Goal: Task Accomplishment & Management: Use online tool/utility

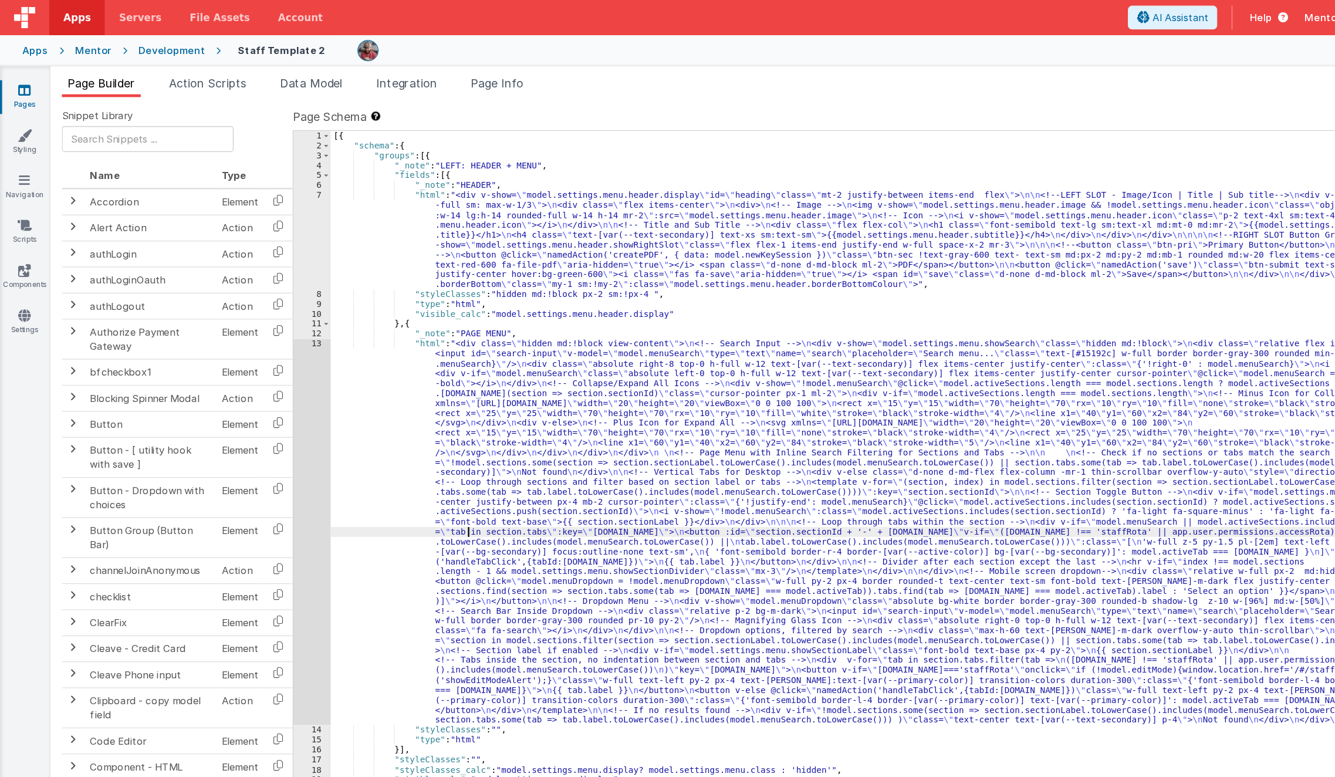
click at [392, 445] on div "[{ "schema" : { "groups" : [{ "_note" : "LEFT: HEADER + MENU" , "fields" : [{ "…" at bounding box center [796, 570] width 1040 height 923
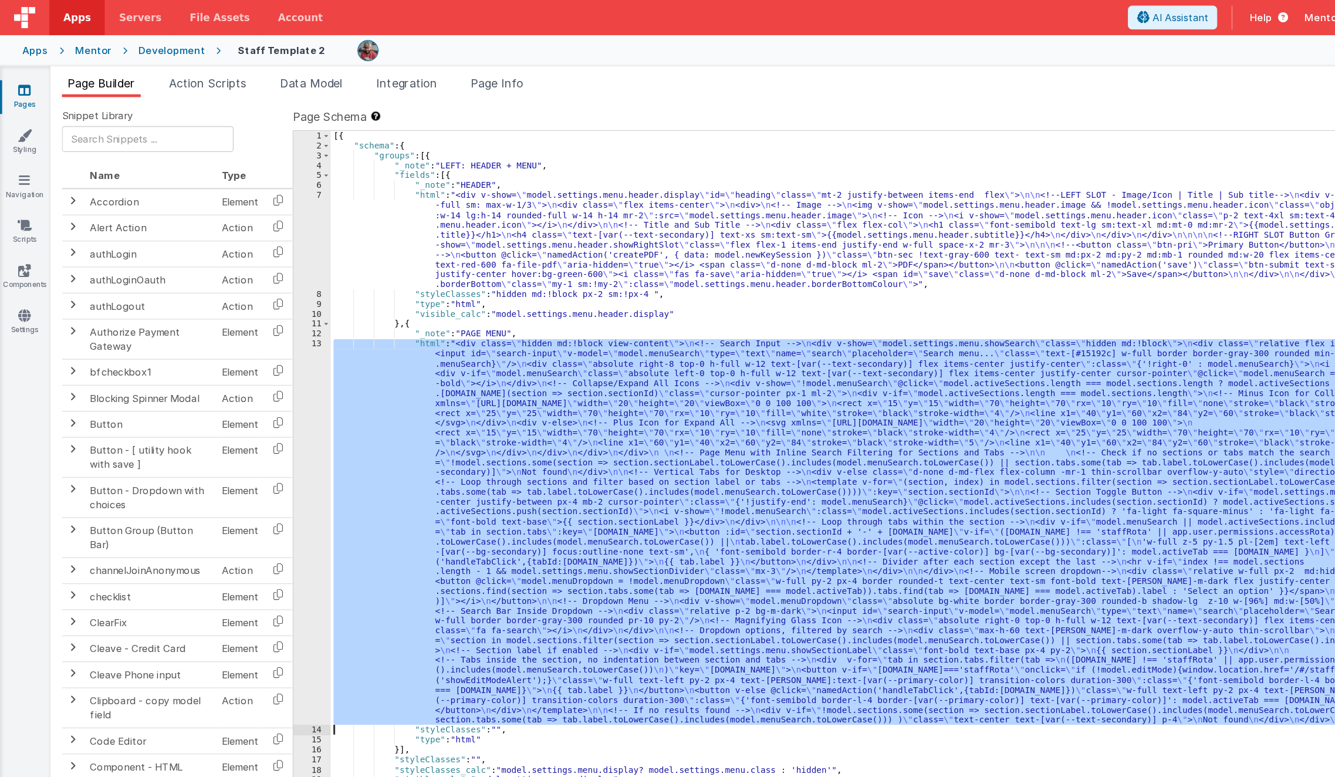
click at [256, 455] on div "13" at bounding box center [260, 443] width 31 height 322
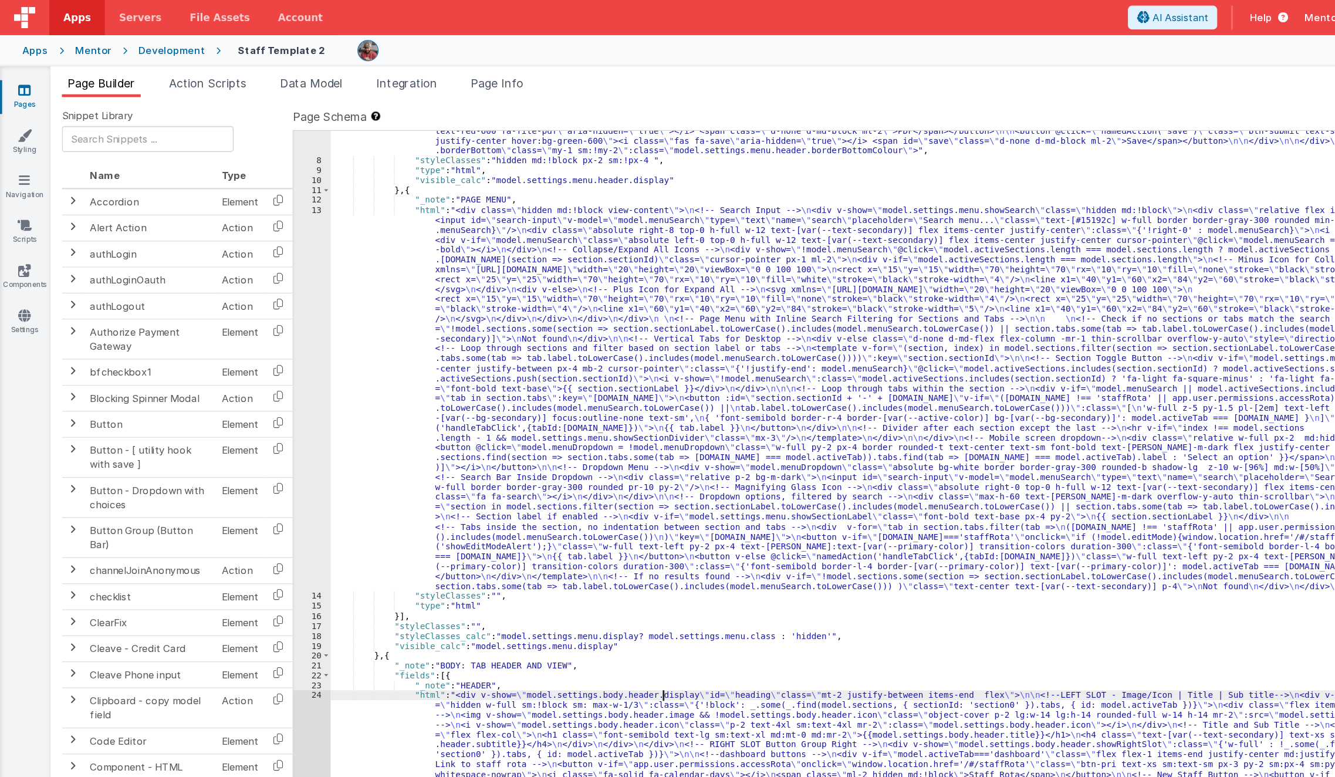
click at [554, 450] on div ""html" : "<div v-show= \" model.settings.menu.header.display \" id= \" heading …" at bounding box center [796, 545] width 1040 height 997
click at [441, 628] on div ""html" : "<div v-show= \" model.settings.menu.header.display \" id= \" heading …" at bounding box center [796, 545] width 1040 height 997
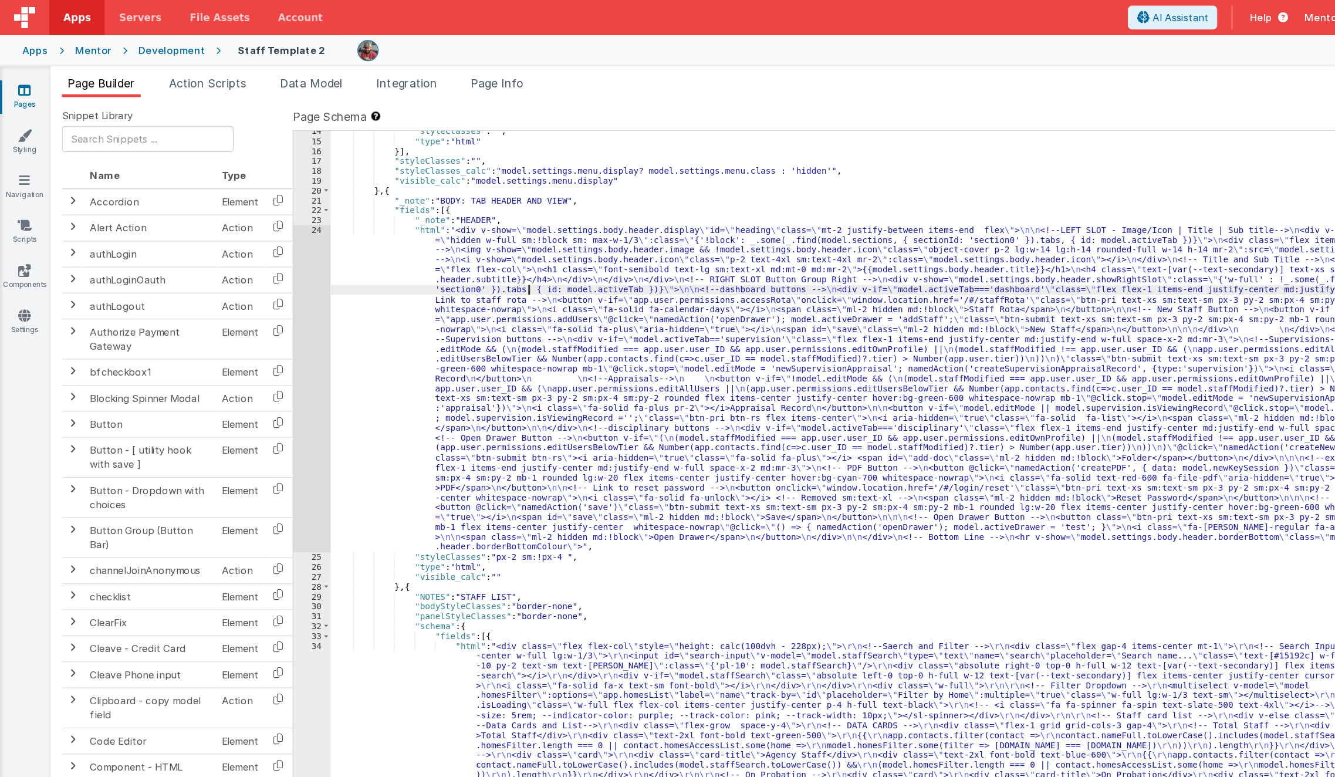
scroll to position [500, 0]
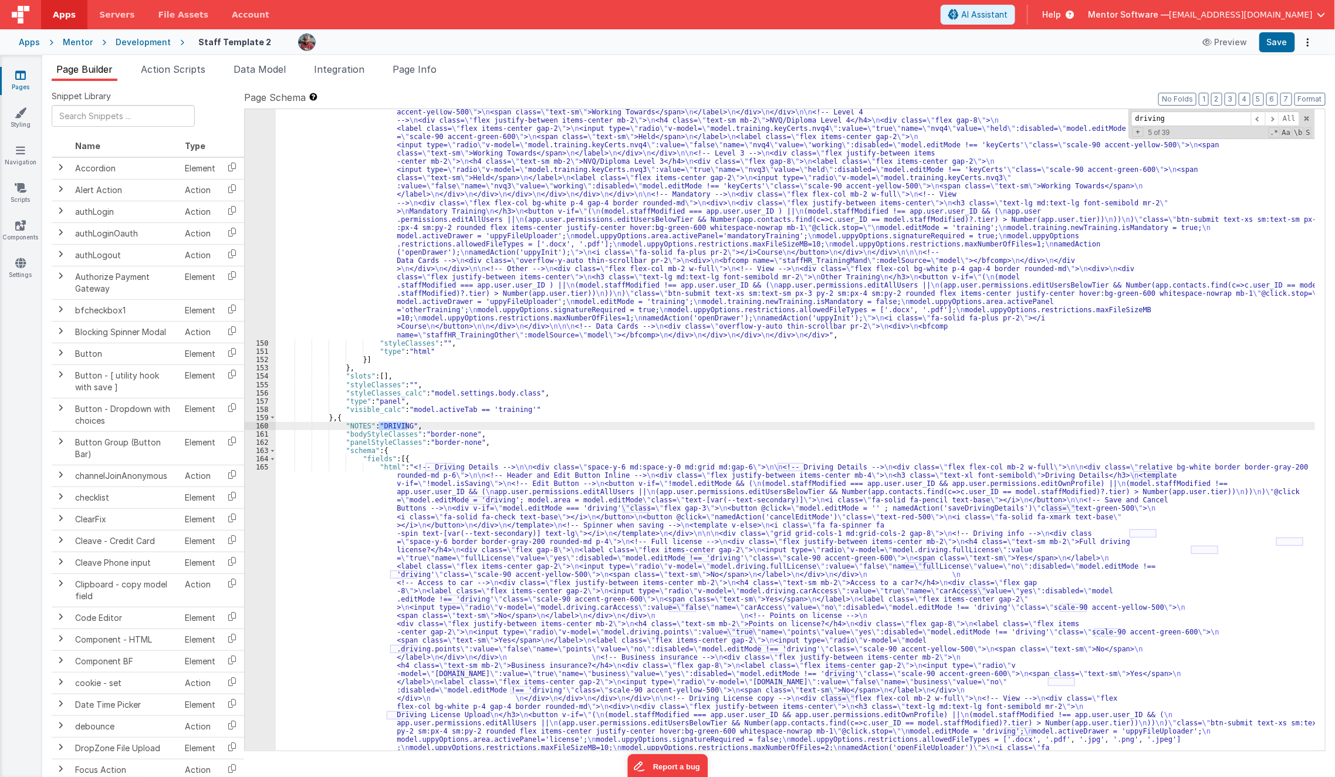
scroll to position [5974, 0]
type input "driving"
click at [302, 582] on div ""html" : "<!-- Training --> \n\n <div class= \" space-y-6 md:space-y-0 md:grid …" at bounding box center [796, 619] width 1040 height 1468
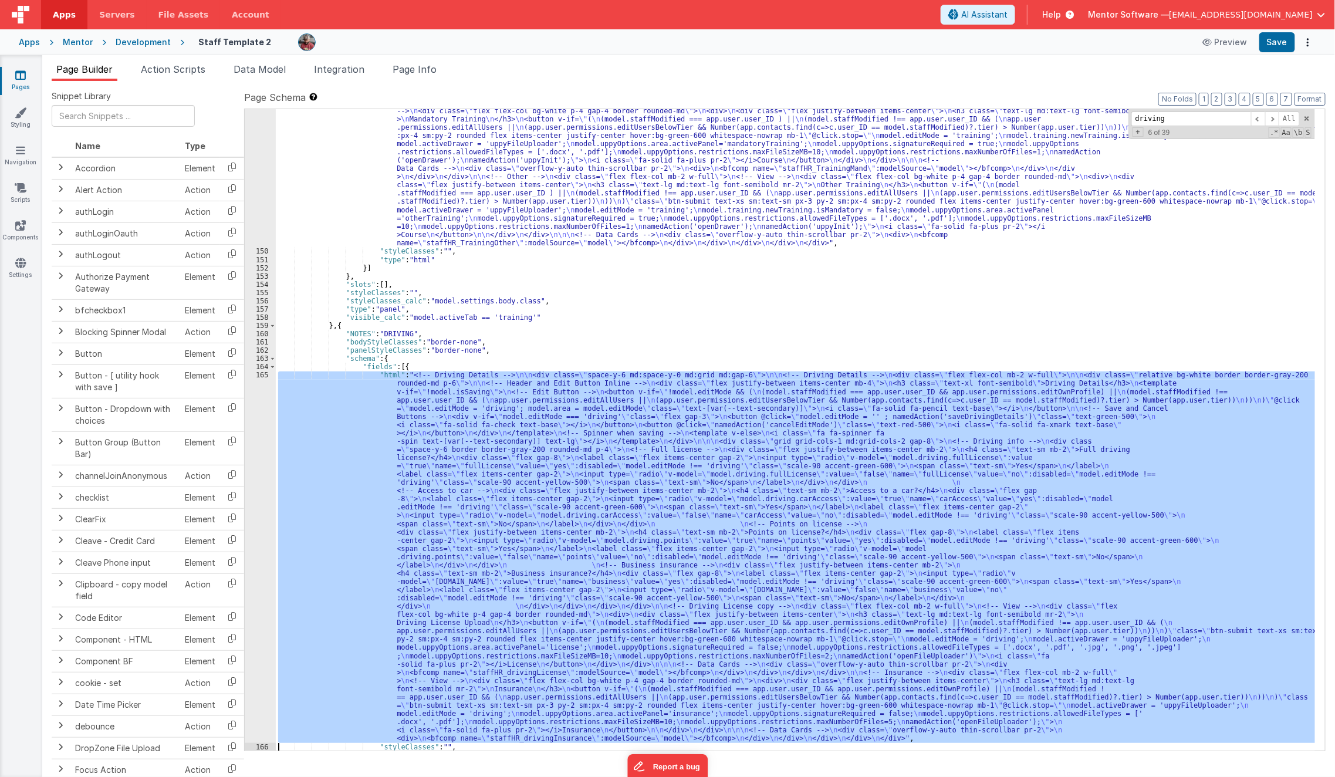
scroll to position [6066, 0]
click at [263, 581] on div "165" at bounding box center [260, 557] width 31 height 372
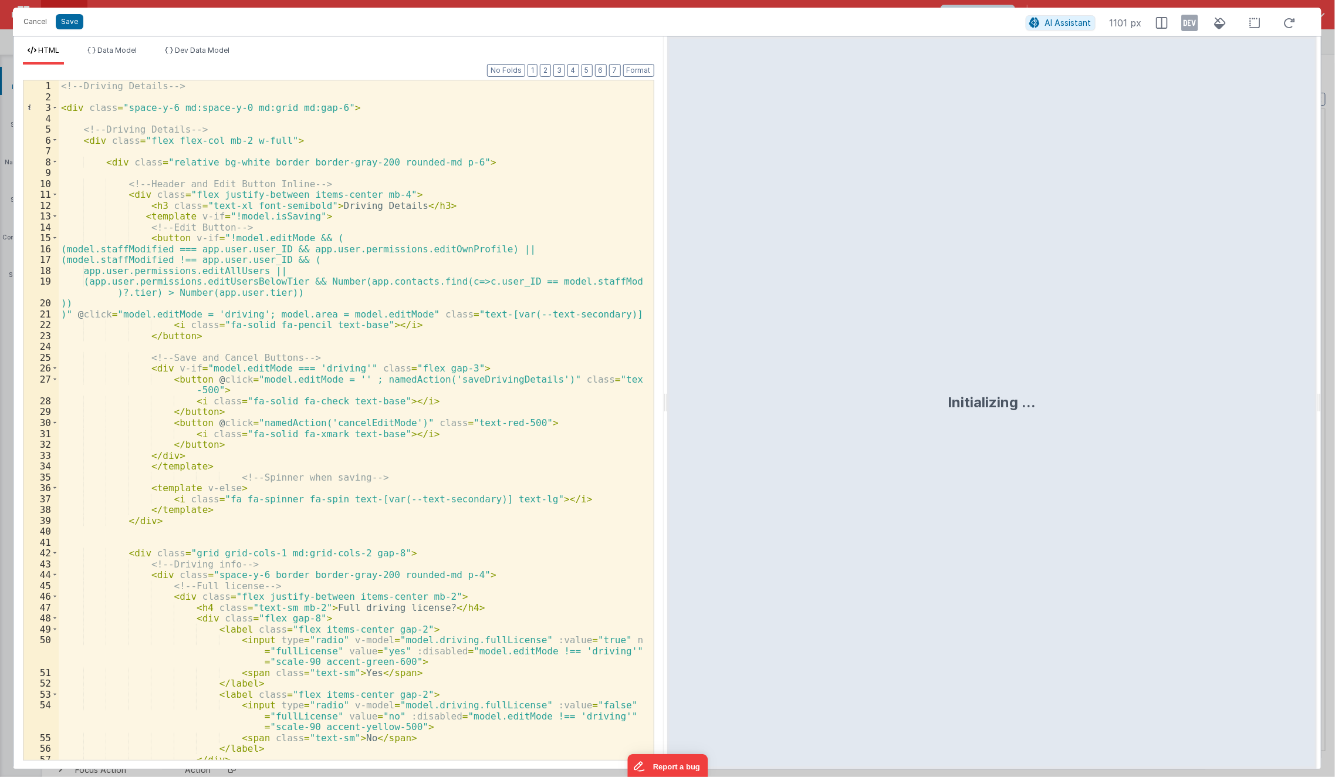
click at [303, 245] on div "<!-- Driving Details --> < div class = "space-y-6 md:space-y-0 md:grid md:gap-6…" at bounding box center [352, 431] width 586 height 702
click at [278, 273] on div "<!-- Driving Details --> < div class = "space-y-6 md:space-y-0 md:grid md:gap-6…" at bounding box center [352, 431] width 586 height 702
click at [300, 252] on div "<!-- Driving Details --> < div class = "space-y-6 md:space-y-0 md:grid md:gap-6…" at bounding box center [352, 431] width 586 height 702
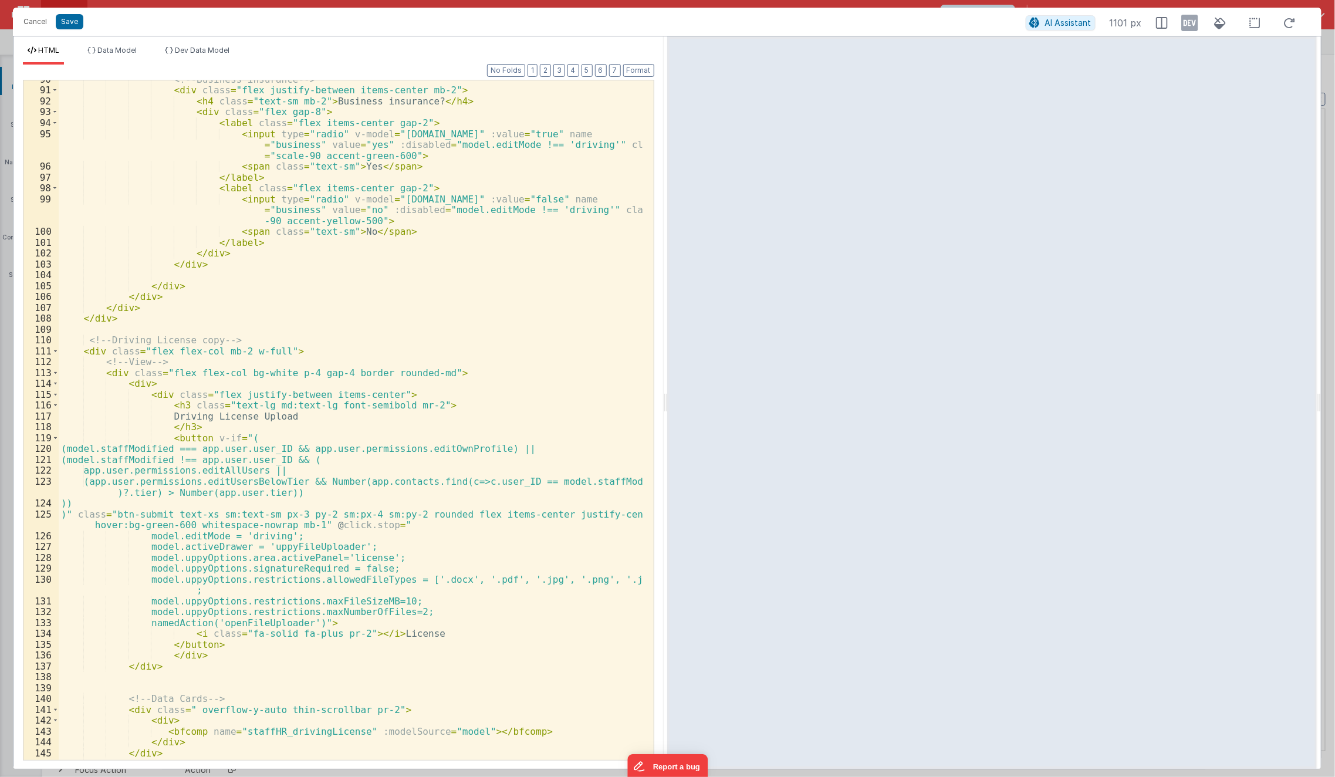
scroll to position [1150, 0]
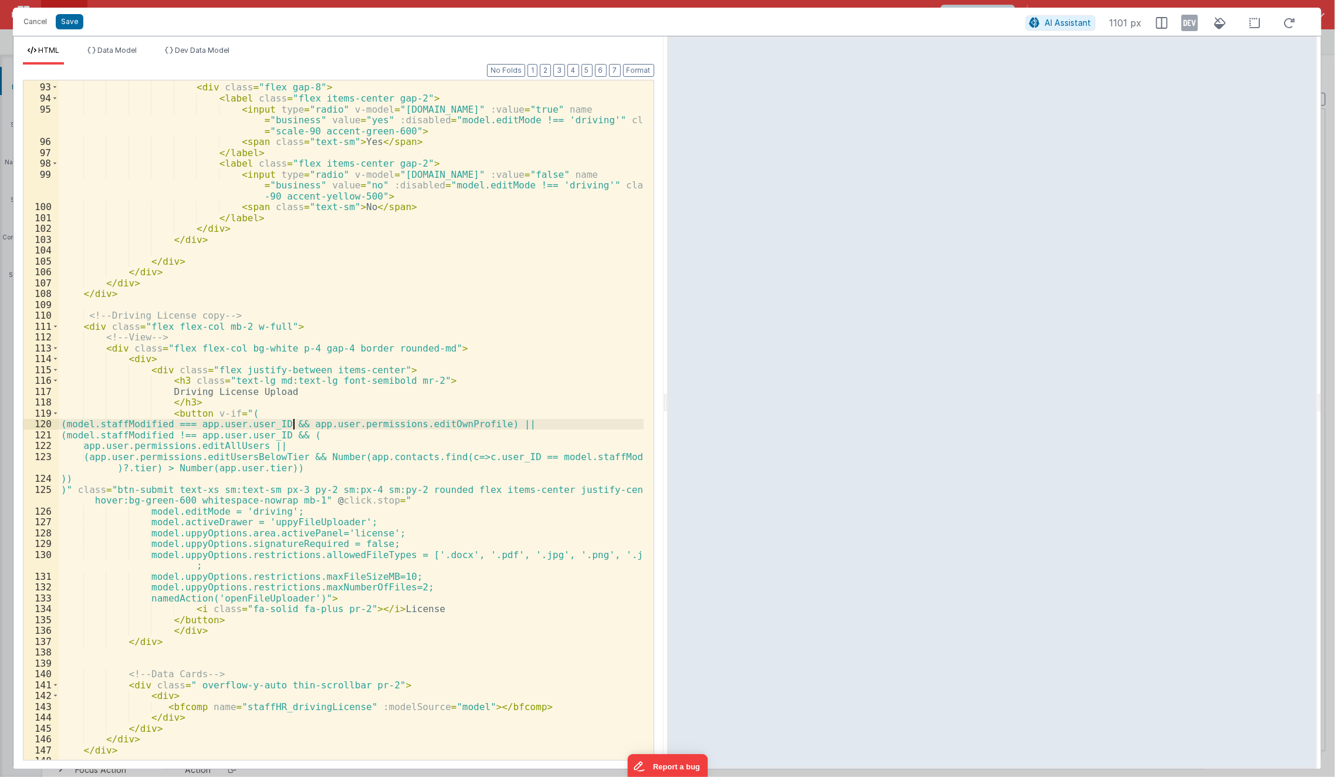
click at [295, 425] on div "< h4 class = "text-sm mb-2" > Business insurance? </ h4 > < div class = "flex g…" at bounding box center [352, 422] width 586 height 702
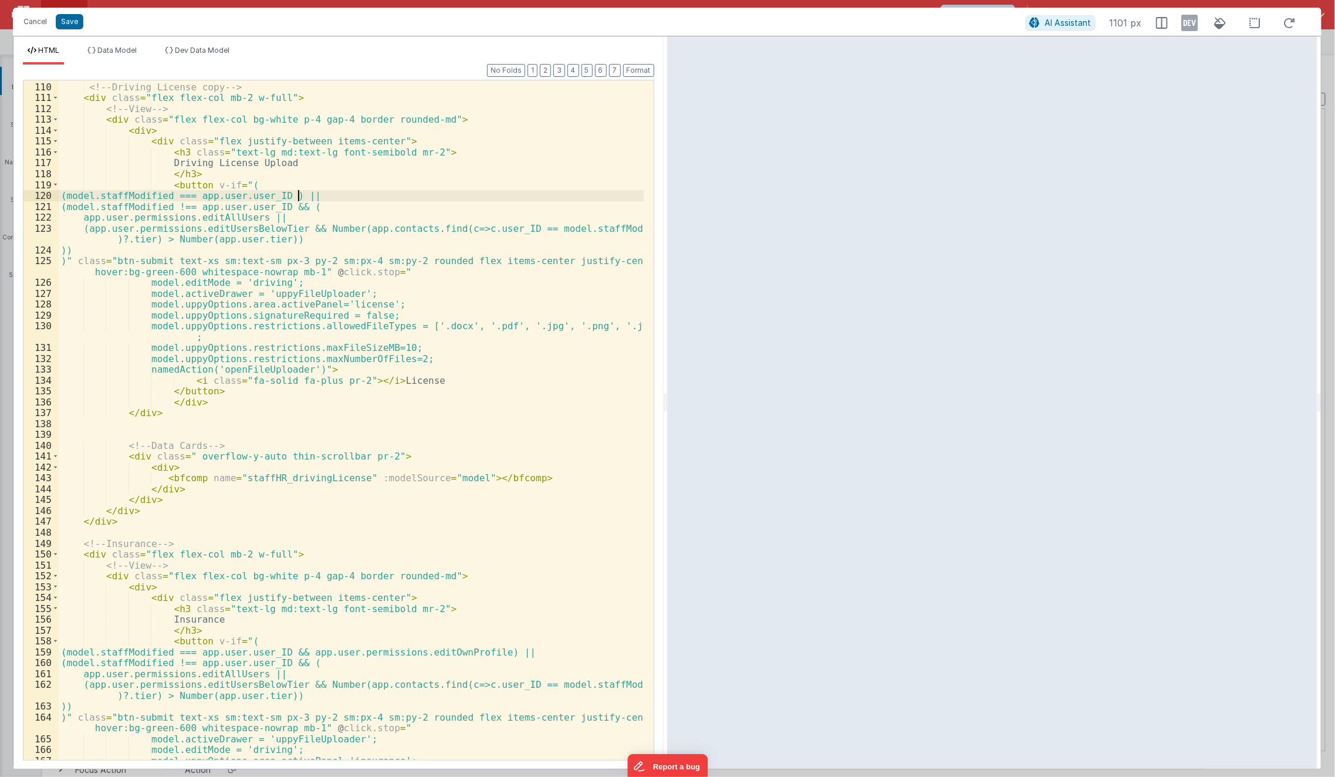
scroll to position [1448, 0]
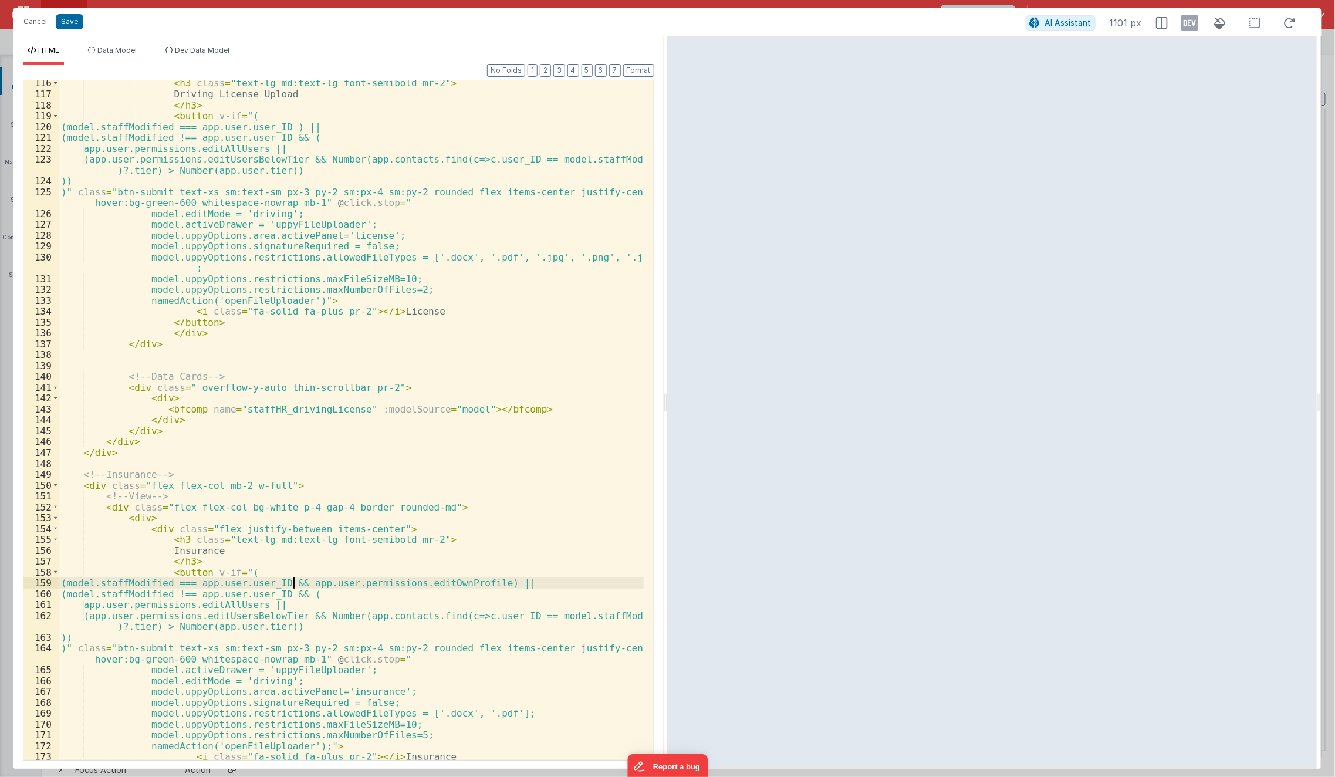
click at [295, 582] on div "< h3 class = "text-lg md:text-lg font-semibold mr-2" > Driving License Upload <…" at bounding box center [352, 428] width 586 height 702
click at [75, 22] on button "Save" at bounding box center [70, 21] width 28 height 15
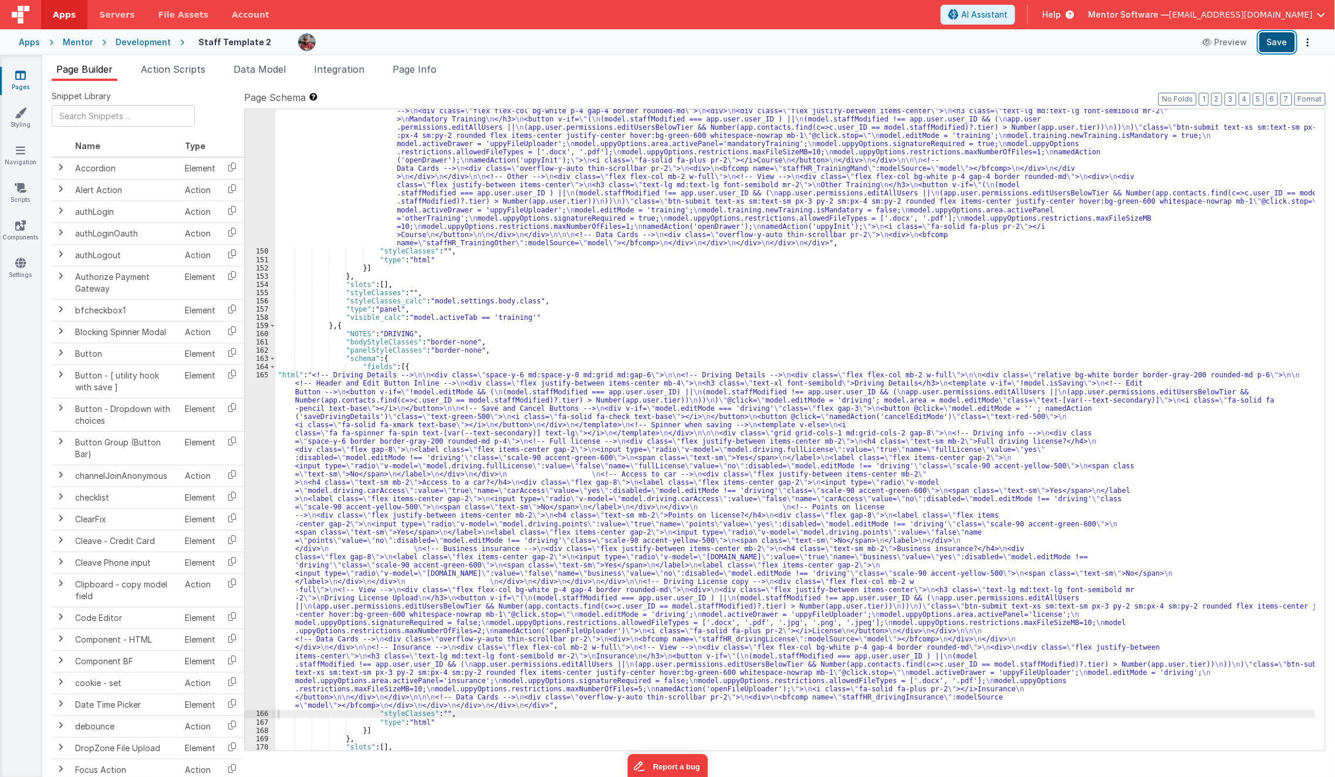
click at [1271, 41] on button "Save" at bounding box center [1278, 42] width 36 height 20
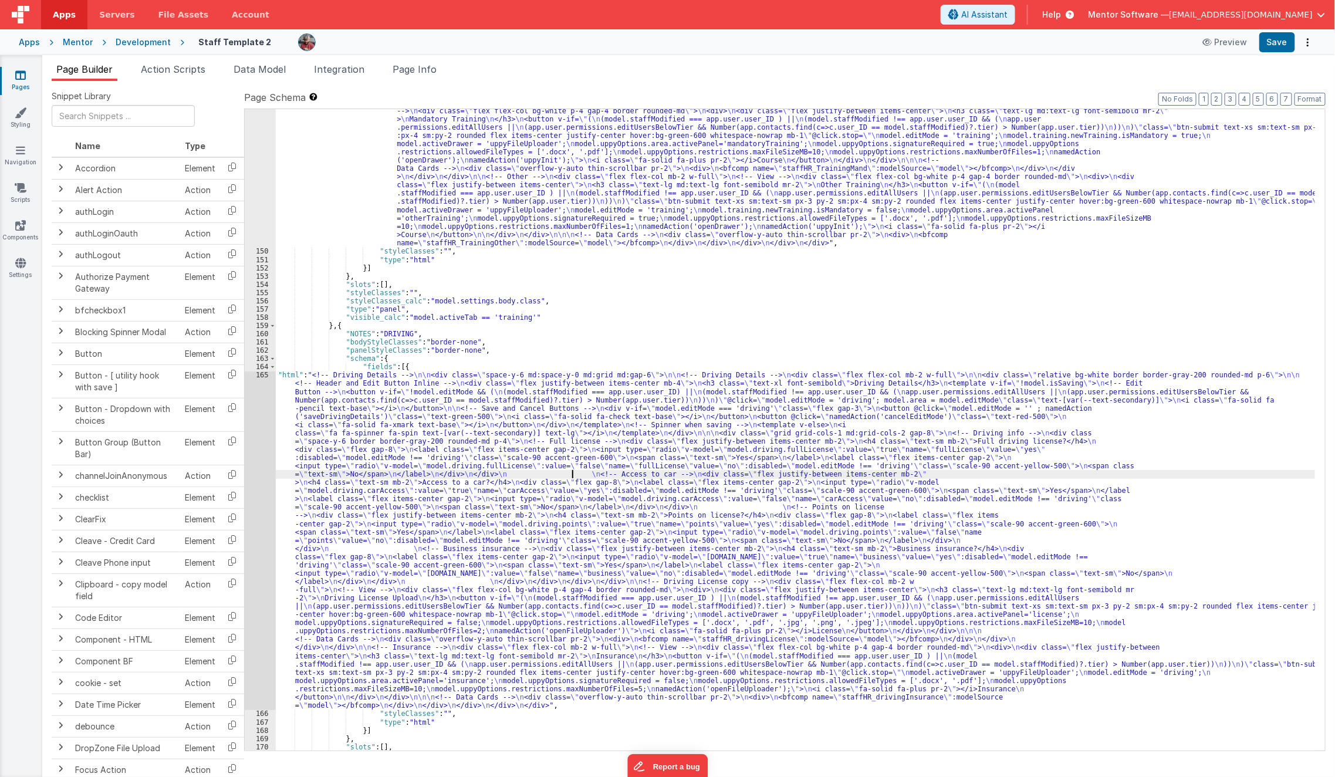
click at [573, 472] on div ""html" : "<!-- Training --> \n\n <div class= \" space-y-6 md:space-y-0 md:grid …" at bounding box center [796, 345] width 1040 height 1105
click at [380, 353] on div ""html" : "<!-- Training --> \n\n <div class= \" space-y-6 md:space-y-0 md:grid …" at bounding box center [796, 345] width 1040 height 1105
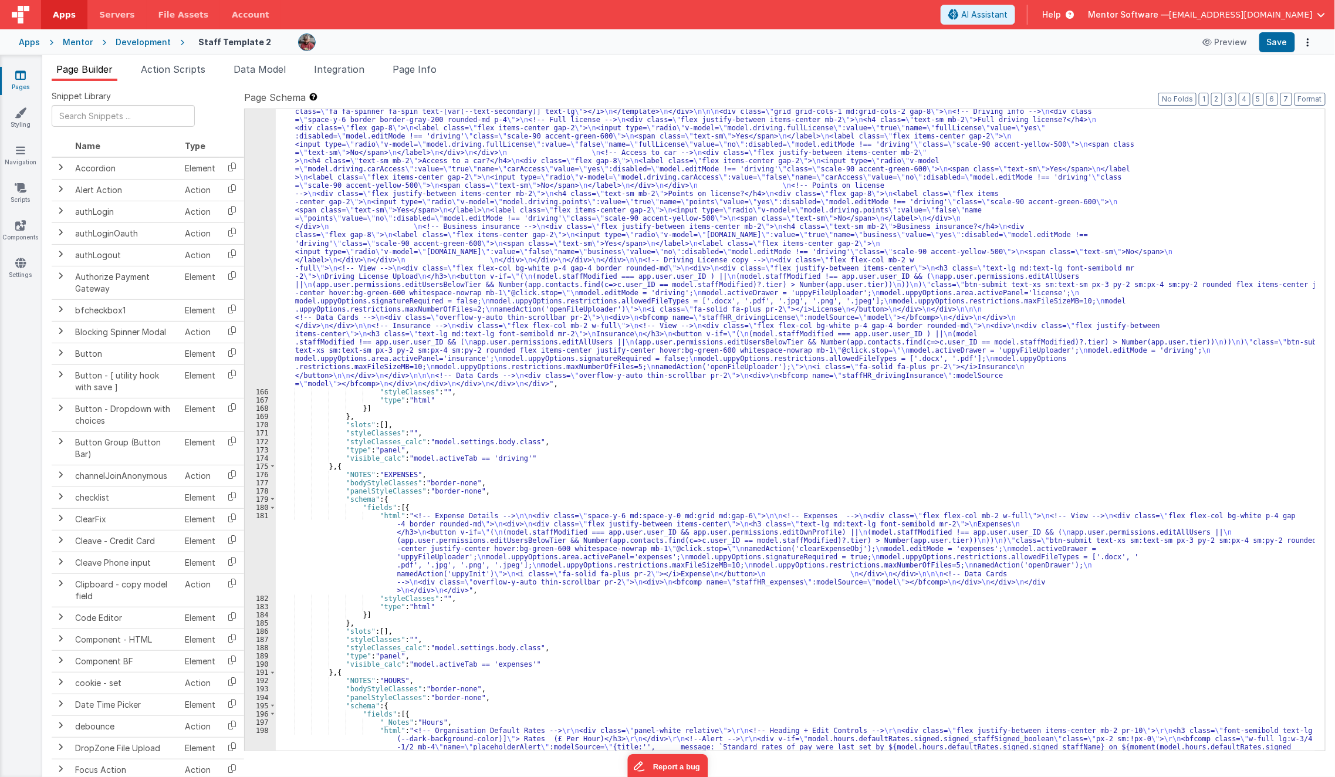
scroll to position [6387, 0]
click at [365, 573] on div ""html" : "<!-- Driving Details --> \n\n <div class= \" space-y-6 md:space-y-0 m…" at bounding box center [796, 684] width 1040 height 1270
click at [315, 569] on div ""html" : "<!-- Driving Details --> \n\n <div class= \" space-y-6 md:space-y-0 m…" at bounding box center [796, 684] width 1040 height 1270
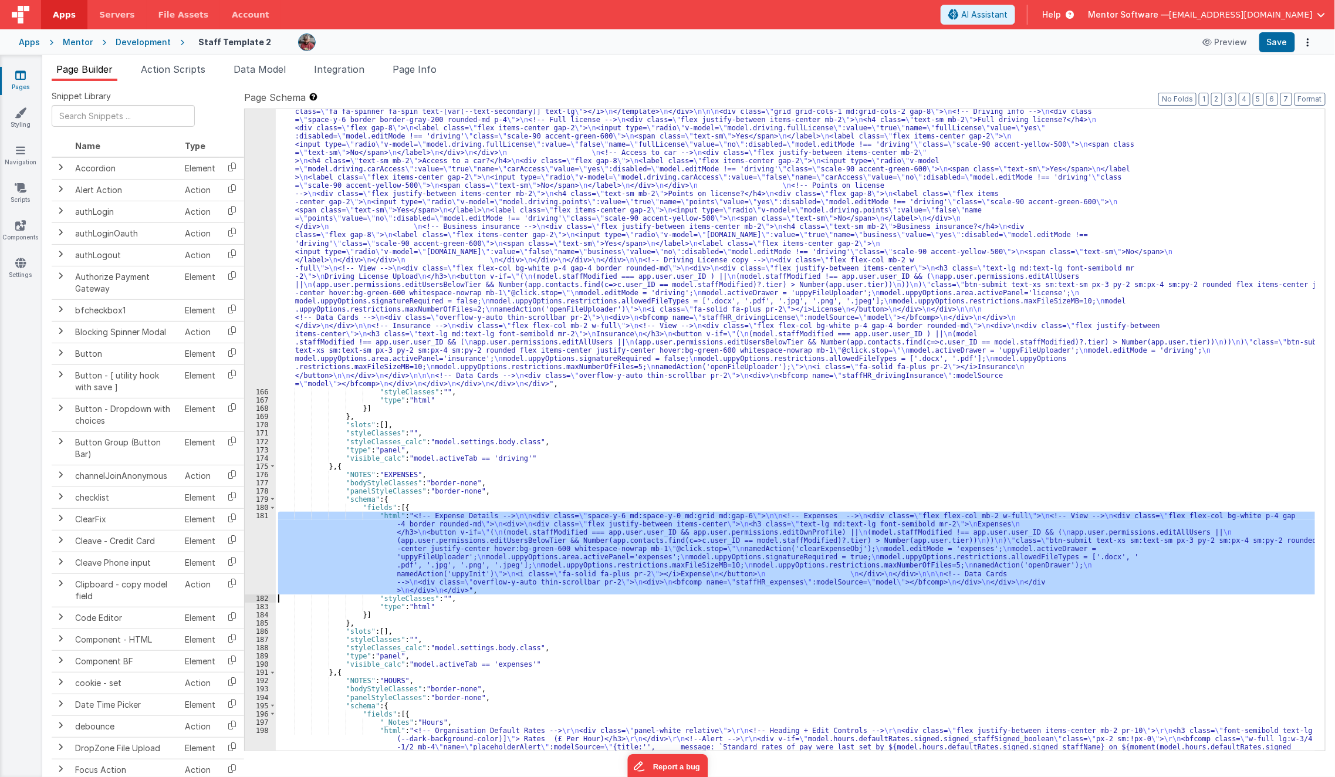
click at [260, 556] on div "181" at bounding box center [260, 553] width 31 height 83
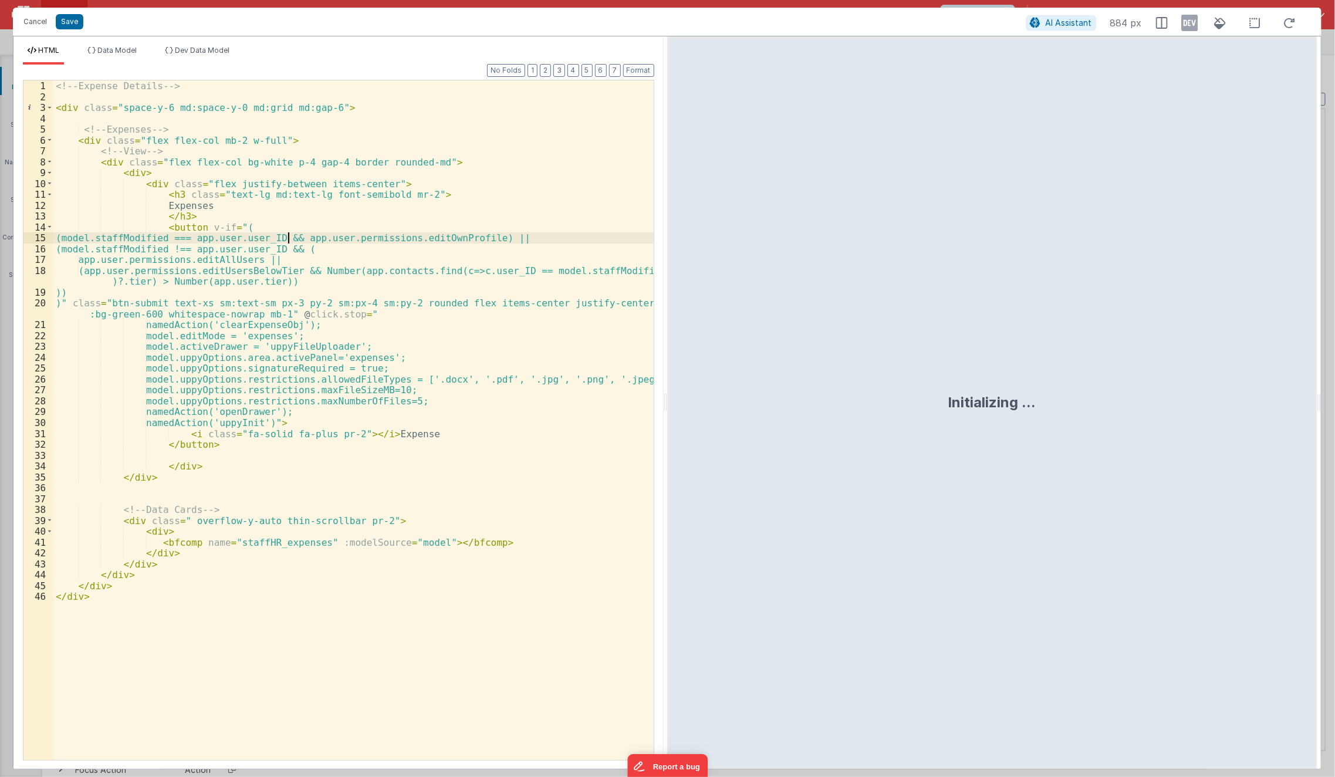
click at [288, 237] on div "<!-- Expense Details --> < div class = "space-y-6 md:space-y-0 md:grid md:gap-6…" at bounding box center [353, 431] width 601 height 702
click at [63, 16] on button "Save" at bounding box center [70, 21] width 28 height 15
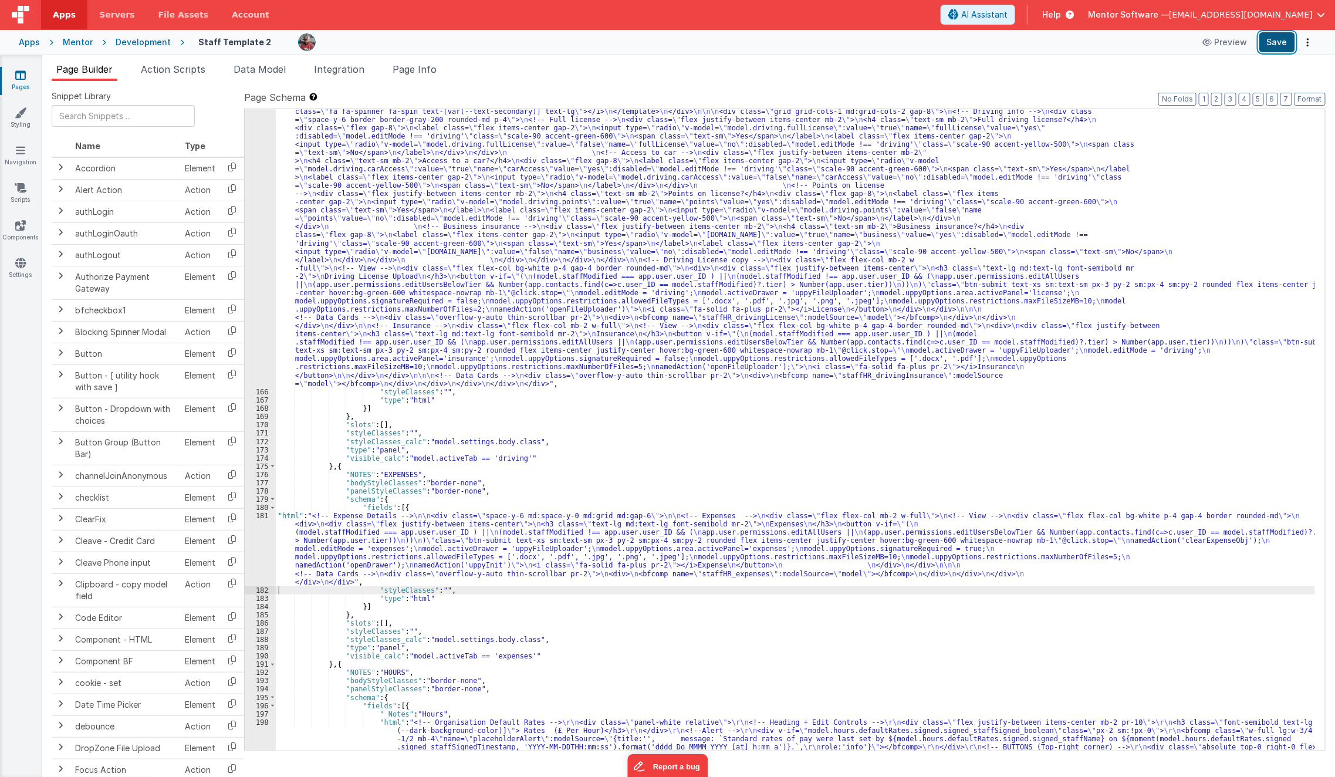
click at [1281, 49] on button "Save" at bounding box center [1278, 42] width 36 height 20
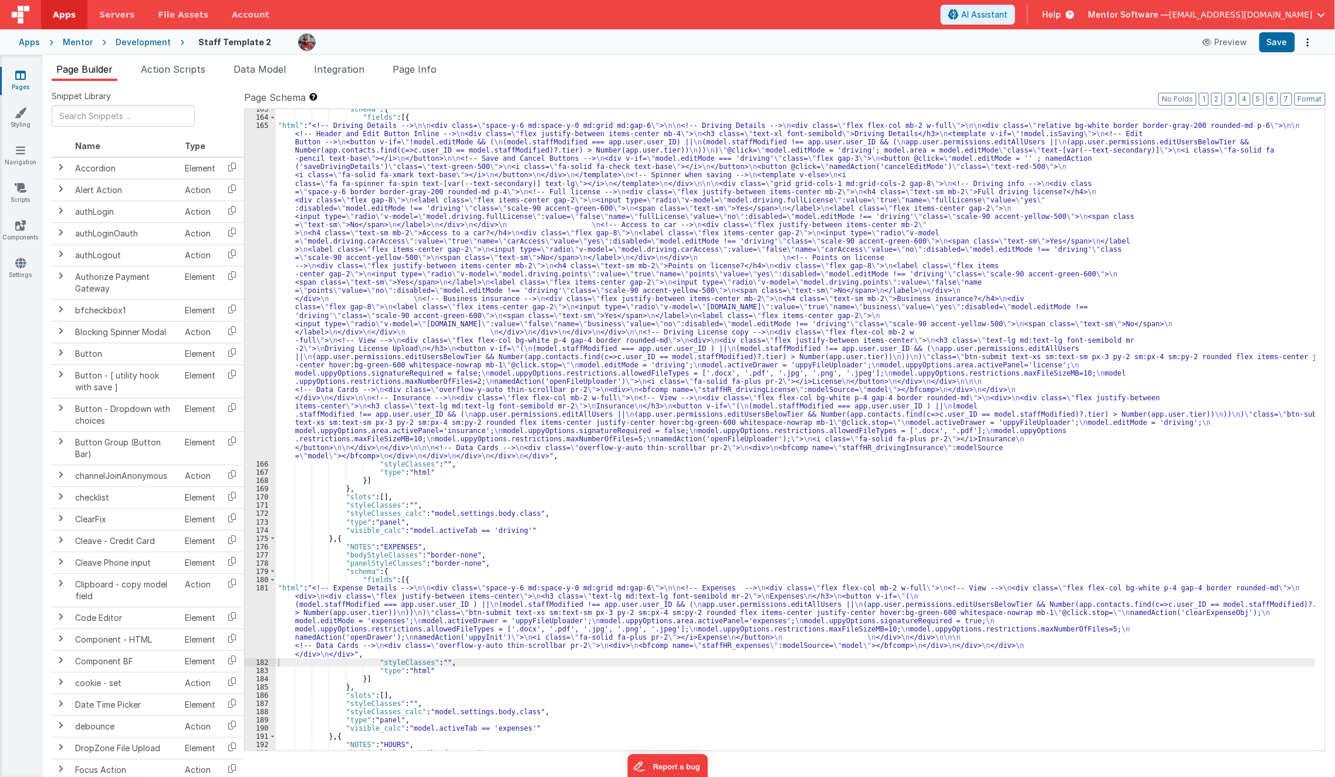
scroll to position [6312, 0]
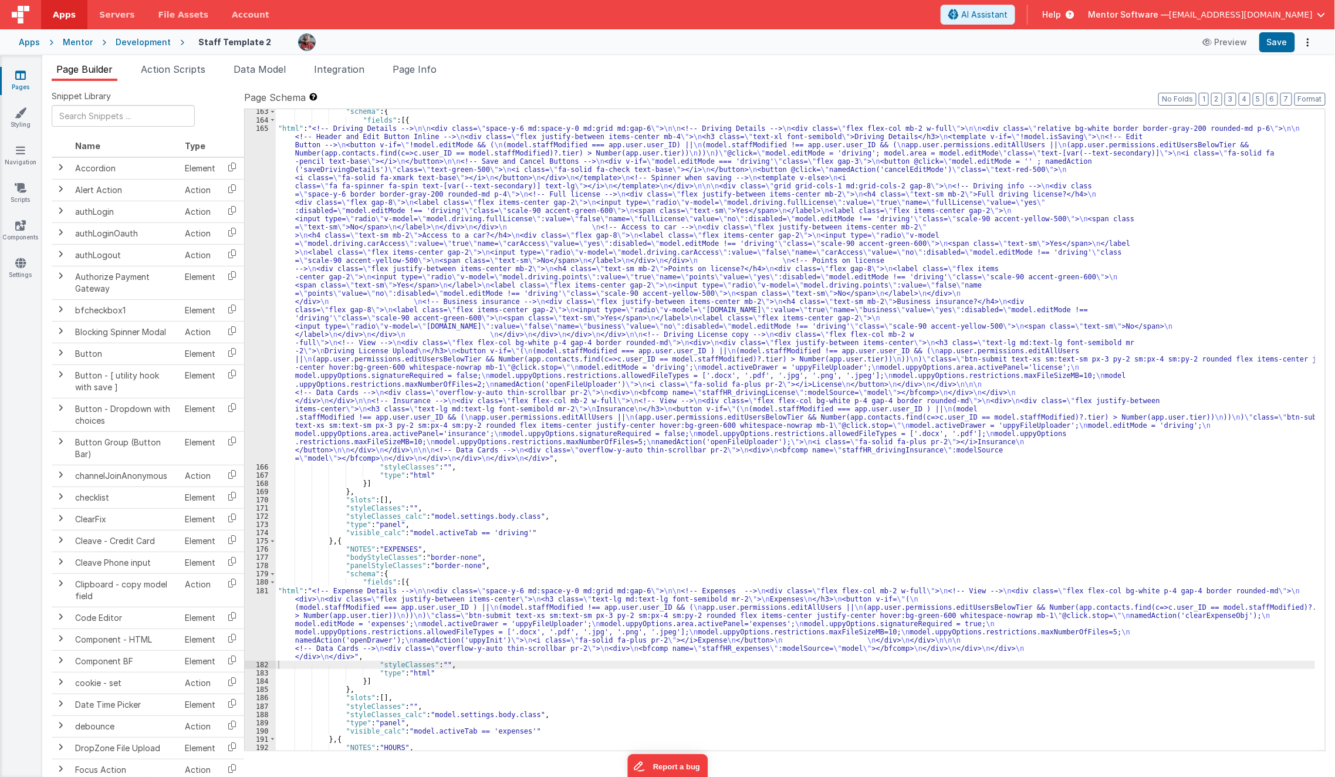
click at [419, 380] on div ""schema" : { "fields" : [{ "html" : "<!-- Driving Details --> \n\n <div class= …" at bounding box center [796, 436] width 1040 height 659
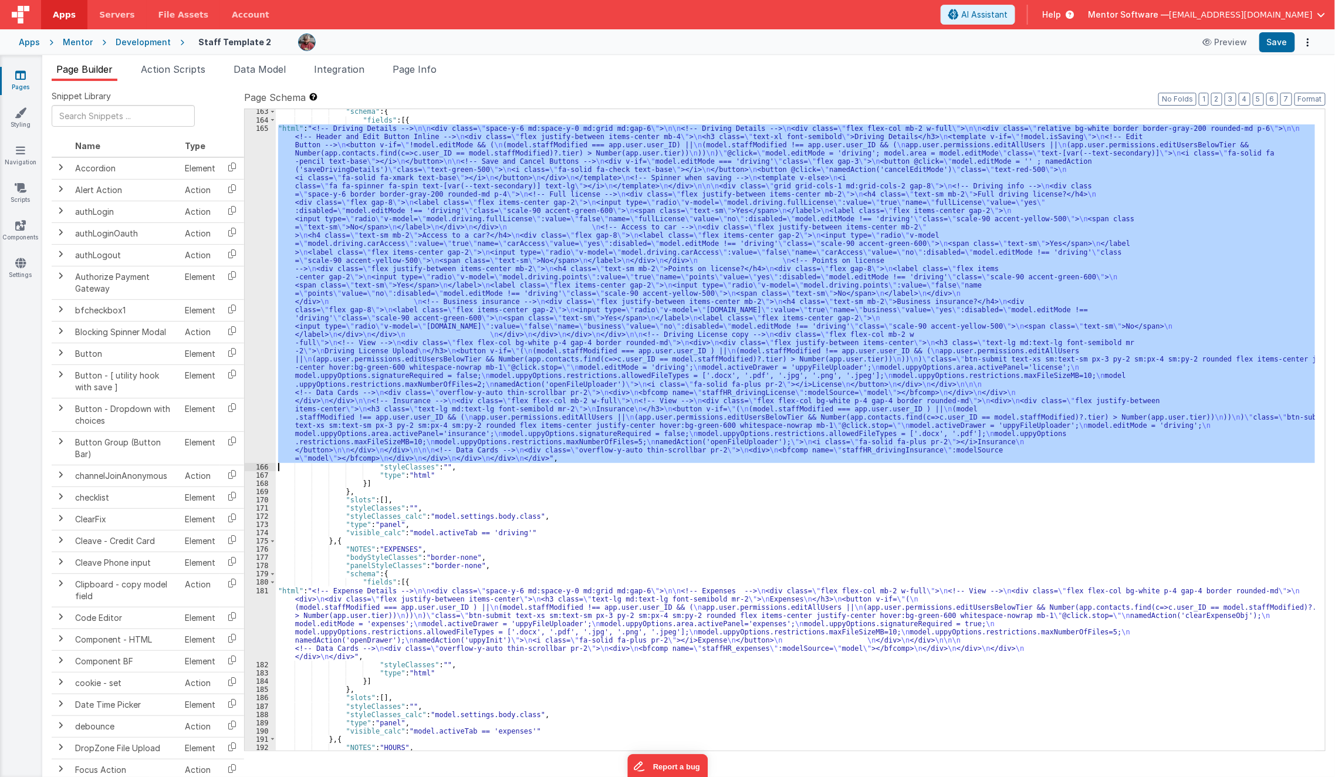
click at [261, 392] on div "165" at bounding box center [260, 293] width 31 height 339
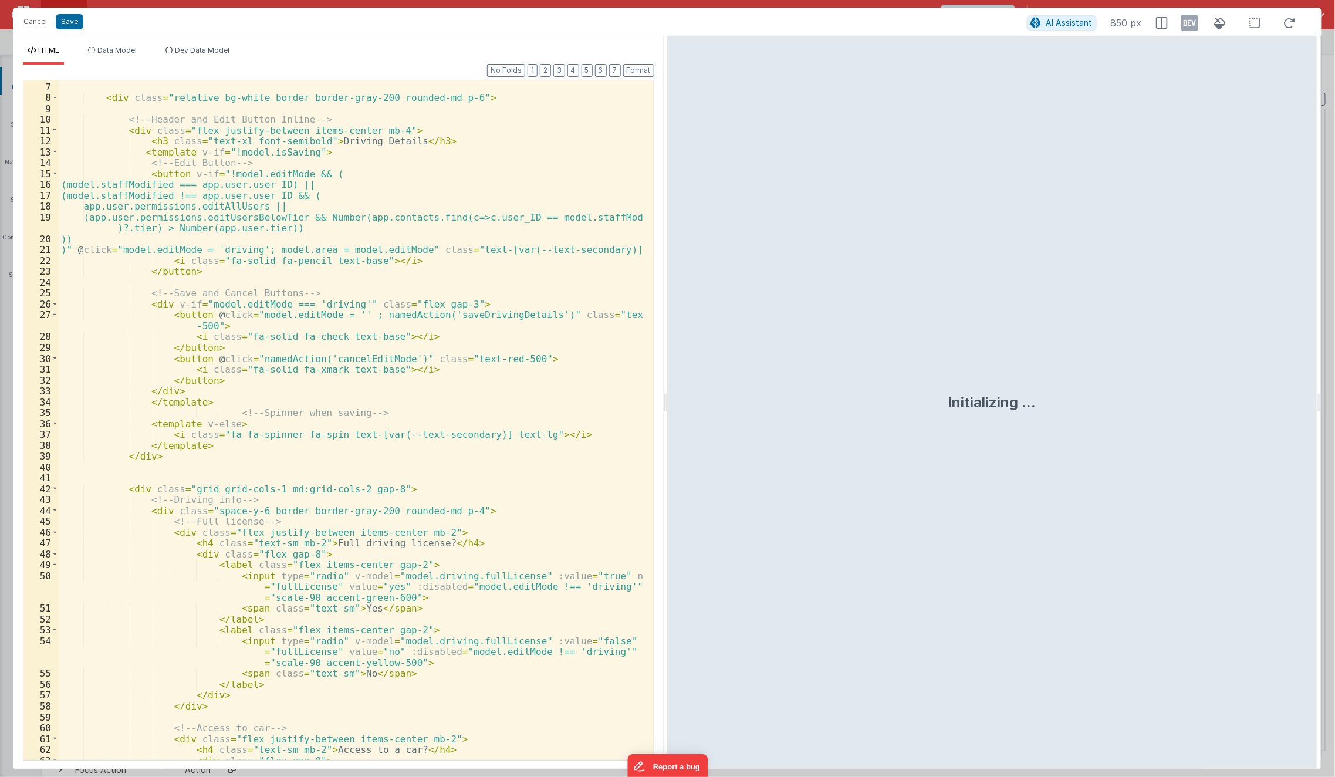
scroll to position [63, 0]
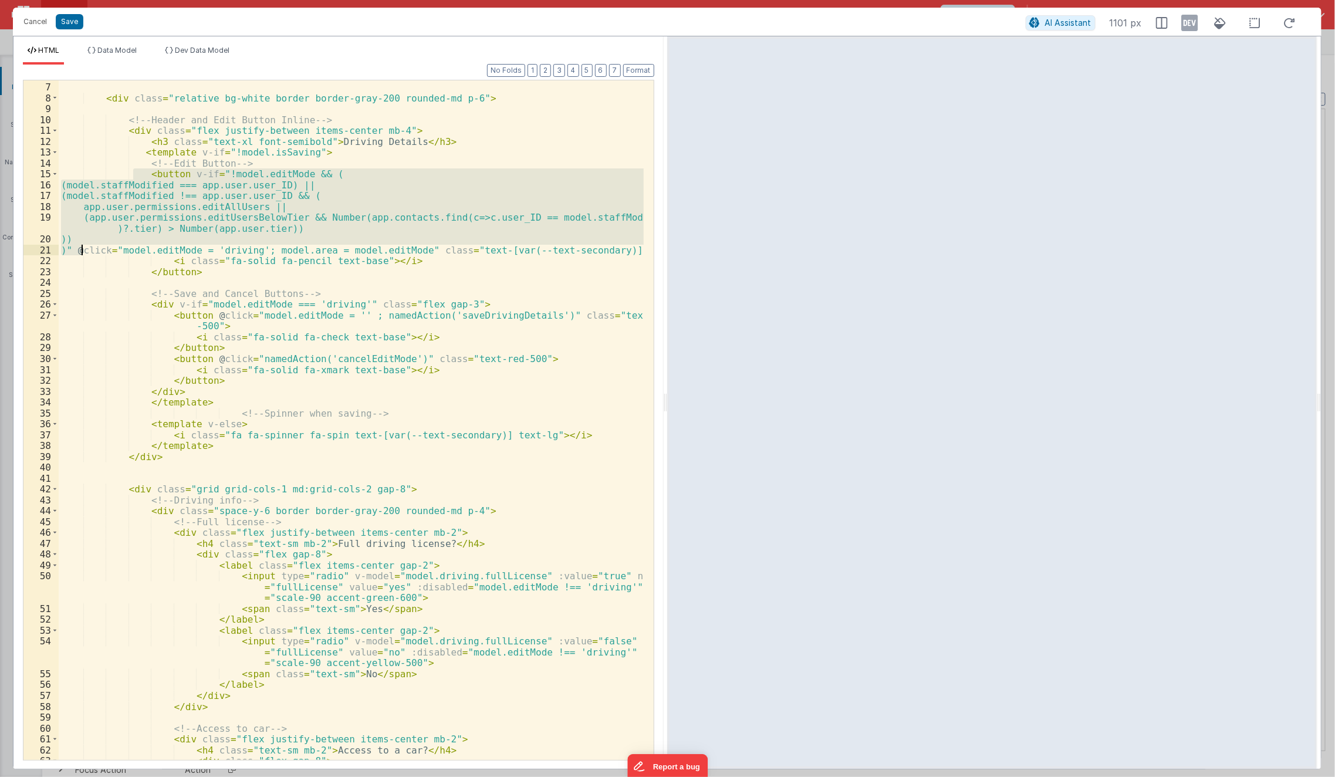
drag, startPoint x: 134, startPoint y: 173, endPoint x: 84, endPoint y: 248, distance: 90.2
click at [84, 248] on div "< div class = "flex flex-col mb-2 w-full" > < div class = "relative bg-white bo…" at bounding box center [352, 422] width 586 height 702
drag, startPoint x: 221, startPoint y: 270, endPoint x: 50, endPoint y: 176, distance: 194.9
click at [50, 176] on div "6 7 8 9 10 11 12 13 14 15 16 17 18 19 20 21 22 23 24 25 26 27 28 29 30 31 32 33…" at bounding box center [339, 420] width 632 height 681
click at [65, 21] on button "Save" at bounding box center [70, 21] width 28 height 15
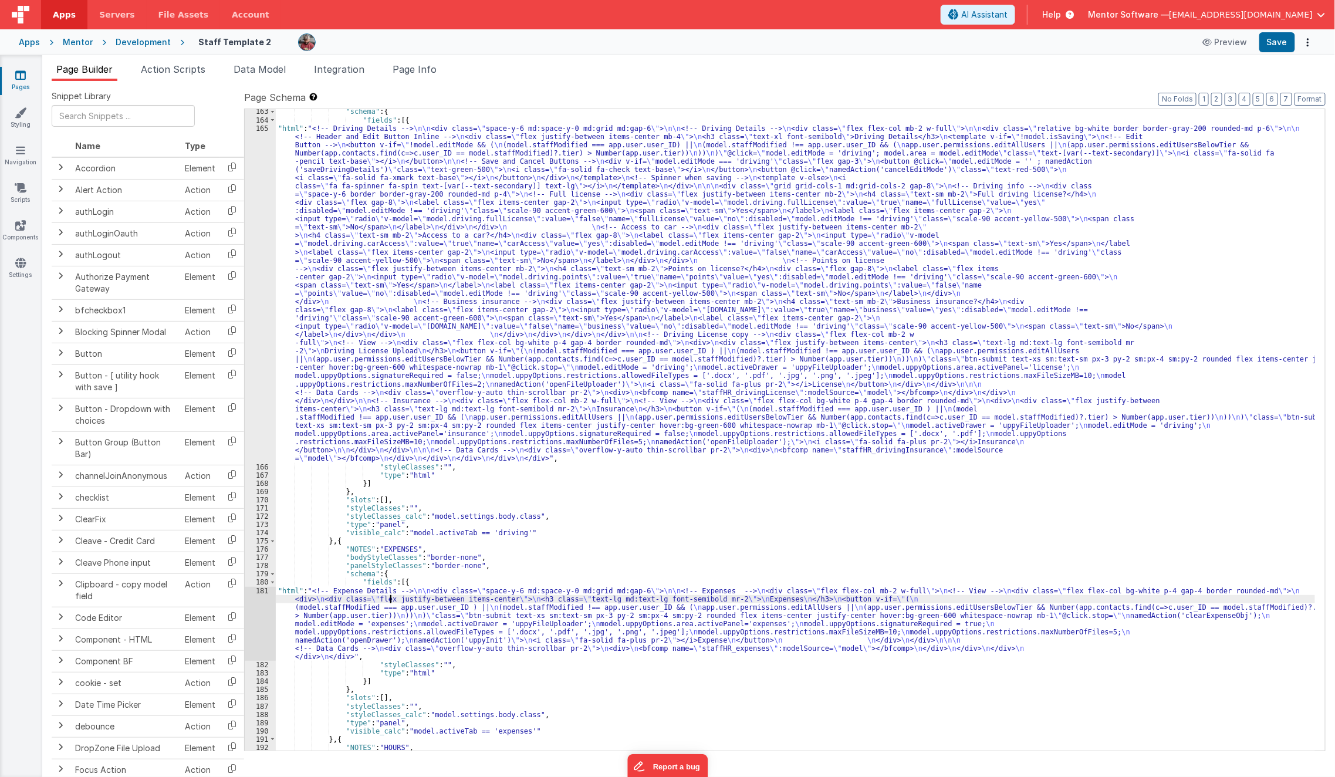
click at [392, 602] on div ""schema" : { "fields" : [{ "html" : "<!-- Driving Details --> \n\n <div class= …" at bounding box center [796, 436] width 1040 height 659
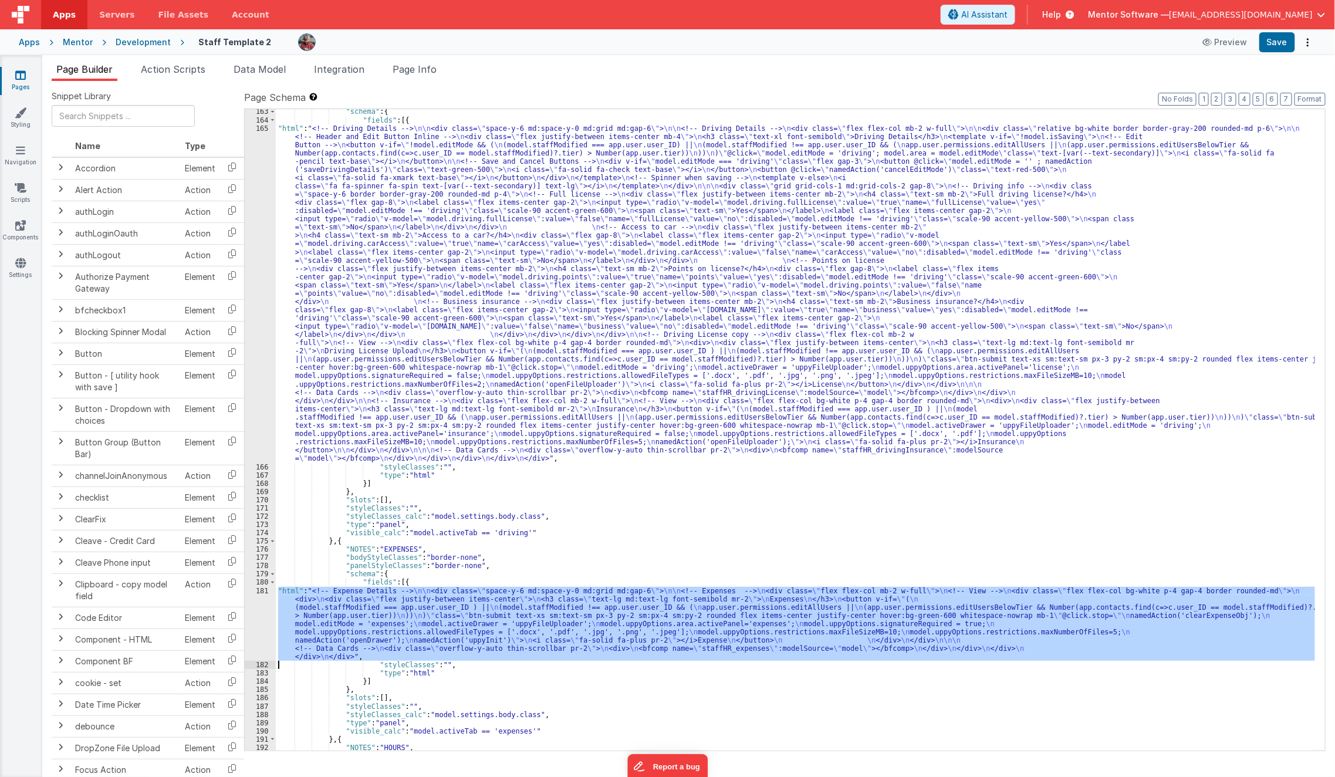
click at [258, 626] on div "181" at bounding box center [260, 624] width 31 height 75
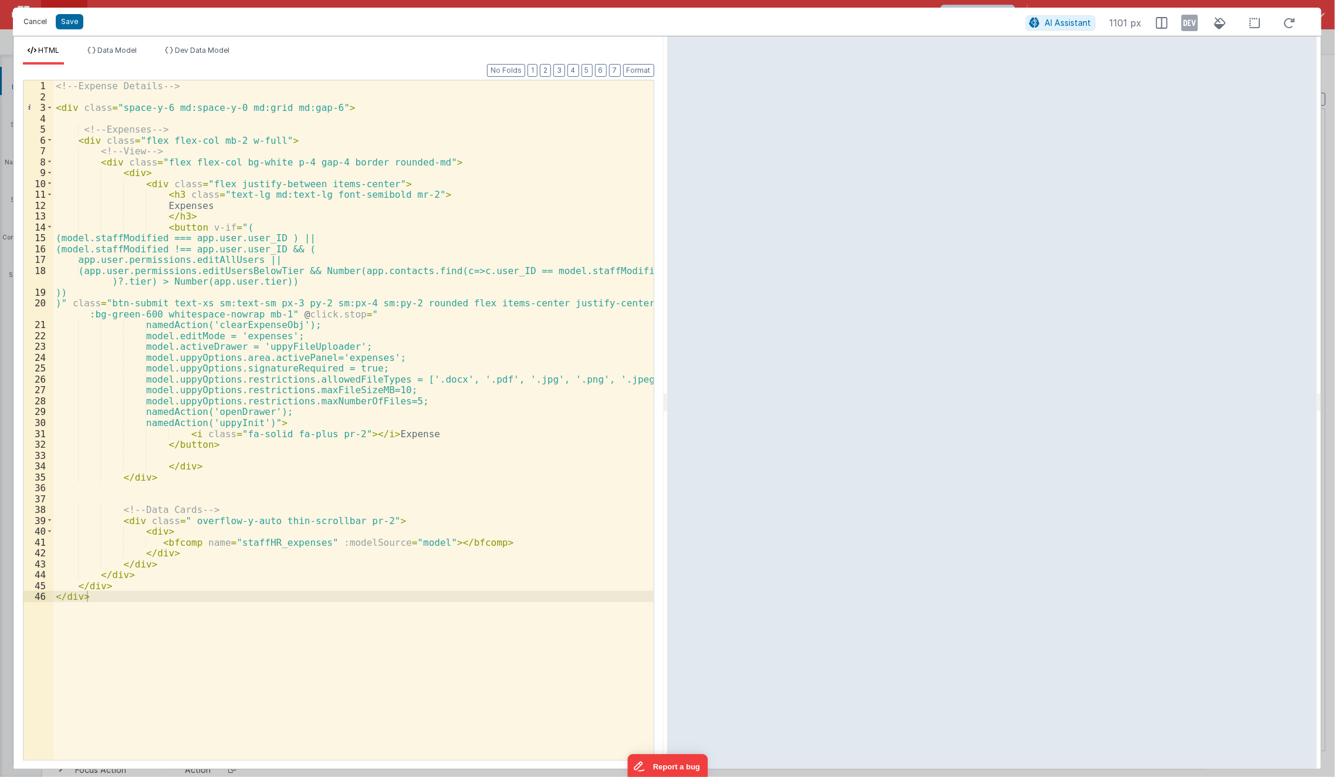
click at [35, 19] on button "Cancel" at bounding box center [35, 22] width 35 height 16
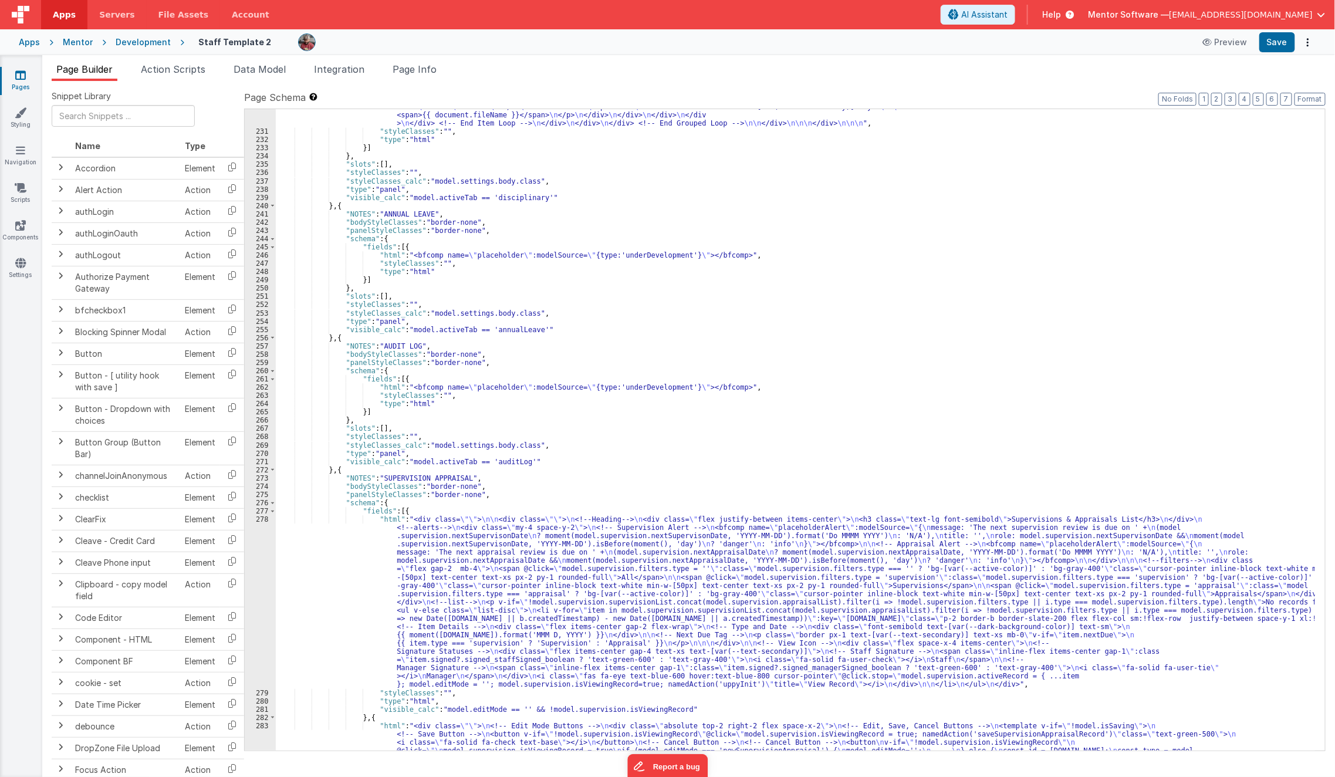
scroll to position [7950, 0]
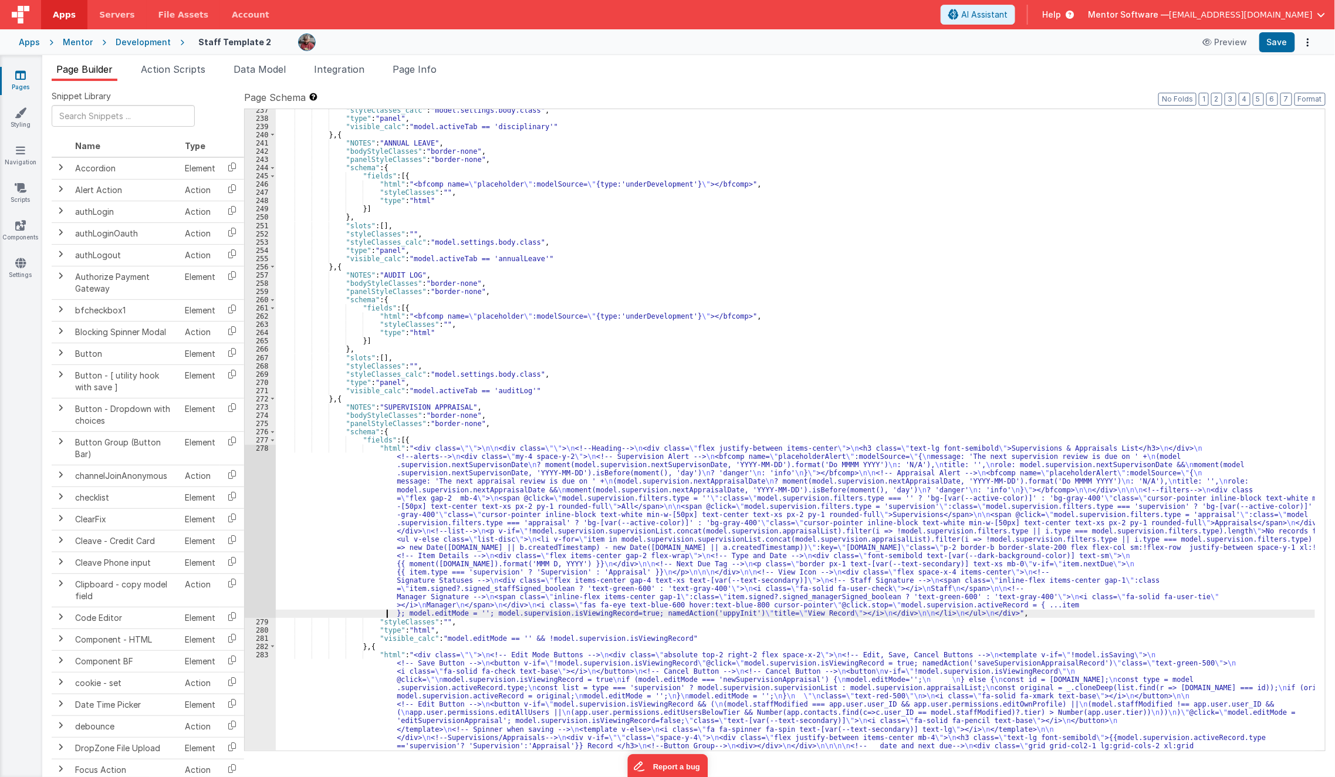
click at [352, 610] on div ""styleClasses_calc" : "model.settings.body.class" , "type" : "panel" , "visible…" at bounding box center [796, 551] width 1040 height 890
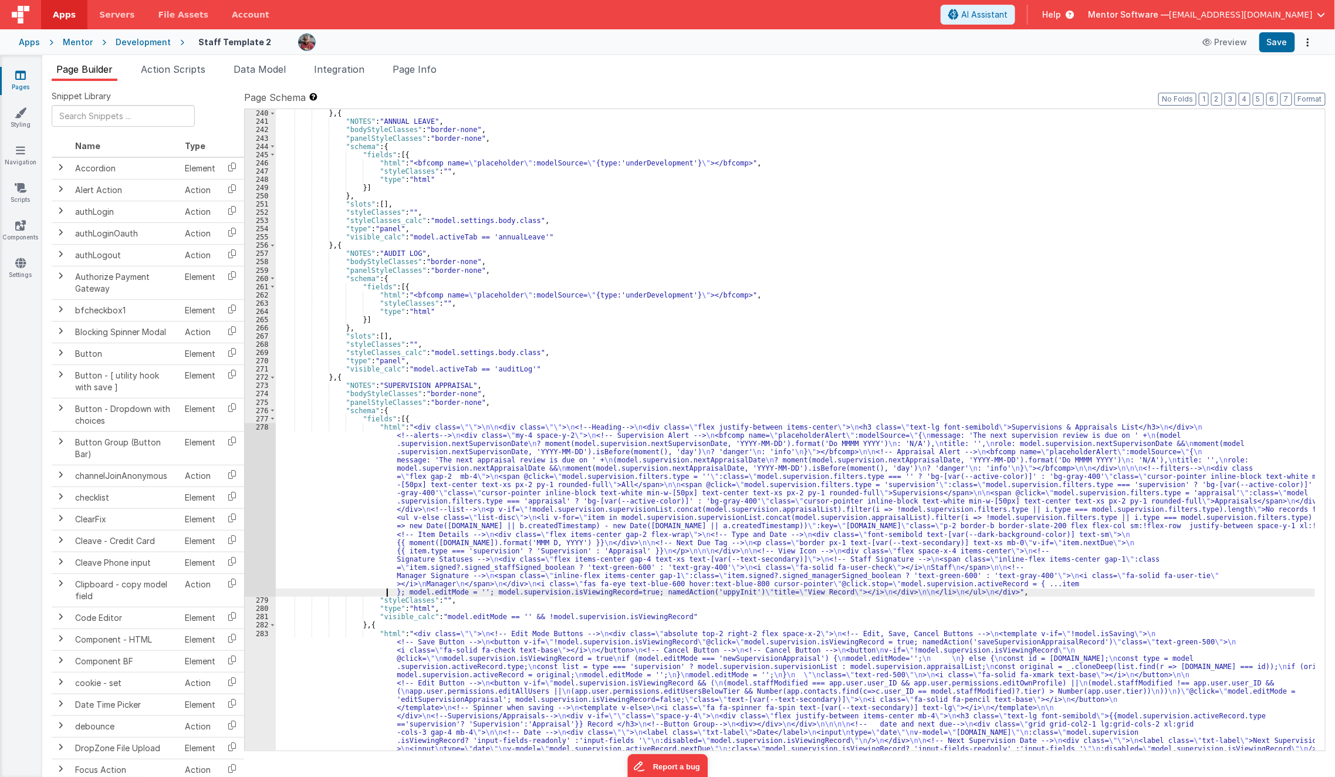
scroll to position [8103, 0]
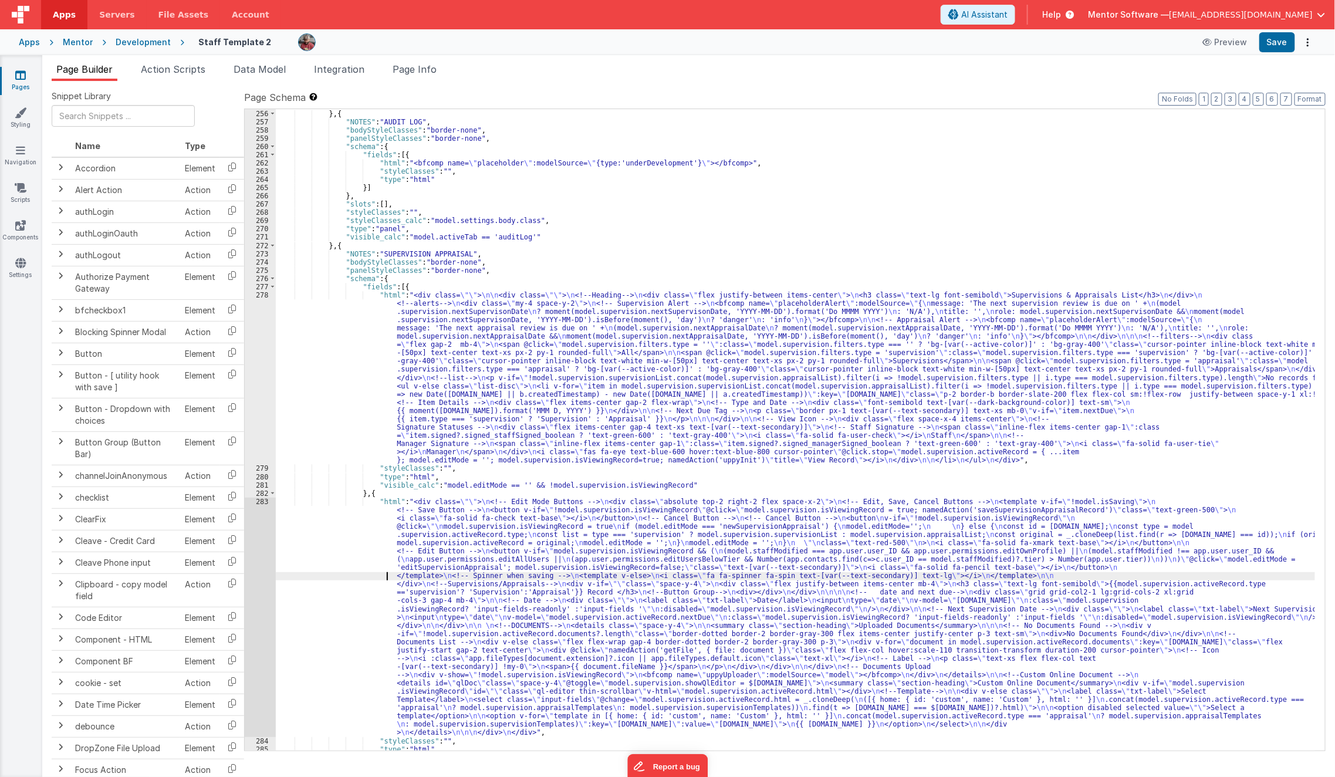
click at [301, 576] on div ""visible_calc" : "model.activeTab == 'annualLeave'" } , { "NOTES" : "AUDIT LOG"…" at bounding box center [796, 430] width 1040 height 659
click at [332, 423] on div ""visible_calc" : "model.activeTab == 'annualLeave'" } , { "NOTES" : "AUDIT LOG"…" at bounding box center [796, 430] width 1040 height 659
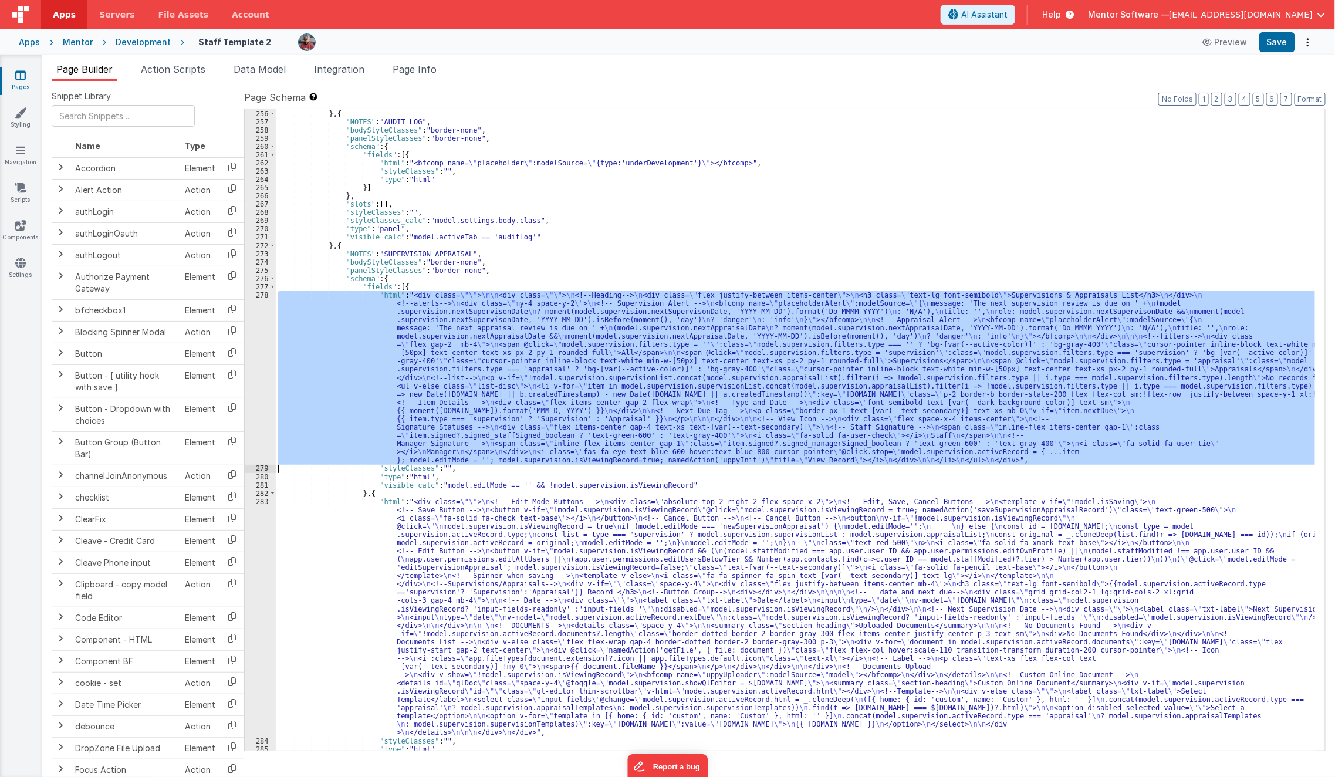
click at [259, 421] on div "278" at bounding box center [260, 378] width 31 height 174
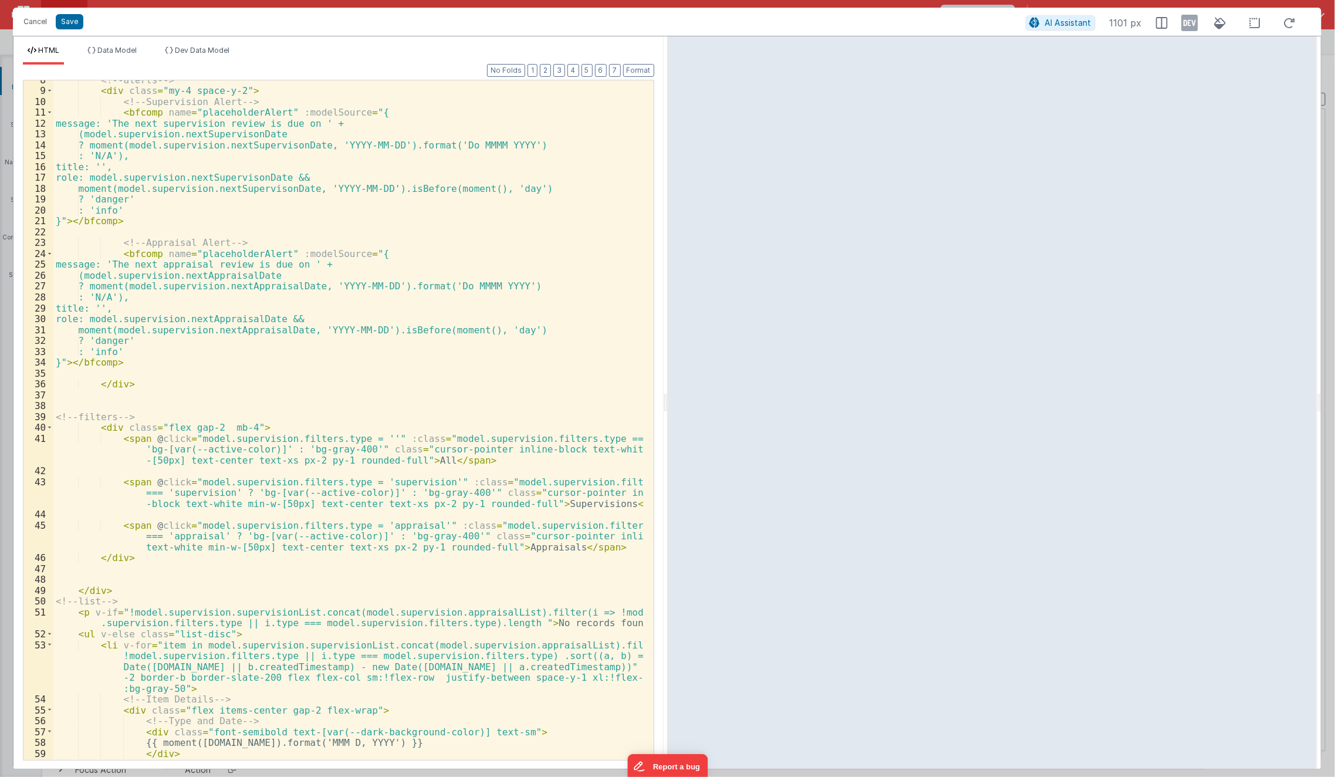
scroll to position [0, 0]
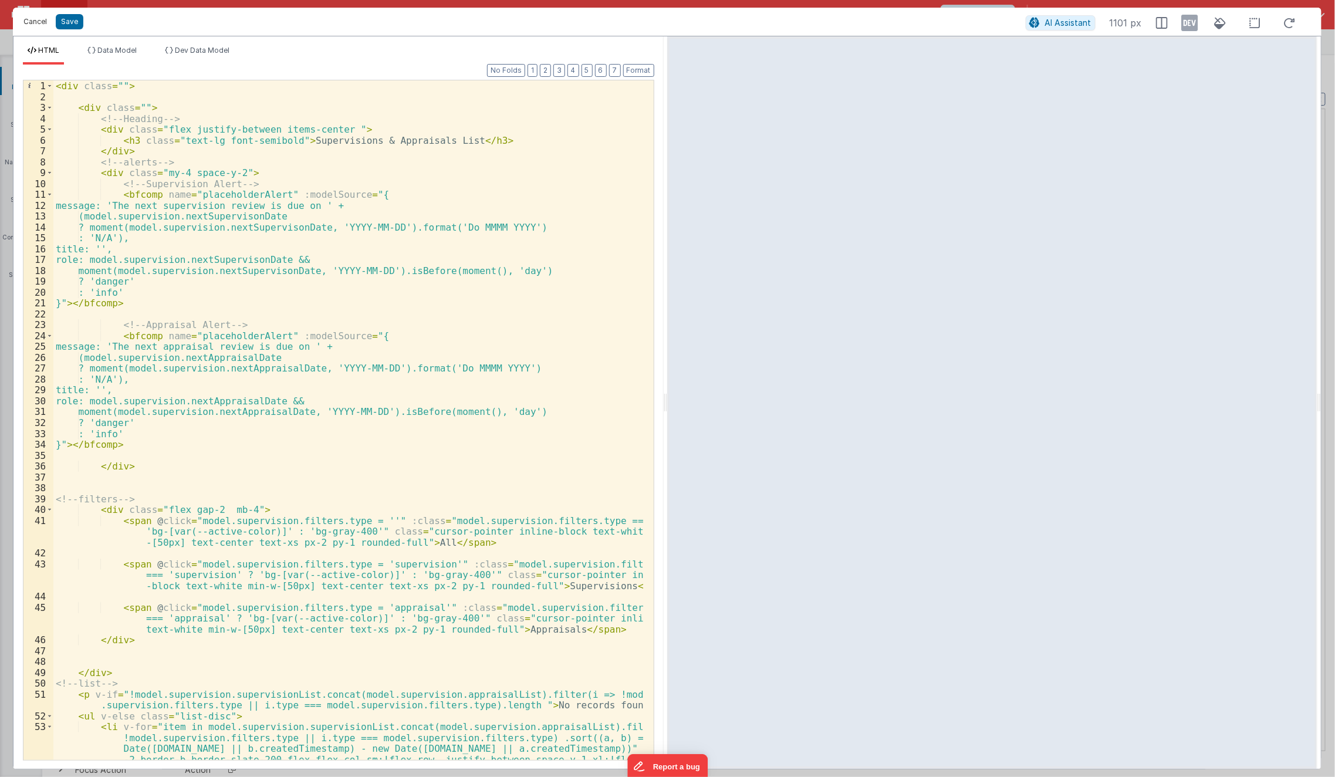
click at [28, 16] on button "Cancel" at bounding box center [35, 22] width 35 height 16
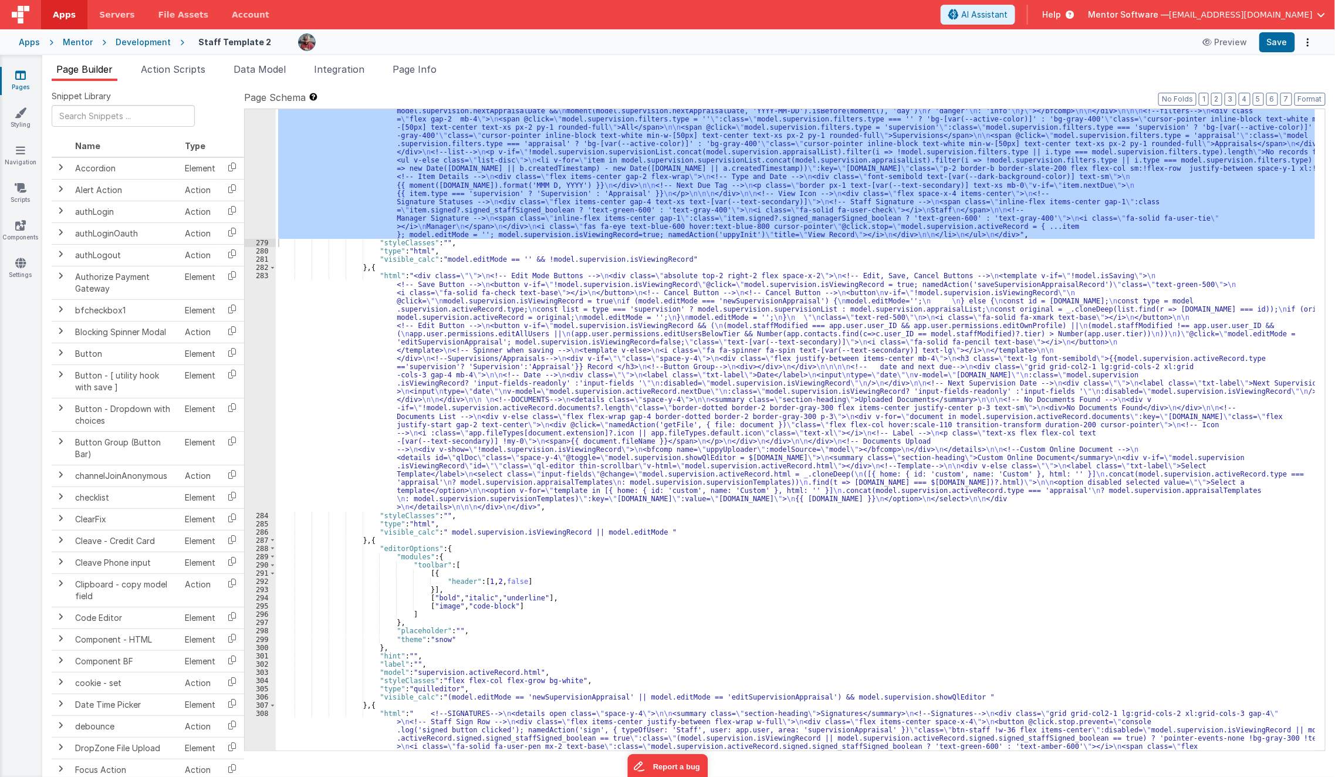
scroll to position [8330, 0]
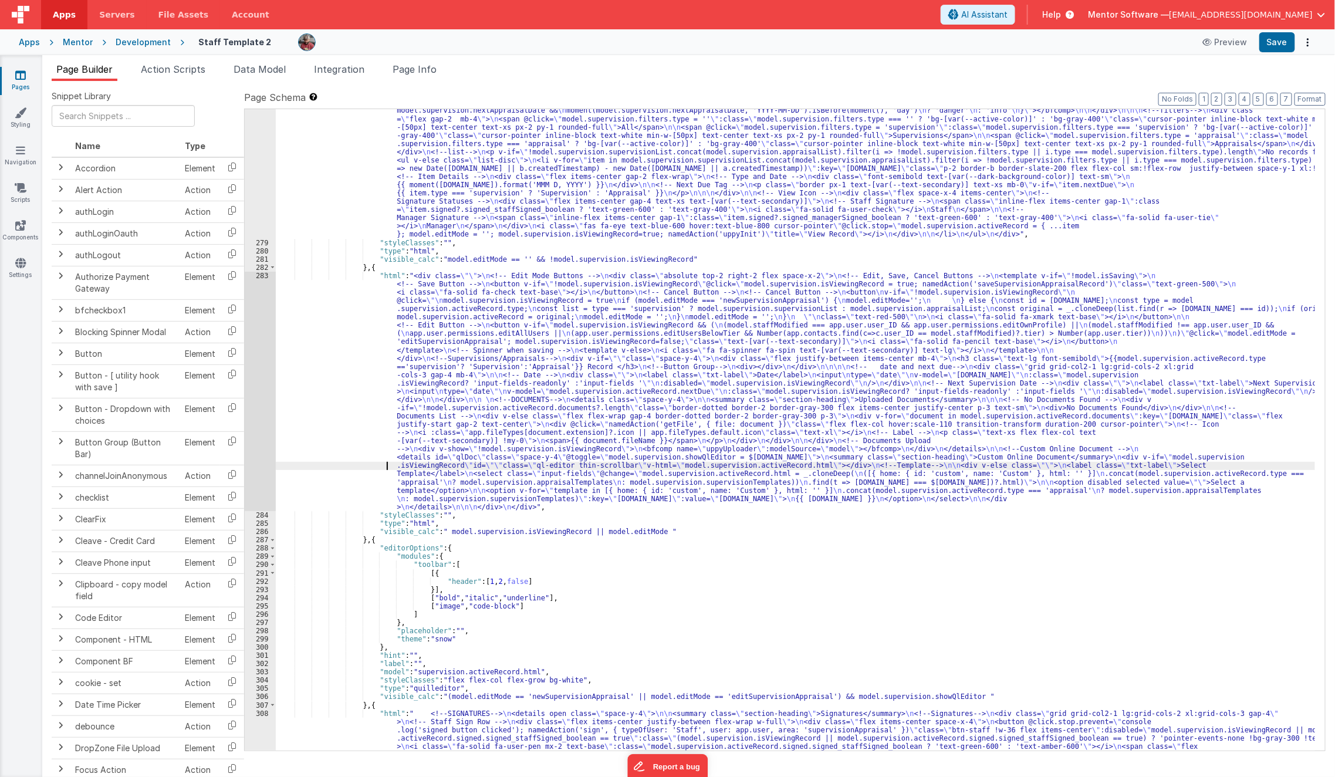
click at [383, 467] on div ""html" : "<div class= \"\" > \n\n <div class= \"\" > \n <!--Heading--> \n <div …" at bounding box center [796, 539] width 1040 height 948
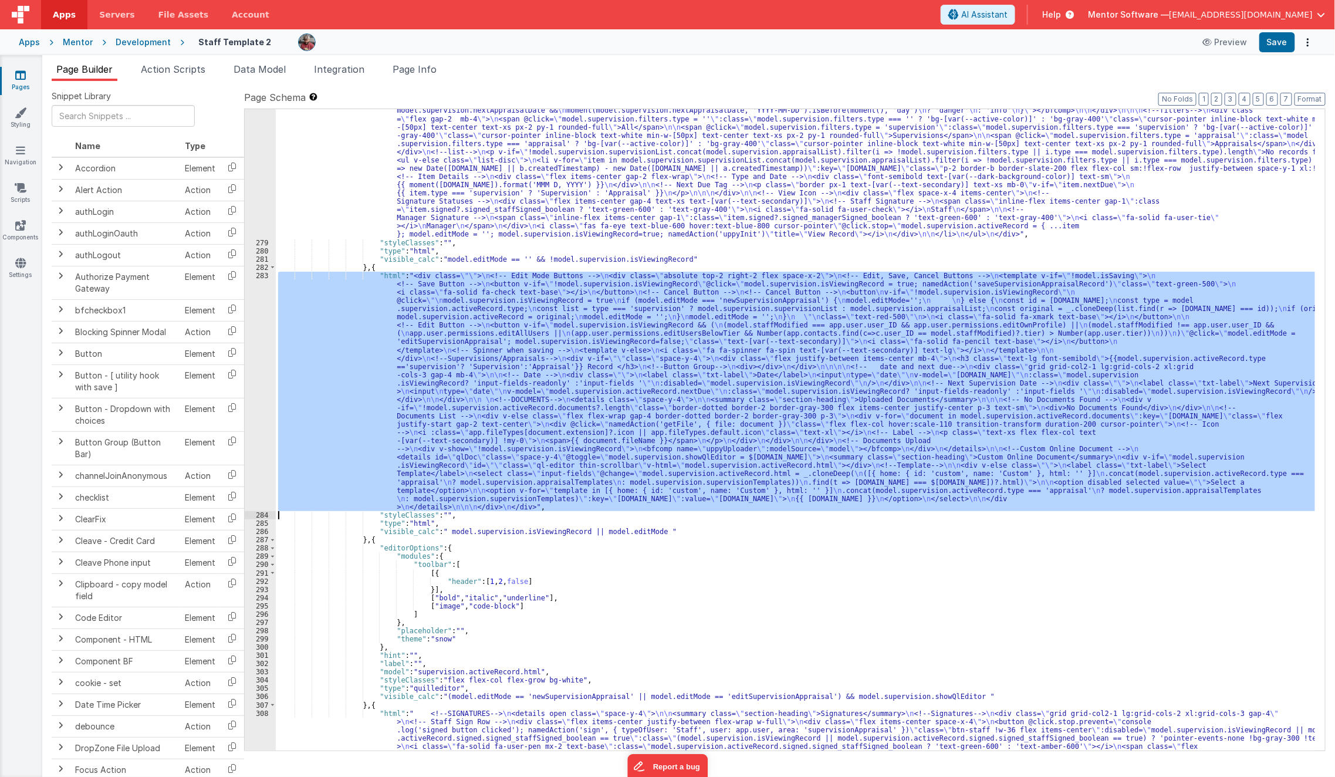
click at [254, 448] on div "283" at bounding box center [260, 391] width 31 height 239
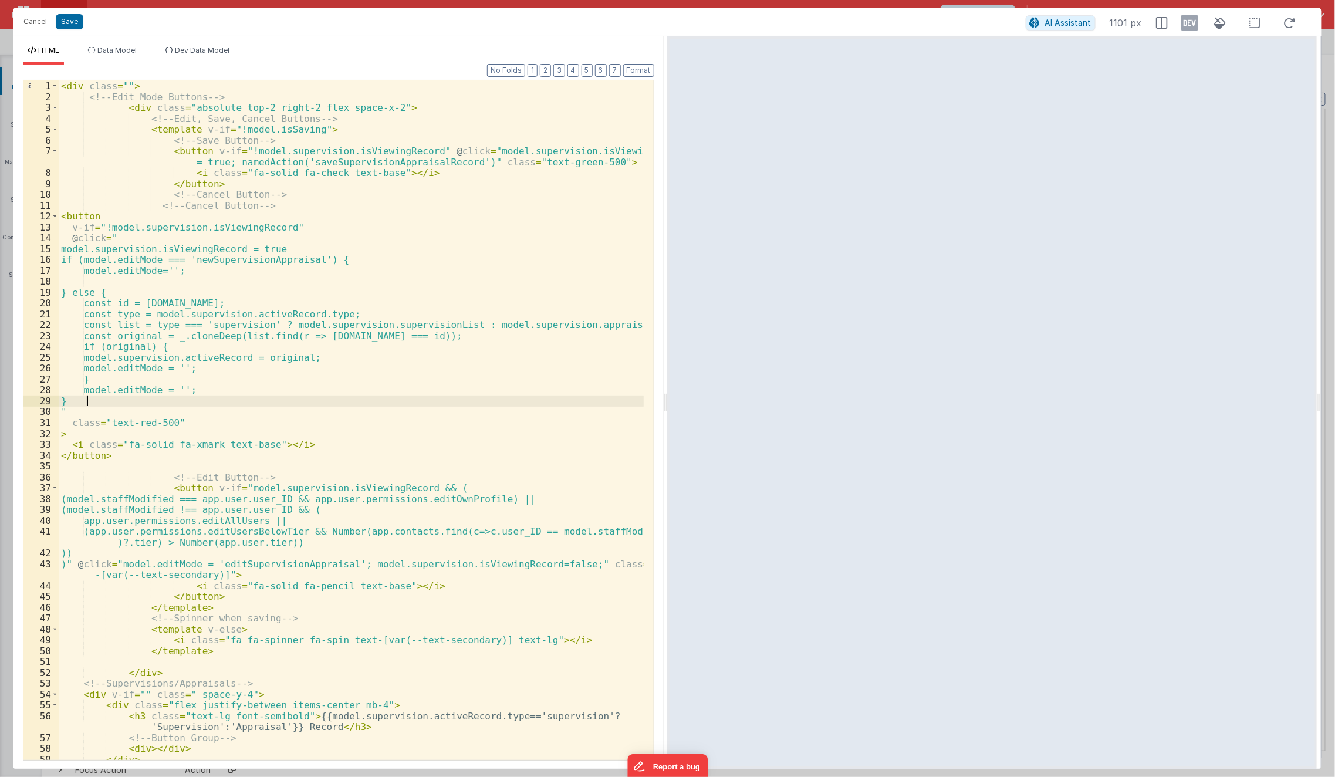
click at [601, 403] on div "< div class = "" > <!-- Edit Mode Buttons --> < div class = "absolute top-2 rig…" at bounding box center [352, 431] width 586 height 702
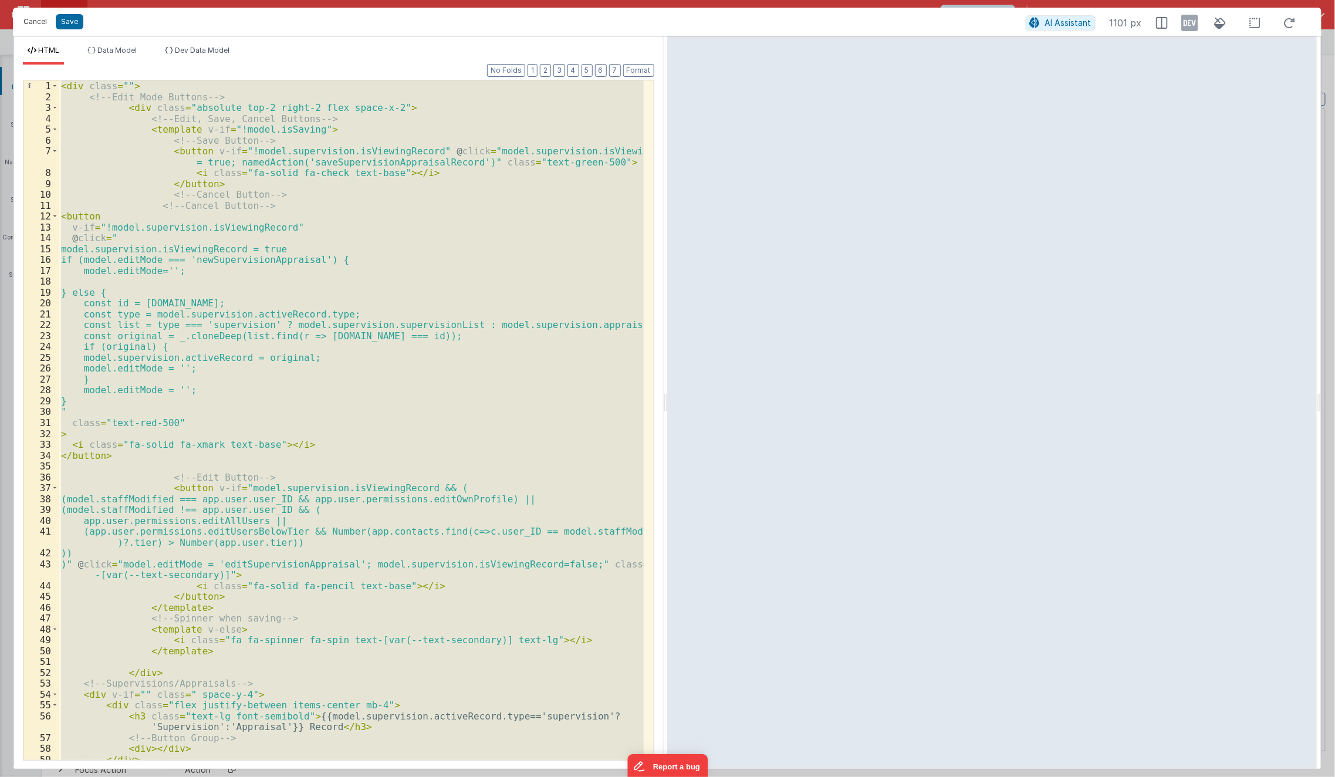
click at [27, 19] on button "Cancel" at bounding box center [35, 22] width 35 height 16
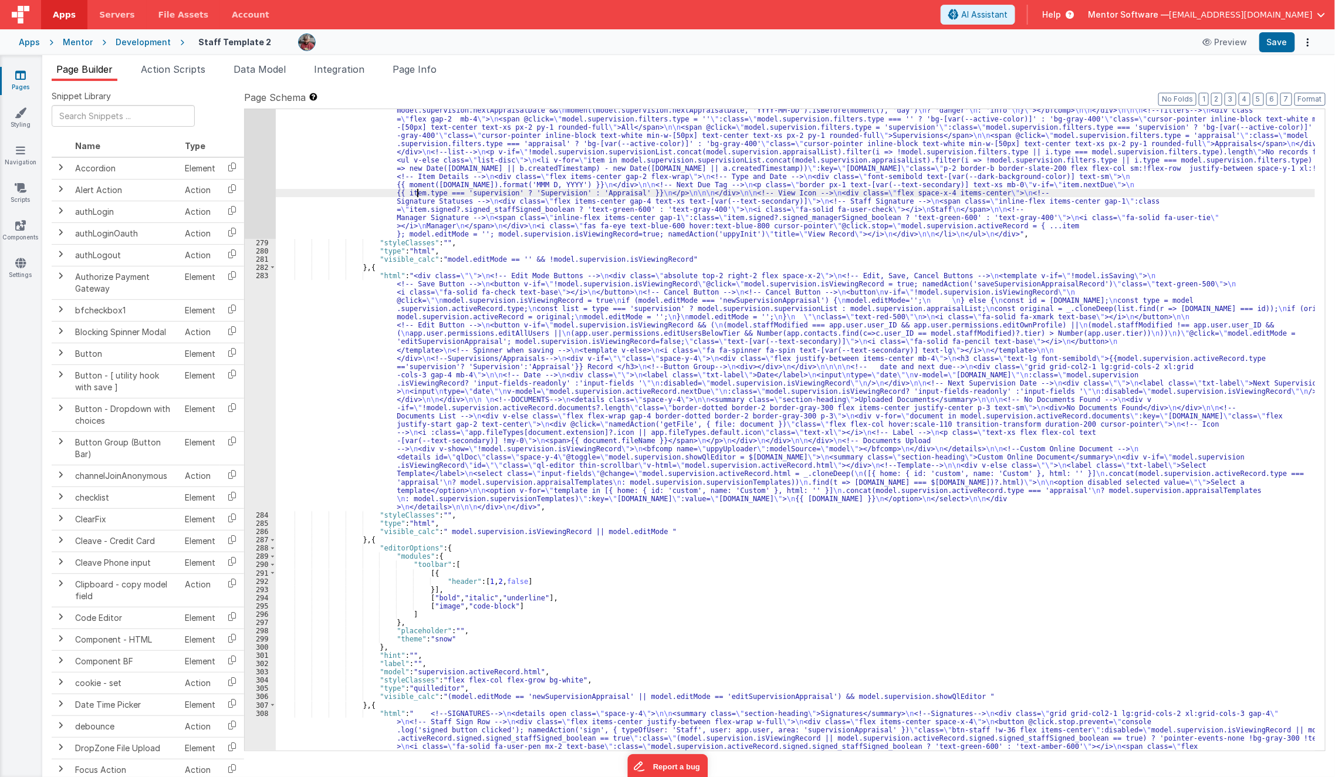
click at [419, 194] on div ""html" : "<div class= \"\" > \n\n <div class= \"\" > \n <!--Heading--> \n <div …" at bounding box center [796, 539] width 1040 height 948
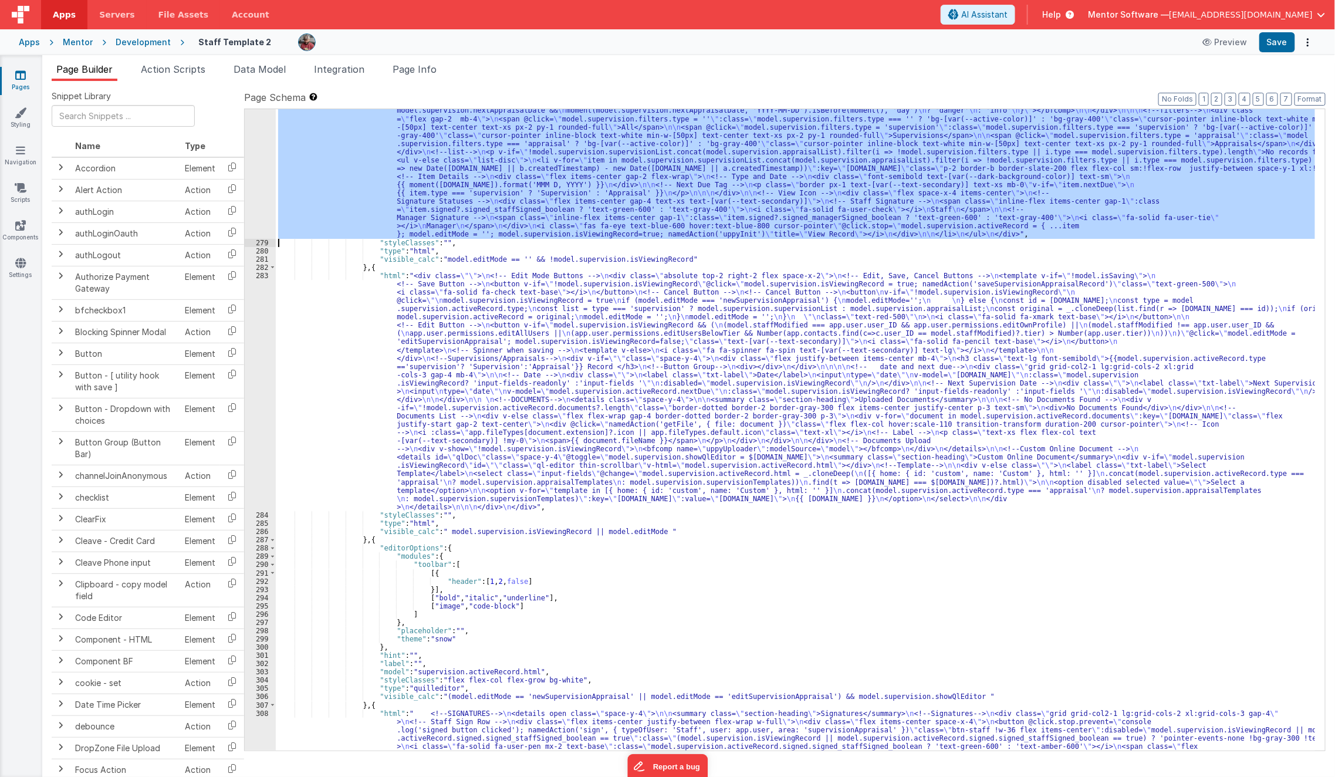
click at [258, 200] on div "278" at bounding box center [260, 152] width 31 height 174
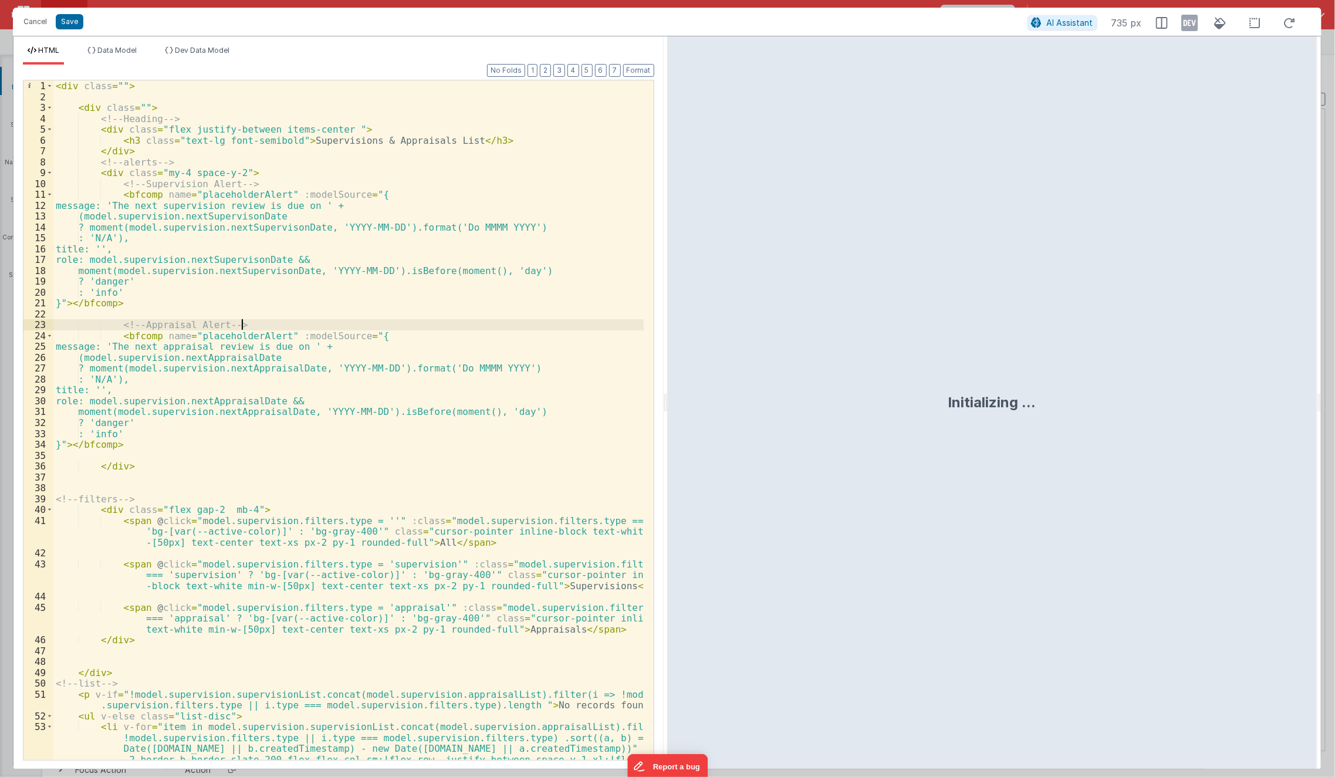
click at [349, 326] on div "< div class = "" > < div class = "" > <!-- Heading --> < div class = "flex just…" at bounding box center [348, 452] width 591 height 745
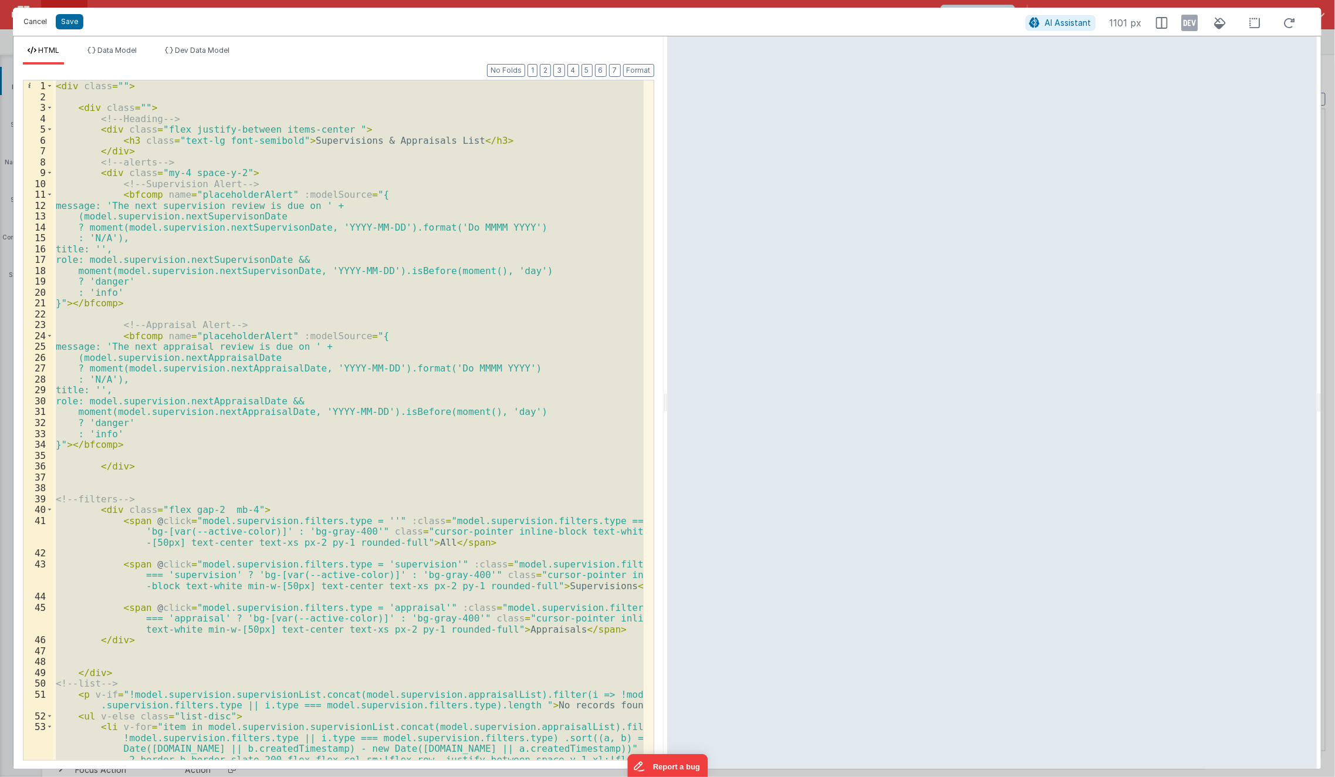
click at [45, 26] on button "Cancel" at bounding box center [35, 22] width 35 height 16
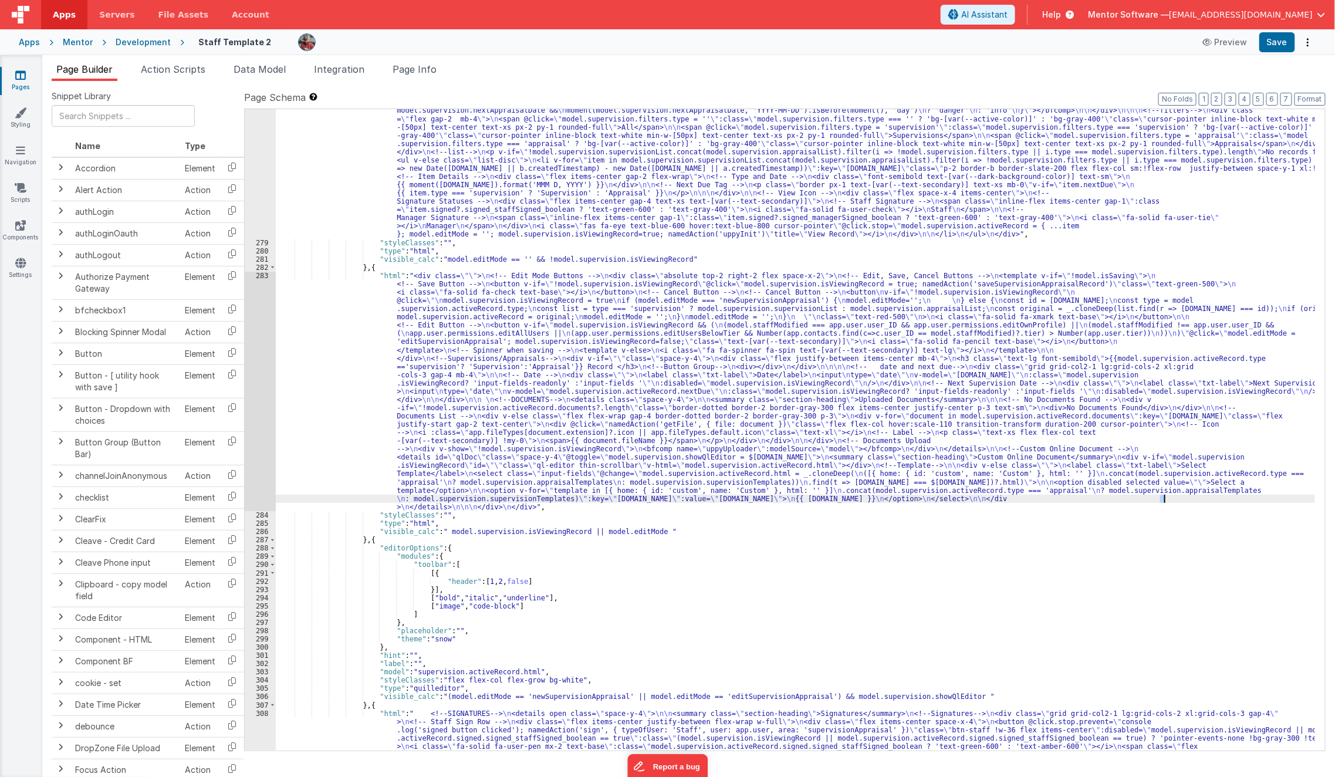
drag, startPoint x: 1333, startPoint y: 128, endPoint x: 1163, endPoint y: 498, distance: 407.1
click at [1163, 498] on div ""html" : "<div class= \"\" > \n\n <div class= \"\" > \n <!--Heading--> \n <div …" at bounding box center [796, 539] width 1040 height 948
drag, startPoint x: 1319, startPoint y: 559, endPoint x: 1280, endPoint y: 566, distance: 39.4
click at [1280, 566] on div ""html" : "<div class= \"\" > \n\n <div class= \"\" > \n <!--Heading--> \n <div …" at bounding box center [796, 539] width 1040 height 948
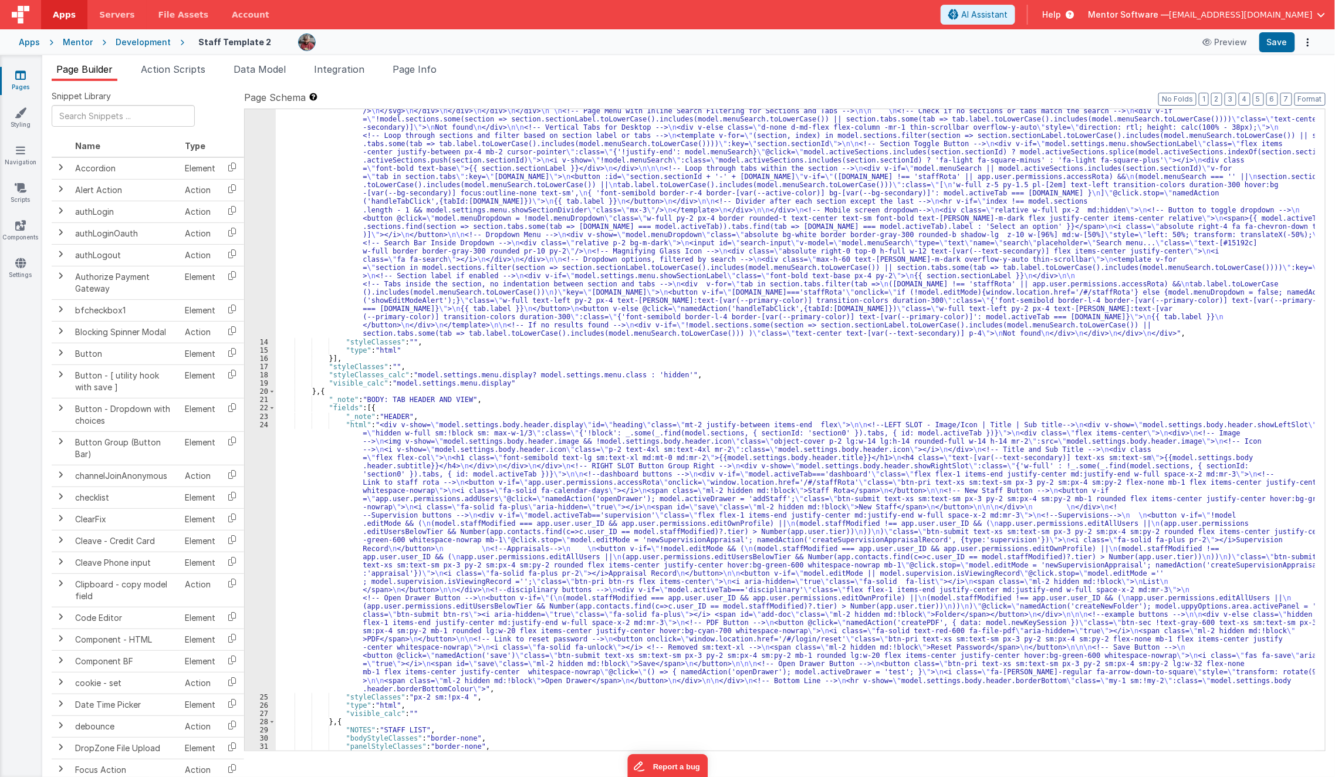
scroll to position [268, 0]
click at [396, 559] on div ""html" : "<div class= \" hidden md:!block view-content \" > \n <!-- Search Inpu…" at bounding box center [796, 501] width 1040 height 973
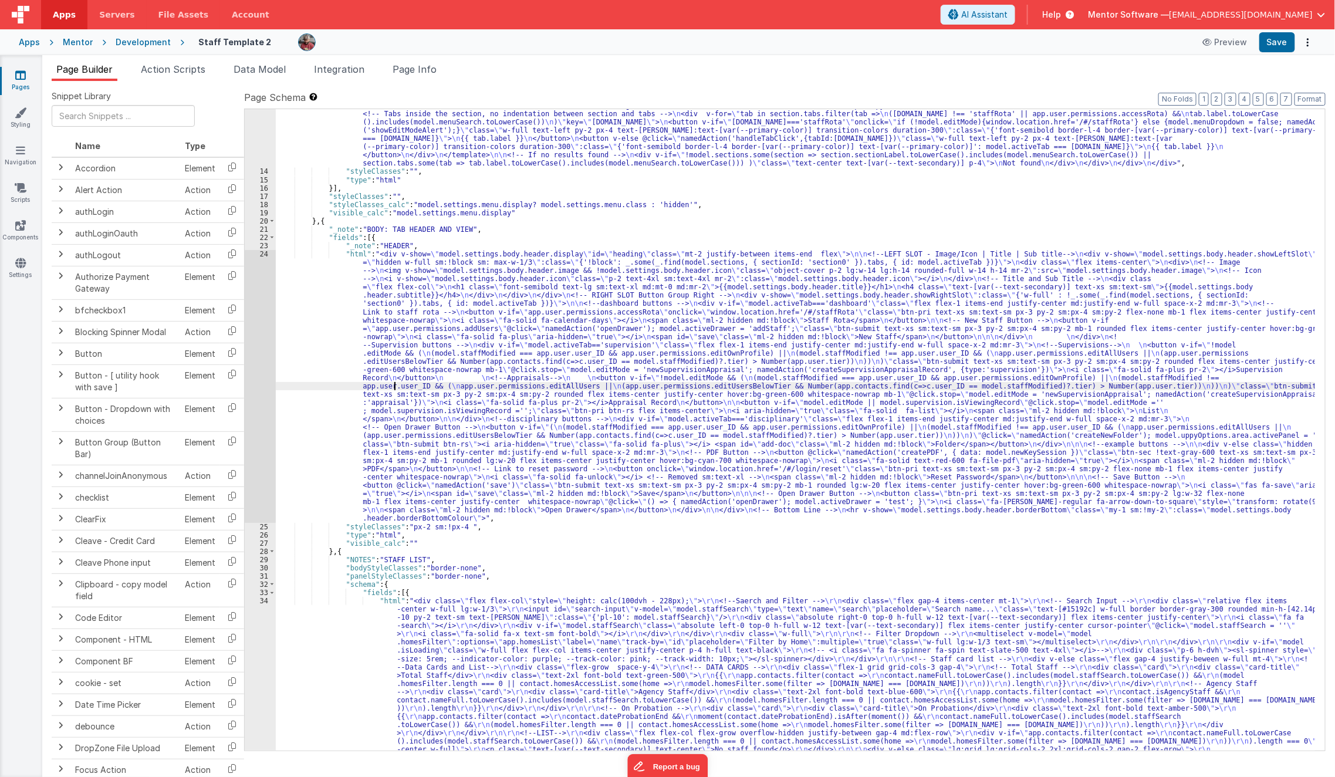
scroll to position [438, 0]
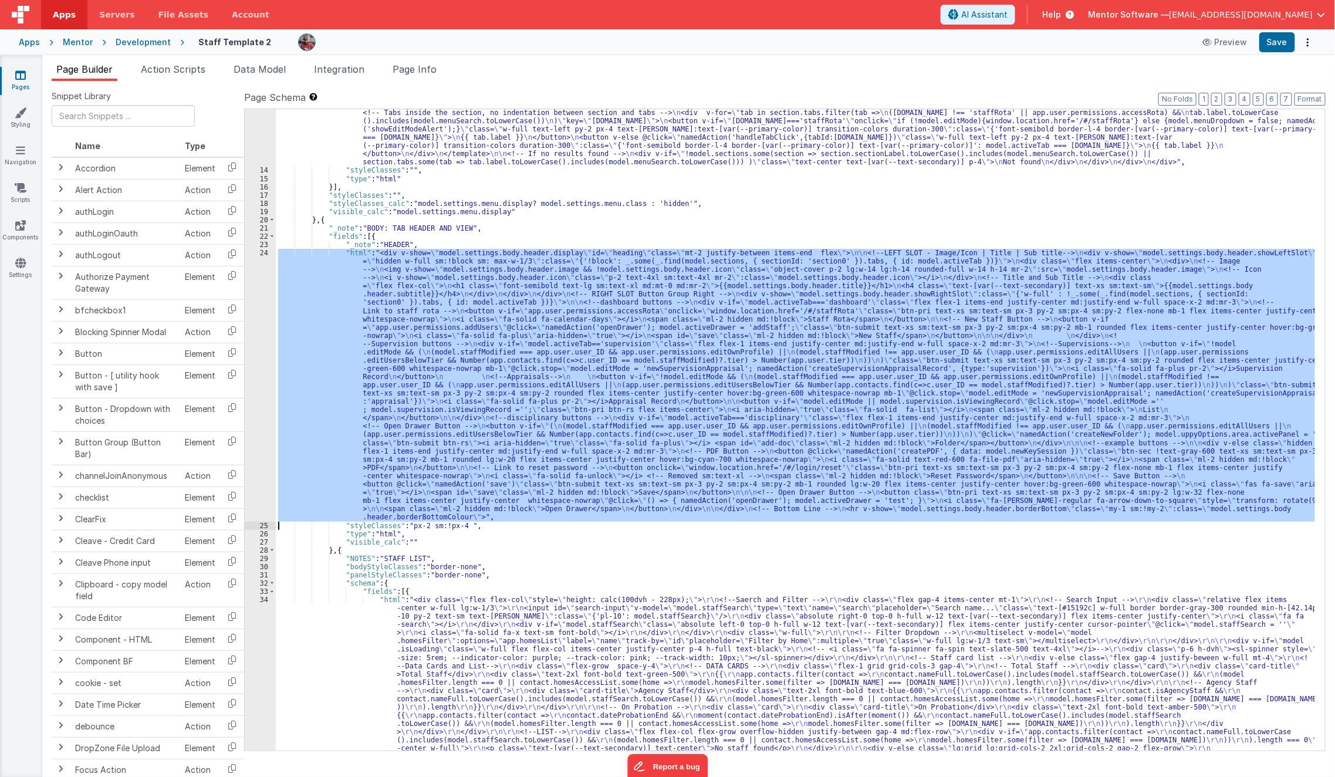
click at [261, 481] on div "24" at bounding box center [260, 385] width 31 height 272
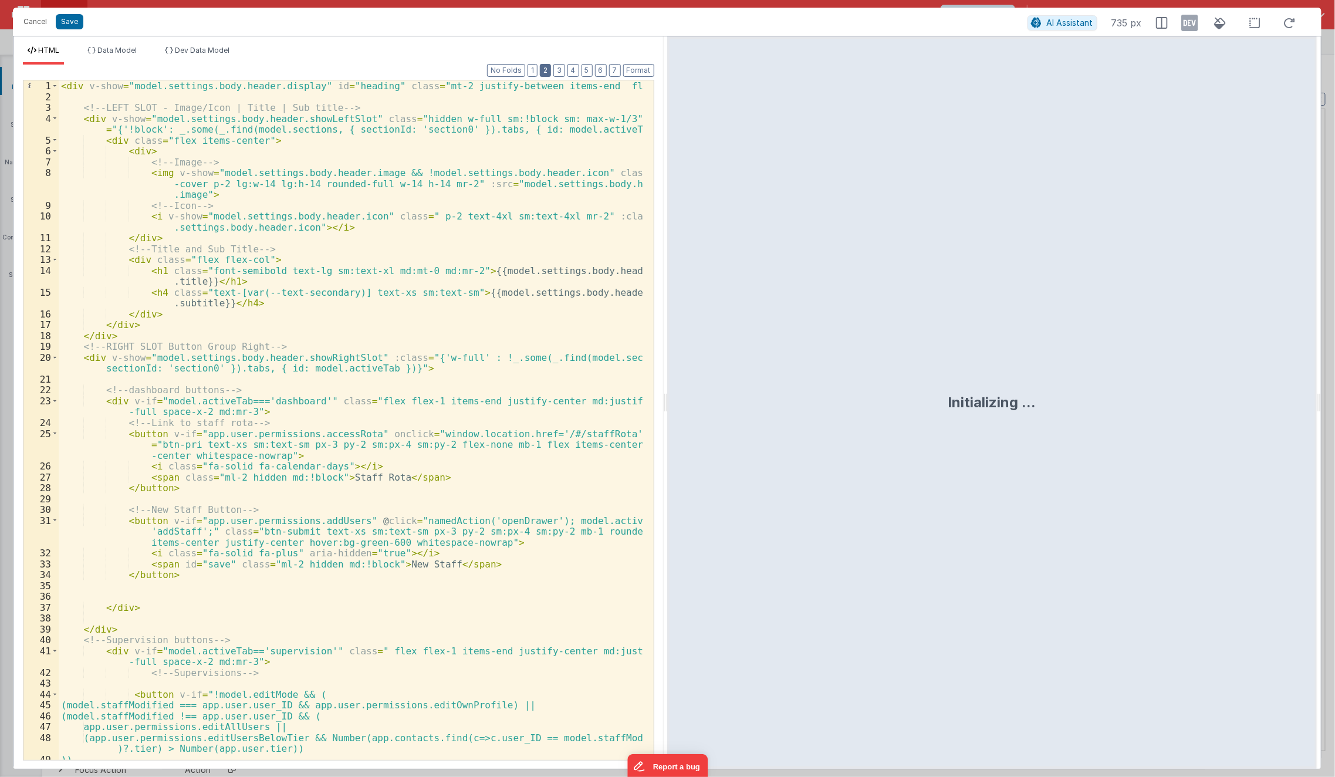
click at [551, 68] on button "2" at bounding box center [545, 70] width 11 height 13
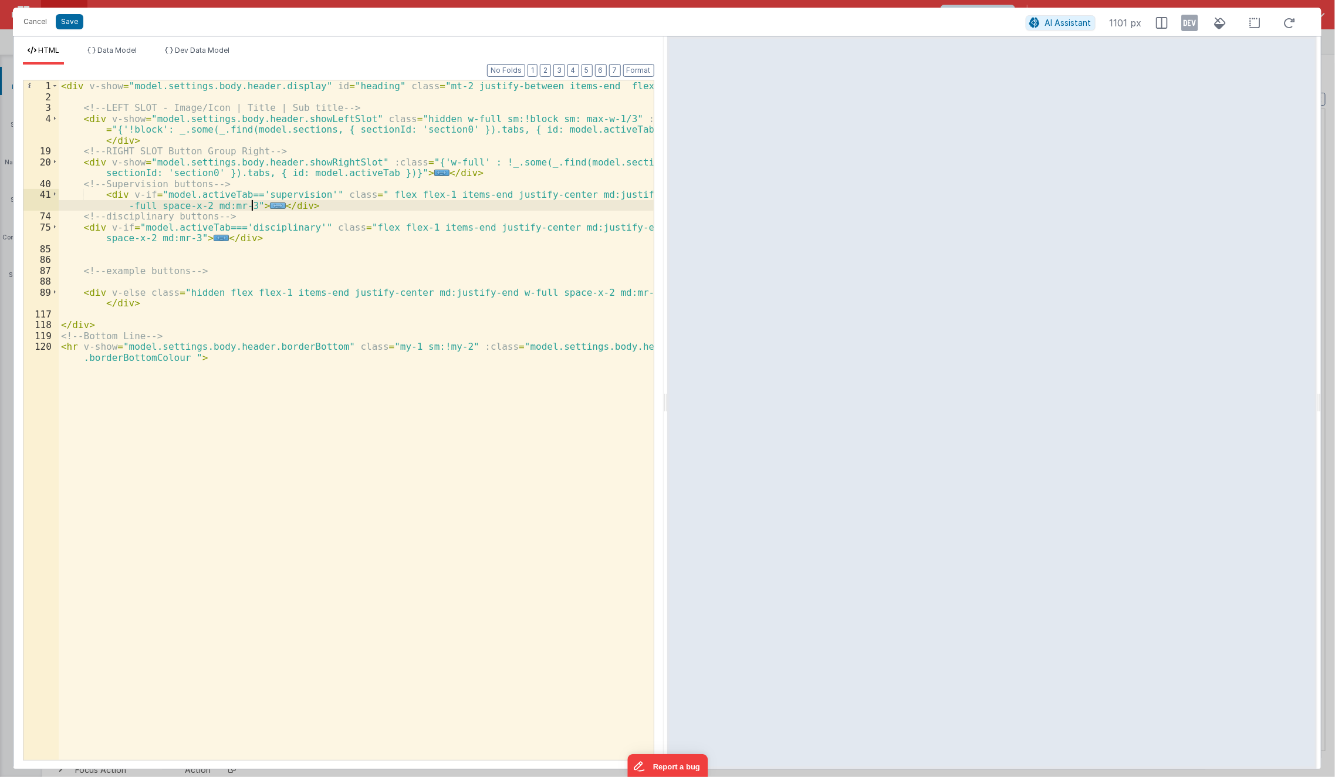
click at [270, 204] on span "..." at bounding box center [277, 206] width 15 height 6
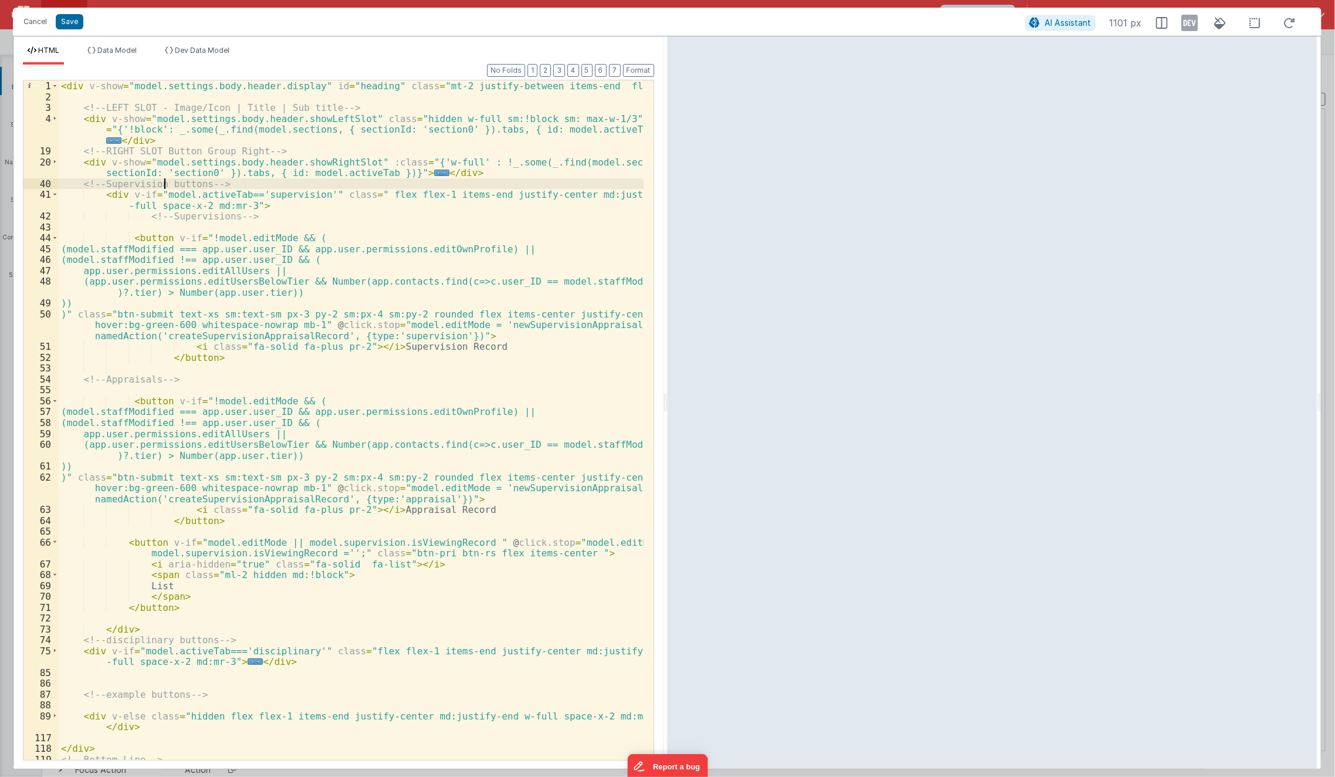
click at [163, 181] on div "< div v-show = "model.settings.body.header.display" id = "heading" class = "mt-…" at bounding box center [352, 436] width 586 height 713
click at [164, 240] on div "< div v-show = "model.settings.body.header.display" id = "heading" class = "mt-…" at bounding box center [352, 436] width 586 height 713
click at [52, 197] on span at bounding box center [55, 194] width 6 height 11
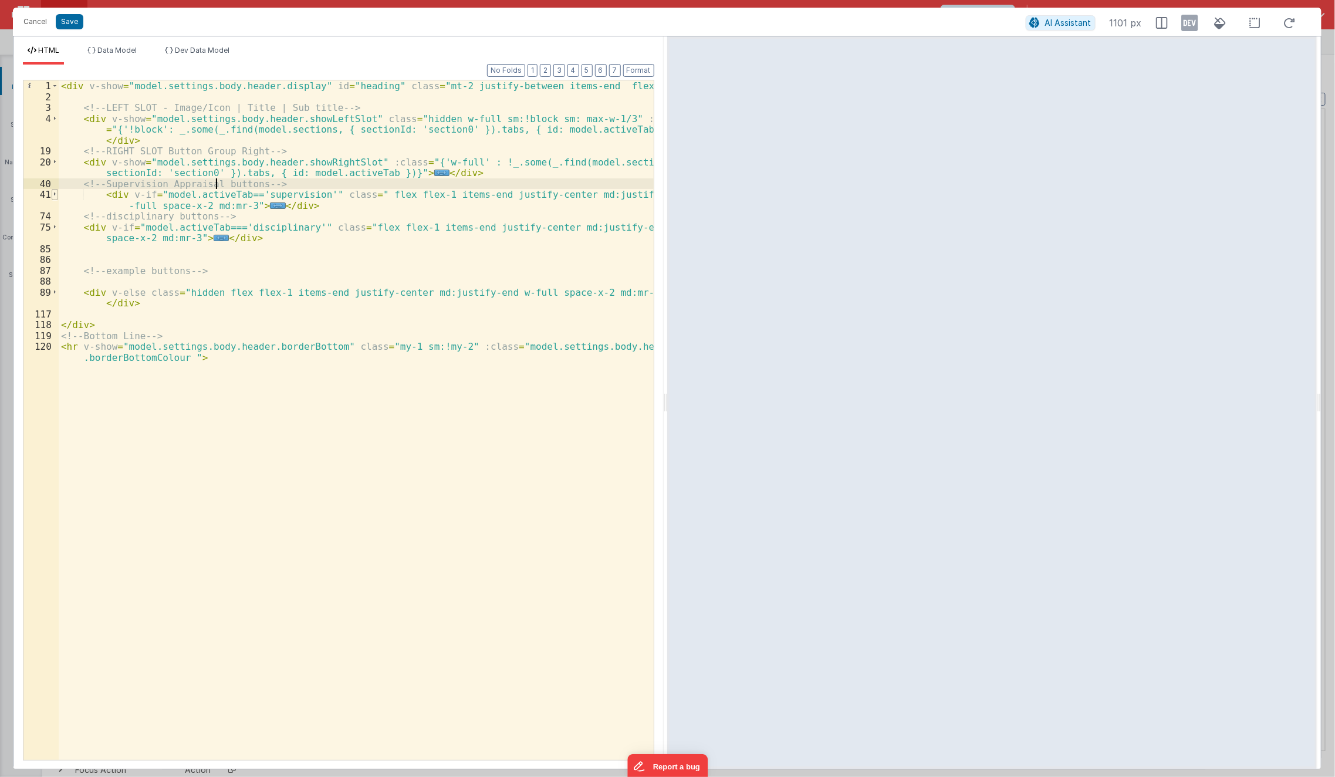
click at [52, 197] on span at bounding box center [55, 194] width 6 height 11
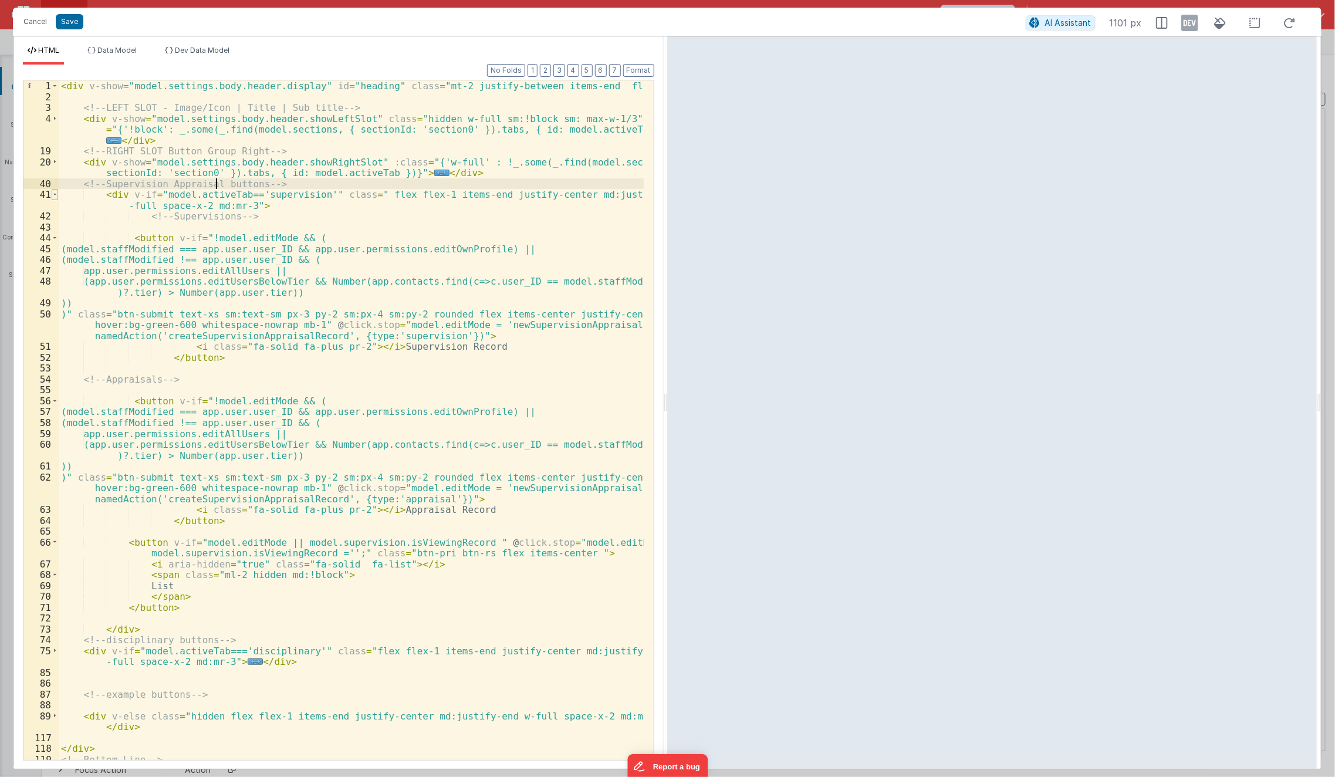
click at [55, 195] on span at bounding box center [55, 194] width 6 height 11
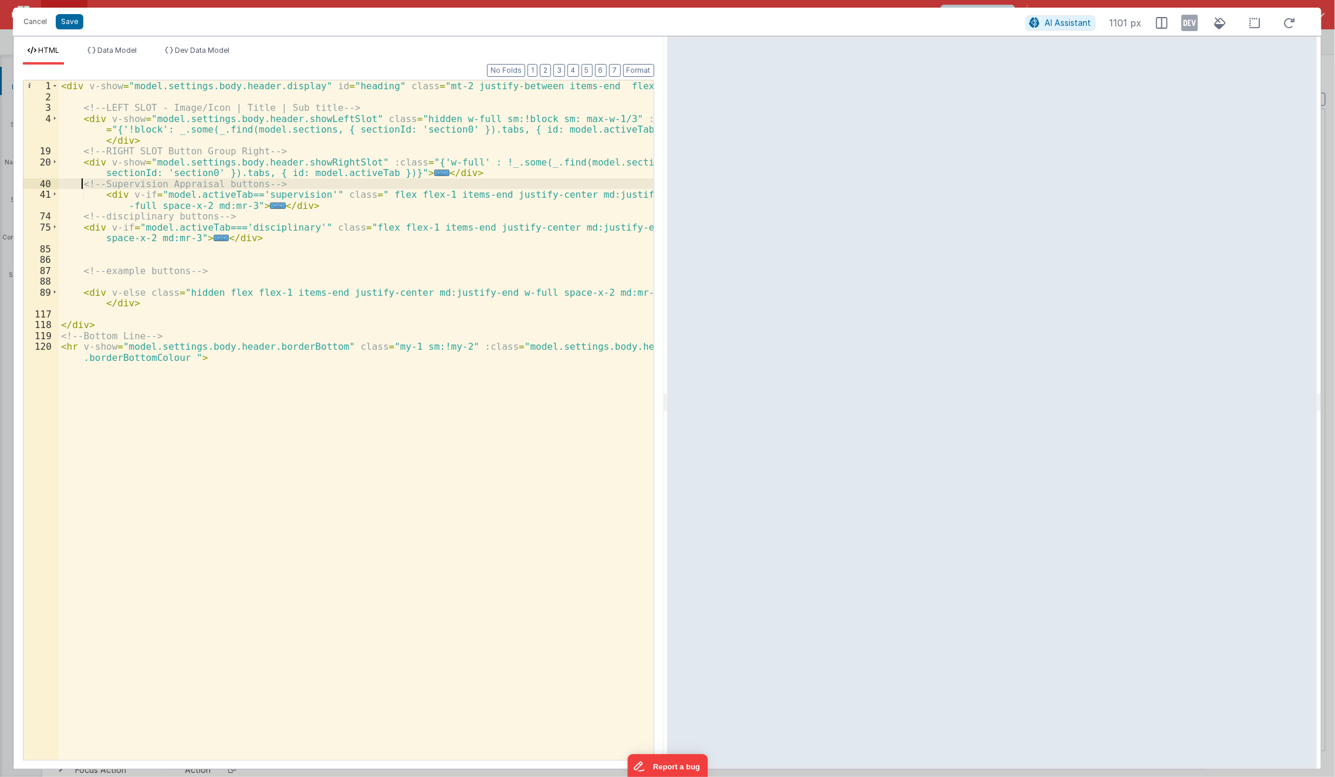
click at [83, 178] on div "< div v-show = "model.settings.body.header.display" id = "heading" class = "mt-…" at bounding box center [357, 436] width 596 height 713
click at [28, 22] on button "Cancel" at bounding box center [35, 22] width 35 height 16
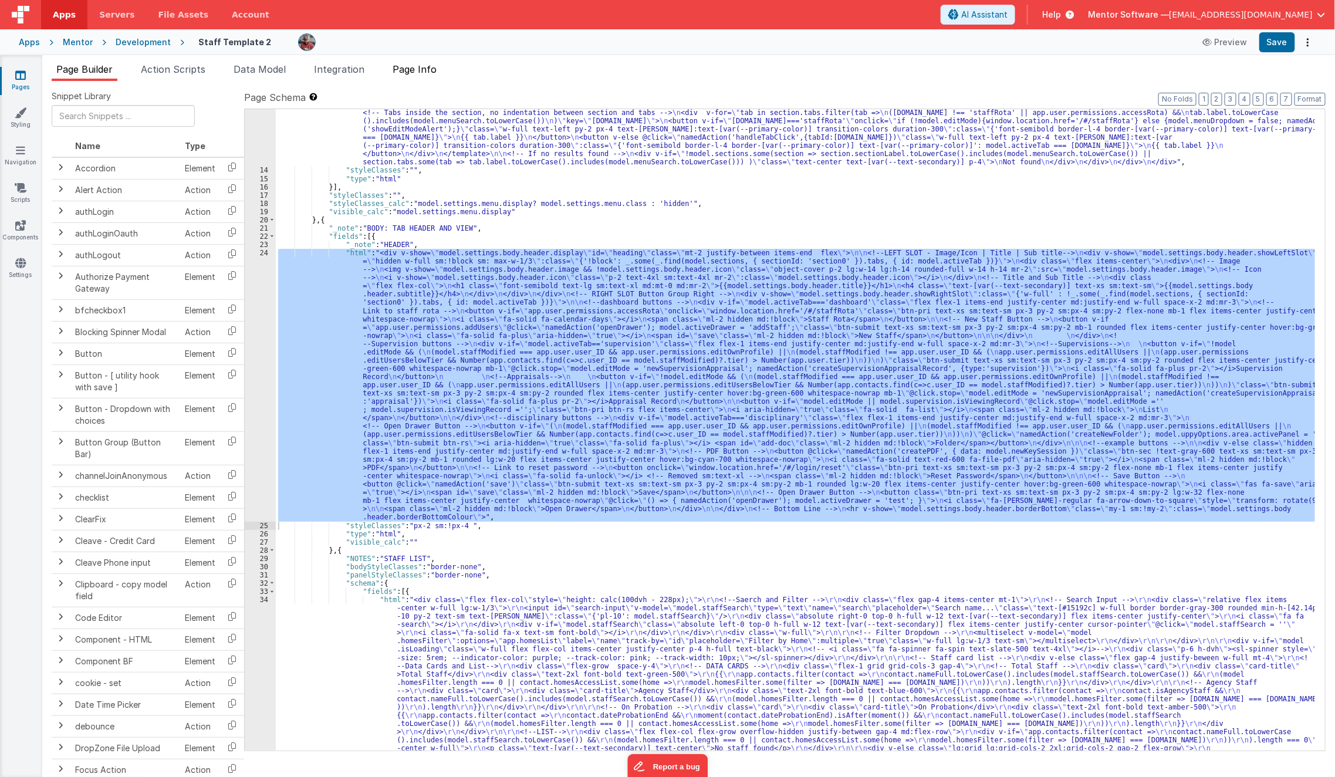
click at [420, 70] on span "Page Info" at bounding box center [415, 69] width 44 height 12
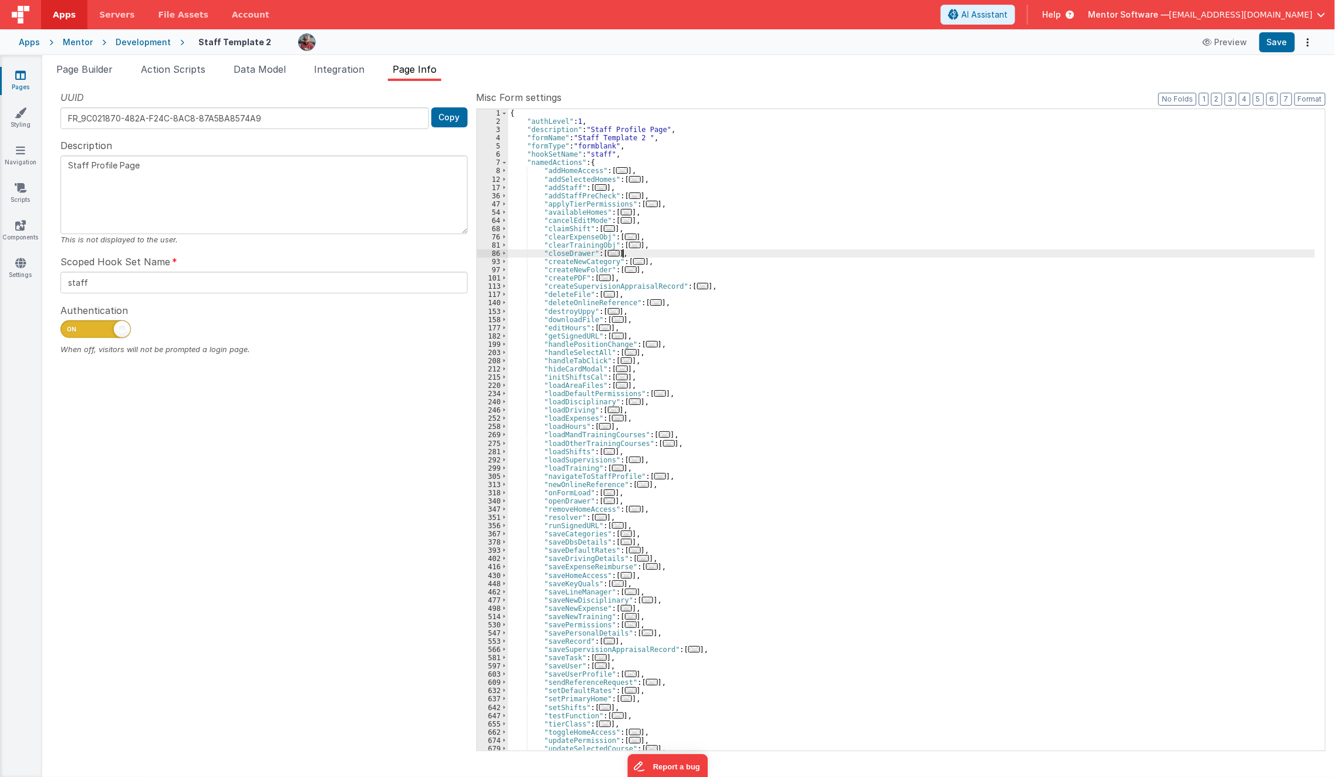
click at [706, 257] on div "{ "authLevel" : 1 , "description" : "Staff Profile Page" , "formName" : "Staff …" at bounding box center [912, 438] width 808 height 659
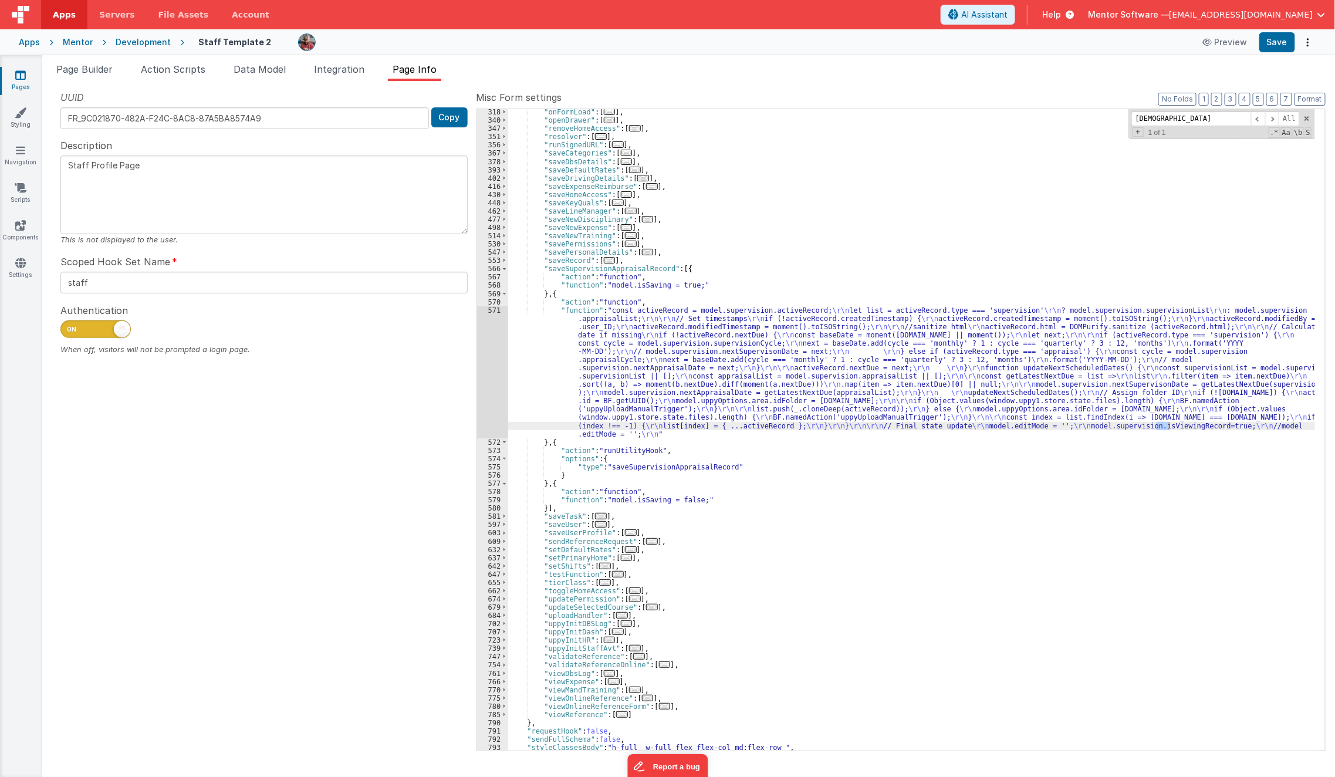
scroll to position [414, 0]
type input "isviewingr"
click at [558, 373] on div ""onFormLoad" : [ ... ] , "openDrawer" : [ ... ] , "removeHomeAccess" : [ ... ] …" at bounding box center [912, 437] width 808 height 659
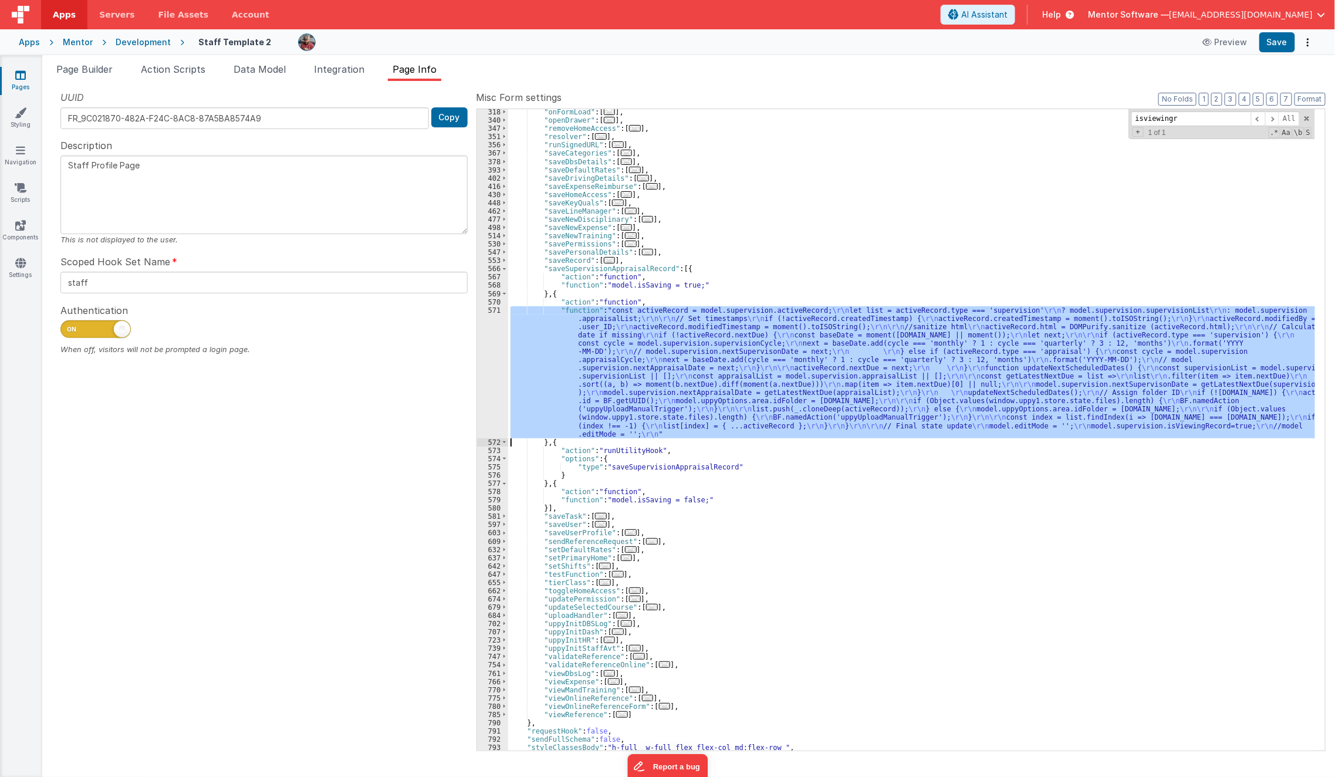
click at [490, 393] on div "571" at bounding box center [492, 372] width 31 height 132
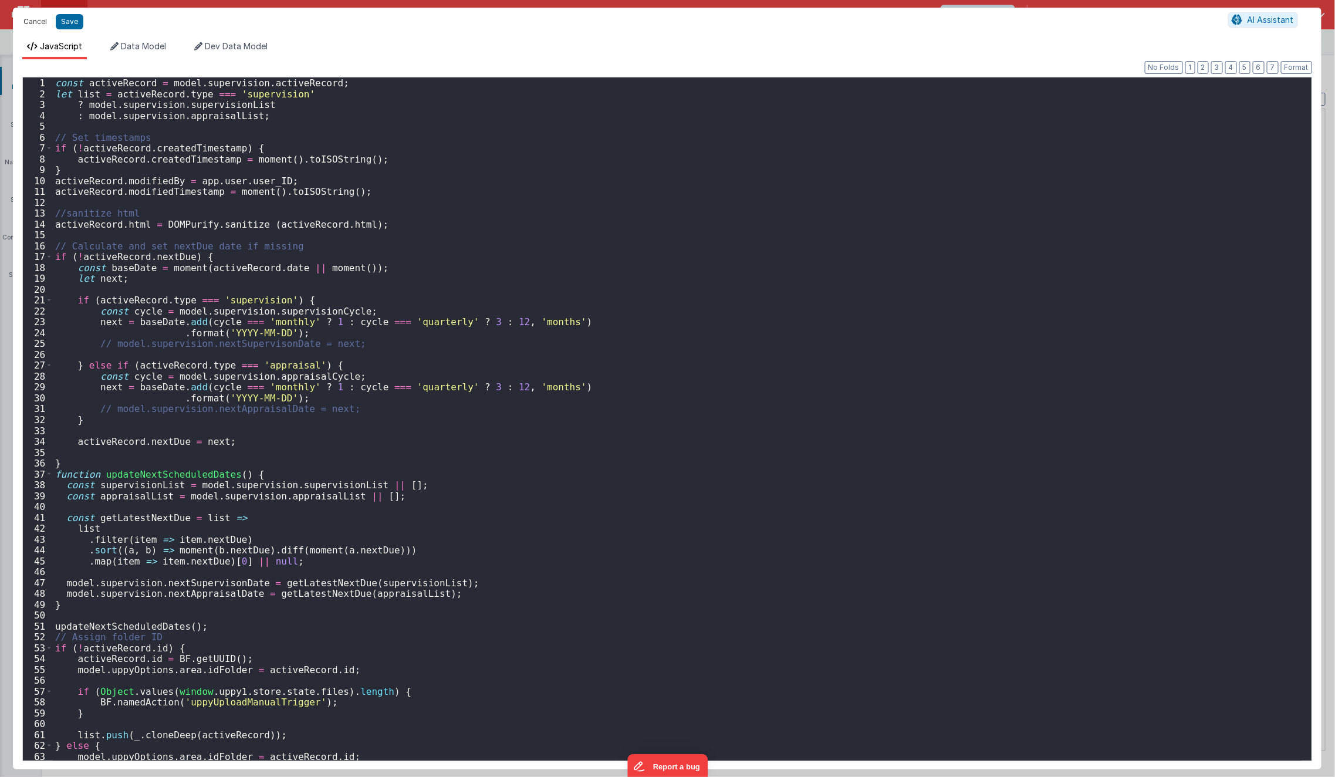
click at [22, 16] on button "Cancel" at bounding box center [35, 22] width 35 height 16
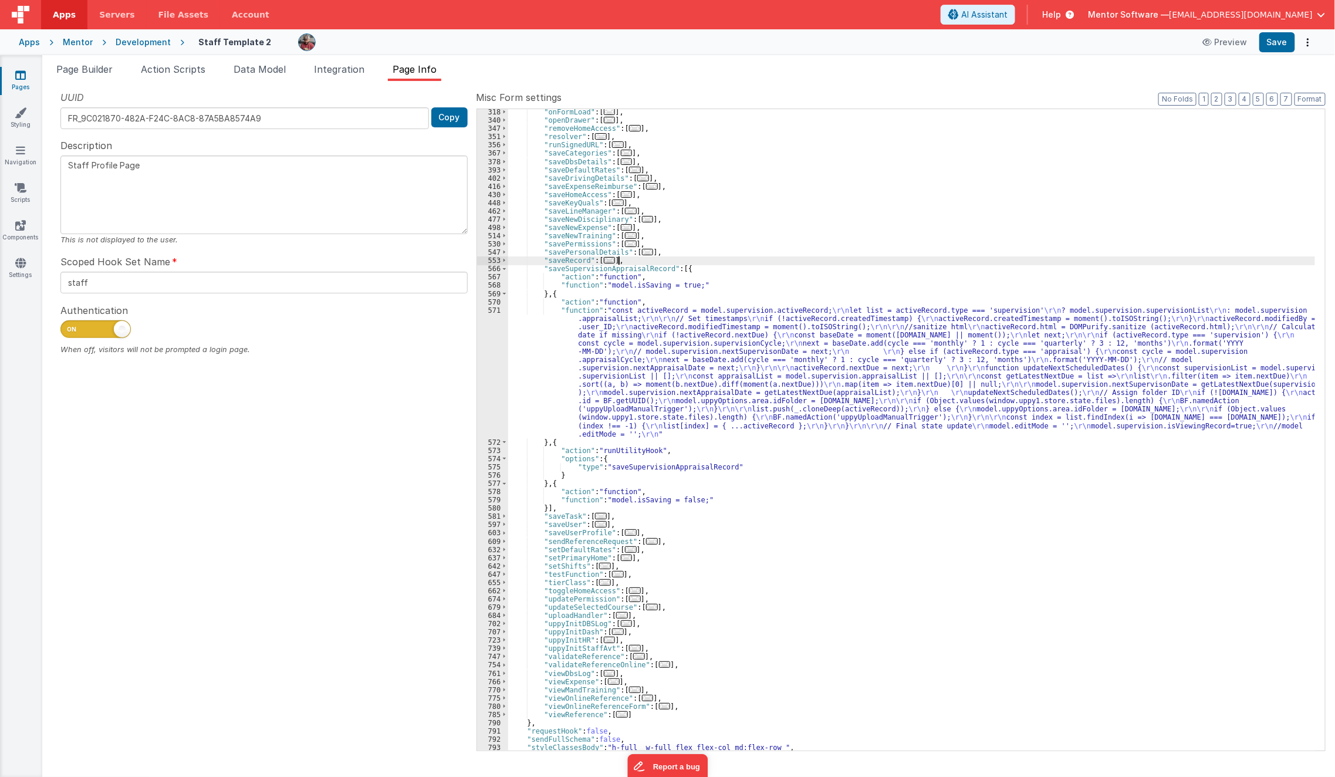
click at [826, 257] on div ""onFormLoad" : [ ... ] , "openDrawer" : [ ... ] , "removeHomeAccess" : [ ... ] …" at bounding box center [912, 437] width 808 height 659
click at [677, 367] on div ""onFormLoad" : [ ... ] , "openDrawer" : [ ... ] , "removeHomeAccess" : [ ... ] …" at bounding box center [912, 437] width 808 height 659
click at [494, 396] on div "571" at bounding box center [492, 372] width 31 height 132
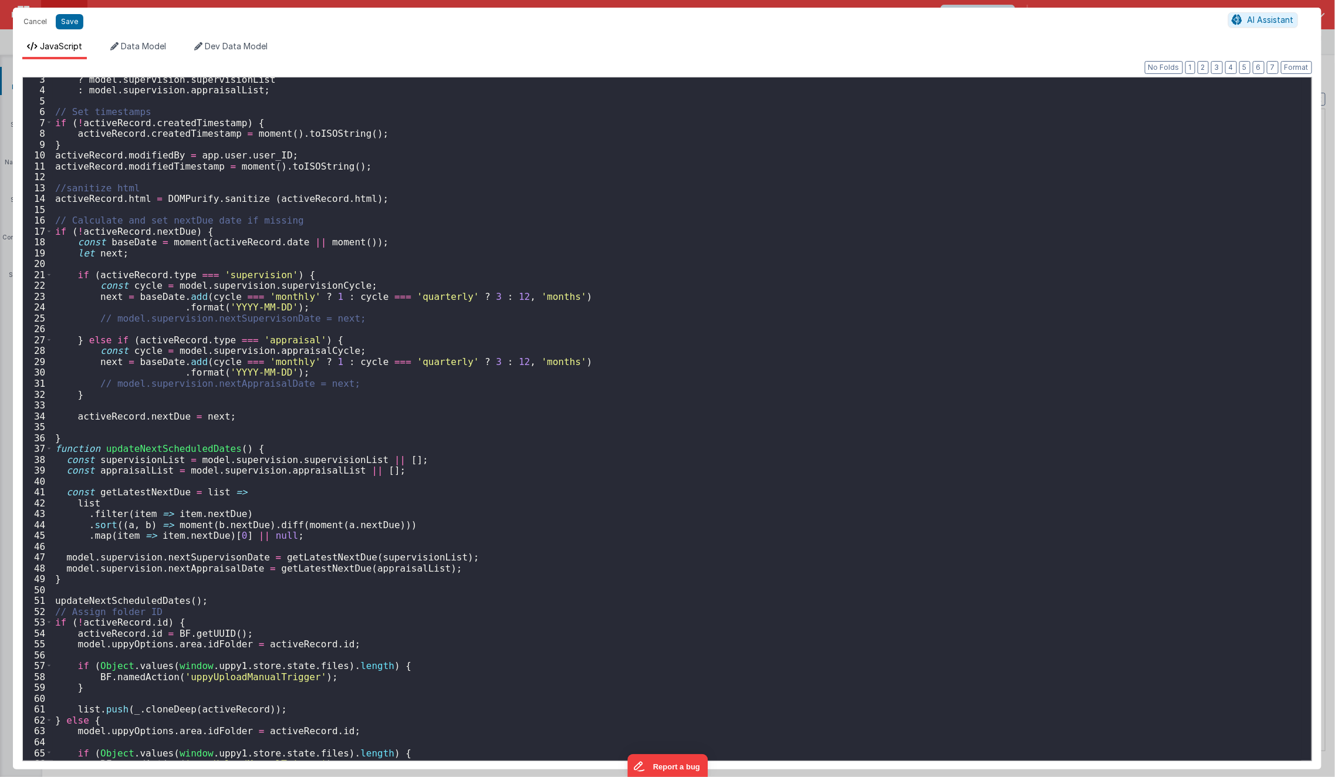
scroll to position [175, 0]
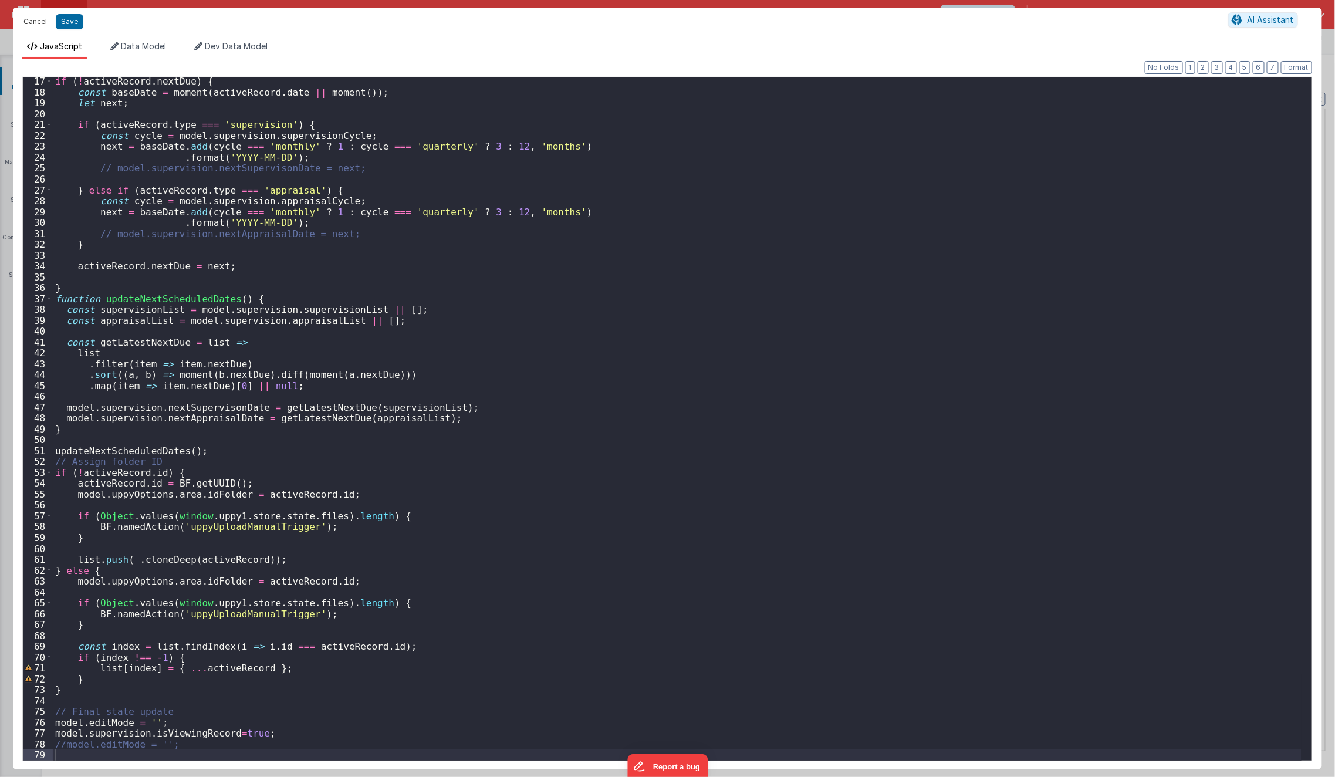
click at [37, 27] on button "Cancel" at bounding box center [35, 22] width 35 height 16
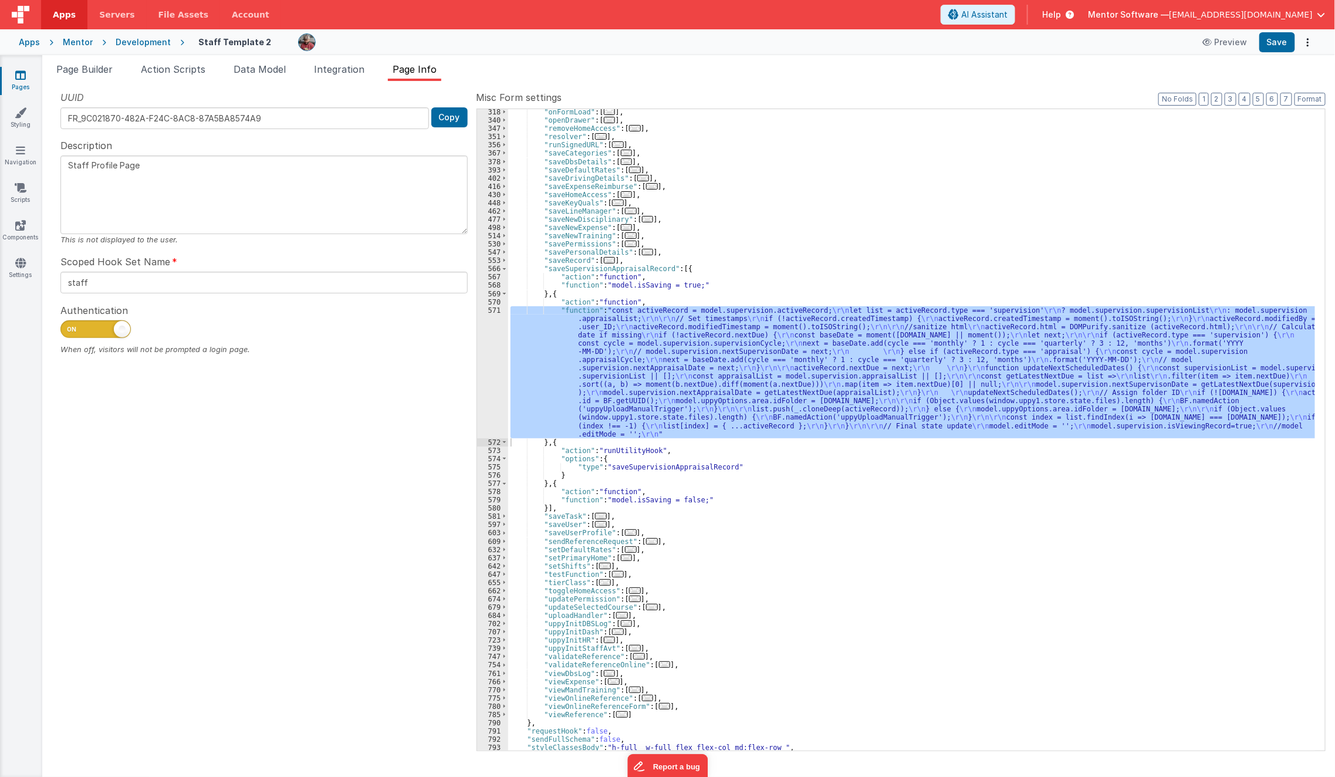
click at [75, 70] on span "Page Builder" at bounding box center [84, 69] width 56 height 12
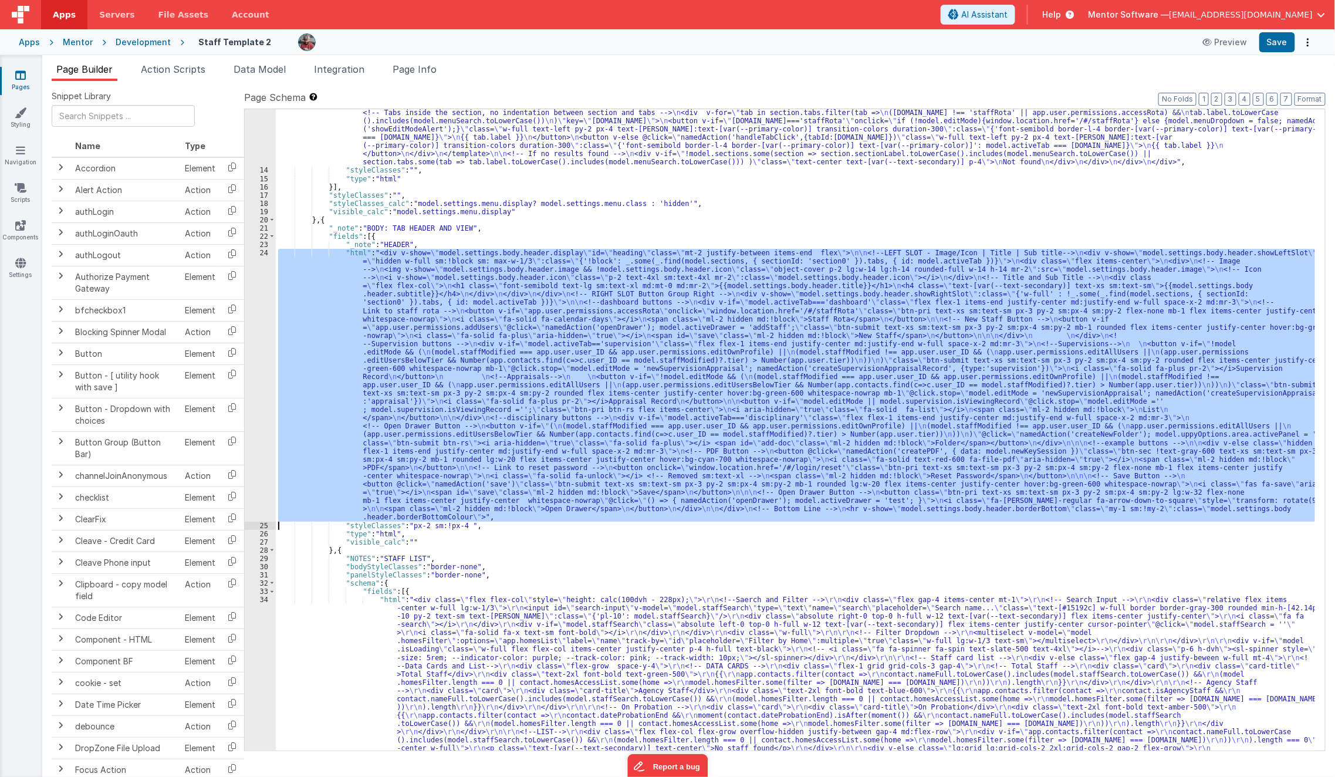
click at [282, 413] on div ""html" : "<div class= \" hidden md:!block view-content \" > \n <!-- Search Inpu…" at bounding box center [796, 430] width 1040 height 642
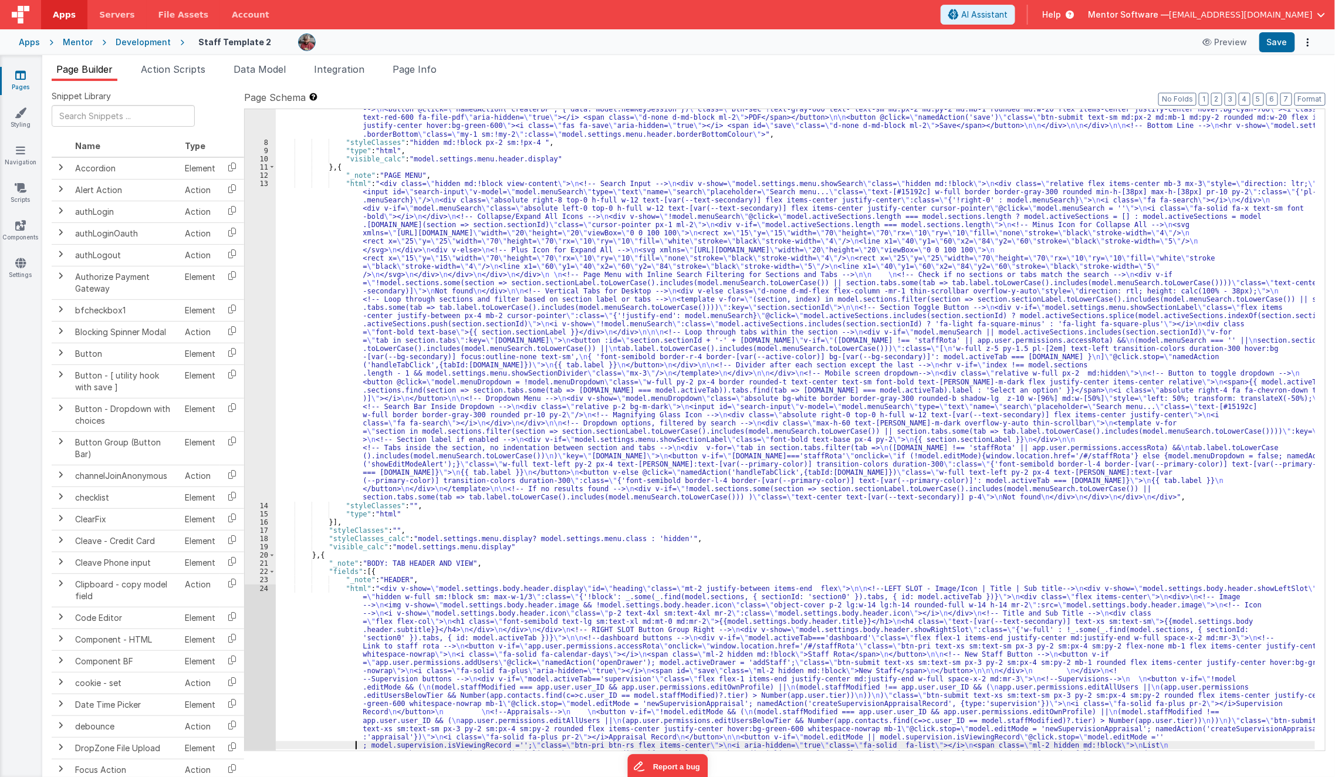
scroll to position [230, 0]
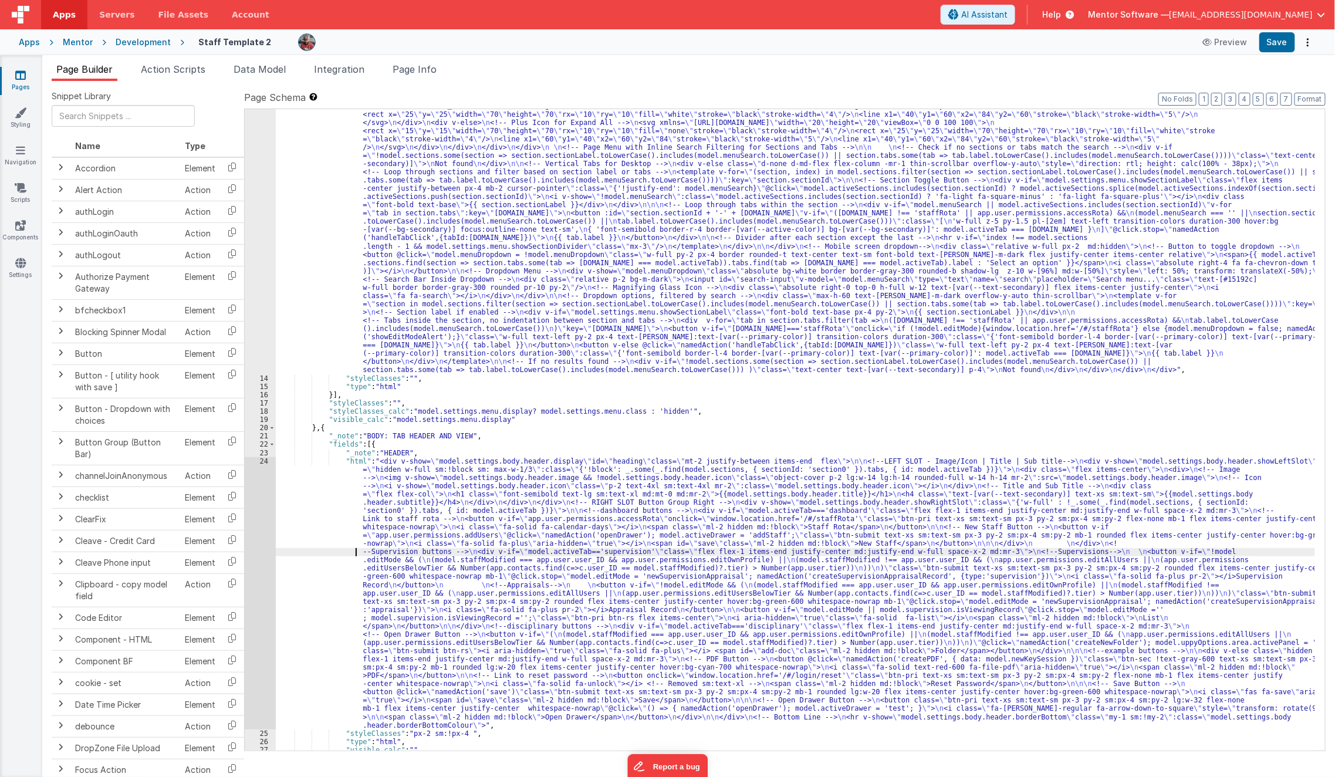
click at [326, 552] on div ""html" : "<div class= \" hidden md:!block view-content \" > \n <!-- Search Inpu…" at bounding box center [796, 538] width 1040 height 973
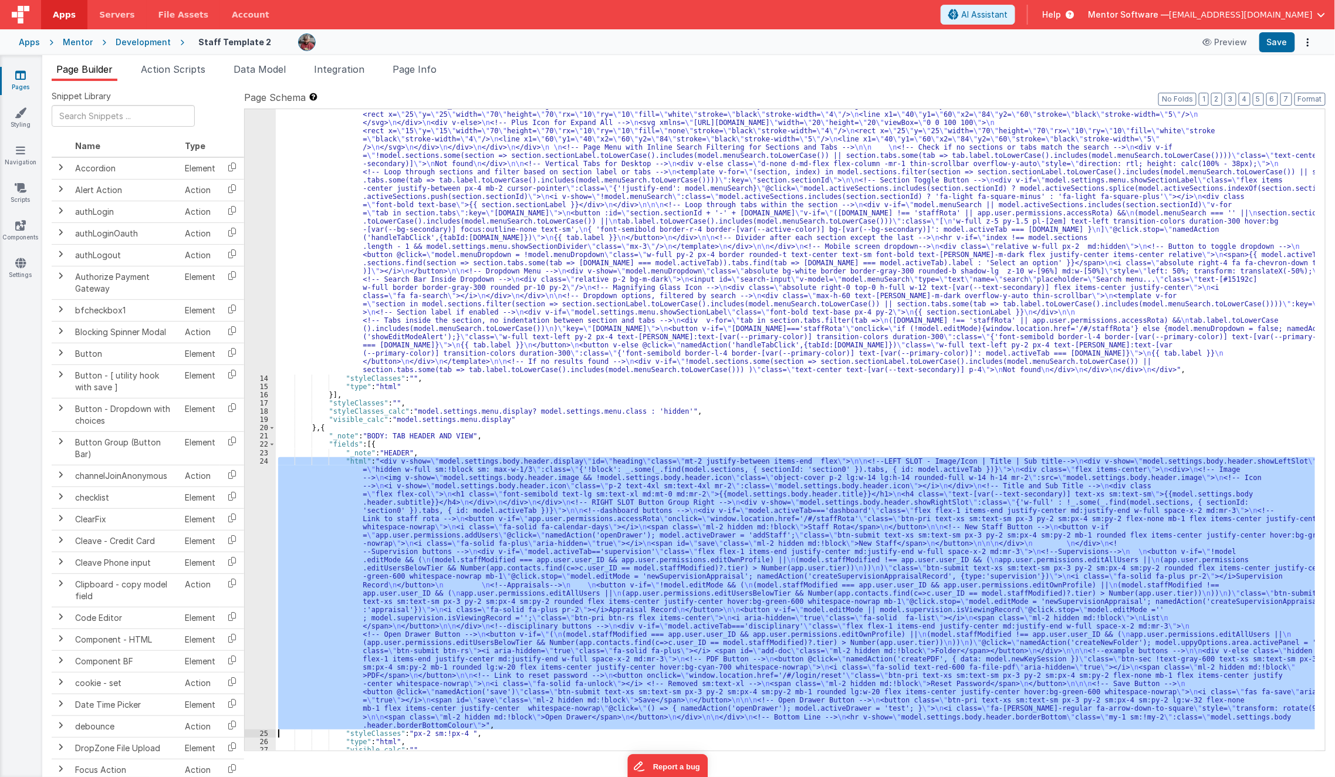
click at [260, 572] on div "24" at bounding box center [260, 593] width 31 height 272
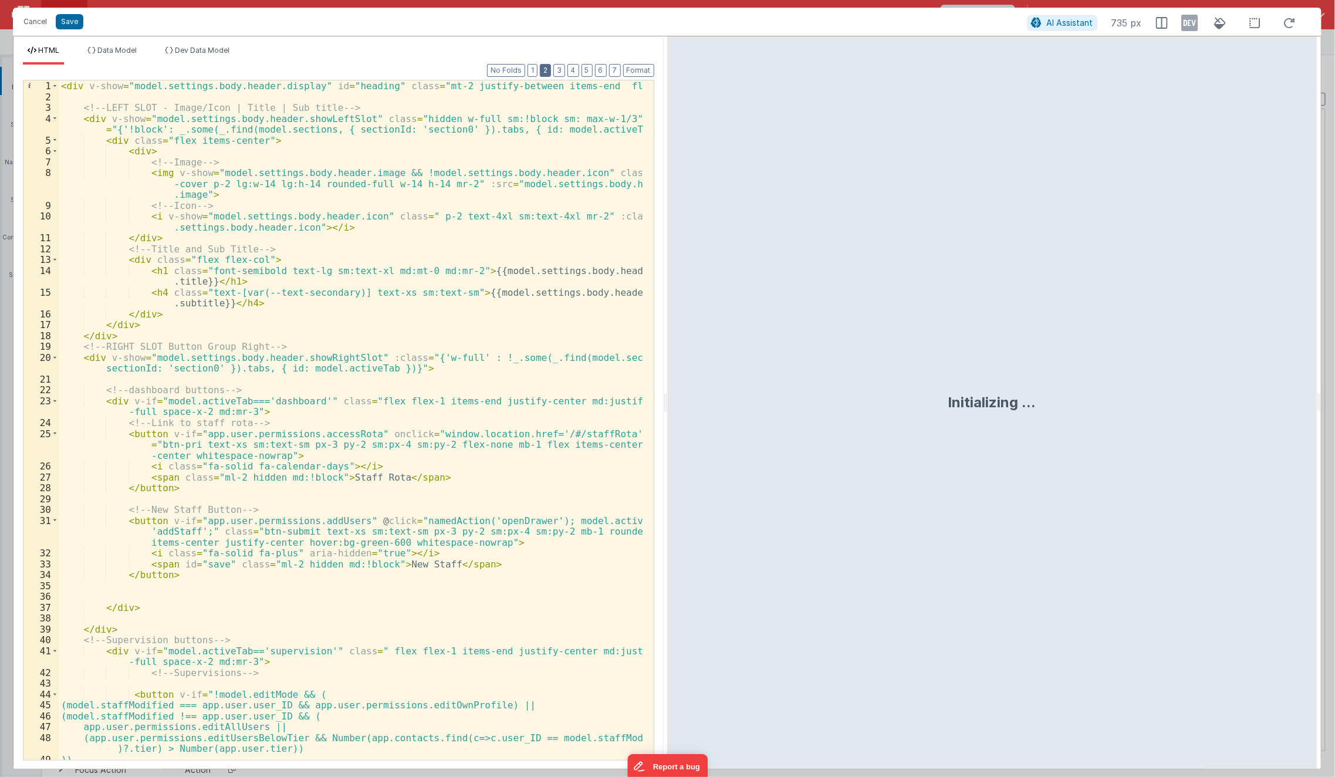
click at [545, 73] on button "2" at bounding box center [545, 70] width 11 height 13
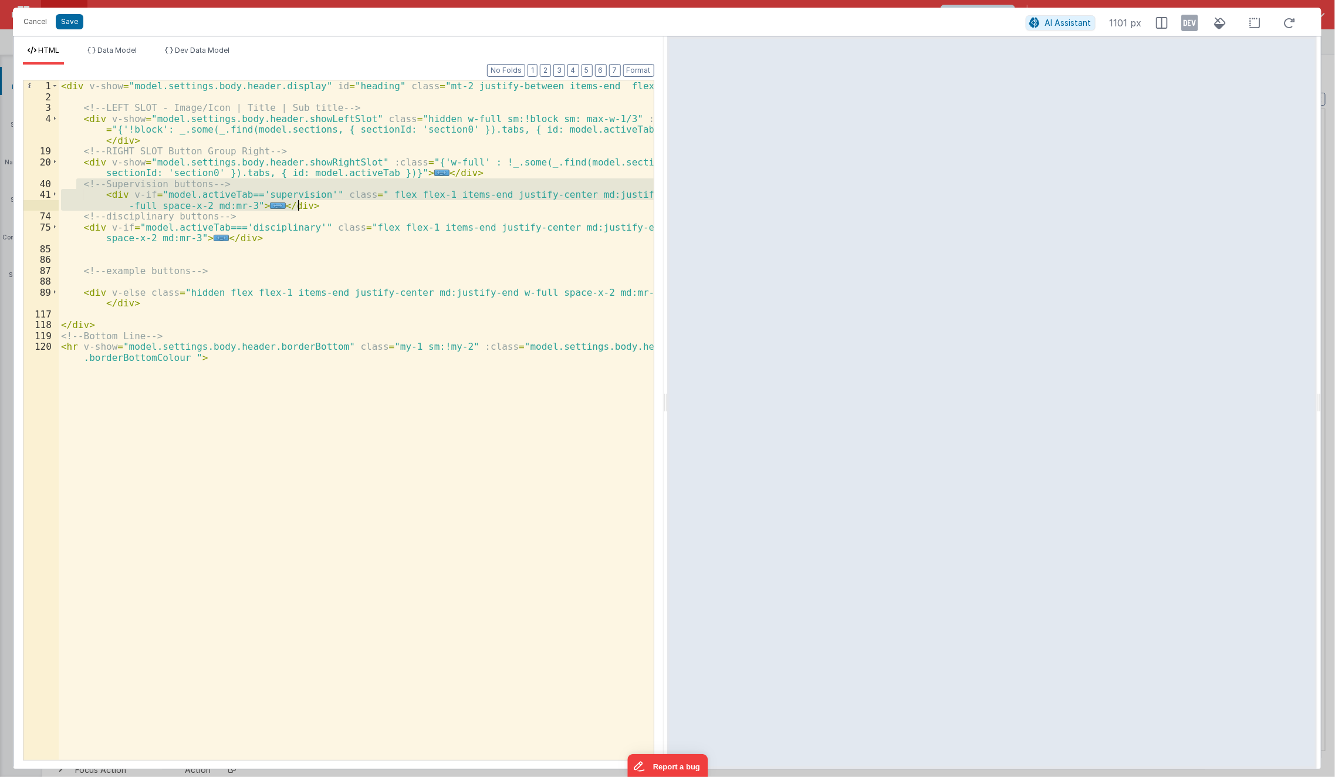
drag, startPoint x: 77, startPoint y: 185, endPoint x: 313, endPoint y: 203, distance: 236.0
click at [313, 203] on div "< div v-show = "model.settings.body.header.display" id = "heading" class = "mt-…" at bounding box center [357, 436] width 596 height 713
click at [308, 230] on div "< div v-show = "model.settings.body.header.display" id = "heading" class = "mt-…" at bounding box center [357, 436] width 596 height 713
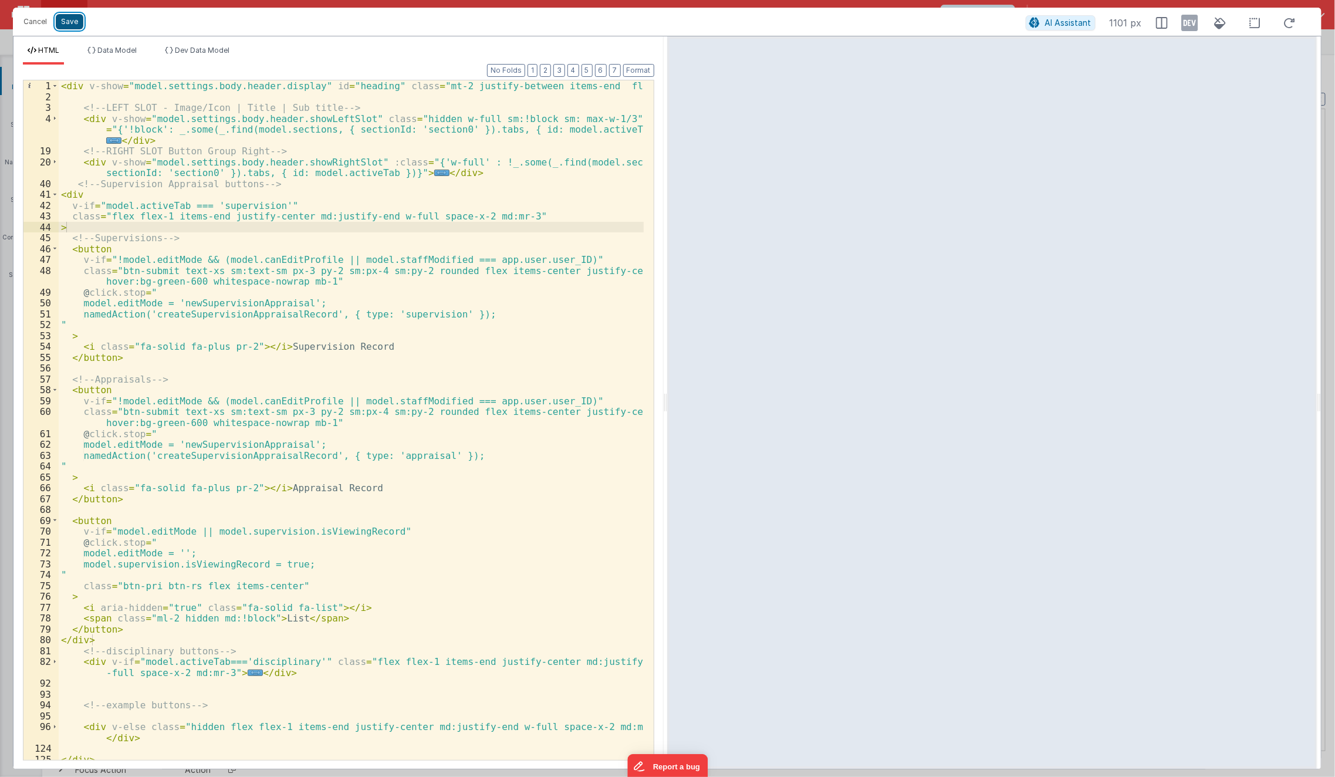
click at [76, 21] on button "Save" at bounding box center [70, 21] width 28 height 15
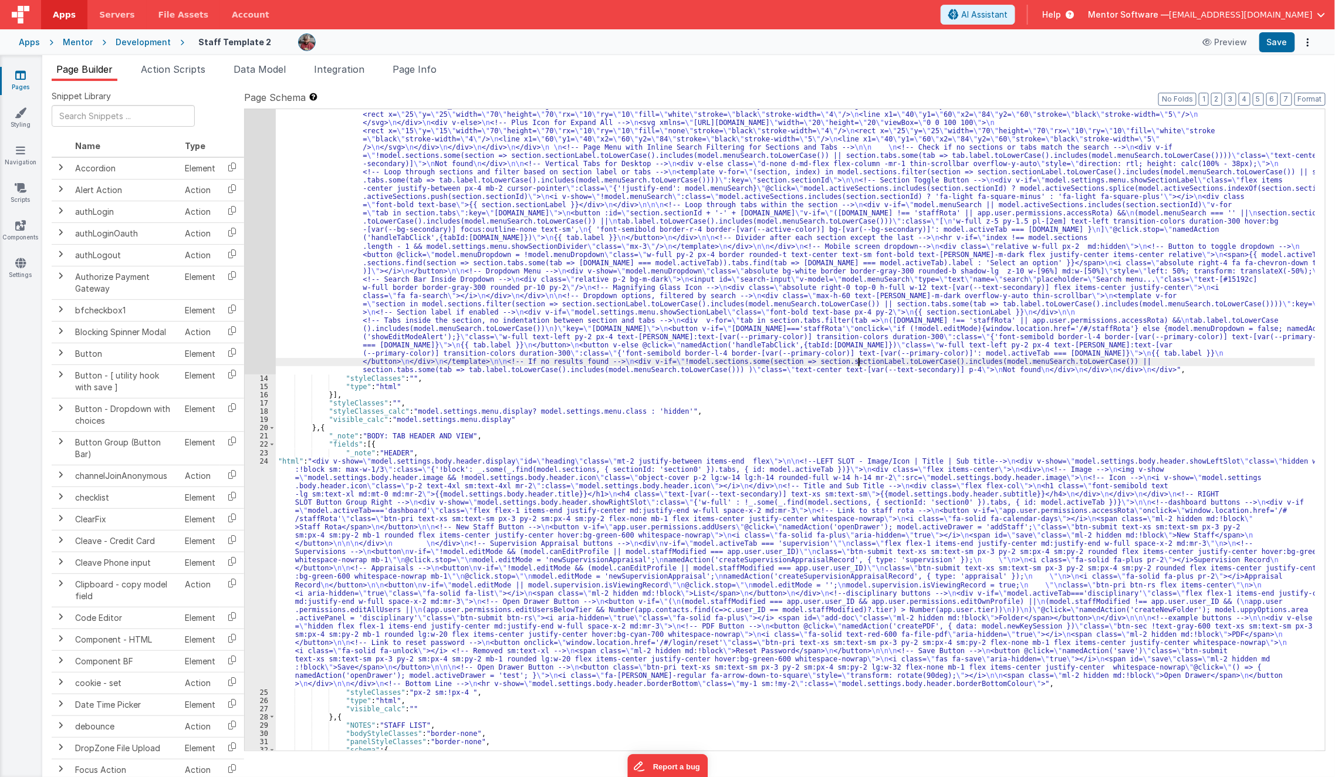
click at [858, 359] on div ""html" : "<div class= \" hidden md:!block view-content \" > \n <!-- Search Inpu…" at bounding box center [796, 538] width 1040 height 973
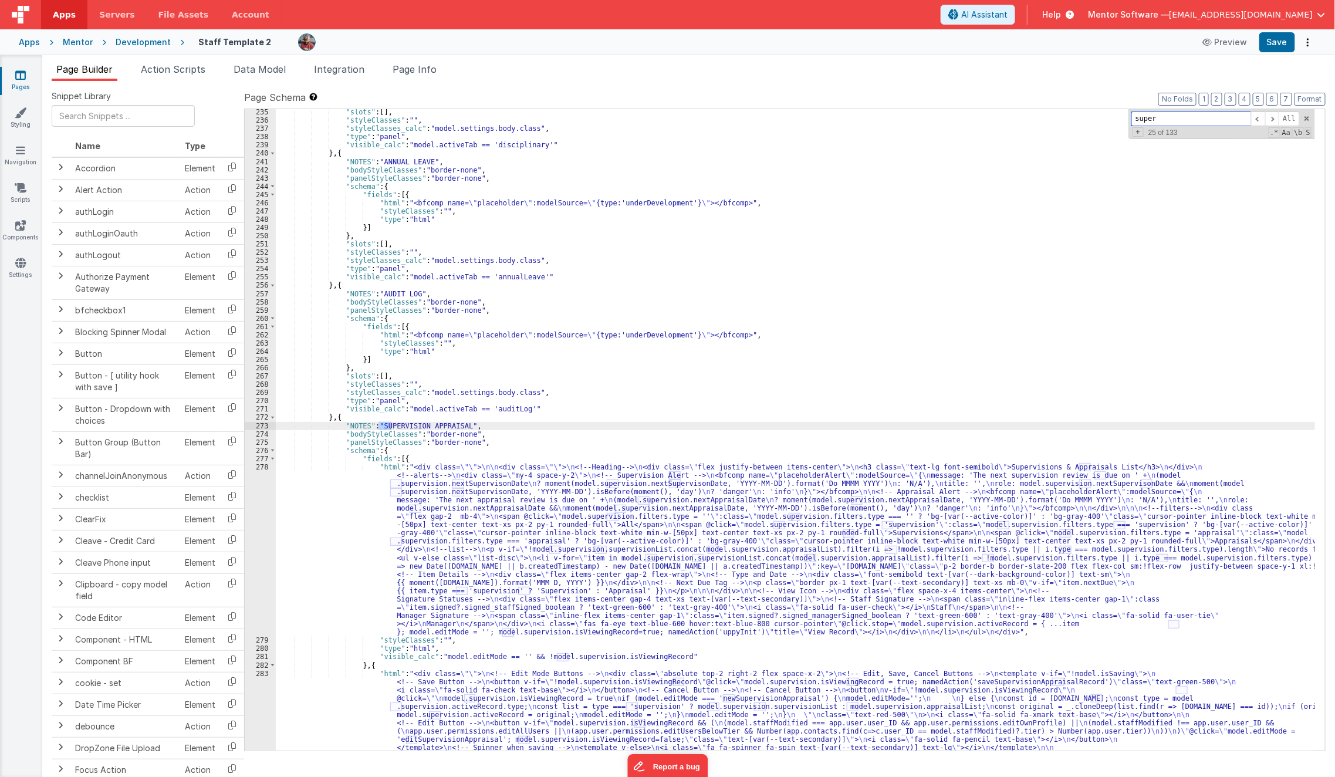
scroll to position [7890, 0]
type input "supervision"
click at [394, 559] on div ""slots" : [ ] , "styleClasses" : "" , "styleClasses_calc" : "model.settings.bod…" at bounding box center [796, 553] width 1040 height 890
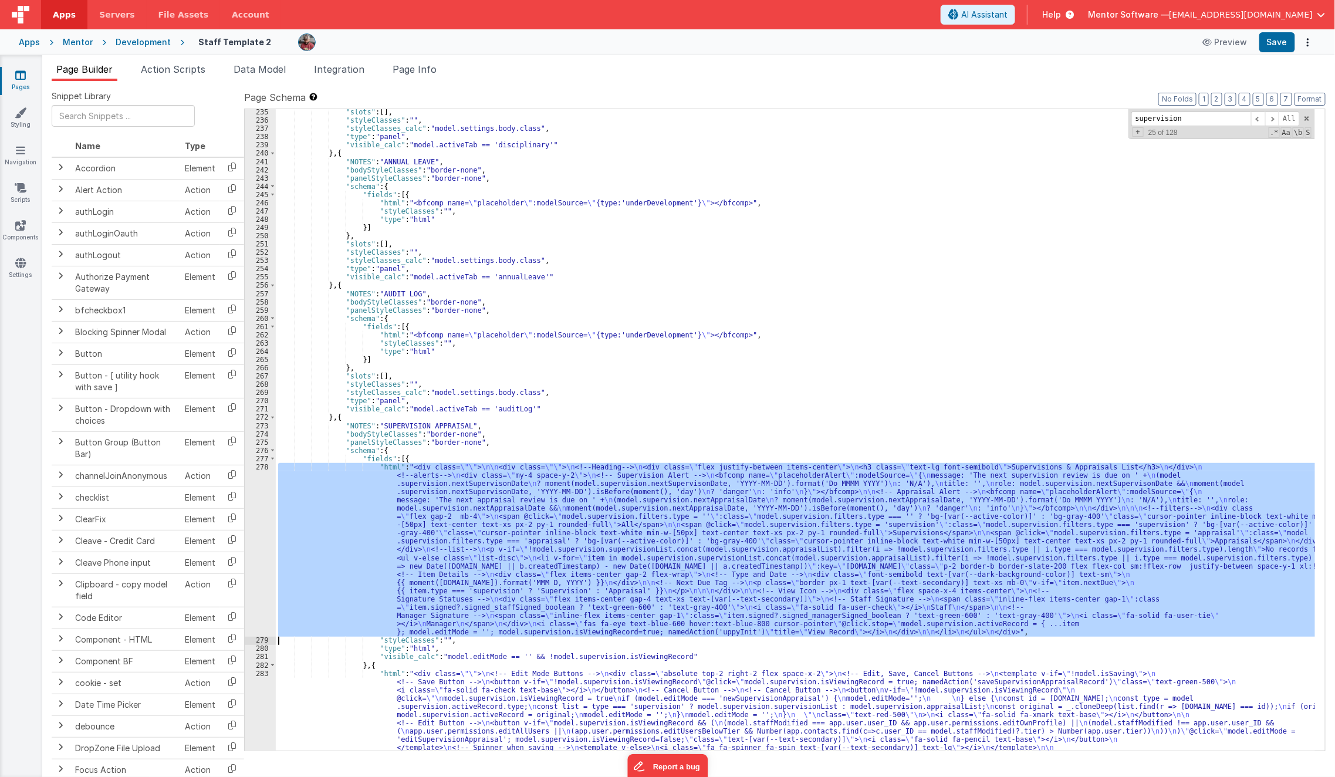
click at [258, 555] on div "278" at bounding box center [260, 550] width 31 height 174
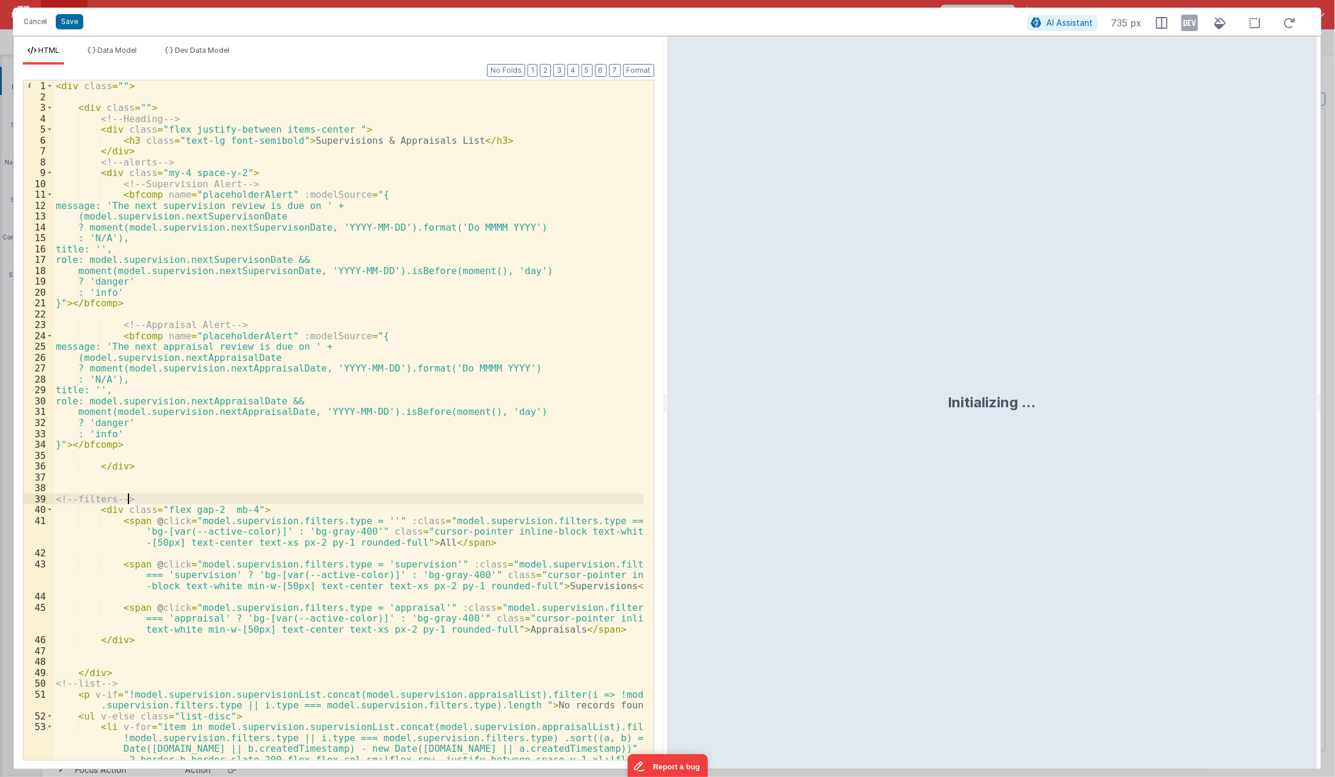
click at [375, 496] on div "< div class = "" > < div class = "" > <!-- Heading --> < div class = "flex just…" at bounding box center [348, 452] width 591 height 745
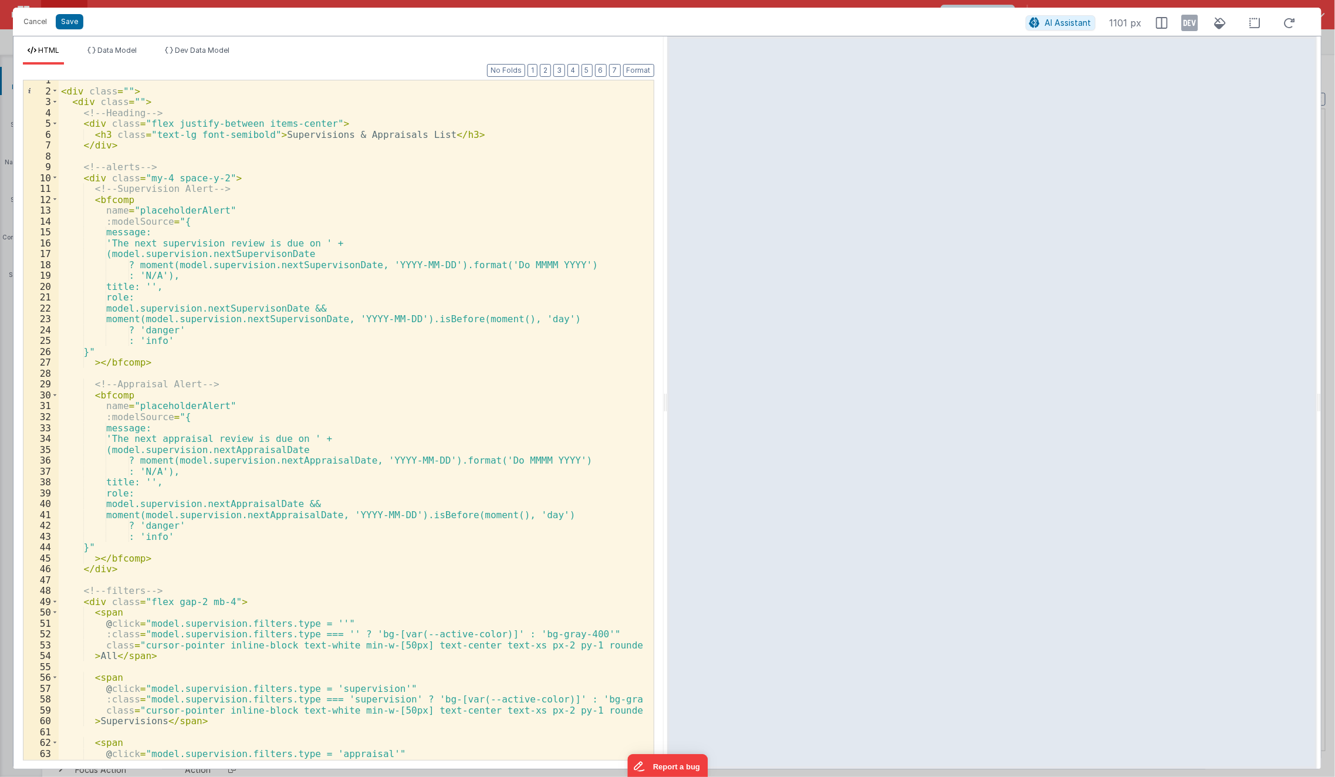
scroll to position [0, 0]
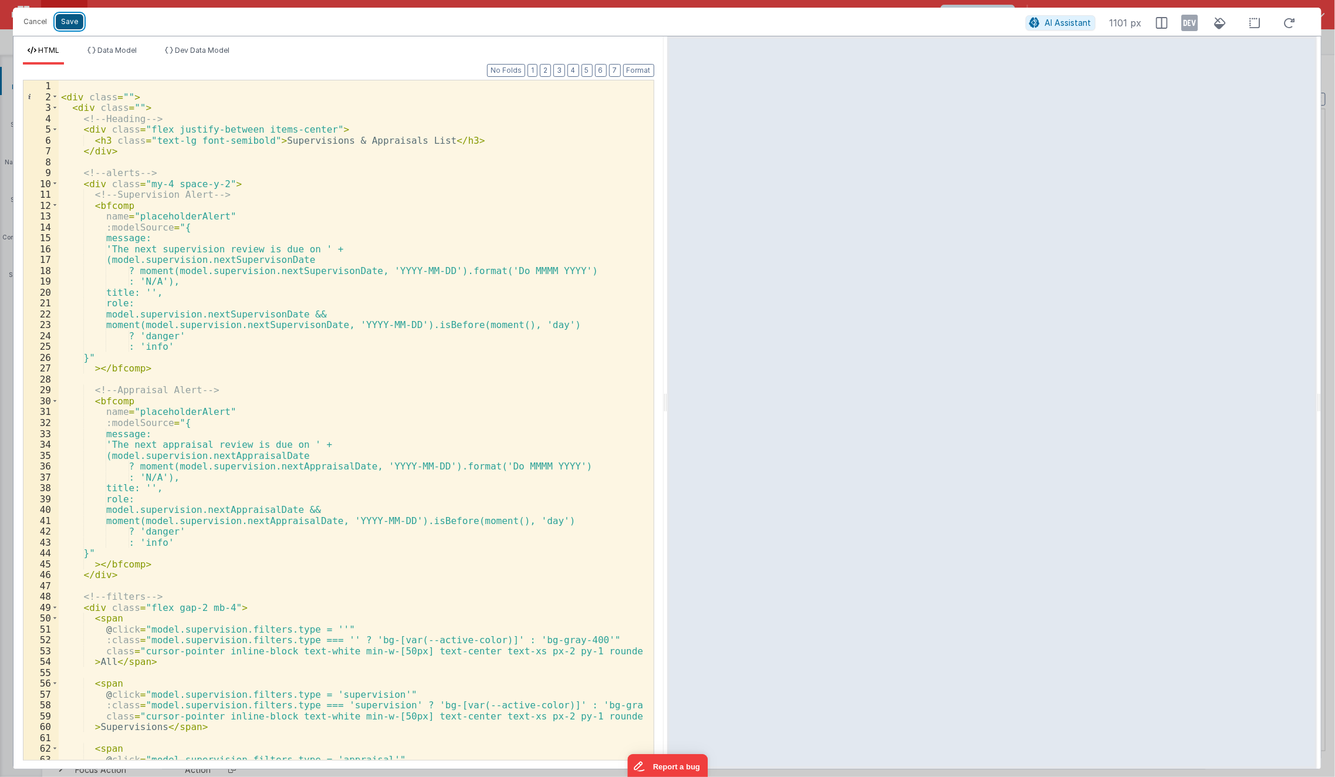
click at [69, 24] on button "Save" at bounding box center [70, 21] width 28 height 15
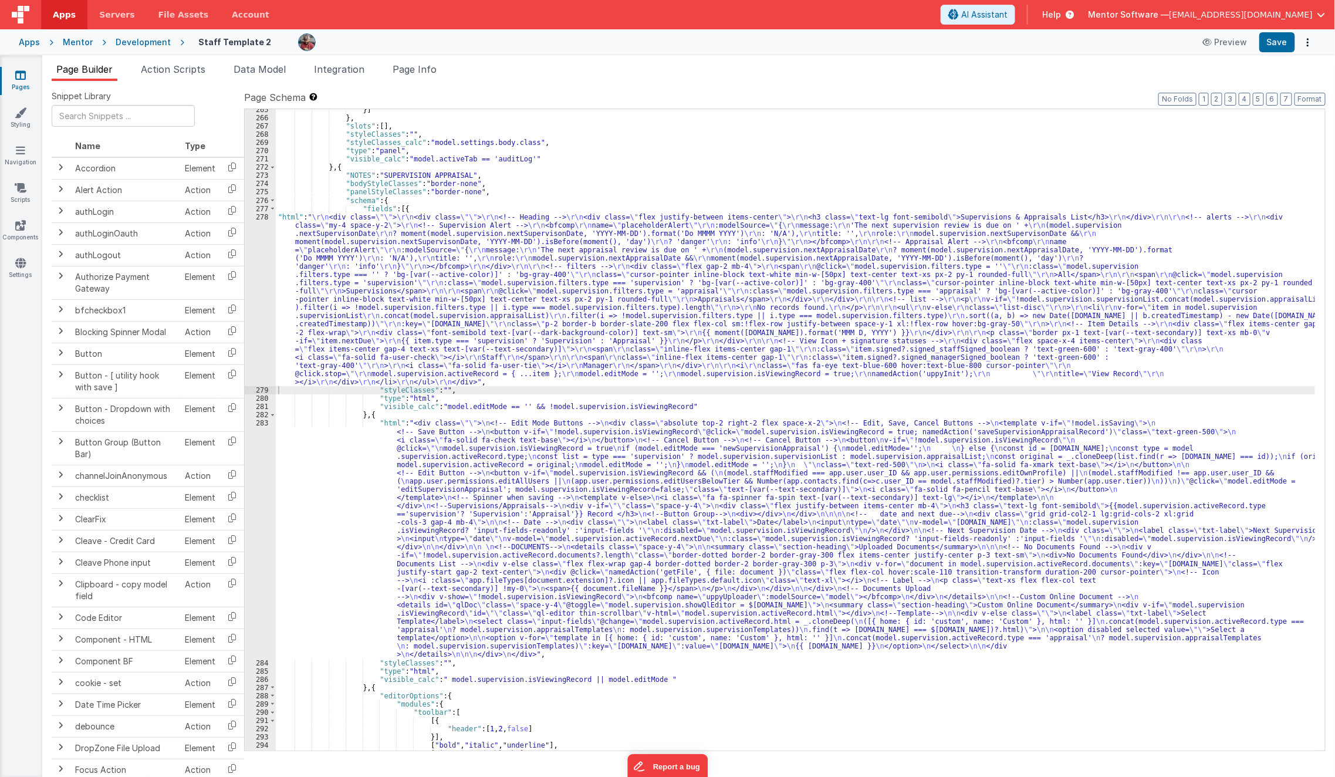
scroll to position [8141, 0]
click at [384, 556] on div "}] } , "slots" : [ ] , "styleClasses" : "" , "styleClasses_calc" : "model.setti…" at bounding box center [796, 434] width 1040 height 659
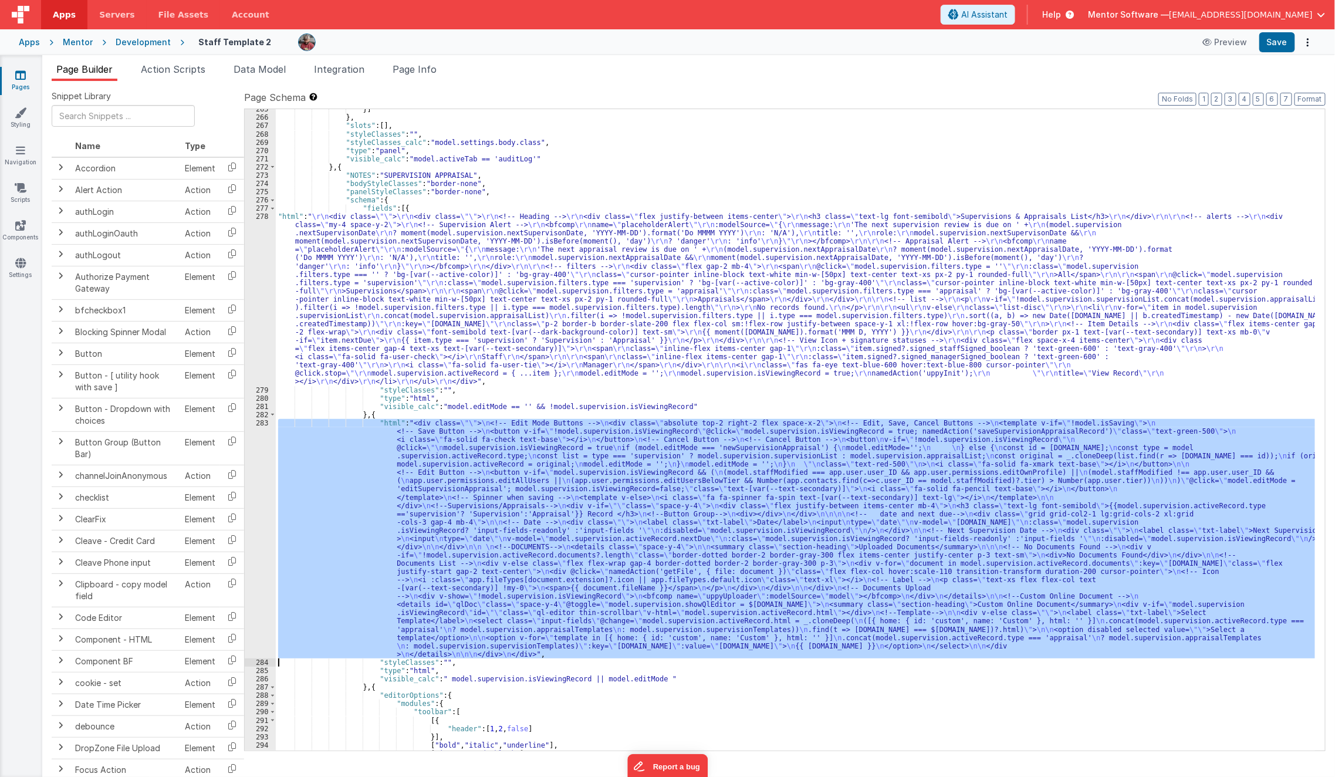
click at [254, 582] on div "283" at bounding box center [260, 538] width 31 height 239
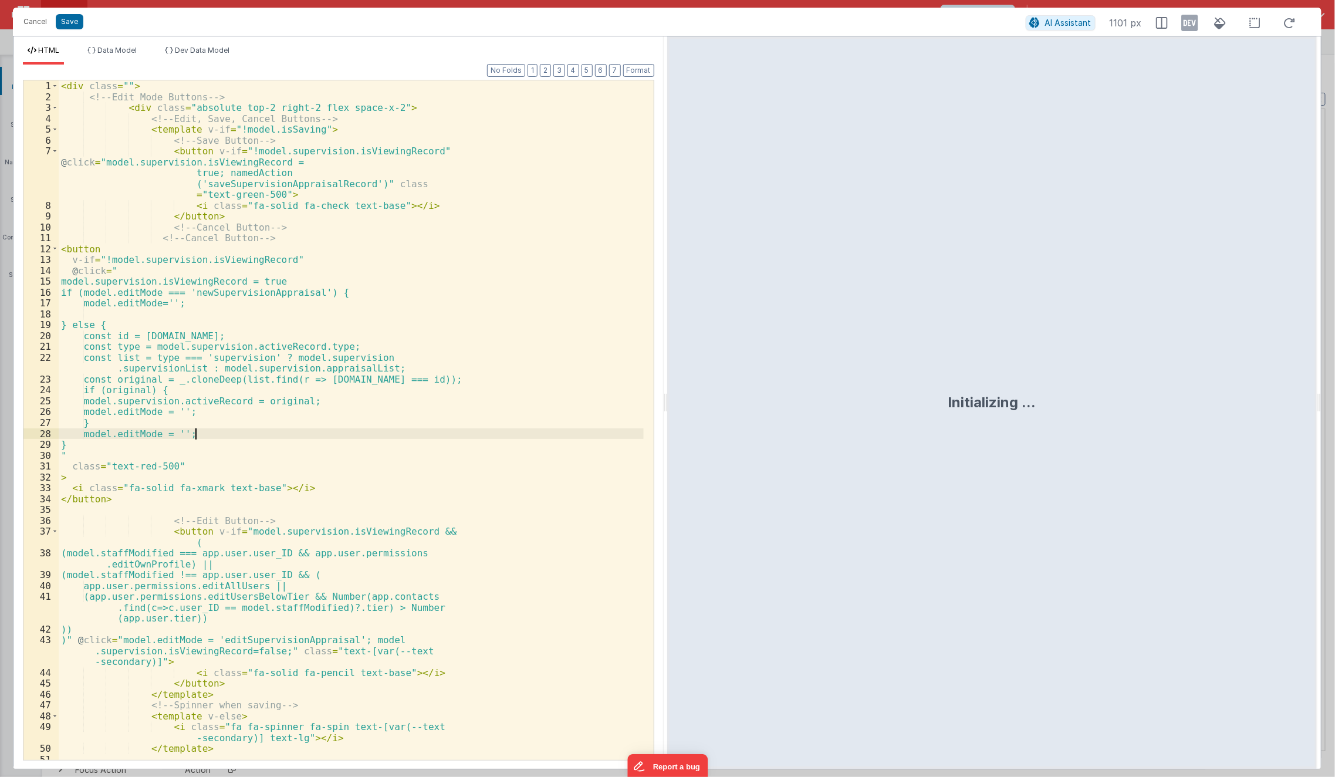
click at [331, 431] on div "< div class = "" > <!-- Edit Mode Buttons --> < div class = "absolute top-2 rig…" at bounding box center [351, 431] width 585 height 702
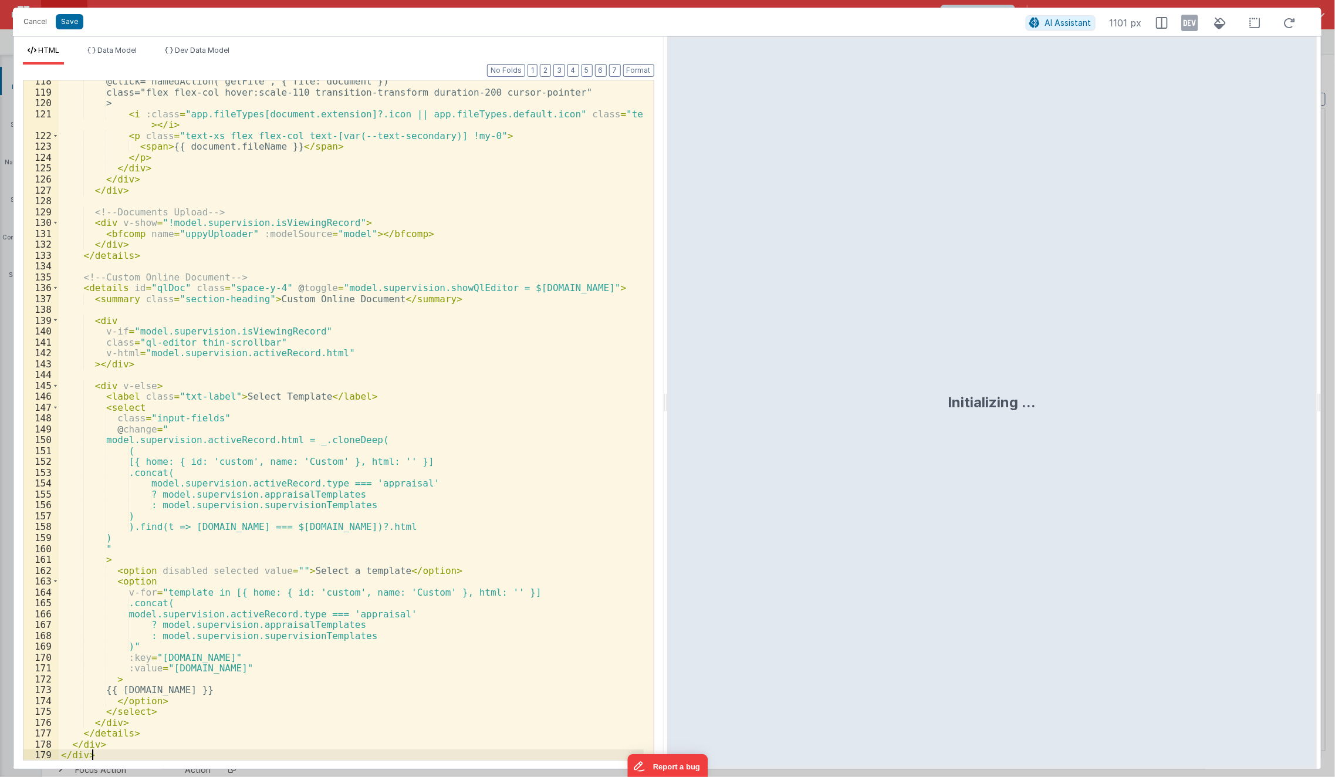
scroll to position [1287, 0]
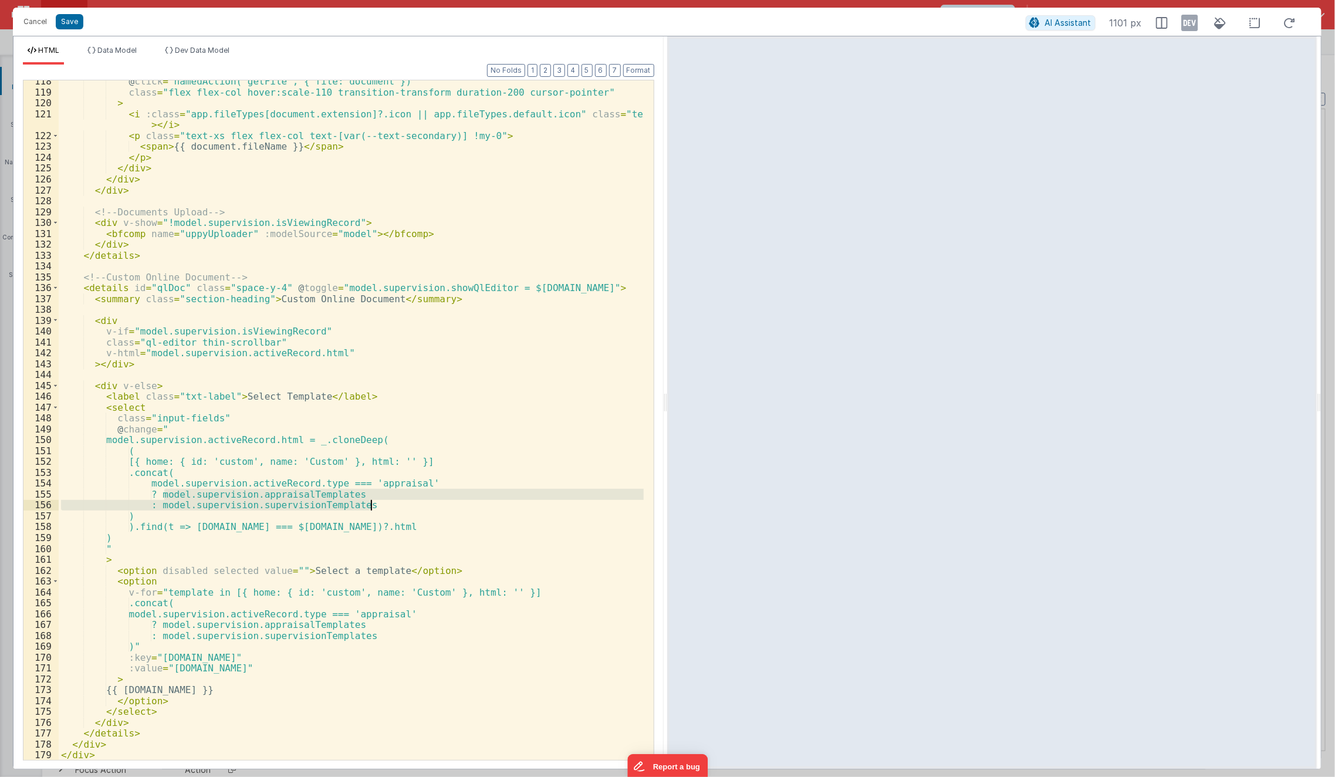
drag, startPoint x: 163, startPoint y: 496, endPoint x: 386, endPoint y: 502, distance: 223.7
click at [386, 502] on div "@ click = "namedAction('getFile', { file: document })" class = "flex flex-col h…" at bounding box center [352, 427] width 586 height 702
click at [438, 566] on div "@ click = "namedAction('getFile', { file: document })" class = "flex flex-col h…" at bounding box center [352, 427] width 586 height 702
click at [329, 498] on div "@ click = "namedAction('getFile', { file: document })" class = "flex flex-col h…" at bounding box center [352, 427] width 586 height 702
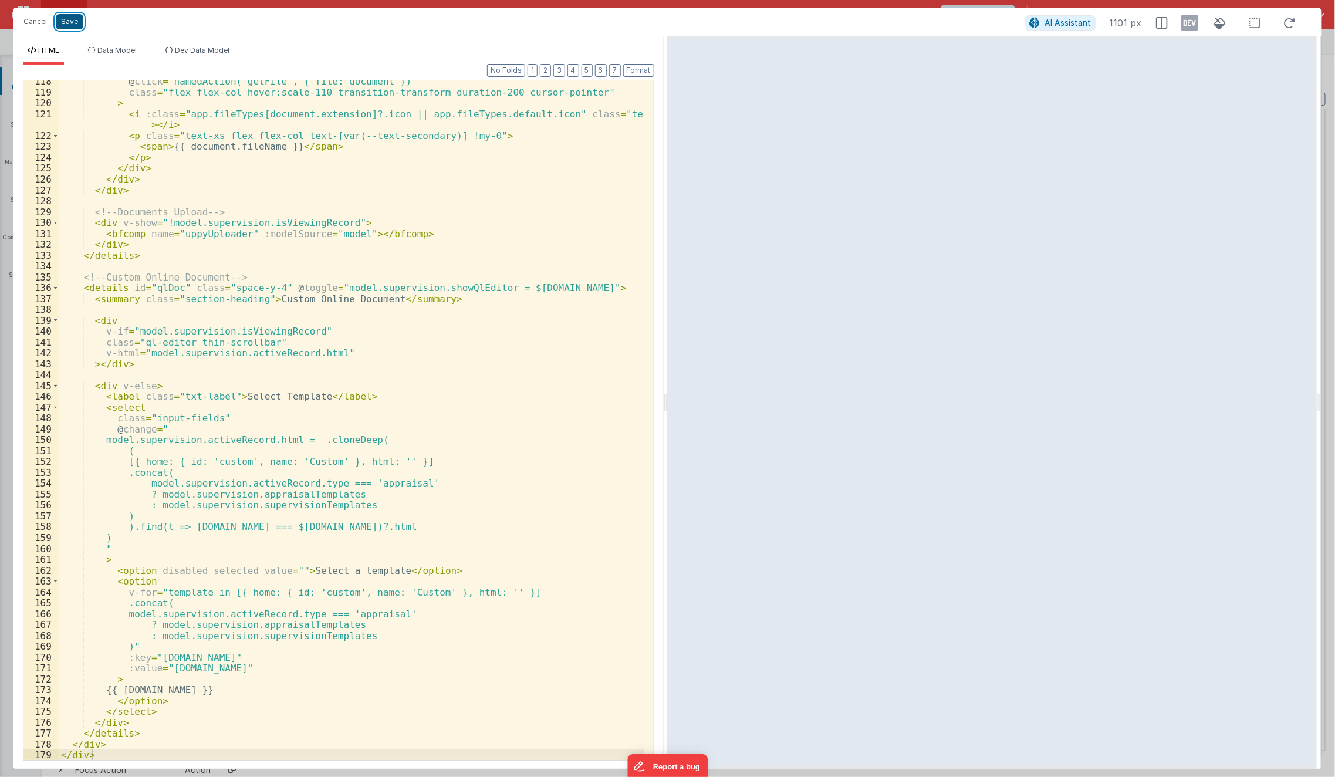
click at [74, 17] on button "Save" at bounding box center [70, 21] width 28 height 15
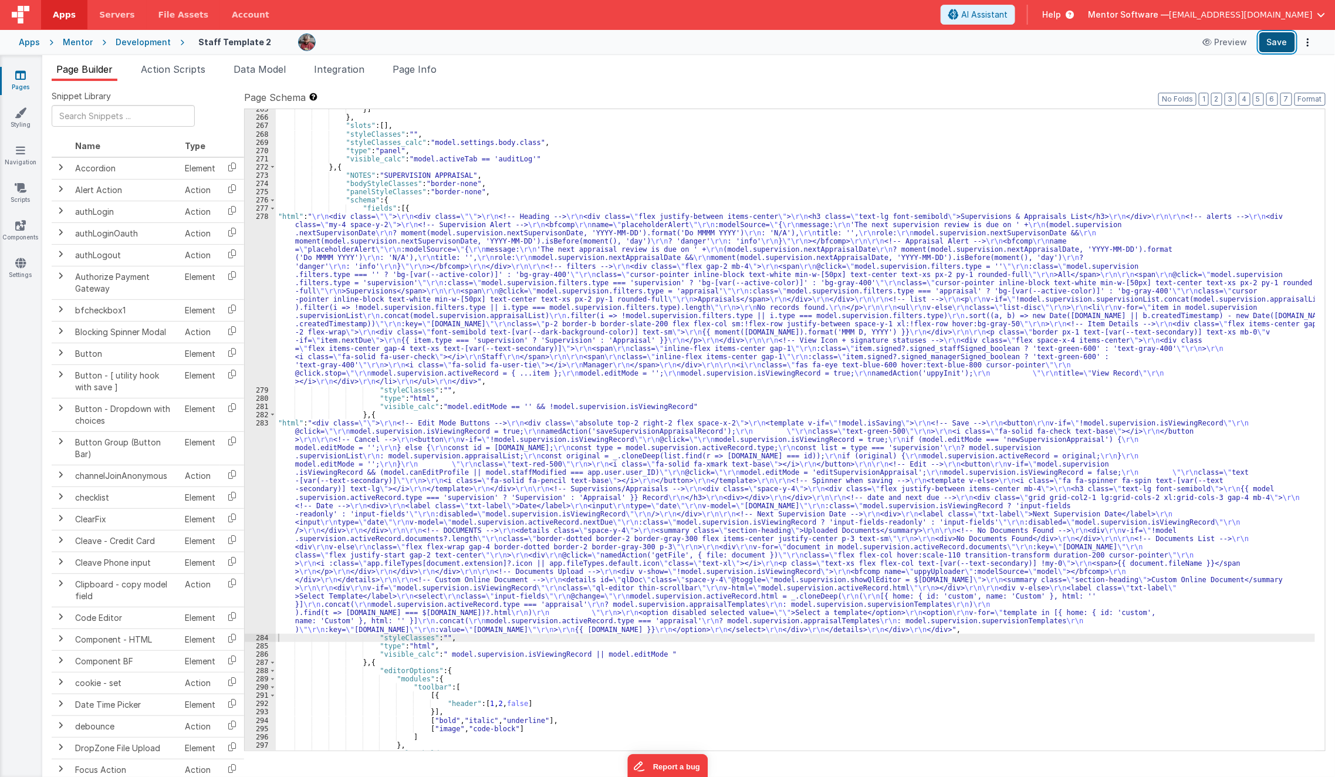
click at [1271, 50] on button "Save" at bounding box center [1278, 42] width 36 height 20
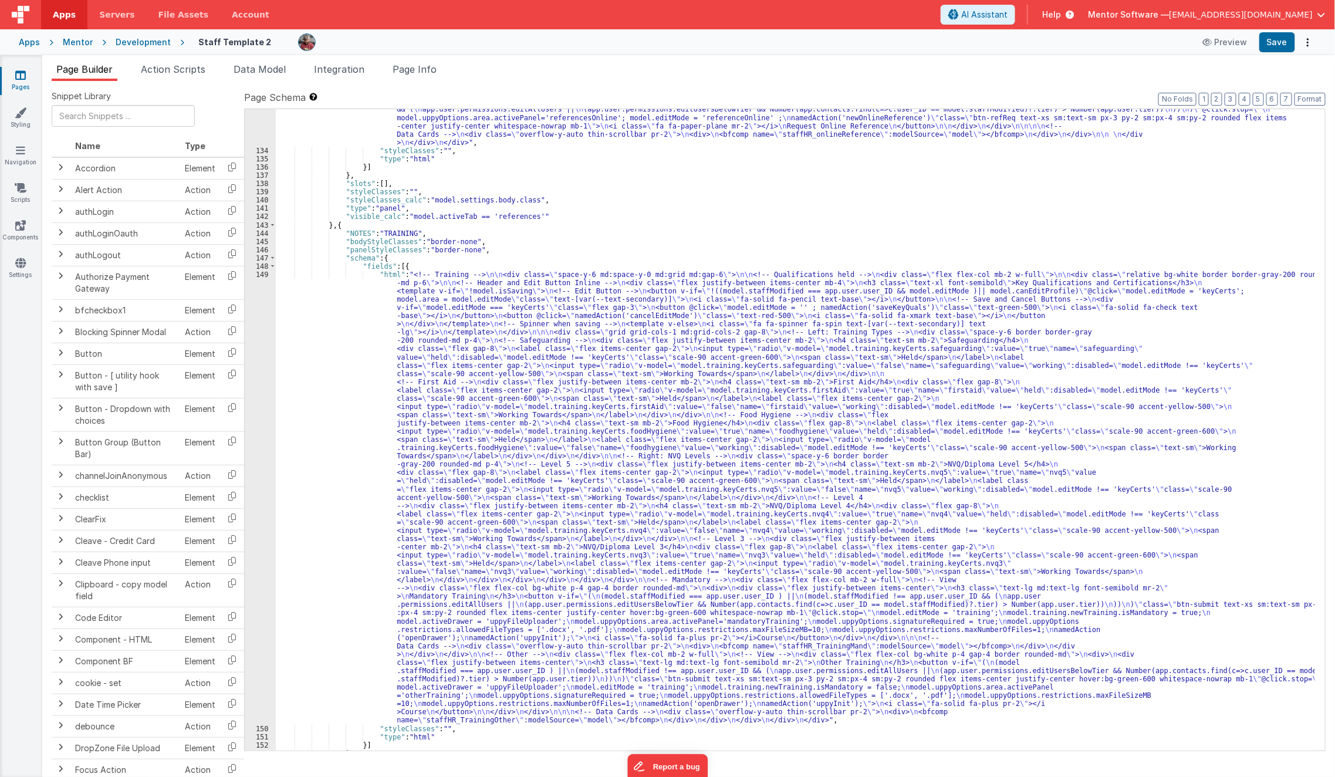
scroll to position [5547, 0]
click at [353, 439] on div ""html" : "<bfcomp v-if= \" model.staffModified == app.user.user_ID \" name= \" …" at bounding box center [796, 406] width 1040 height 782
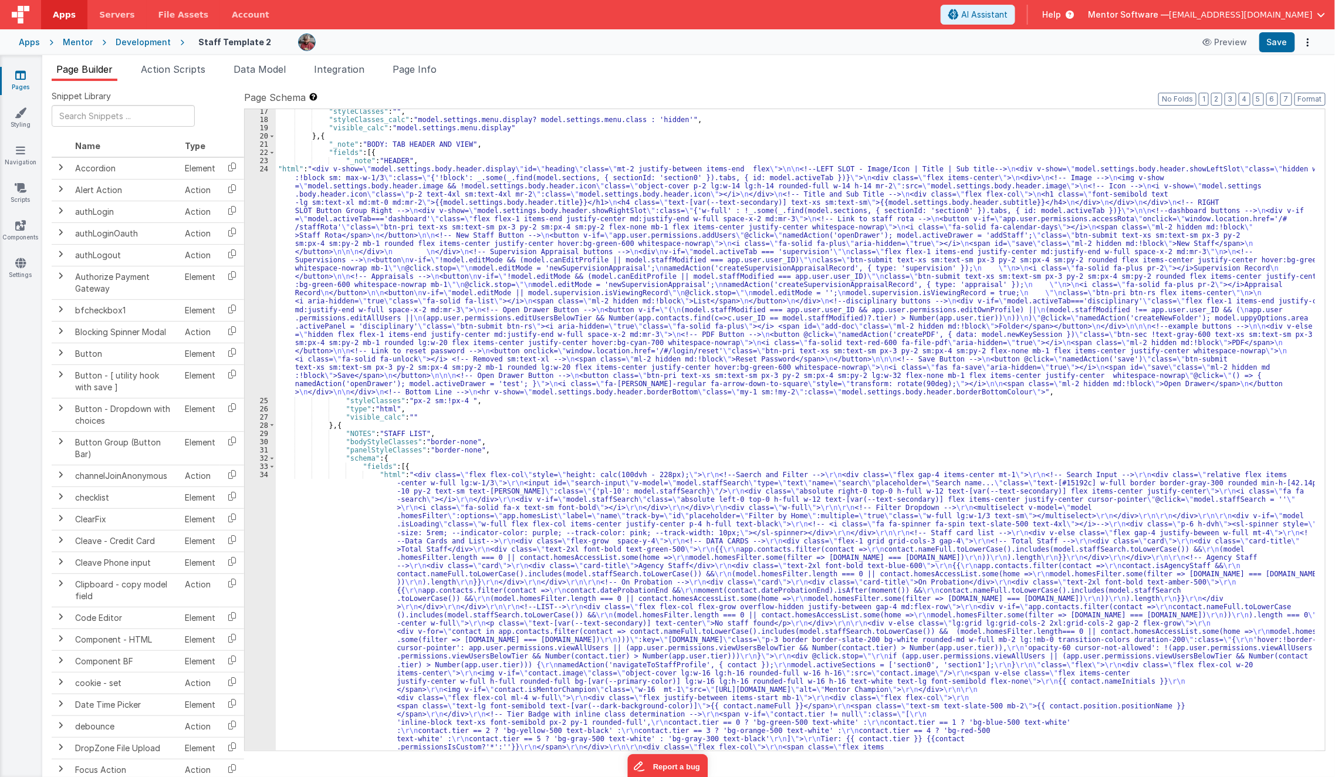
scroll to position [519, 0]
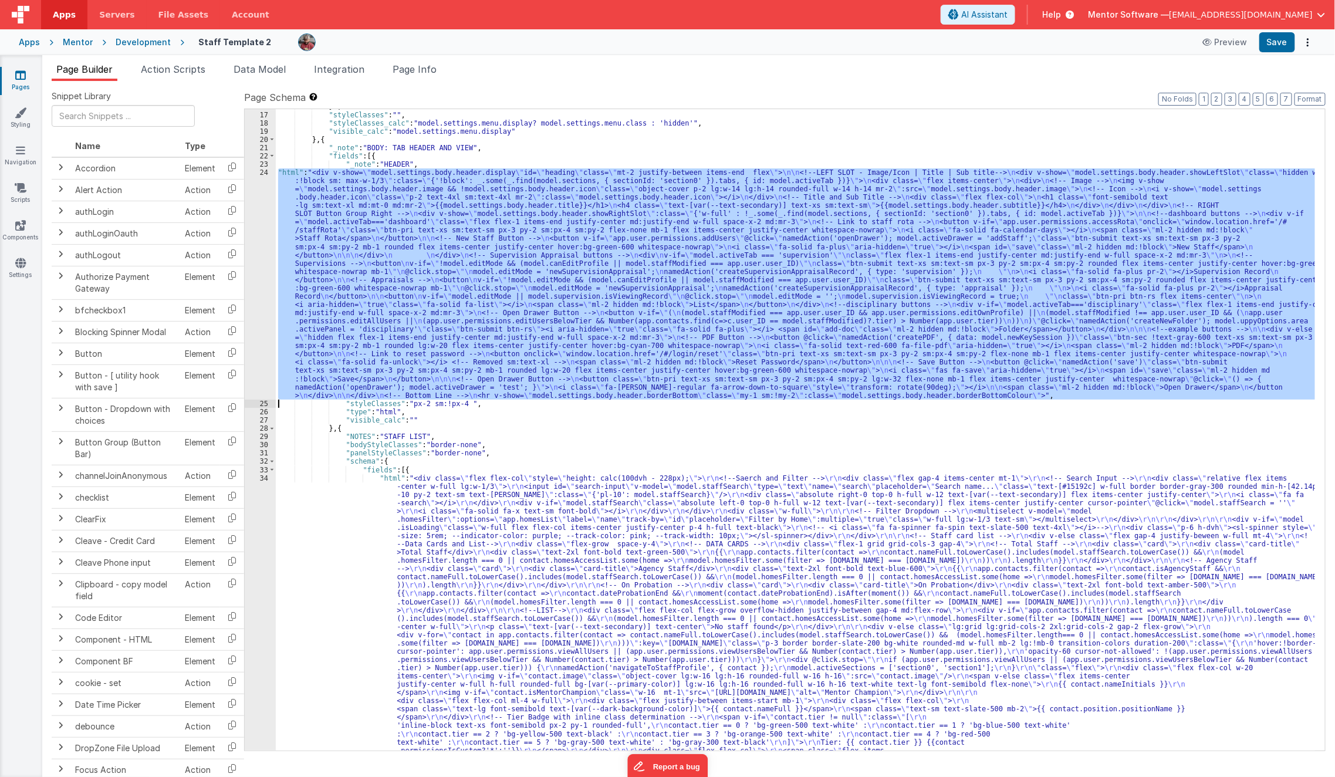
click at [255, 326] on div "24" at bounding box center [260, 283] width 31 height 231
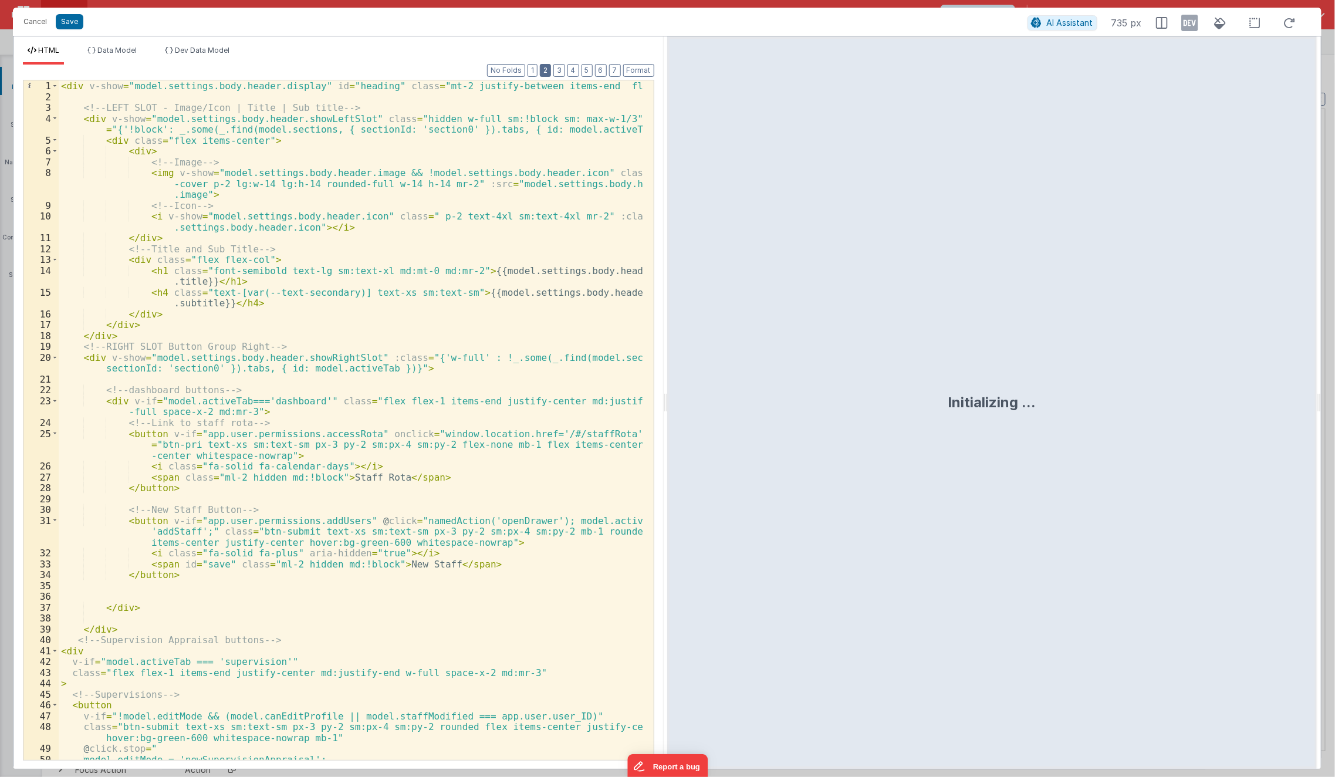
click at [549, 68] on button "2" at bounding box center [545, 70] width 11 height 13
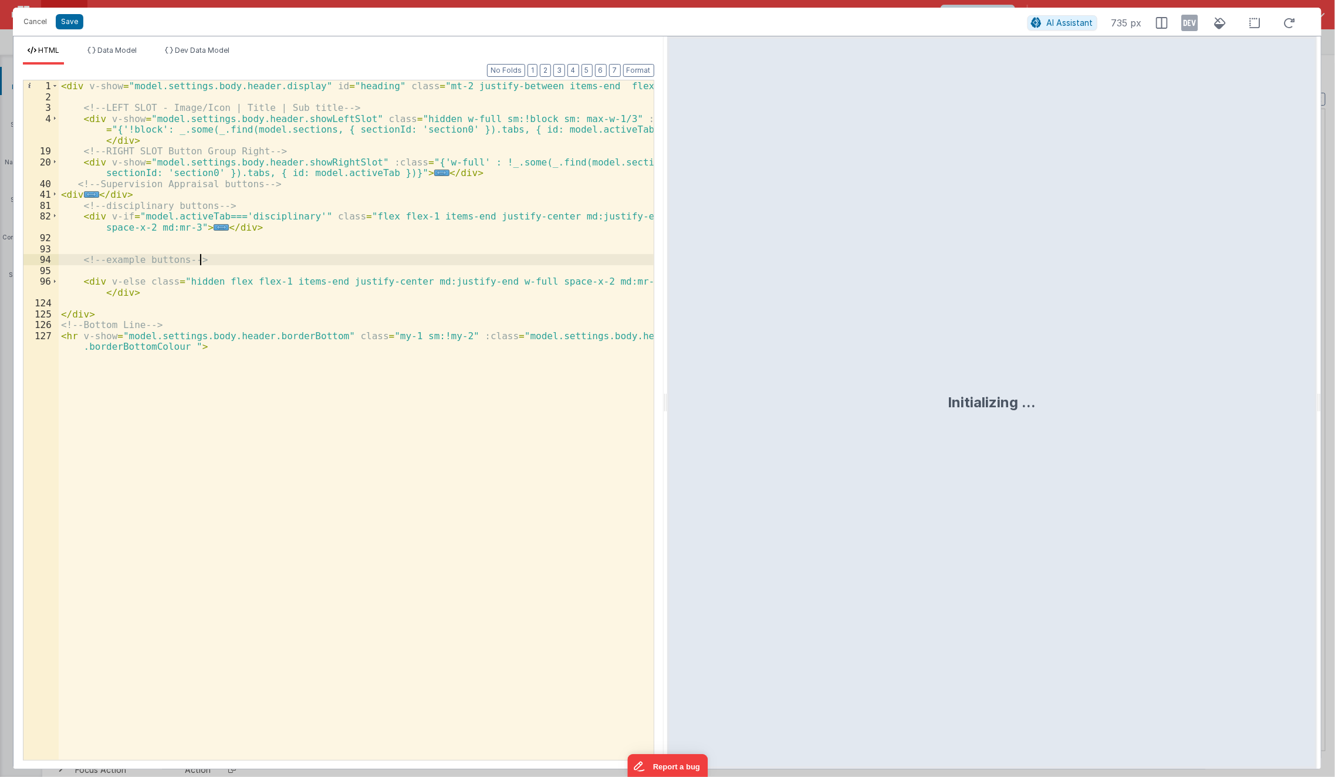
click at [347, 262] on div "< div v-show = "model.settings.body.header.display" id = "heading" class = "mt-…" at bounding box center [357, 436] width 596 height 713
click at [88, 193] on span "..." at bounding box center [91, 194] width 15 height 6
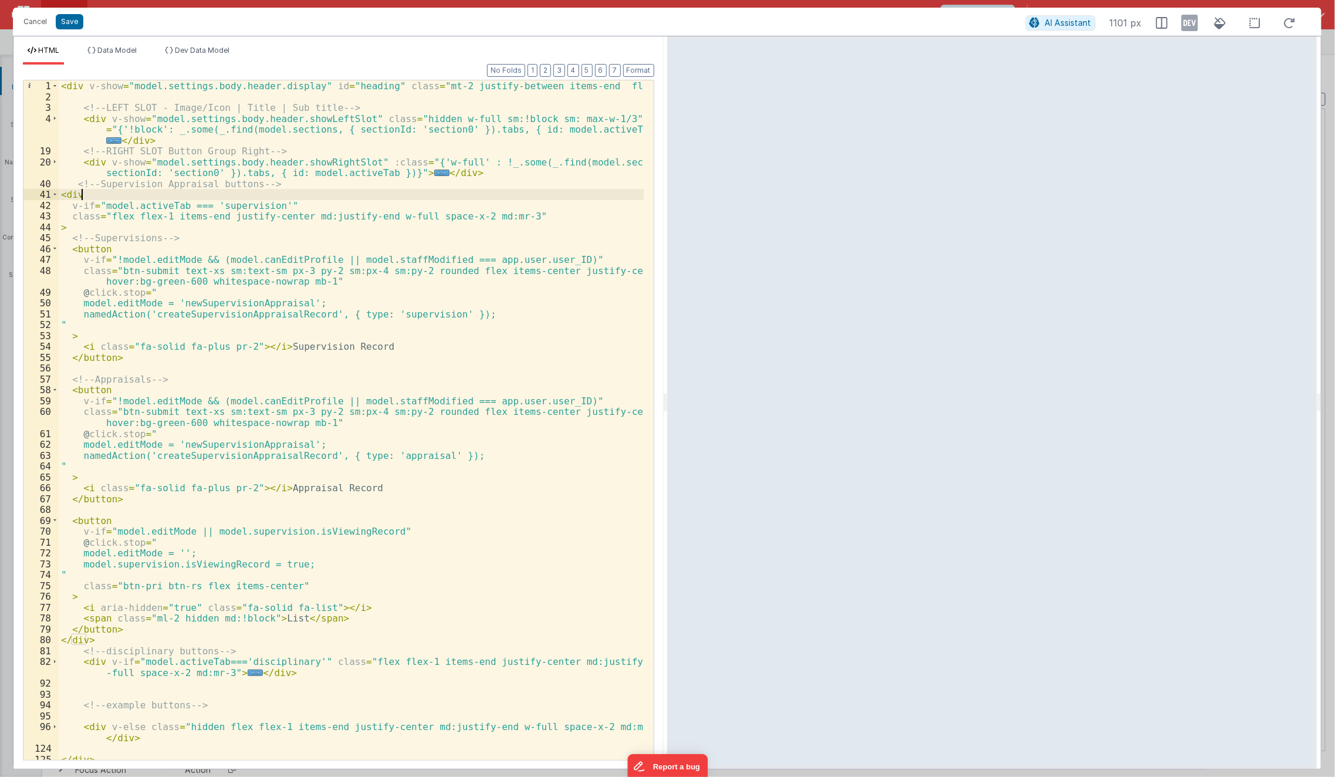
scroll to position [0, 0]
click at [183, 533] on div "< div v-show = "model.settings.body.header.display" id = "heading" class = "mt-…" at bounding box center [352, 431] width 586 height 702
click at [200, 533] on div "< div v-show = "model.settings.body.header.display" id = "heading" class = "mt-…" at bounding box center [352, 431] width 586 height 702
click at [194, 581] on div "< div v-show = "model.settings.body.header.display" id = "heading" class = "mt-…" at bounding box center [352, 431] width 586 height 702
click at [285, 562] on div "< div v-show = "model.settings.body.header.display" id = "heading" class = "mt-…" at bounding box center [352, 431] width 586 height 702
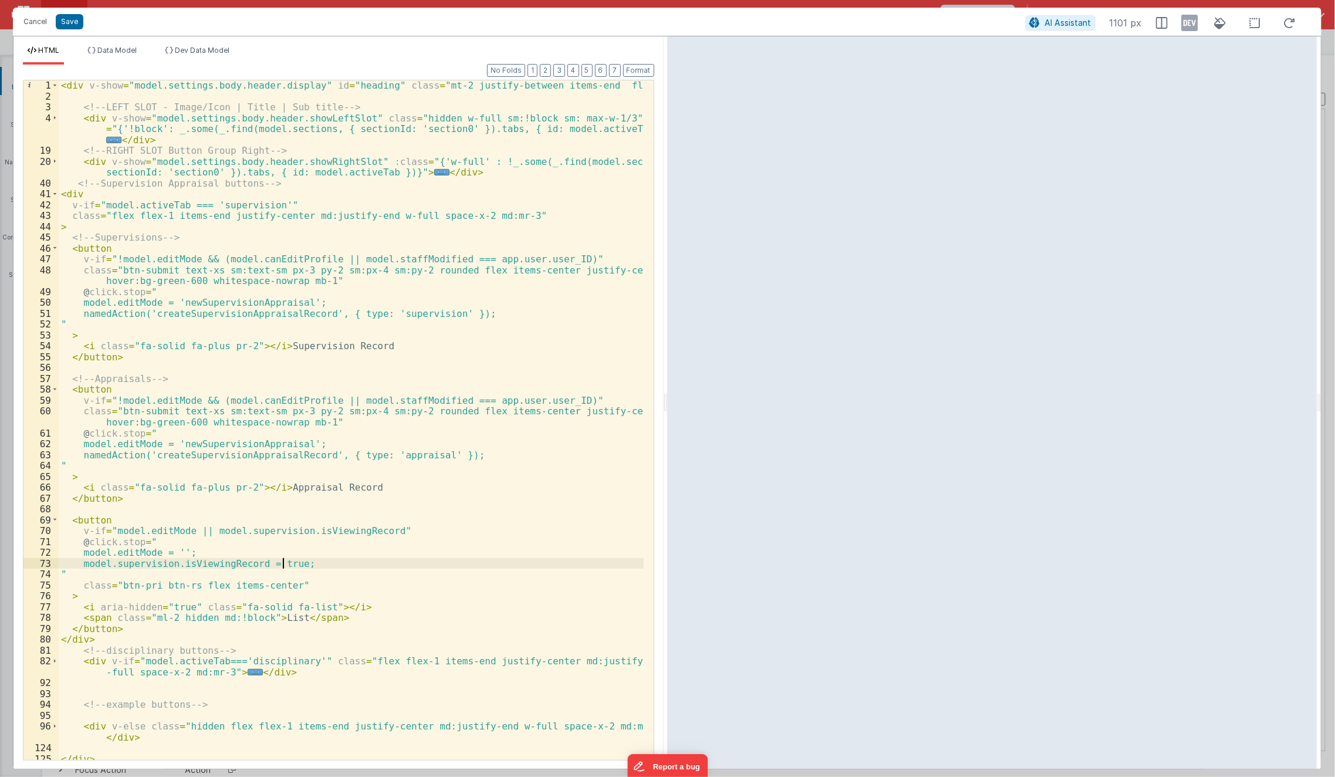
click at [285, 562] on div "< div v-show = "model.settings.body.header.display" id = "heading" class = "mt-…" at bounding box center [352, 431] width 586 height 702
click at [72, 29] on div "Cancel Save" at bounding box center [522, 22] width 1008 height 16
click at [72, 26] on button "Save" at bounding box center [70, 21] width 28 height 15
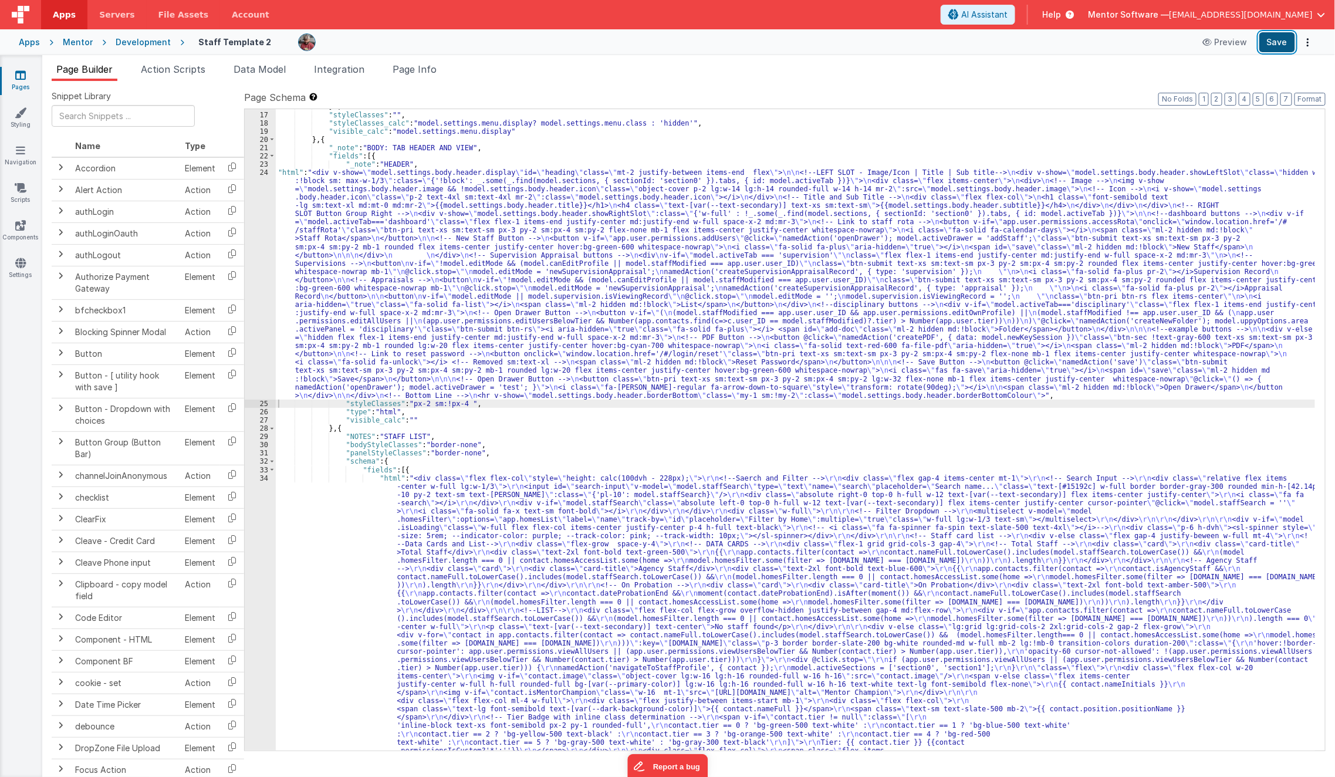
click at [1274, 42] on button "Save" at bounding box center [1278, 42] width 36 height 20
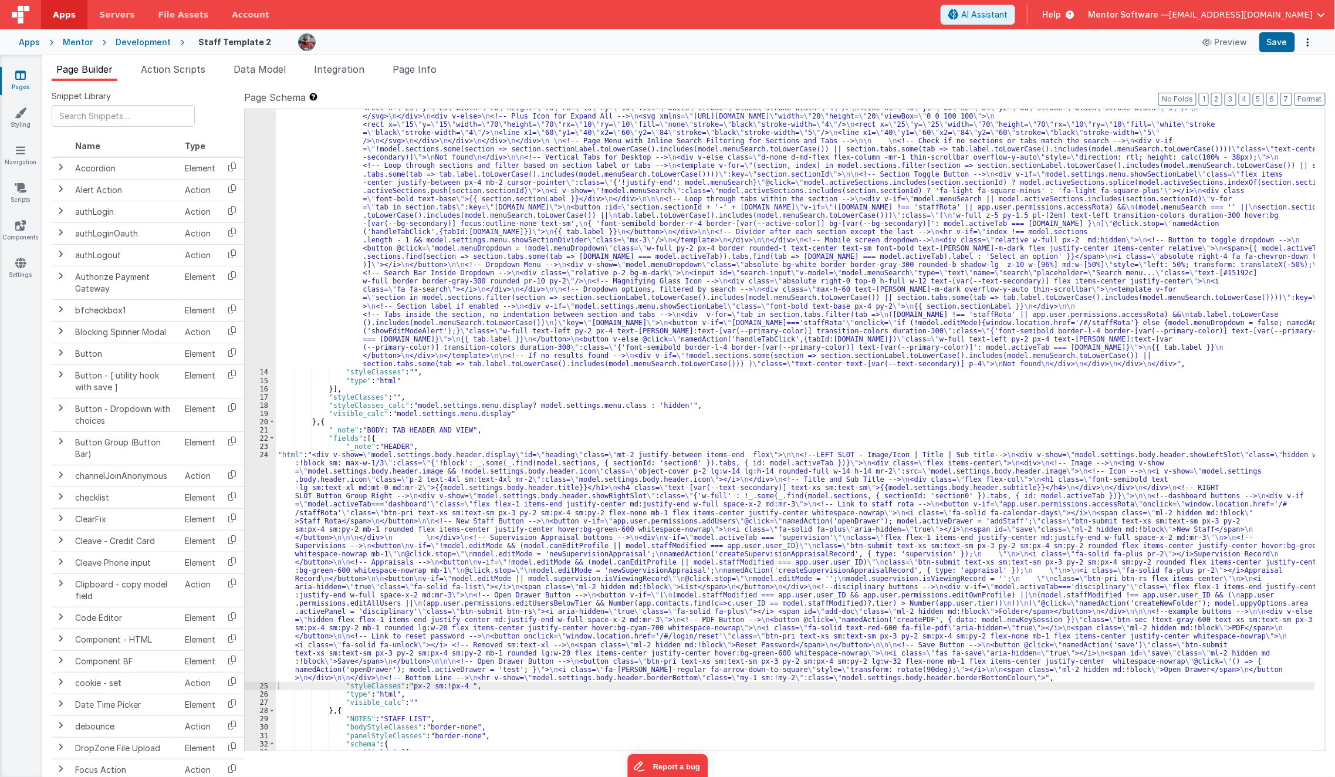
scroll to position [236, 0]
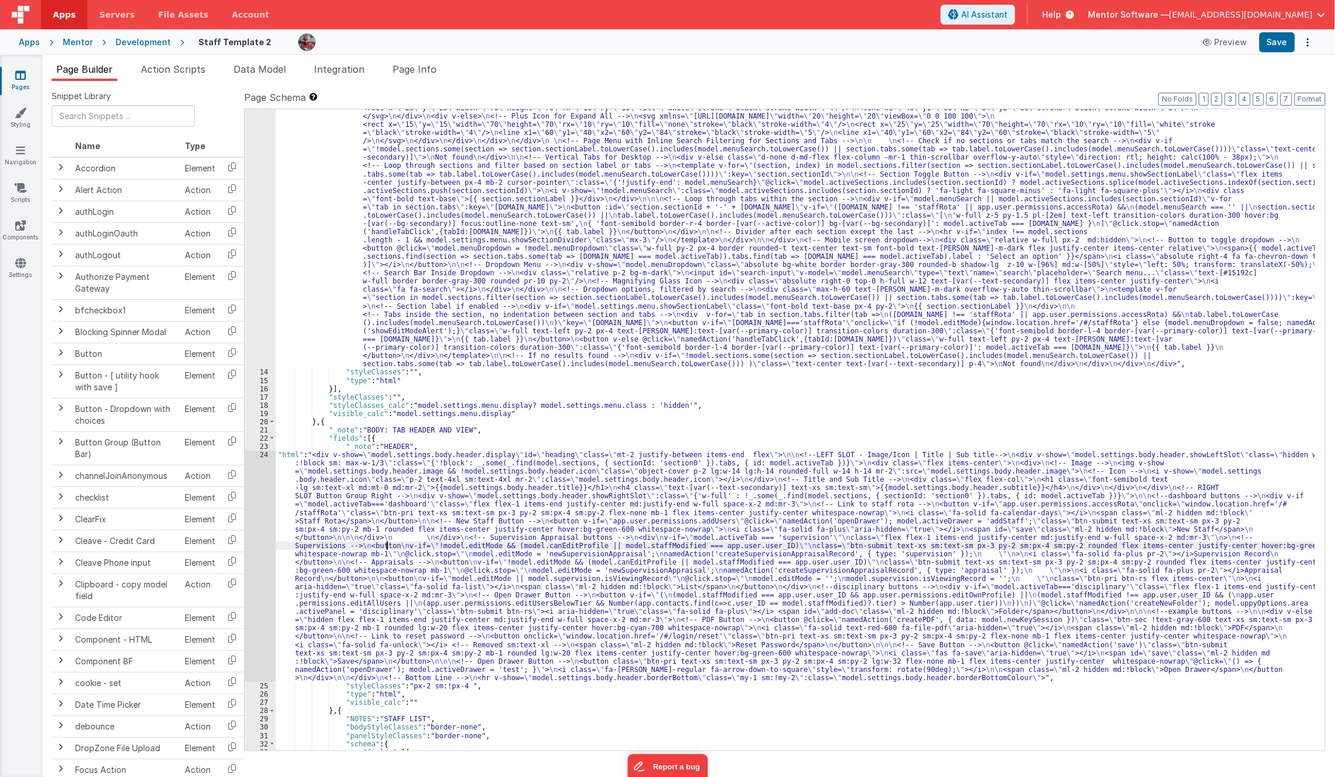
click at [387, 549] on div ""html" : "<div class= \" hidden md:!block view-content \" > \n <!-- Search Inpu…" at bounding box center [796, 532] width 1040 height 973
click at [261, 566] on div "24" at bounding box center [260, 566] width 31 height 231
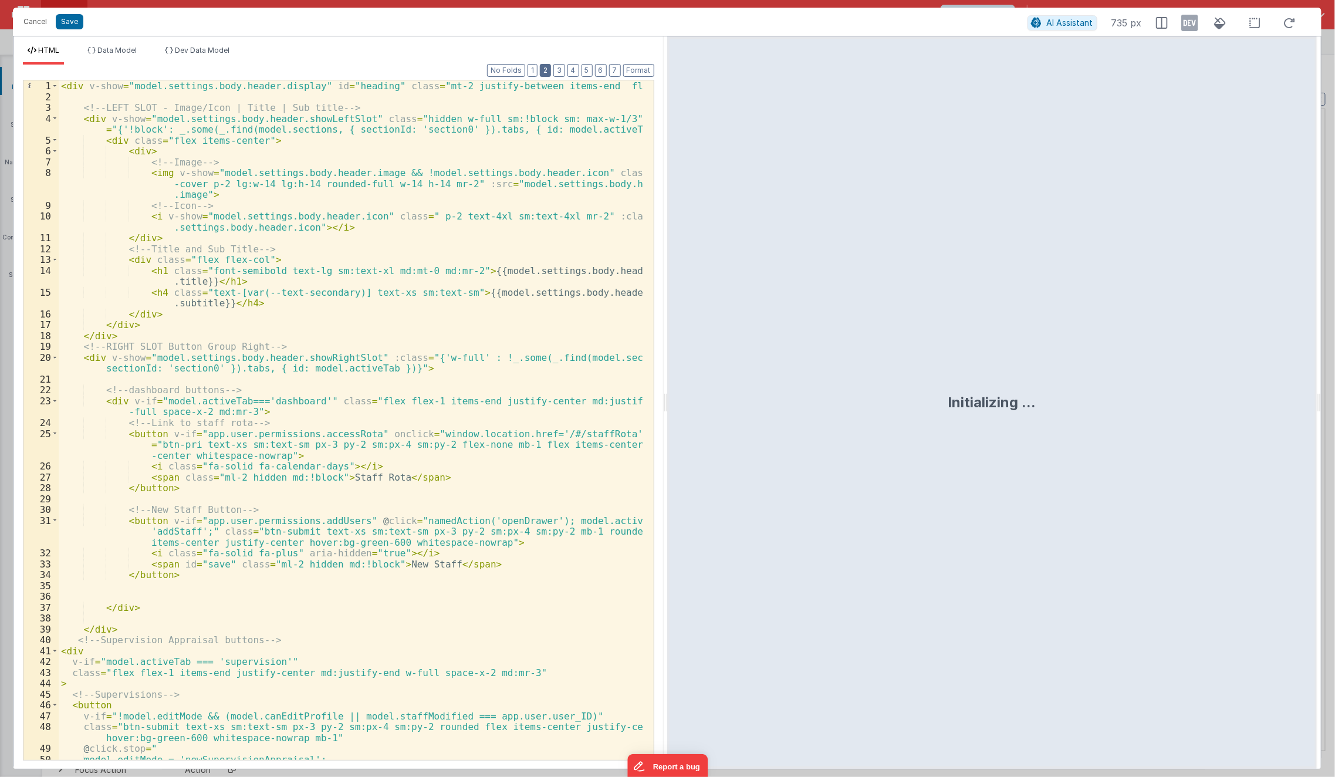
click at [548, 69] on button "2" at bounding box center [545, 70] width 11 height 13
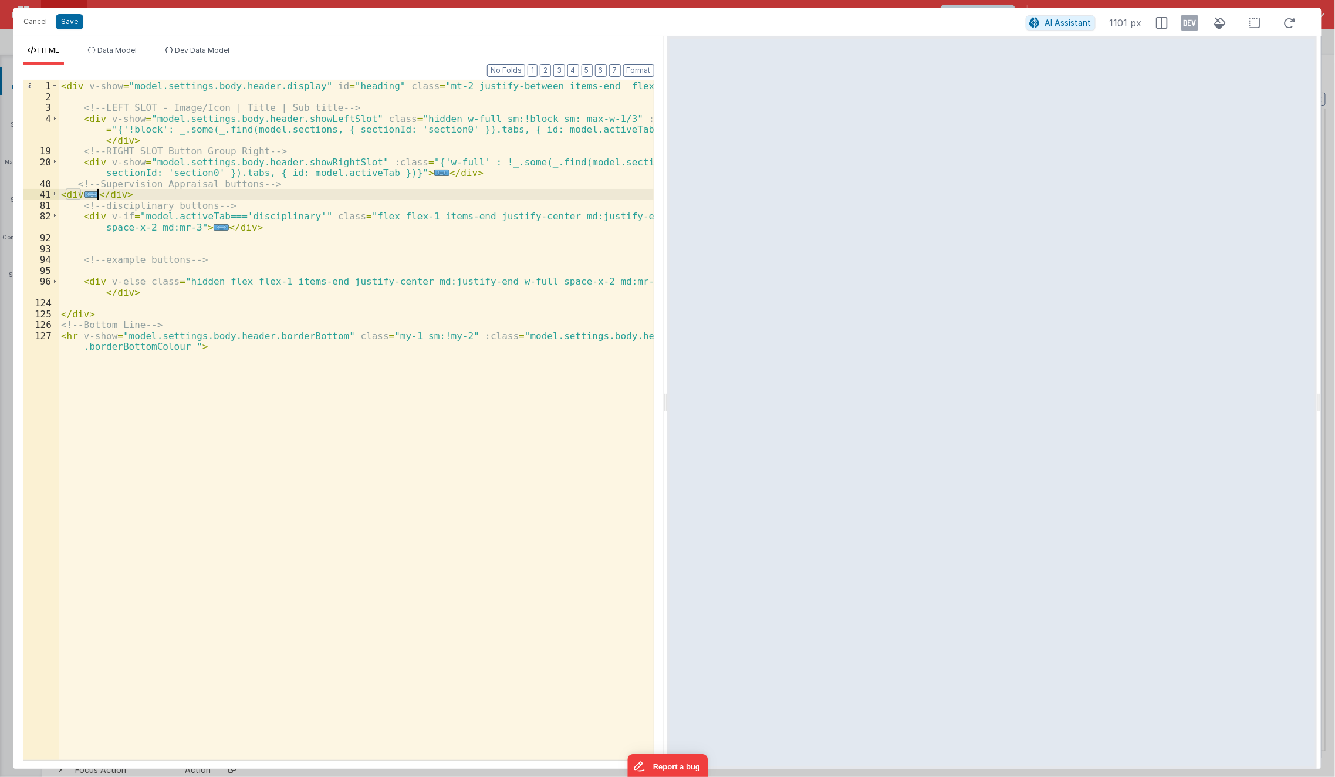
click at [95, 195] on span "..." at bounding box center [91, 194] width 15 height 6
click at [88, 194] on span "..." at bounding box center [91, 194] width 15 height 6
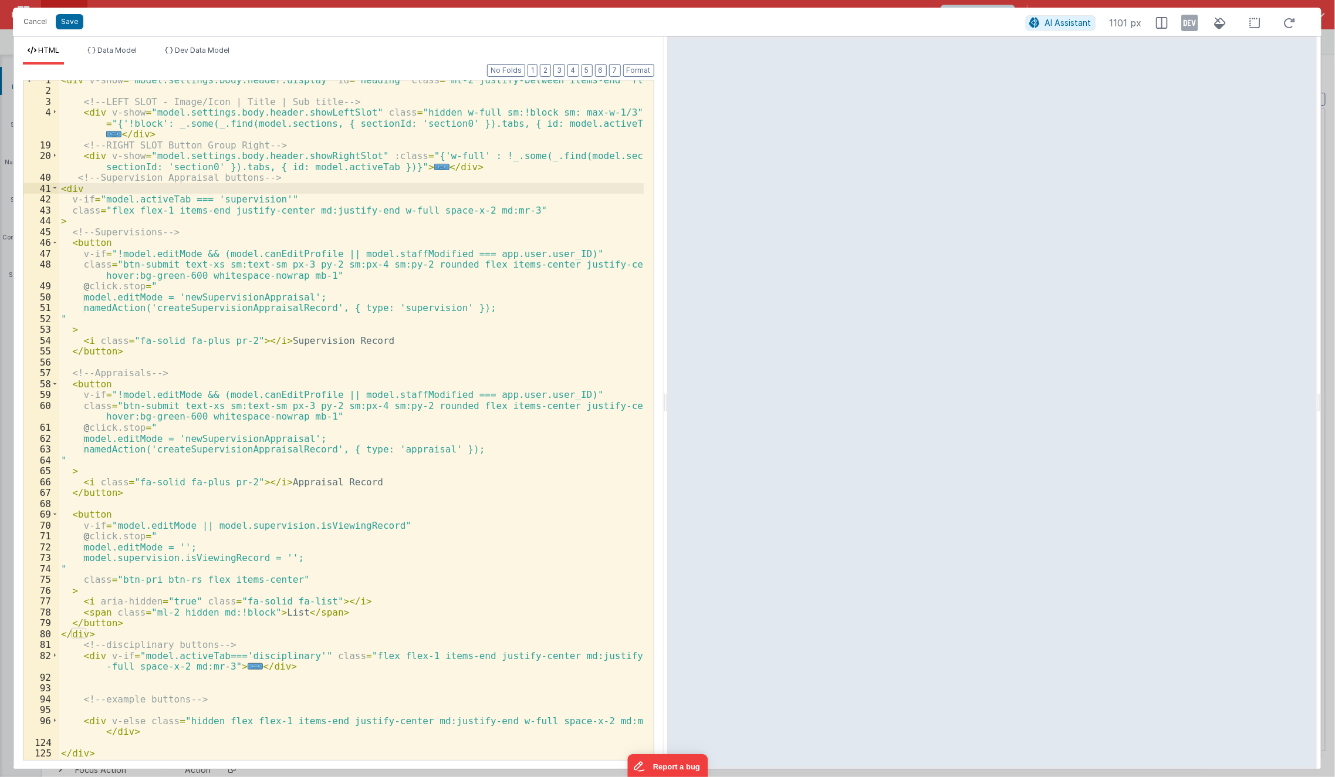
scroll to position [6, 0]
click at [331, 285] on div "< div v-show = "model.settings.body.header.display" id = "heading" class = "mt-…" at bounding box center [352, 425] width 586 height 702
click at [322, 260] on div "< div v-show = "model.settings.body.header.display" id = "heading" class = "mt-…" at bounding box center [352, 425] width 586 height 702
click at [322, 254] on div "< div v-show = "model.settings.body.header.display" id = "heading" class = "mt-…" at bounding box center [352, 425] width 586 height 702
click at [342, 251] on div "< div v-show = "model.settings.body.header.display" id = "heading" class = "mt-…" at bounding box center [352, 425] width 586 height 702
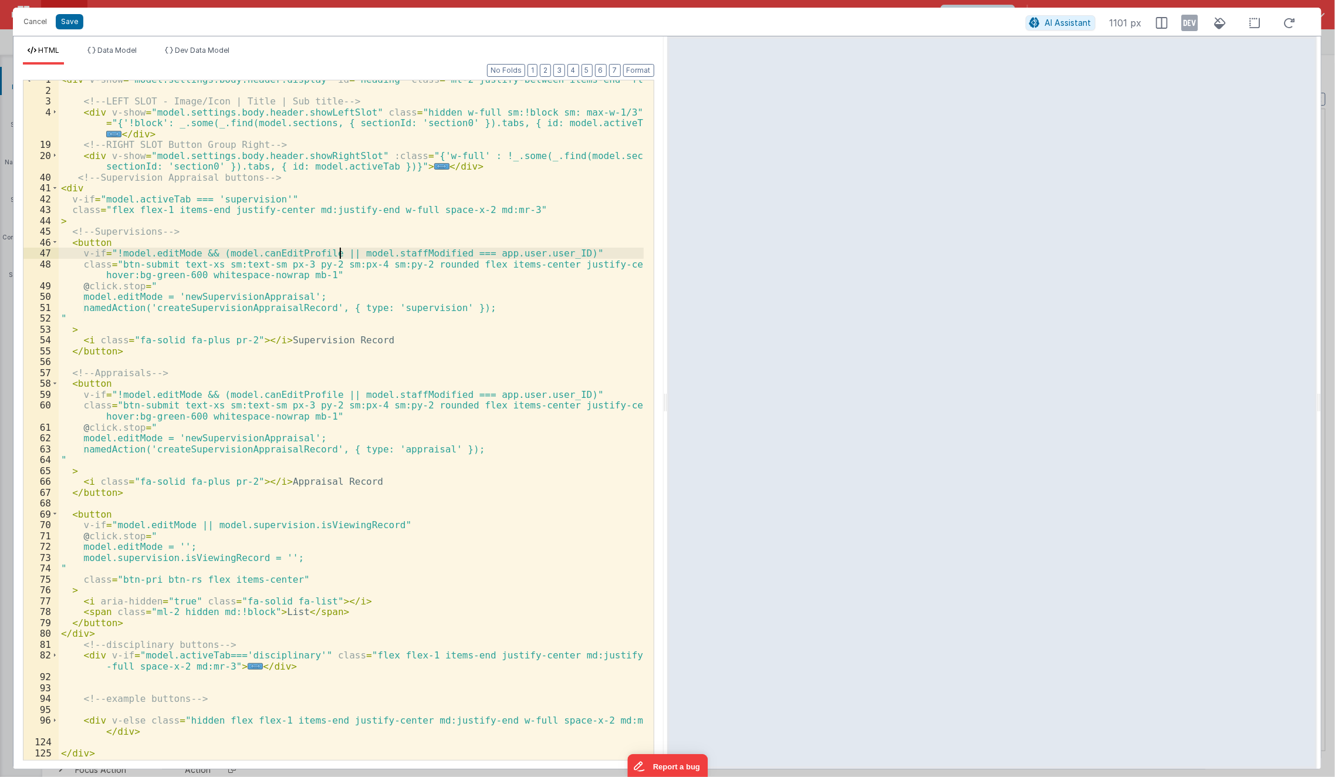
click at [341, 251] on div "< div v-show = "model.settings.body.header.display" id = "heading" class = "mt-…" at bounding box center [352, 425] width 586 height 702
click at [325, 249] on div "< div v-show = "model.settings.body.header.display" id = "heading" class = "mt-…" at bounding box center [352, 425] width 586 height 702
paste textarea
click at [438, 255] on div "< div v-show = "model.settings.body.header.display" id = "heading" class = "mt-…" at bounding box center [352, 425] width 586 height 702
click at [478, 400] on div "< div v-show = "model.settings.body.header.display" id = "heading" class = "mt-…" at bounding box center [352, 425] width 586 height 702
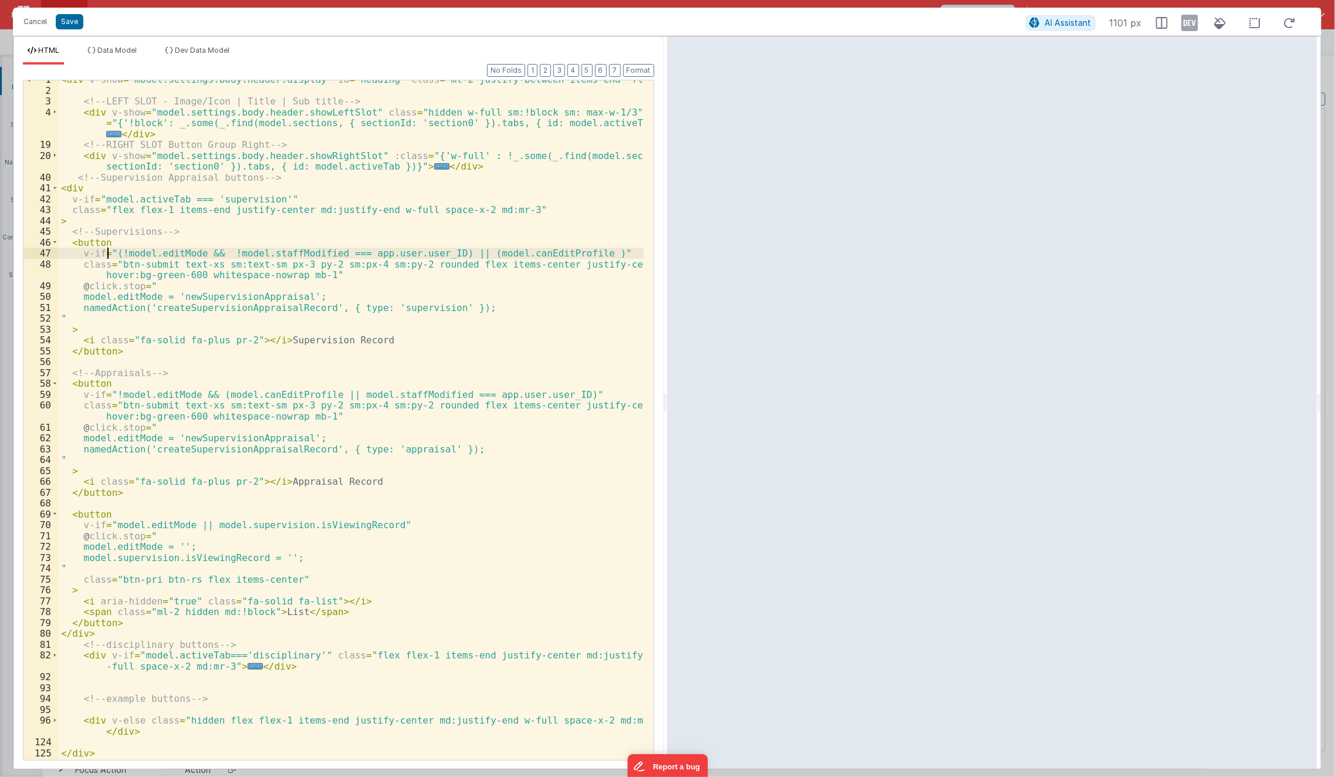
click at [109, 252] on div "< div v-show = "model.settings.body.header.display" id = "heading" class = "mt-…" at bounding box center [352, 425] width 586 height 702
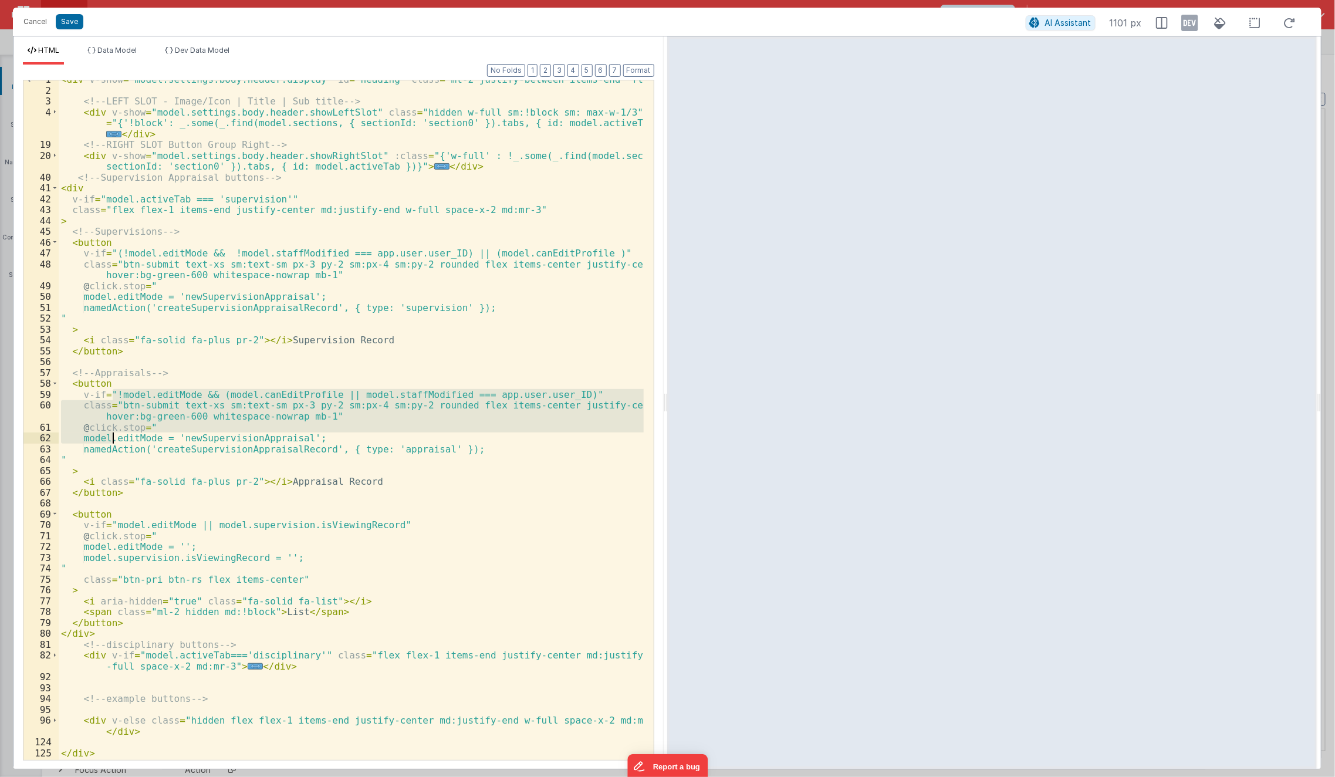
drag, startPoint x: 110, startPoint y: 394, endPoint x: 116, endPoint y: 447, distance: 53.2
click at [116, 447] on div "< div v-show = "model.settings.body.header.display" id = "heading" class = "mt-…" at bounding box center [352, 425] width 586 height 702
click at [103, 414] on div "< div v-show = "model.settings.body.header.display" id = "heading" class = "mt-…" at bounding box center [351, 420] width 585 height 680
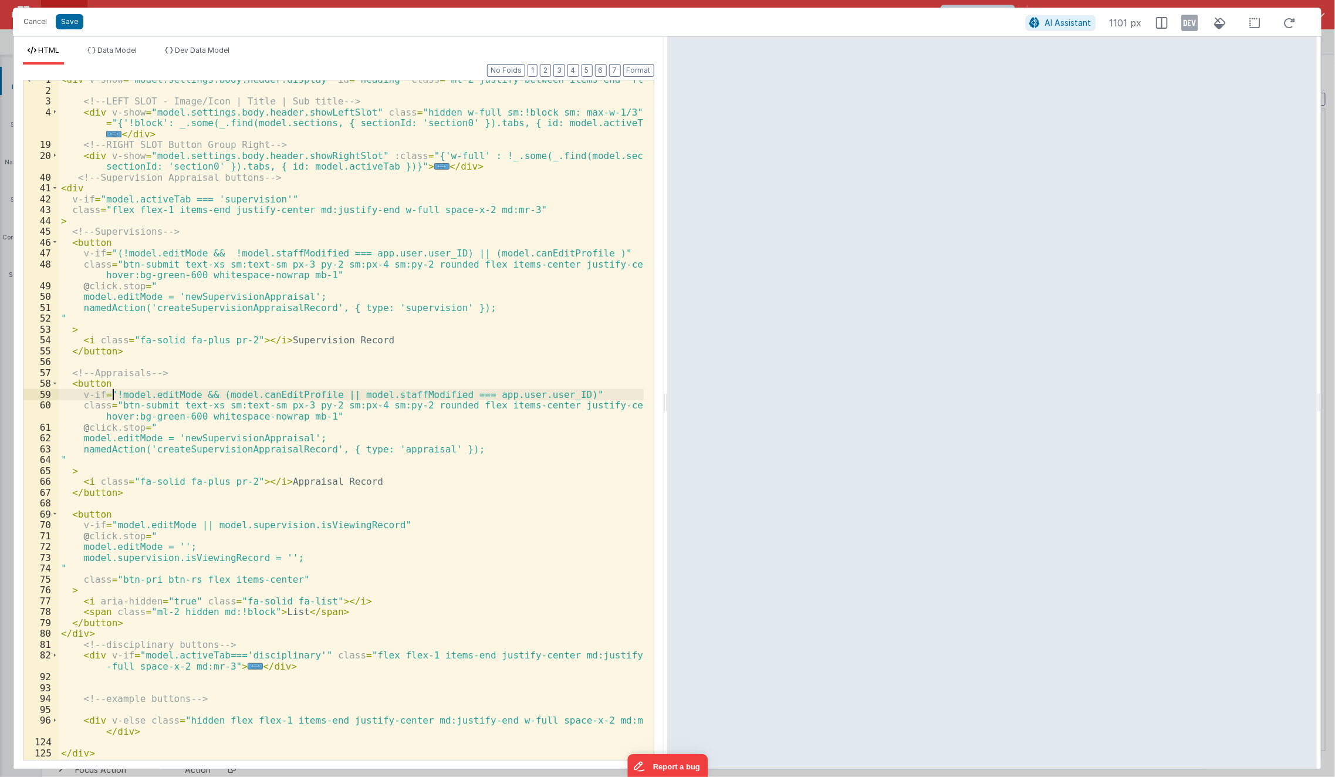
click at [111, 394] on div "< div v-show = "model.settings.body.header.display" id = "heading" class = "mt-…" at bounding box center [352, 425] width 586 height 702
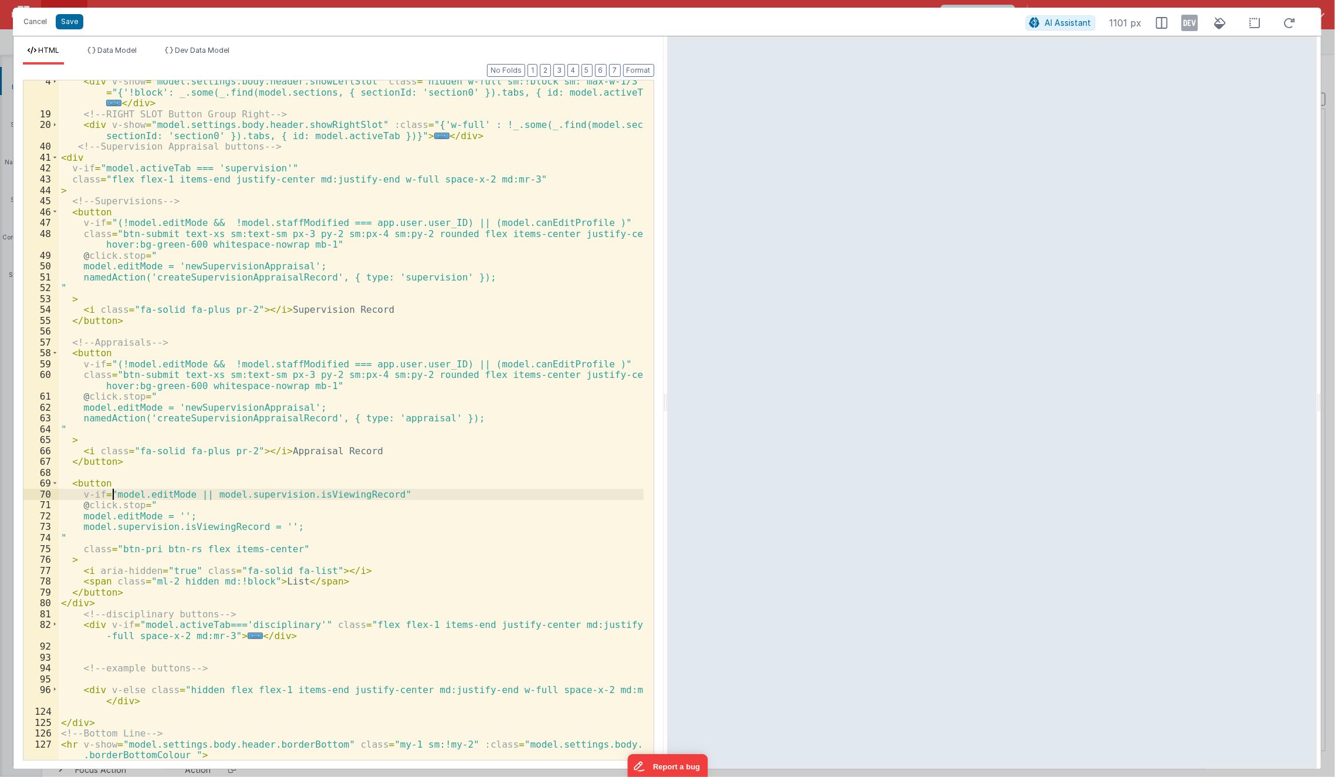
click at [112, 497] on div "< div v-show = "model.settings.body.header.showLeftSlot" class = "hidden w-full…" at bounding box center [352, 443] width 586 height 735
click at [70, 28] on button "Save" at bounding box center [70, 21] width 28 height 15
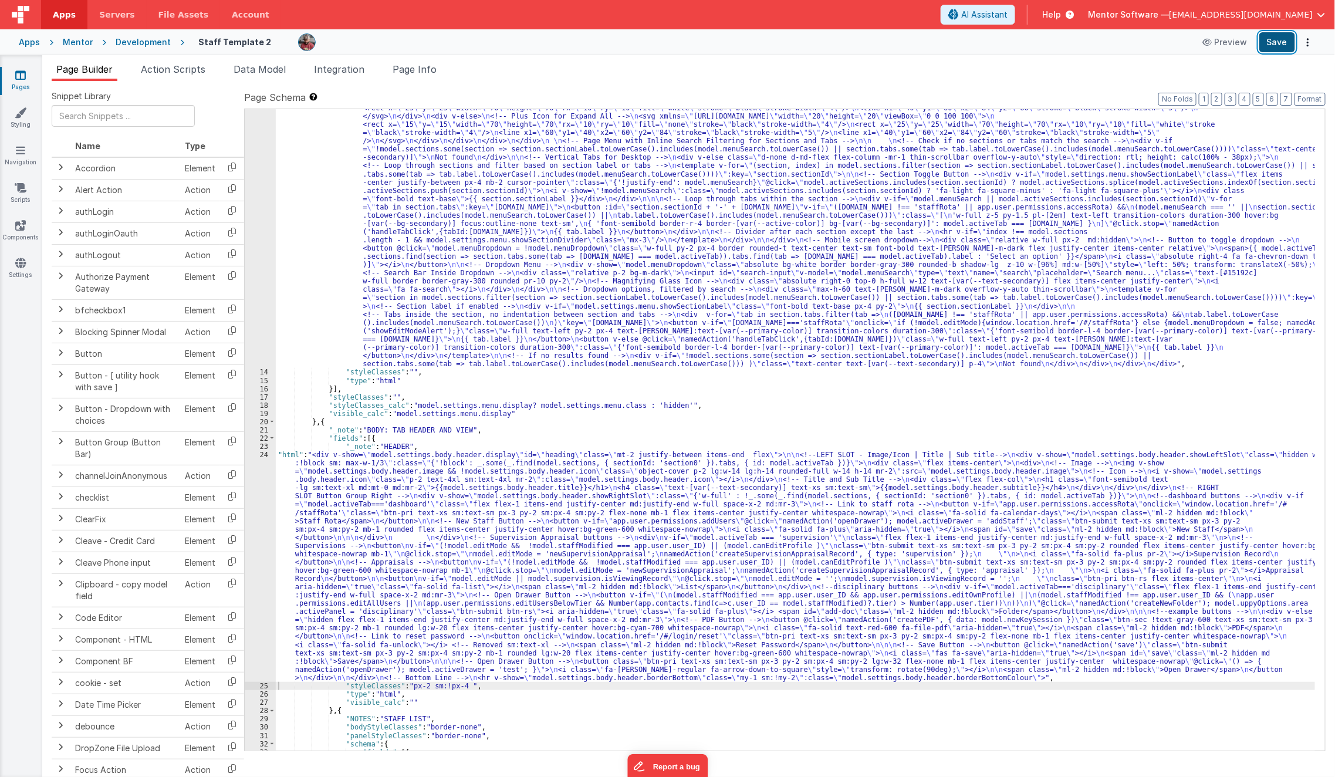
click at [1278, 41] on button "Save" at bounding box center [1278, 42] width 36 height 20
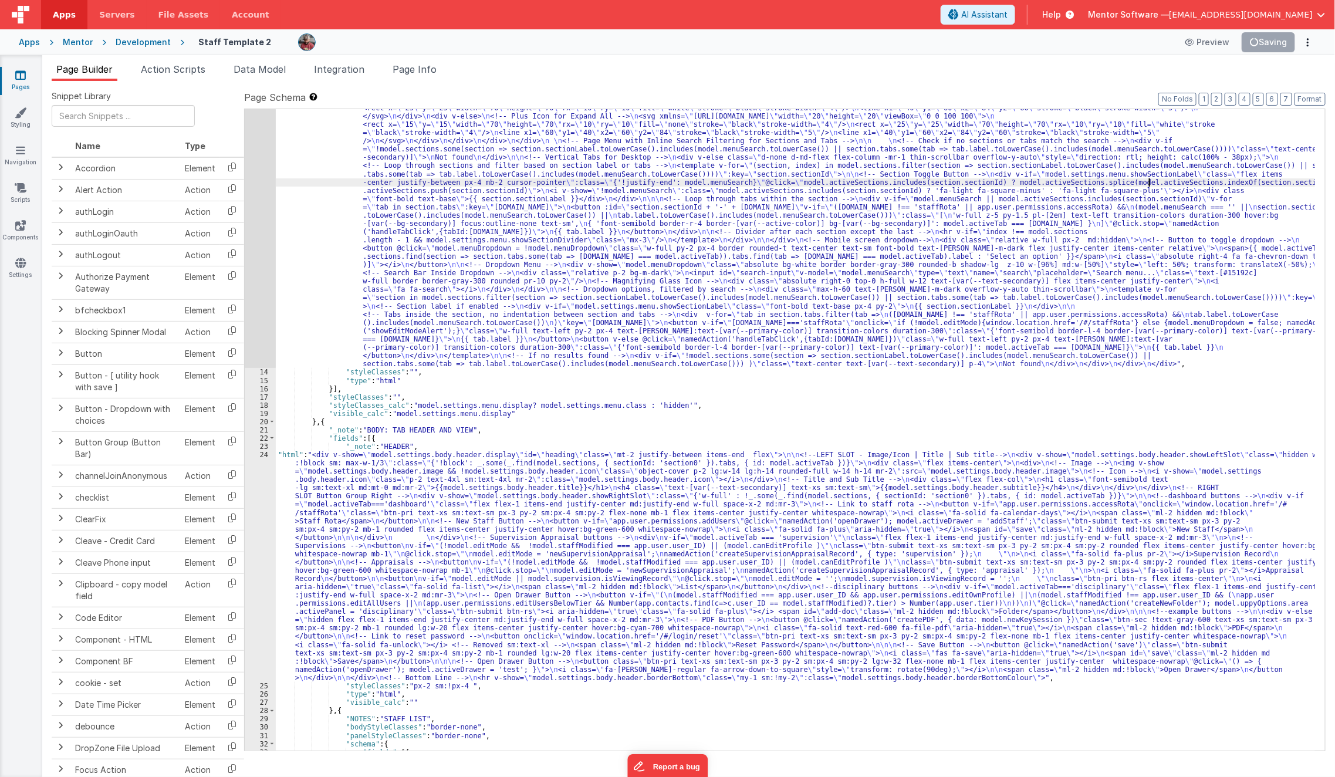
click at [1149, 181] on div ""html" : "<div class= \" hidden md:!block view-content \" > \n <!-- Search Inpu…" at bounding box center [796, 532] width 1040 height 973
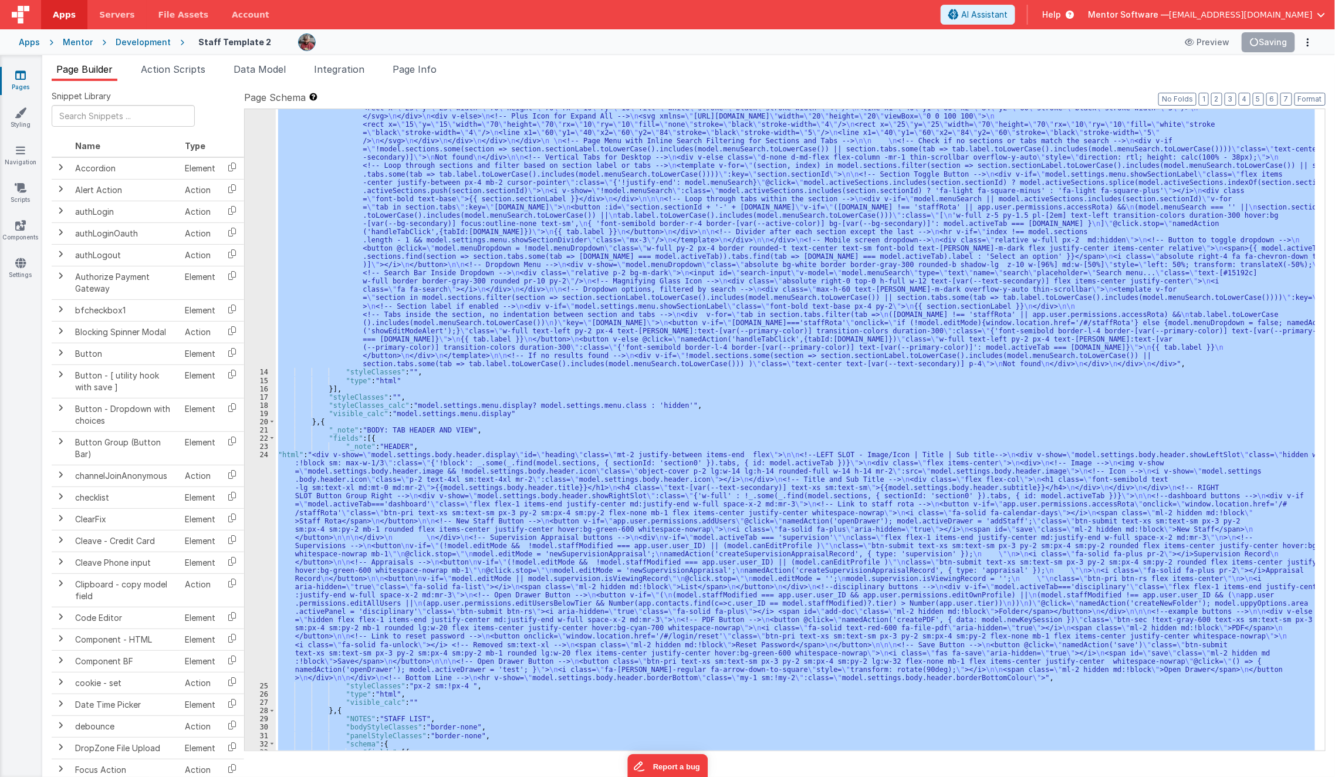
click at [555, 327] on div ""html" : "<div class= \" hidden md:!block view-content \" > \n <!-- Search Inpu…" at bounding box center [796, 430] width 1040 height 642
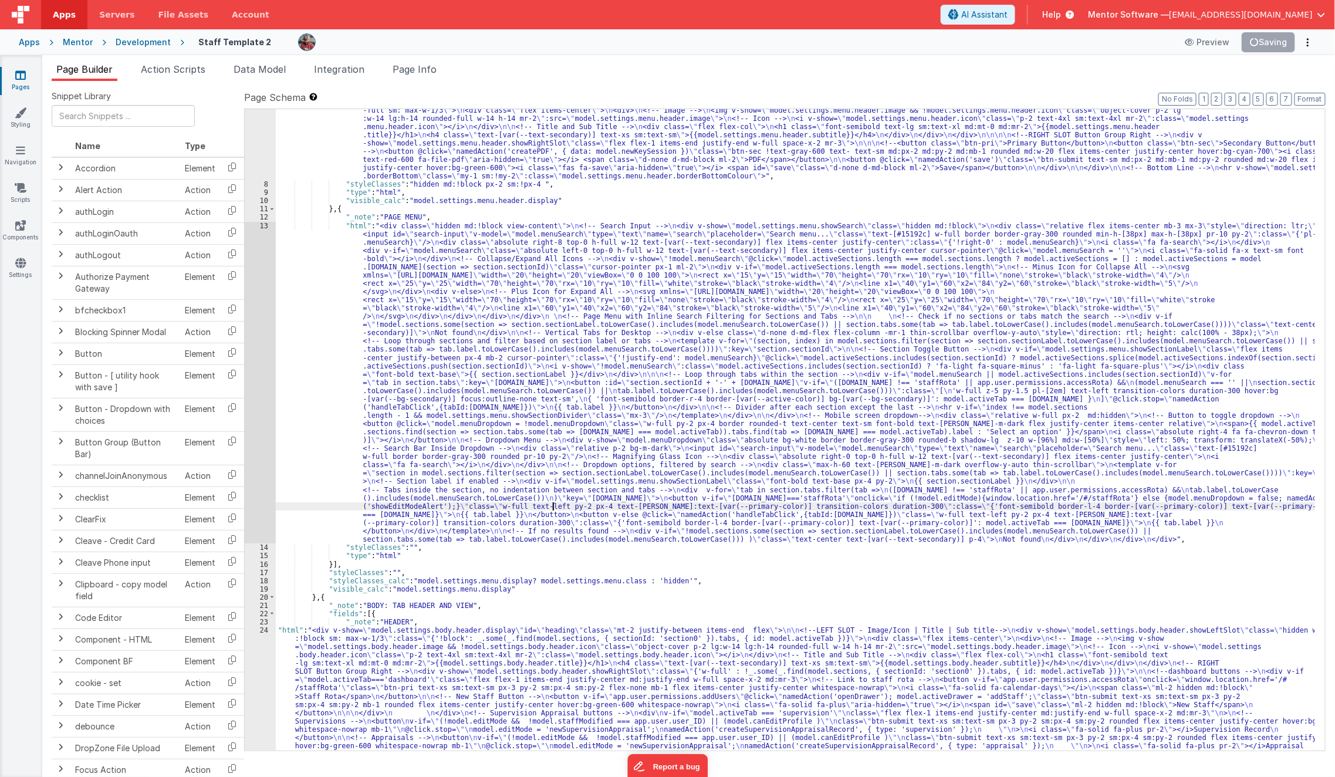
scroll to position [99, 0]
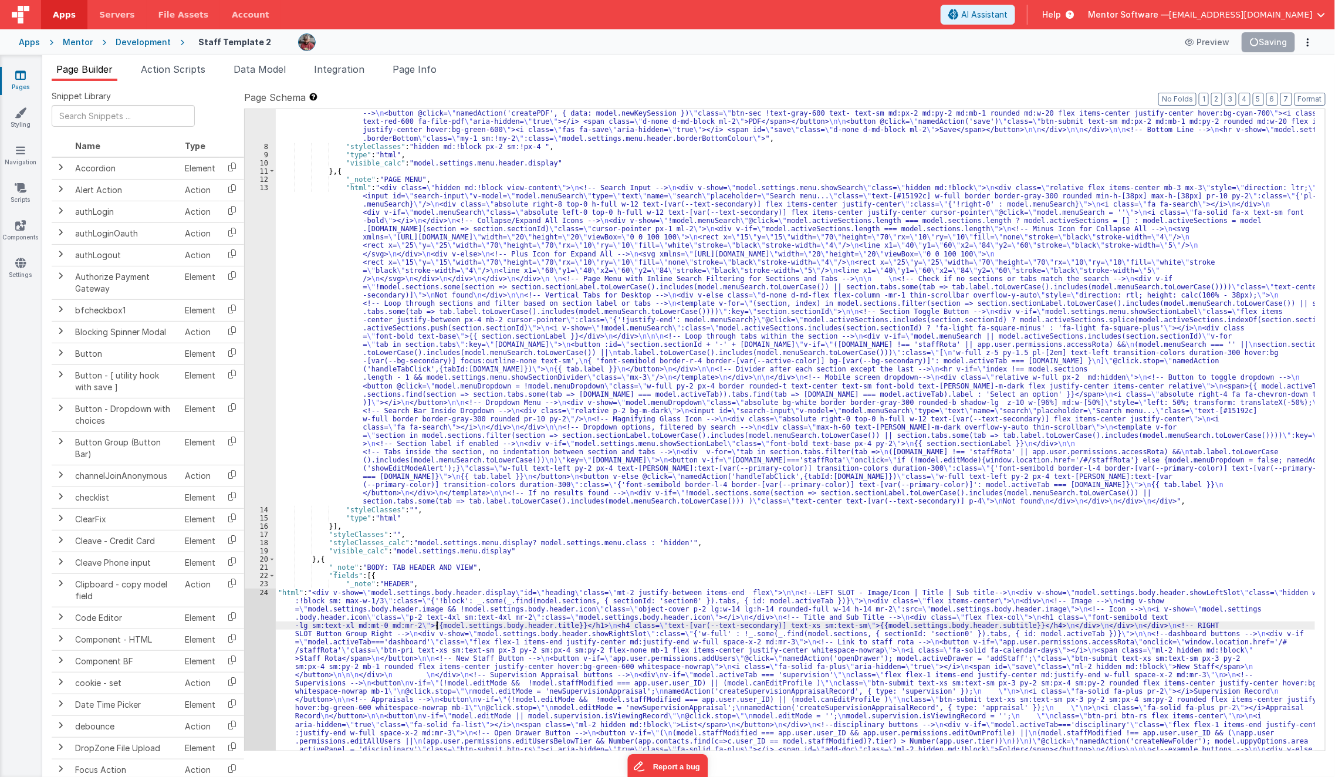
click at [436, 628] on div ""html" : "<div v-show= \" model.settings.menu.header.display \" id= \" heading …" at bounding box center [796, 538] width 1040 height 956
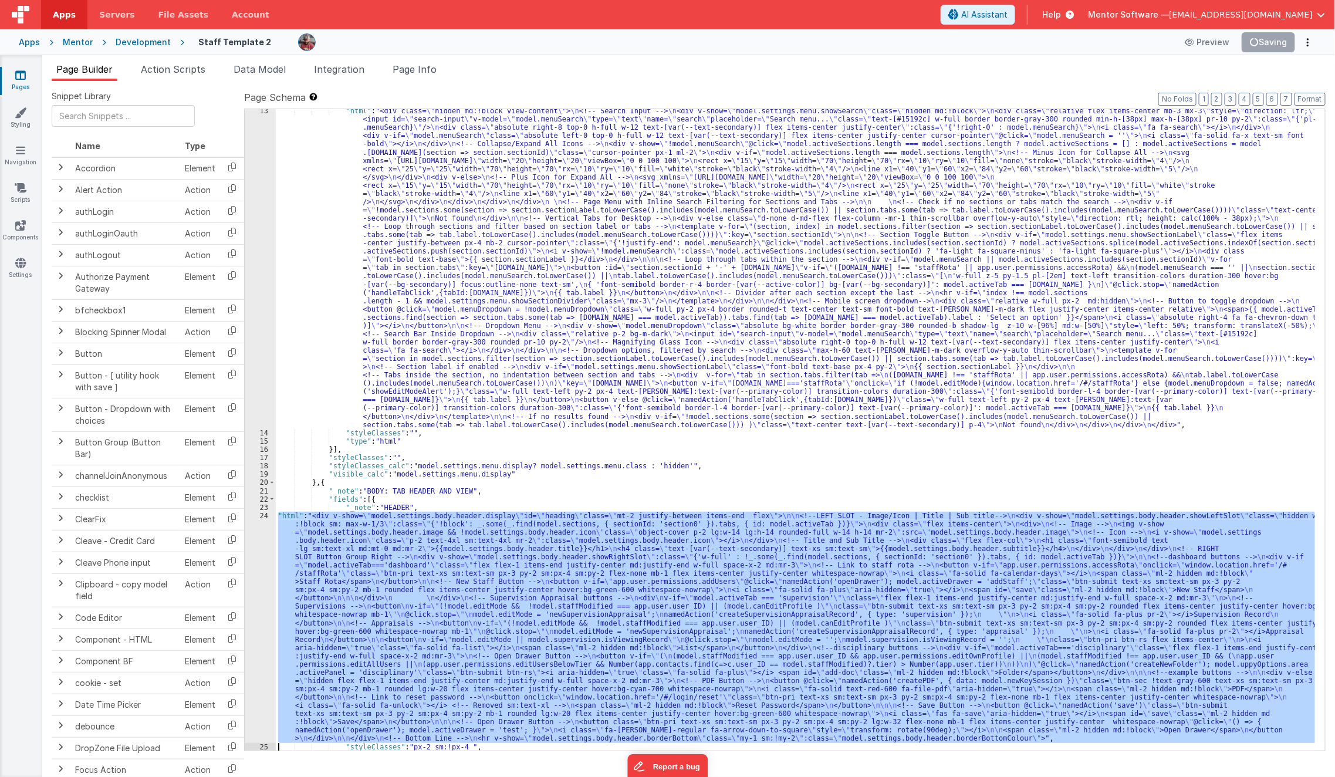
scroll to position [176, 0]
click at [253, 666] on div "24" at bounding box center [260, 627] width 31 height 231
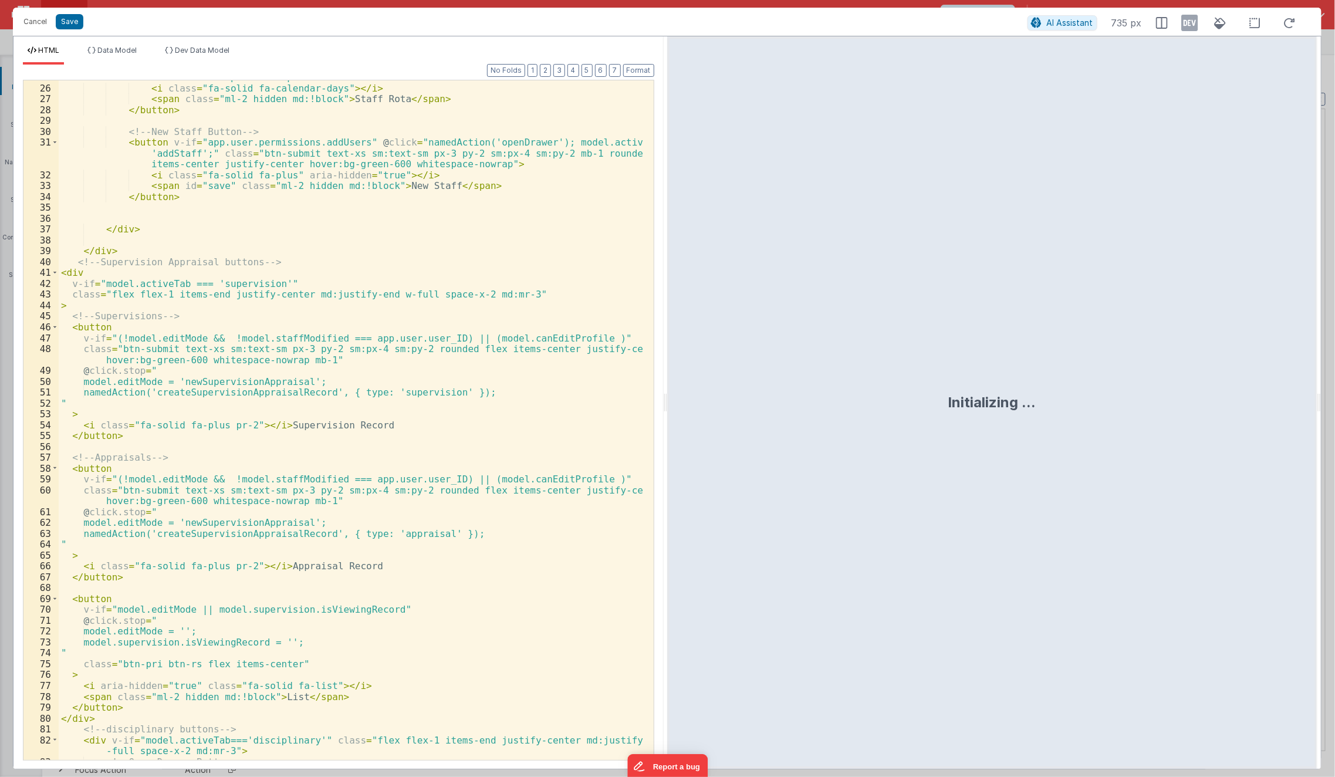
scroll to position [382, 0]
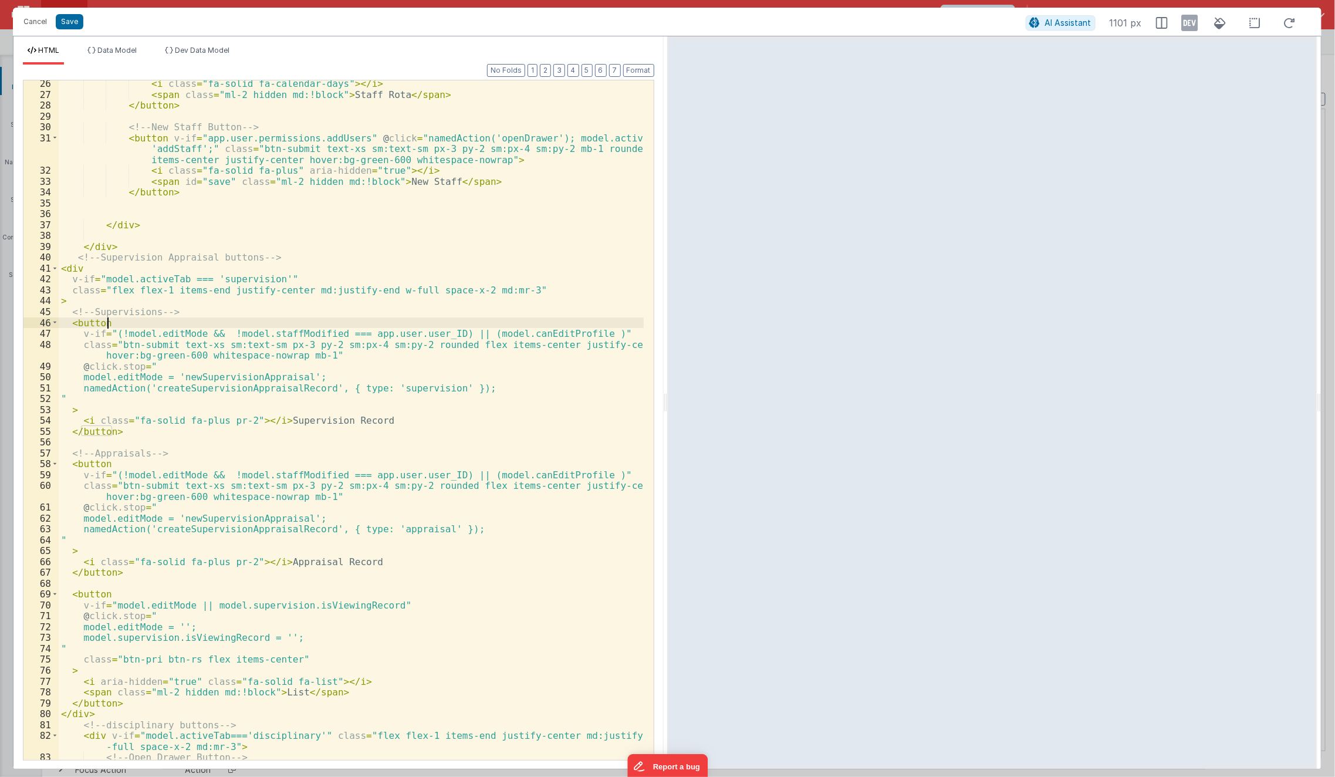
click at [463, 326] on div "< i class = "fa-solid fa-calendar-days" > </ i > < span class = "ml-2 hidden md…" at bounding box center [352, 429] width 586 height 702
click at [463, 329] on div "< i class = "fa-solid fa-calendar-days" > </ i > < span class = "ml-2 hidden md…" at bounding box center [352, 429] width 586 height 702
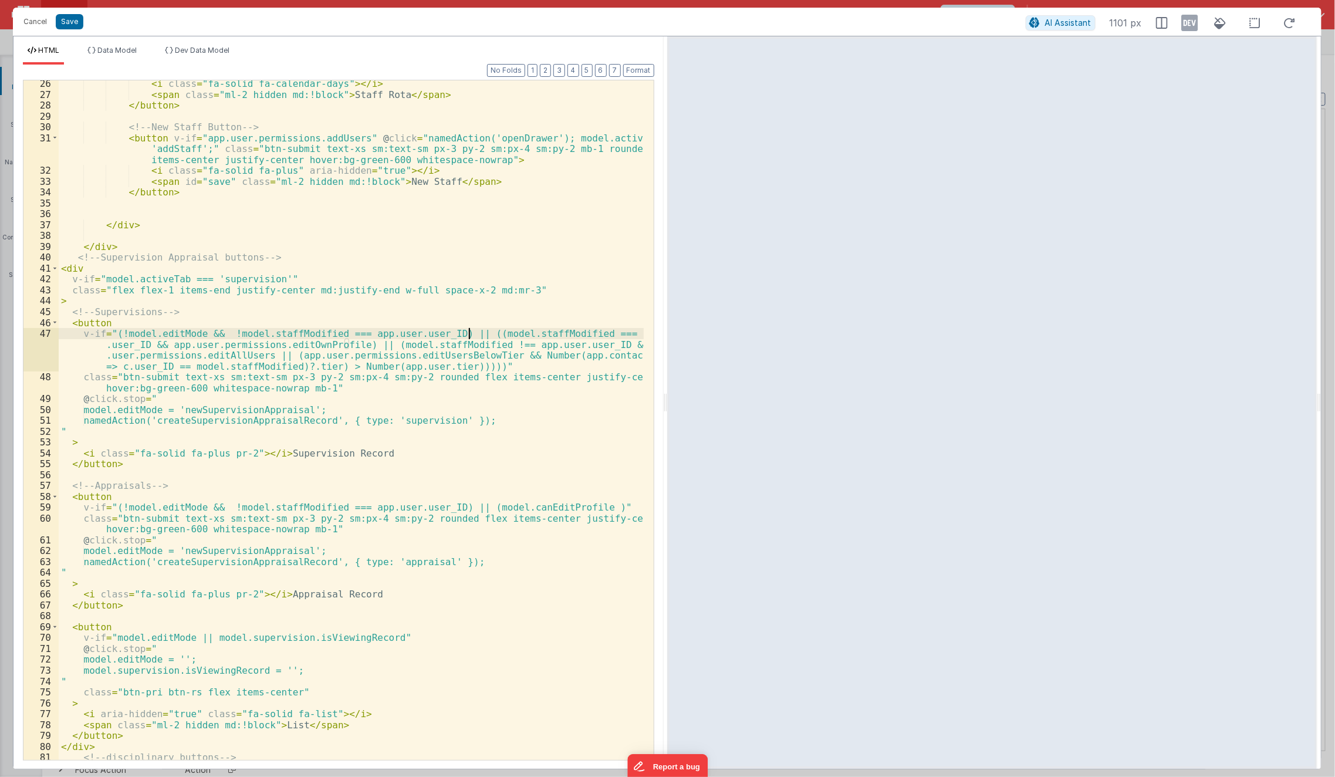
click at [468, 336] on div "< i class = "fa-solid fa-calendar-days" > </ i > < span class = "ml-2 hidden md…" at bounding box center [352, 434] width 586 height 713
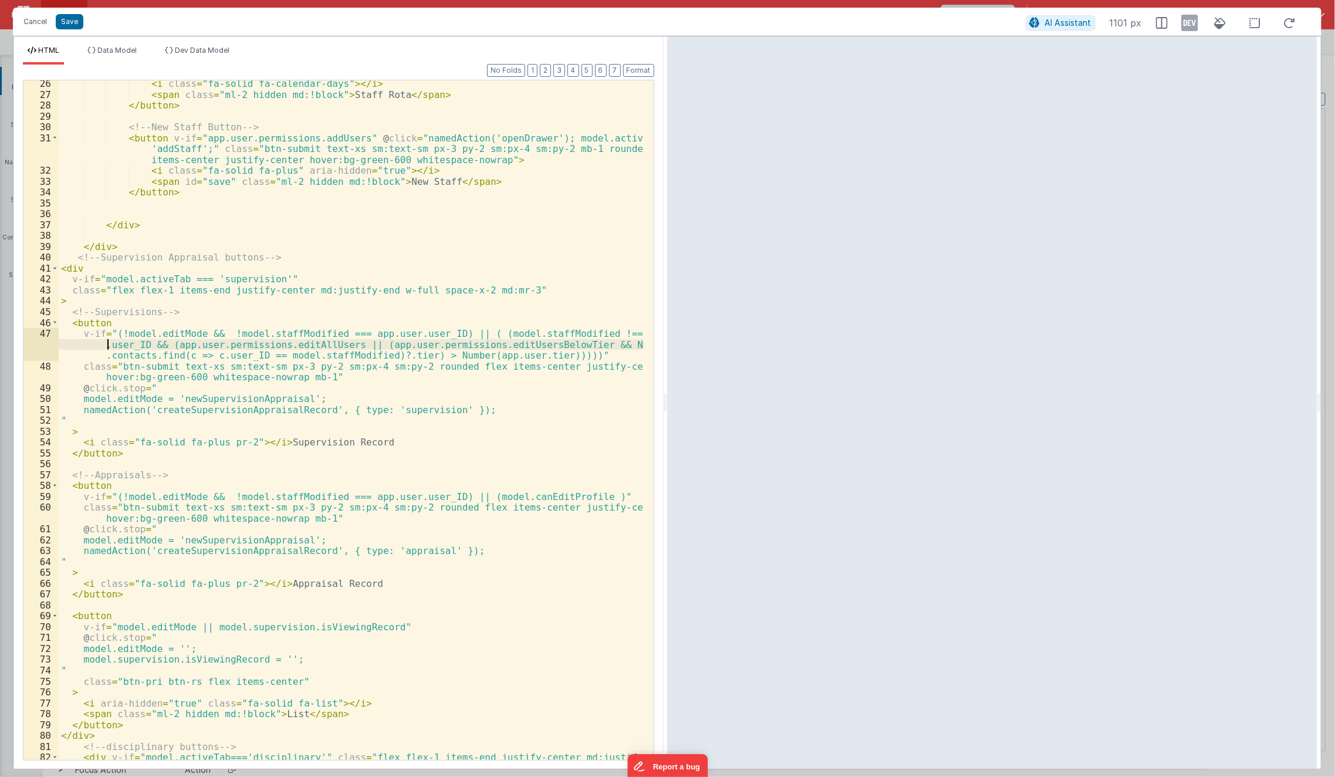
click at [109, 339] on div "< i class = "fa-solid fa-calendar-days" > </ i > < span class = "ml-2 hidden md…" at bounding box center [352, 434] width 586 height 713
click at [110, 501] on div "< i class = "fa-solid fa-calendar-days" > </ i > < span class = "ml-2 hidden md…" at bounding box center [352, 434] width 586 height 713
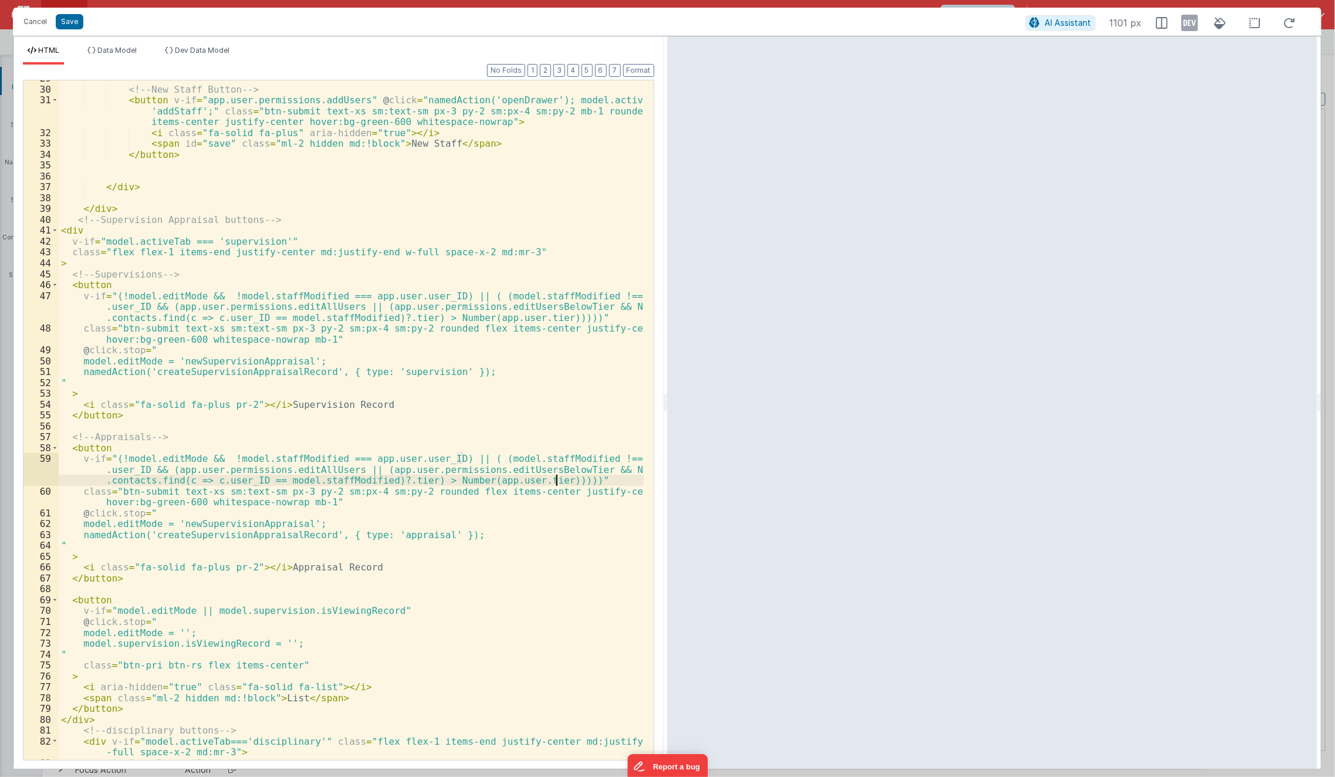
scroll to position [421, 0]
click at [60, 23] on button "Save" at bounding box center [70, 21] width 28 height 15
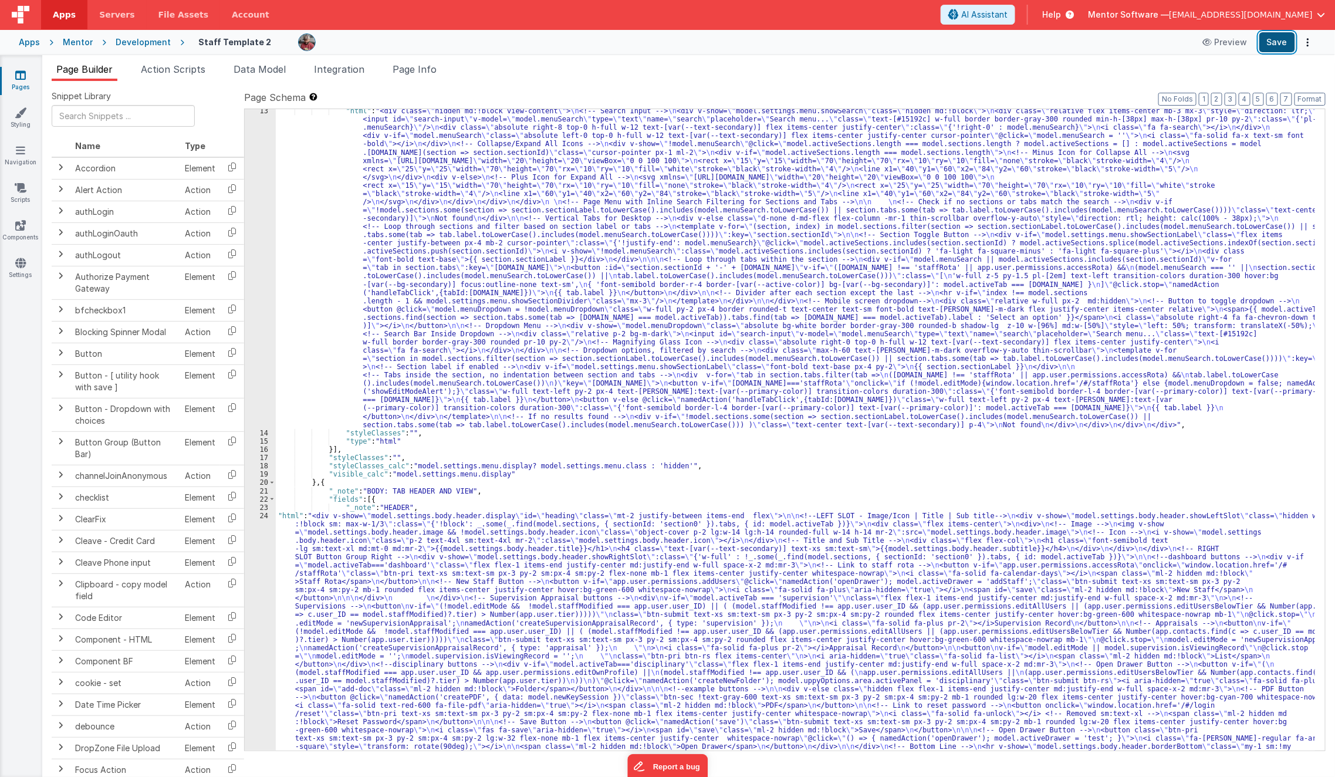
click at [1263, 51] on button "Save" at bounding box center [1278, 42] width 36 height 20
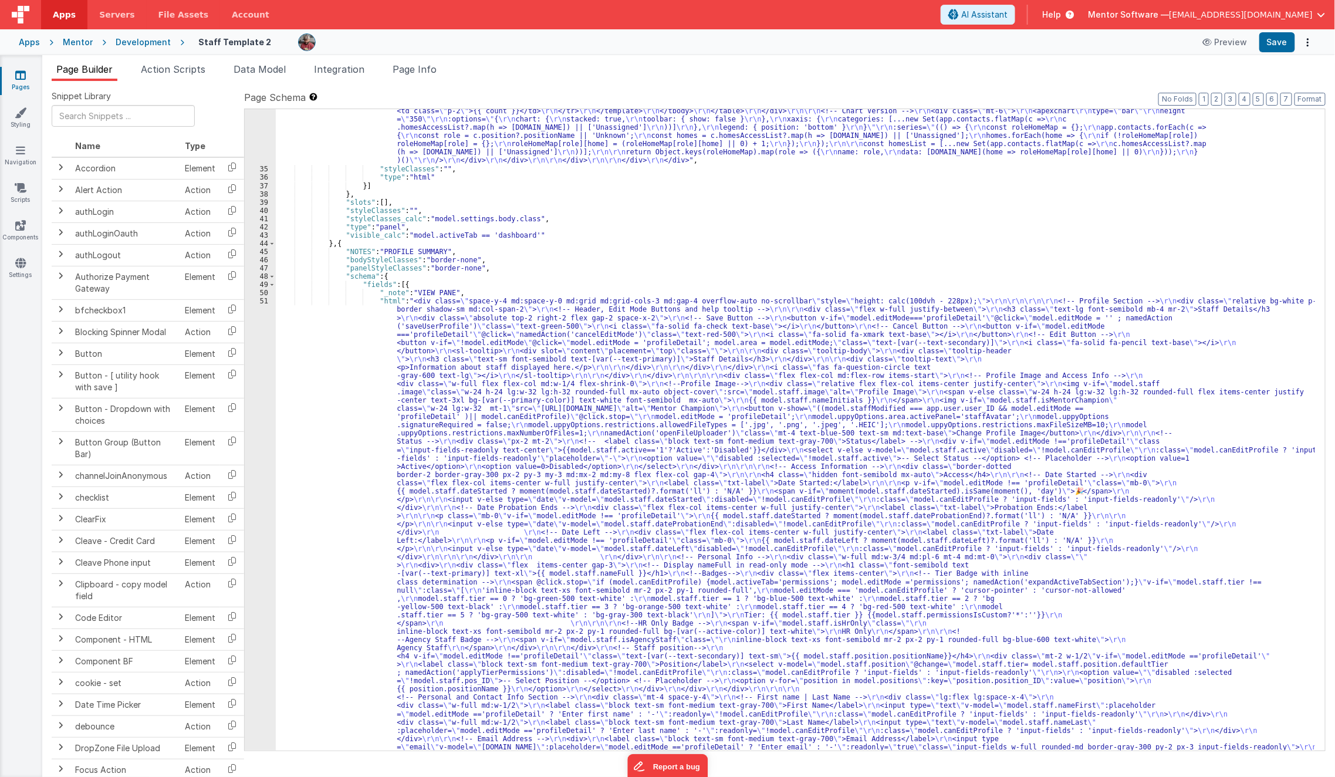
scroll to position [1587, 0]
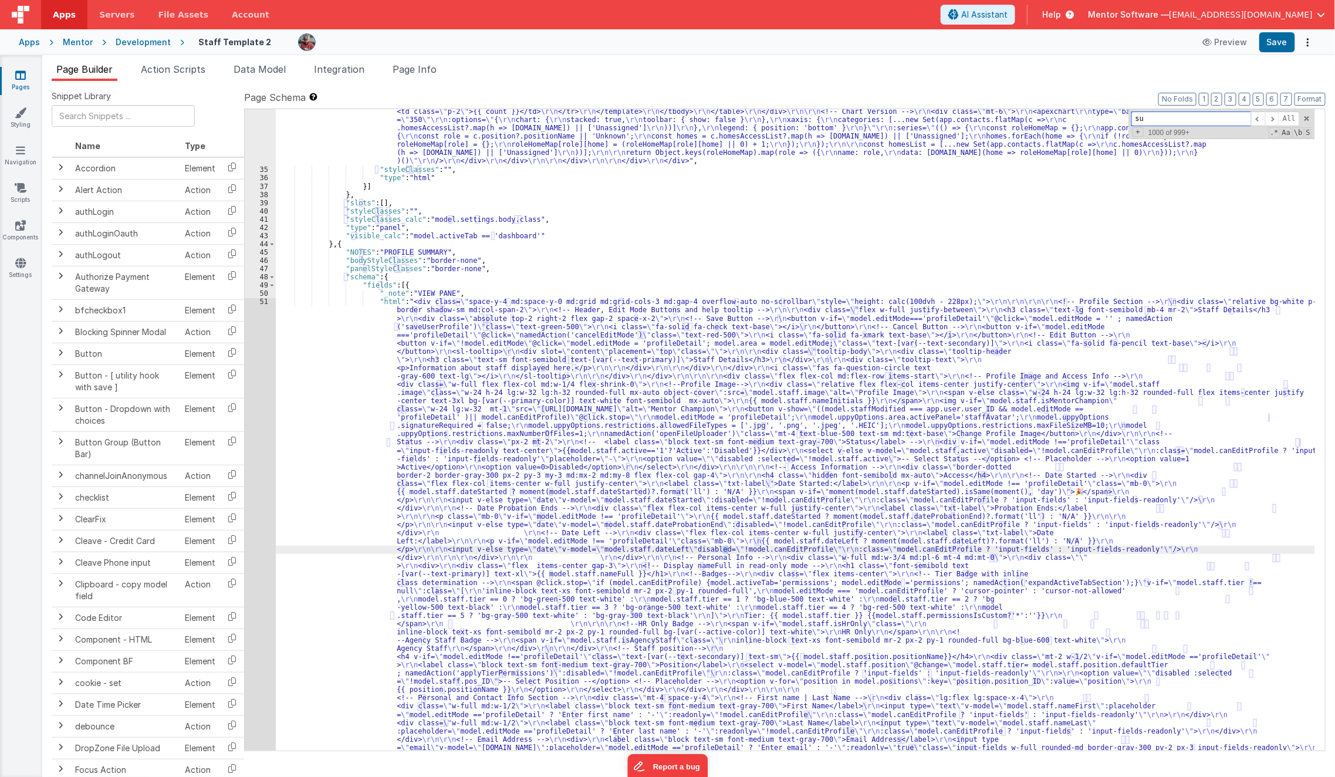
scroll to position [2579, 0]
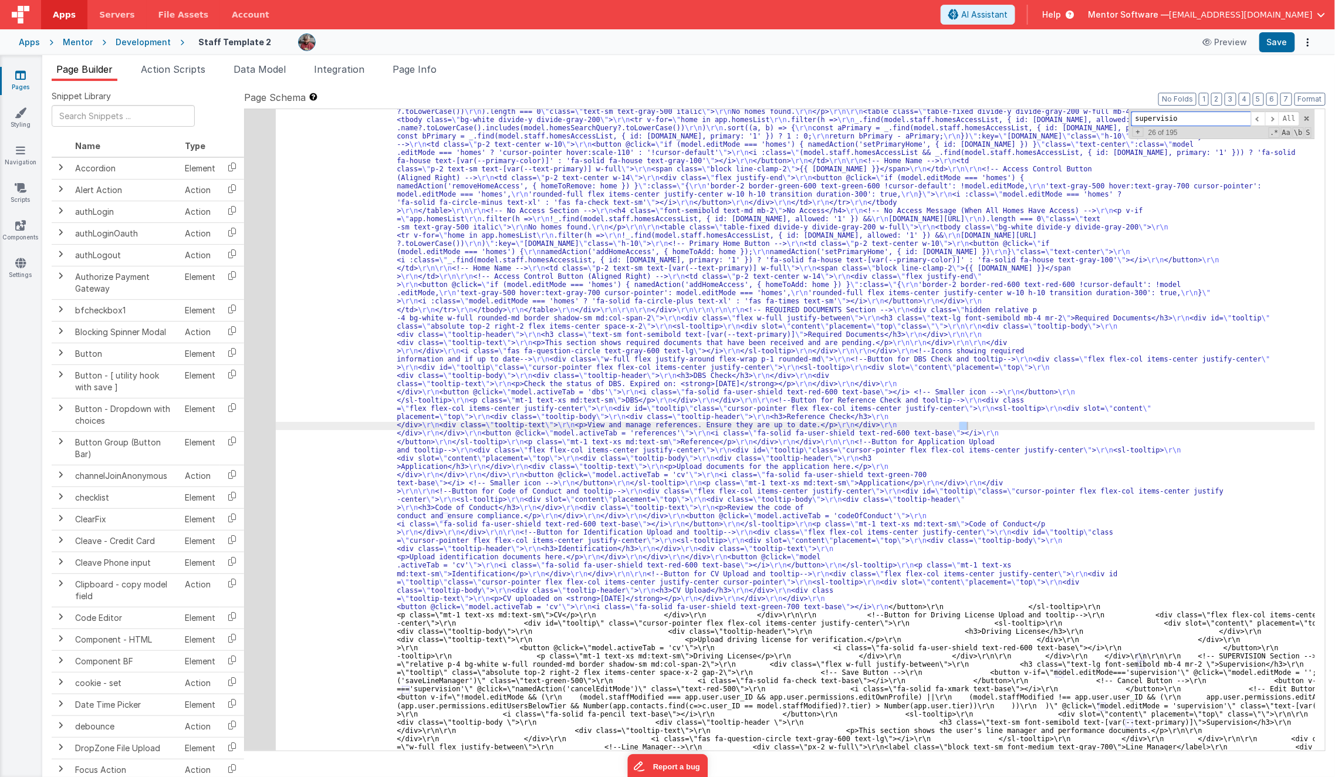
type input "supervision"
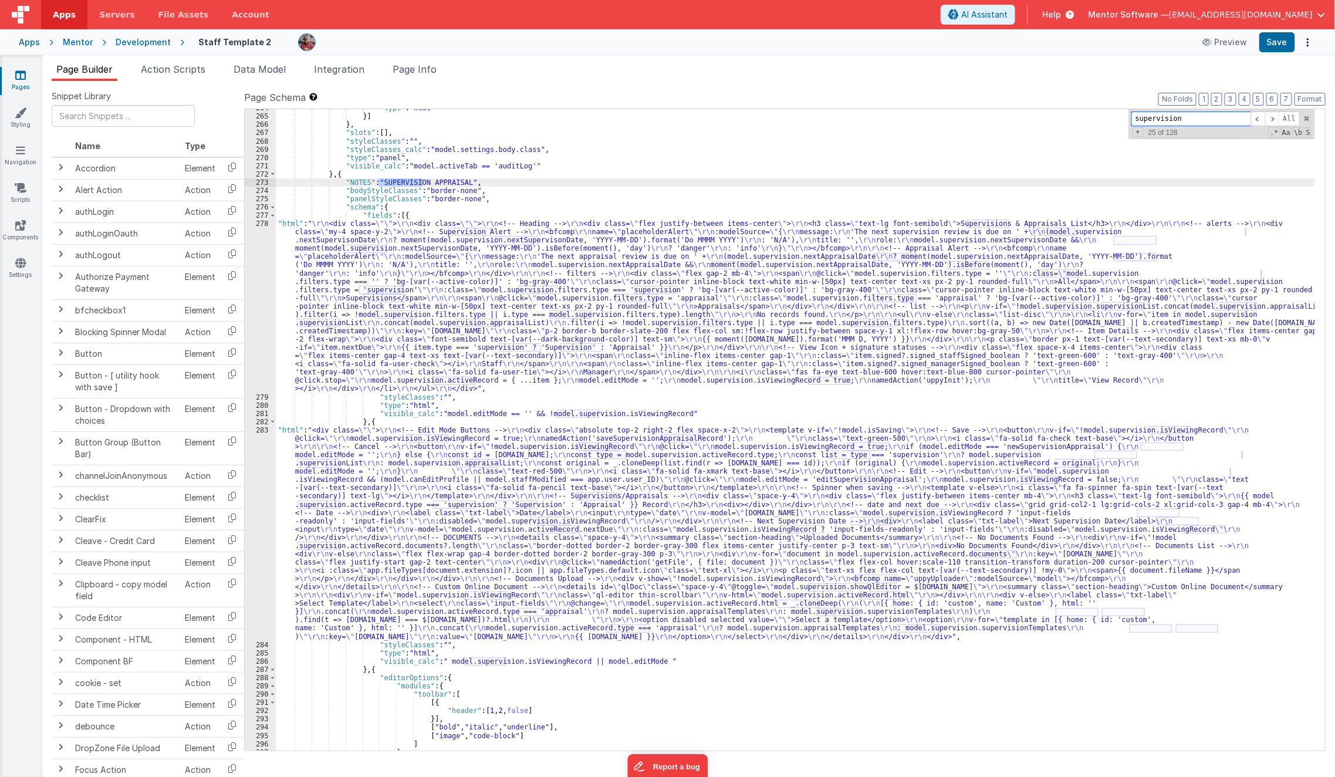
scroll to position [8150, 0]
click at [441, 512] on div ""type" : "html" }] } , "slots" : [ ] , "styleClasses" : "" , "styleClasses_calc…" at bounding box center [796, 433] width 1040 height 659
click at [254, 562] on div "283" at bounding box center [260, 533] width 31 height 215
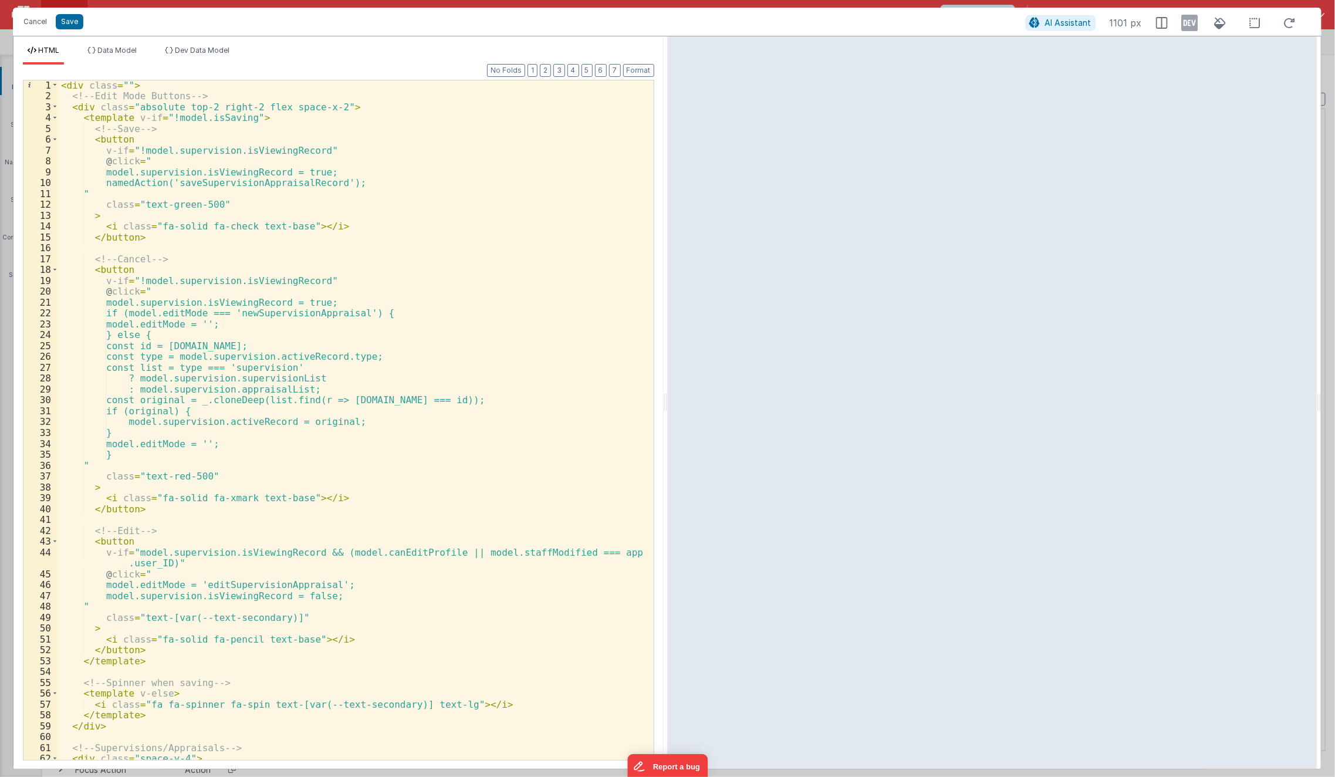
scroll to position [1, 0]
click at [266, 567] on div "< div class = "" > <!-- Edit Mode Buttons --> < div class = "absolute top-2 rig…" at bounding box center [352, 430] width 586 height 702
click at [330, 551] on div "< div class = "" > <!-- Edit Mode Buttons --> < div class = "absolute top-2 rig…" at bounding box center [352, 430] width 586 height 702
click at [36, 22] on button "Cancel" at bounding box center [35, 22] width 35 height 16
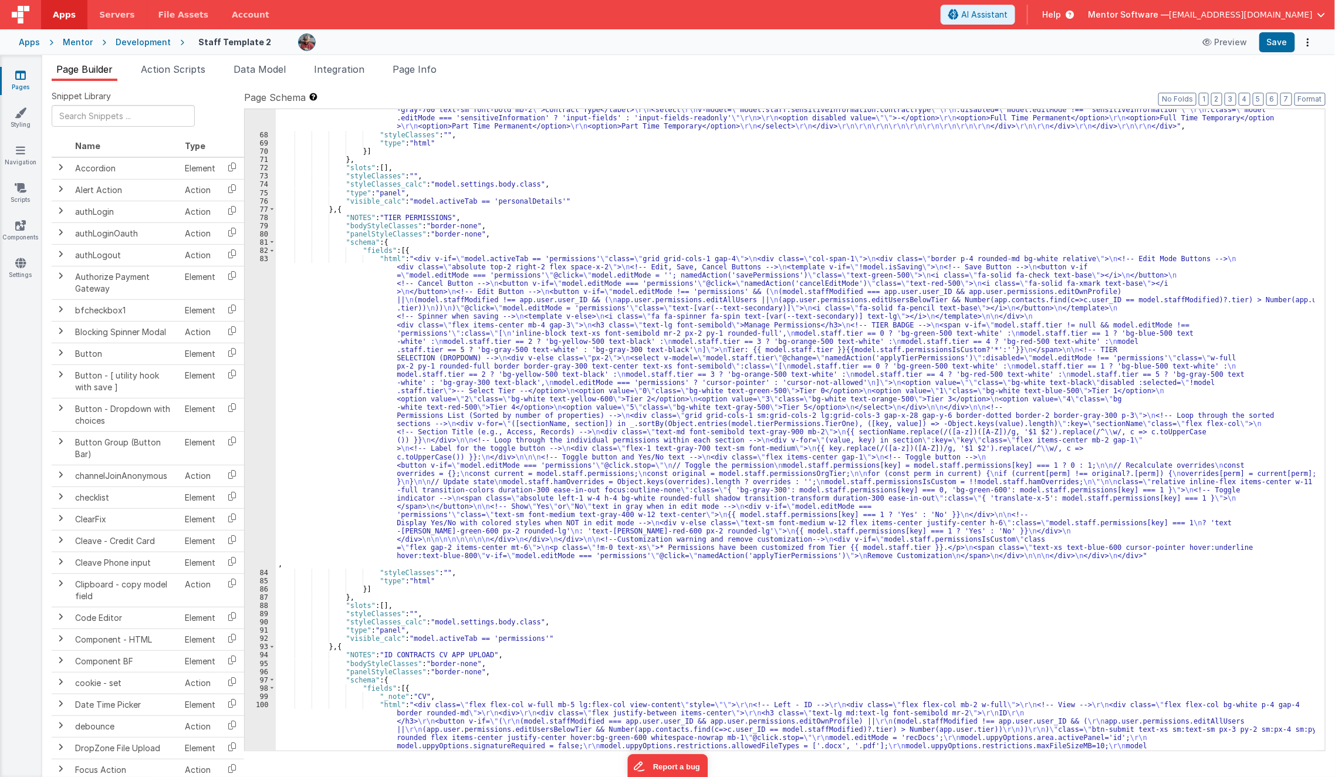
scroll to position [4034, 0]
click at [310, 339] on div ""html" : "<div class= \" grid grid-cols-1 md:grid-cols-2 gap-4 \" > \r\n <!-- L…" at bounding box center [796, 357] width 1040 height 1658
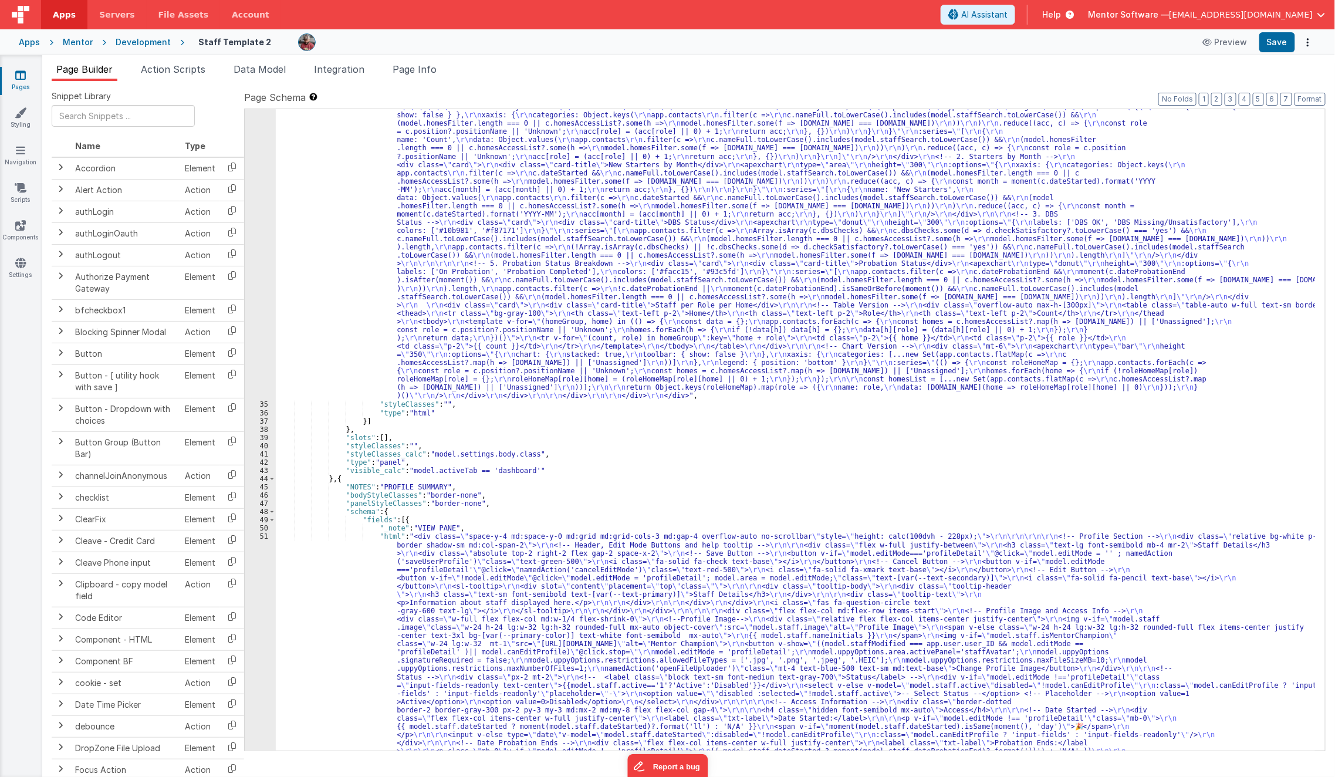
scroll to position [1343, 0]
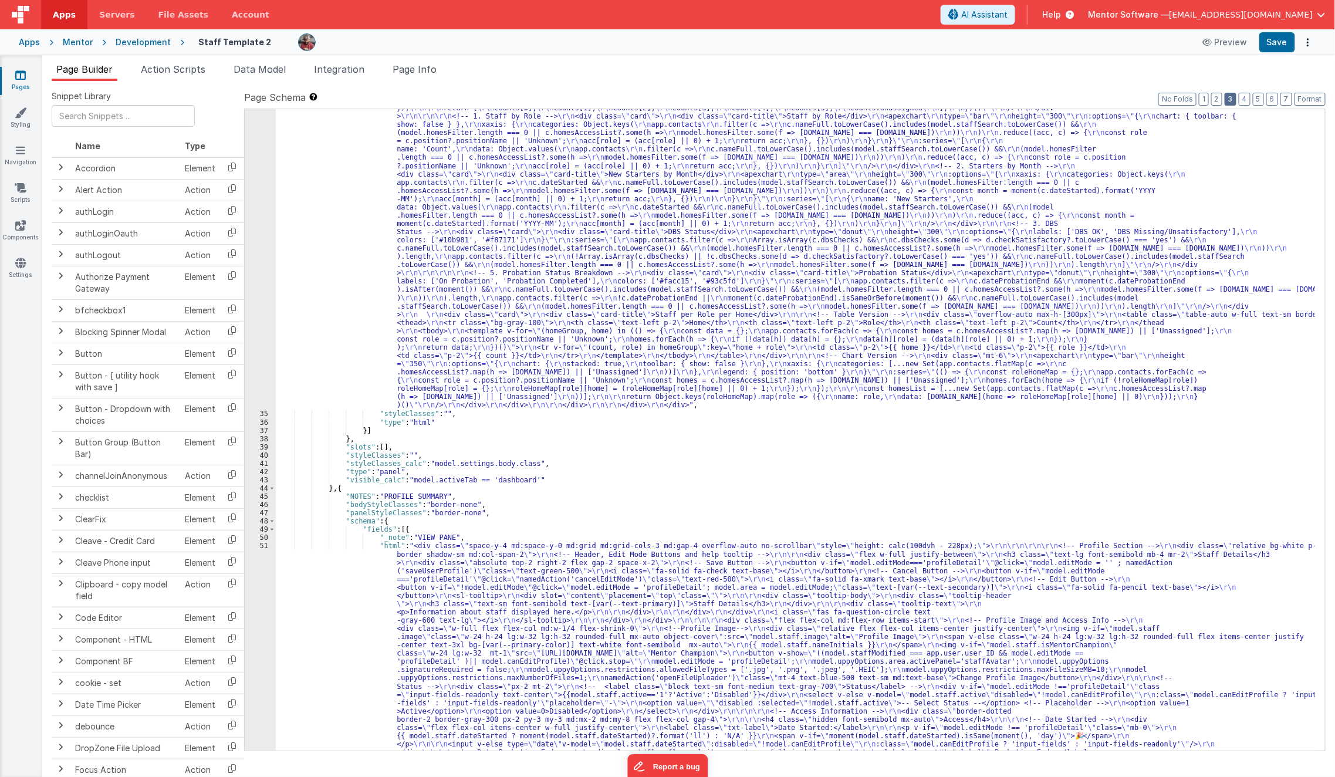
click at [1234, 99] on button "3" at bounding box center [1231, 99] width 12 height 13
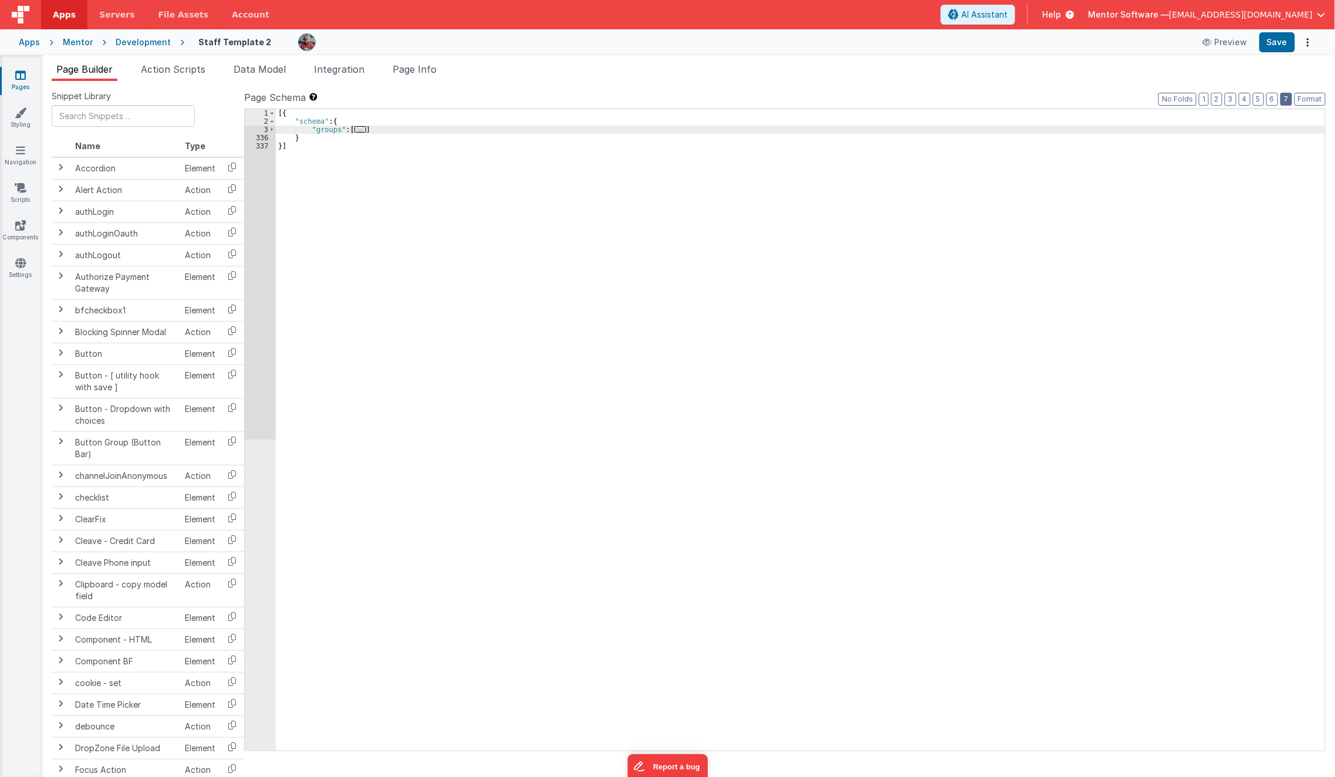
click at [1283, 97] on button "7" at bounding box center [1287, 99] width 12 height 13
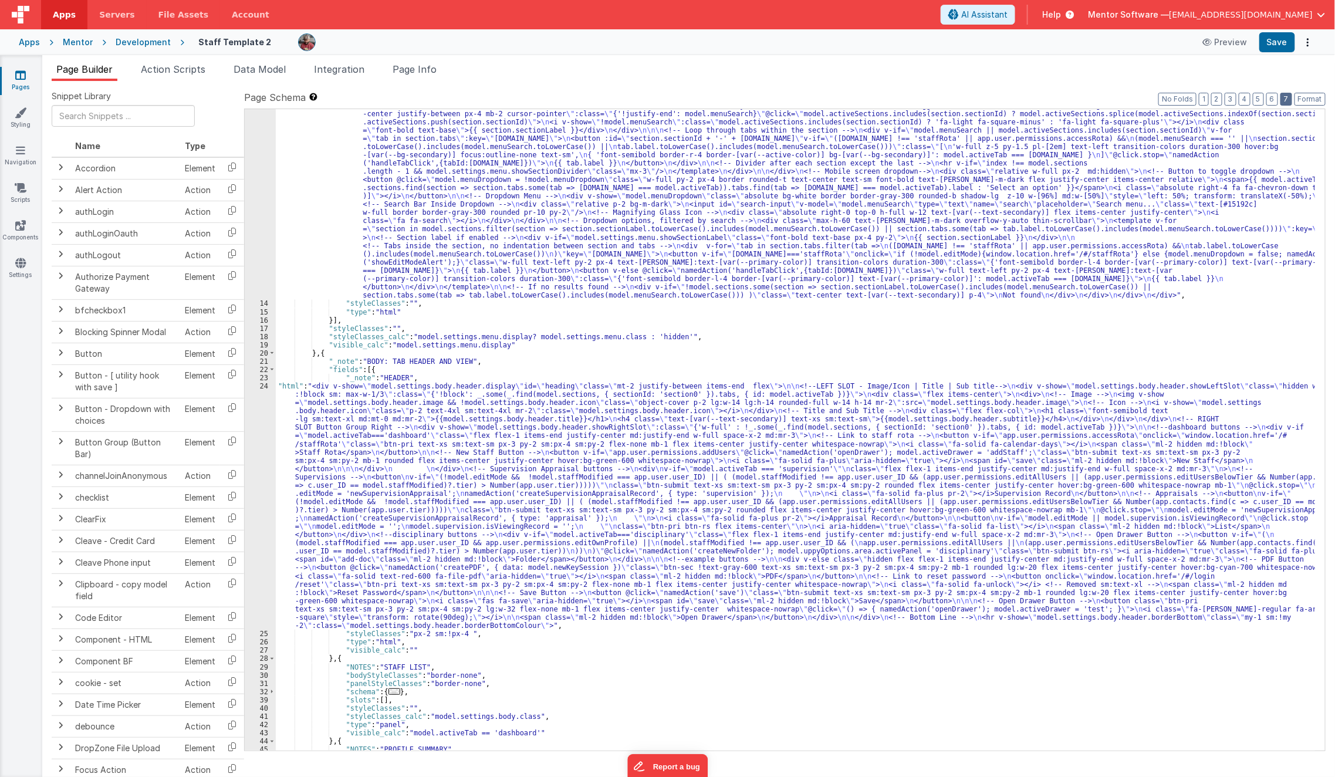
scroll to position [305, 0]
click at [367, 471] on div ""html" : "<div class= \" hidden md:!block view-content \" > \n <!-- Search Inpu…" at bounding box center [796, 463] width 1040 height 973
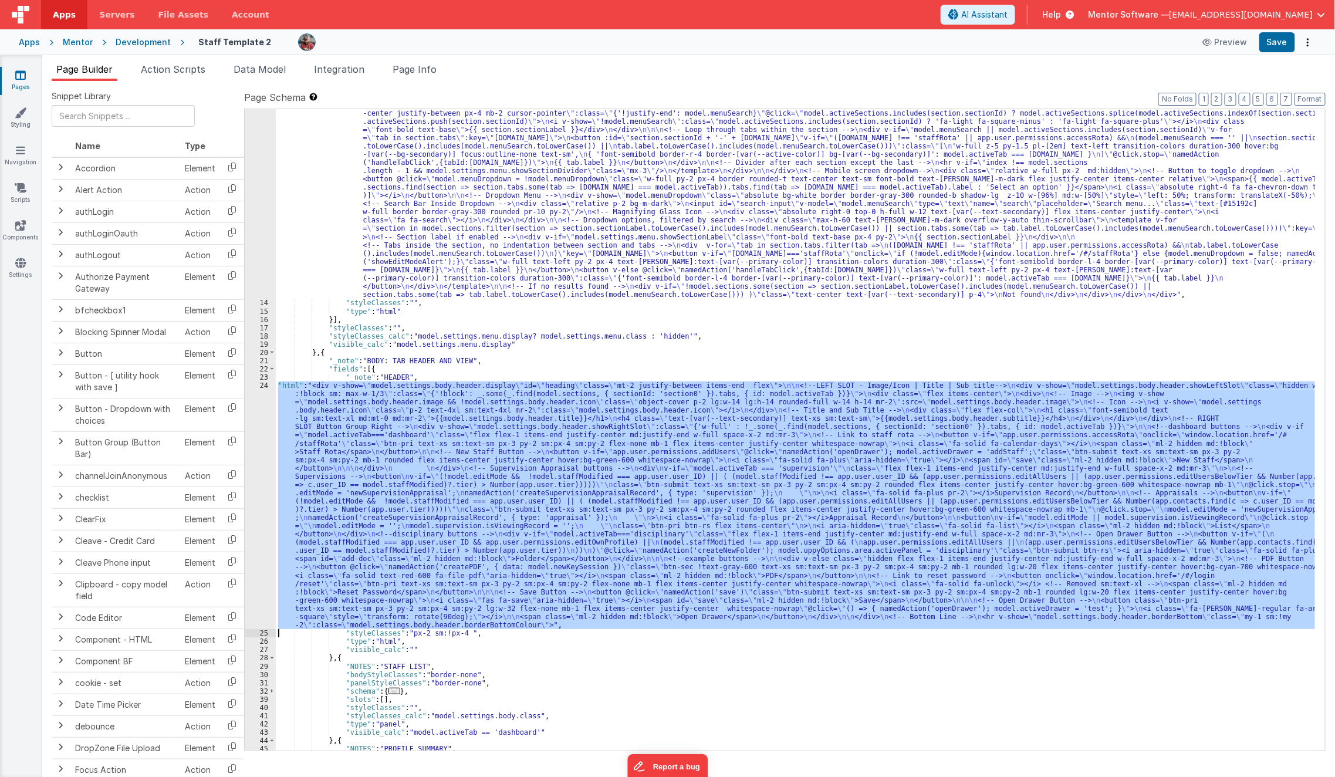
click at [255, 491] on div "24" at bounding box center [260, 506] width 31 height 248
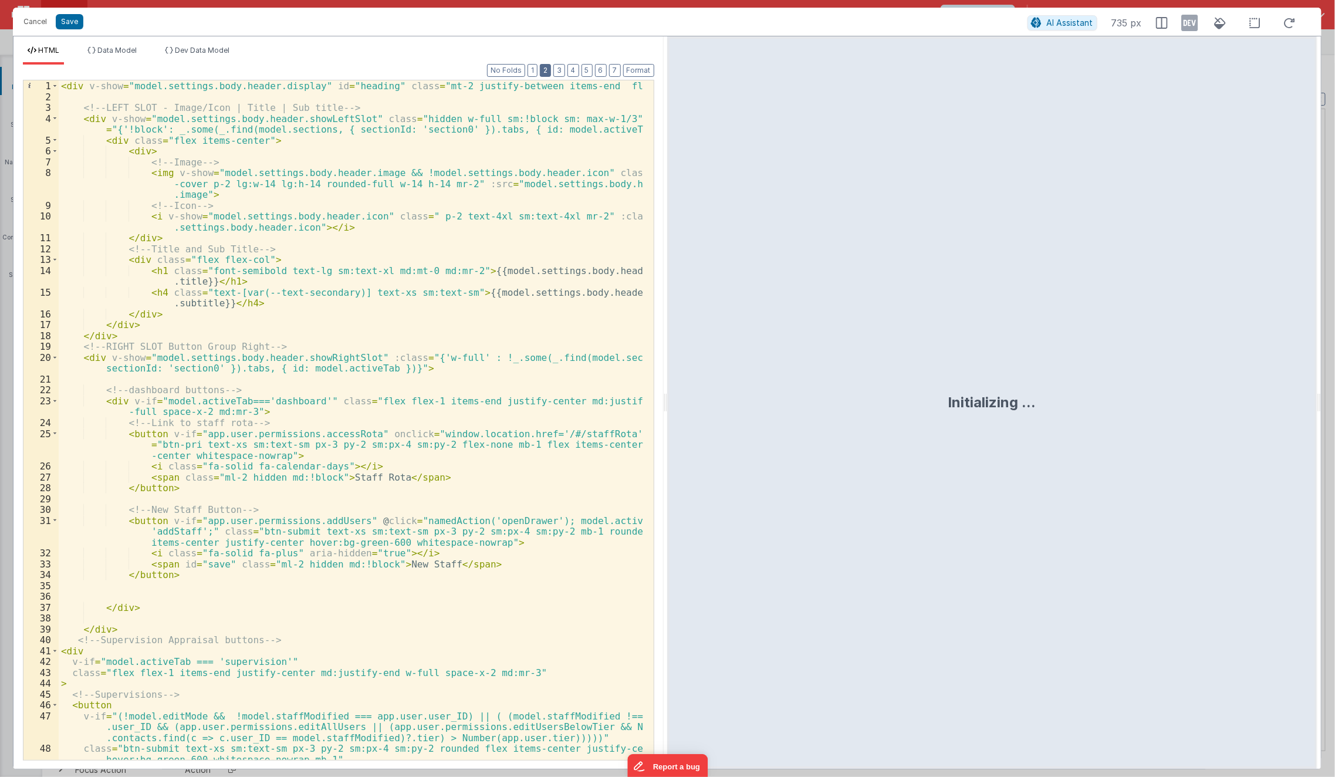
click at [548, 73] on button "2" at bounding box center [545, 70] width 11 height 13
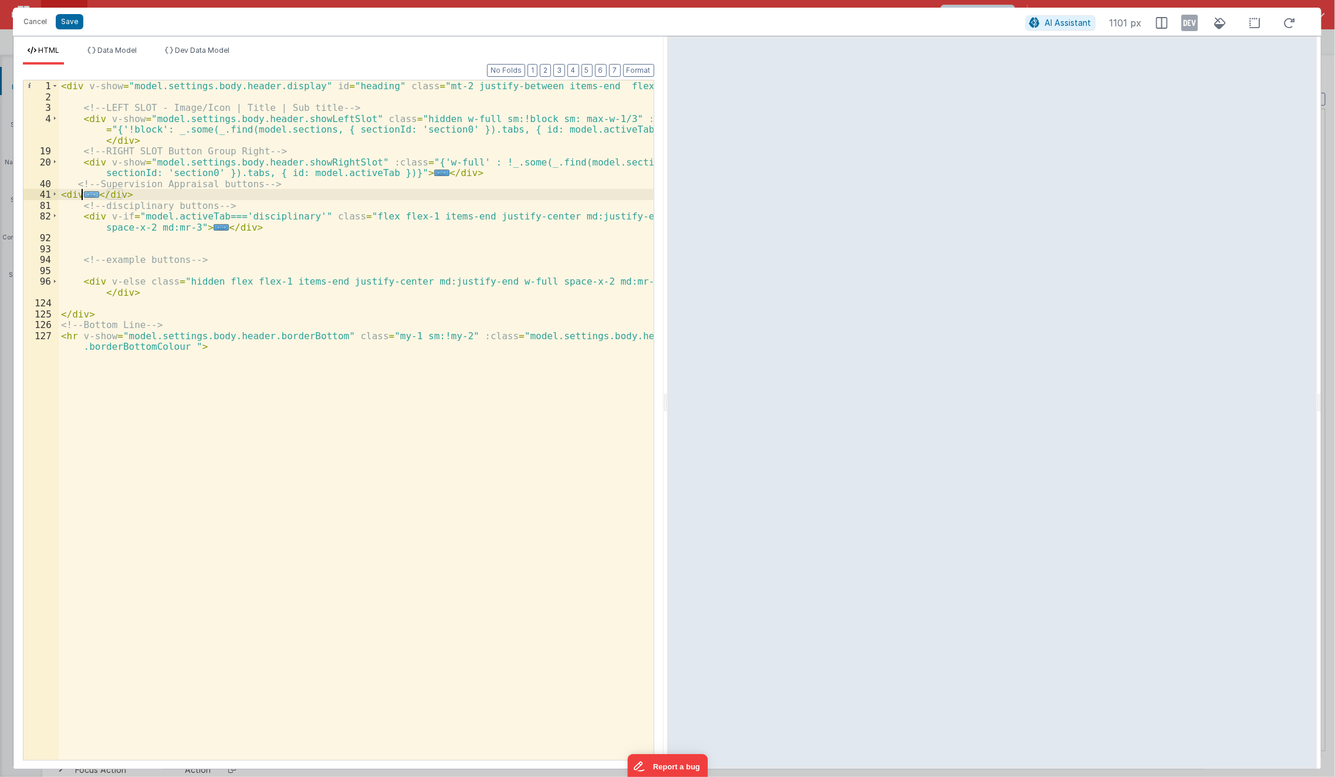
click at [85, 195] on span "..." at bounding box center [91, 194] width 15 height 6
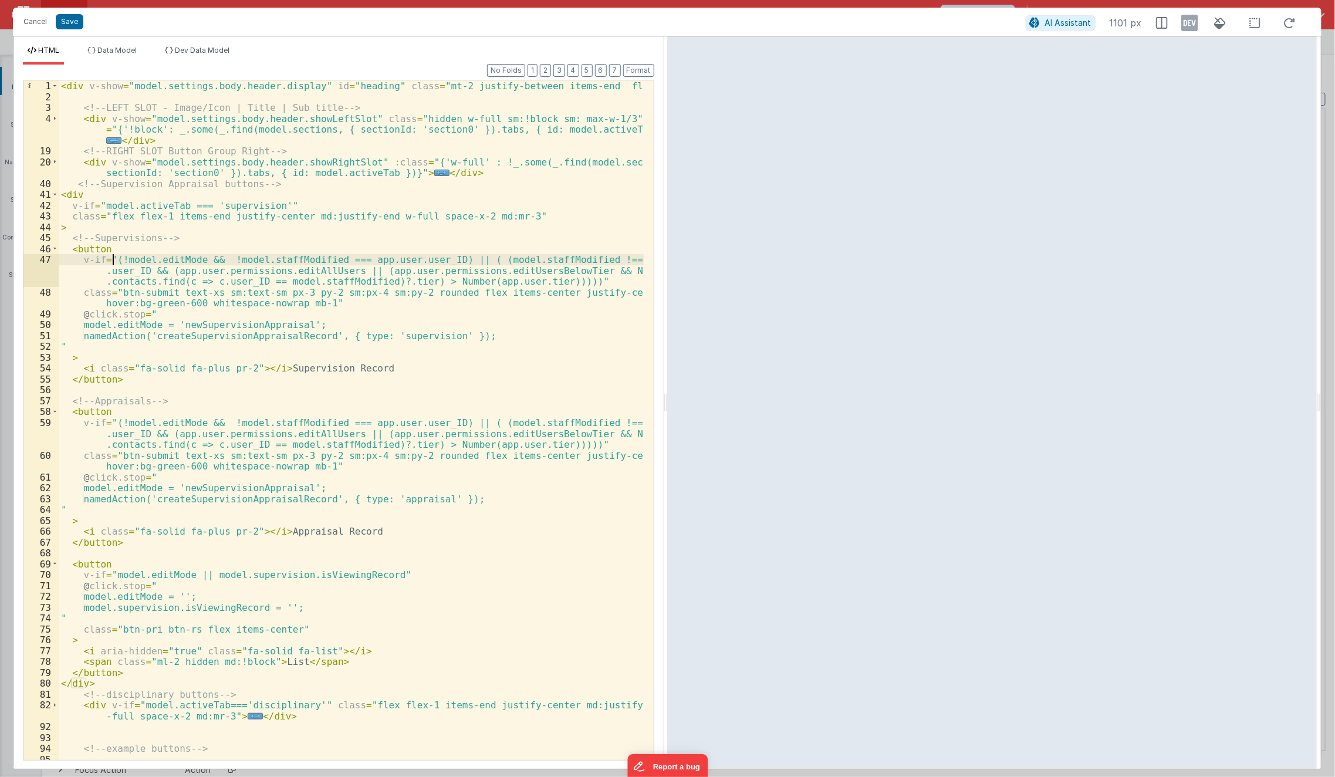
click at [113, 259] on div "< div v-show = "model.settings.body.header.display" id = "heading" class = "mt-…" at bounding box center [352, 436] width 586 height 713
click at [127, 261] on div "< div v-show = "model.settings.body.header.display" id = "heading" class = "mt-…" at bounding box center [351, 420] width 585 height 680
click at [119, 261] on div "< div v-show = "model.settings.body.header.display" id = "heading" class = "mt-…" at bounding box center [352, 436] width 586 height 713
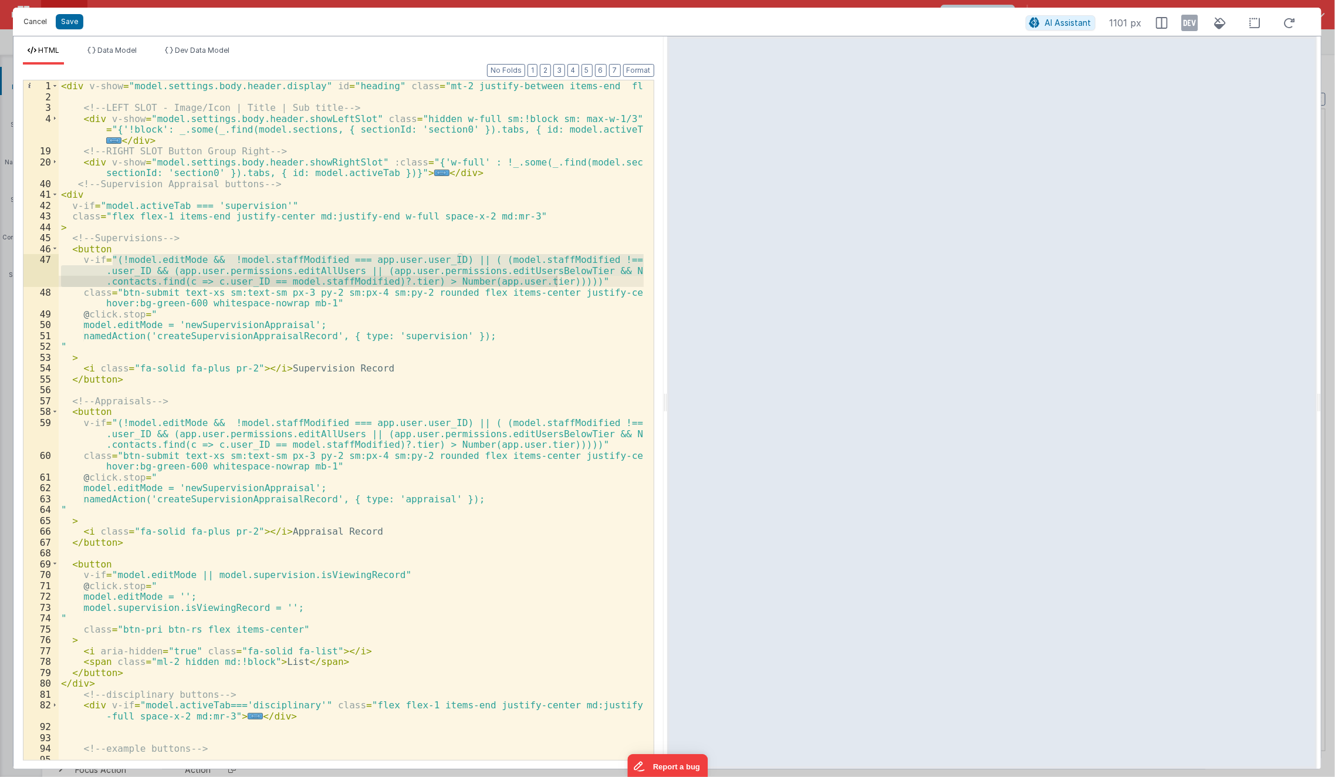
click at [31, 19] on button "Cancel" at bounding box center [35, 22] width 35 height 16
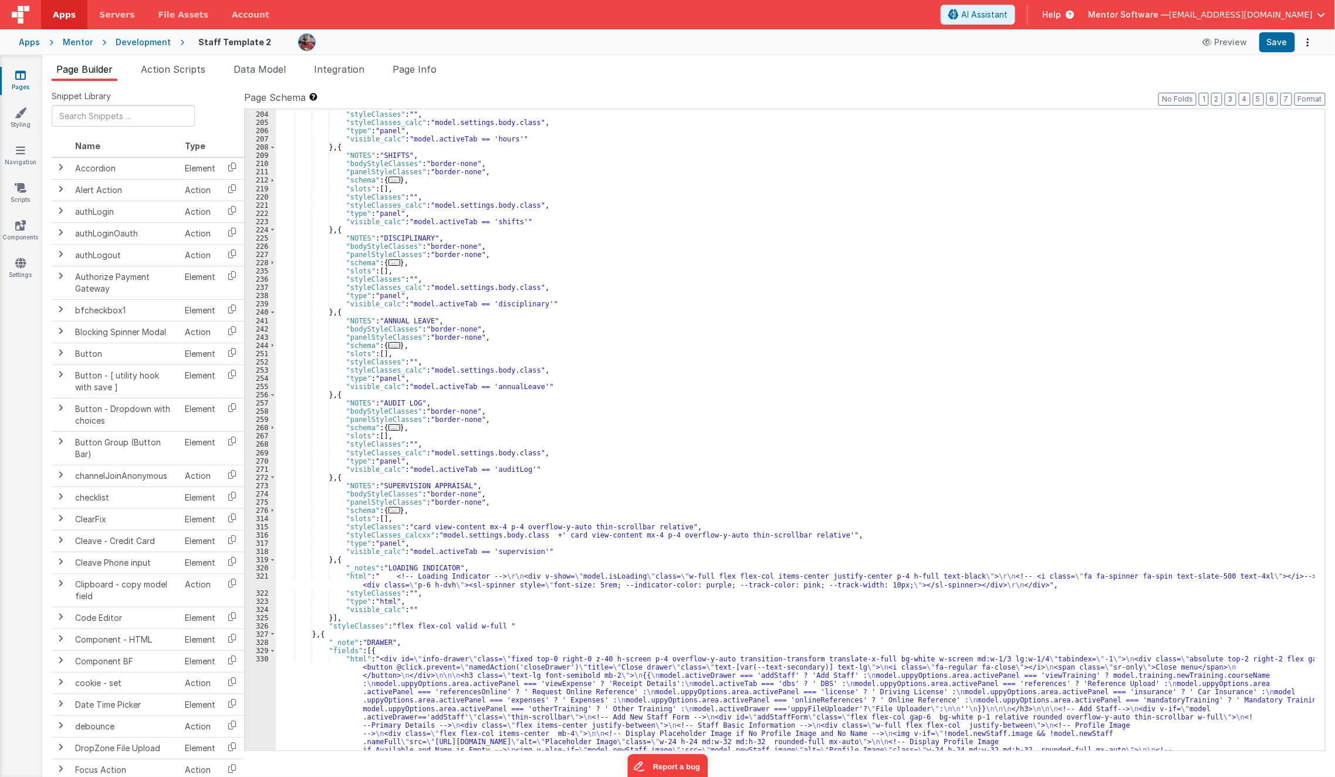
scroll to position [1725, 0]
click at [389, 507] on span "..." at bounding box center [395, 510] width 12 height 6
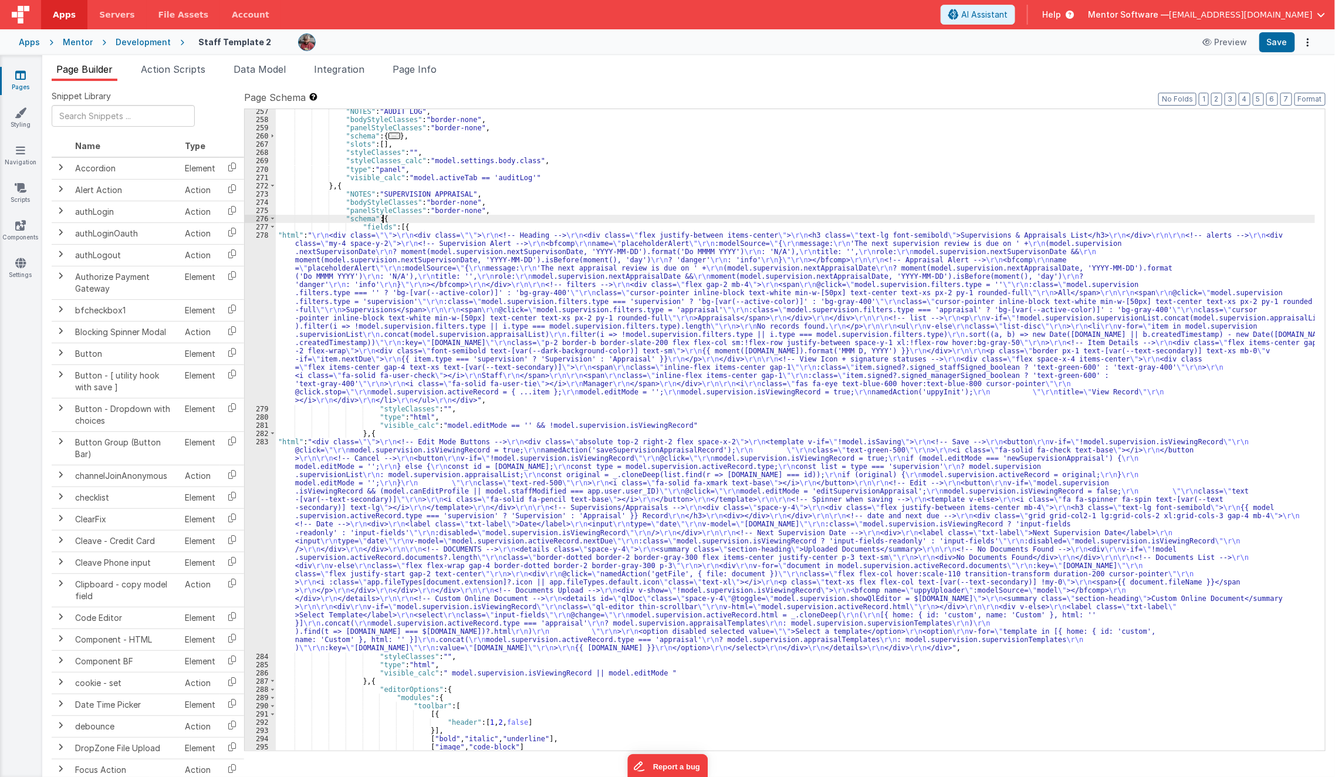
scroll to position [2017, 0]
click at [345, 575] on div ""NOTES" : "AUDIT LOG" , "bodyStyleClasses" : "border-none" , "panelStyleClasses…" at bounding box center [796, 436] width 1040 height 659
click at [259, 577] on div "283" at bounding box center [260, 545] width 31 height 215
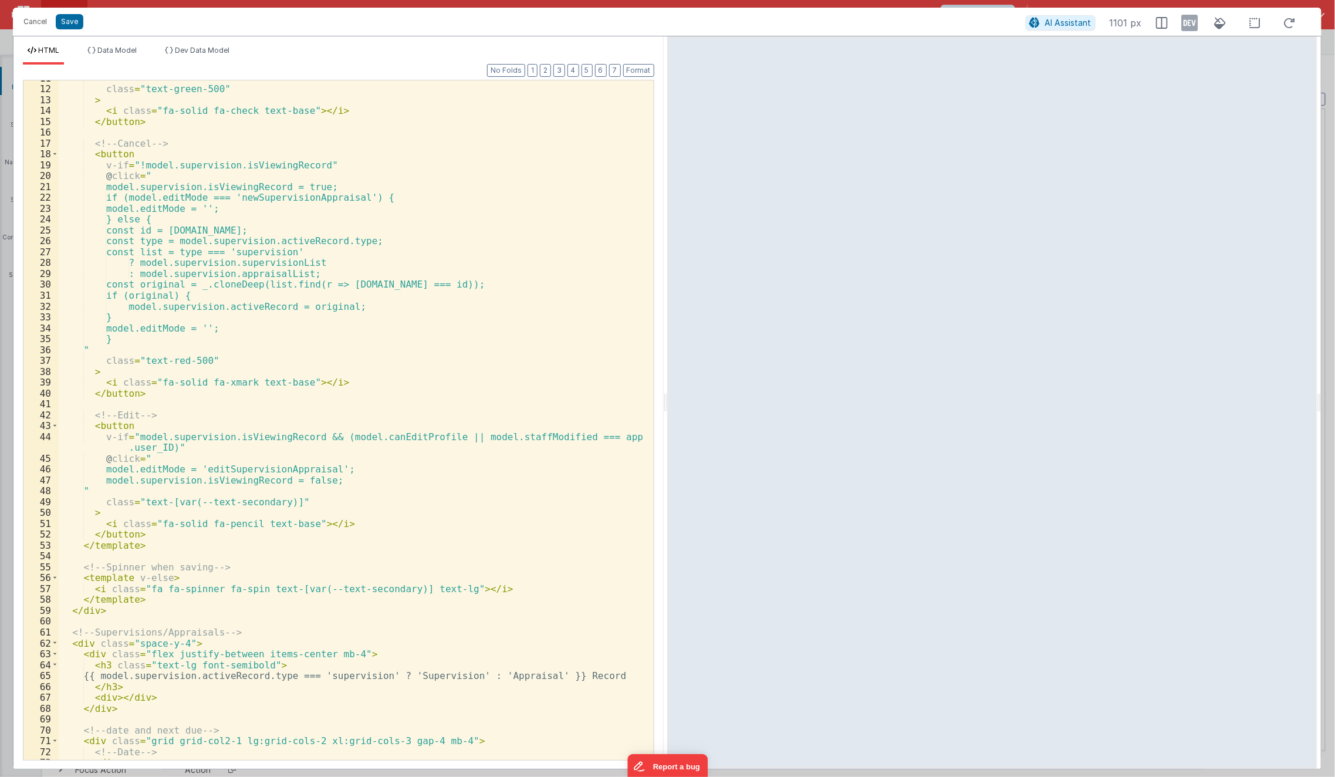
scroll to position [116, 0]
click at [194, 410] on div "" class = "text-green-500" > < i class = "fa-solid fa-check text-base" > </ i >…" at bounding box center [352, 424] width 586 height 702
click at [139, 419] on div "" class = "text-green-500" > < i class = "fa-solid fa-check text-base" > </ i >…" at bounding box center [352, 424] width 586 height 702
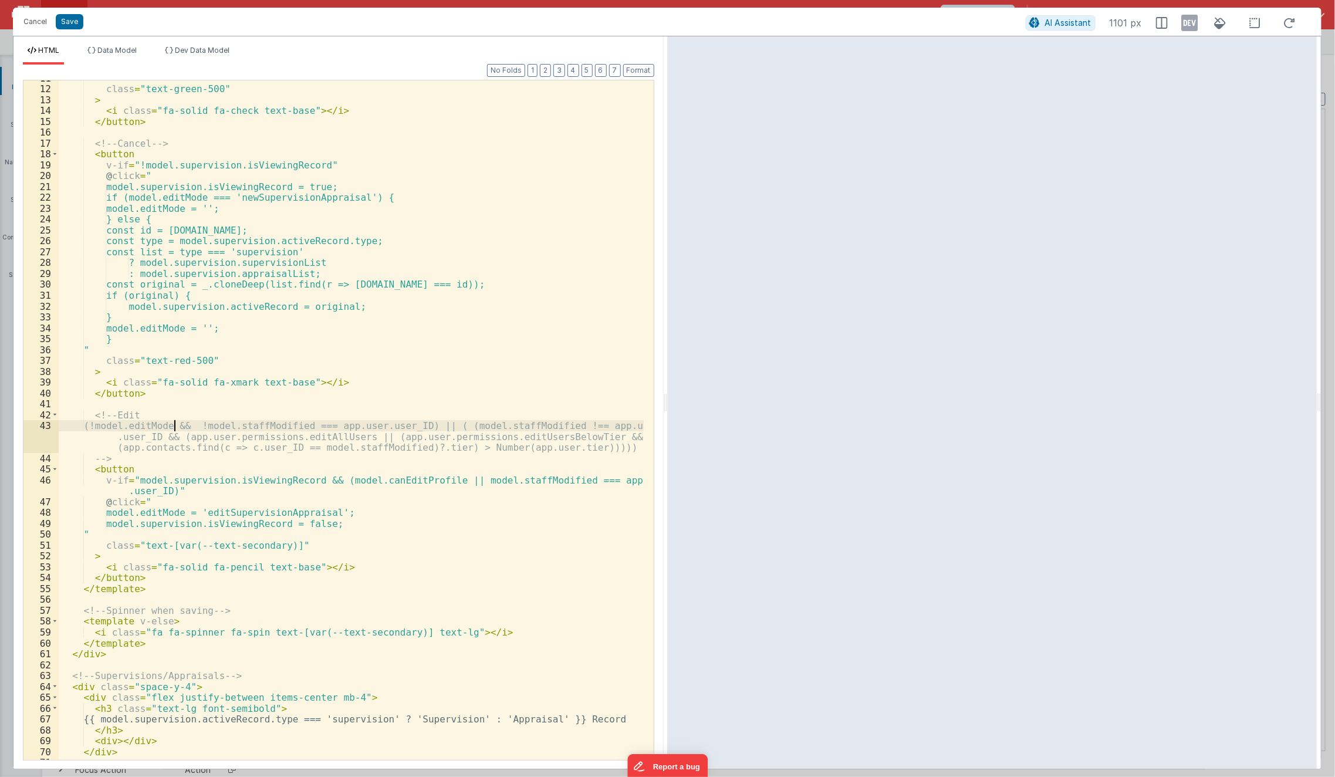
click at [176, 428] on div "" class = "text-green-500" > < i class = "fa-solid fa-check text-base" > </ i >…" at bounding box center [352, 424] width 586 height 702
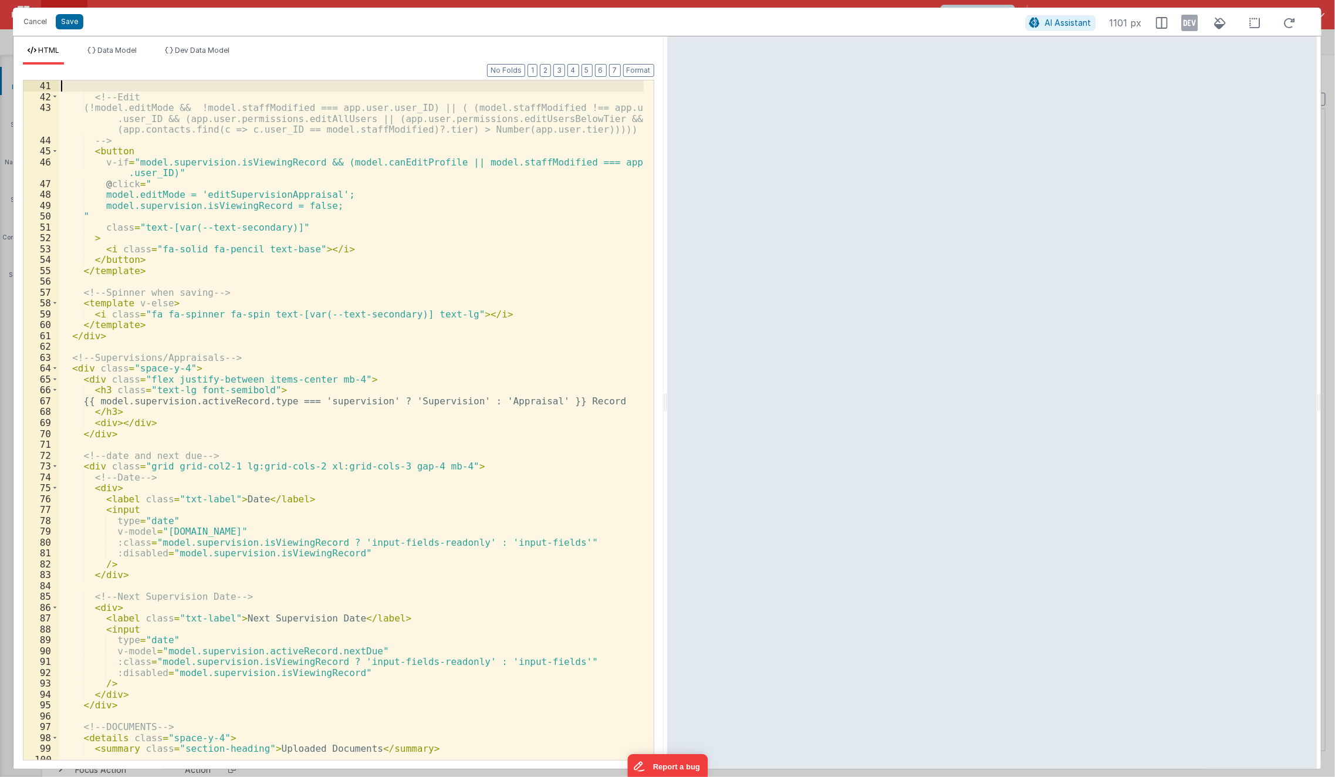
scroll to position [434, 0]
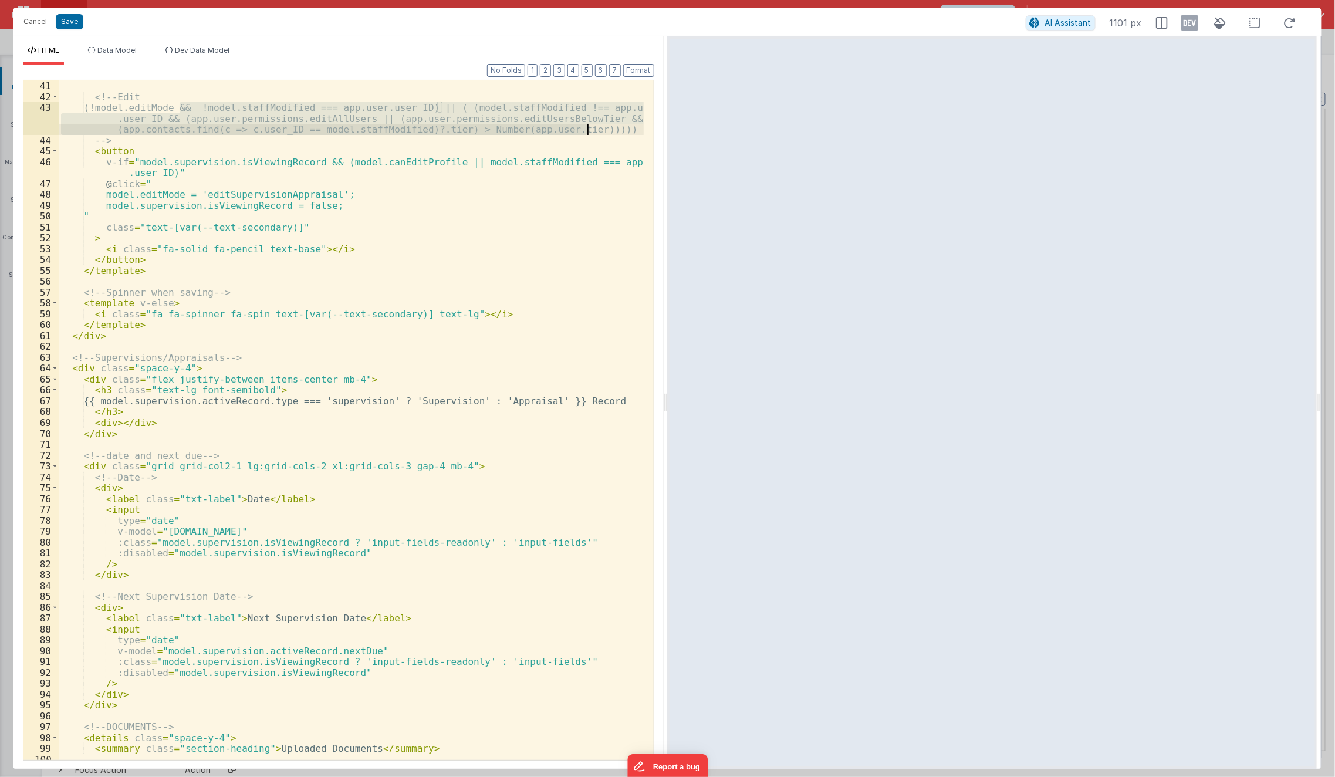
click at [131, 163] on div "<!-- Edit (!model.editMode && !model.staffModified === app.user.user_ID) || ( (…" at bounding box center [352, 431] width 586 height 702
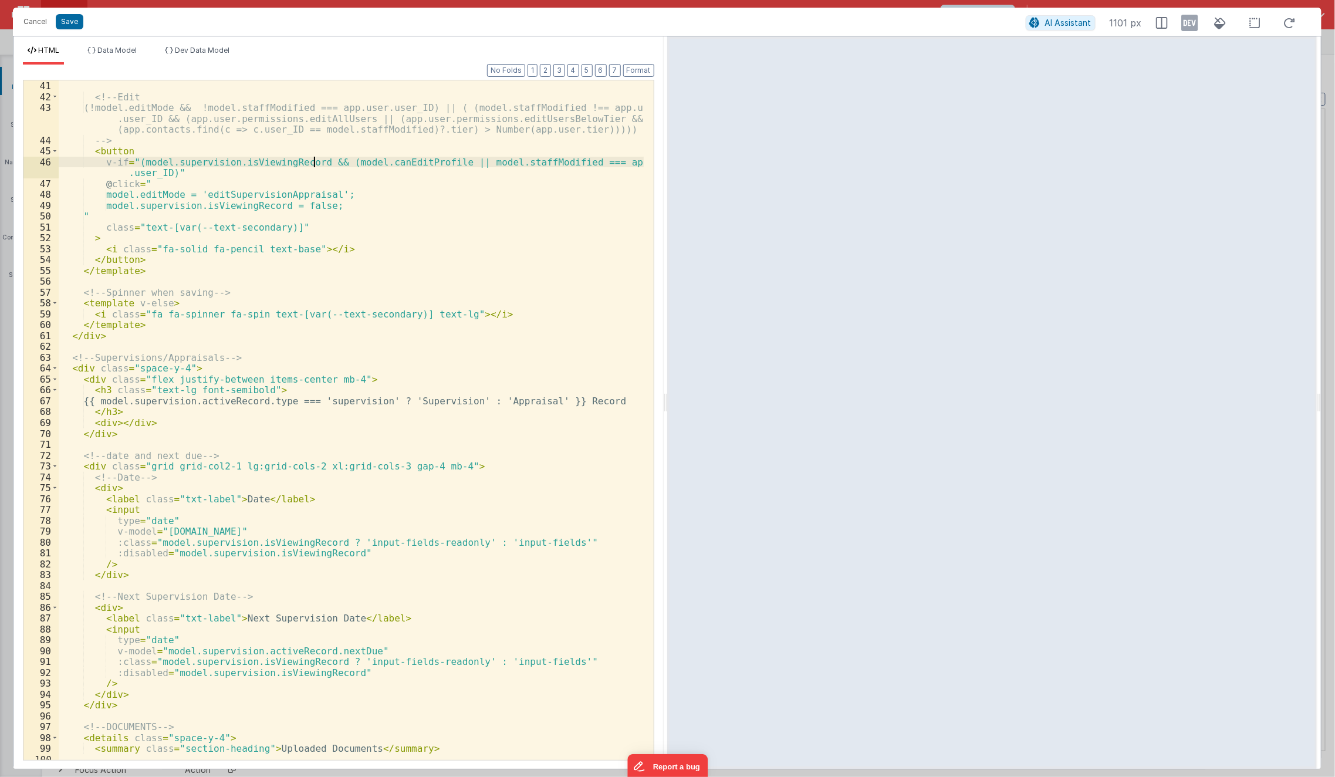
click at [315, 162] on div "<!-- Edit (!model.editMode && !model.staffModified === app.user.user_ID) || ( (…" at bounding box center [352, 431] width 586 height 702
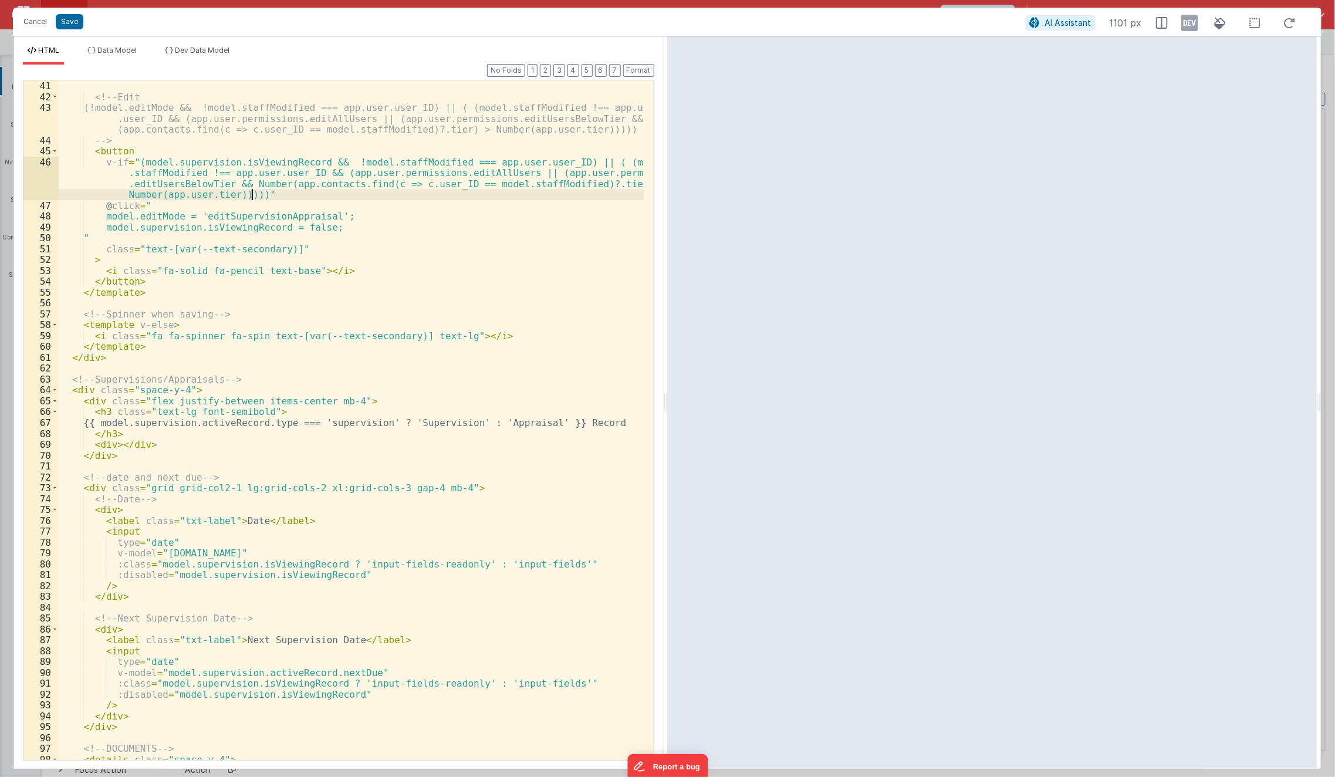
click at [315, 162] on div "<!-- Edit (!model.editMode && !model.staffModified === app.user.user_ID) || ( (…" at bounding box center [352, 431] width 586 height 702
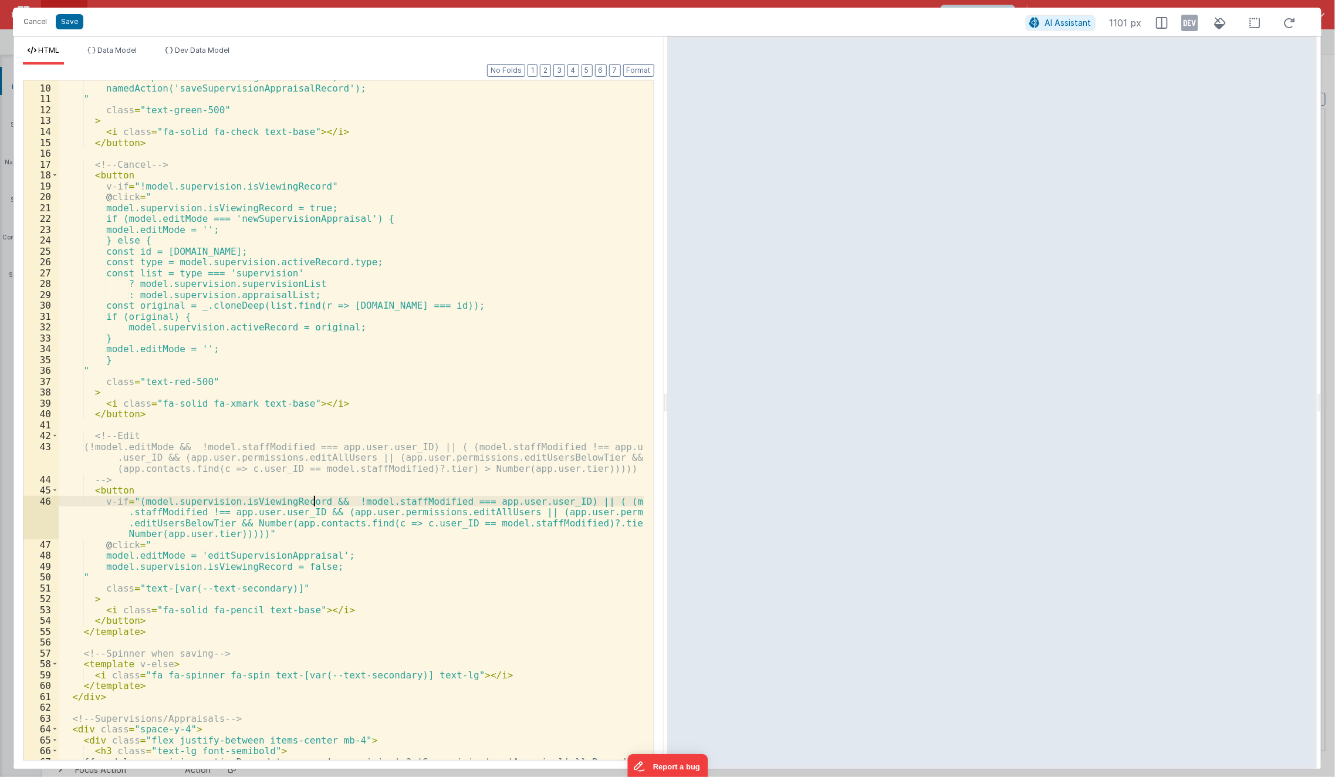
scroll to position [67, 0]
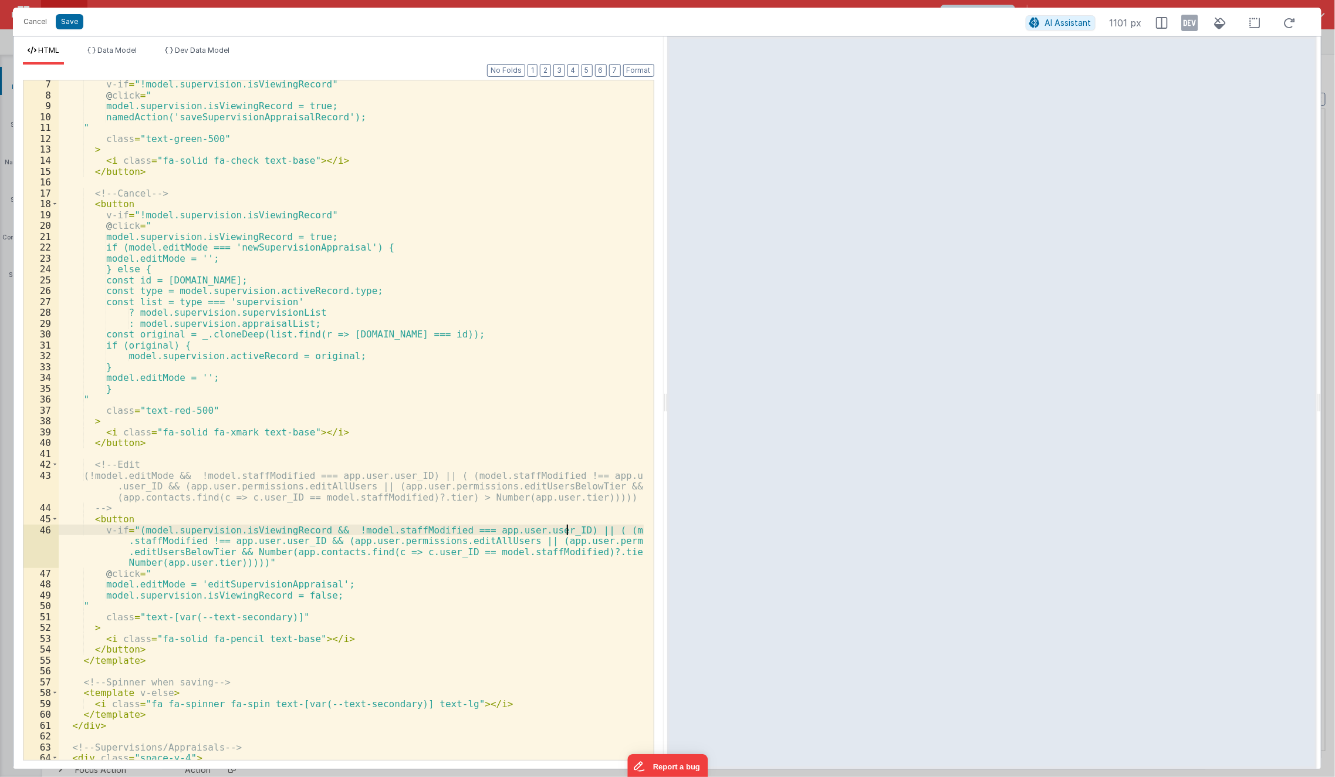
click at [566, 531] on div "v-if = "!model.supervision.isViewingRecord" @ click = " model.supervision.isVie…" at bounding box center [352, 430] width 586 height 702
click at [312, 533] on div "v-if = "!model.supervision.isViewingRecord" @ click = " model.supervision.isVie…" at bounding box center [352, 430] width 586 height 702
click at [576, 531] on div "v-if = "!model.supervision.isViewingRecord" @ click = " model.supervision.isVie…" at bounding box center [352, 430] width 586 height 702
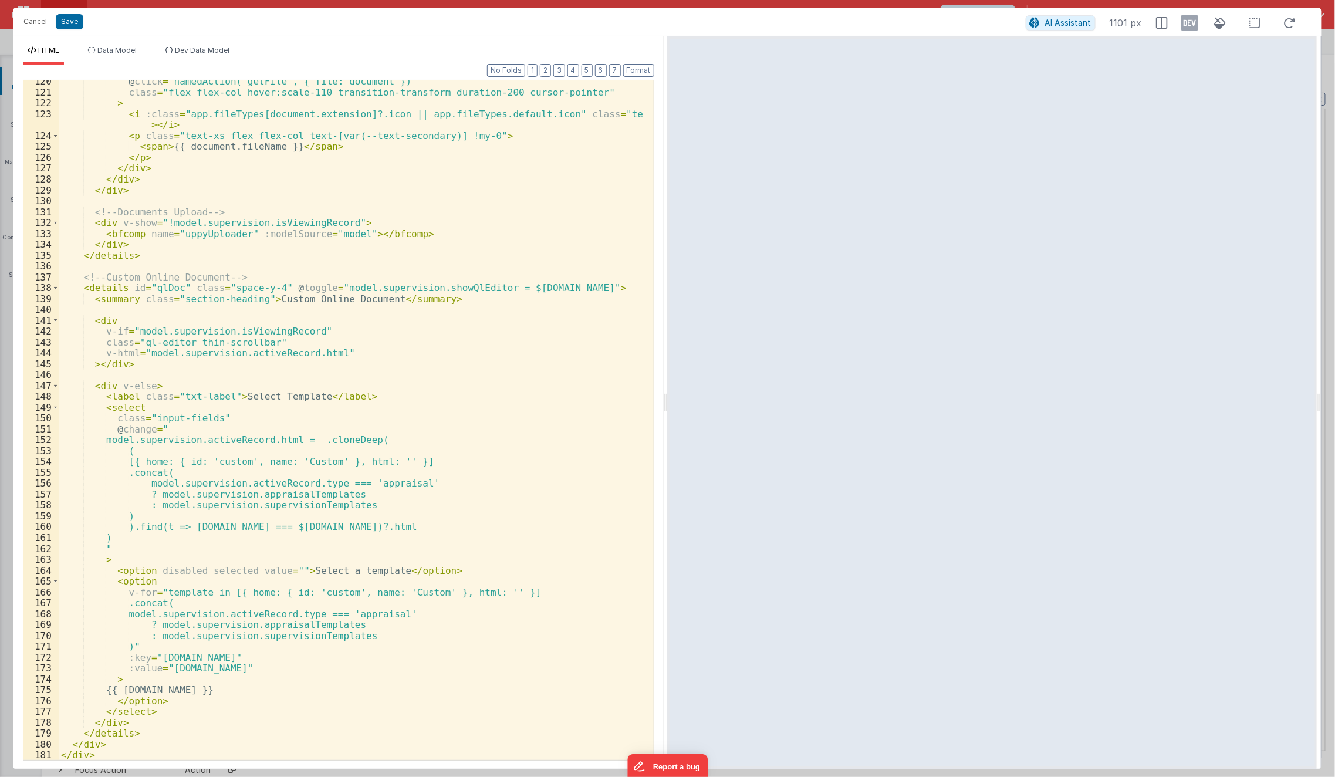
scroll to position [1352, 0]
click at [79, 22] on button "Save" at bounding box center [70, 21] width 28 height 15
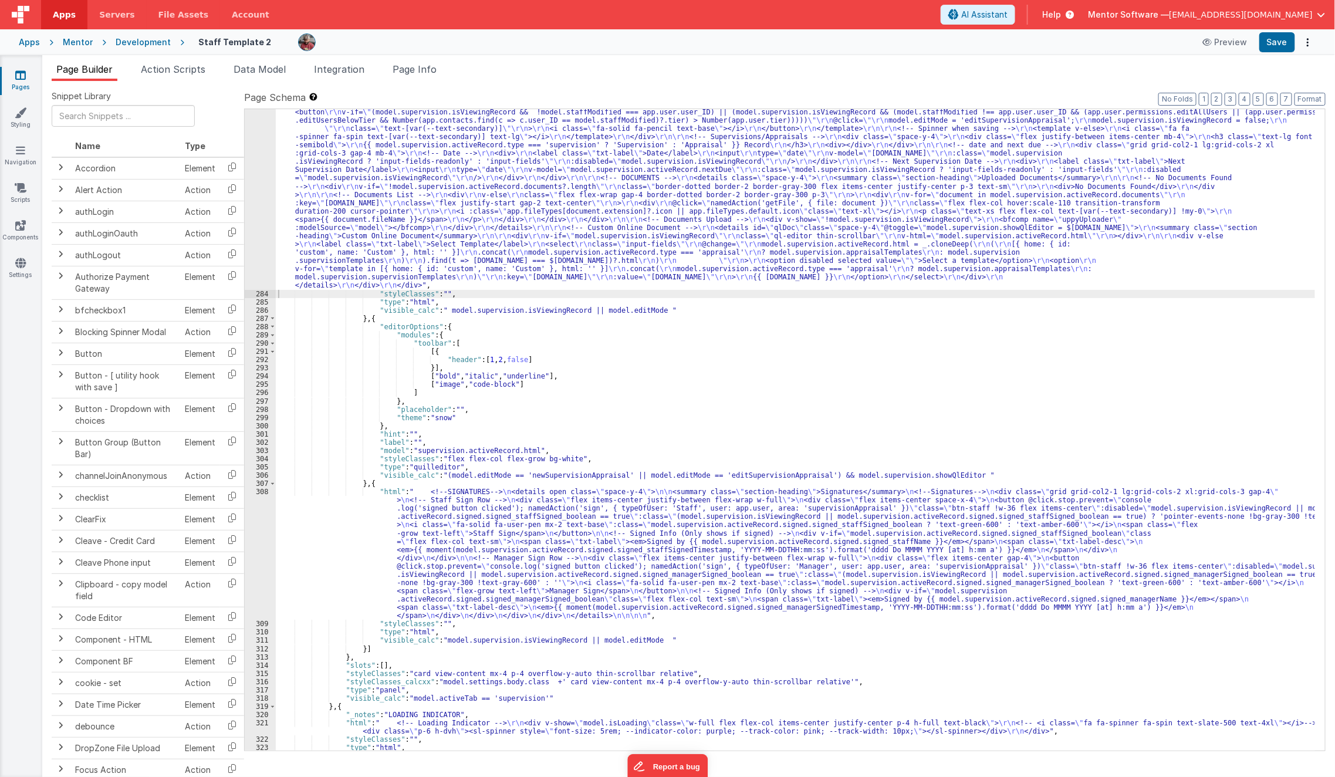
scroll to position [2405, 0]
click at [399, 542] on div ""html" : "<div class= \"\" > \r\n <!-- Edit Mode Buttons --> \r\n <div class= \…" at bounding box center [796, 495] width 1040 height 890
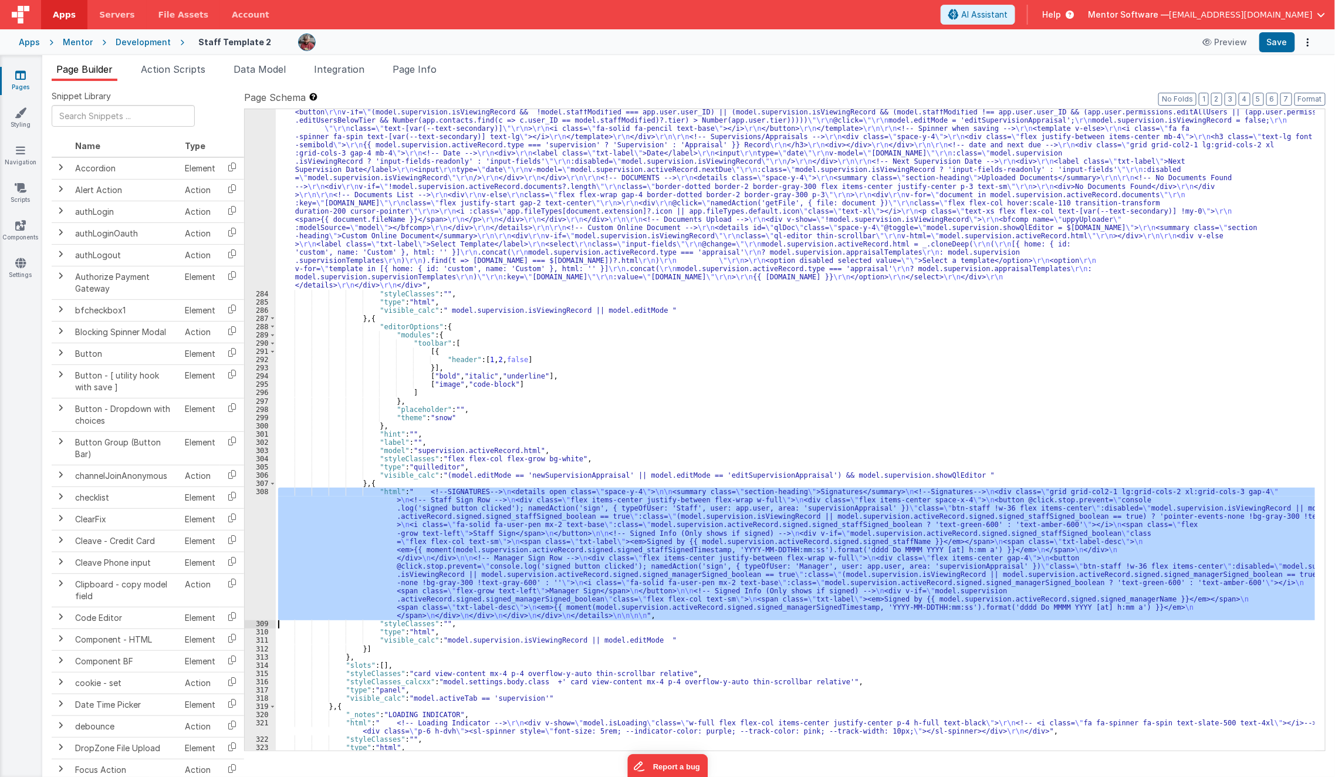
click at [261, 526] on div "308" at bounding box center [260, 554] width 31 height 132
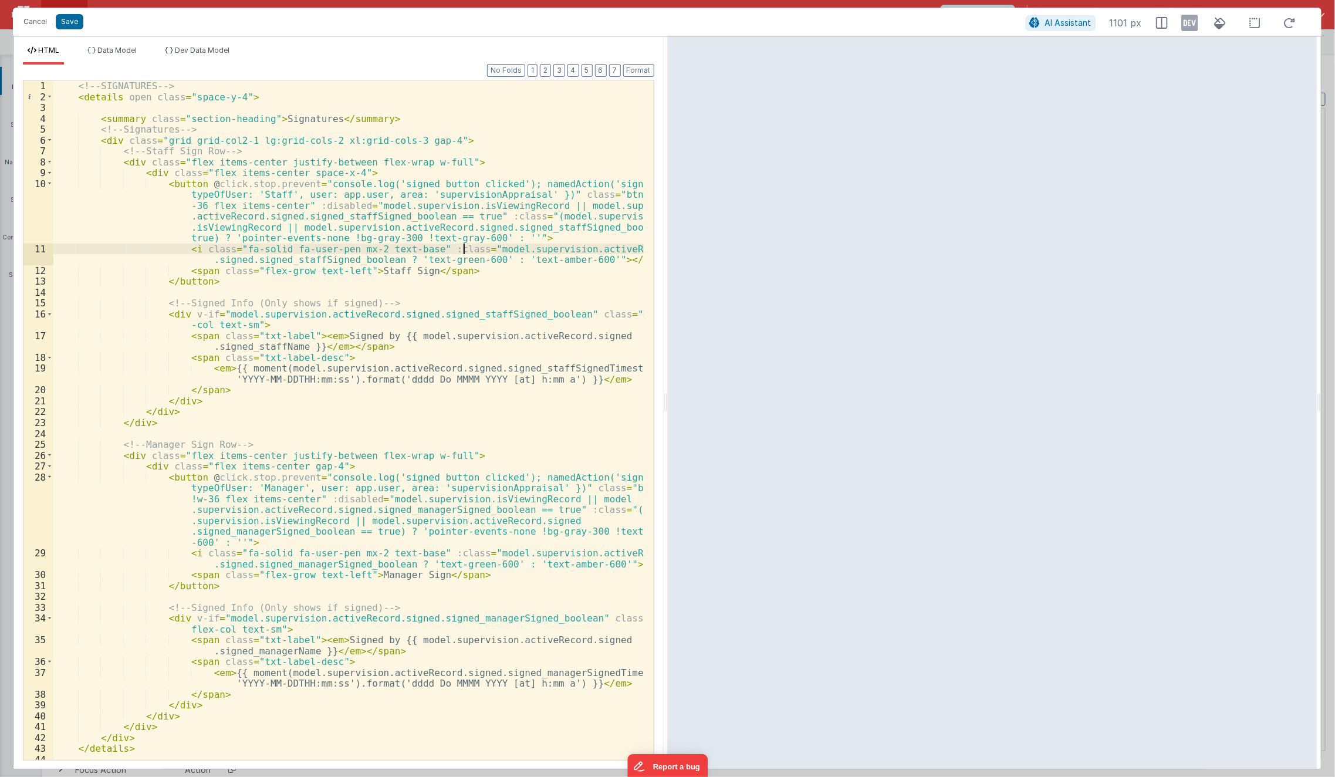
click at [465, 252] on div "<!-- SIGNATURES --> < details open class = "space-y-4" > < summary class = "sec…" at bounding box center [348, 431] width 591 height 702
click at [519, 212] on div "<!-- SIGNATURES --> < details open class = "space-y-4" > < summary class = "sec…" at bounding box center [348, 431] width 591 height 702
click at [200, 237] on div "<!-- SIGNATURES --> < details open class = "space-y-4" > < summary class = "sec…" at bounding box center [348, 431] width 591 height 702
click at [363, 91] on div "<!-- SIGNATURES --> < details open class = "space-y-4" > < summary class = "sec…" at bounding box center [348, 431] width 591 height 702
click at [153, 91] on div "<!-- SIGNATURES --> < details open class = "space-y-4" > < summary class = "sec…" at bounding box center [348, 431] width 591 height 702
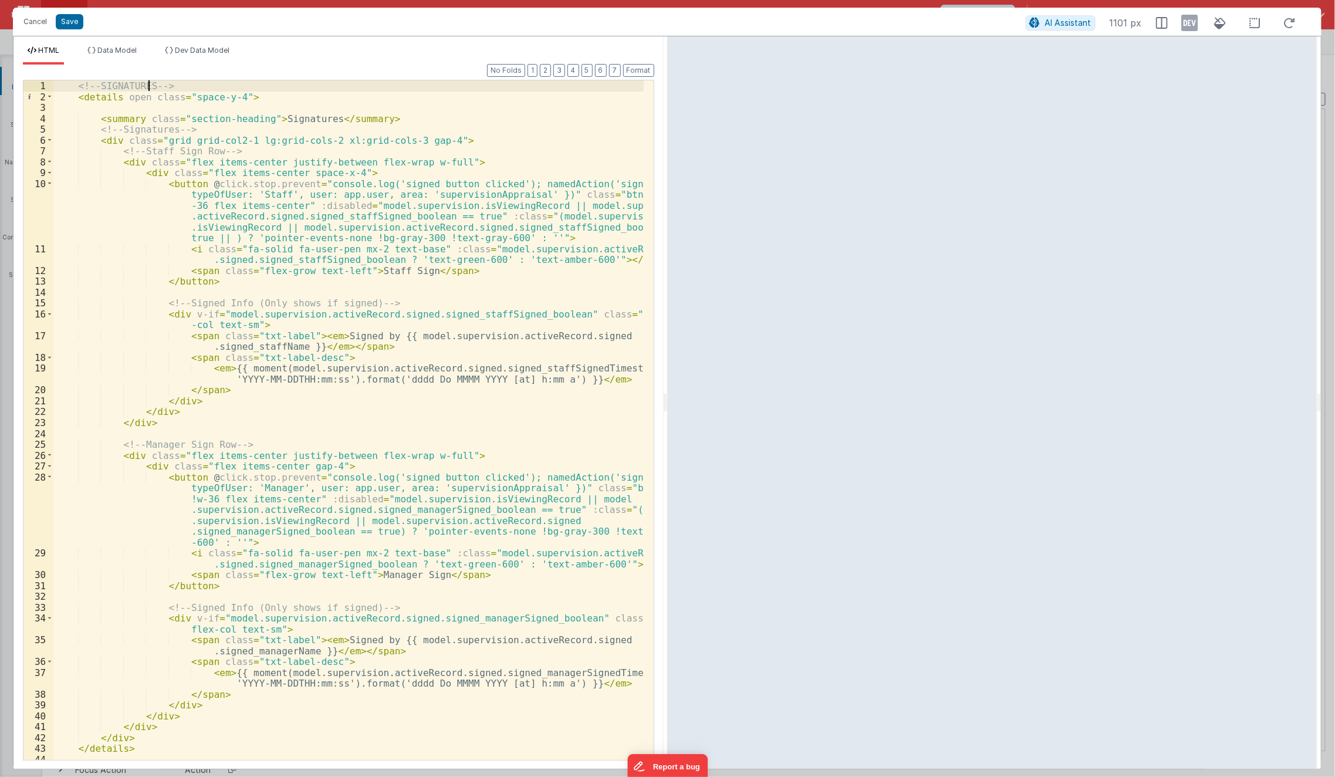
click at [150, 82] on div "<!-- SIGNATURES --> < details open class = "space-y-4" > < summary class = "sec…" at bounding box center [348, 431] width 591 height 702
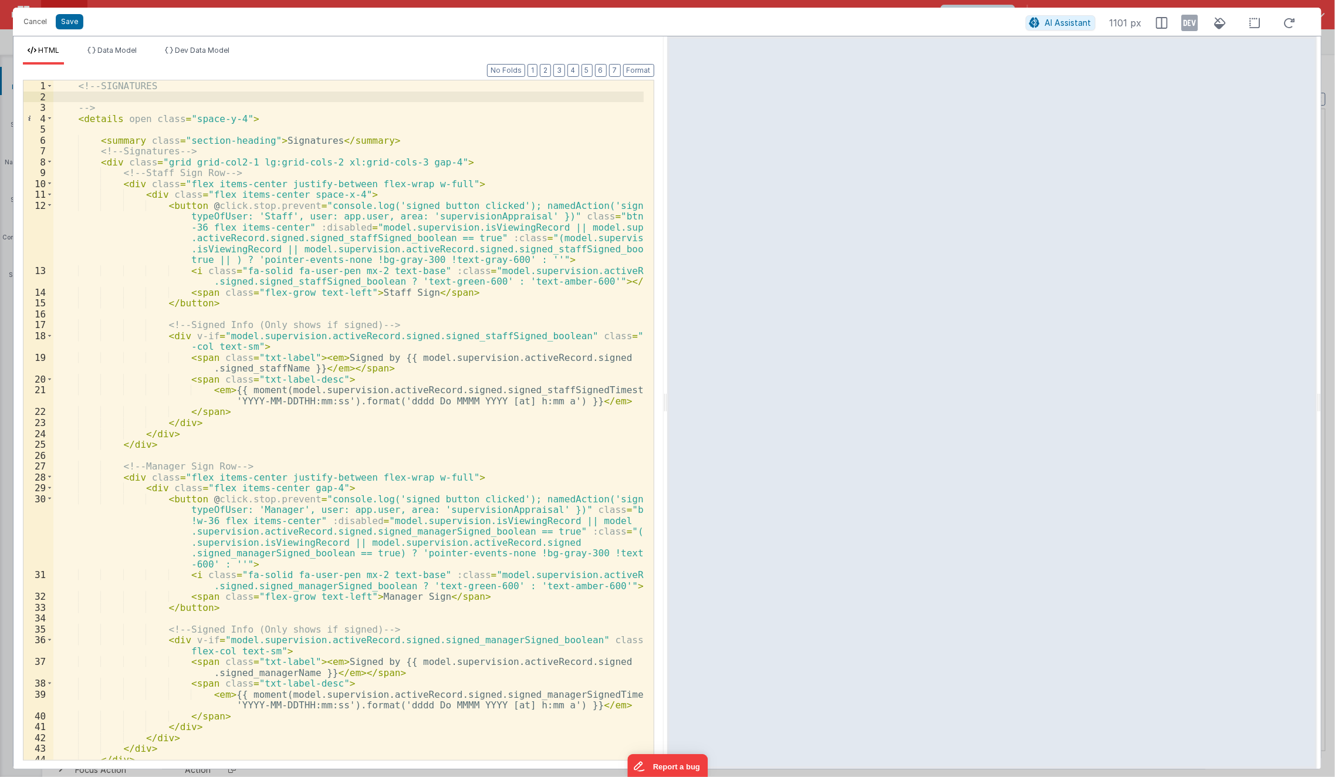
click at [545, 224] on div "<!-- SIGNATURES --> < details open class = "space-y-4" > < summary class = "sec…" at bounding box center [348, 431] width 591 height 702
click at [546, 225] on div "<!-- SIGNATURES --> < details open class = "space-y-4" > < summary class = "sec…" at bounding box center [348, 431] width 591 height 702
paste textarea
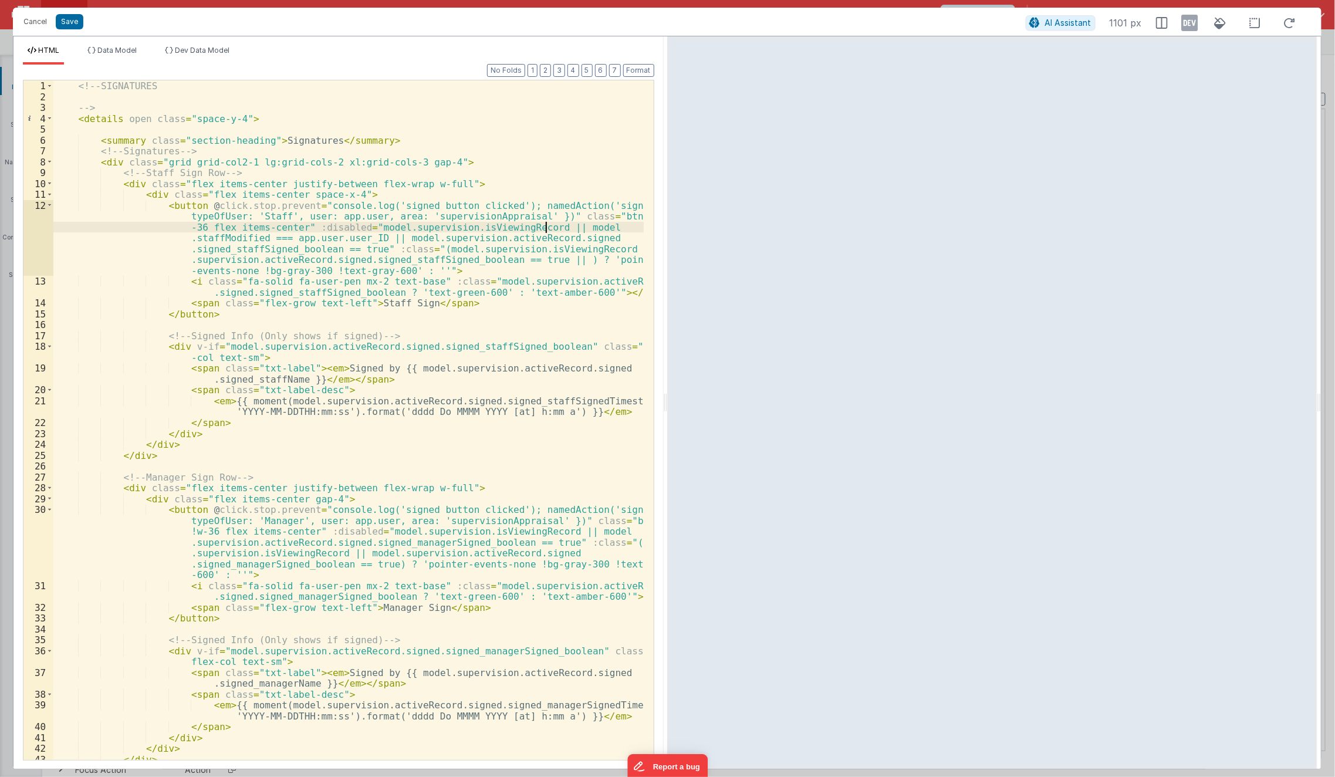
click at [548, 230] on div "<!-- SIGNATURES --> < details open class = "space-y-4" > < summary class = "sec…" at bounding box center [348, 431] width 591 height 702
click at [542, 265] on div "<!-- SIGNATURES --> < details open class = "space-y-4" > < summary class = "sec…" at bounding box center [348, 431] width 591 height 702
click at [545, 259] on div "<!-- SIGNATURES --> < details open class = "space-y-4" > < summary class = "sec…" at bounding box center [348, 431] width 591 height 702
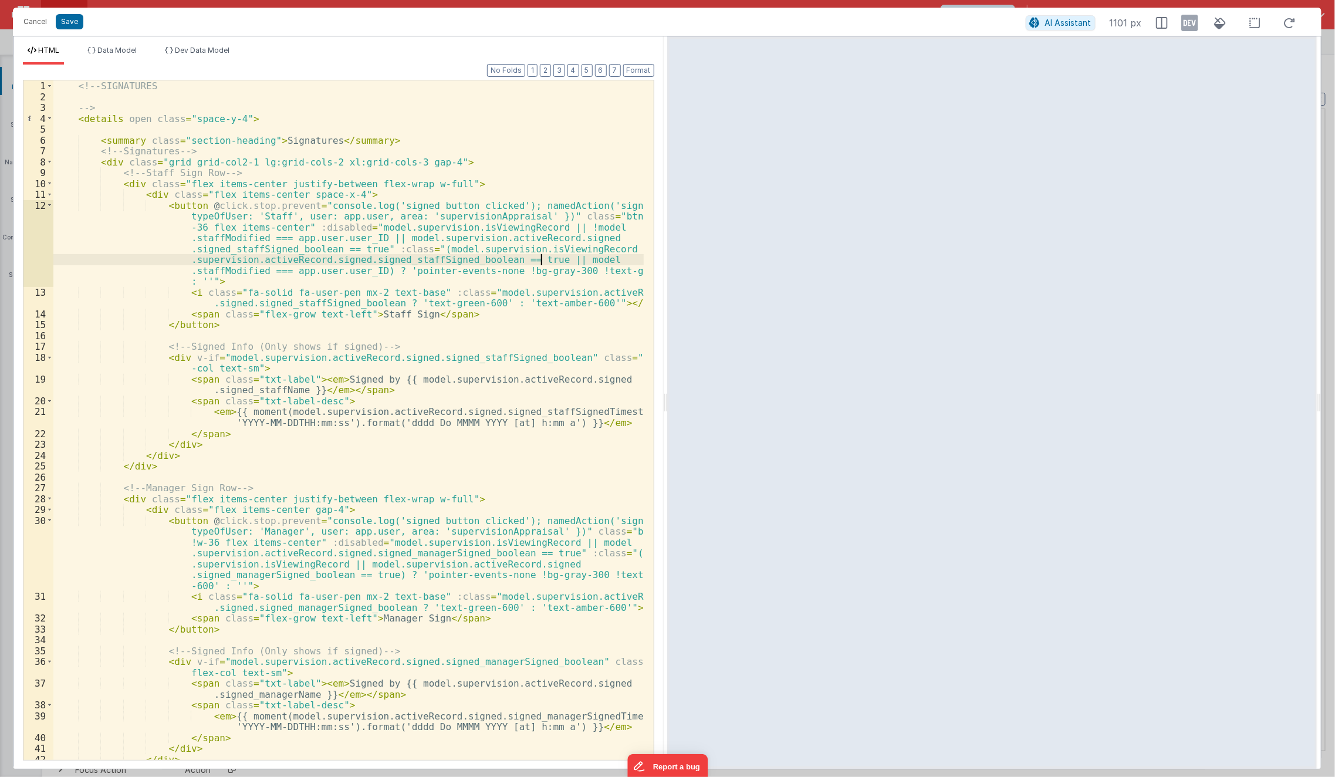
click at [542, 261] on div "<!-- SIGNATURES --> < details open class = "space-y-4" > < summary class = "sec…" at bounding box center [348, 431] width 591 height 702
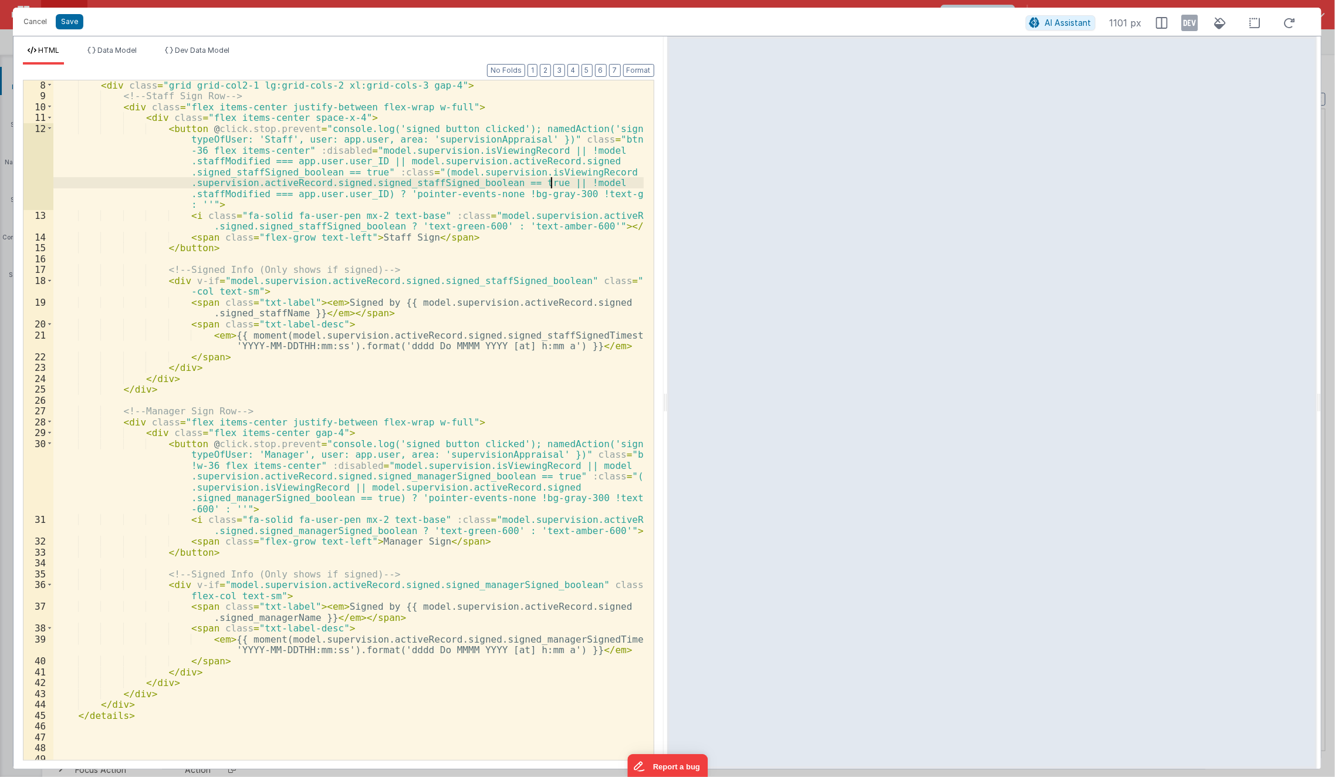
scroll to position [80, 0]
click at [539, 475] on div "< div class = "grid grid-col2-1 lg:grid-cols-2 xl:grid-cols-3 gap-4" > <!-- Sta…" at bounding box center [348, 427] width 591 height 702
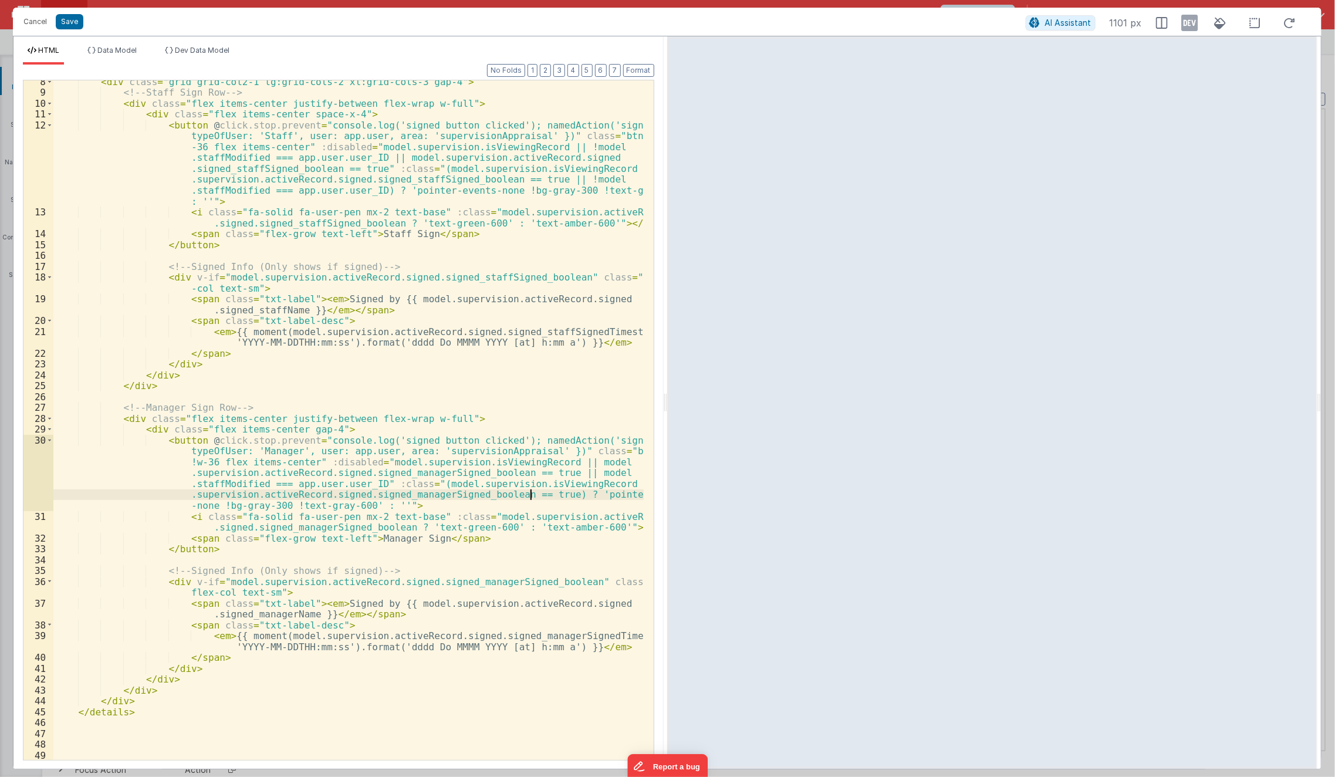
click at [532, 497] on div "< div class = "grid grid-col2-1 lg:grid-cols-2 xl:grid-cols-3 gap-4" > <!-- Sta…" at bounding box center [348, 427] width 591 height 702
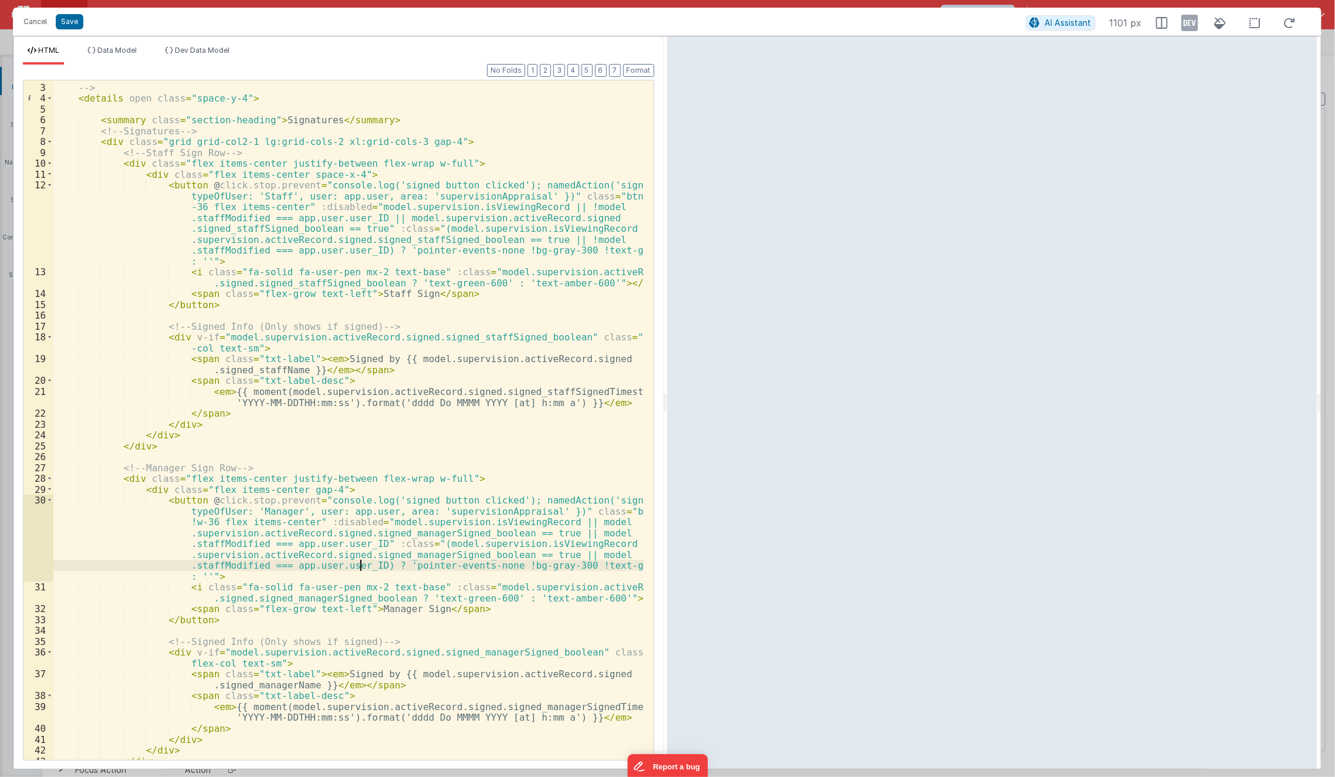
scroll to position [91, 0]
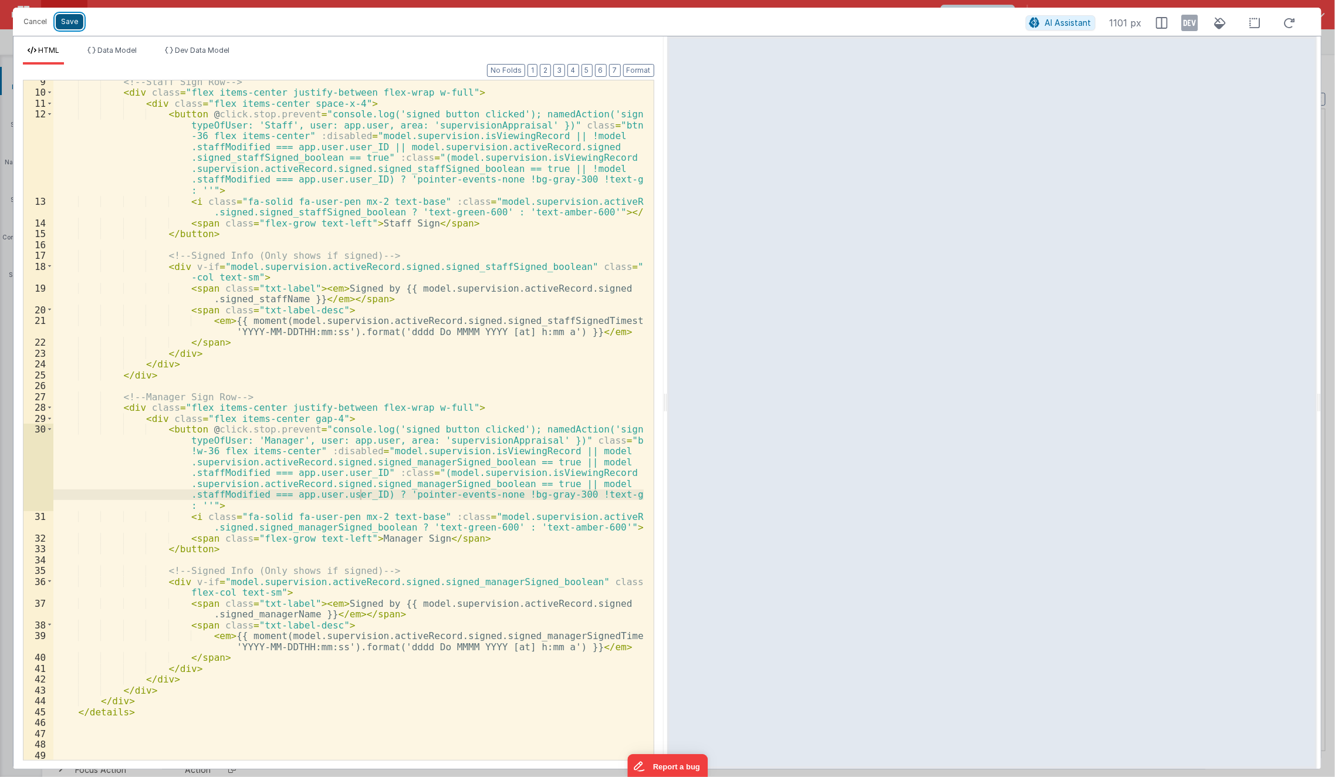
click at [63, 24] on button "Save" at bounding box center [70, 21] width 28 height 15
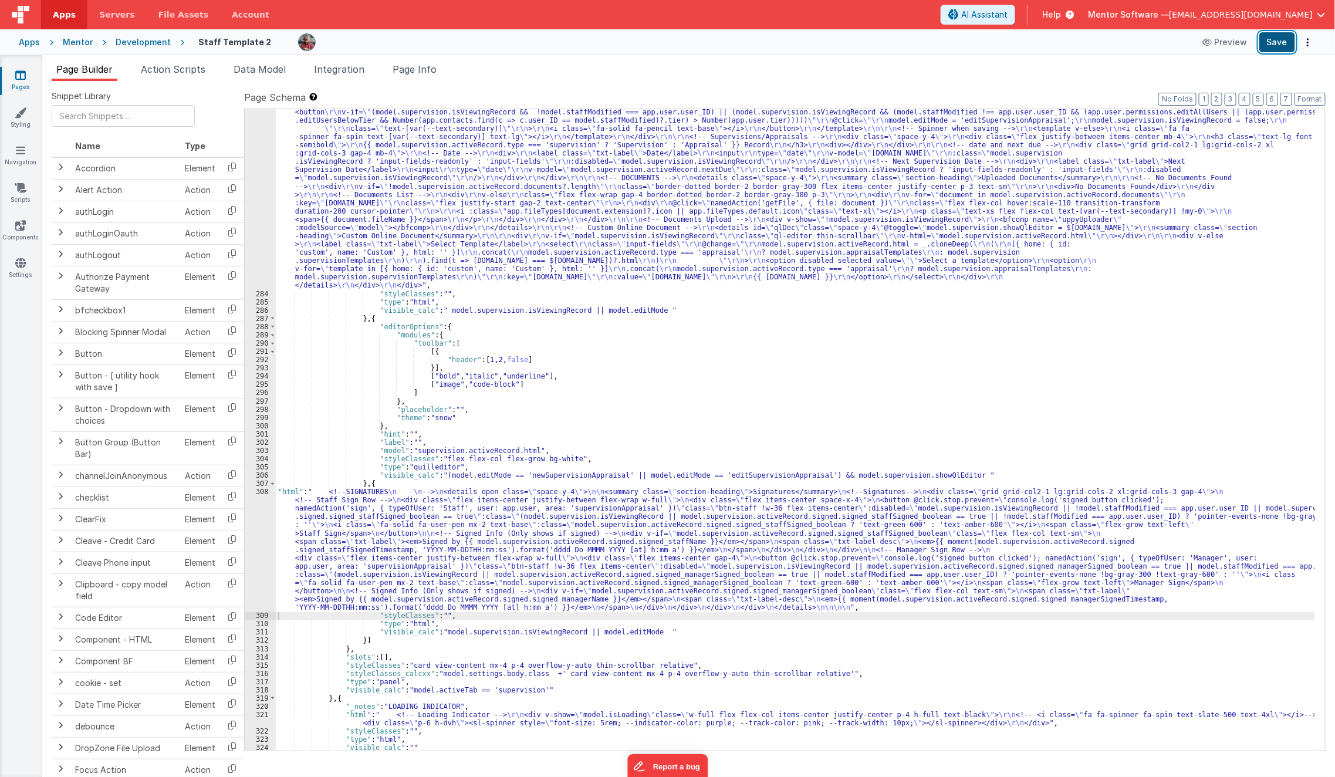
click at [1279, 38] on button "Save" at bounding box center [1278, 42] width 36 height 20
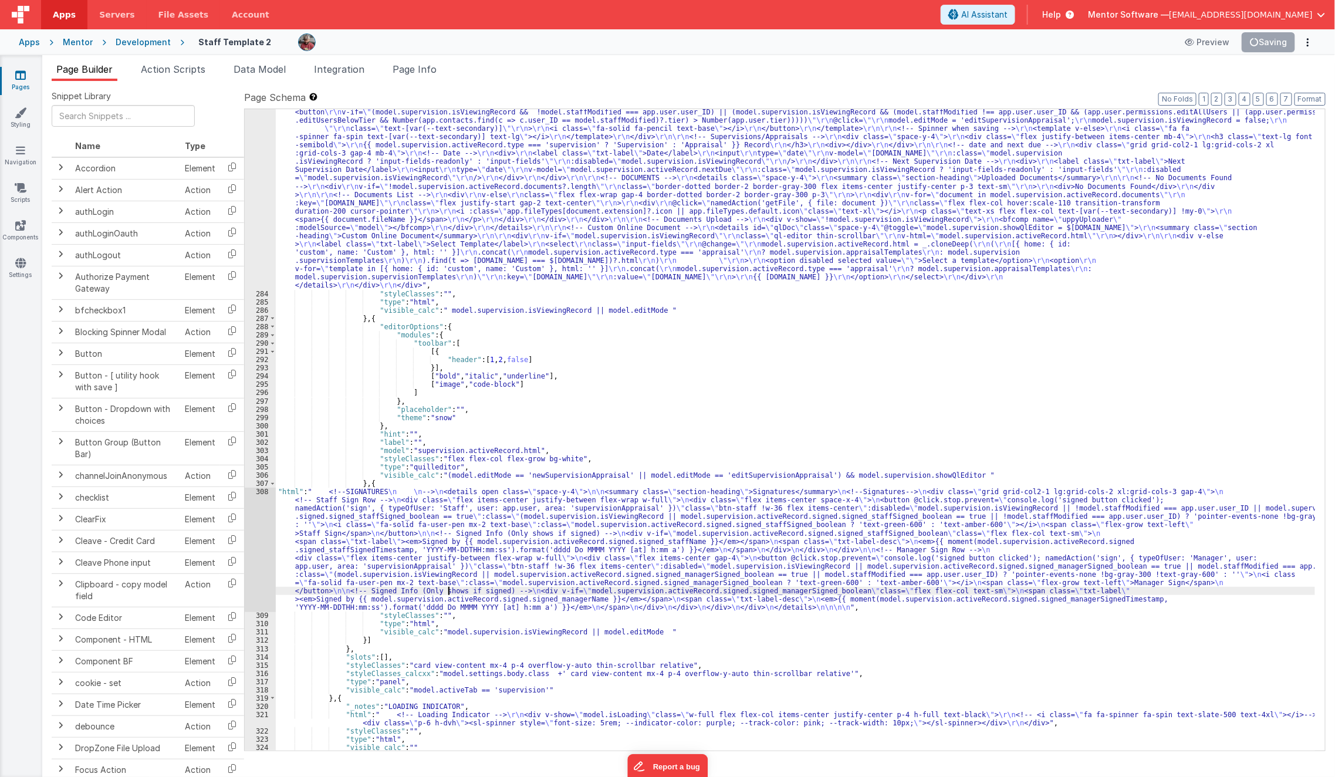
click at [449, 590] on div ""html" : "<div class= \"\" > \r\n <!-- Edit Mode Buttons --> \r\n <div class= \…" at bounding box center [796, 495] width 1040 height 890
click at [258, 548] on div "308" at bounding box center [260, 550] width 31 height 124
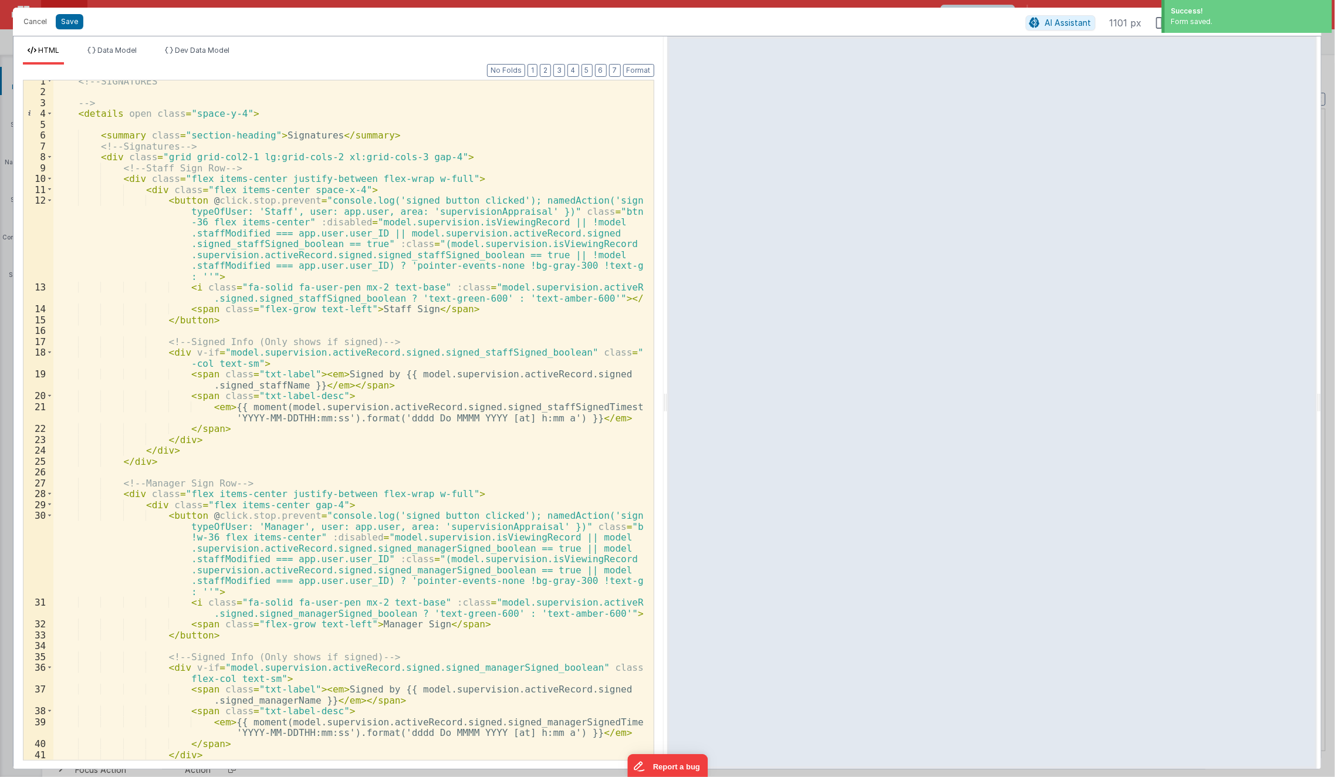
scroll to position [5, 0]
click at [39, 29] on button "Cancel" at bounding box center [35, 22] width 35 height 16
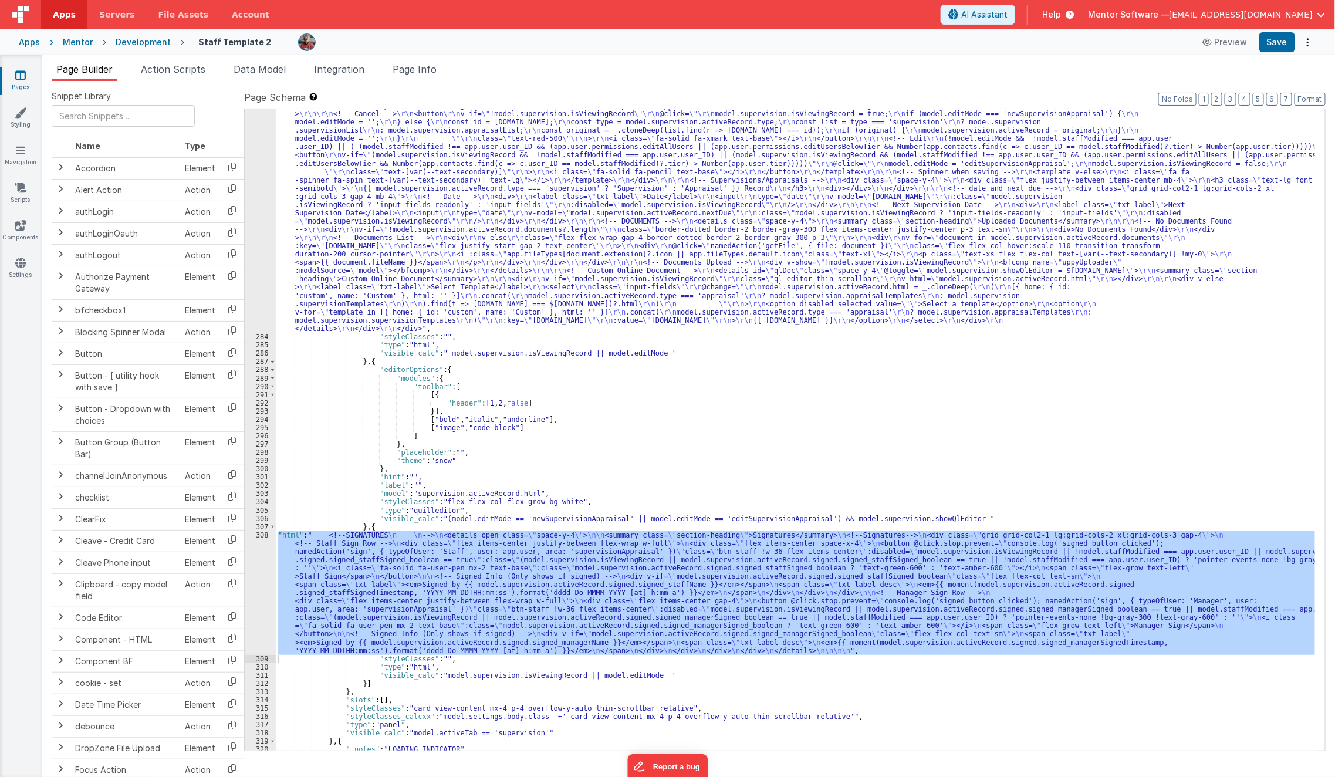
scroll to position [2361, 0]
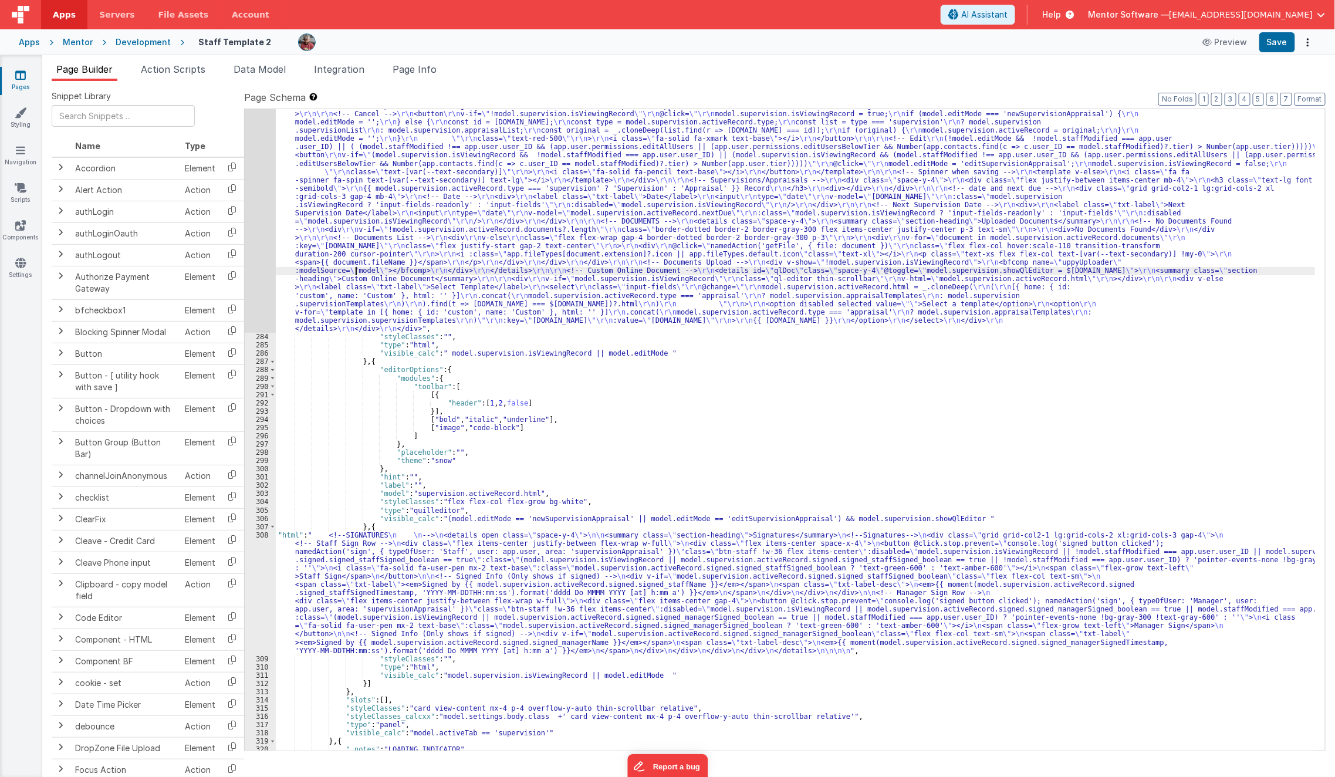
click at [355, 273] on div ""html" : "<div class= \"\" > \r\n <!-- Edit Mode Buttons --> \r\n <div class= \…" at bounding box center [796, 538] width 1040 height 890
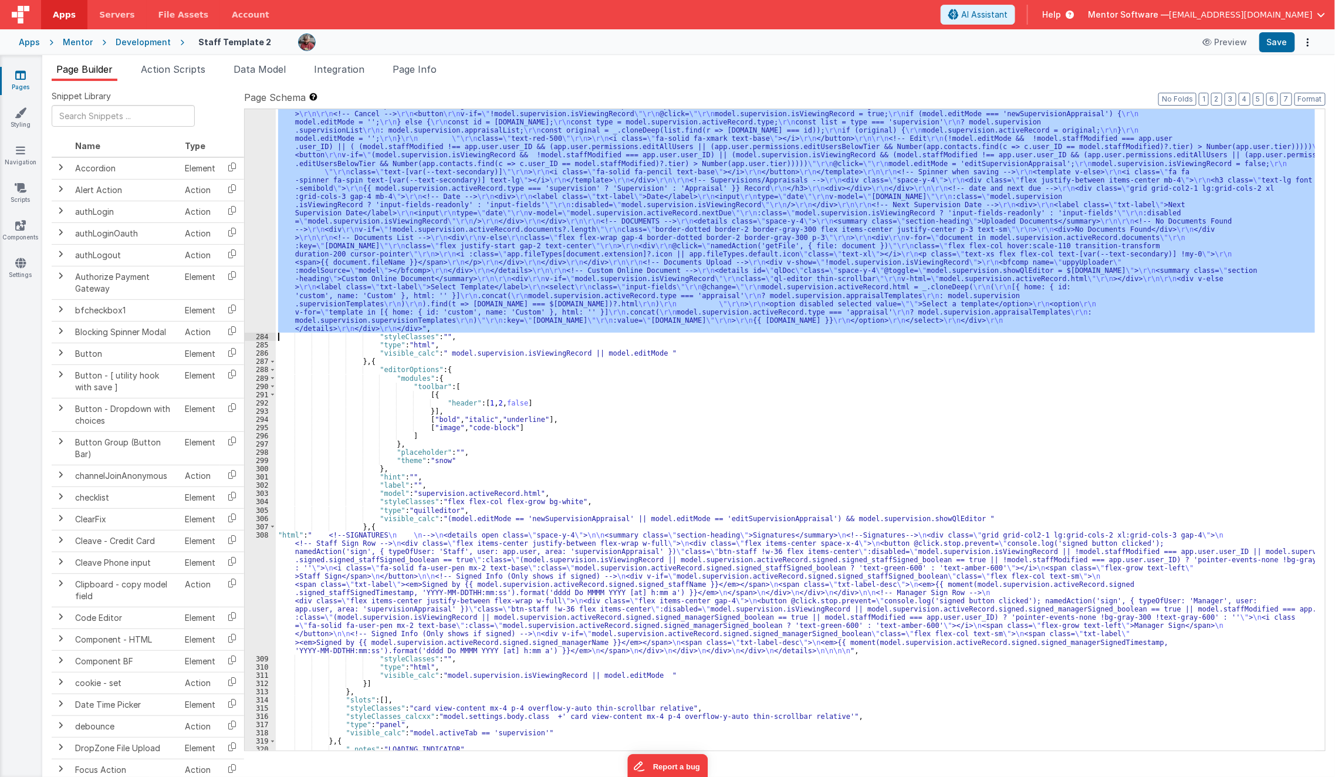
click at [258, 260] on div "283" at bounding box center [260, 212] width 31 height 239
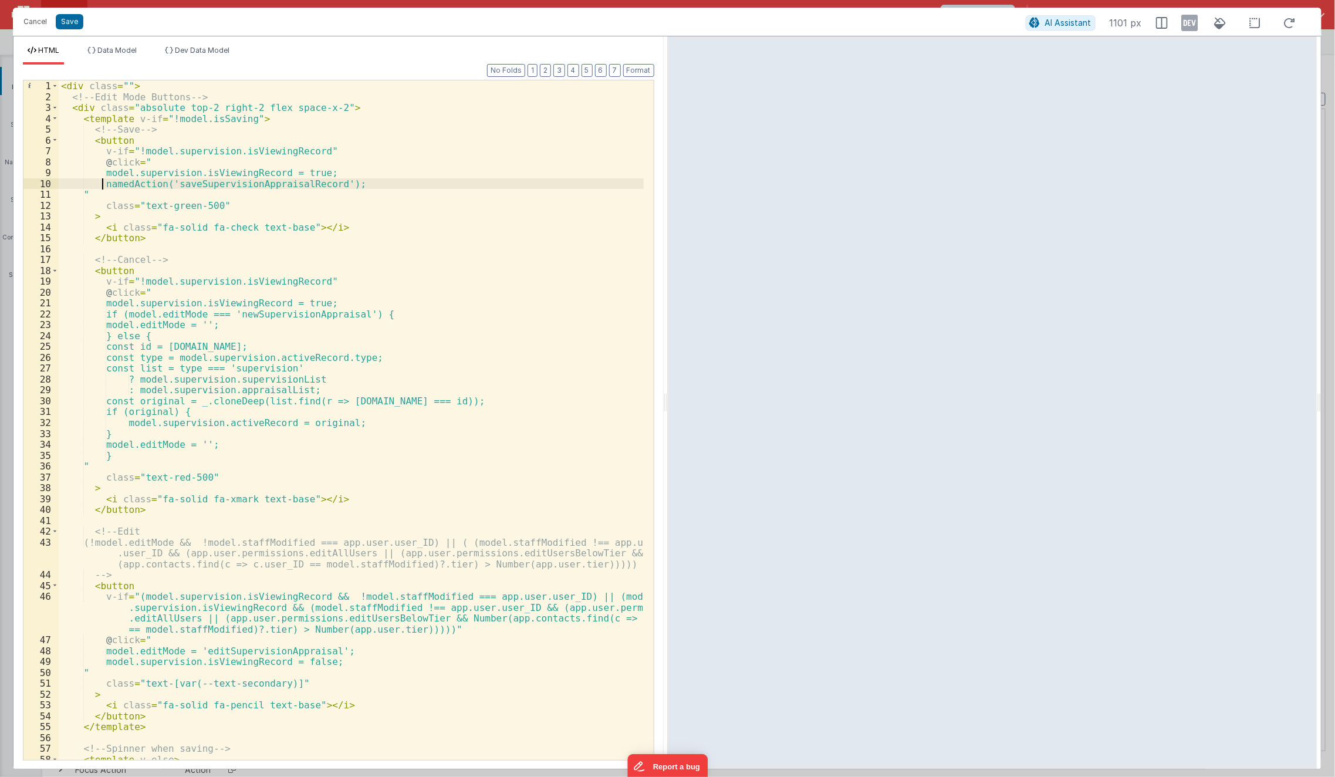
click at [104, 185] on div "< div class = "" > <!-- Edit Mode Buttons --> < div class = "absolute top-2 rig…" at bounding box center [352, 431] width 586 height 702
click at [108, 176] on div "< div class = "" > <!-- Edit Mode Buttons --> < div class = "absolute top-2 rig…" at bounding box center [352, 431] width 586 height 702
click at [312, 318] on div "< div class = "" > <!-- Edit Mode Buttons --> < div class = "absolute top-2 rig…" at bounding box center [352, 431] width 586 height 702
click at [71, 19] on button "Save" at bounding box center [70, 21] width 28 height 15
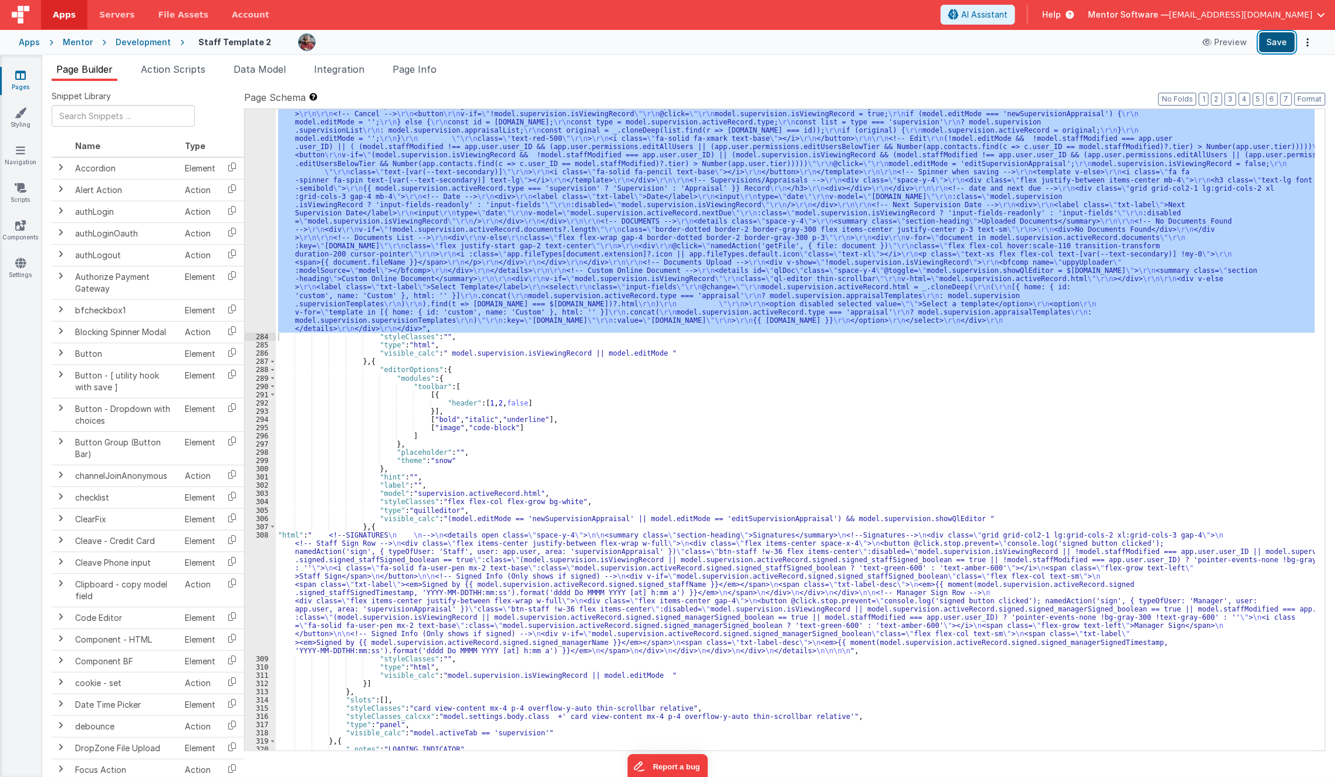
click at [1277, 48] on button "Save" at bounding box center [1278, 42] width 36 height 20
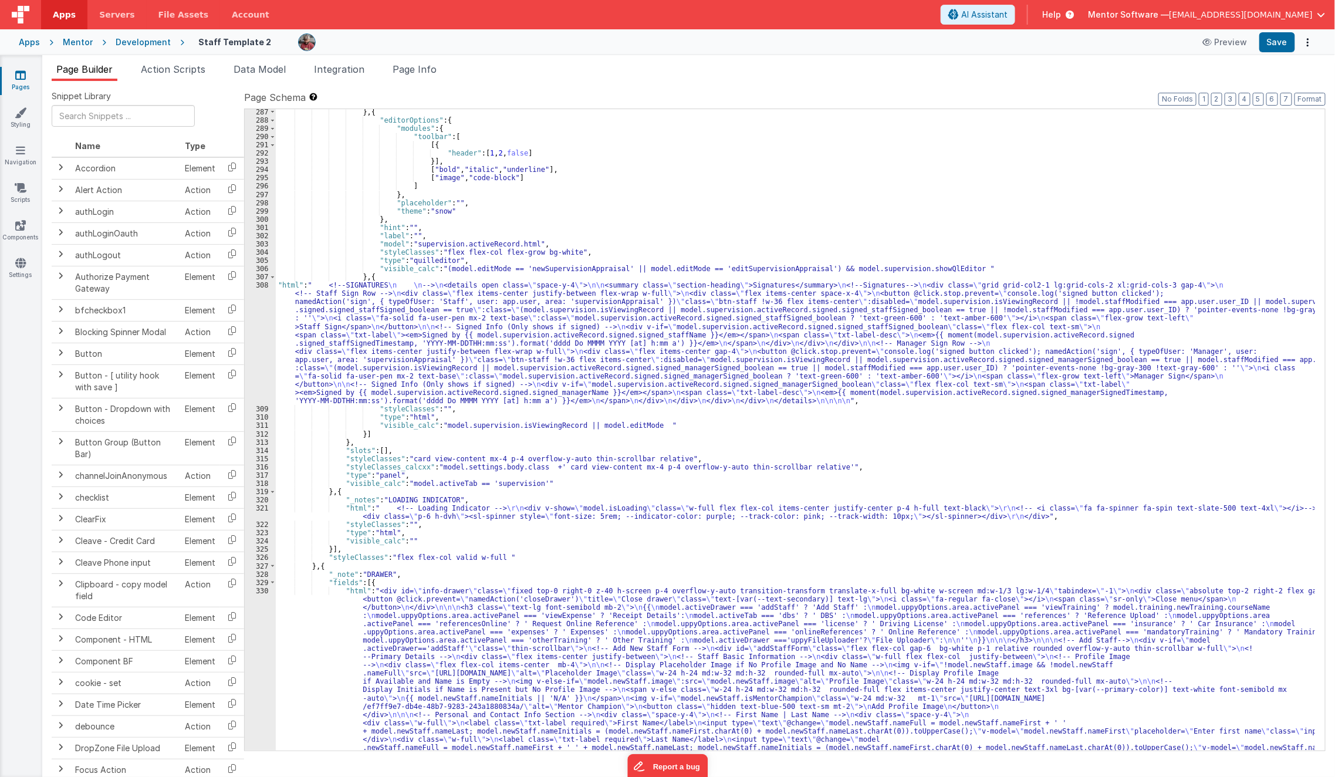
scroll to position [2611, 0]
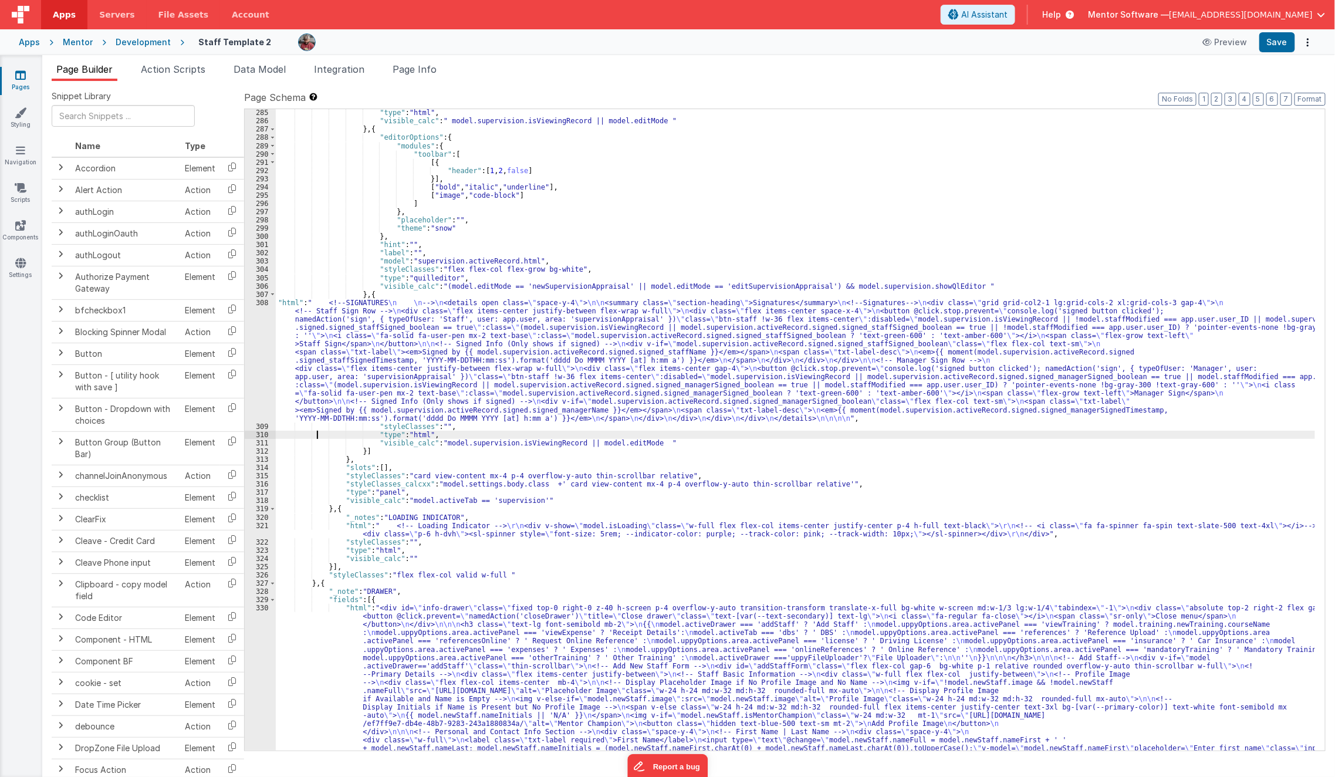
scroll to position [2594, 0]
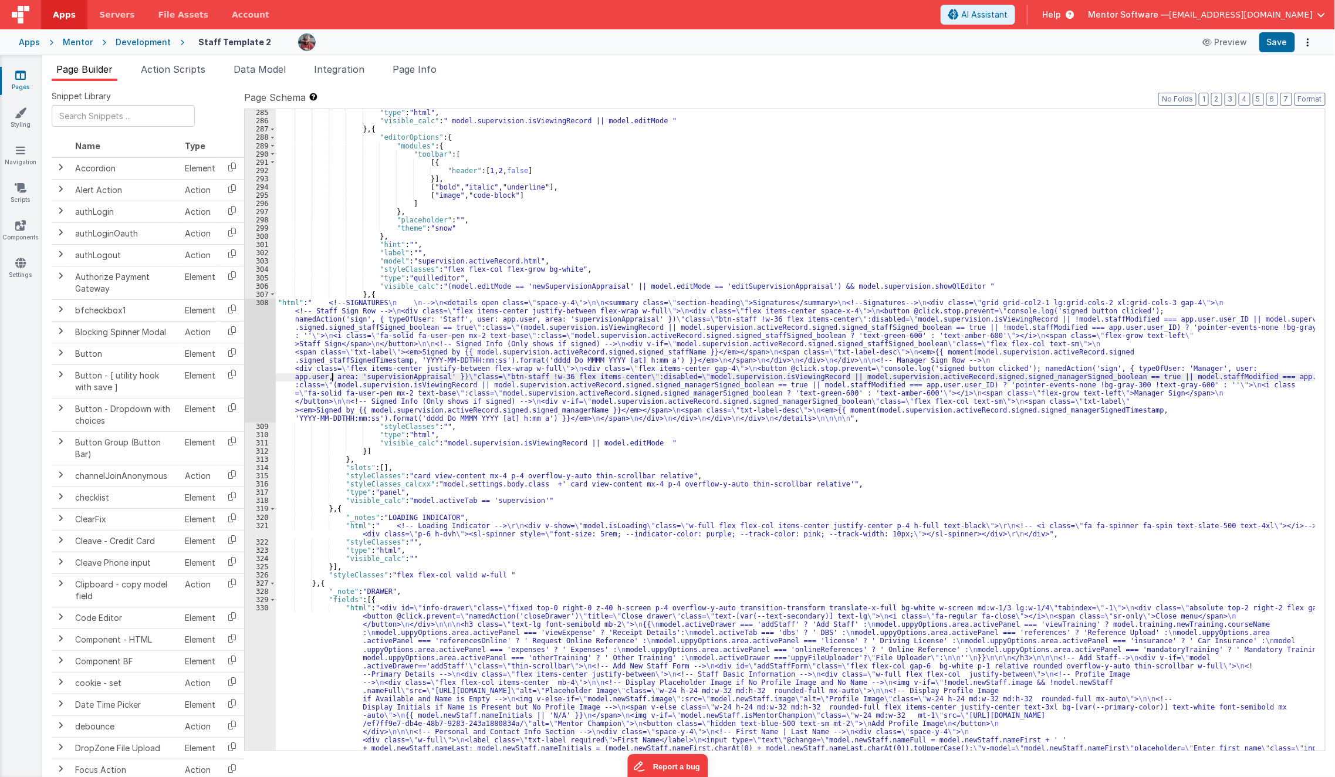
click at [250, 374] on div "308" at bounding box center [260, 361] width 31 height 124
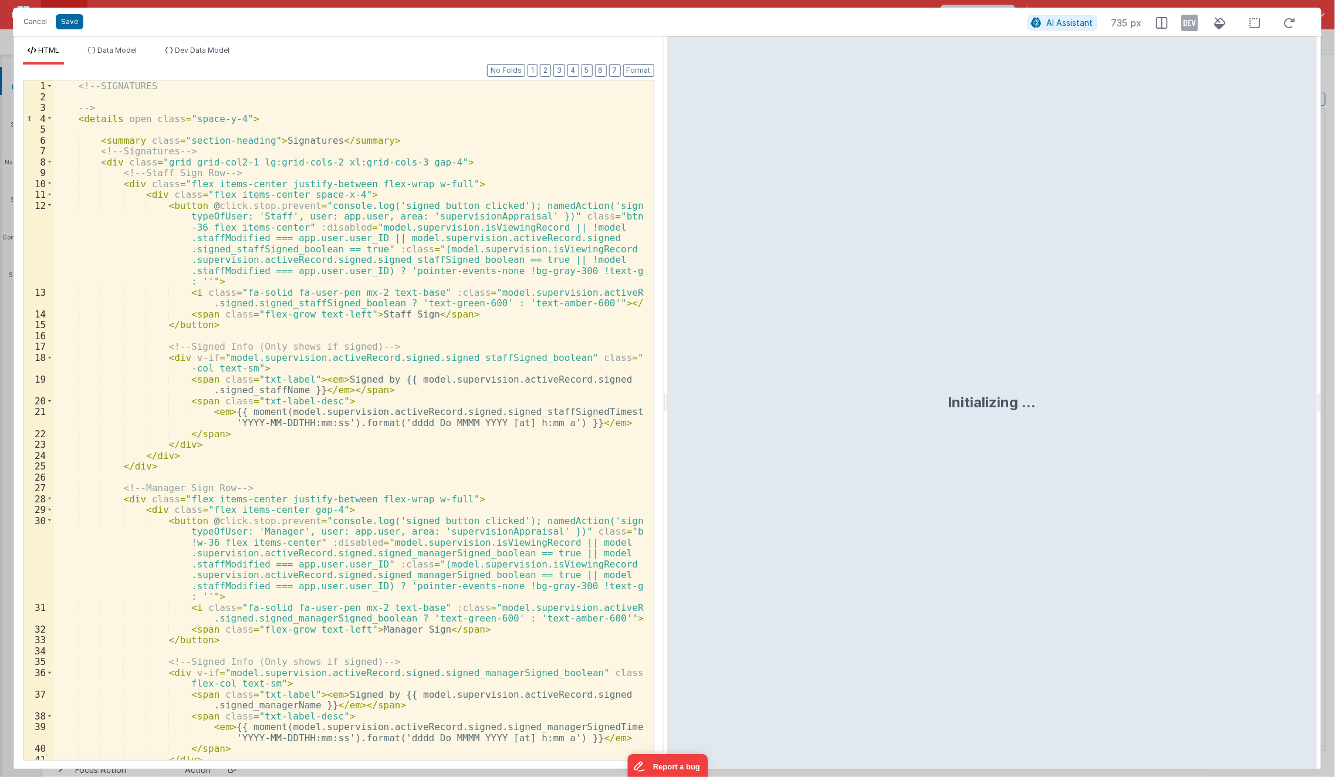
click at [351, 228] on div "<!-- SIGNATURES --> < details open class = "space-y-4" > < summary class = "sec…" at bounding box center [348, 431] width 591 height 702
click at [529, 225] on div "<!-- SIGNATURES --> < details open class = "space-y-4" > < summary class = "sec…" at bounding box center [348, 431] width 591 height 702
click at [546, 227] on div "<!-- SIGNATURES --> < details open class = "space-y-4" > < summary class = "sec…" at bounding box center [348, 431] width 591 height 702
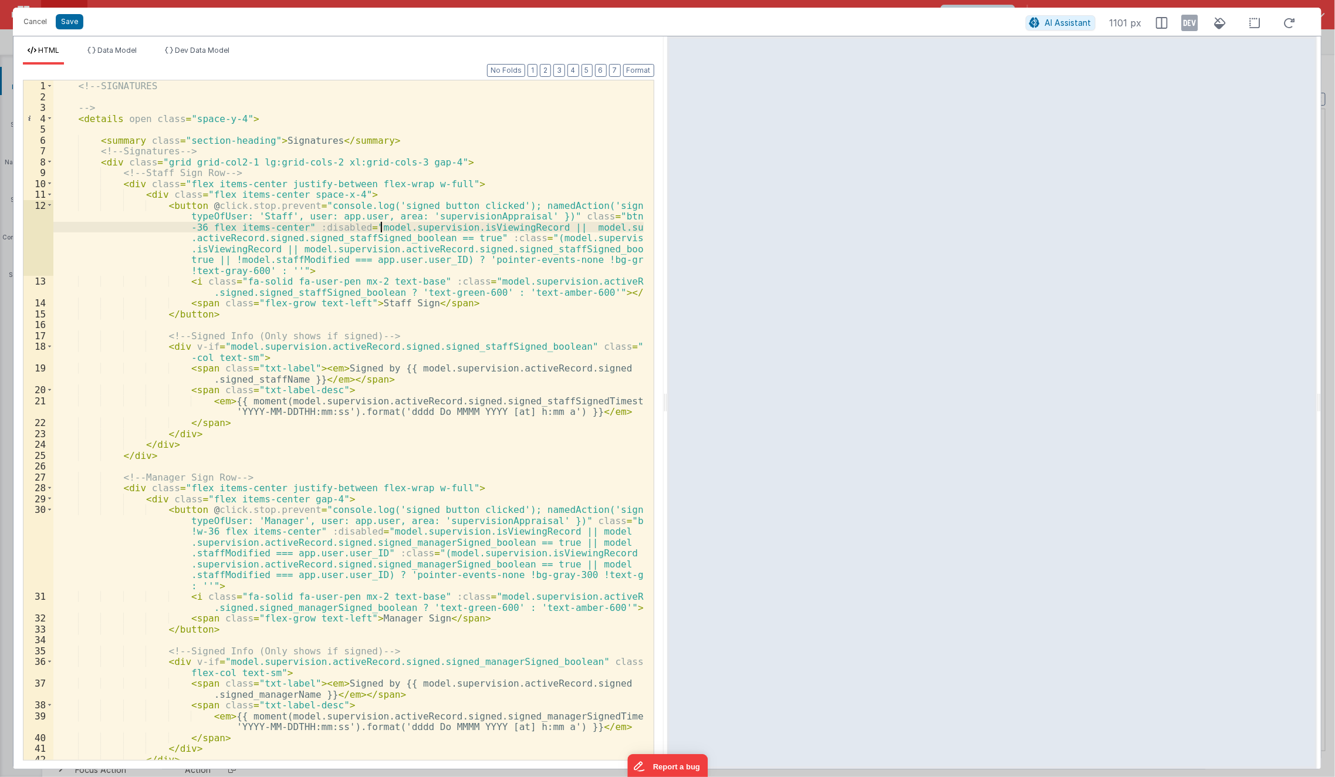
click at [383, 225] on div "<!-- SIGNATURES --> < details open class = "space-y-4" > < summary class = "sec…" at bounding box center [348, 431] width 591 height 702
click at [356, 230] on div "<!-- SIGNATURES --> < details open class = "space-y-4" > < summary class = "sec…" at bounding box center [348, 431] width 591 height 702
click at [525, 237] on div "<!-- SIGNATURES --> < details open class = "space-y-4" > < summary class = "sec…" at bounding box center [348, 431] width 591 height 702
click at [357, 225] on div "<!-- SIGNATURES --> < details open class = "space-y-4" > < summary class = "sec…" at bounding box center [348, 431] width 591 height 702
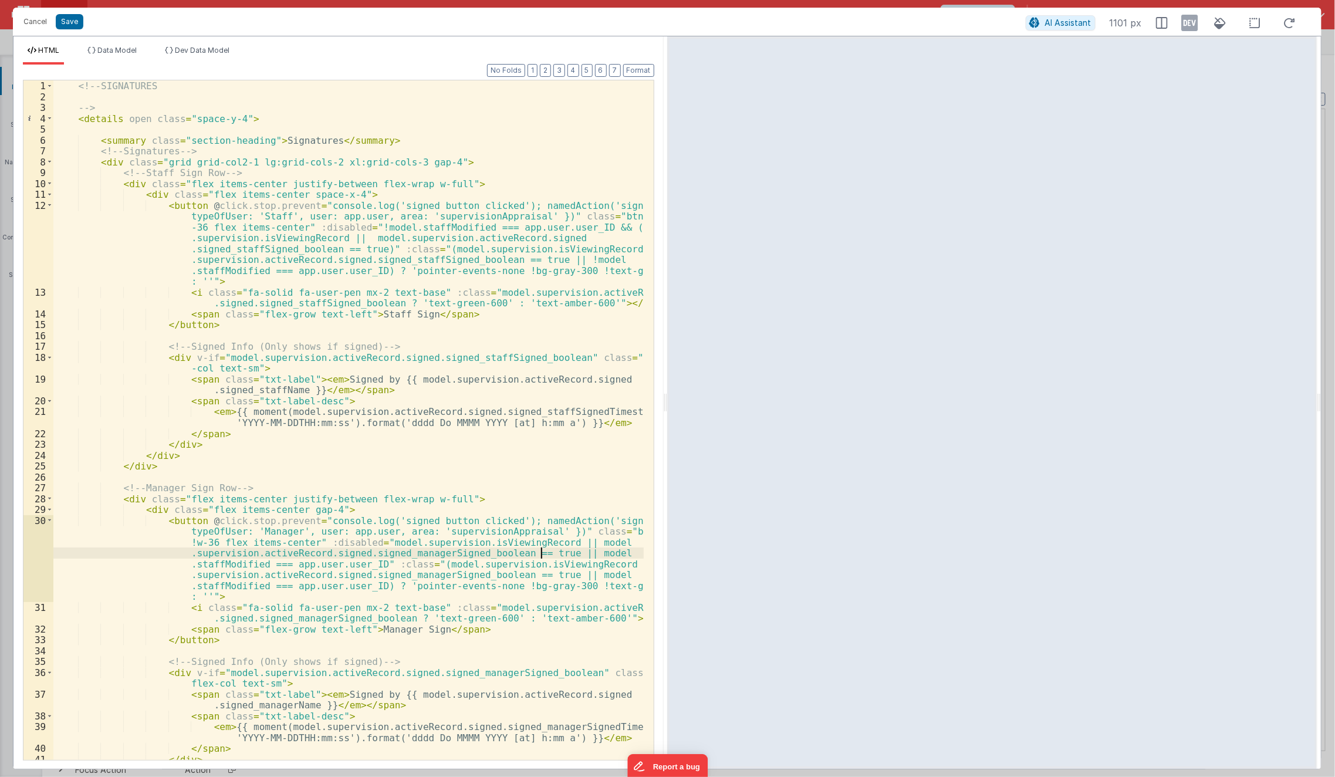
click at [541, 556] on div "<!-- SIGNATURES --> < details open class = "space-y-4" > < summary class = "sec…" at bounding box center [348, 431] width 591 height 702
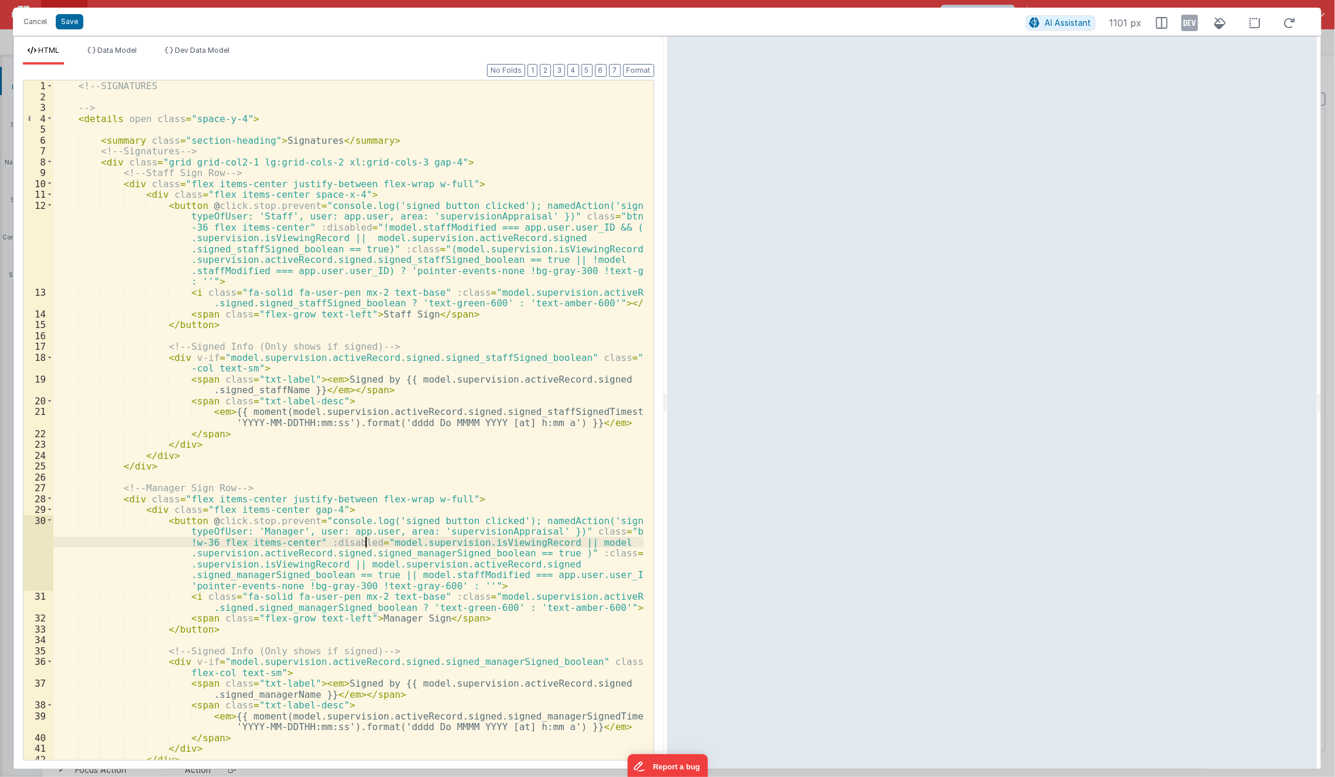
click at [365, 541] on div "<!-- SIGNATURES --> < details open class = "space-y-4" > < summary class = "sec…" at bounding box center [348, 431] width 591 height 702
paste textarea
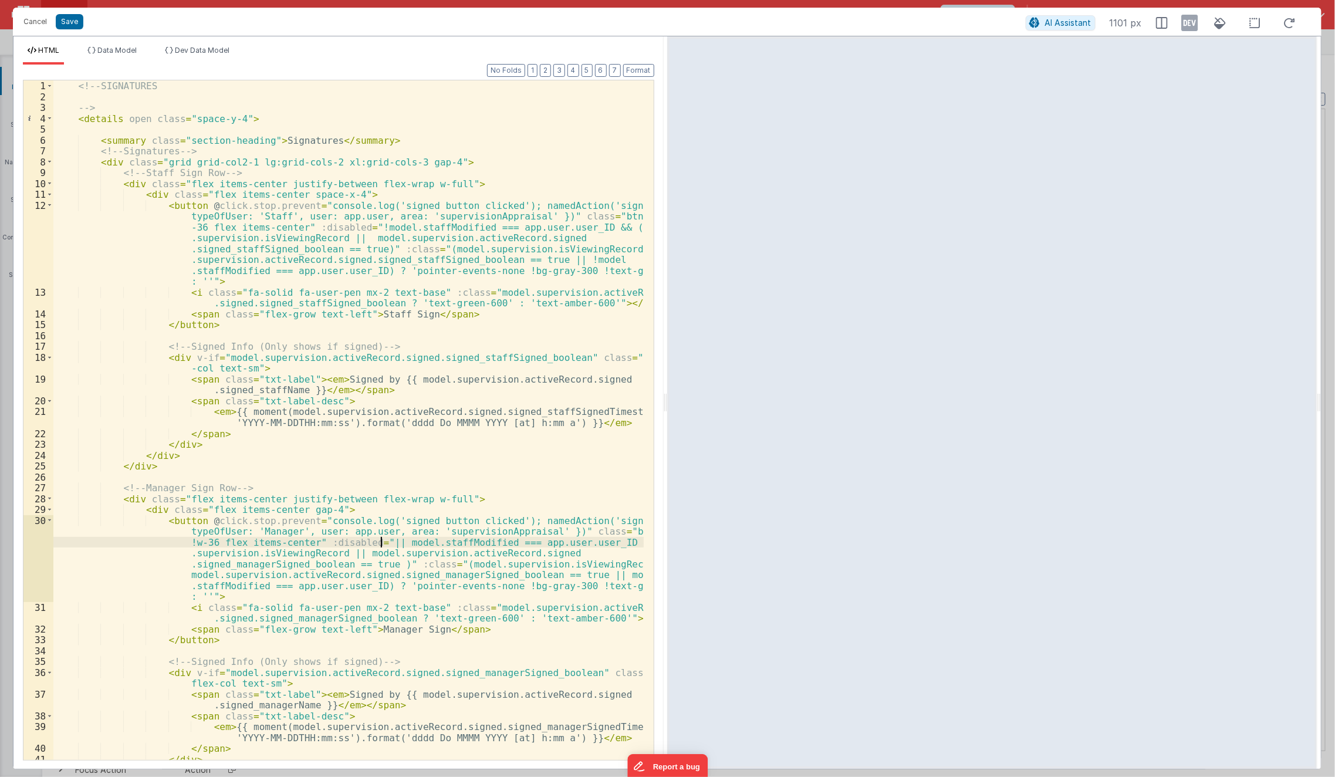
click at [379, 544] on div "<!-- SIGNATURES --> < details open class = "space-y-4" > < summary class = "sec…" at bounding box center [348, 431] width 591 height 702
click at [544, 261] on div "<!-- SIGNATURES --> < details open class = "space-y-4" > < summary class = "sec…" at bounding box center [348, 431] width 591 height 702
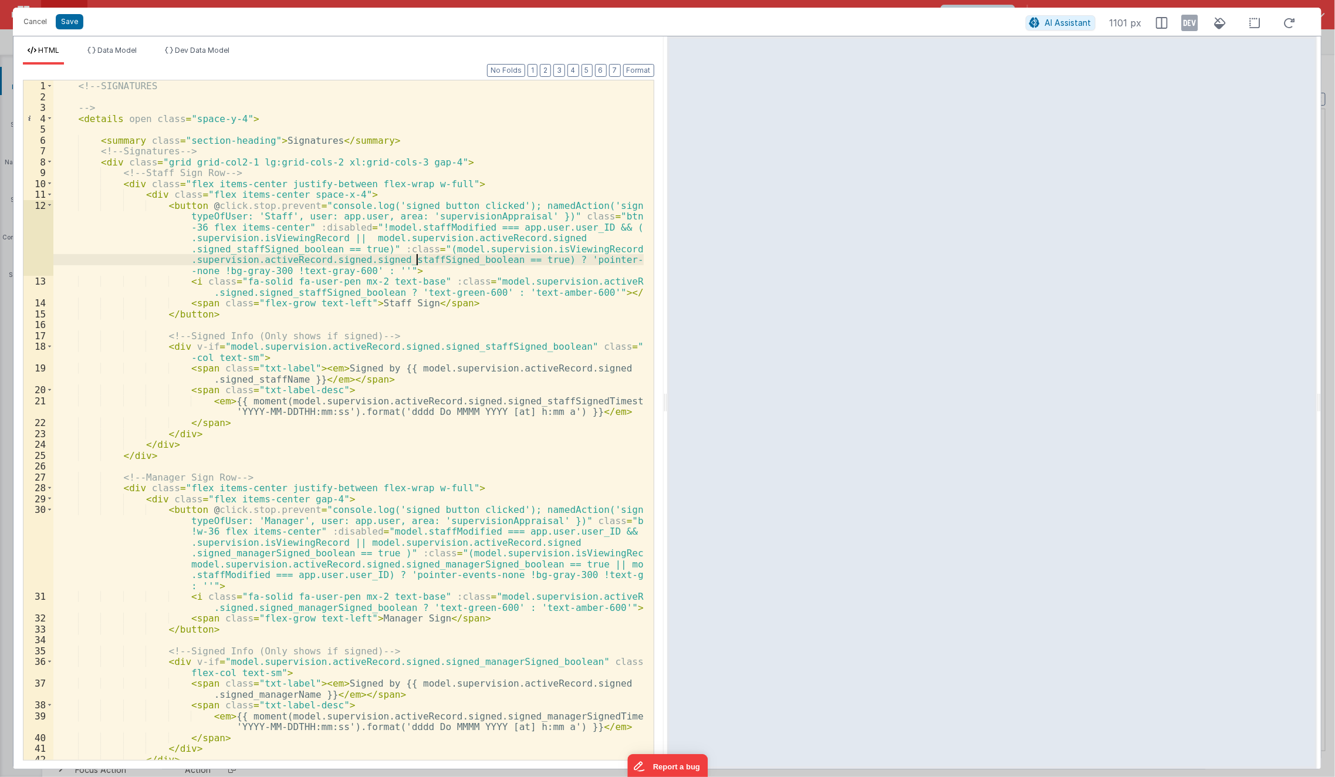
click at [417, 255] on div "<!-- SIGNATURES --> < details open class = "space-y-4" > < summary class = "sec…" at bounding box center [348, 431] width 591 height 702
click at [422, 245] on div "<!-- SIGNATURES --> < details open class = "space-y-4" > < summary class = "sec…" at bounding box center [348, 431] width 591 height 702
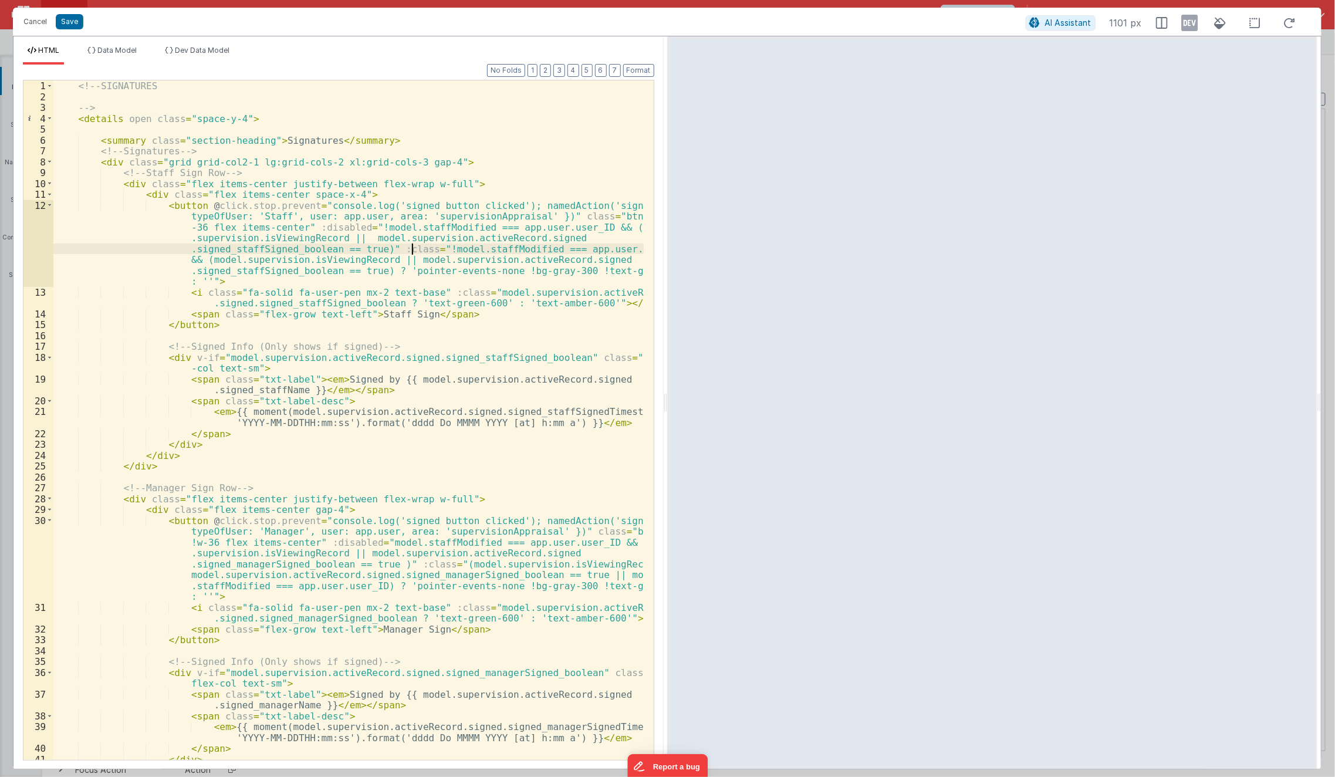
click at [414, 249] on div "<!-- SIGNATURES --> < details open class = "space-y-4" > < summary class = "sec…" at bounding box center [348, 431] width 591 height 702
click at [353, 227] on div "<!-- SIGNATURES --> < details open class = "space-y-4" > < summary class = "sec…" at bounding box center [348, 431] width 591 height 702
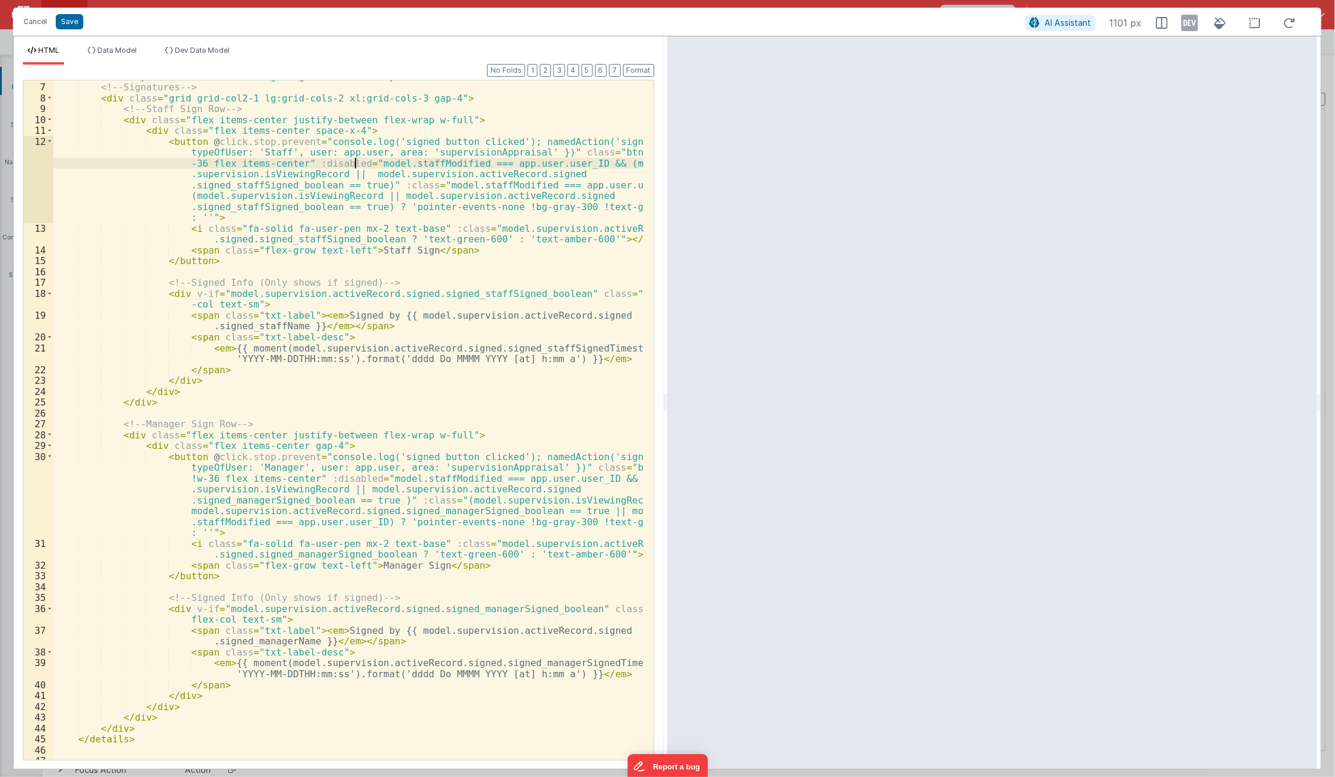
scroll to position [65, 0]
click at [423, 178] on div "< summary class = "section-heading" > Signatures </ summary > <!-- Signatures -…" at bounding box center [348, 421] width 591 height 702
click at [48, 96] on span at bounding box center [49, 97] width 6 height 11
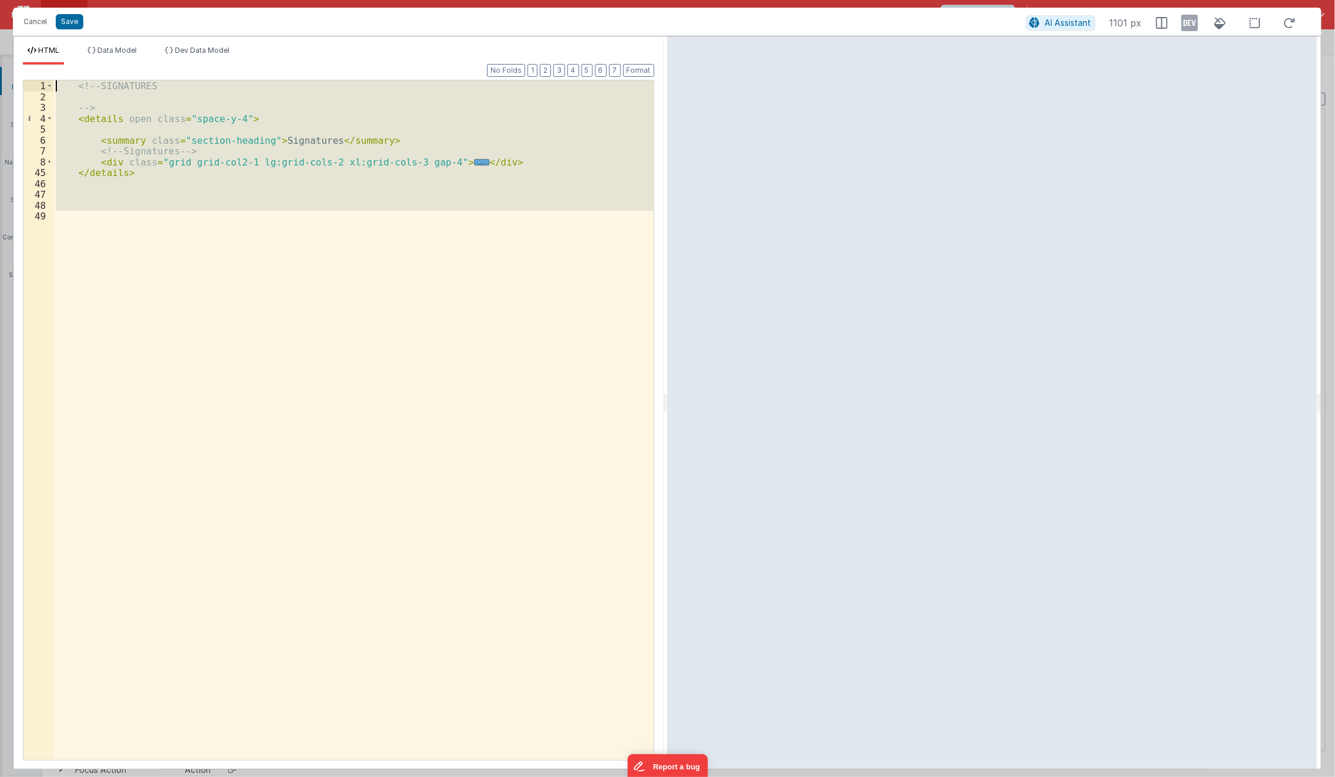
drag, startPoint x: 119, startPoint y: 221, endPoint x: 79, endPoint y: 60, distance: 165.7
click at [79, 60] on div "HTML Data Model Dev Data Model Format 7 6 5 4 3 2 1 No Folds 1 2 3 4 5 6 7 8 45…" at bounding box center [339, 407] width 650 height 723
click at [437, 158] on div "<!-- SIGNATURES --> < details open class = "space-y-4" > < summary class = "sec…" at bounding box center [353, 420] width 600 height 680
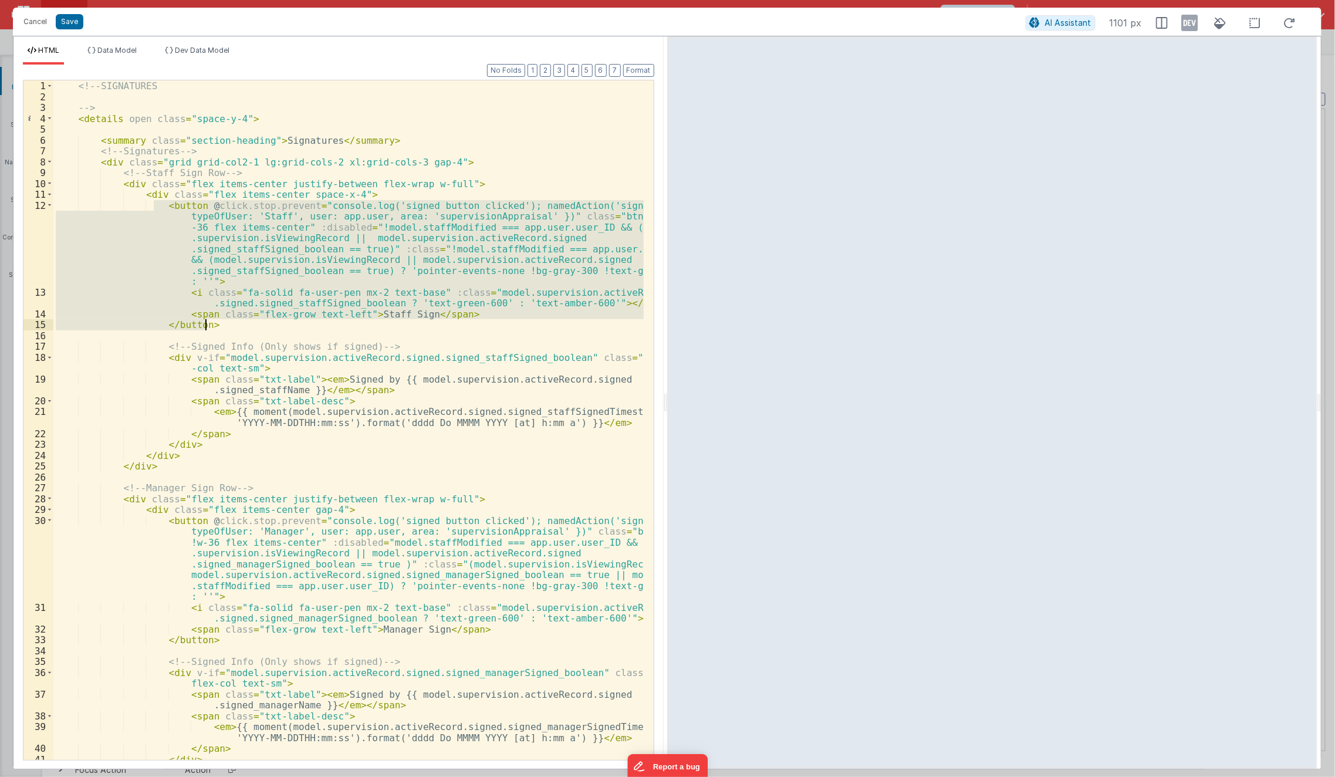
drag, startPoint x: 153, startPoint y: 205, endPoint x: 243, endPoint y: 325, distance: 150.0
click at [243, 325] on div "<!-- SIGNATURES --> < details open class = "space-y-4" > < summary class = "sec…" at bounding box center [348, 431] width 591 height 702
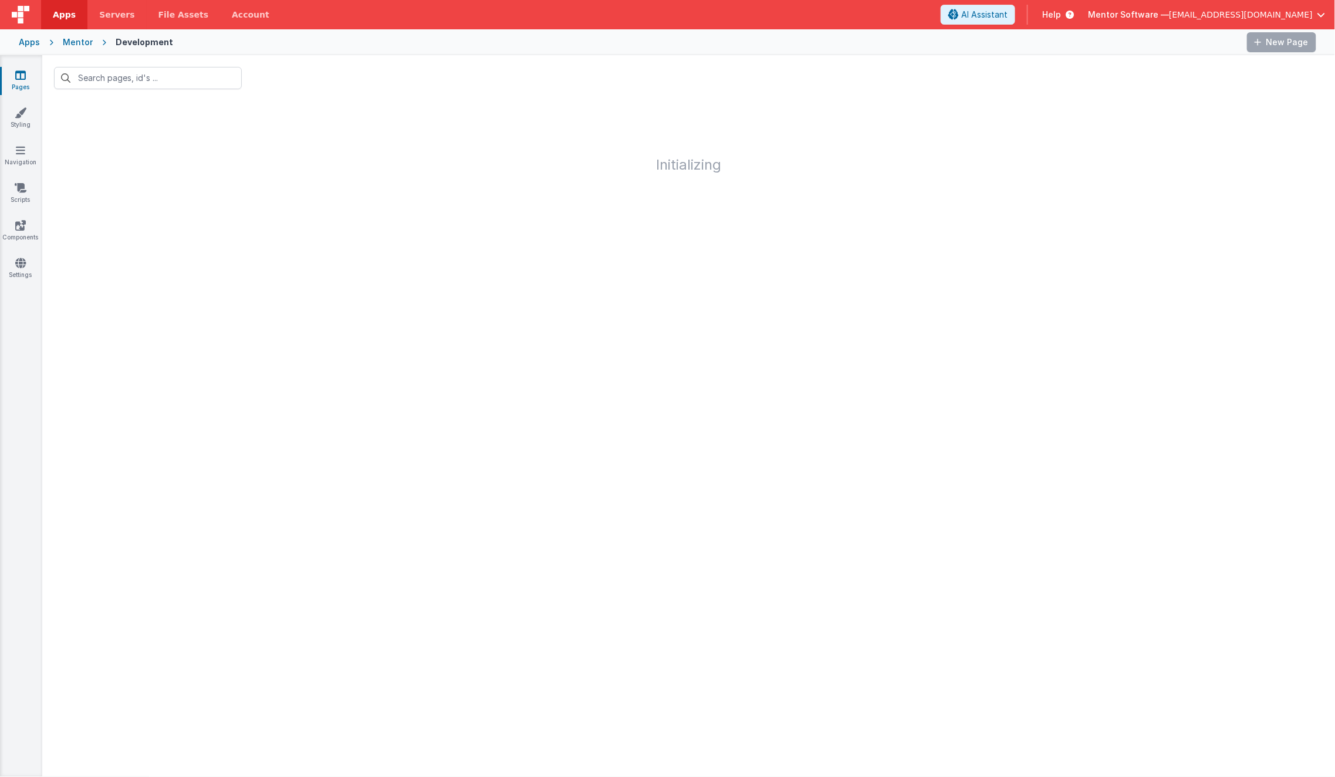
click at [130, 77] on input "text" at bounding box center [148, 78] width 188 height 22
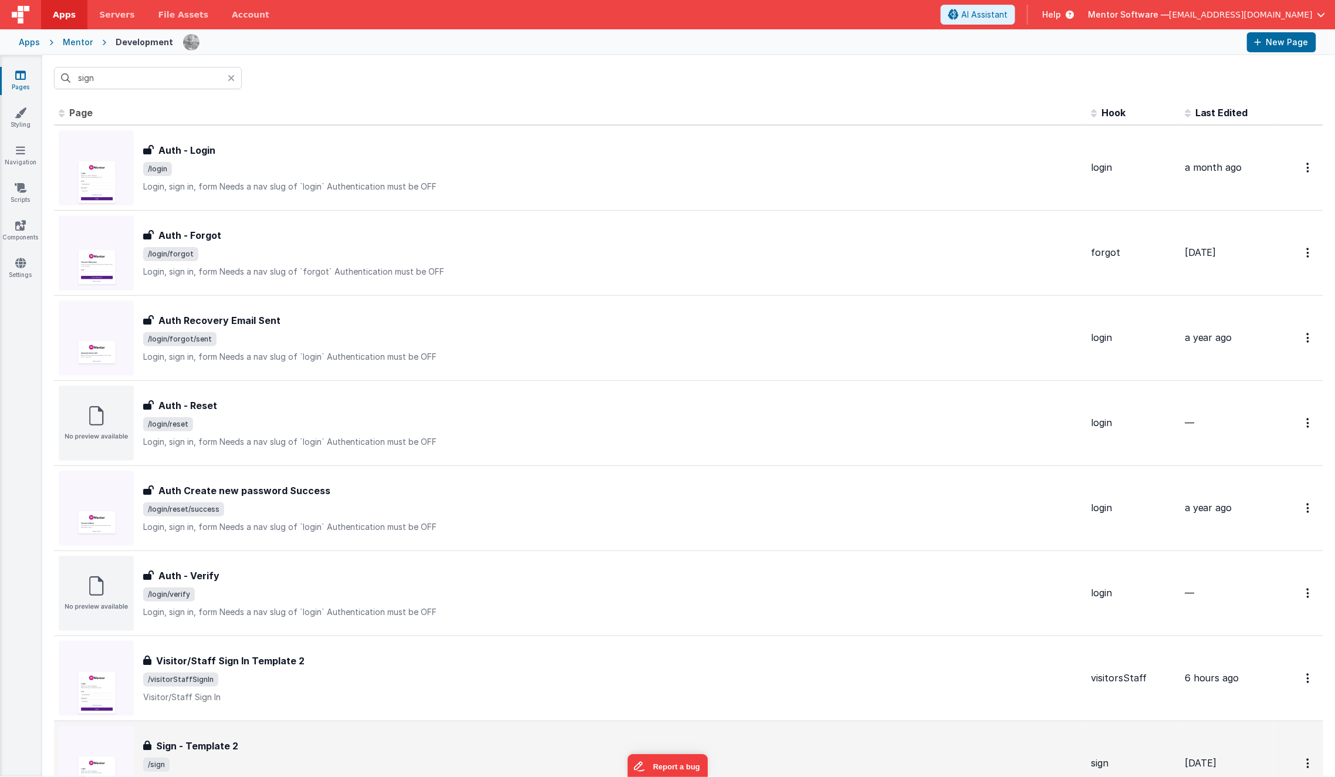
type input "sign"
click at [339, 739] on div "Sign - Template 2" at bounding box center [612, 746] width 939 height 14
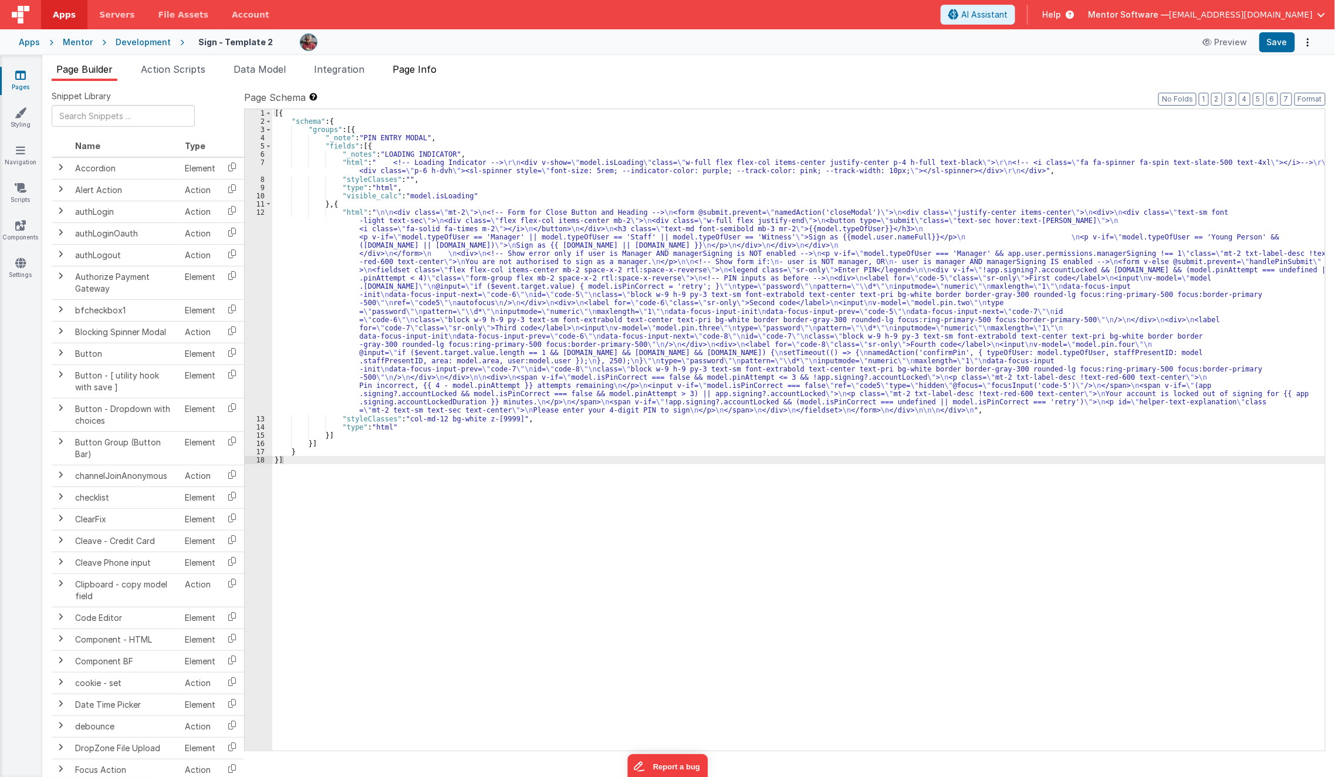
click at [428, 75] on li "Page Info" at bounding box center [414, 71] width 53 height 19
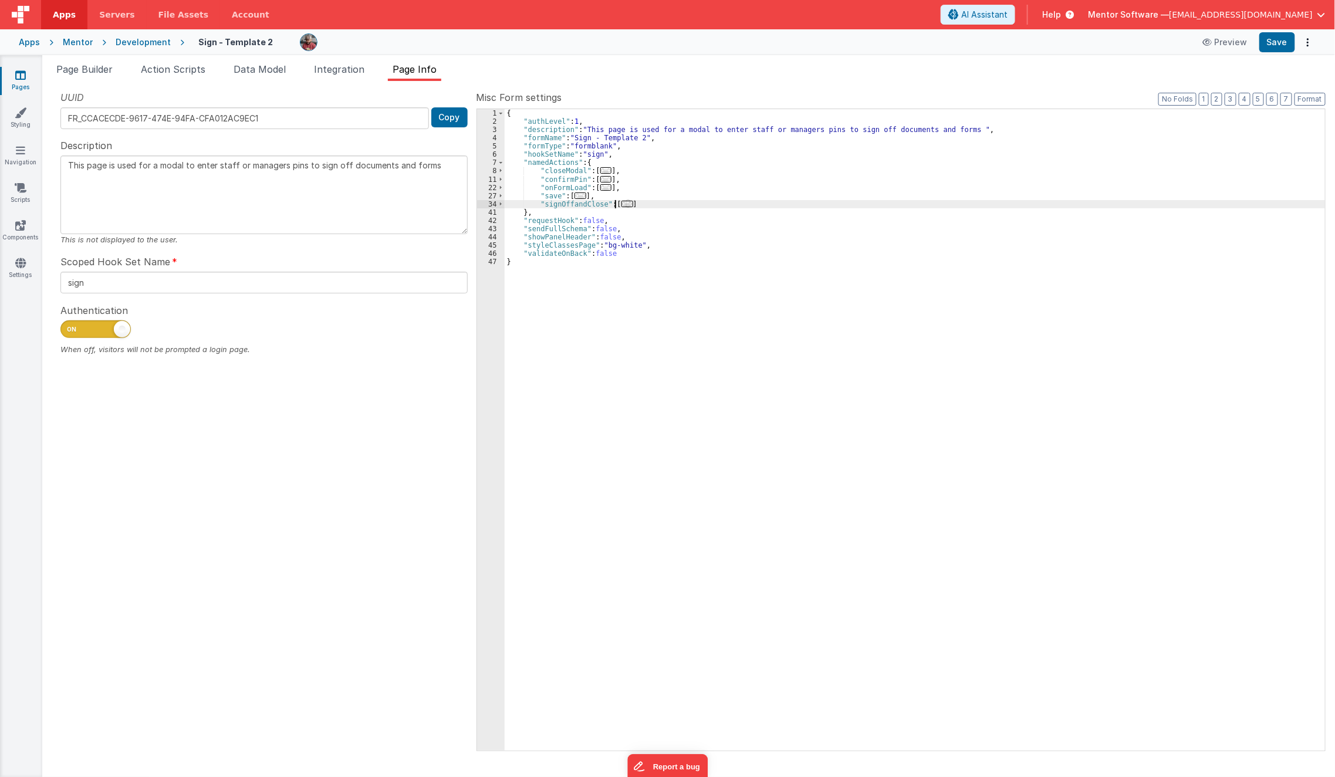
click at [622, 206] on span "..." at bounding box center [628, 204] width 12 height 6
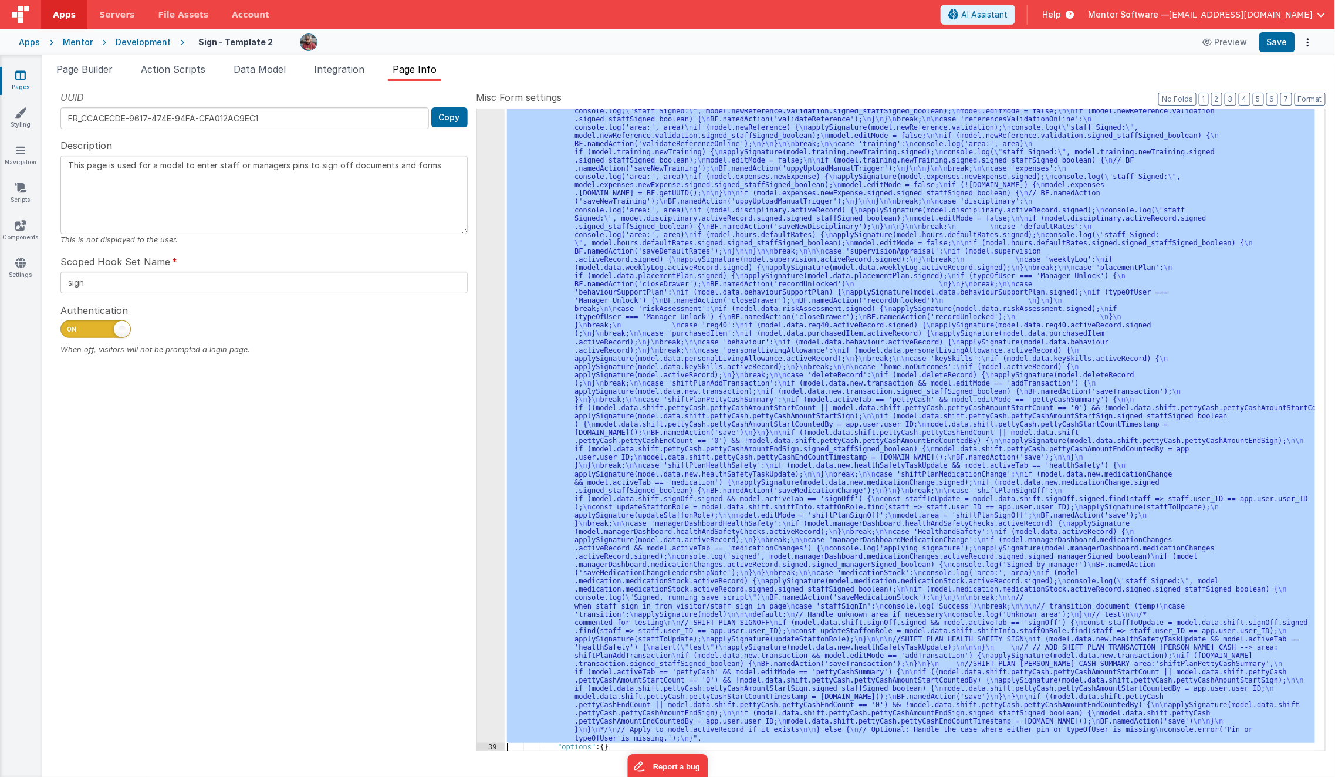
click at [484, 356] on div "38" at bounding box center [491, 268] width 28 height 950
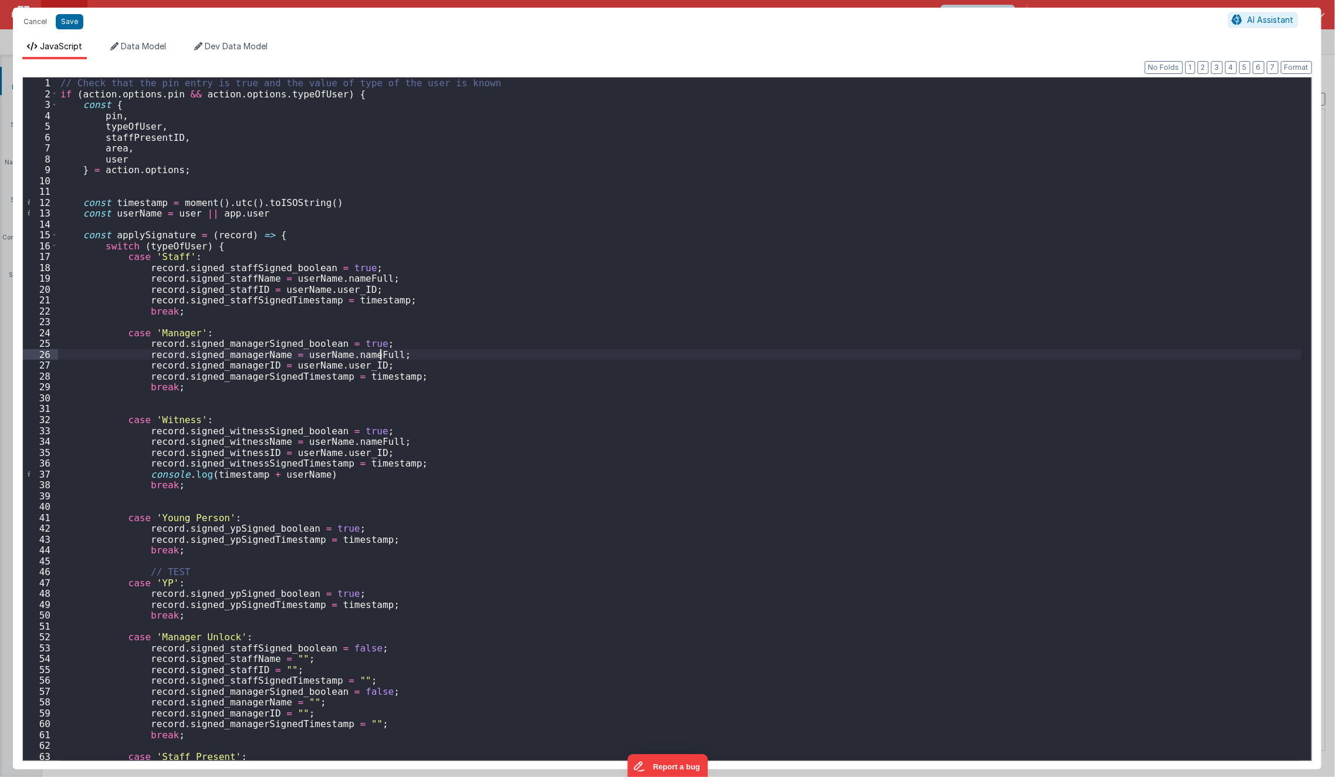
click at [484, 356] on div "// Check that the pin entry is true and the value of type of the user is known …" at bounding box center [680, 429] width 1244 height 705
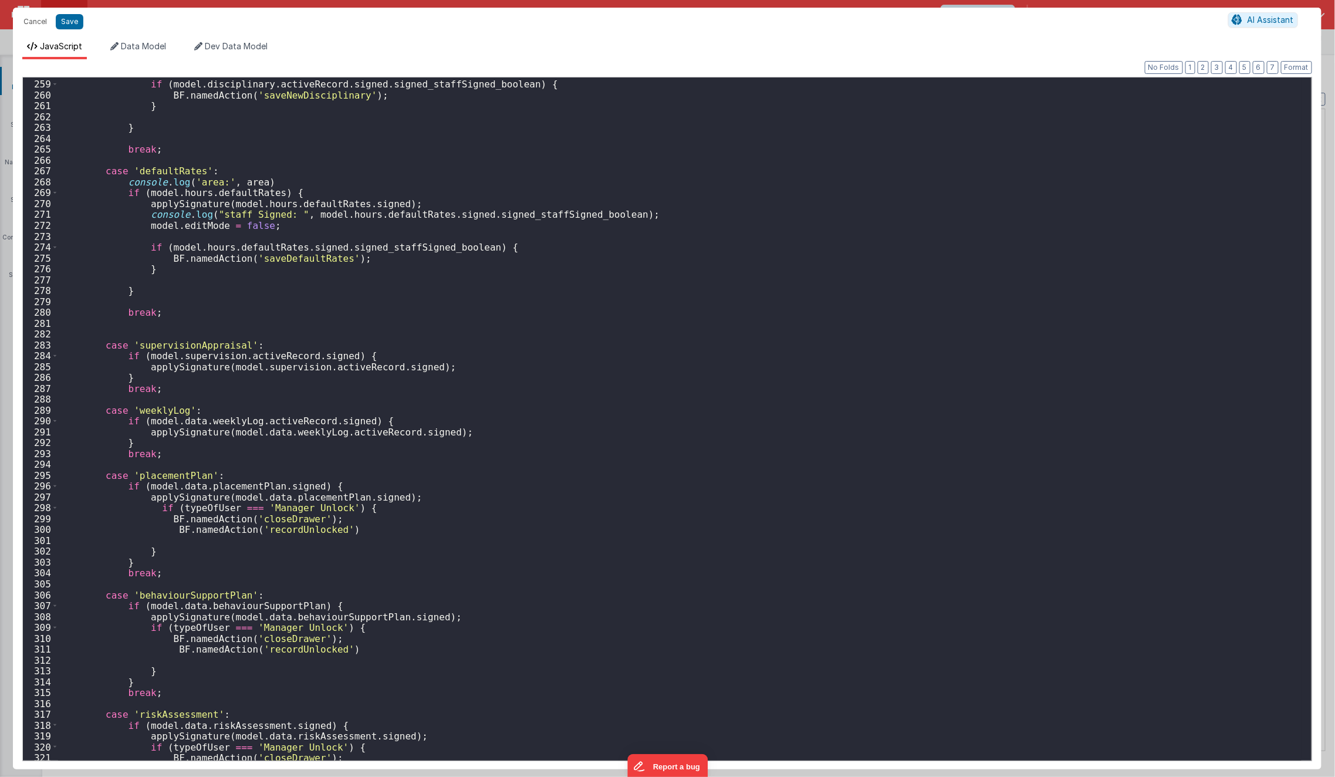
scroll to position [2804, 0]
click at [484, 356] on div "if ( model . disciplinary . activeRecord . signed . signed_staffSigned_boolean …" at bounding box center [680, 419] width 1244 height 705
click at [486, 371] on div "if ( model . disciplinary . activeRecord . signed . signed_staffSigned_boolean …" at bounding box center [680, 419] width 1244 height 705
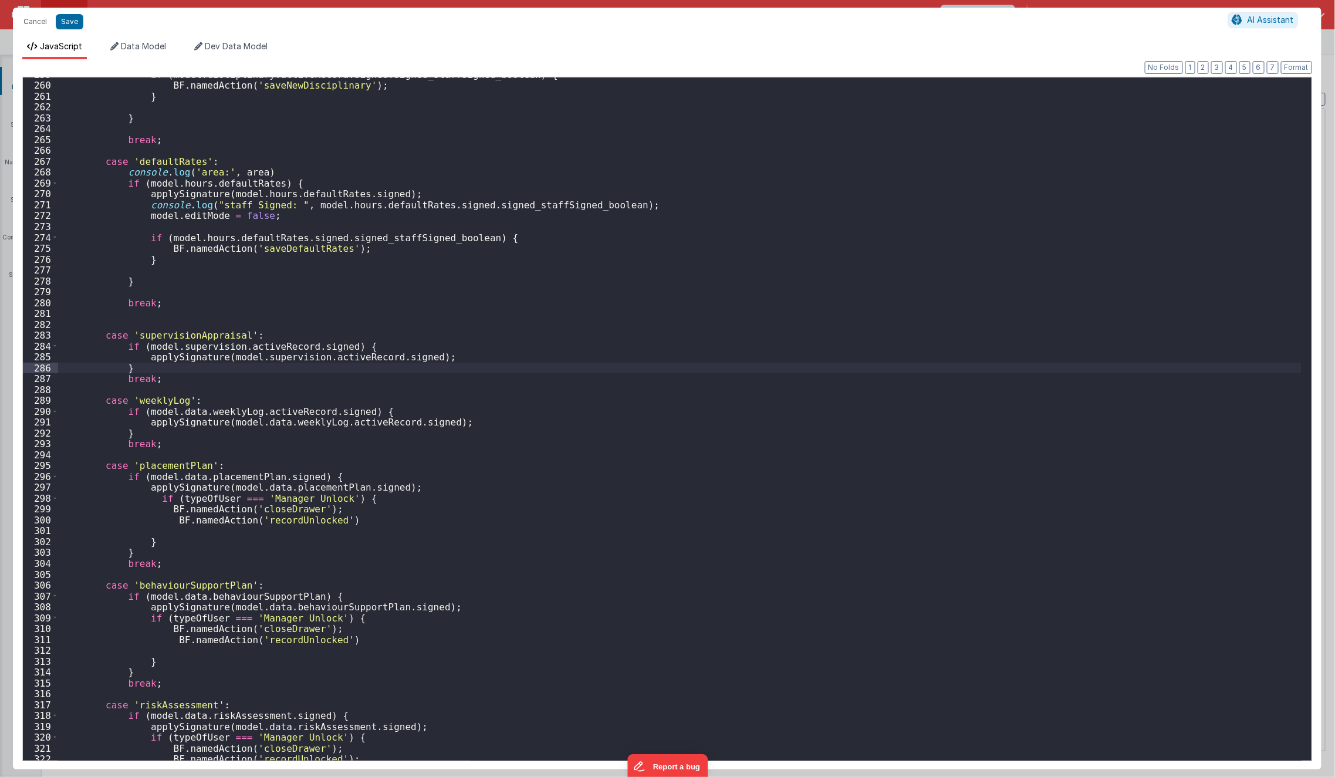
scroll to position [2813, 0]
click at [487, 360] on div "if ( model . disciplinary . activeRecord . signed . signed_staffSigned_boolean …" at bounding box center [680, 421] width 1244 height 705
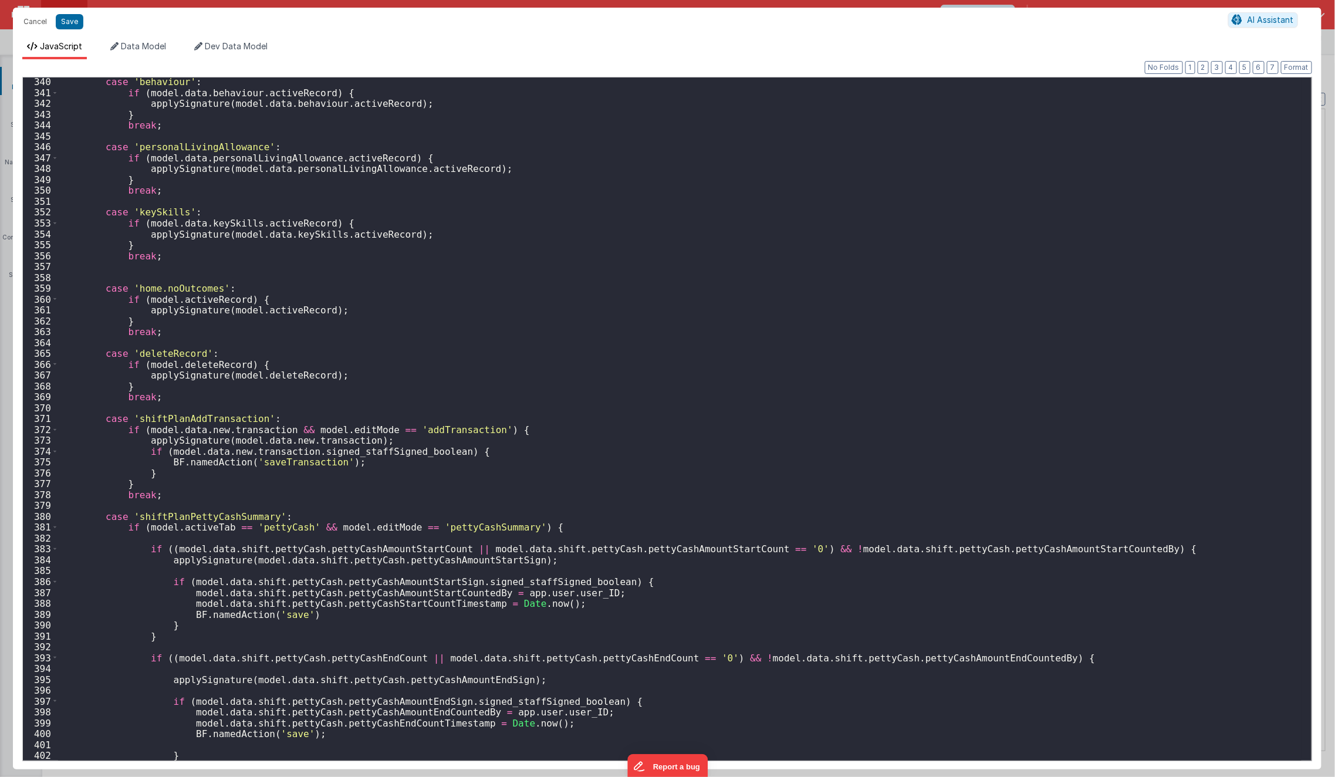
scroll to position [3681, 0]
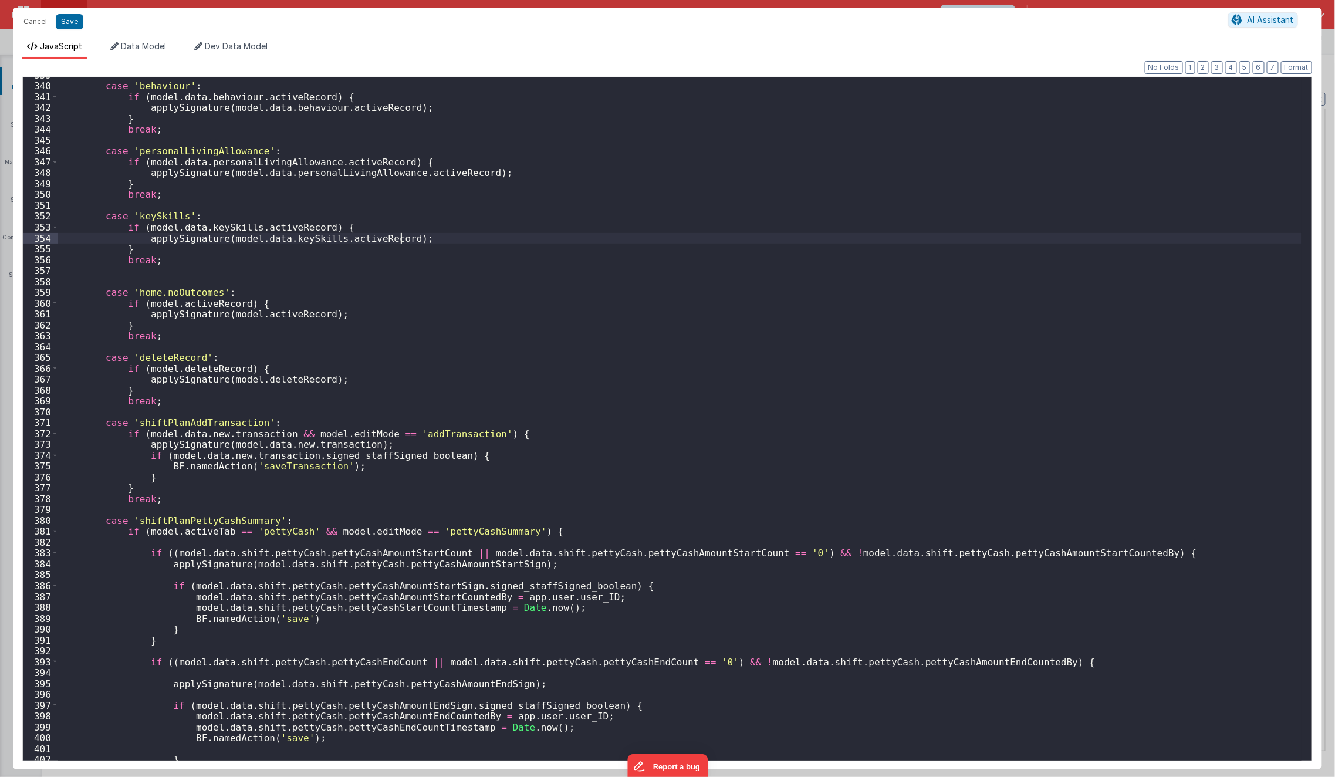
click at [429, 237] on div "case 'behaviour' : if ( model . data . behaviour . activeRecord ) { applySignat…" at bounding box center [680, 422] width 1244 height 705
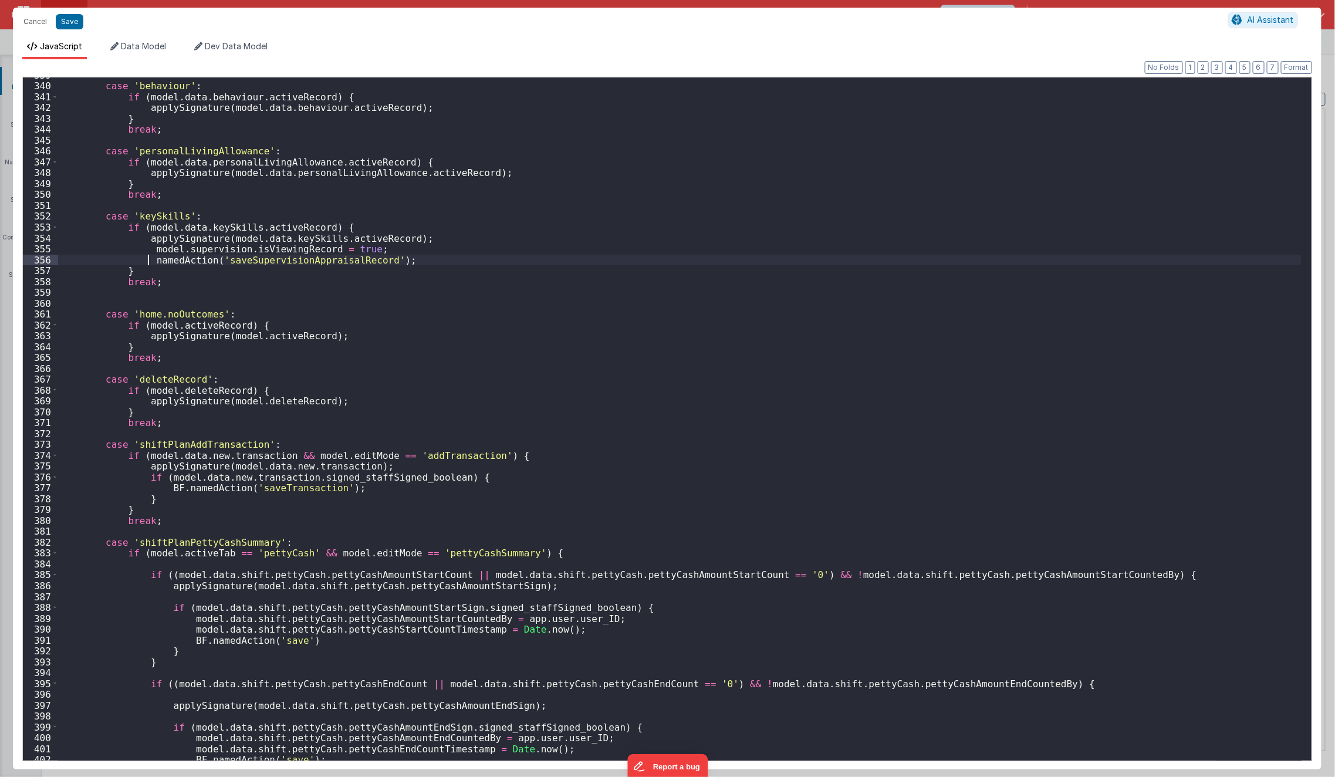
click at [451, 294] on div "case 'behaviour' : if ( model . data . behaviour . activeRecord ) { applySignat…" at bounding box center [680, 422] width 1244 height 705
click at [66, 26] on button "Save" at bounding box center [70, 21] width 28 height 15
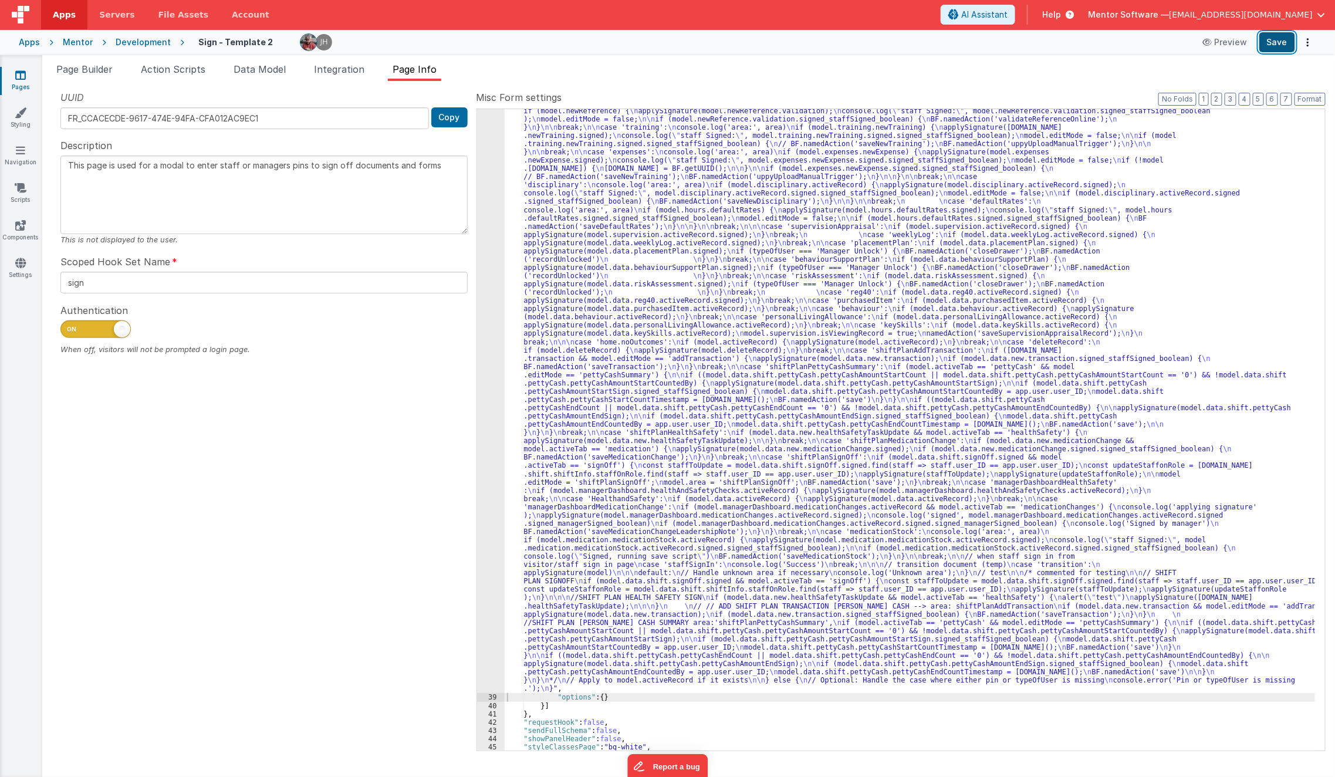
click at [1275, 36] on button "Save" at bounding box center [1278, 42] width 36 height 20
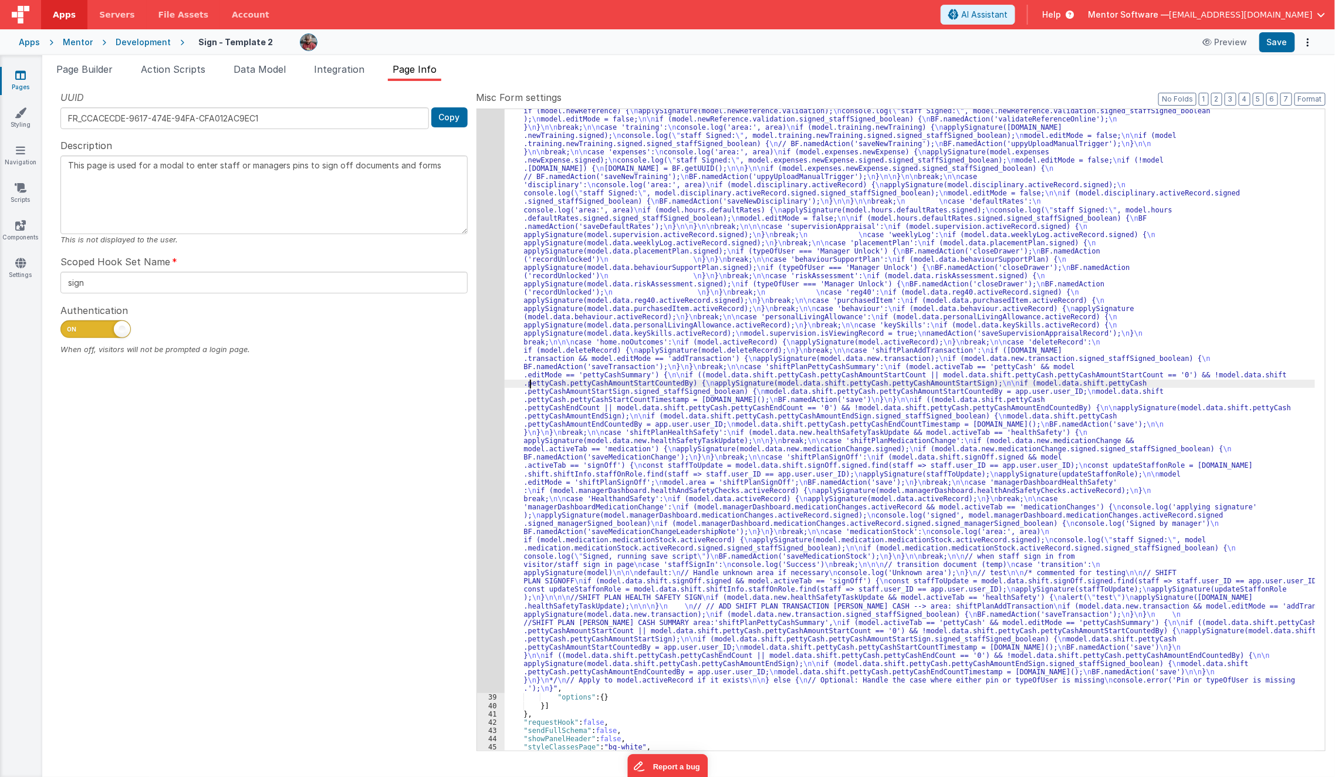
click at [530, 383] on div ""function" : "// Check that the pin entry is true and the value of type of the …" at bounding box center [910, 568] width 811 height 1551
click at [1291, 33] on button "Save" at bounding box center [1278, 42] width 36 height 20
click at [702, 326] on div ""function" : "// Check that the pin entry is true and the value of type of the …" at bounding box center [910, 568] width 811 height 1551
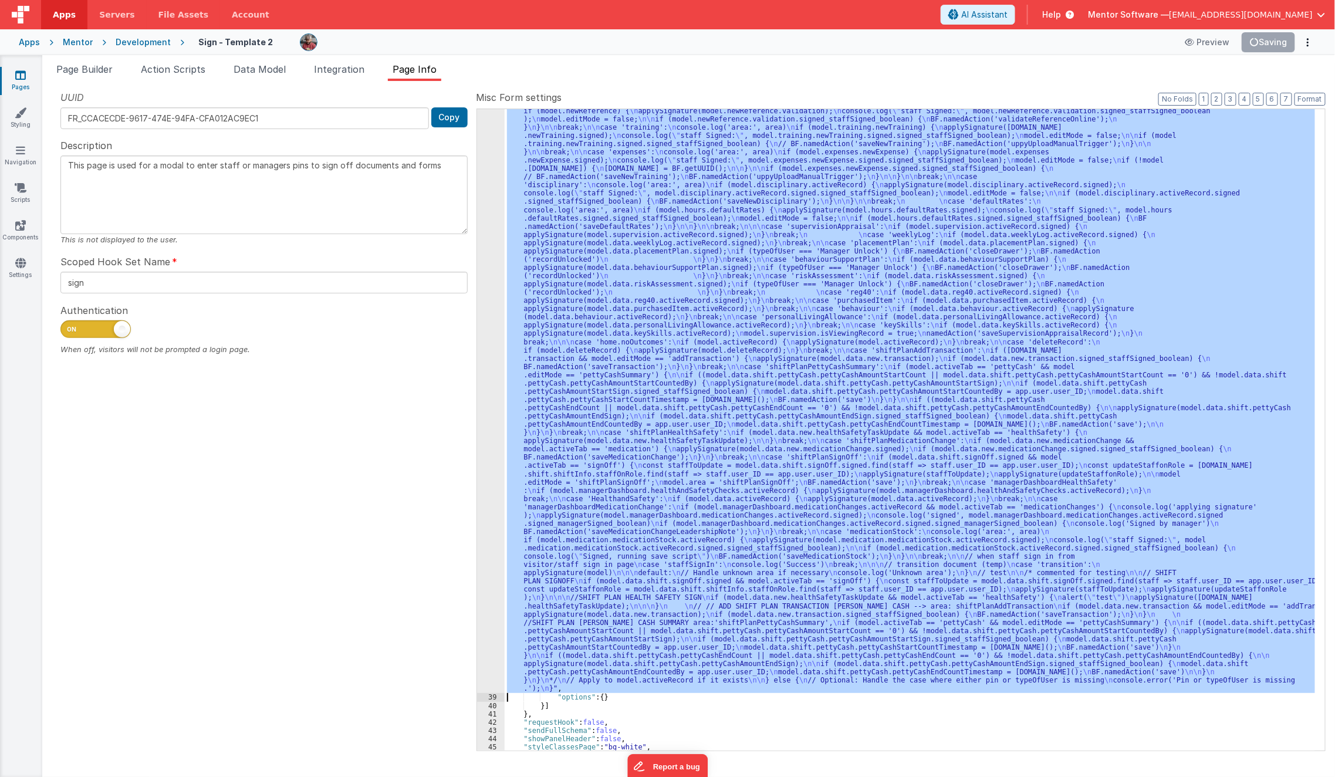
click at [488, 414] on div "38" at bounding box center [491, 243] width 28 height 900
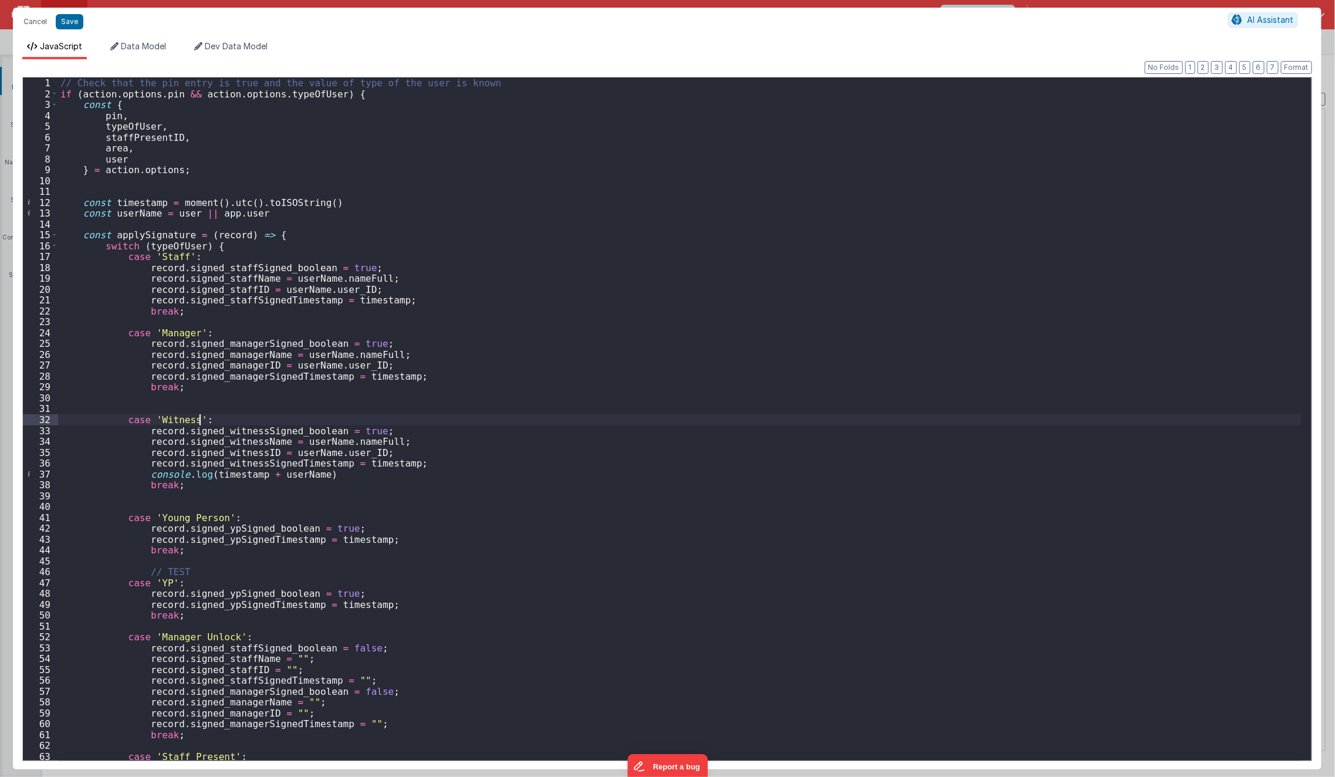
click at [488, 414] on div "// Check that the pin entry is true and the value of type of the user is known …" at bounding box center [680, 429] width 1244 height 705
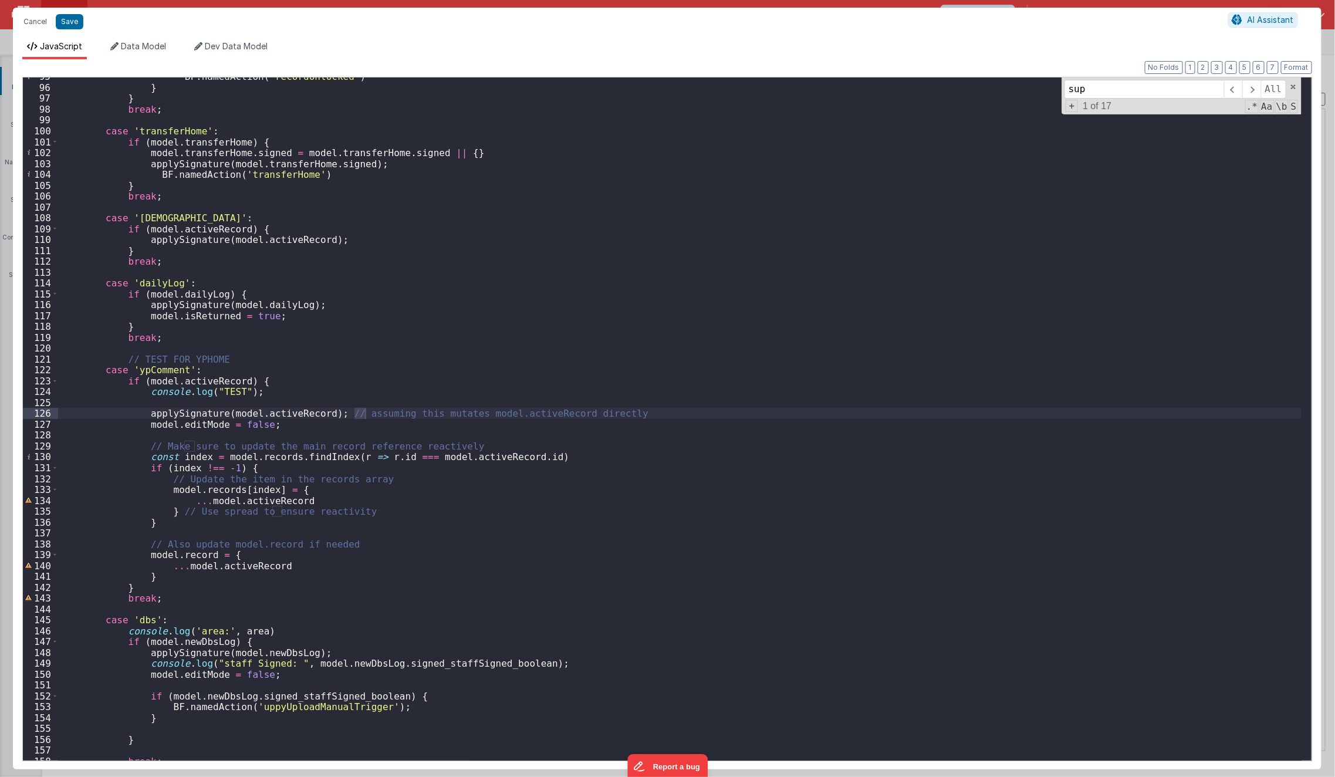
scroll to position [2734, 0]
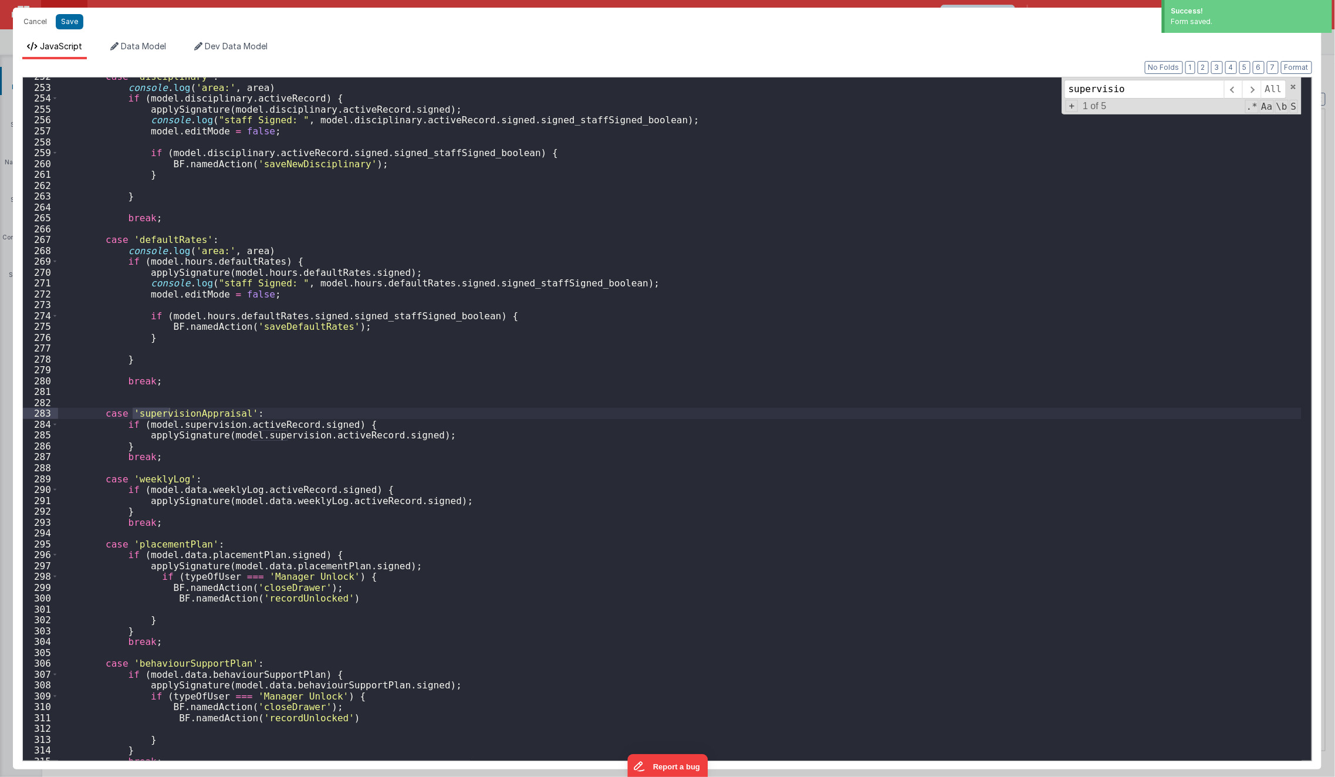
type input "supervision"
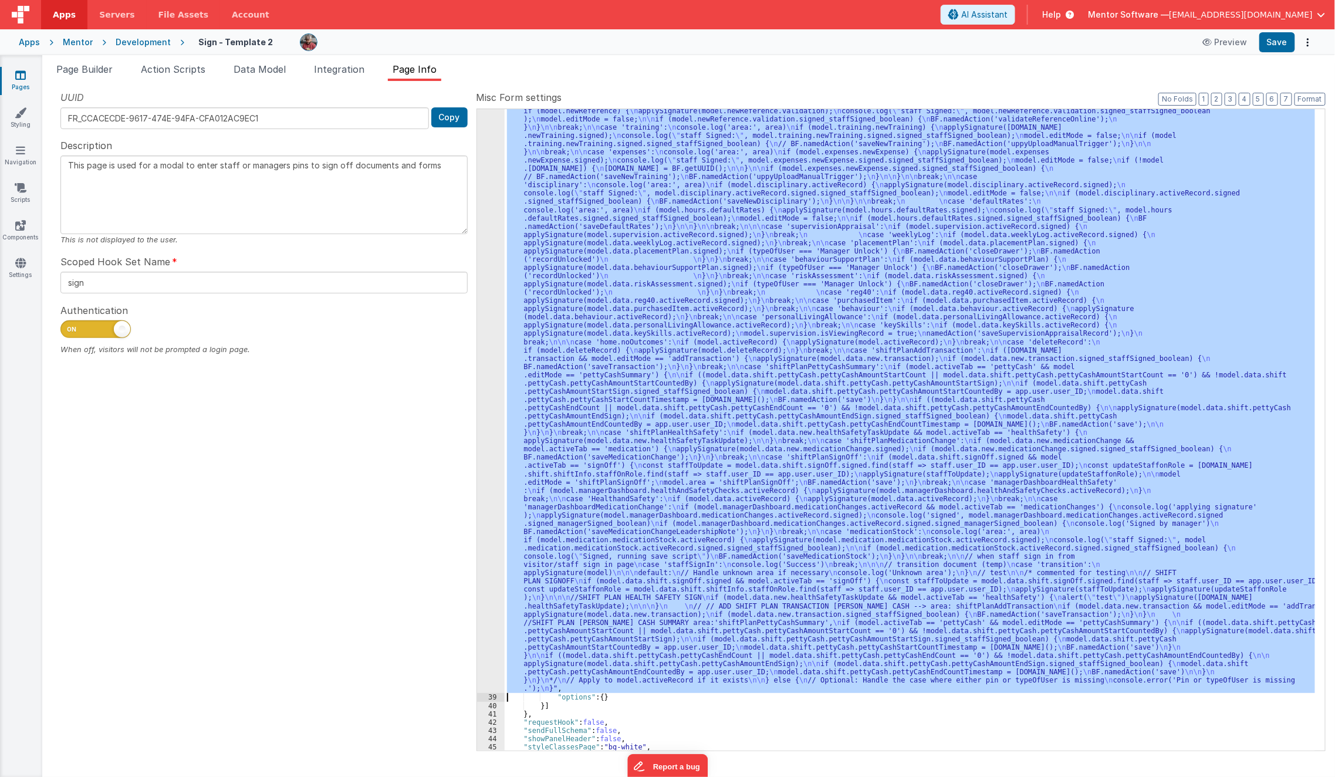
click at [533, 416] on div ""function" : "// Check that the pin entry is true and the value of type of the …" at bounding box center [910, 430] width 811 height 642
click at [487, 421] on div "38" at bounding box center [491, 243] width 28 height 900
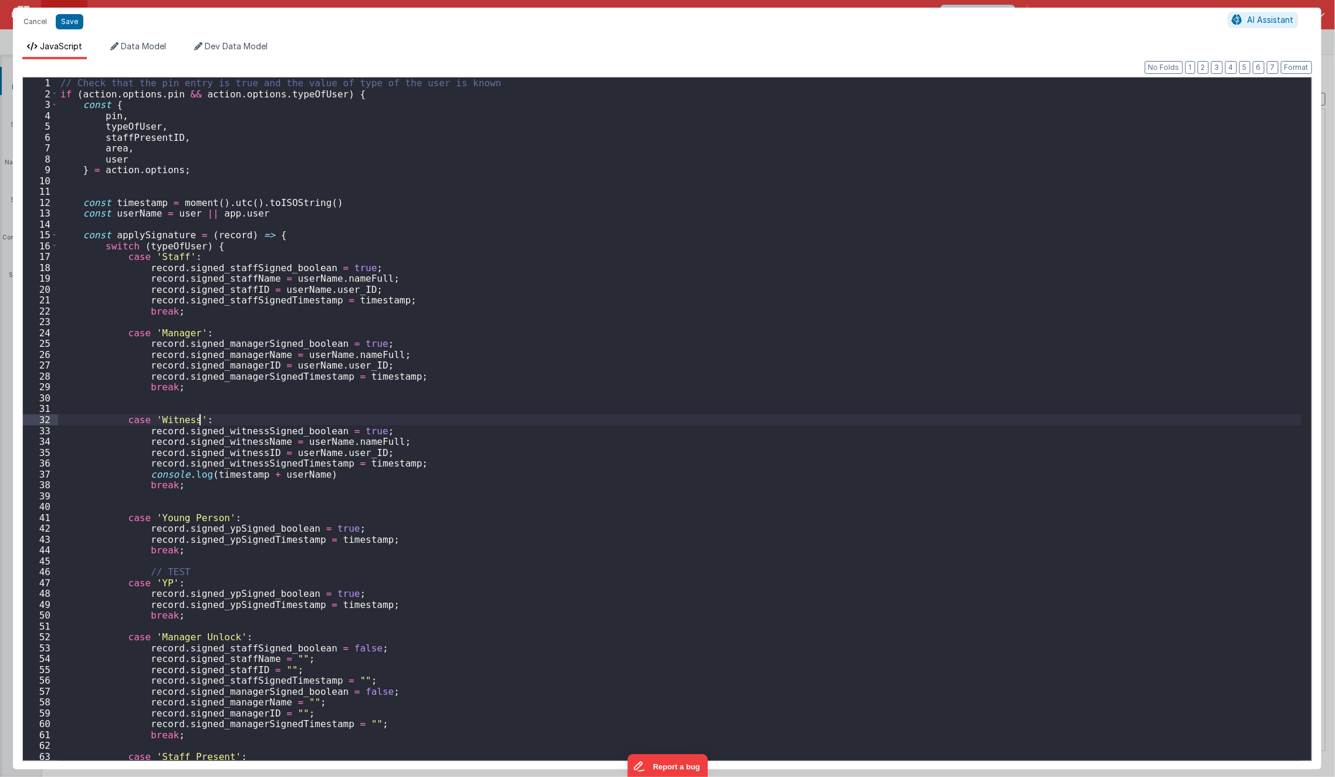
click at [478, 422] on div "// Check that the pin entry is true and the value of type of the user is known …" at bounding box center [680, 429] width 1244 height 705
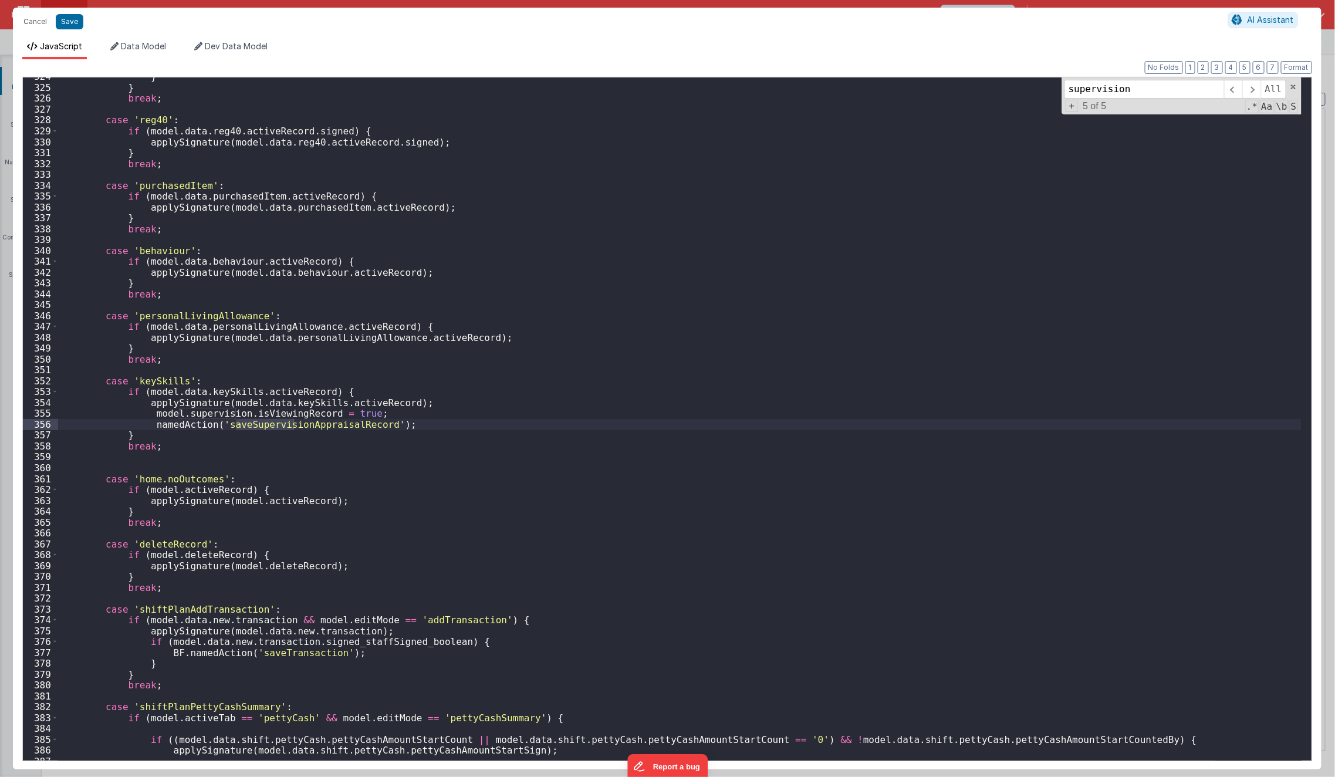
type input "supervision"
click at [144, 409] on div "} } break ; case 'reg40' : if ( model . data . reg40 . activeRecord . signed ) …" at bounding box center [680, 423] width 1244 height 705
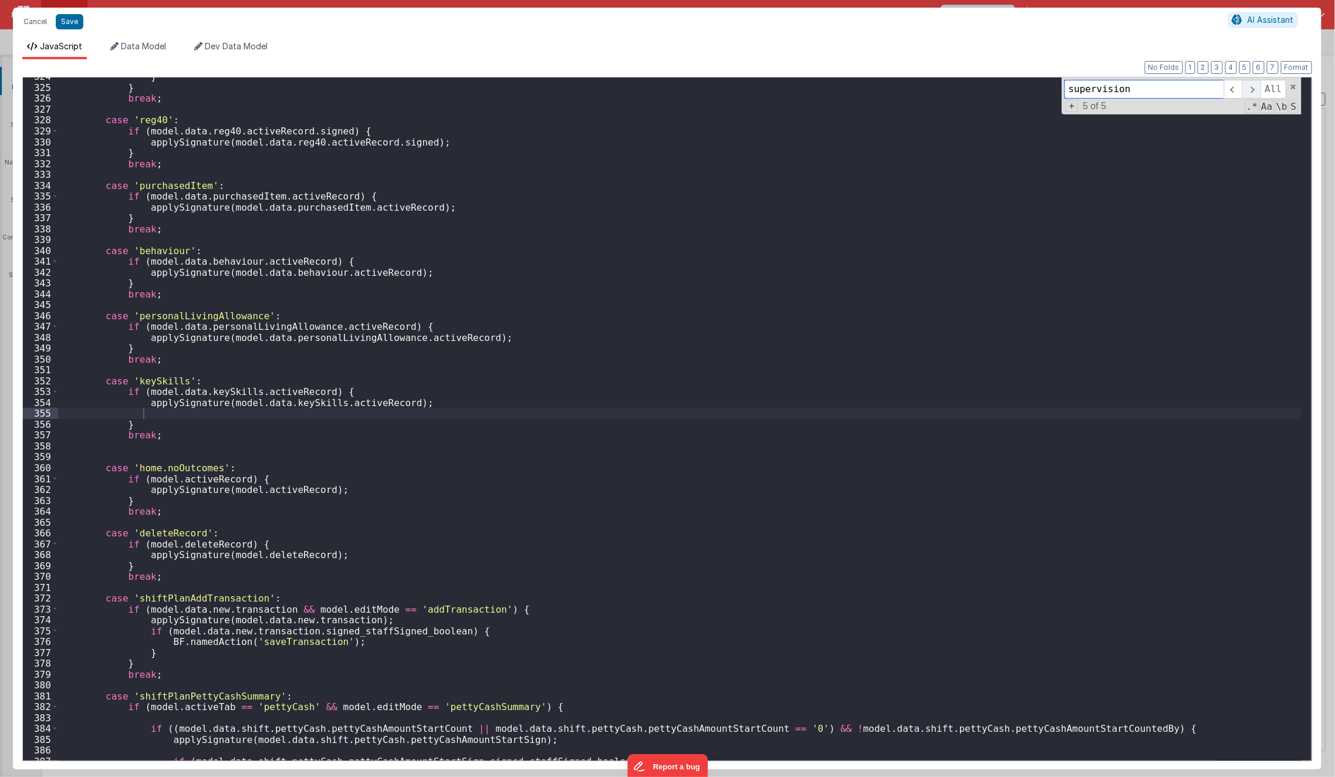
click at [1260, 92] on span at bounding box center [1252, 89] width 18 height 19
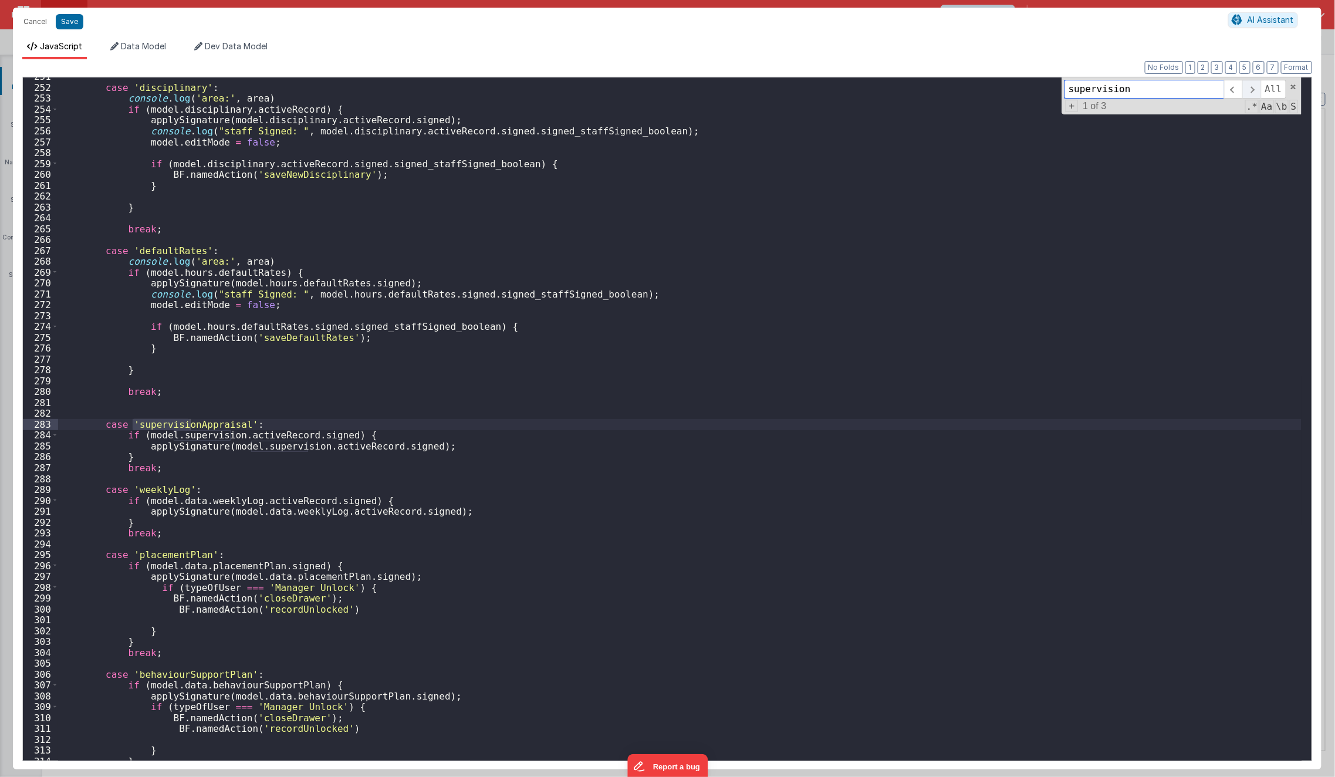
scroll to position [2724, 0]
click at [1260, 92] on span at bounding box center [1252, 89] width 18 height 19
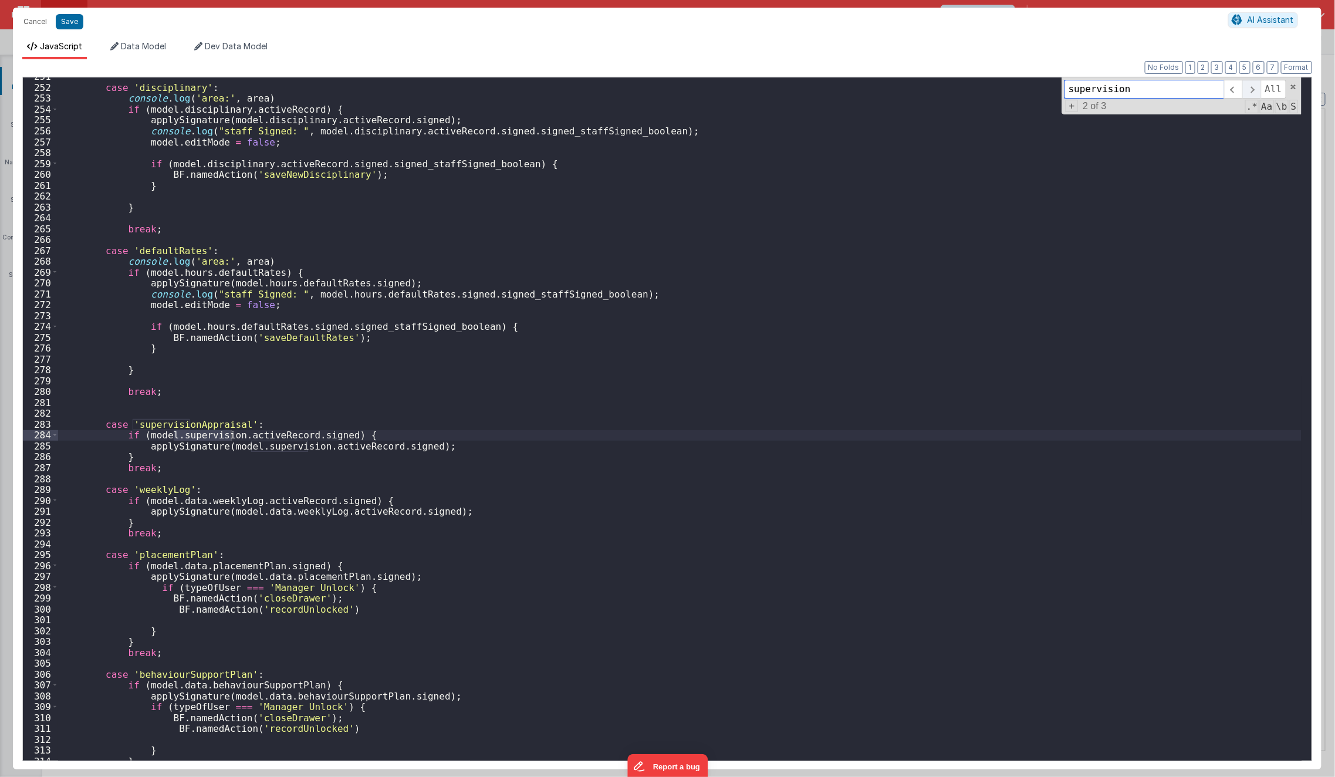
click at [1260, 92] on span at bounding box center [1252, 89] width 18 height 19
click at [467, 448] on div "case 'disciplinary' : console . log ( 'area:' , area ) if ( model . disciplinar…" at bounding box center [680, 423] width 1244 height 705
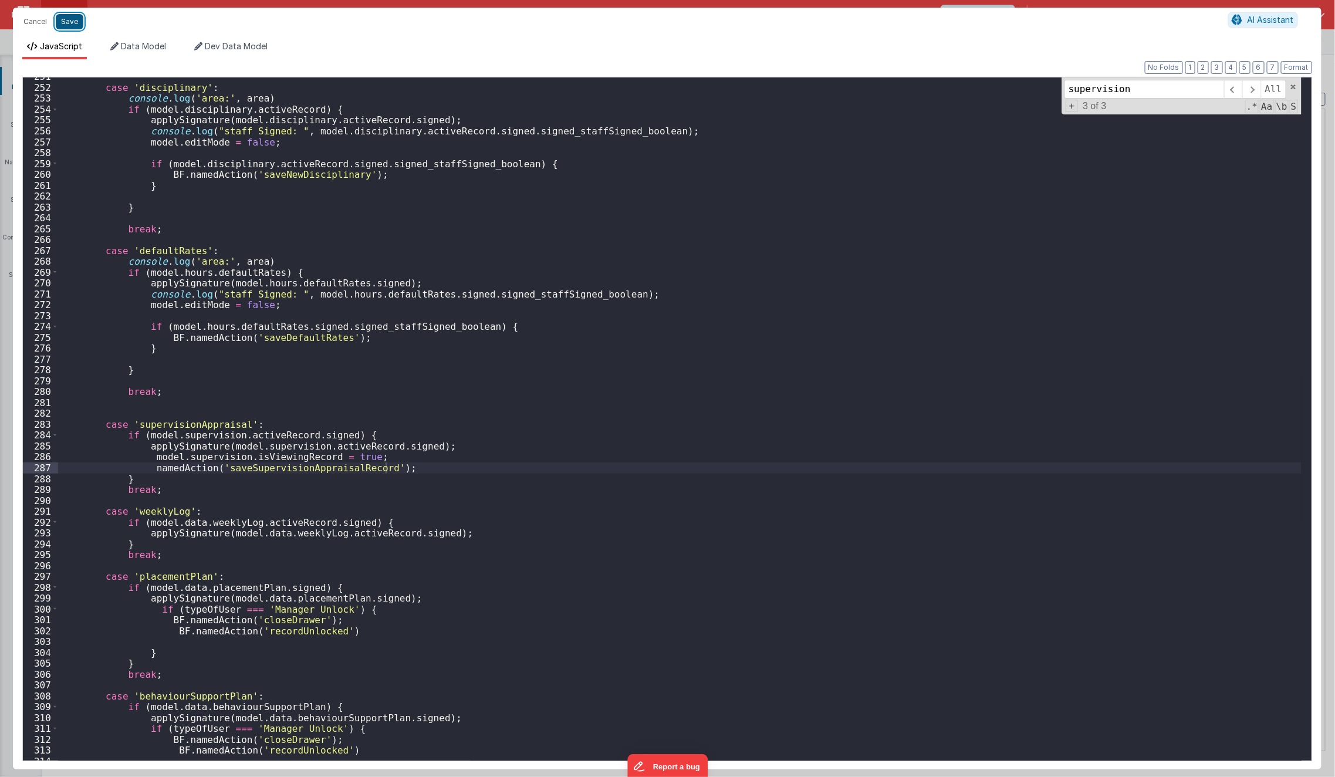
click at [70, 16] on button "Save" at bounding box center [70, 21] width 28 height 15
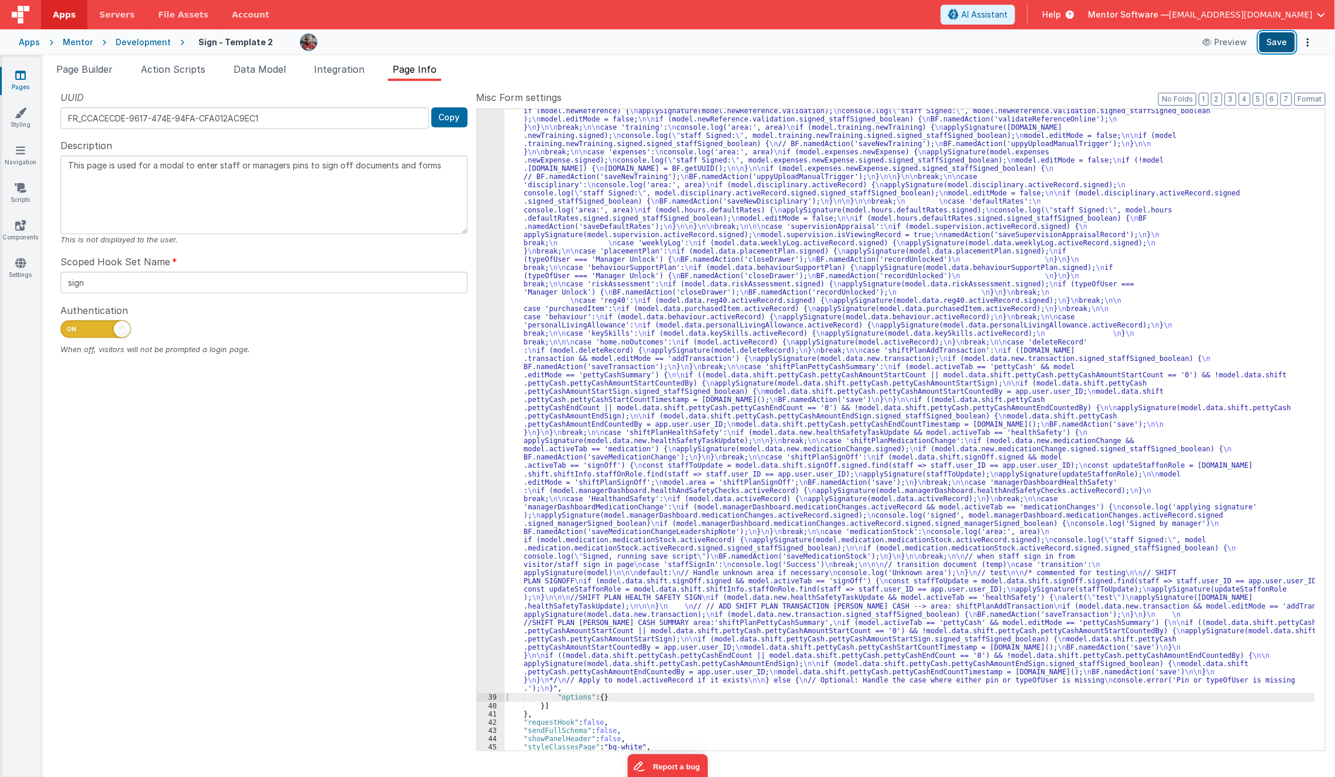
click at [1276, 44] on button "Save" at bounding box center [1278, 42] width 36 height 20
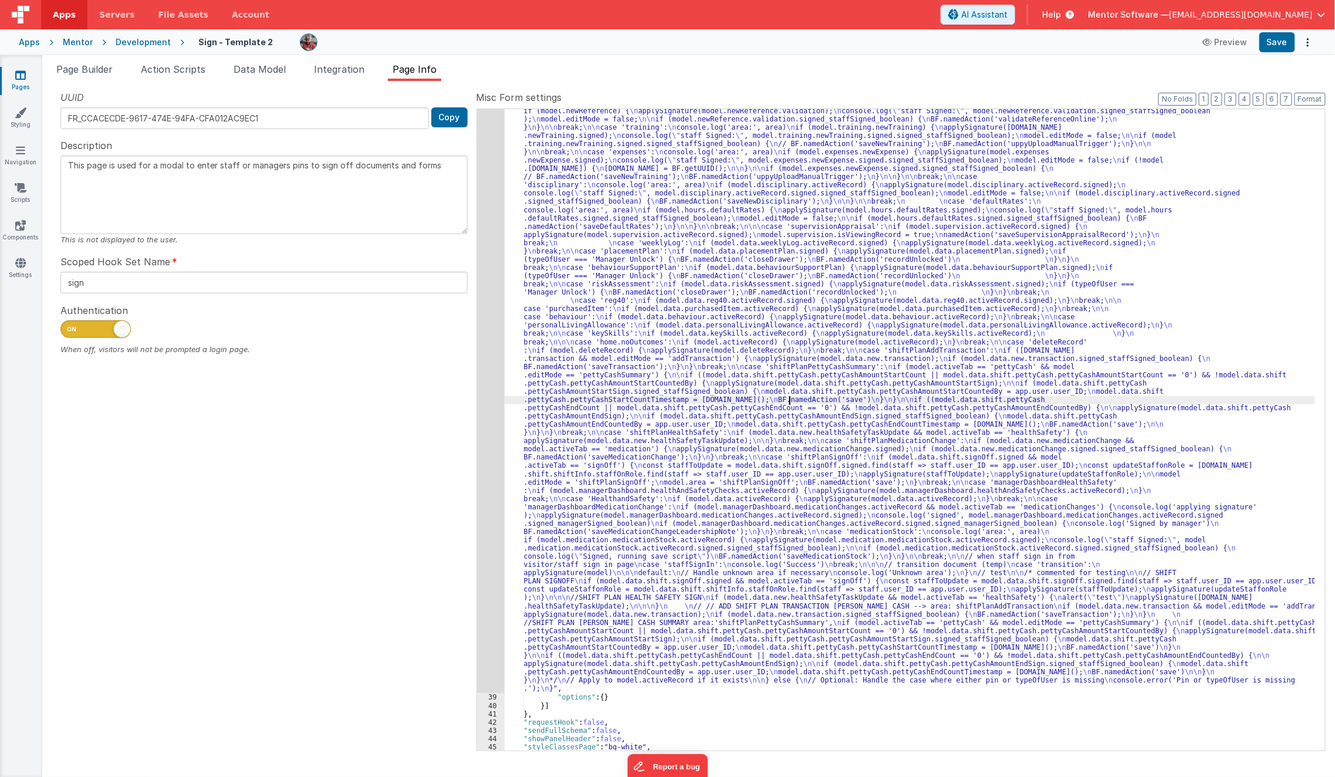
click at [791, 399] on div ""function" : "// Check that the pin entry is true and the value of type of the …" at bounding box center [910, 568] width 811 height 1551
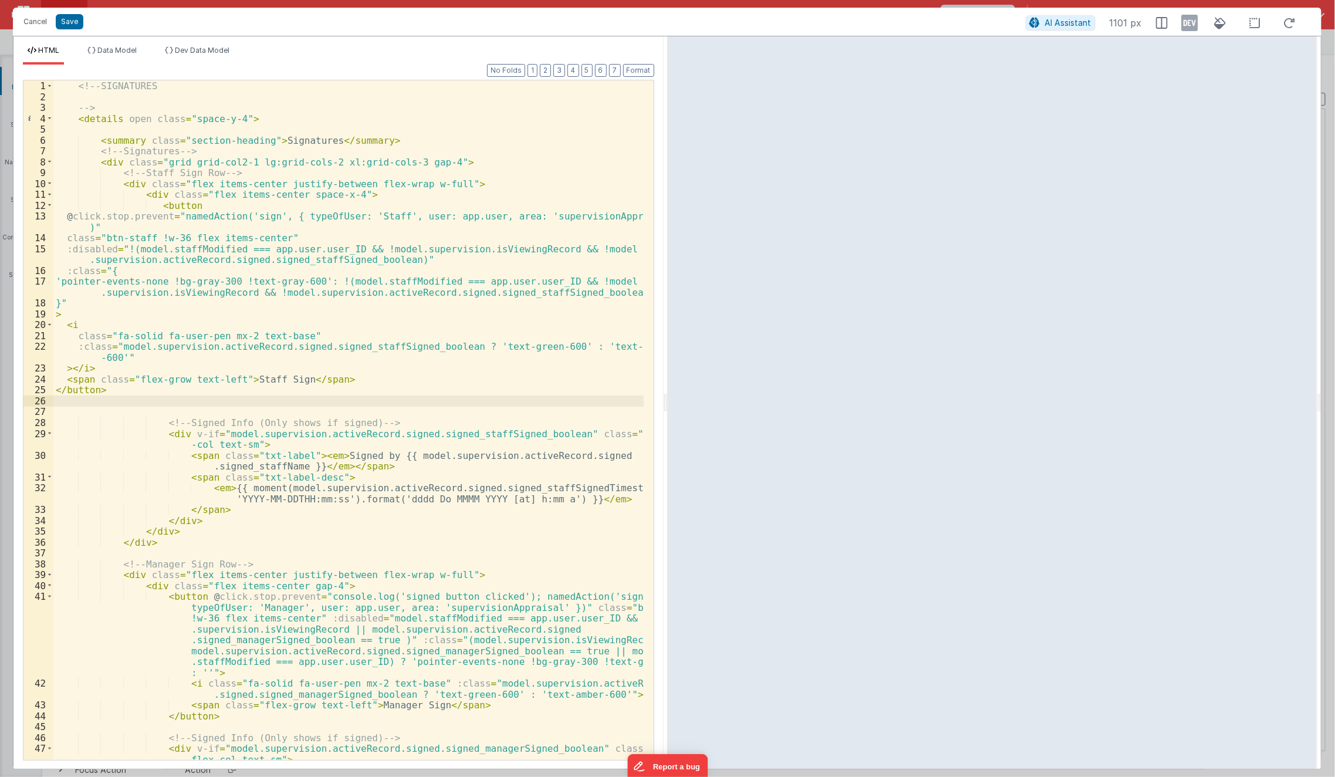
scroll to position [2594, 0]
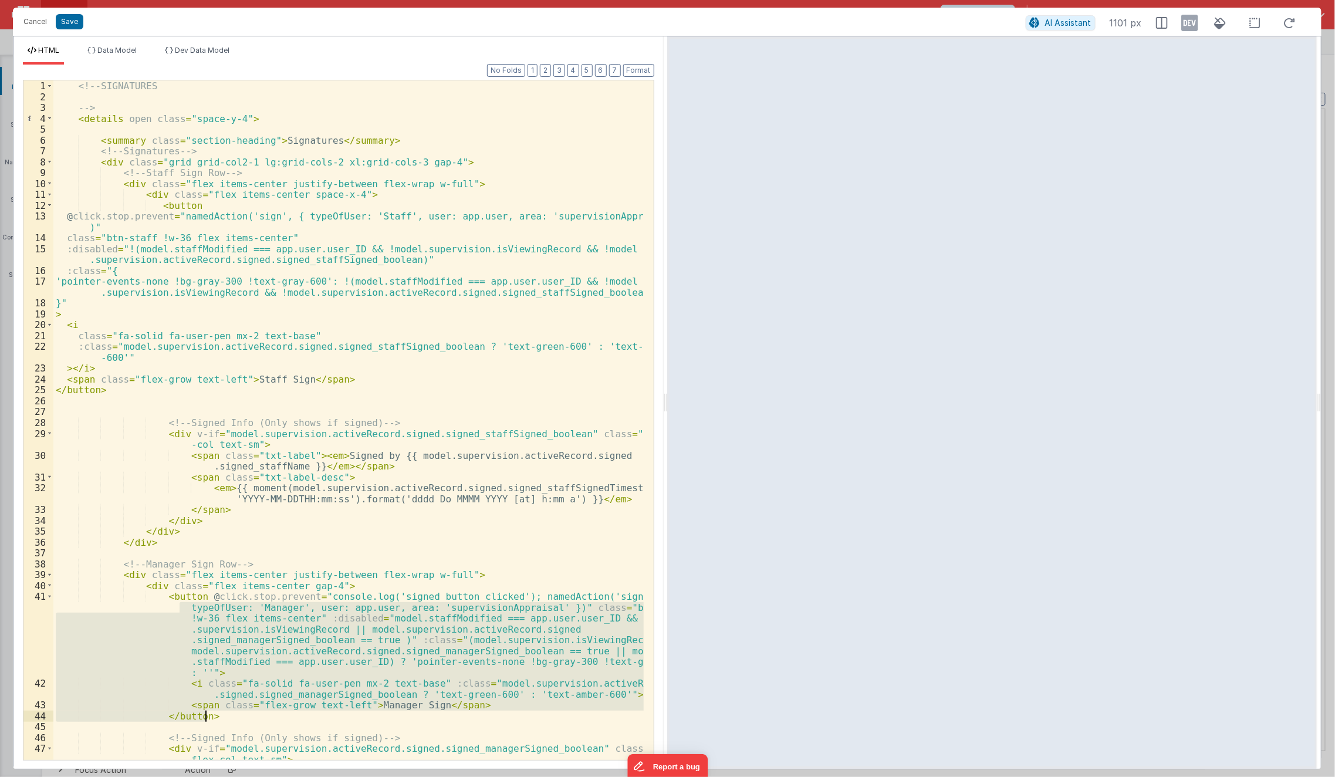
drag, startPoint x: 157, startPoint y: 602, endPoint x: 236, endPoint y: 712, distance: 135.9
click at [236, 712] on div "<!-- SIGNATURES --> < details open class = "space-y-4" > < summary class = "sec…" at bounding box center [348, 436] width 591 height 713
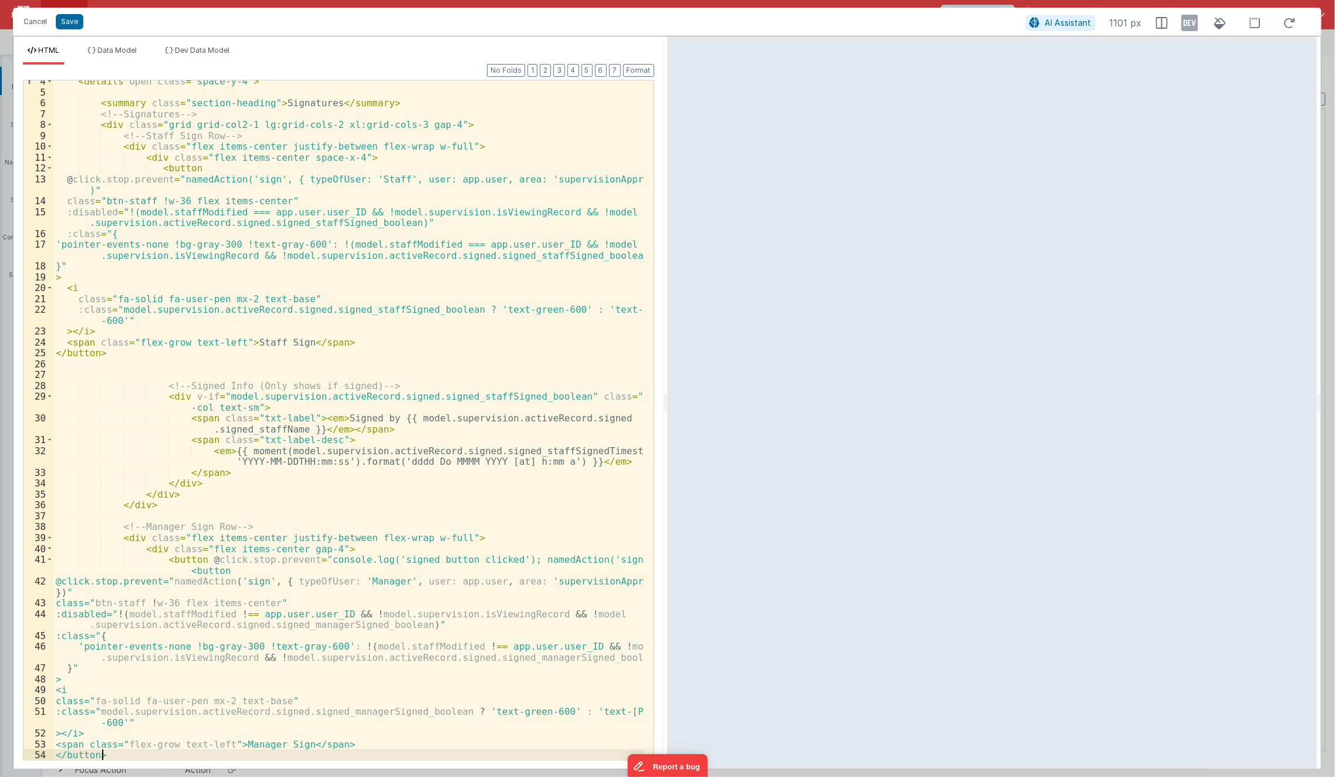
scroll to position [36, 0]
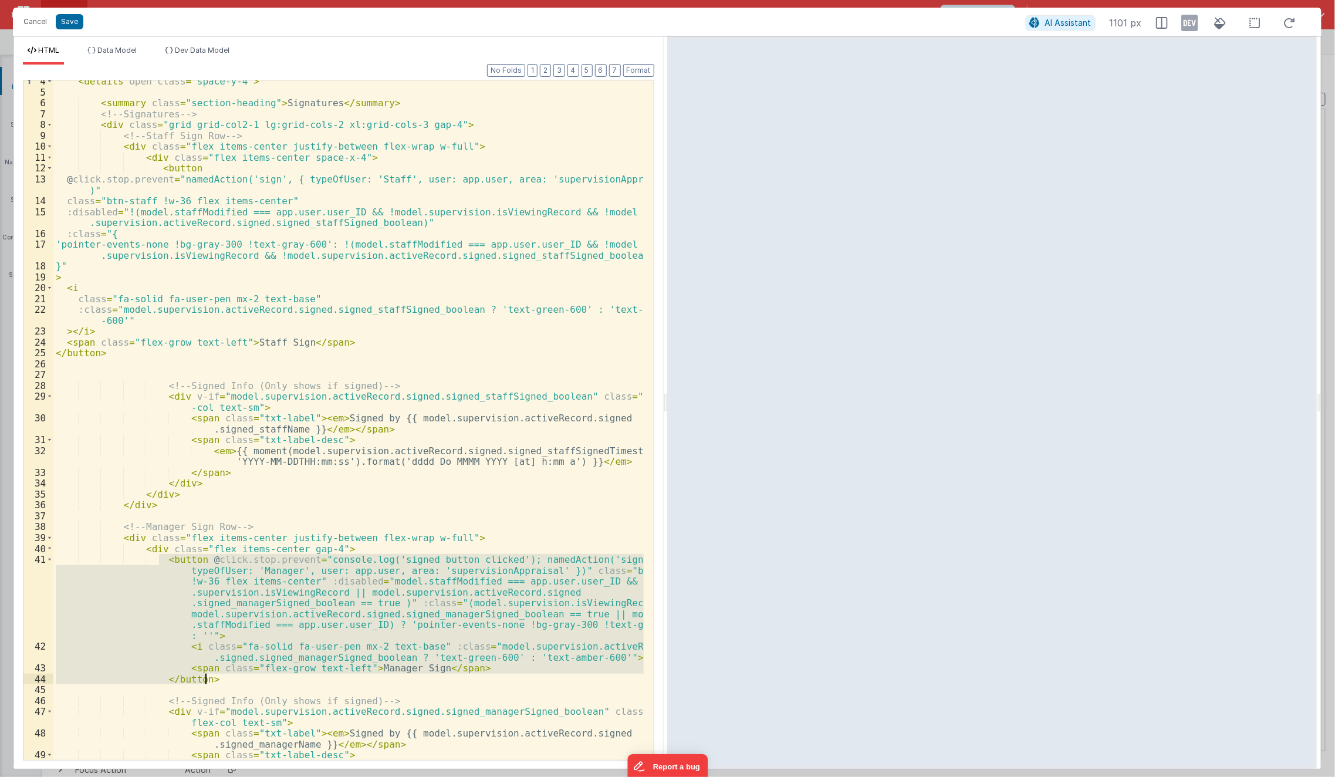
drag, startPoint x: 157, startPoint y: 561, endPoint x: 236, endPoint y: 674, distance: 138.7
click at [236, 674] on div "< details open class = "space-y-4" > < summary class = "section-heading" > Sign…" at bounding box center [348, 432] width 591 height 713
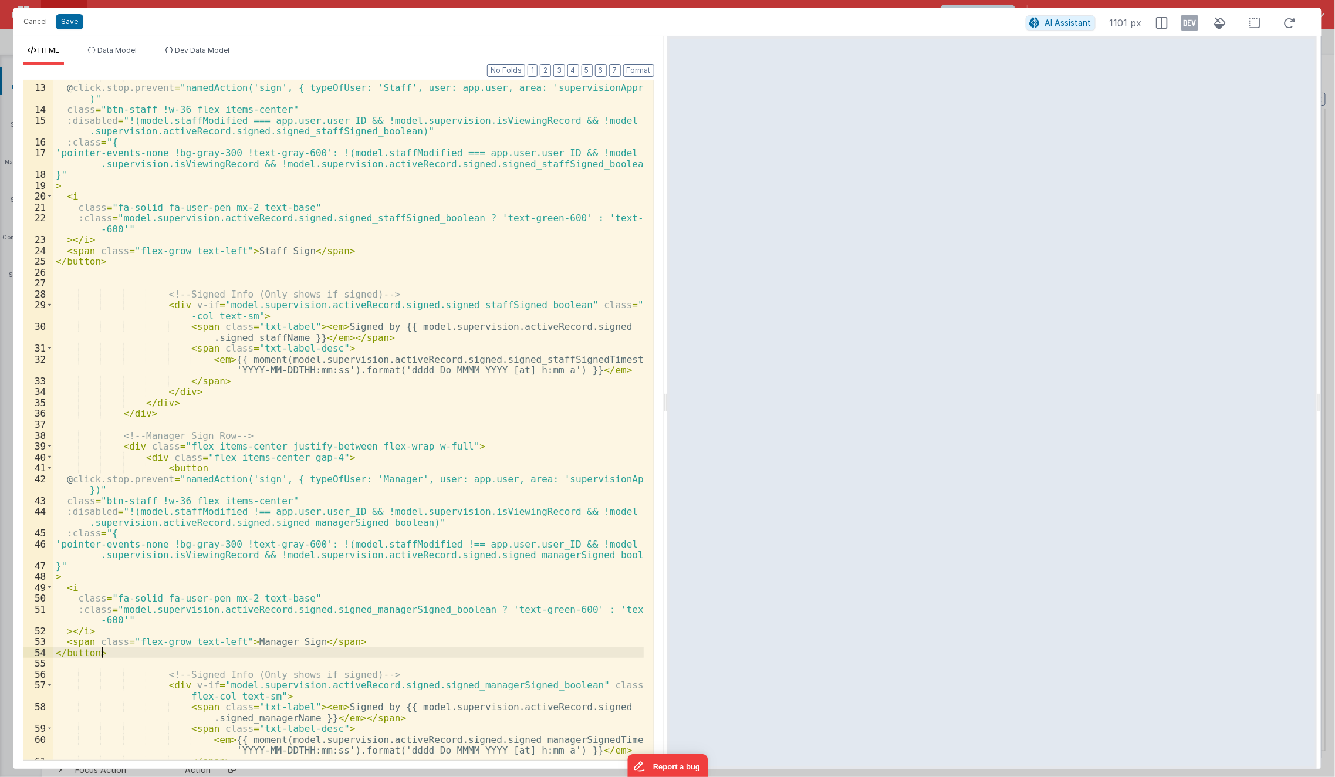
scroll to position [129, 0]
click at [65, 22] on button "Save" at bounding box center [70, 21] width 28 height 15
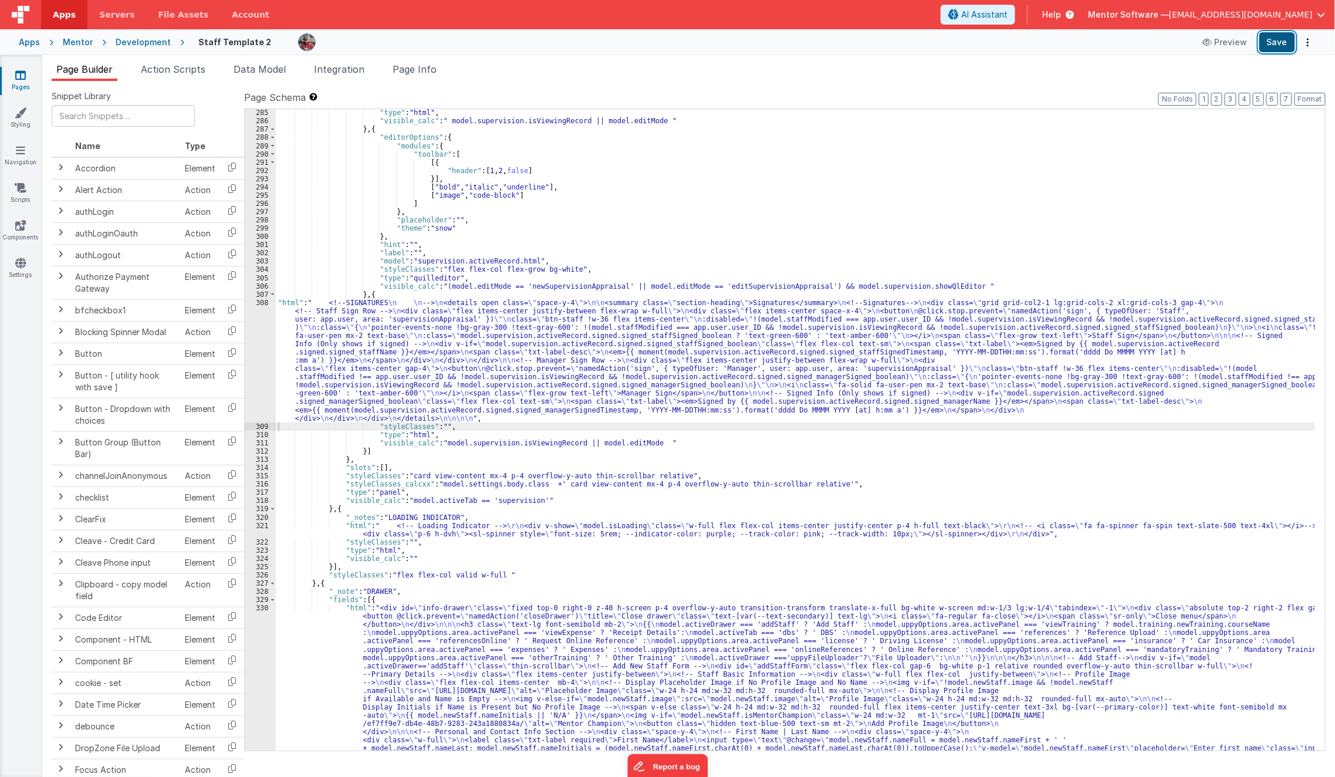
click at [1279, 34] on button "Save" at bounding box center [1278, 42] width 36 height 20
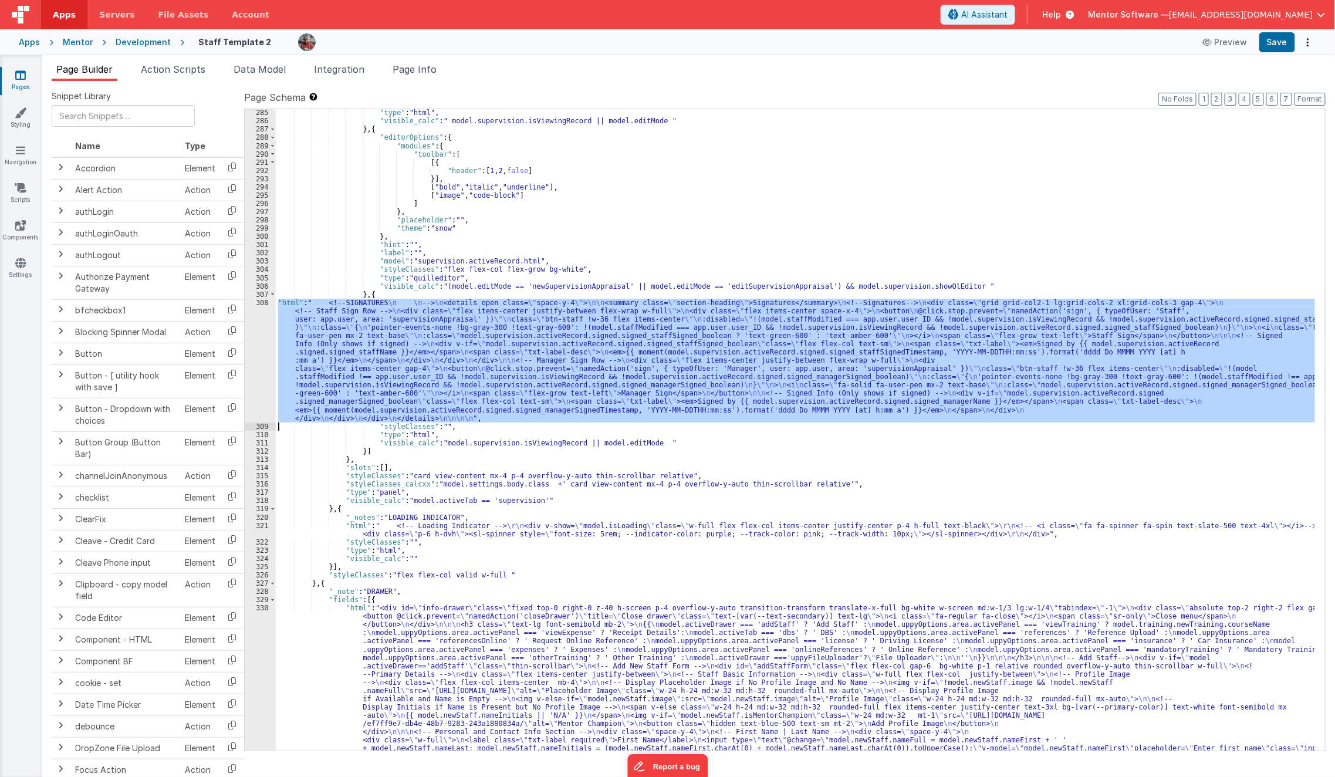
click at [258, 373] on div "308" at bounding box center [260, 361] width 31 height 124
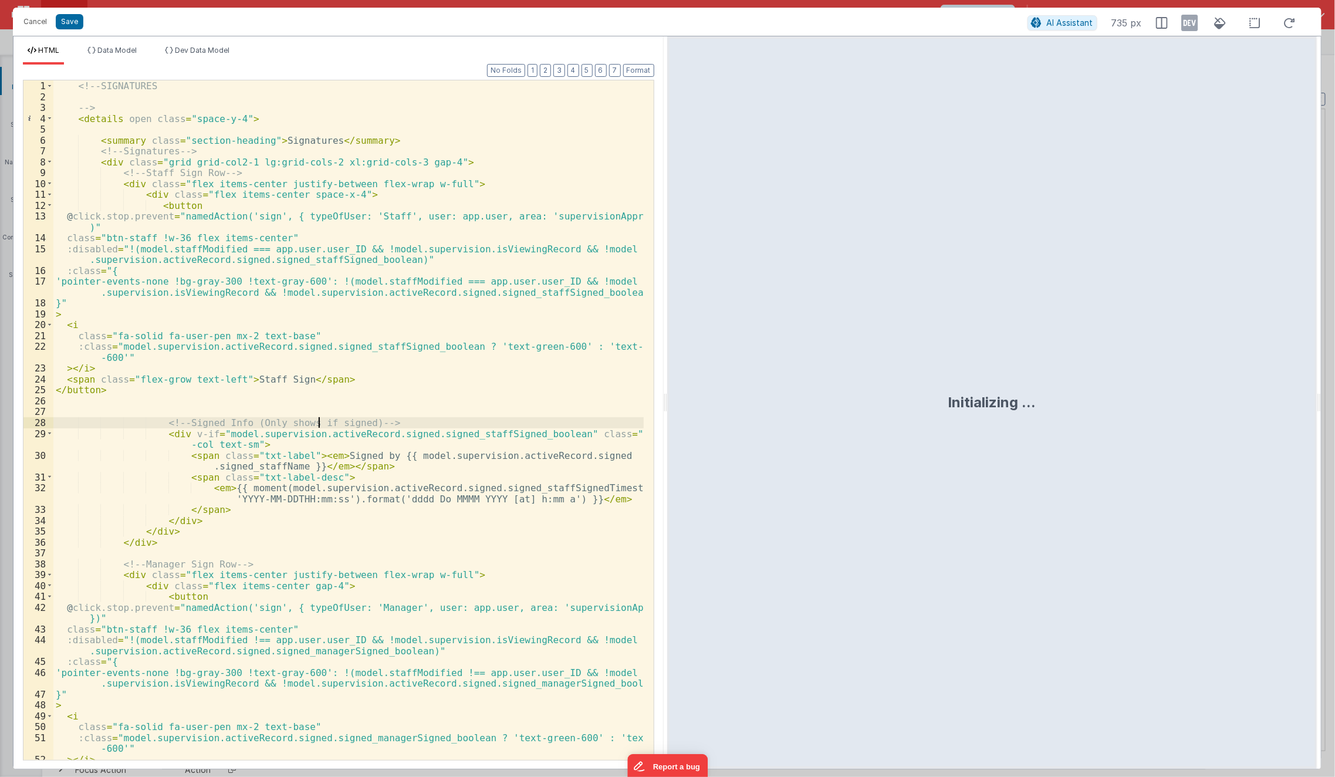
click at [320, 420] on div "<!-- SIGNATURES --> < details open class = "space-y-4" > < summary class = "sec…" at bounding box center [348, 431] width 591 height 702
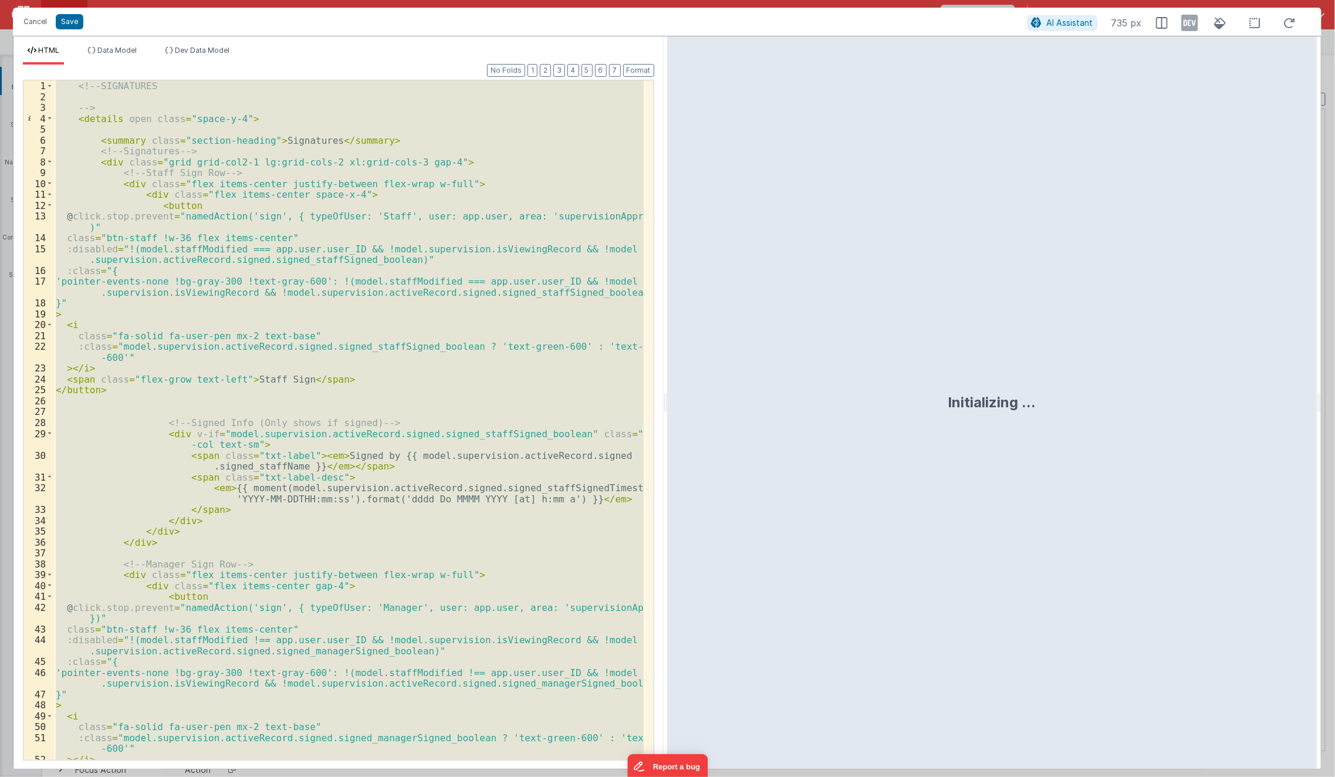
click at [498, 350] on div "<!-- SIGNATURES --> < details open class = "space-y-4" > < summary class = "sec…" at bounding box center [348, 420] width 590 height 680
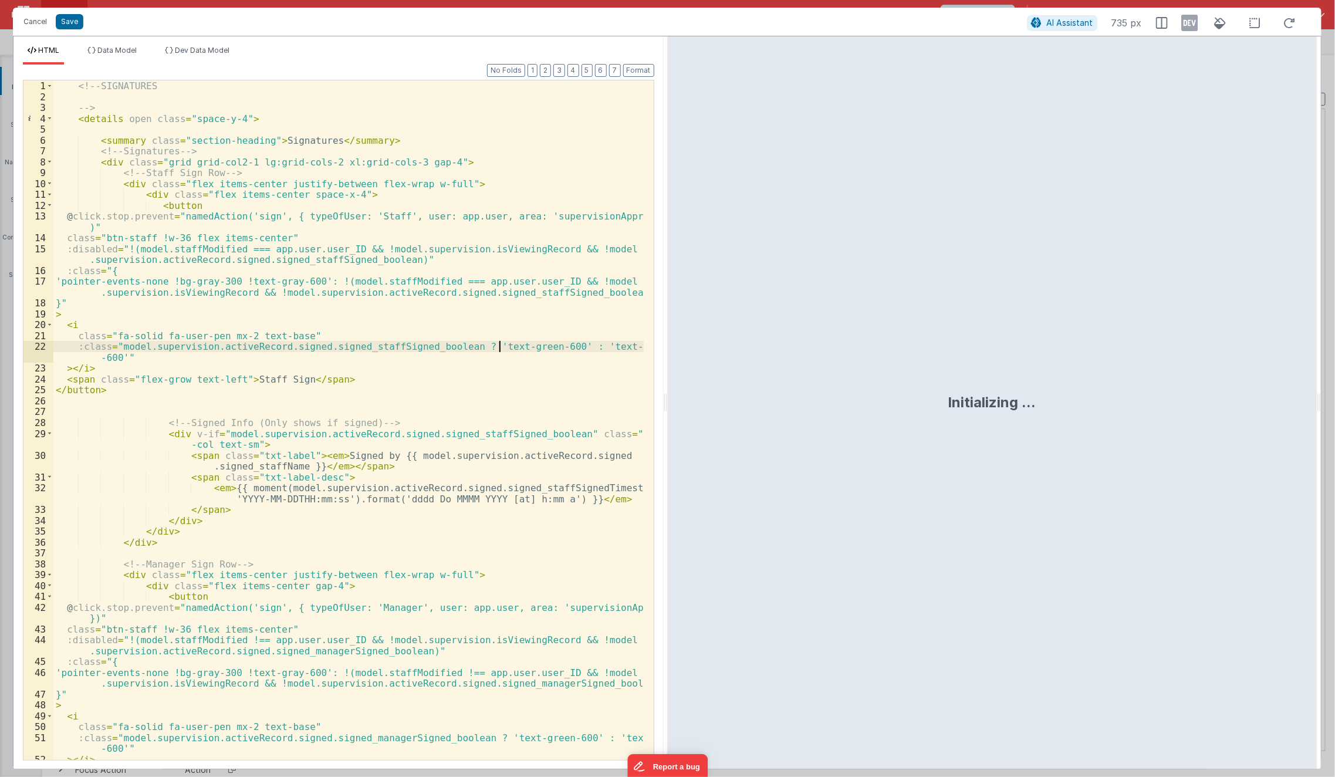
click at [426, 387] on div "<!-- SIGNATURES --> < details open class = "space-y-4" > < summary class = "sec…" at bounding box center [348, 431] width 591 height 702
click at [237, 238] on div "<!-- SIGNATURES --> < details open class = "space-y-4" > < summary class = "sec…" at bounding box center [348, 431] width 591 height 702
click at [239, 252] on div "<!-- SIGNATURES --> < details open class = "space-y-4" > < summary class = "sec…" at bounding box center [348, 431] width 591 height 702
click at [356, 251] on div "<!-- SIGNATURES --> < details open class = "space-y-4" > < summary class = "sec…" at bounding box center [348, 431] width 591 height 702
click at [343, 251] on div "<!-- SIGNATURES --> < details open class = "space-y-4" > < summary class = "sec…" at bounding box center [348, 431] width 591 height 702
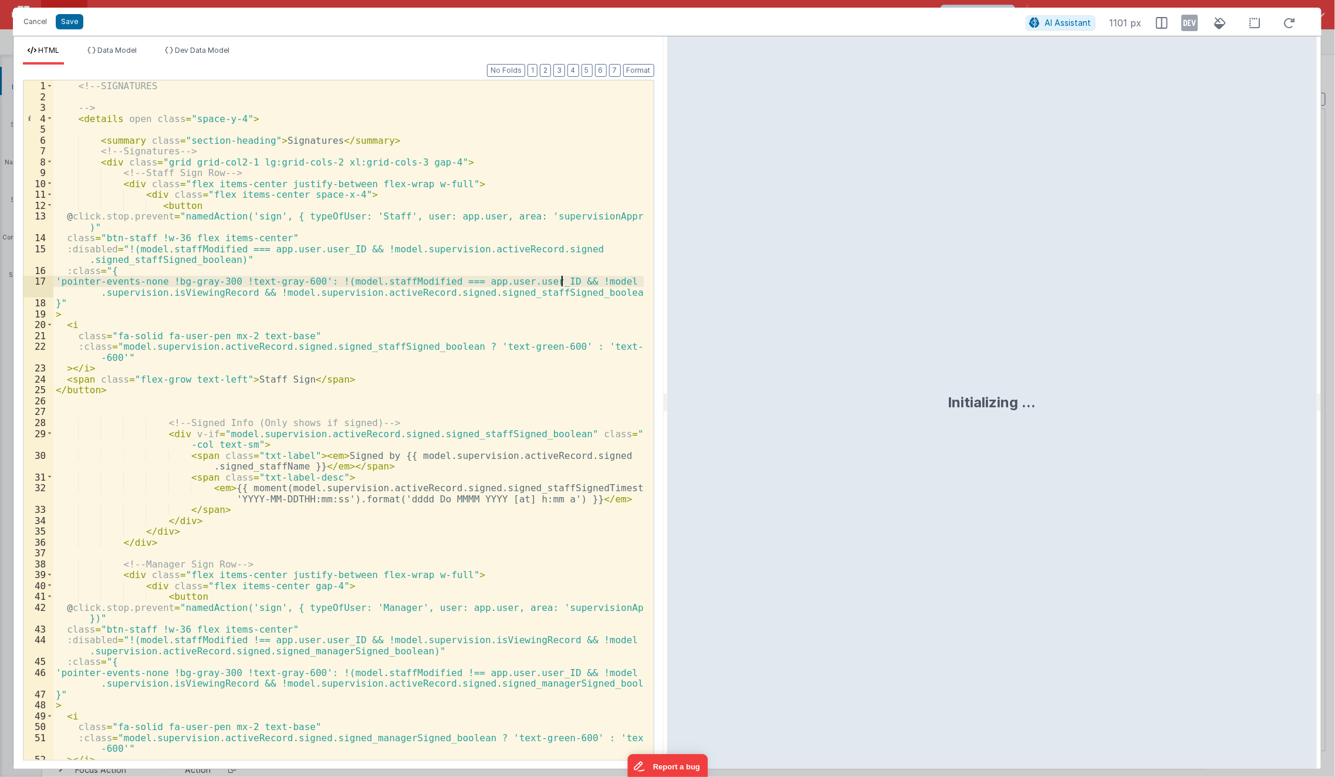
click at [562, 283] on div "<!-- SIGNATURES --> < details open class = "space-y-4" > < summary class = "sec…" at bounding box center [348, 431] width 591 height 702
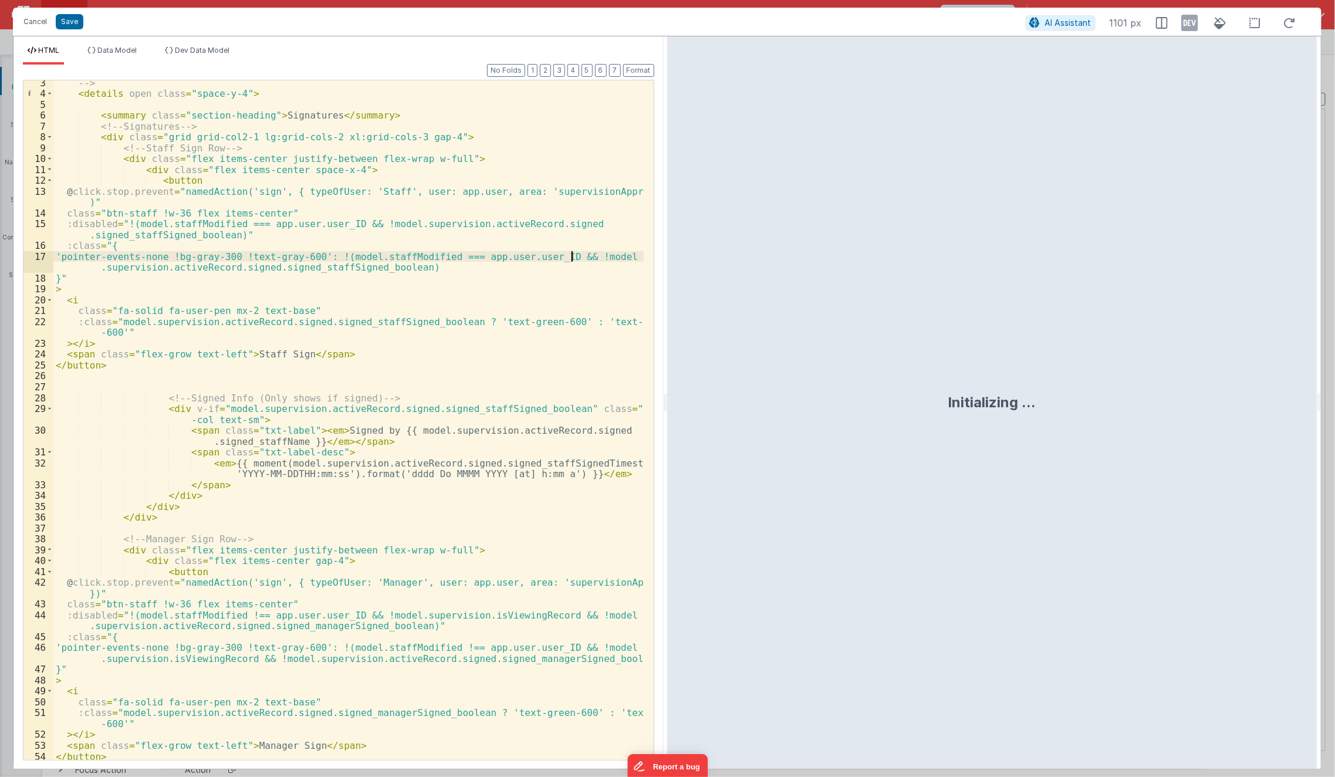
scroll to position [140, 0]
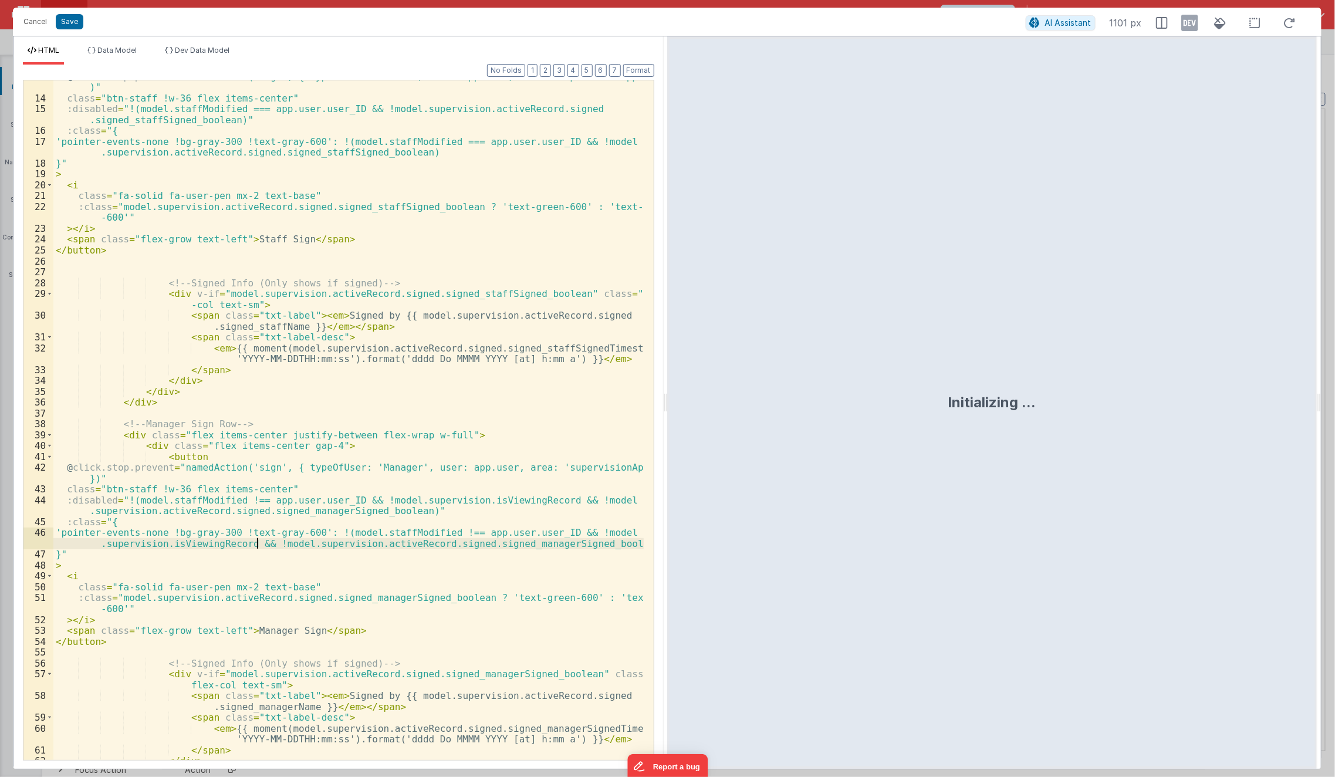
click at [256, 547] on div "@ click.stop.prevent = "namedAction('sign', { typeOfUser: 'Staff', user: app.us…" at bounding box center [348, 427] width 591 height 713
click at [343, 497] on div "@ click.stop.prevent = "namedAction('sign', { typeOfUser: 'Staff', user: app.us…" at bounding box center [348, 427] width 591 height 713
click at [74, 24] on button "Save" at bounding box center [70, 21] width 28 height 15
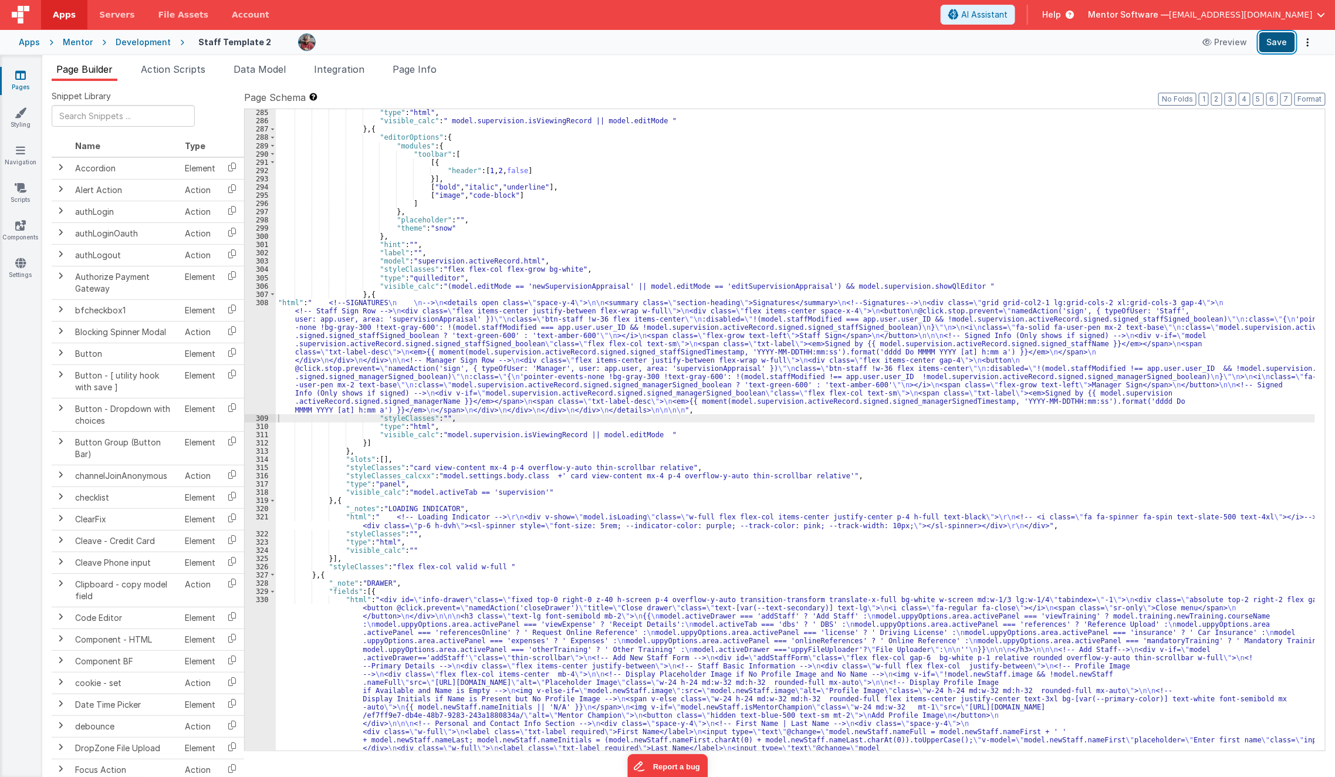
click at [1274, 45] on button "Save" at bounding box center [1278, 42] width 36 height 20
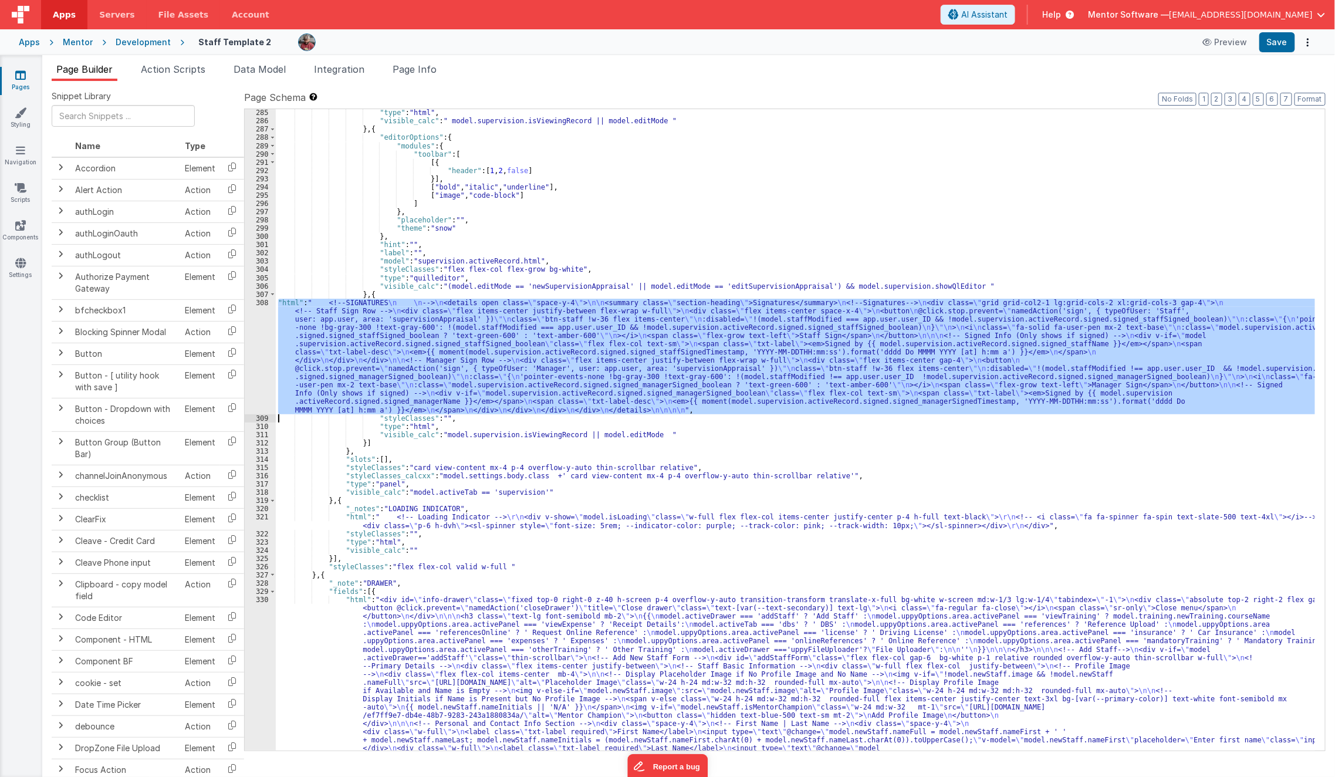
click at [250, 368] on div "308" at bounding box center [260, 357] width 31 height 116
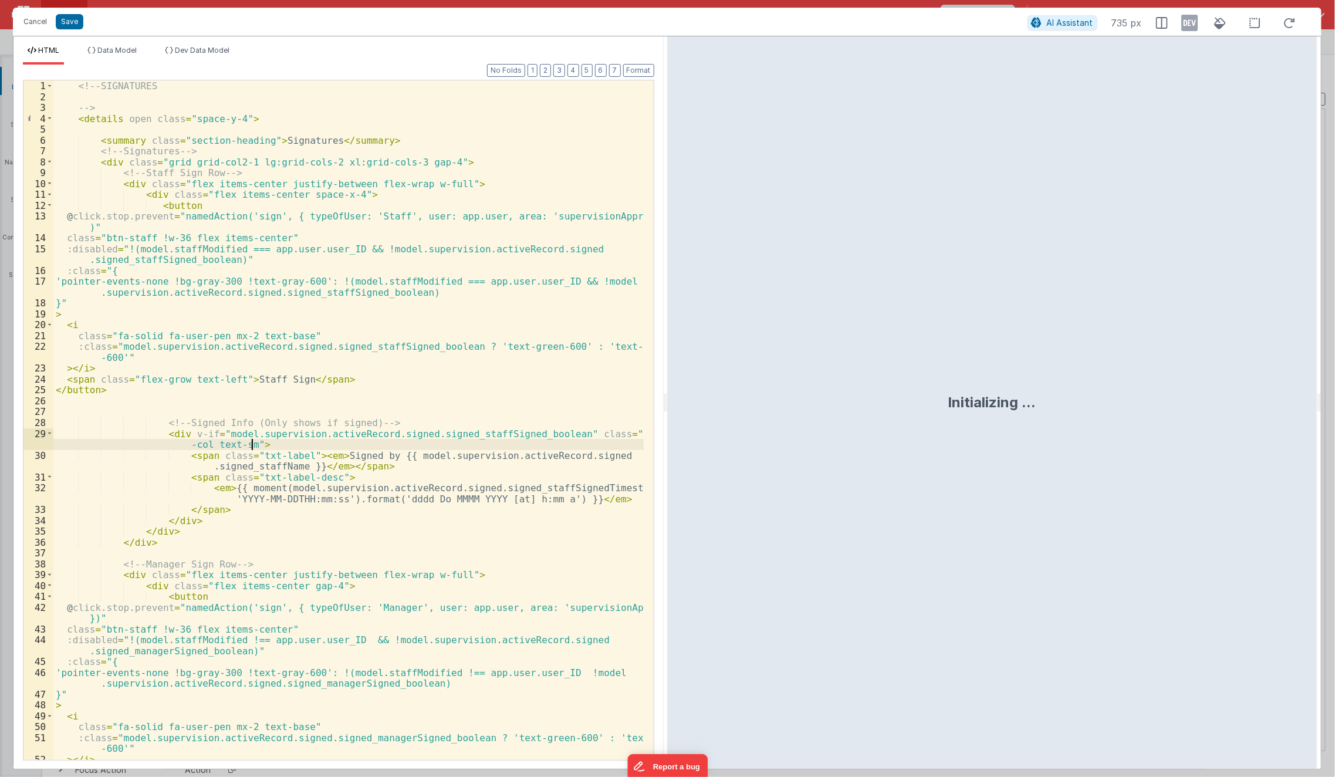
click at [317, 440] on div "<!-- SIGNATURES --> < details open class = "space-y-4" > < summary class = "sec…" at bounding box center [348, 431] width 591 height 702
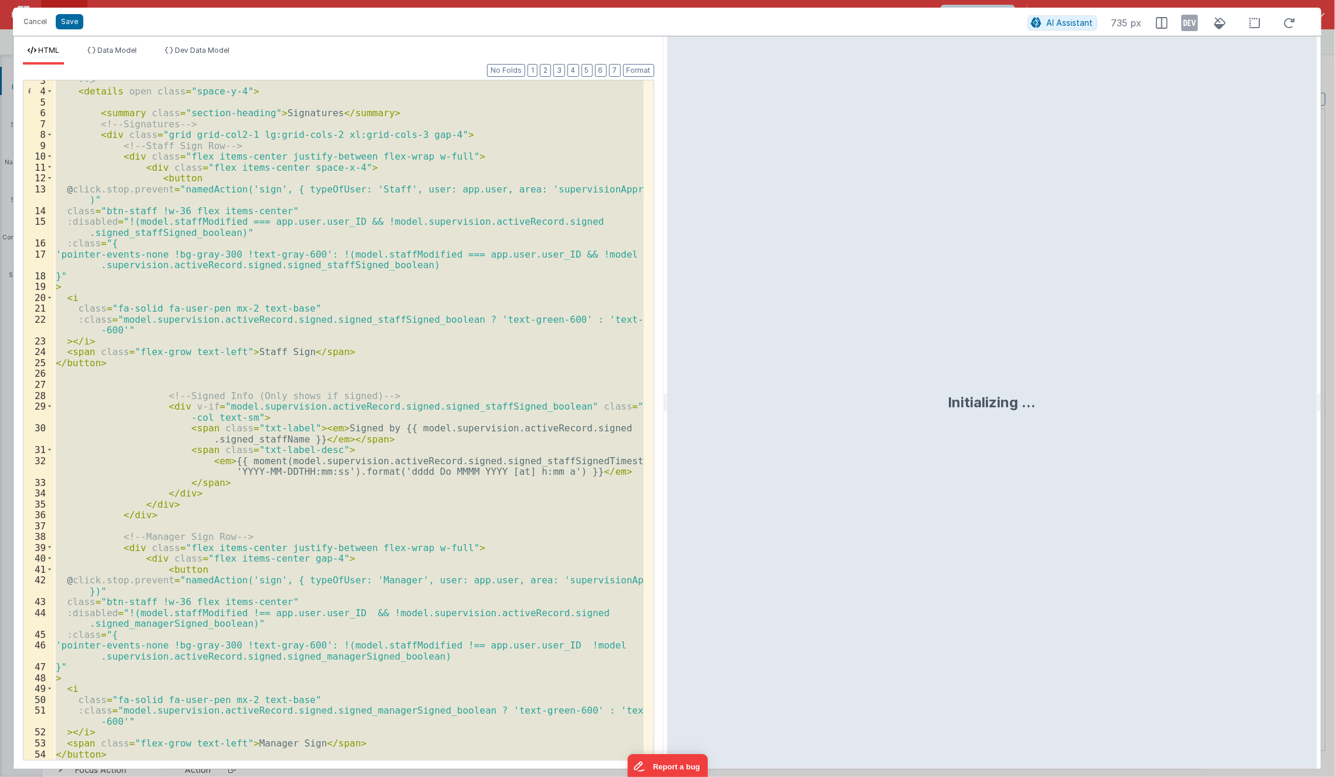
scroll to position [158, 0]
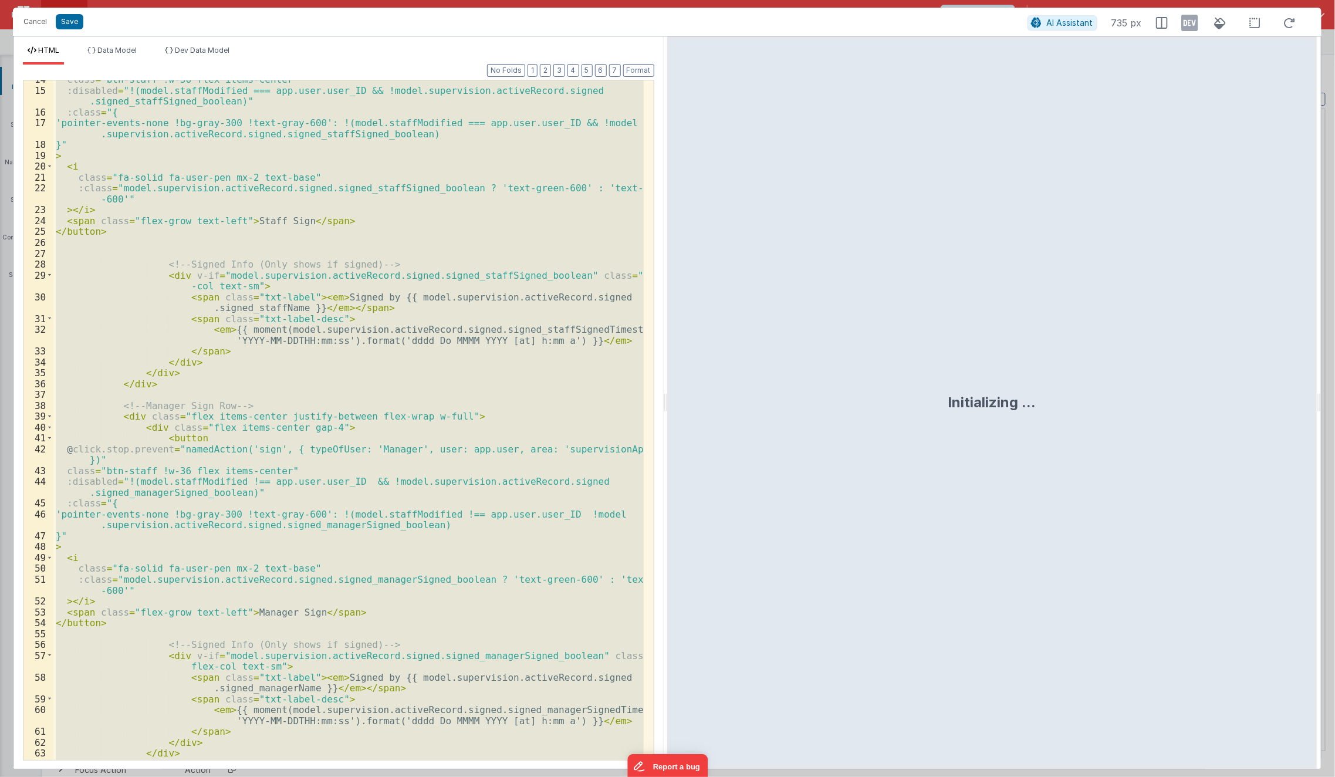
click at [332, 613] on div "class = "btn-staff !w-36 flex items-center" :disabled = "!(model.staffModified …" at bounding box center [348, 420] width 590 height 680
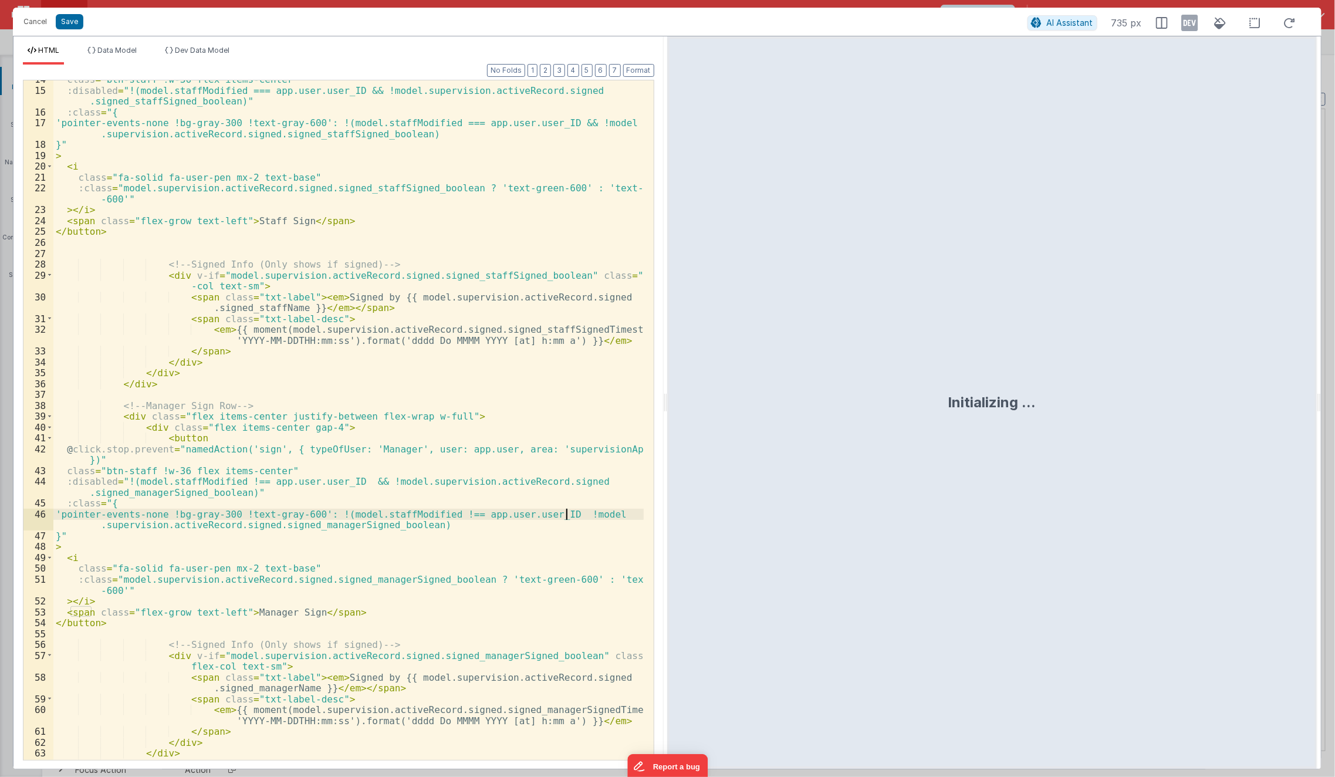
click at [566, 512] on div "class = "btn-staff !w-36 flex items-center" :disabled = "!(model.staffModified …" at bounding box center [348, 425] width 591 height 702
click at [59, 16] on button "Save" at bounding box center [70, 21] width 28 height 15
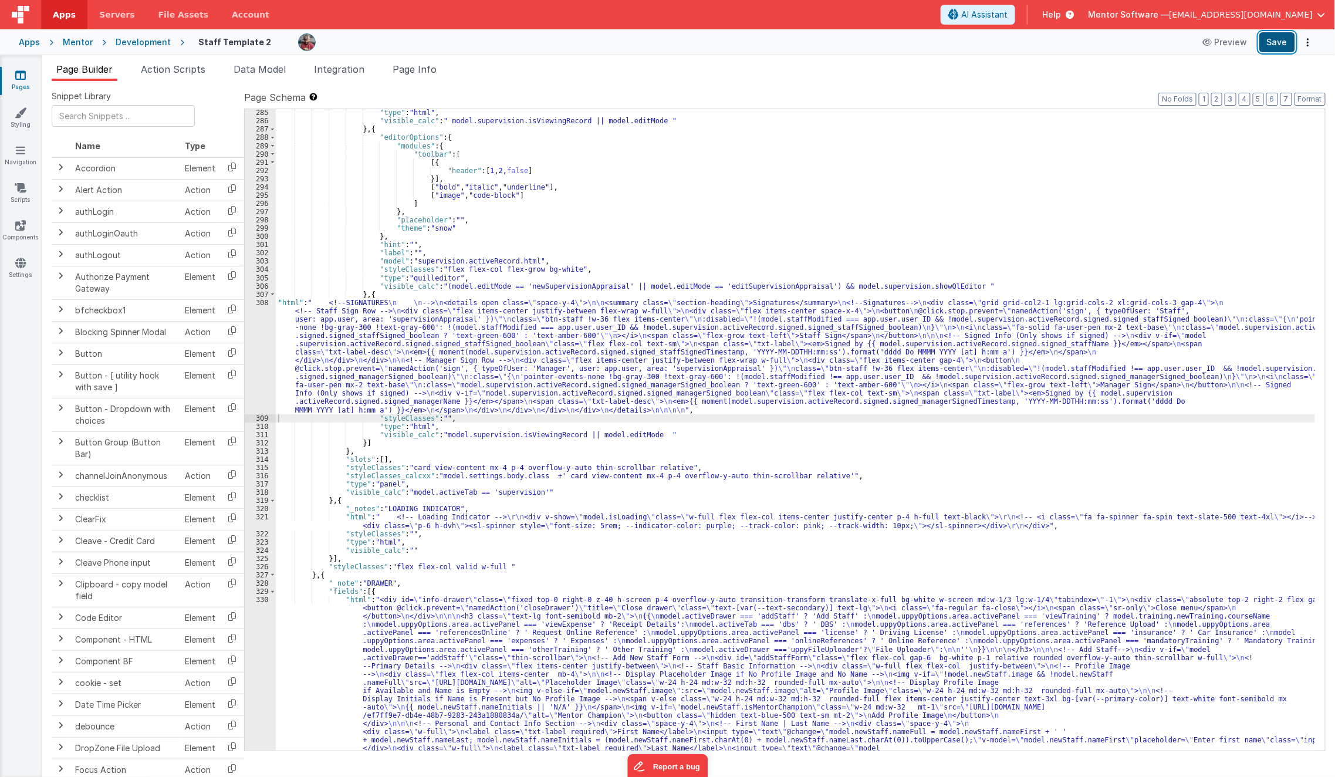
click at [1271, 39] on button "Save" at bounding box center [1278, 42] width 36 height 20
click at [430, 66] on span "Page Info" at bounding box center [415, 69] width 44 height 12
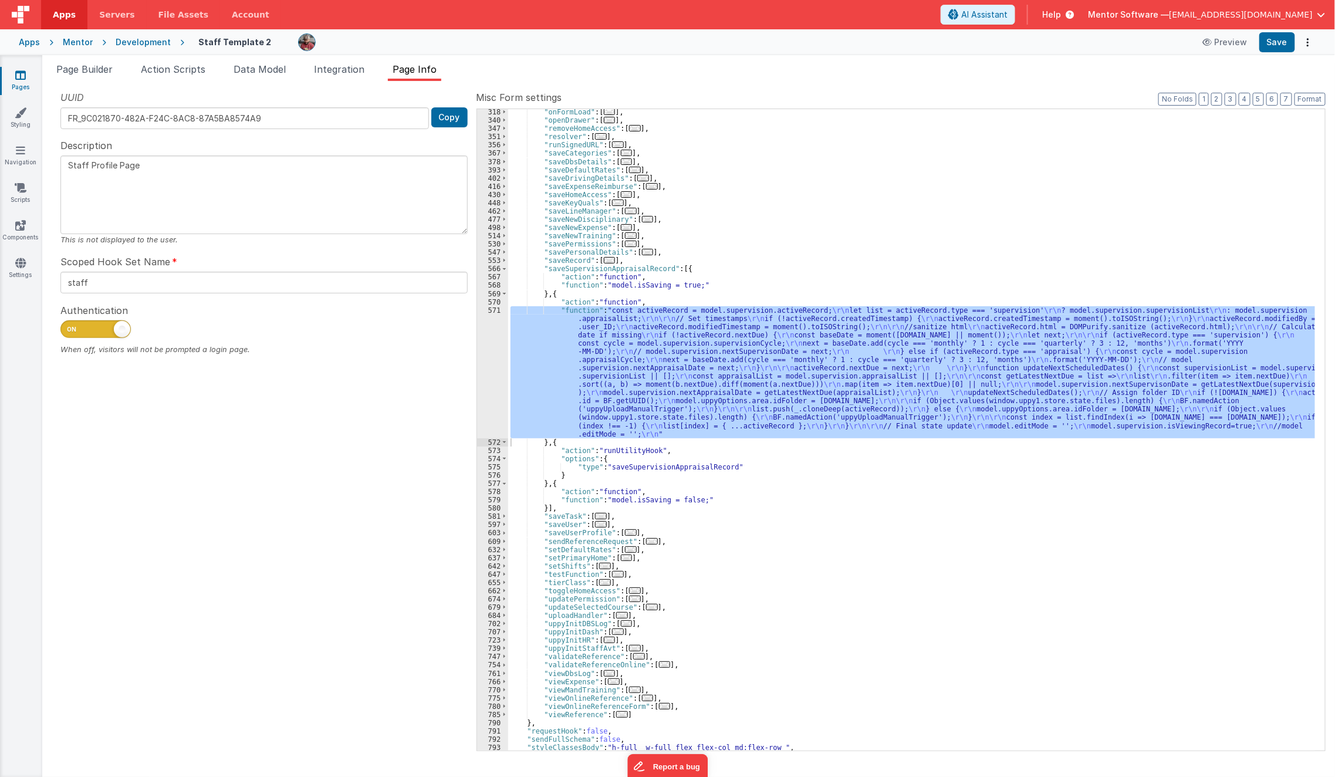
click at [618, 271] on div ""onFormLoad" : [ ... ] , "openDrawer" : [ ... ] , "removeHomeAccess" : [ ... ] …" at bounding box center [912, 437] width 808 height 659
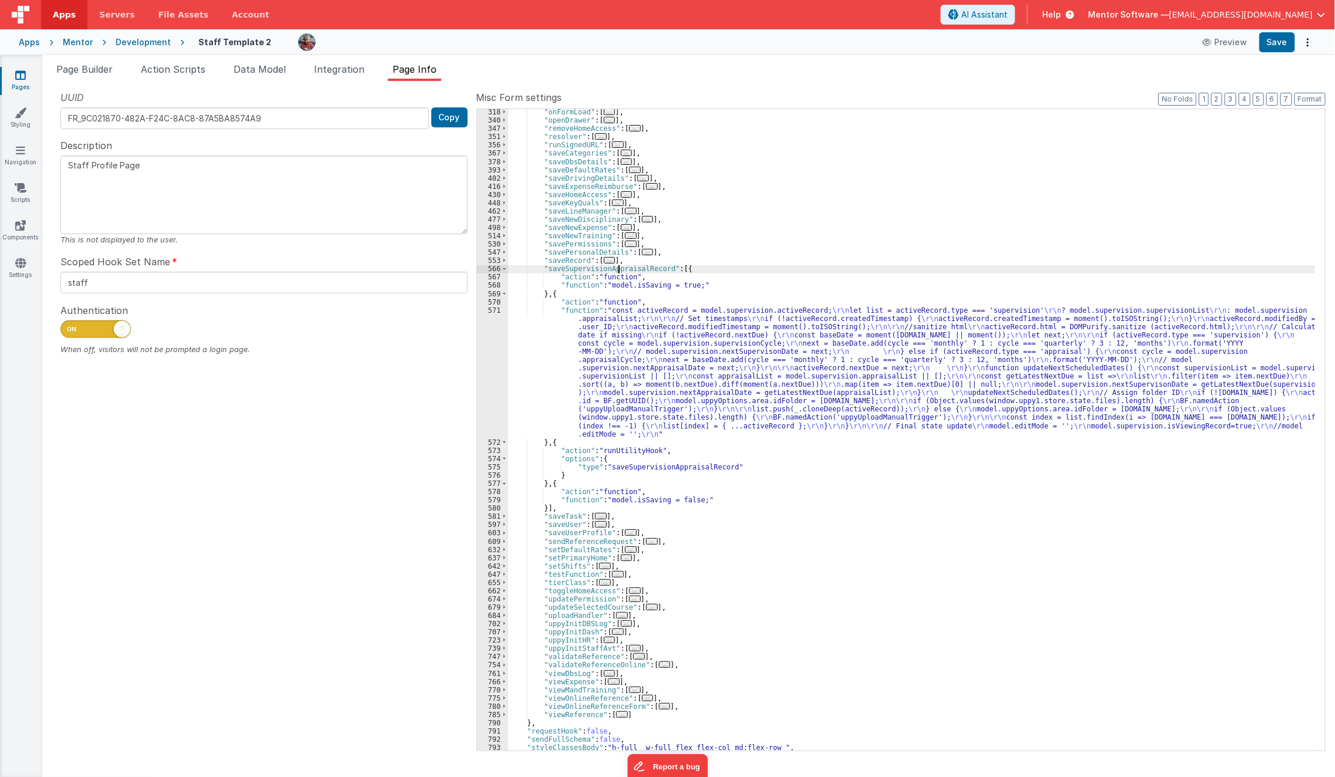
click at [618, 271] on div ""onFormLoad" : [ ... ] , "openDrawer" : [ ... ] , "removeHomeAccess" : [ ... ] …" at bounding box center [912, 437] width 808 height 659
click at [546, 356] on div ""onFormLoad" : [ ... ] , "openDrawer" : [ ... ] , "removeHomeAccess" : [ ... ] …" at bounding box center [912, 437] width 808 height 659
click at [697, 207] on div ""onFormLoad" : [ ... ] , "openDrawer" : [ ... ] , "removeHomeAccess" : [ ... ] …" at bounding box center [912, 437] width 808 height 659
click at [1274, 42] on button "Save" at bounding box center [1278, 42] width 36 height 20
click at [87, 69] on span "Page Builder" at bounding box center [84, 69] width 56 height 12
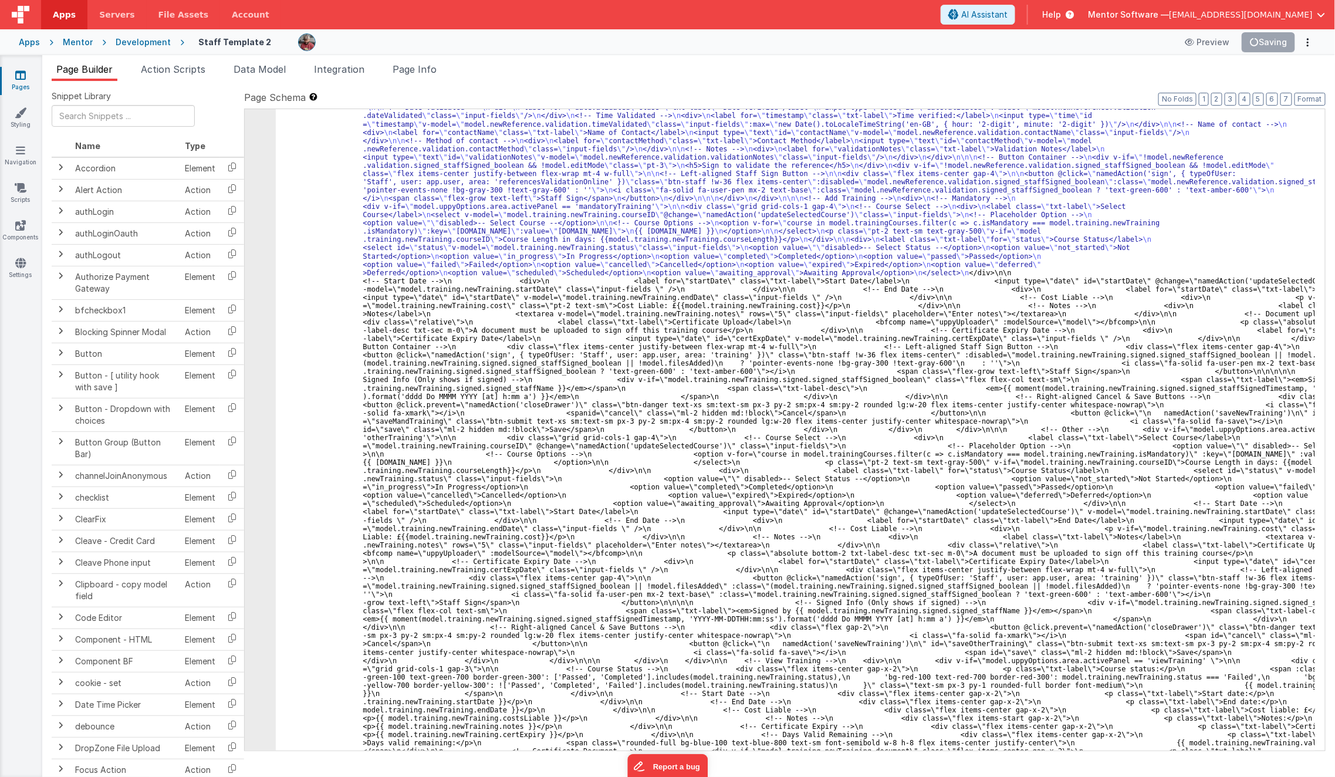
scroll to position [4631, 0]
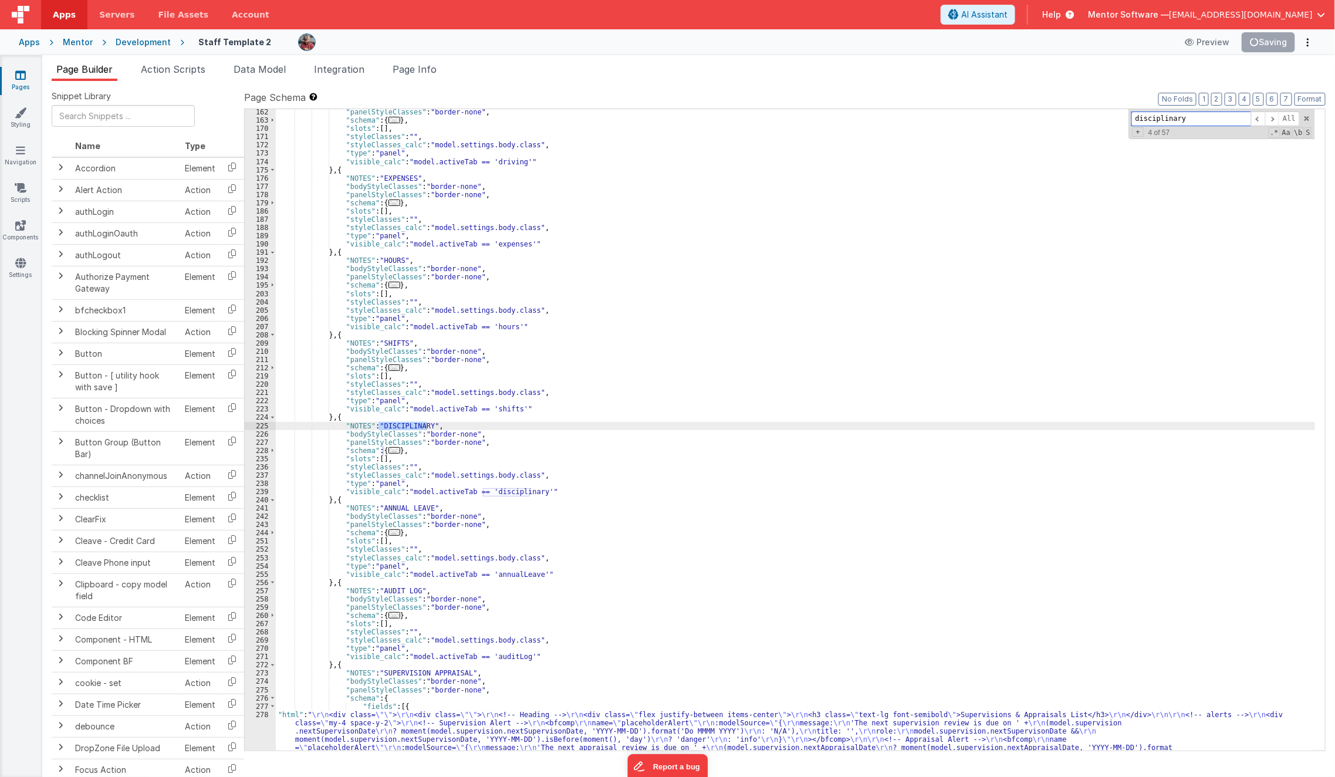
scroll to position [1538, 0]
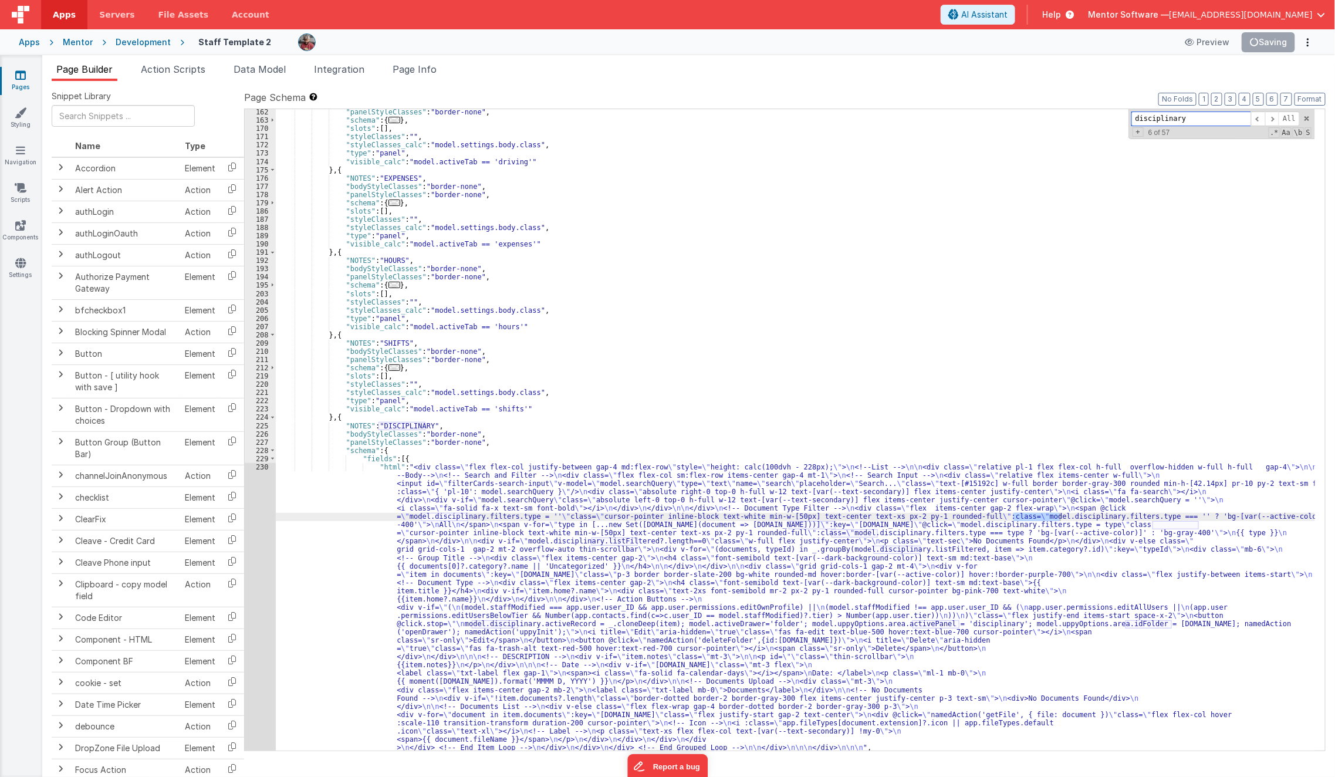
type input "disciplinary"
click at [343, 584] on div ""panelStyleClasses" : "border-none" , "schema" : { ... } , "slots" : [ ] , "sty…" at bounding box center [796, 437] width 1040 height 659
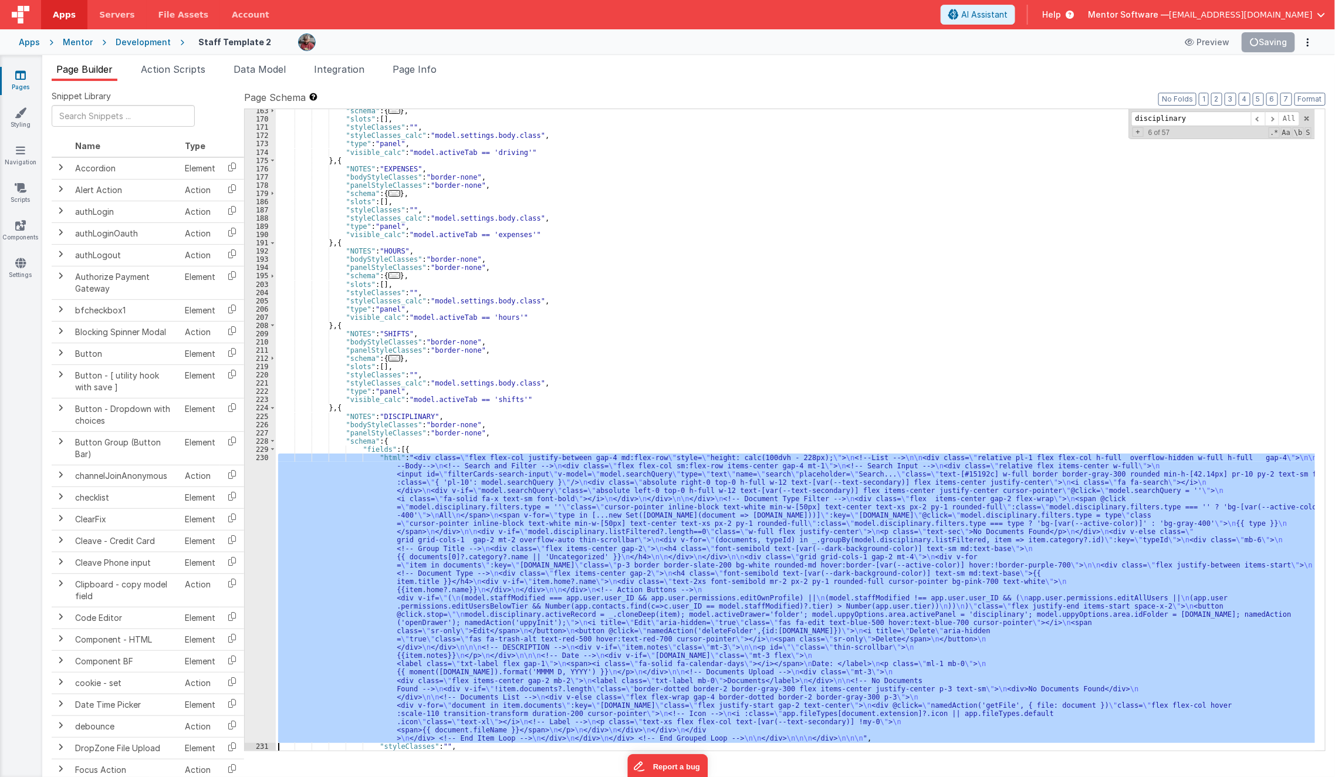
click at [265, 606] on div "163 170 171 172 173 174 175 176 177 178 179 186 187 188 189 190 191 192 193 194…" at bounding box center [260, 436] width 31 height 659
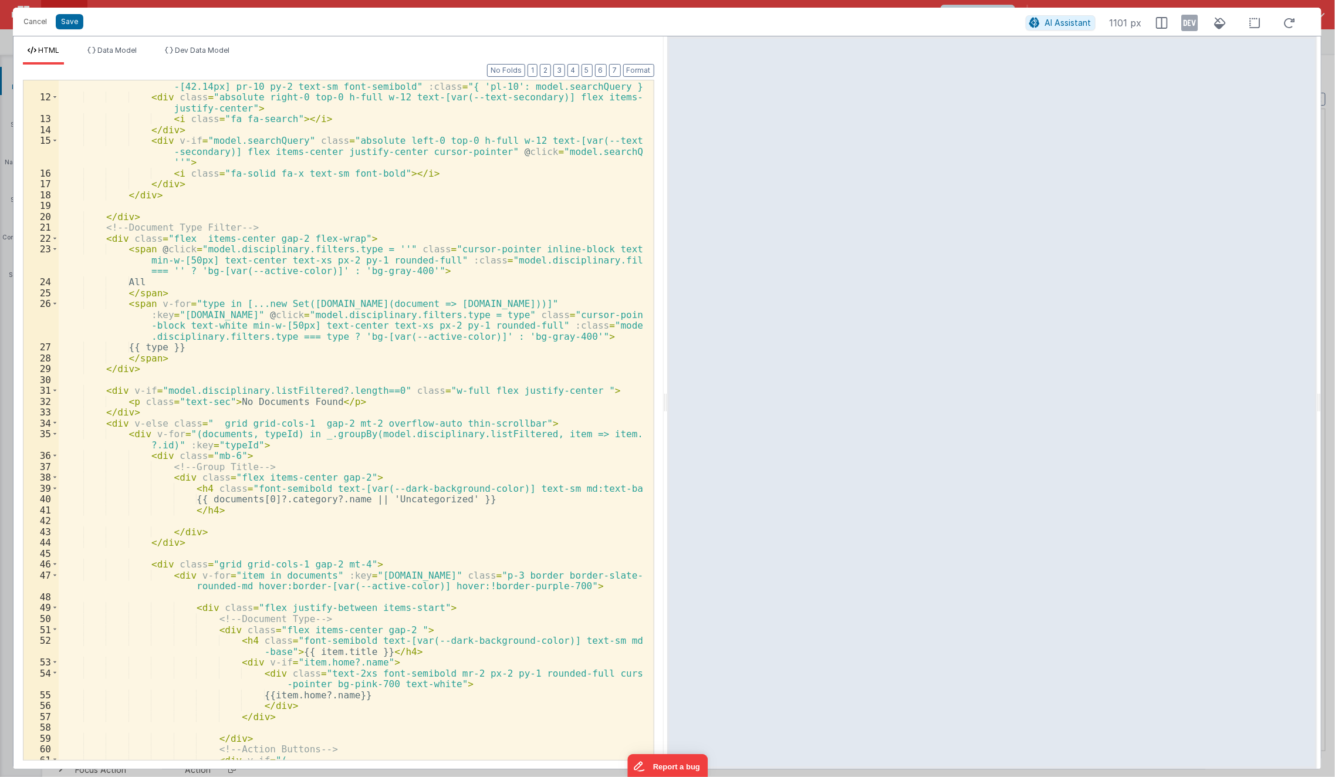
scroll to position [0, 0]
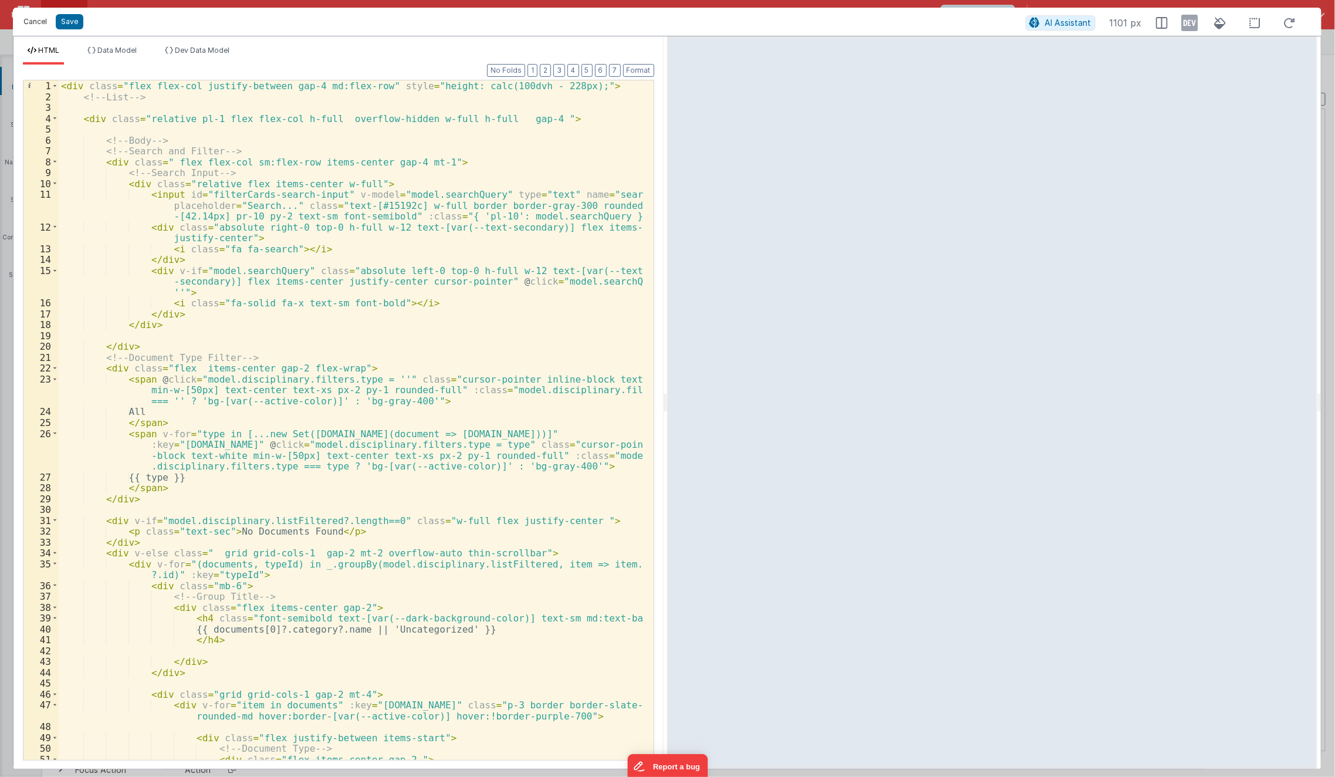
click at [28, 24] on button "Cancel" at bounding box center [35, 22] width 35 height 16
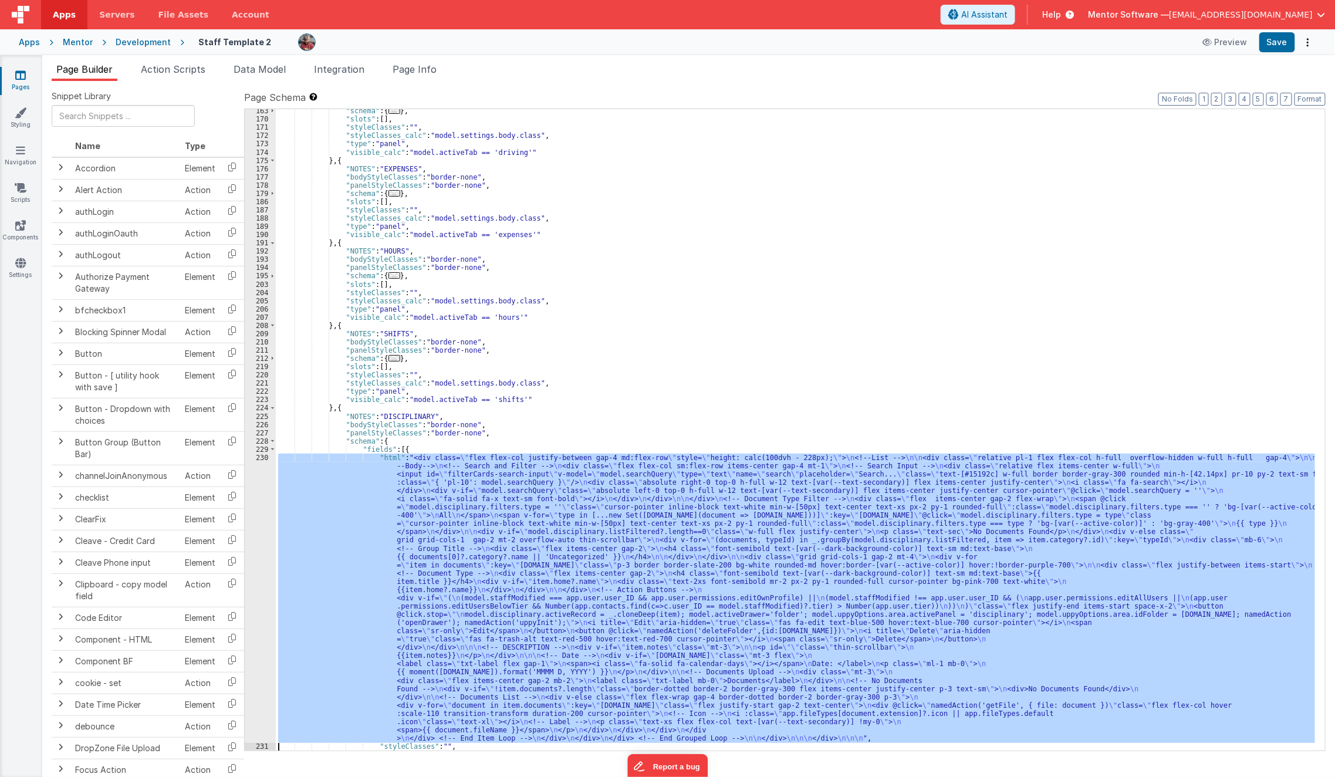
click at [500, 480] on div ""schema" : { ... } , "slots" : [ ] , "styleClasses" : "" , "styleClasses_calc" …" at bounding box center [796, 430] width 1040 height 642
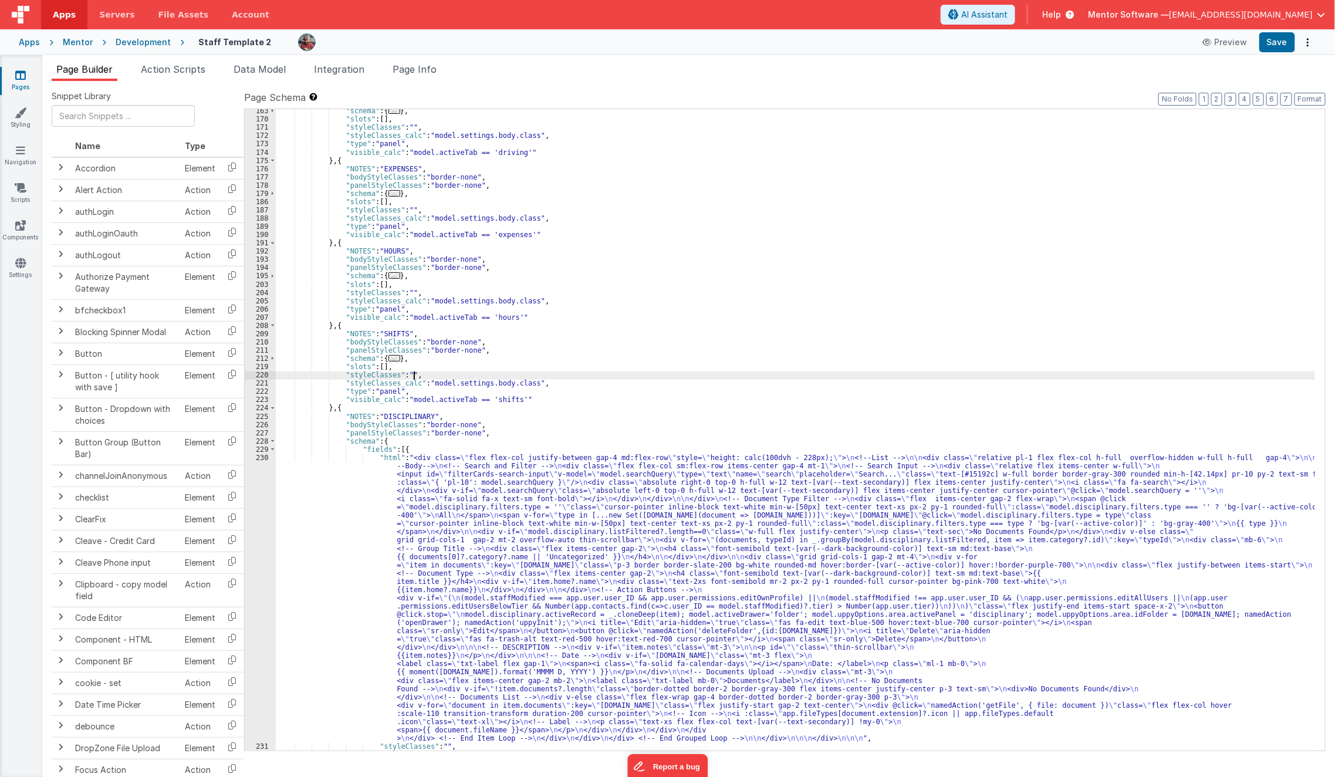
click at [571, 373] on div ""schema" : { ... } , "slots" : [ ] , "styleClasses" : "" , "styleClasses_calc" …" at bounding box center [796, 436] width 1040 height 659
click at [264, 74] on span "Data Model" at bounding box center [260, 69] width 52 height 12
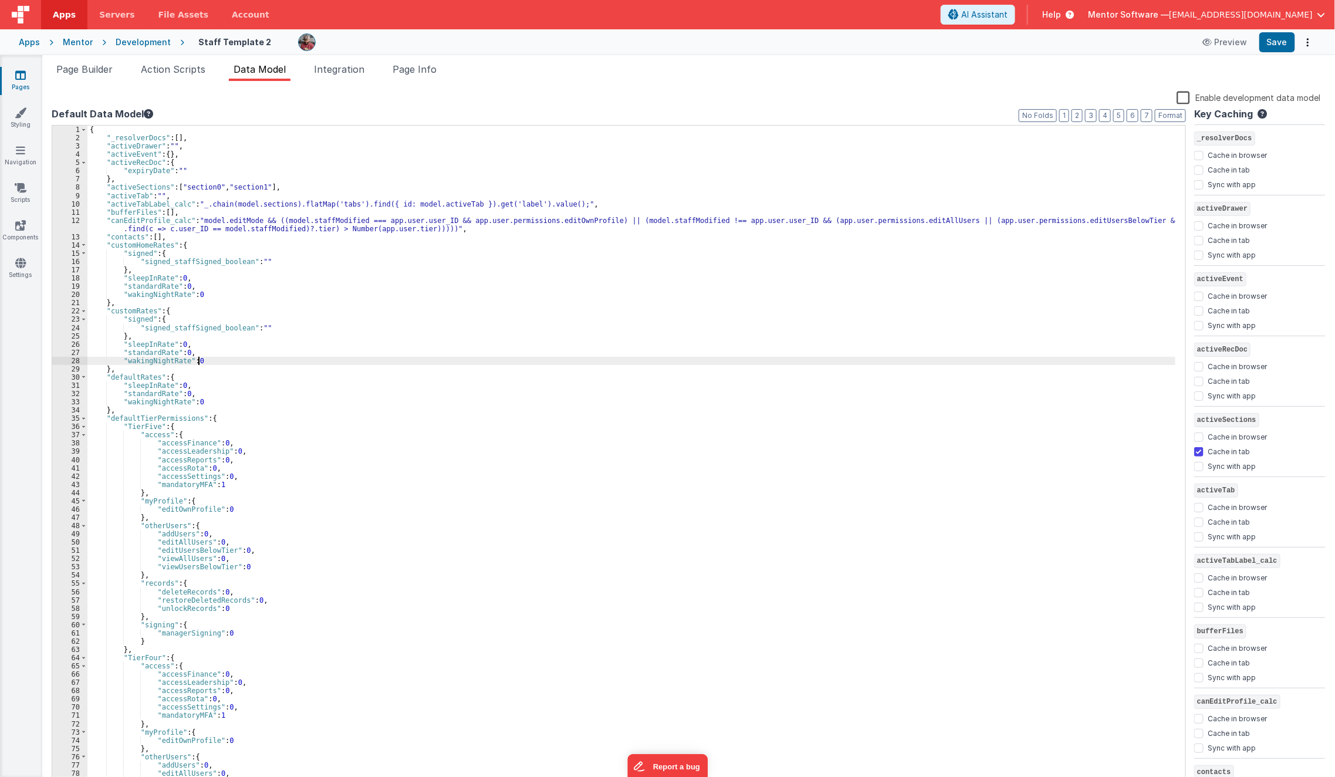
click at [404, 359] on div "{ "_resolverDocs" : [ ] , "activeDrawer" : "" , "activeEvent" : { } , "activeRe…" at bounding box center [631, 465] width 1089 height 678
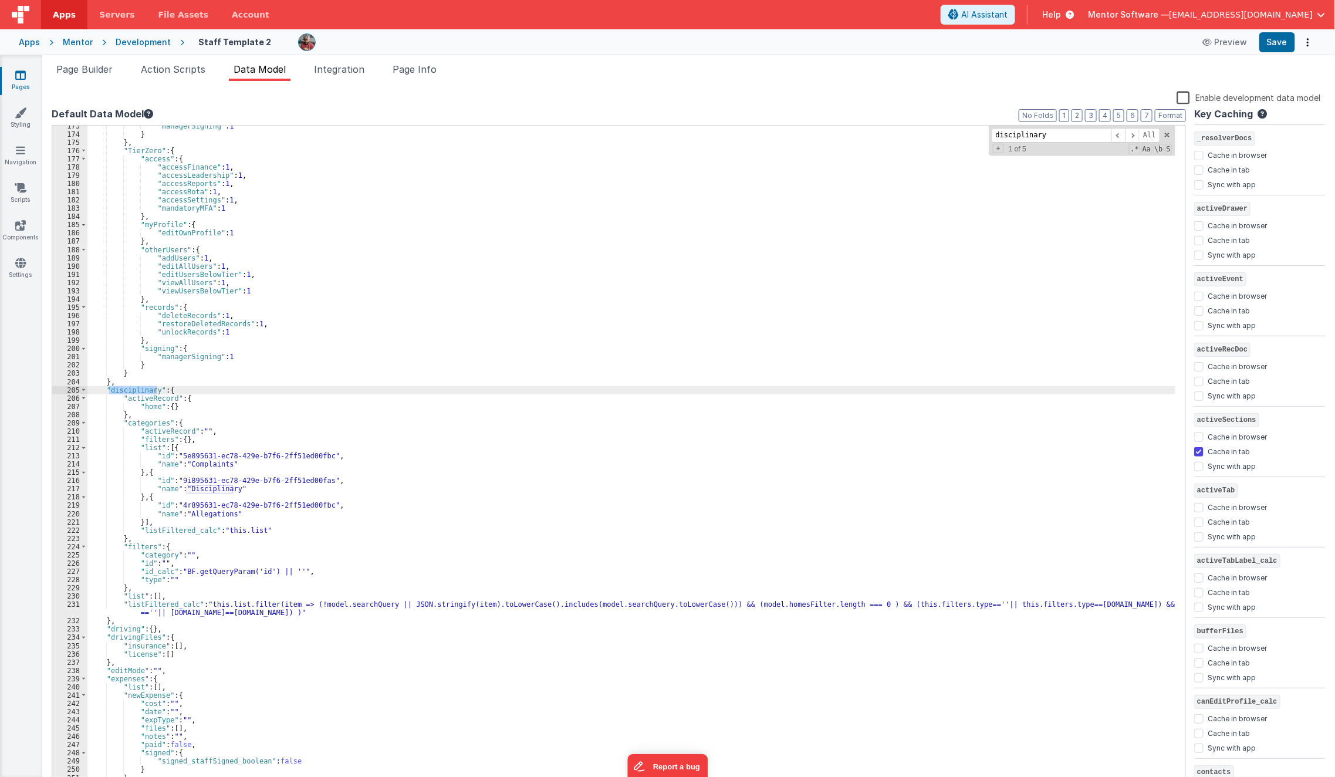
scroll to position [1463, 0]
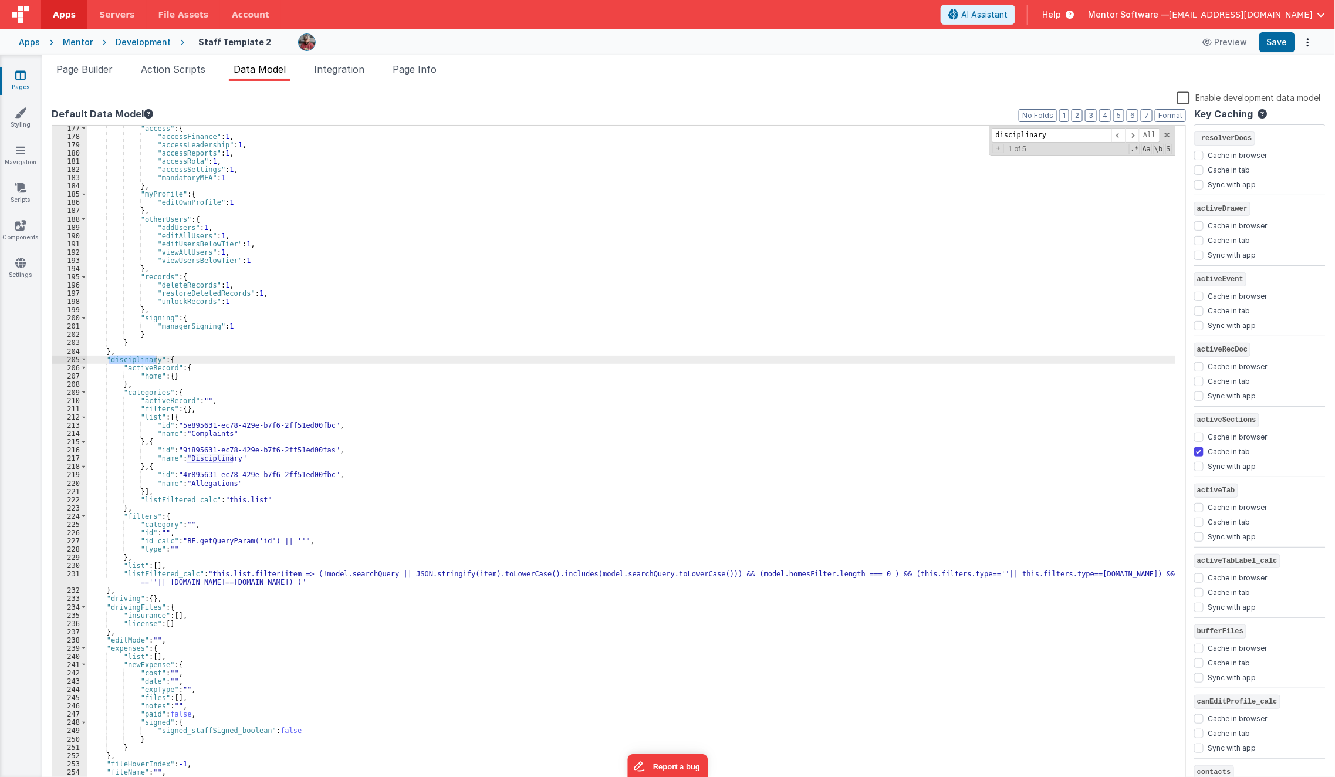
type input "disciplinary"
click at [87, 64] on span "Page Builder" at bounding box center [84, 69] width 56 height 12
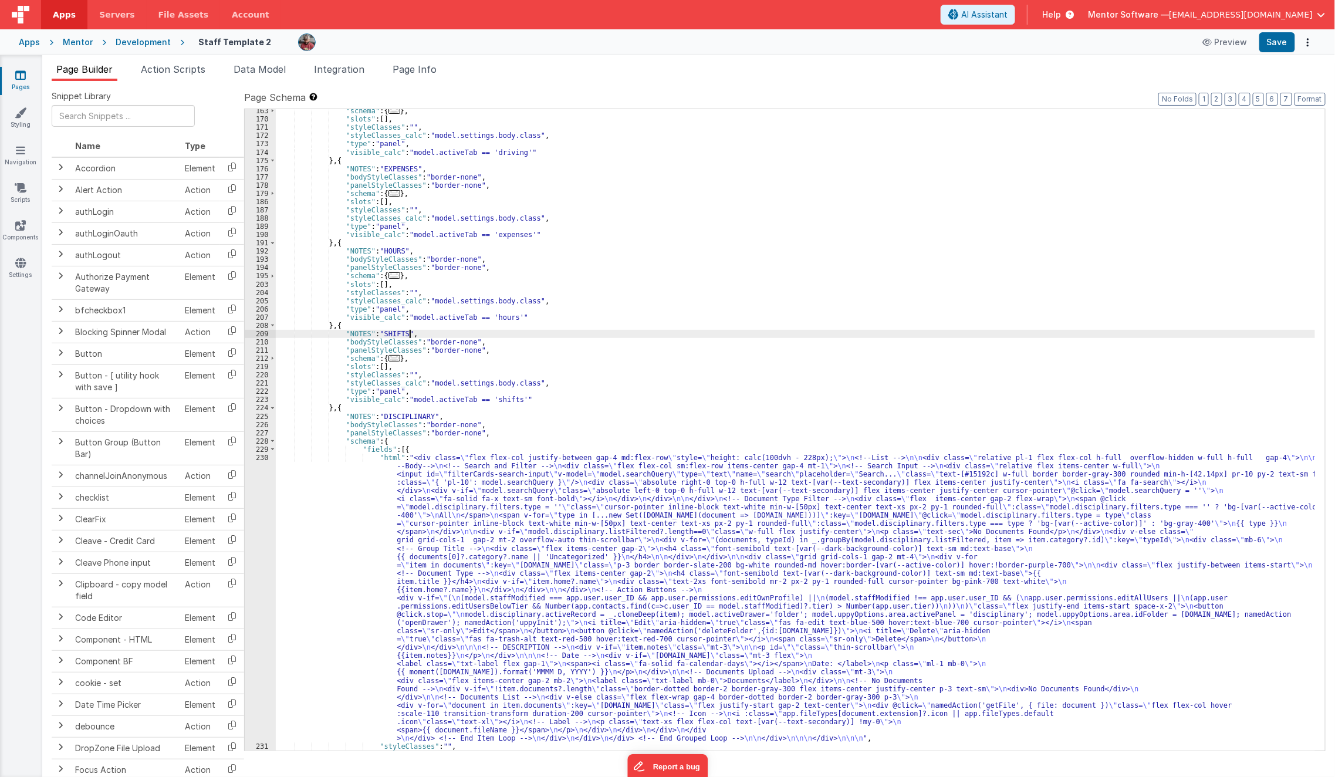
click at [600, 330] on div ""schema" : { ... } , "slots" : [ ] , "styleClasses" : "" , "styleClasses_calc" …" at bounding box center [796, 436] width 1040 height 659
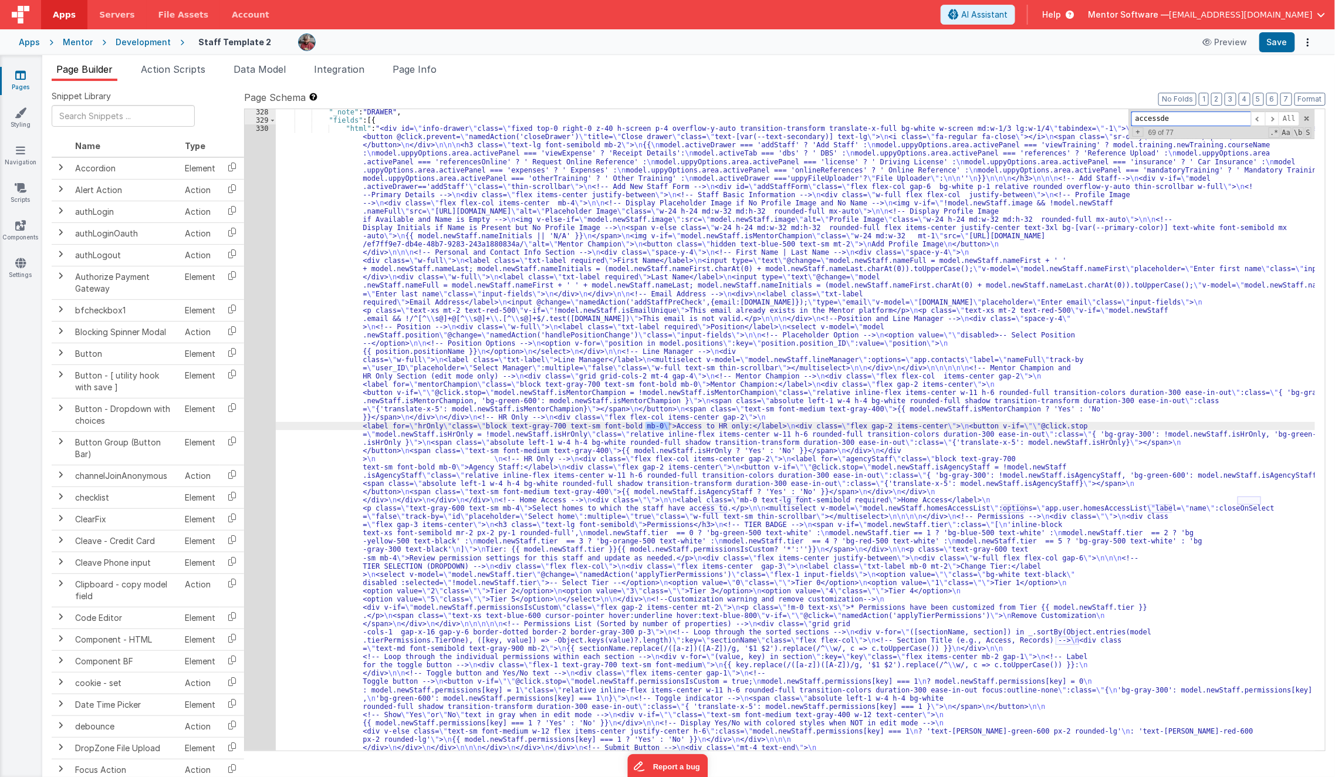
scroll to position [1075, 0]
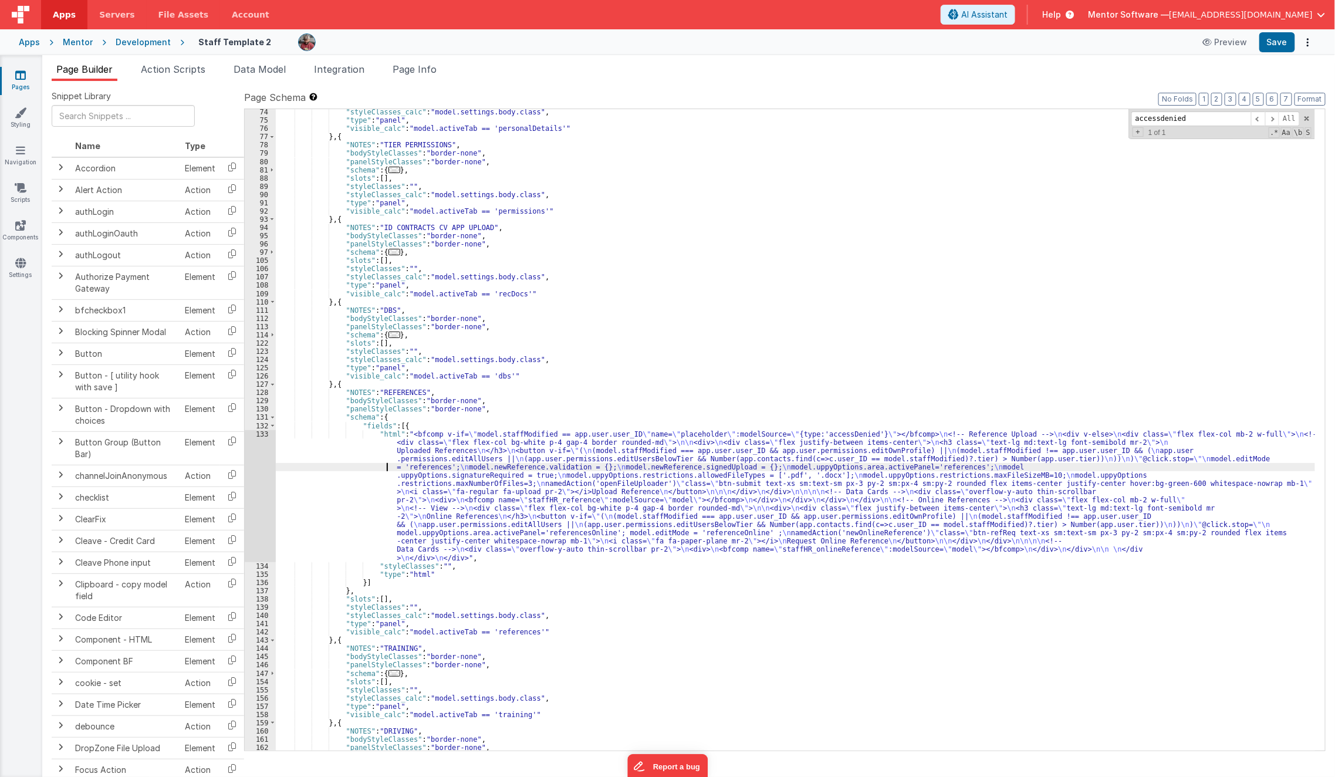
click at [340, 471] on div ""styleClasses_calc" : "model.settings.body.class" , "type" : "panel" , "visible…" at bounding box center [796, 437] width 1040 height 659
click at [257, 498] on div "133" at bounding box center [260, 496] width 31 height 132
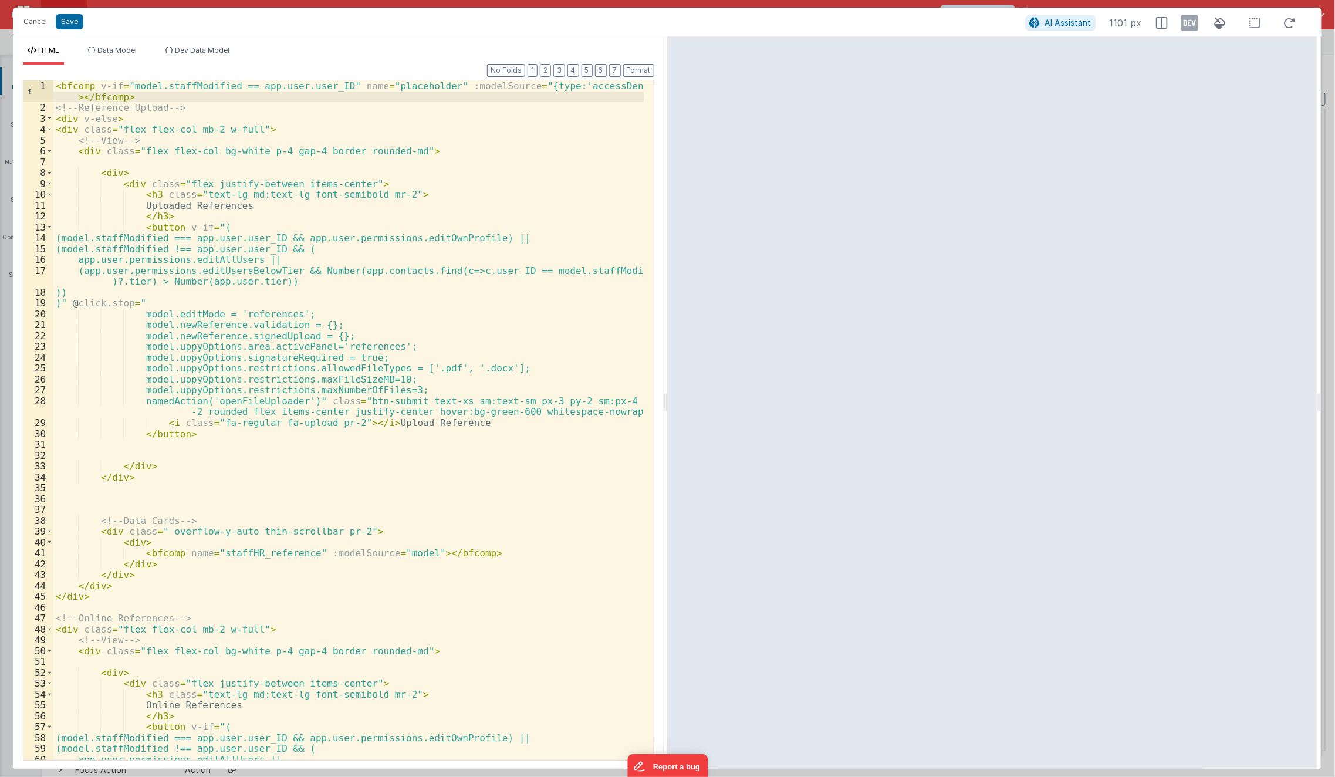
drag, startPoint x: 140, startPoint y: 93, endPoint x: 14, endPoint y: 65, distance: 129.3
drag, startPoint x: 14, startPoint y: 65, endPoint x: 313, endPoint y: 128, distance: 306.0
click at [313, 128] on div "< bfcomp v-if = "model.staffModified == app.user.user_ID" name = "placeholder" …" at bounding box center [348, 442] width 591 height 724
drag, startPoint x: 153, startPoint y: 99, endPoint x: 0, endPoint y: 58, distance: 158.0
click at [0, 58] on div "Cancel Save AI Assistant 1101 px HTML Data Model Dev Data Model Format 7 6 5 4 …" at bounding box center [667, 388] width 1335 height 777
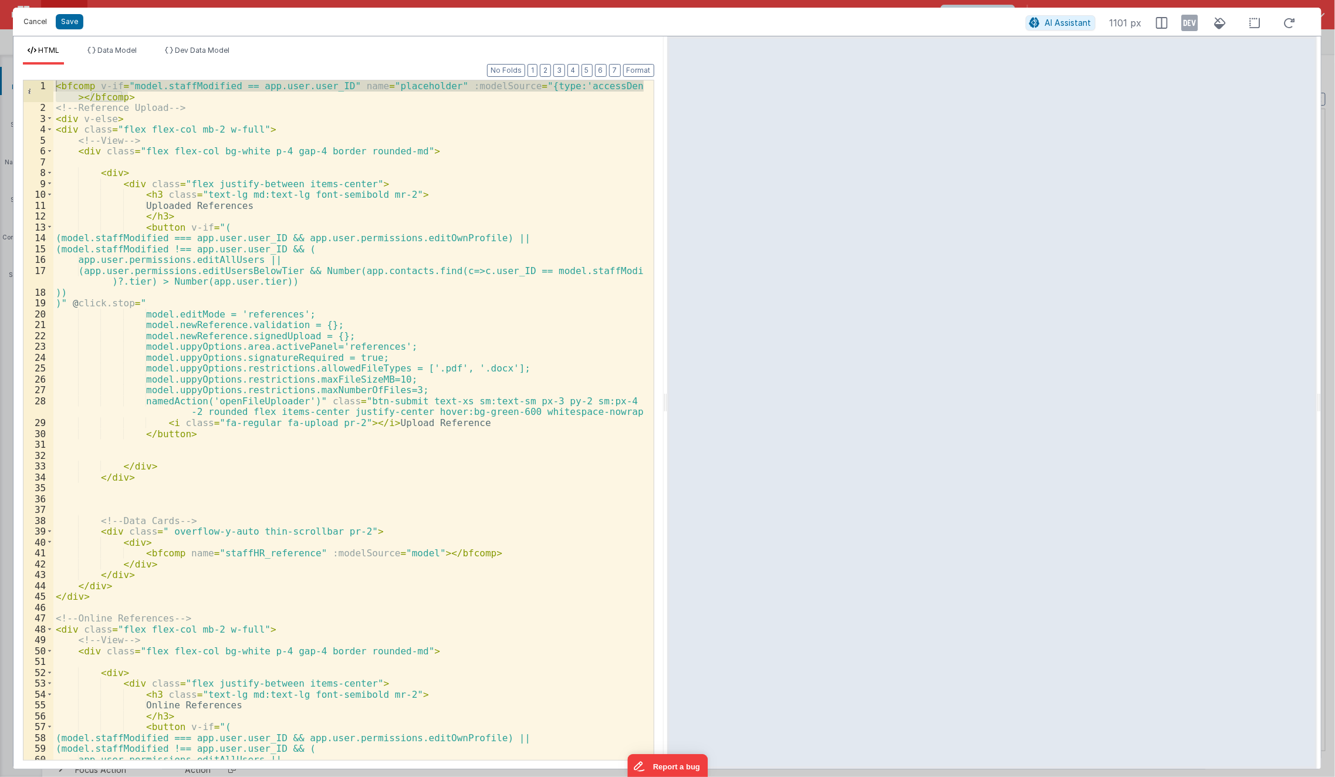
click at [35, 21] on button "Cancel" at bounding box center [35, 22] width 35 height 16
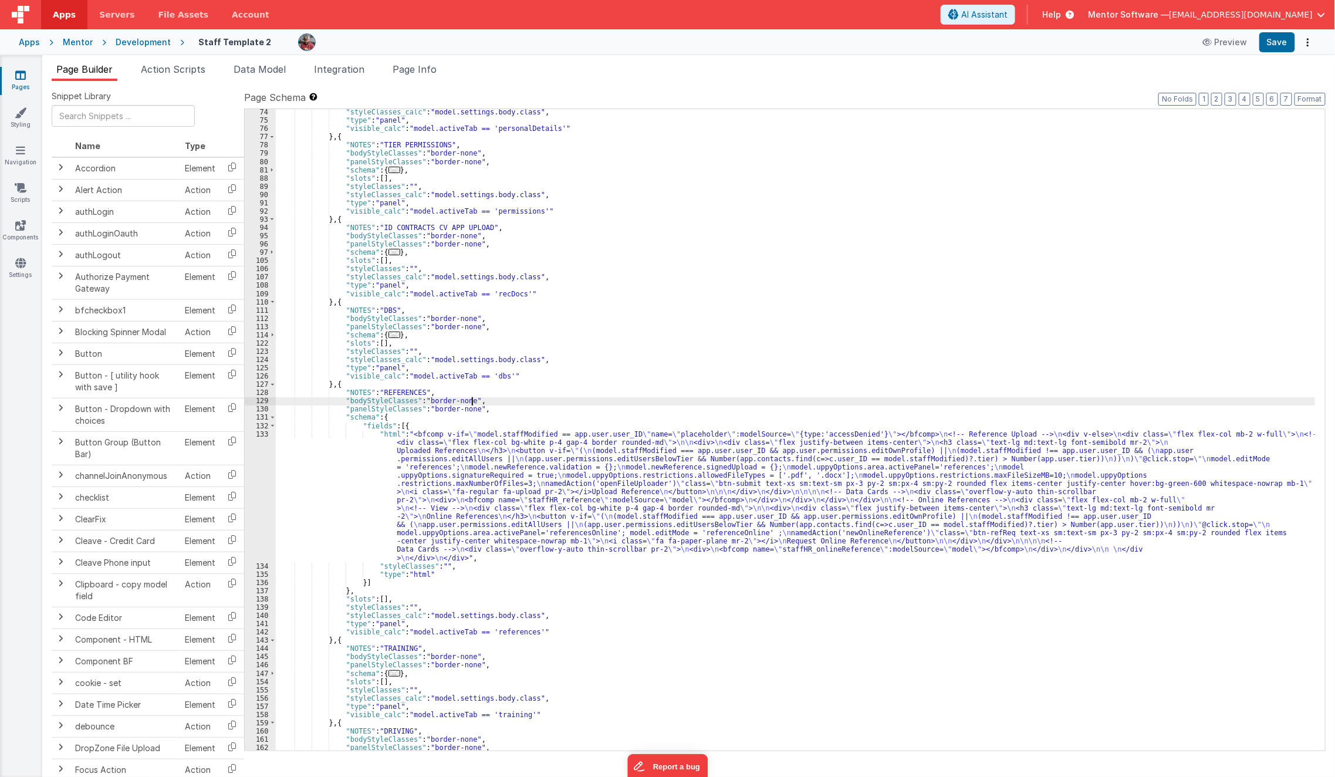
click at [545, 399] on div ""styleClasses_calc" : "model.settings.body.class" , "type" : "panel" , "visible…" at bounding box center [796, 437] width 1040 height 659
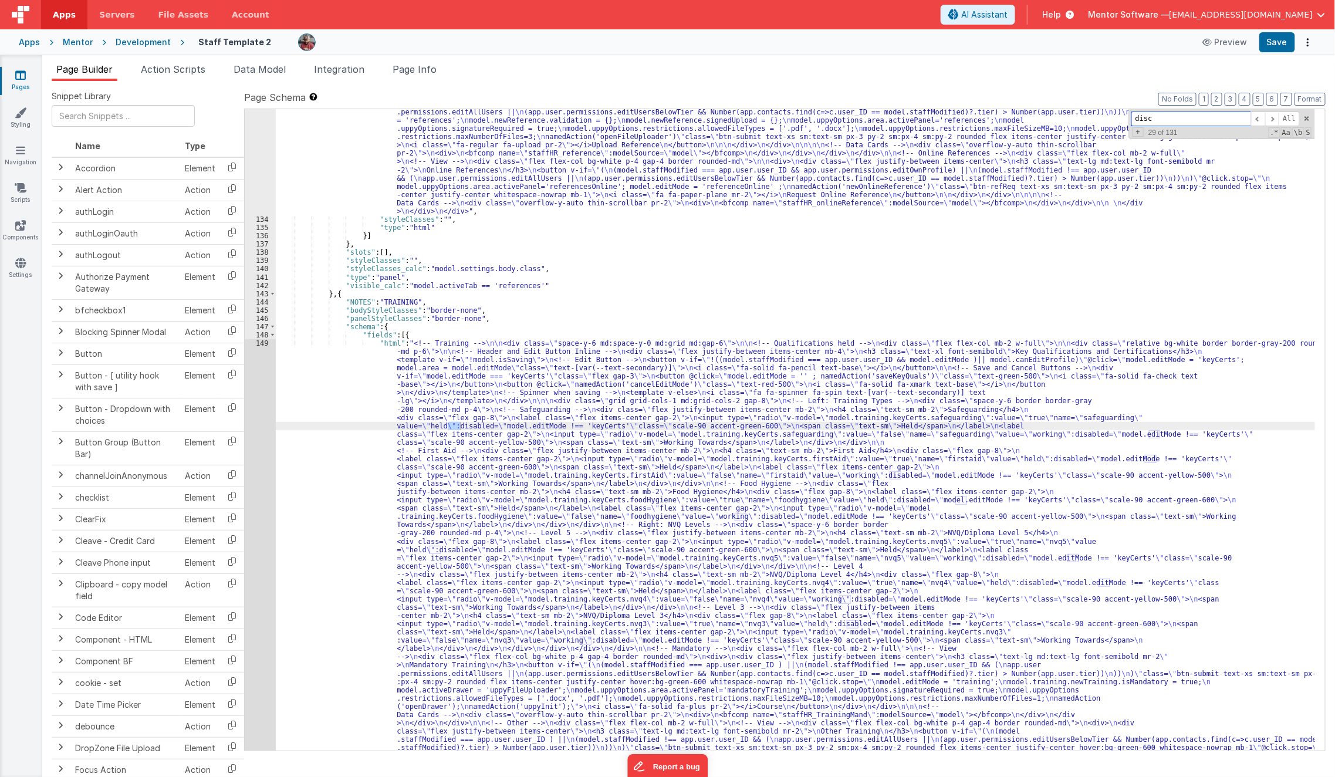
scroll to position [2323, 0]
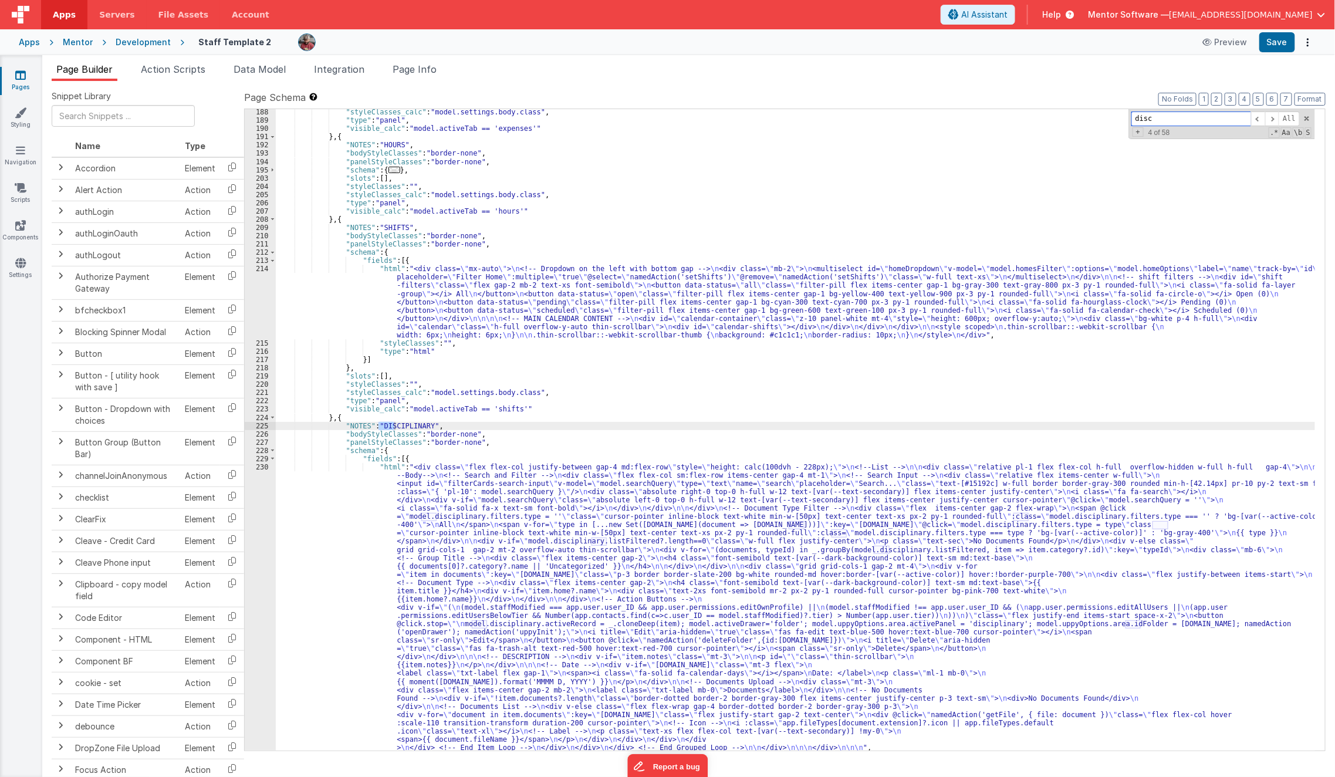
type input "disc"
click at [317, 632] on div ""styleClasses_calc" : "model.settings.body.class" , "type" : "panel" , "visible…" at bounding box center [796, 437] width 1040 height 659
click at [255, 630] on div "188 189 190 191 192 193 194 195 203 204 205 206 207 208 209 210 211 212 213 214…" at bounding box center [260, 437] width 31 height 659
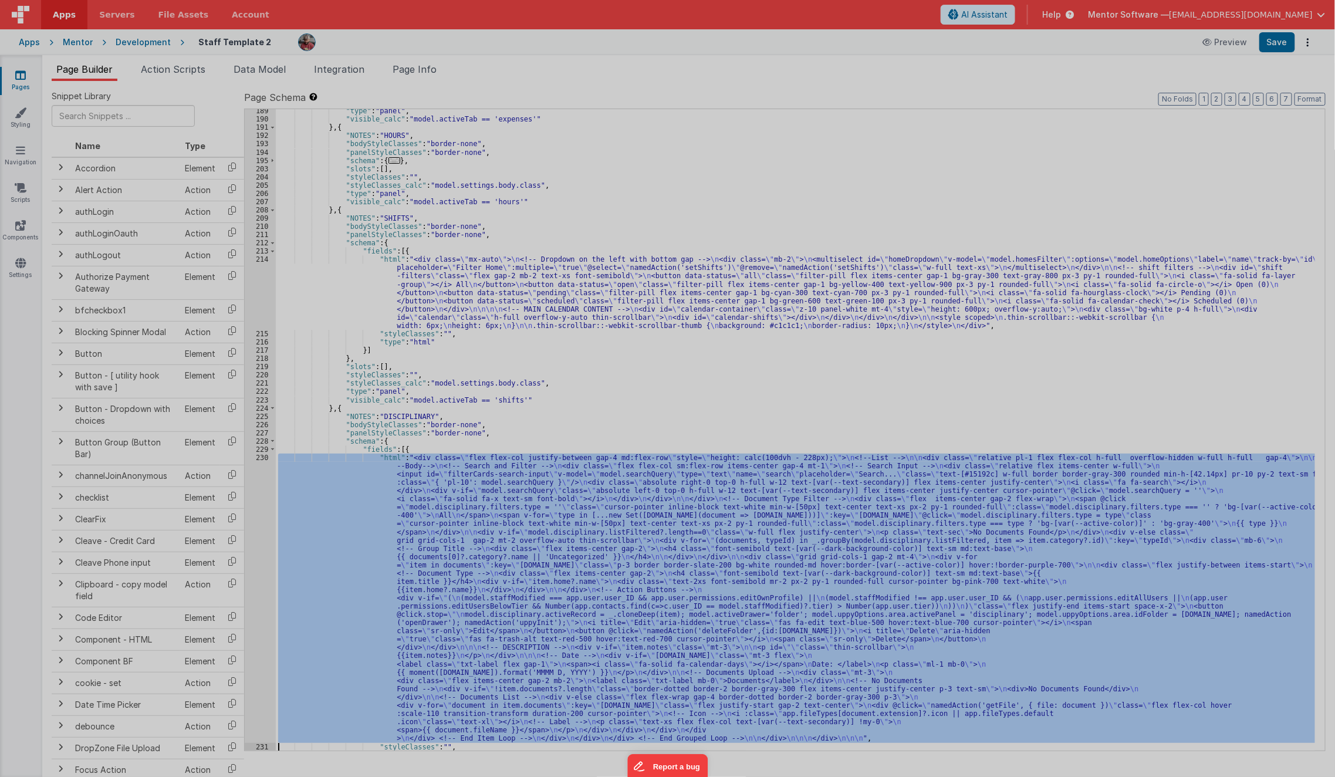
scroll to position [2331, 0]
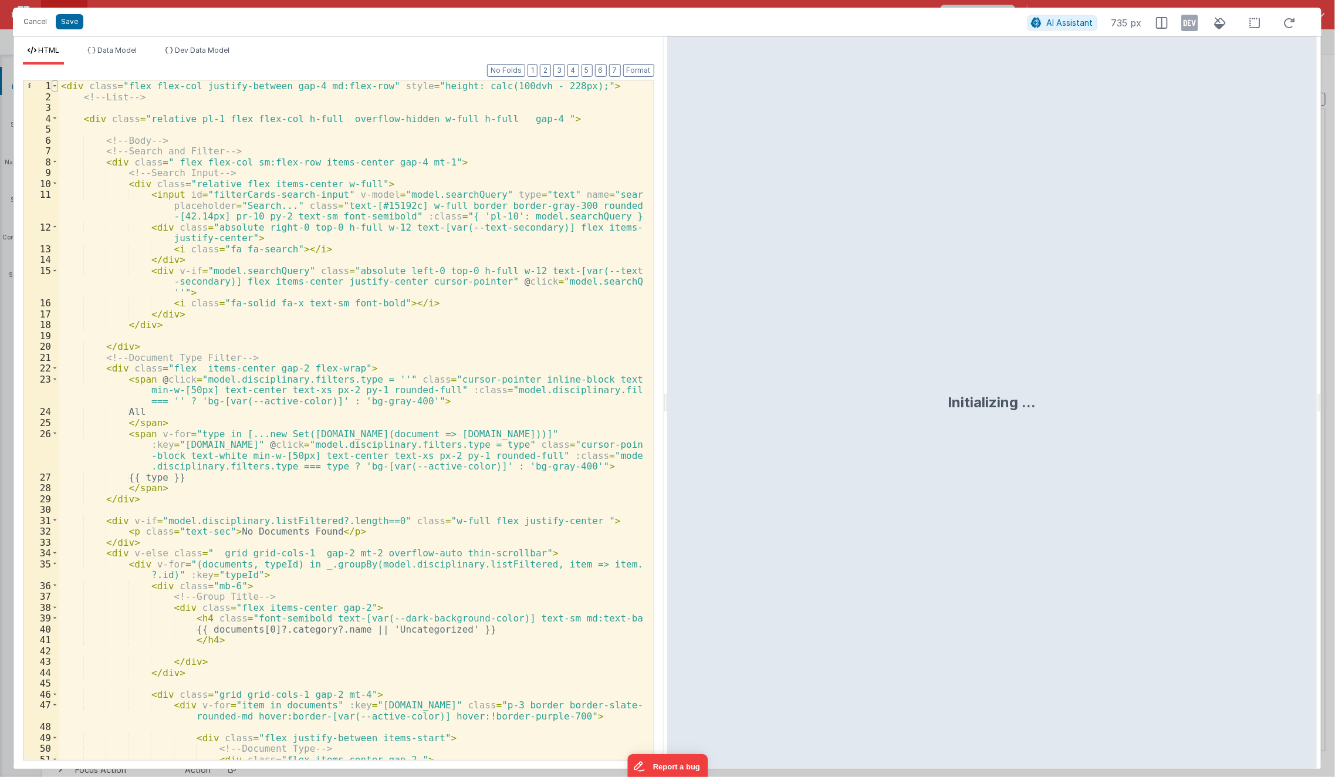
click at [54, 87] on span at bounding box center [55, 85] width 6 height 11
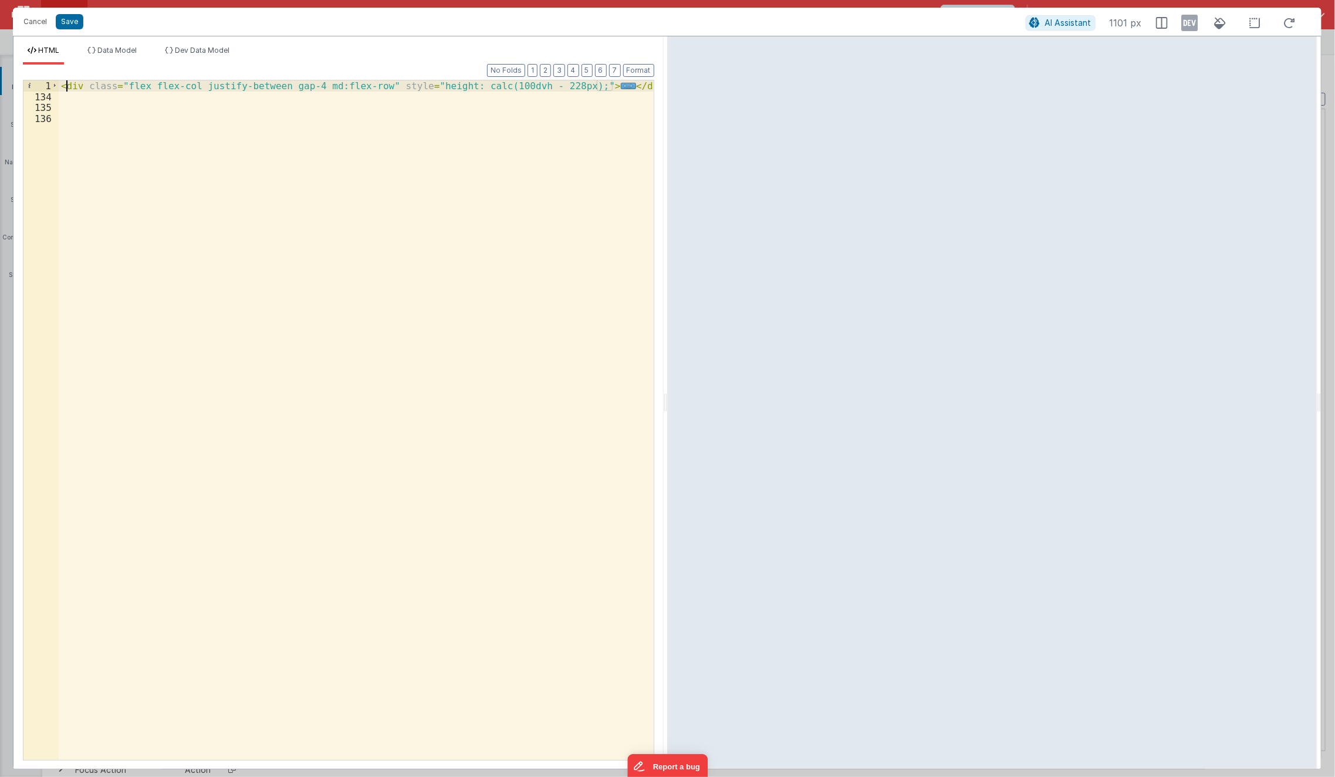
click at [63, 85] on div "< div class = "flex flex-col justify-between gap-4 md:flex-row" style = "height…" at bounding box center [357, 431] width 596 height 702
click at [81, 104] on div "< bfcomp v-if = "model.staffModified == app.user.user_ID" name = "placeholder" …" at bounding box center [357, 436] width 596 height 713
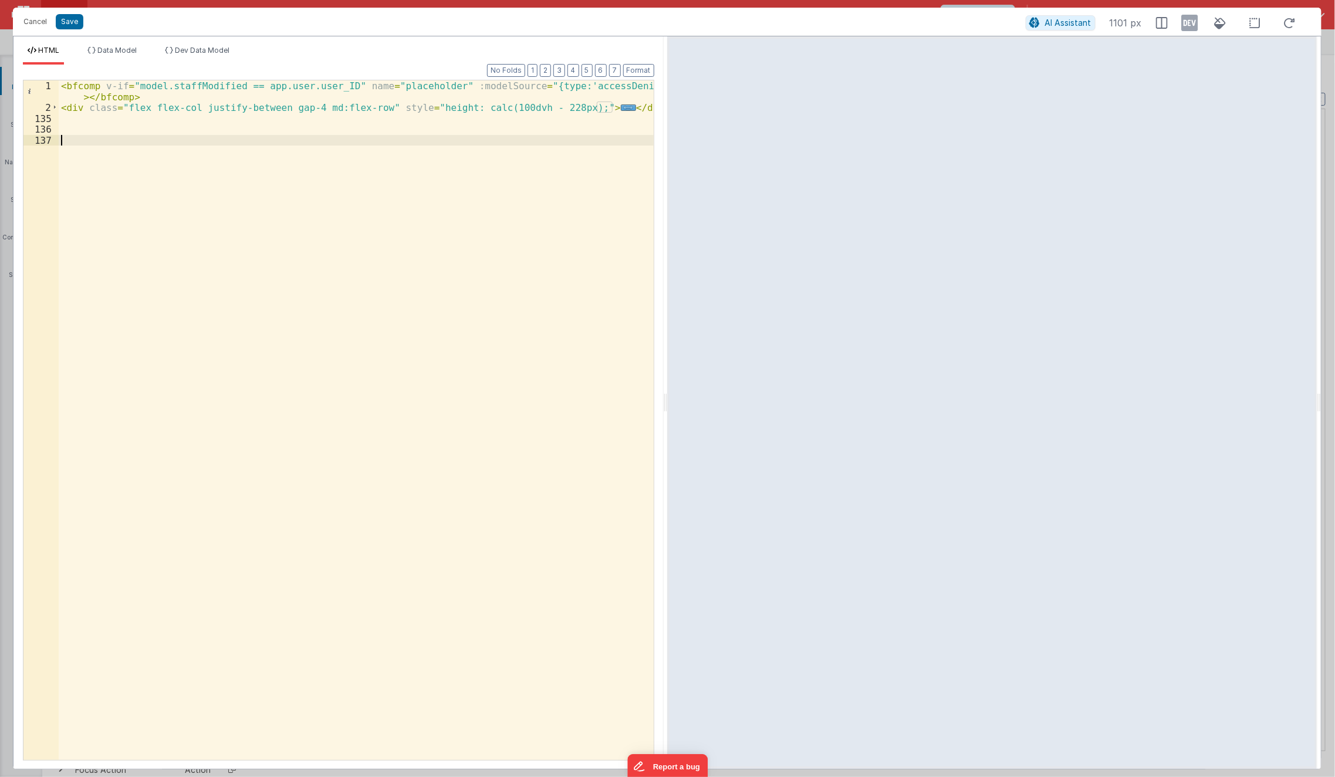
click at [112, 161] on div "< bfcomp v-if = "model.staffModified == app.user.user_ID" name = "placeholder" …" at bounding box center [357, 436] width 596 height 713
click at [83, 109] on div "< bfcomp v-if = "model.staffModified == app.user.user_ID" name = "placeholder" …" at bounding box center [357, 436] width 596 height 713
click at [69, 23] on button "Save" at bounding box center [70, 21] width 28 height 15
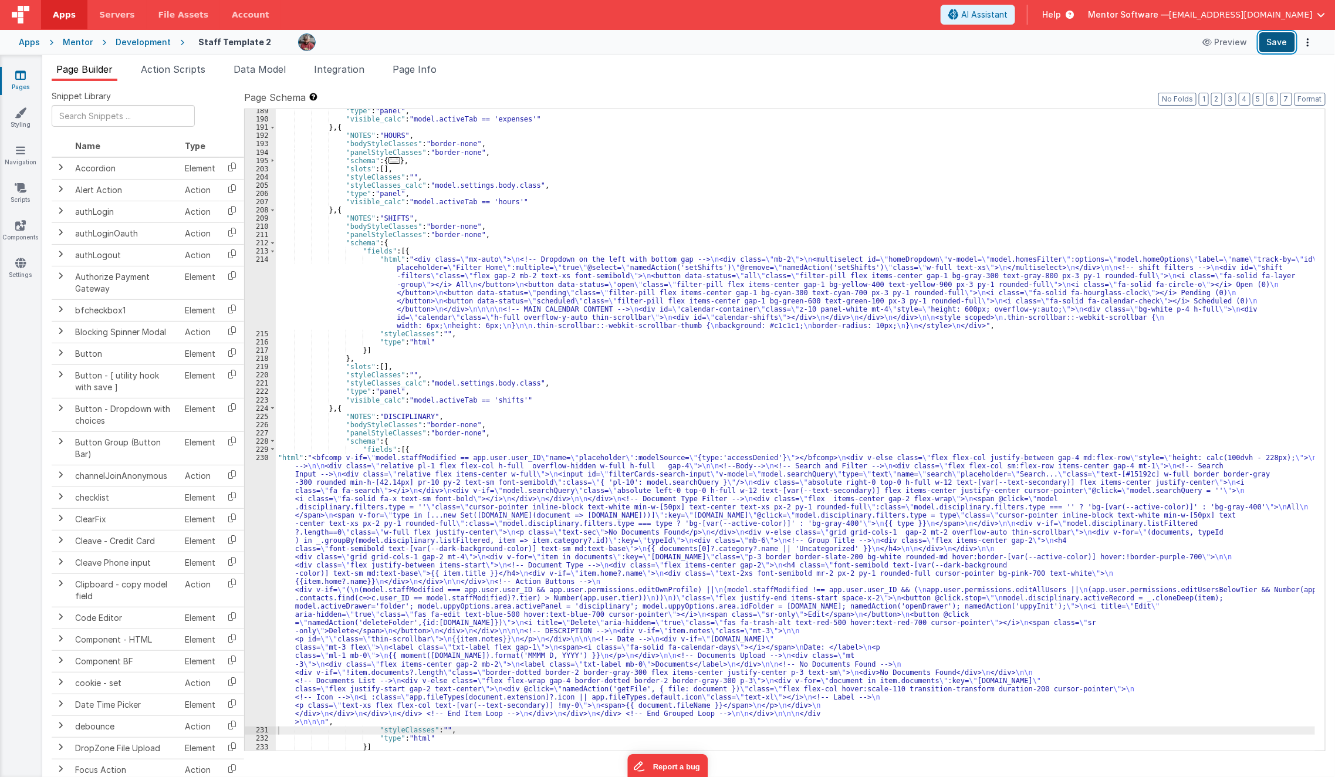
click at [1268, 46] on button "Save" at bounding box center [1278, 42] width 36 height 20
click at [519, 460] on div ""type" : "panel" , "visible_calc" : "model.activeTab == 'expenses'" } , { "NOTE…" at bounding box center [796, 436] width 1040 height 659
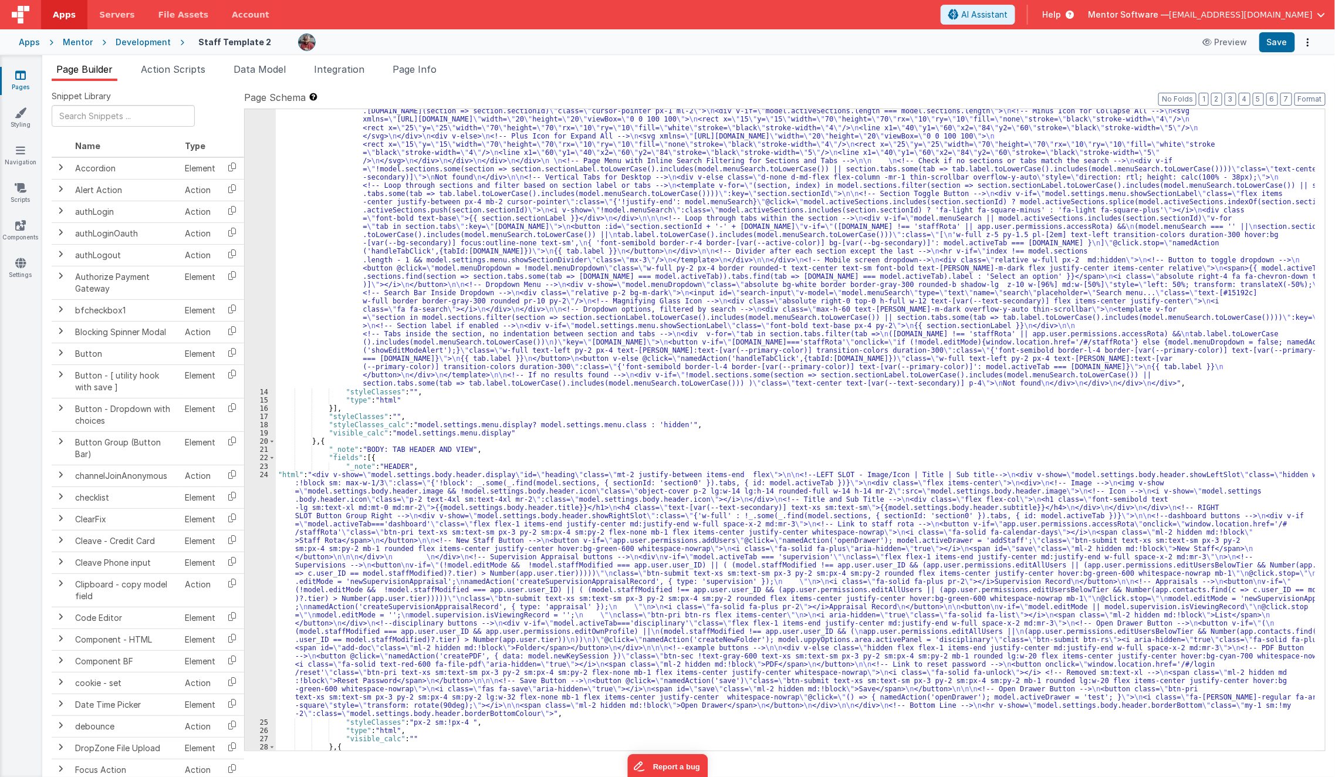
scroll to position [217, 0]
click at [344, 565] on div ""html" : "<div class= \" hidden md:!block view-content \" > \n <!-- Search Inpu…" at bounding box center [796, 552] width 1040 height 973
click at [258, 587] on div "24" at bounding box center [260, 594] width 31 height 248
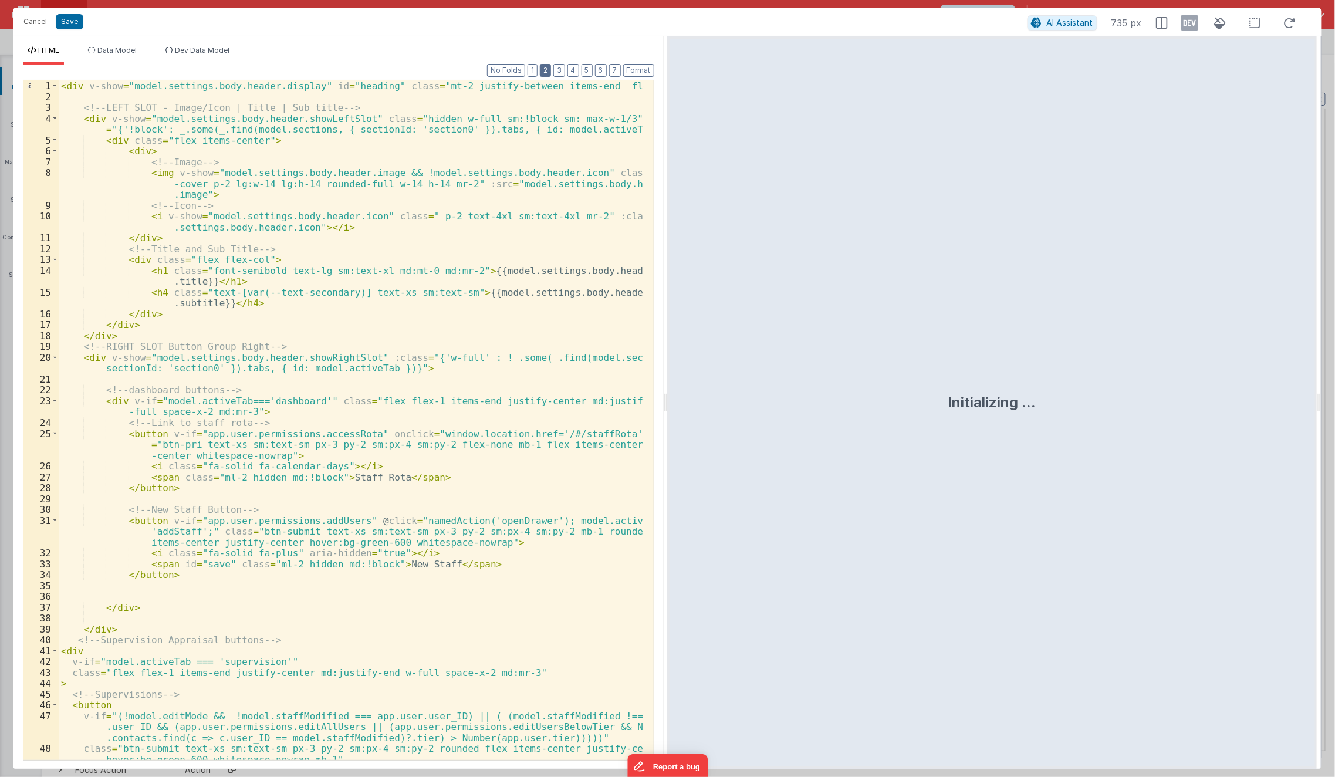
click at [544, 71] on button "2" at bounding box center [545, 70] width 11 height 13
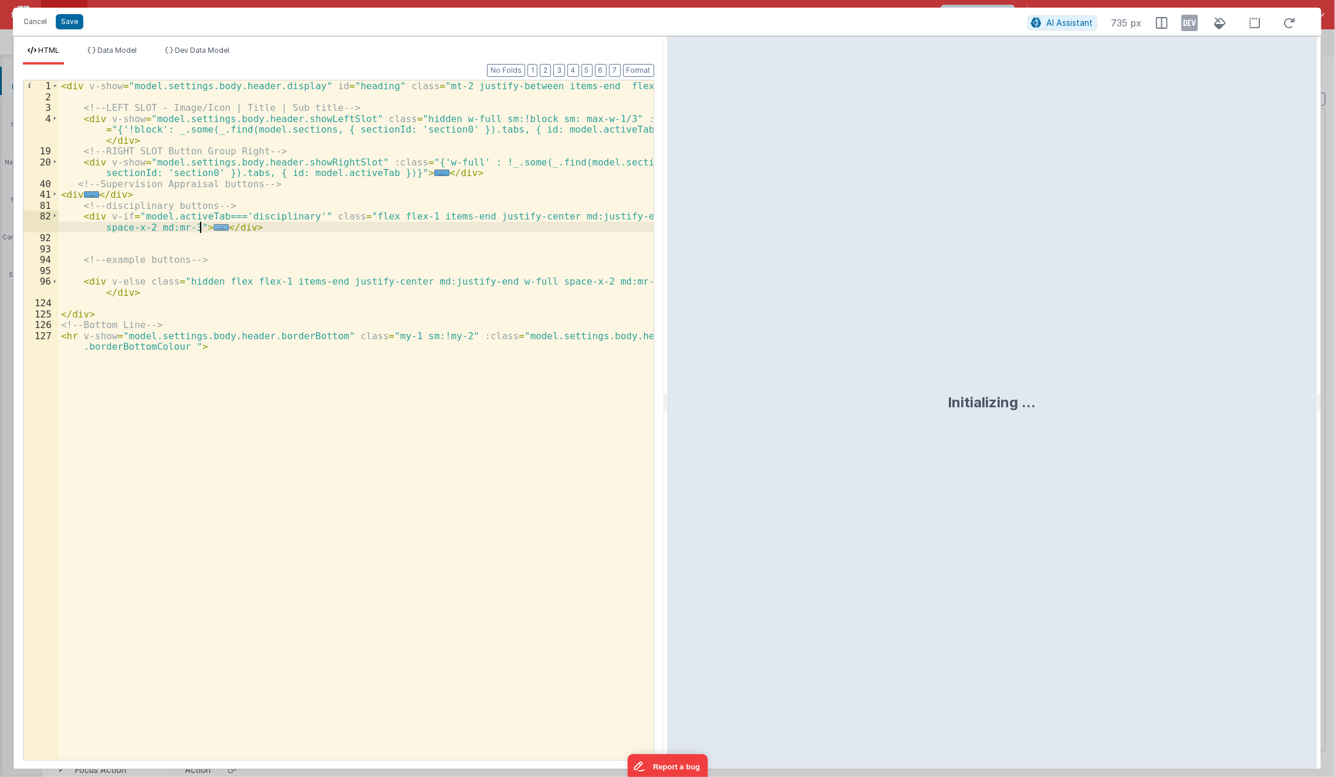
click at [214, 228] on span "..." at bounding box center [221, 227] width 15 height 6
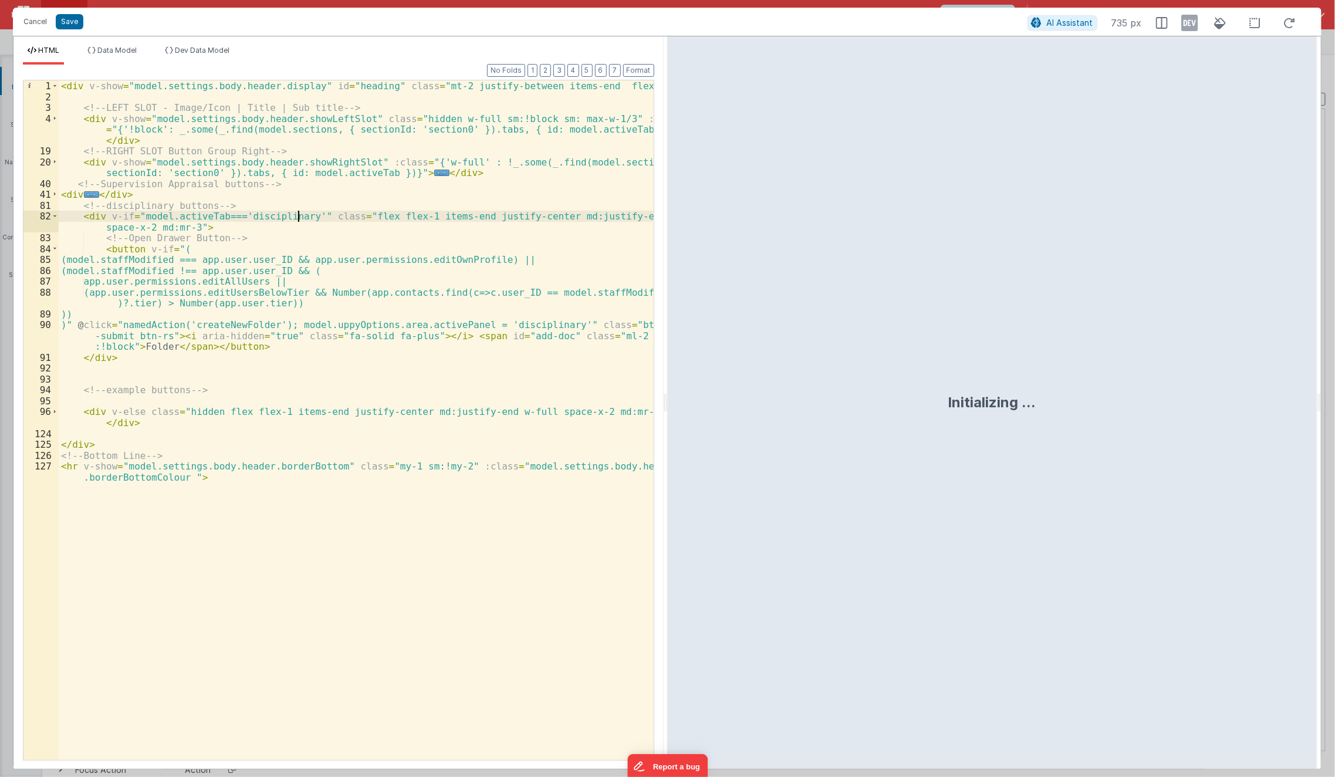
click at [300, 221] on div "< div v-show = "model.settings.body.header.display" id = "heading" class = "mt-…" at bounding box center [357, 436] width 596 height 713
click at [434, 216] on div "< div v-show = "model.settings.body.header.display" id = "heading" class = "mt-…" at bounding box center [357, 436] width 596 height 713
click at [349, 398] on div "< div v-show = "model.settings.body.header.display" id = "heading" class = "mt-…" at bounding box center [357, 436] width 596 height 713
click at [72, 26] on button "Save" at bounding box center [70, 21] width 28 height 15
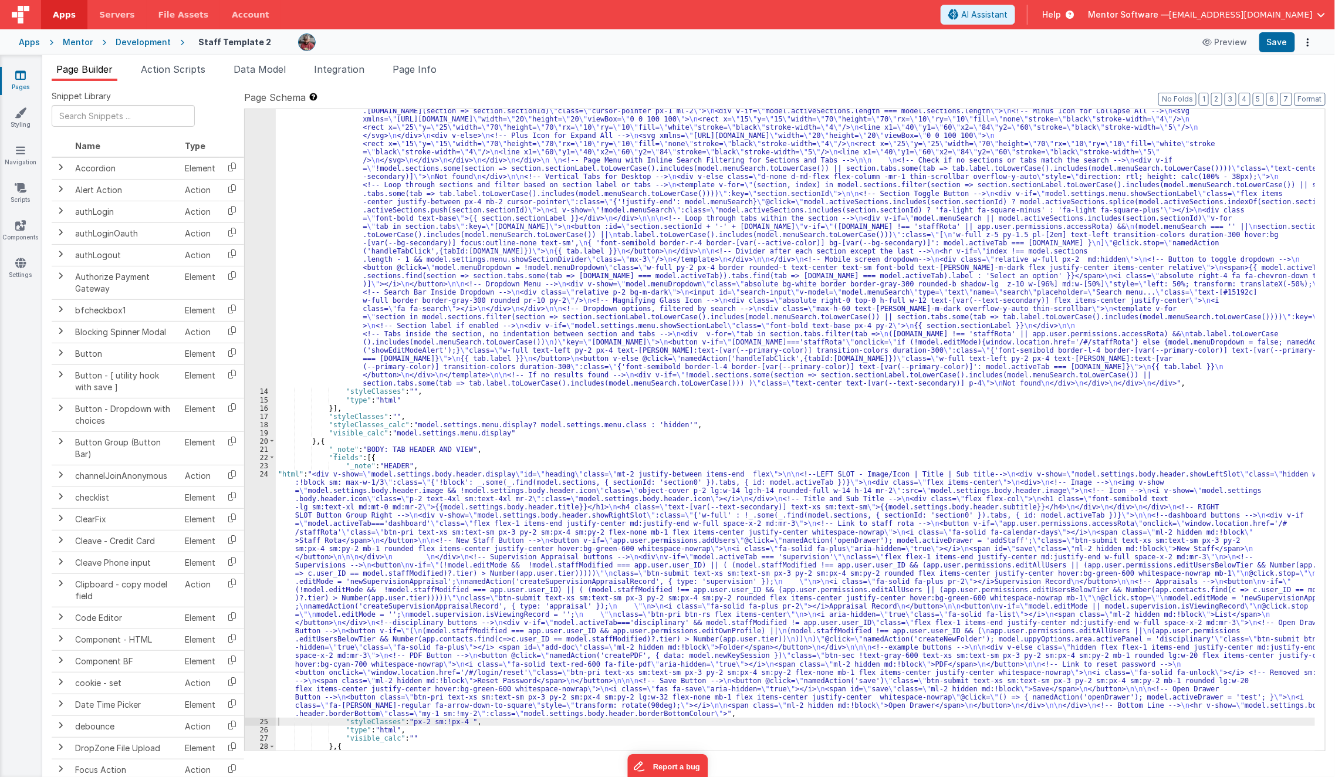
click at [1285, 52] on div "Apps Mentor Development Staff Template 2 Preview Save" at bounding box center [667, 42] width 1335 height 26
click at [1278, 41] on button "Save" at bounding box center [1278, 42] width 36 height 20
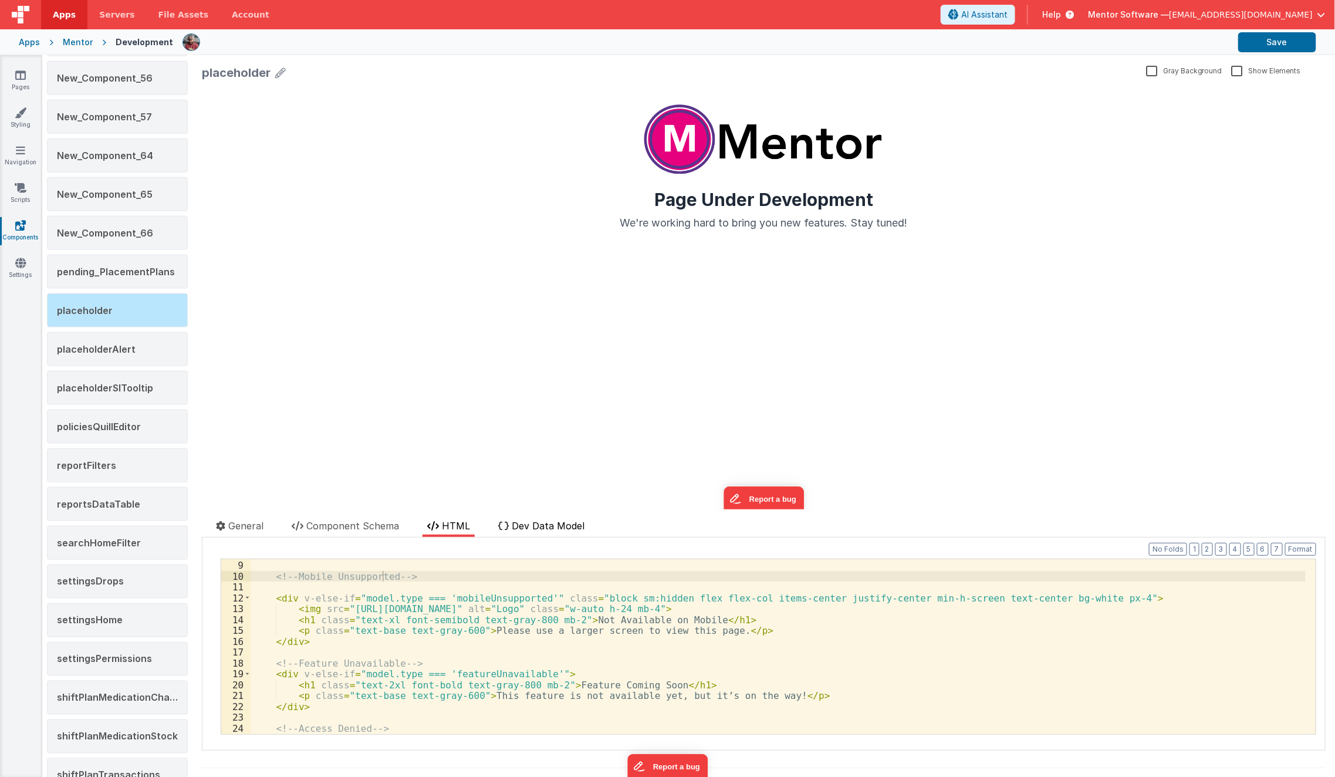
click at [528, 523] on span "Dev Data Model" at bounding box center [548, 526] width 73 height 12
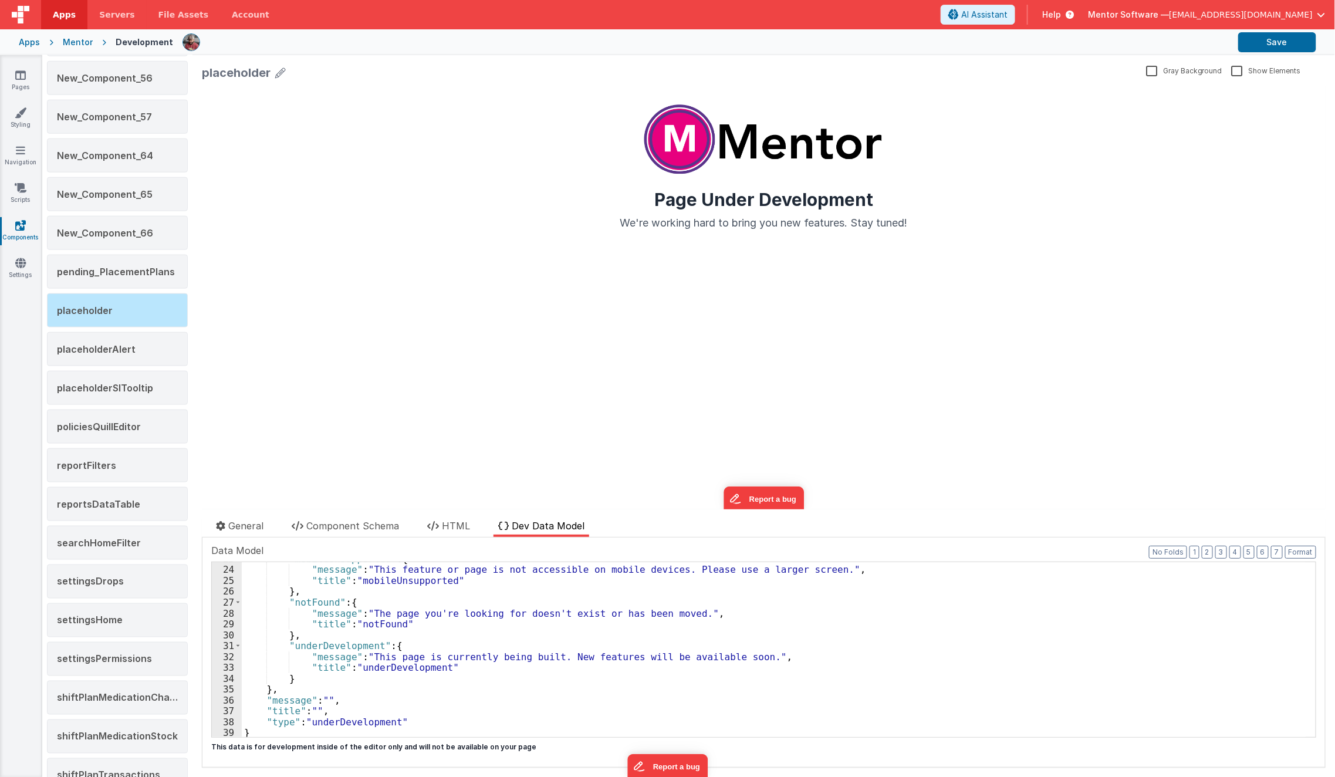
scroll to position [248, 0]
click at [449, 526] on span "HTML" at bounding box center [456, 526] width 28 height 12
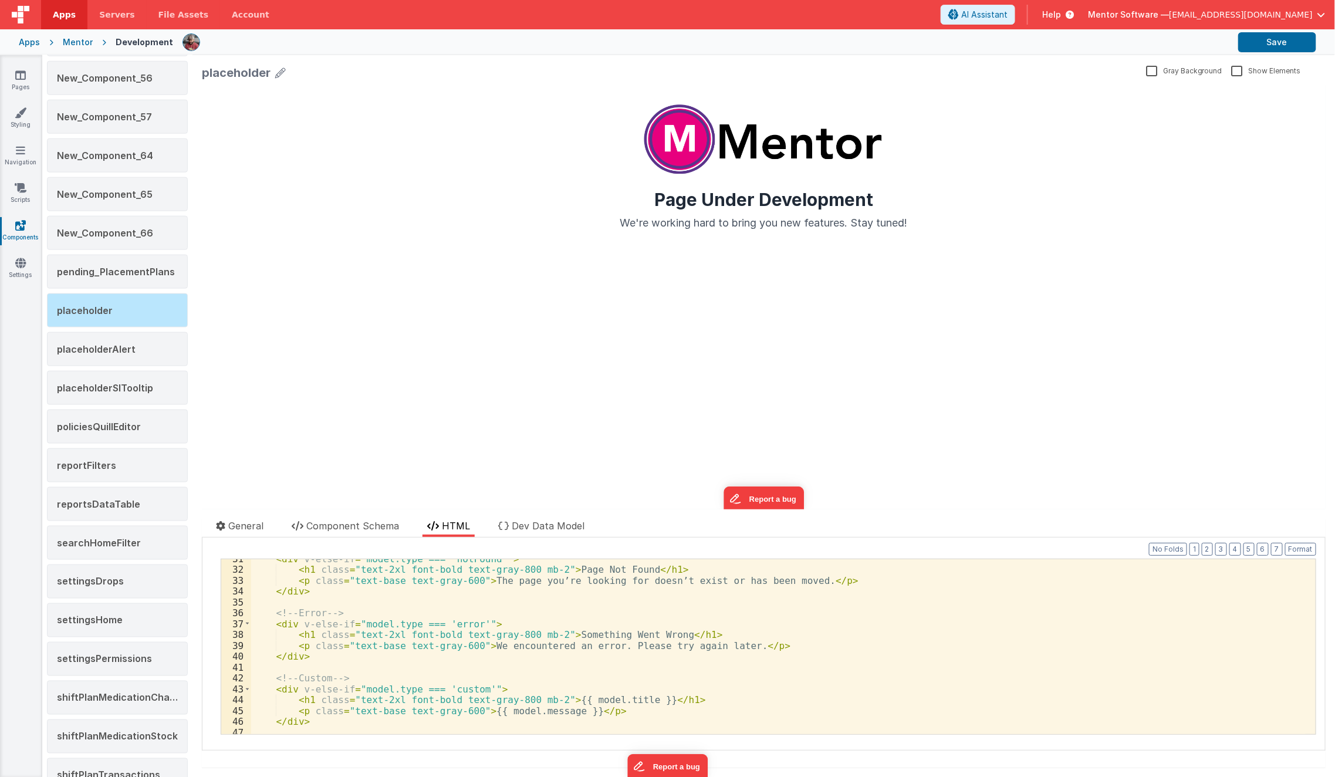
scroll to position [336, 0]
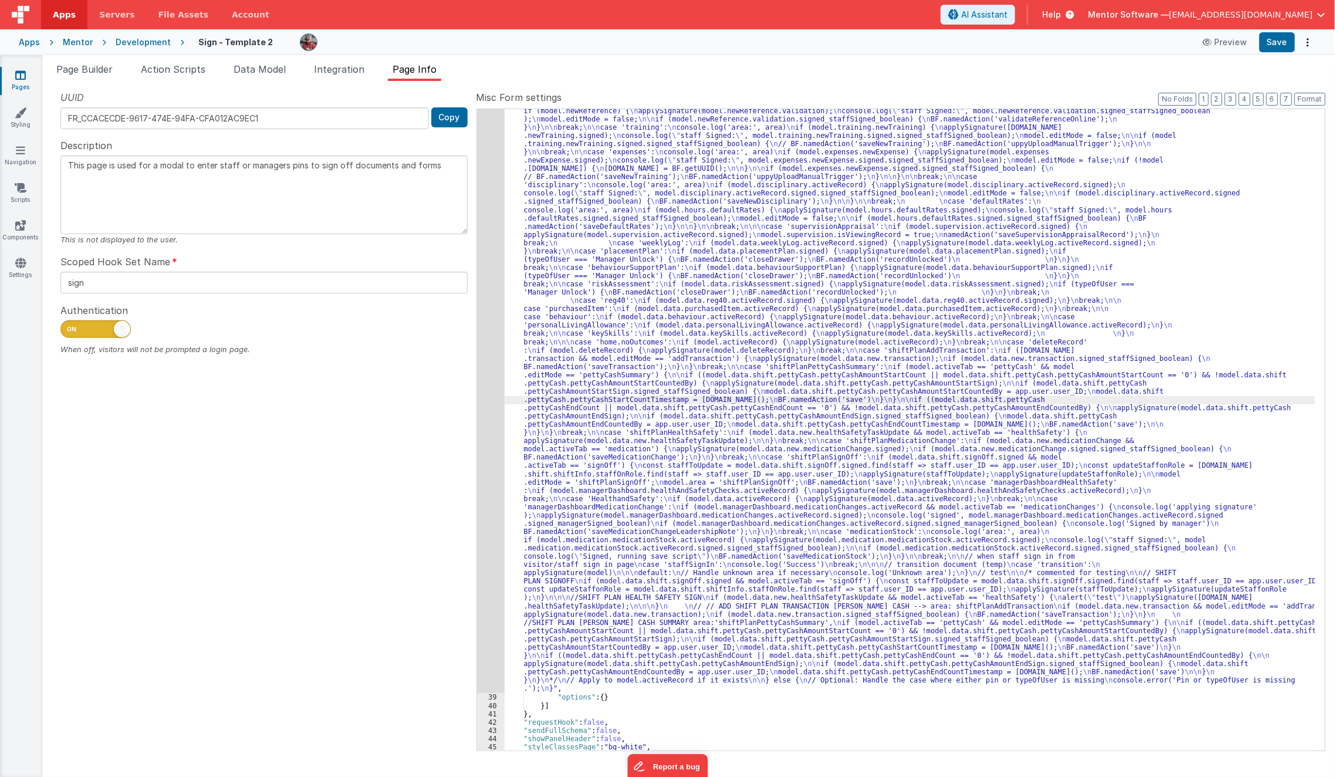
scroll to position [440, 0]
click at [19, 74] on icon at bounding box center [20, 75] width 11 height 12
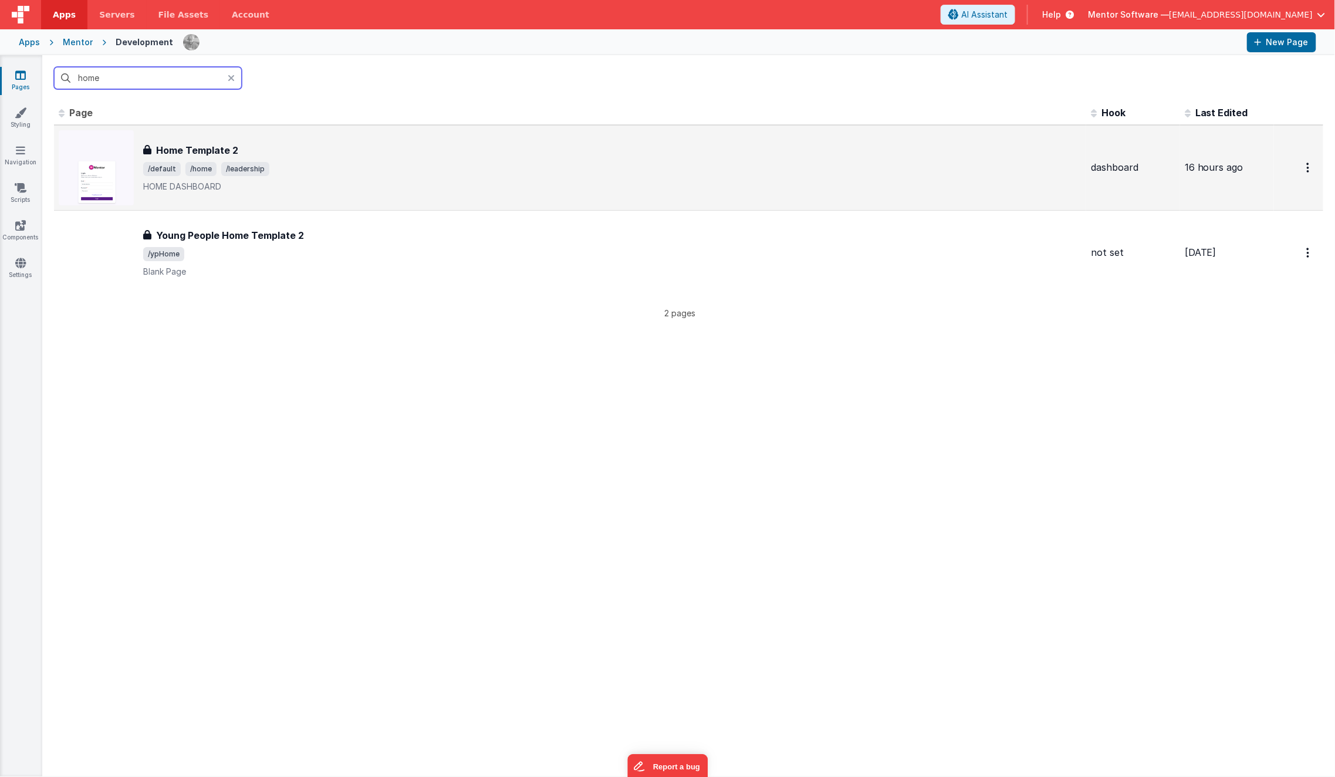
type input "home"
click at [329, 154] on div "Home Template 2" at bounding box center [612, 150] width 939 height 14
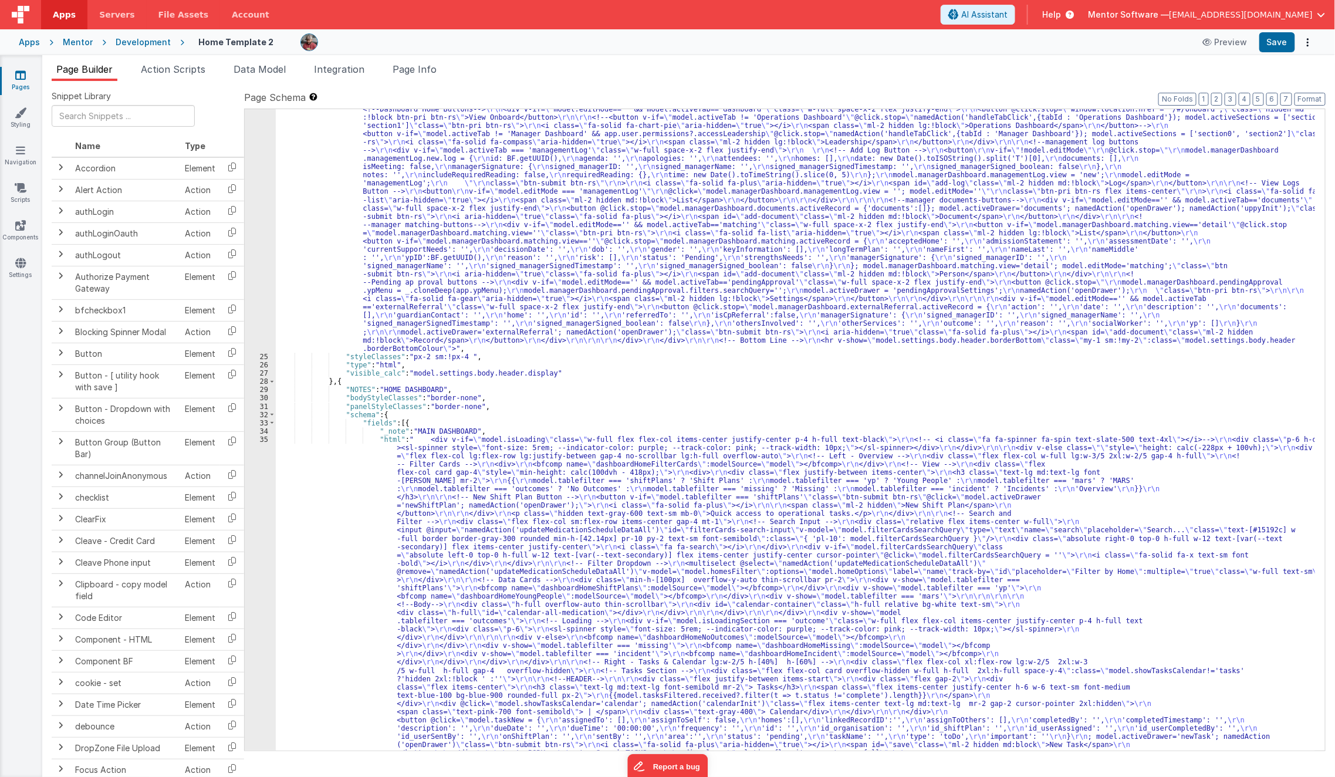
scroll to position [665, 0]
click at [602, 474] on div ""html" : "<div v-show= \" model.settings.body.header.display \" id= \" heading …" at bounding box center [796, 772] width 1040 height 1435
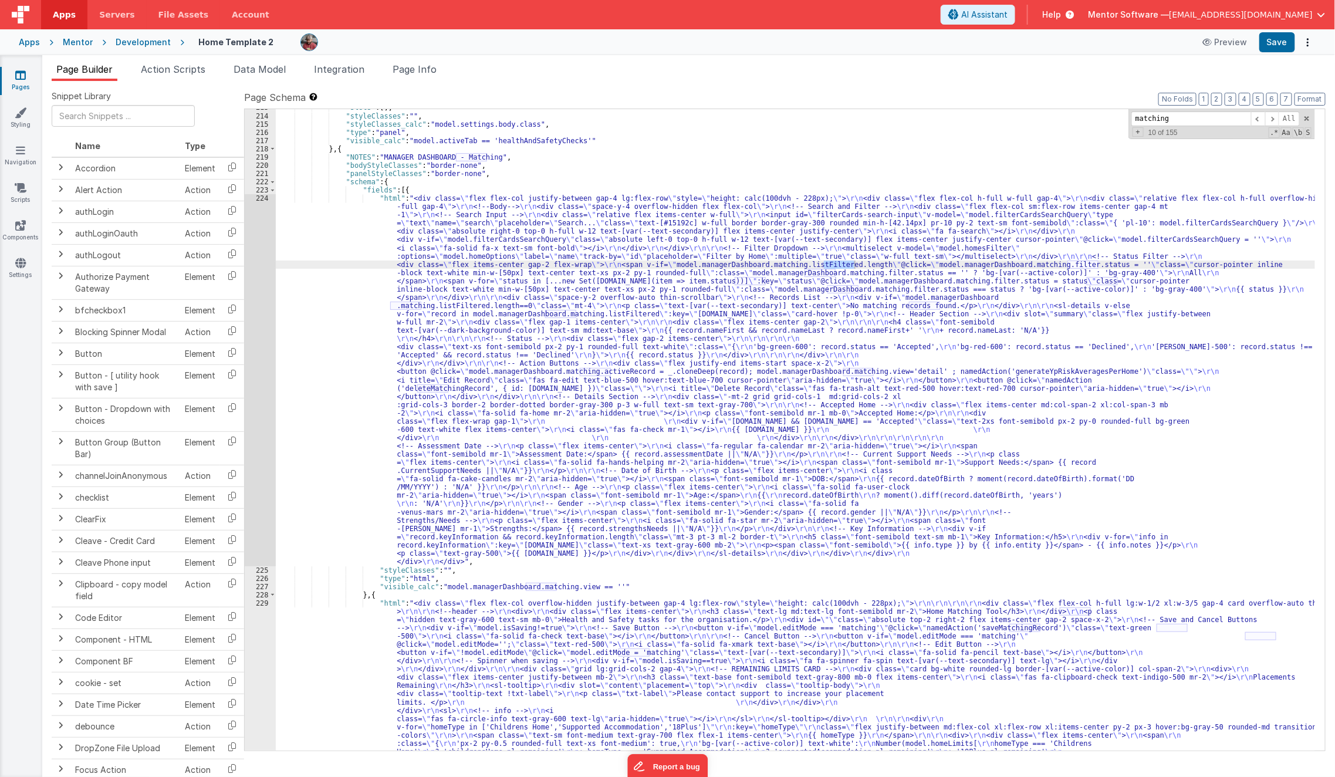
scroll to position [7424, 0]
type input "matching"
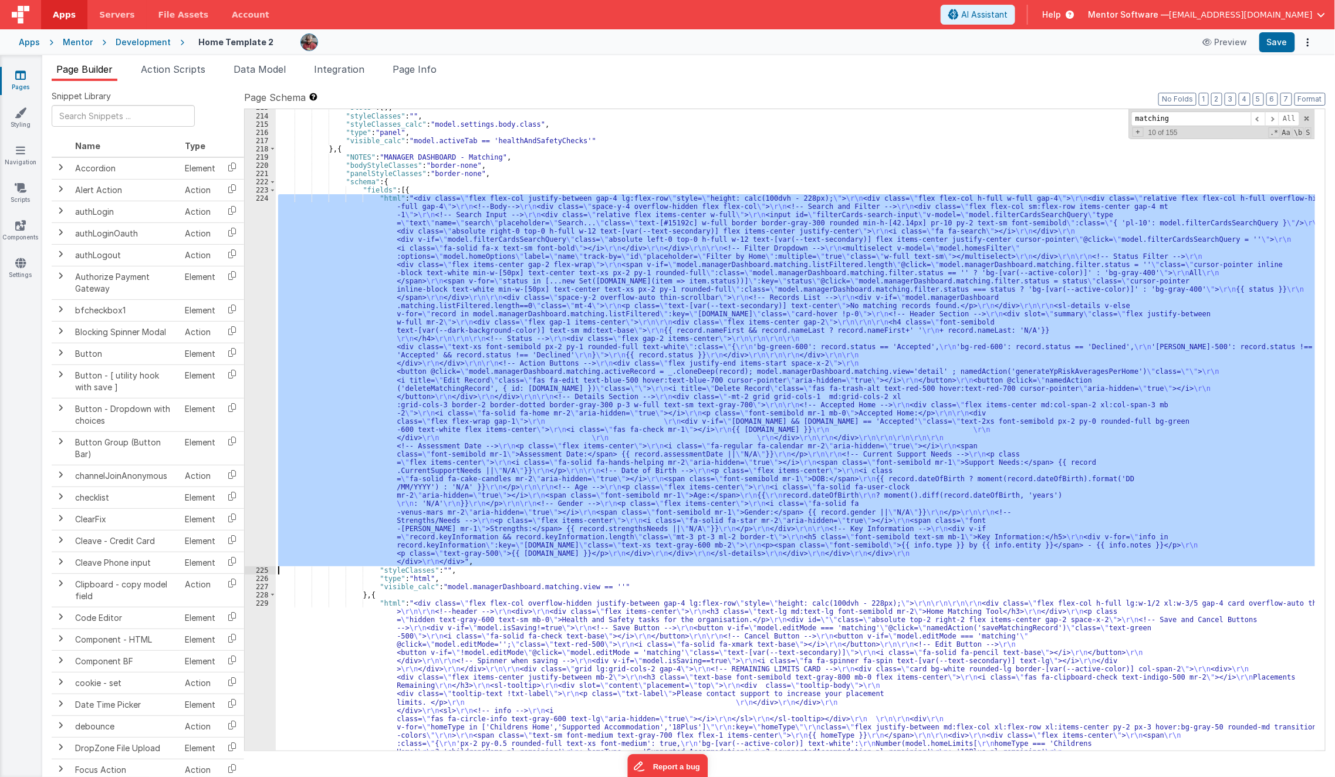
click at [251, 464] on div "224" at bounding box center [260, 380] width 31 height 372
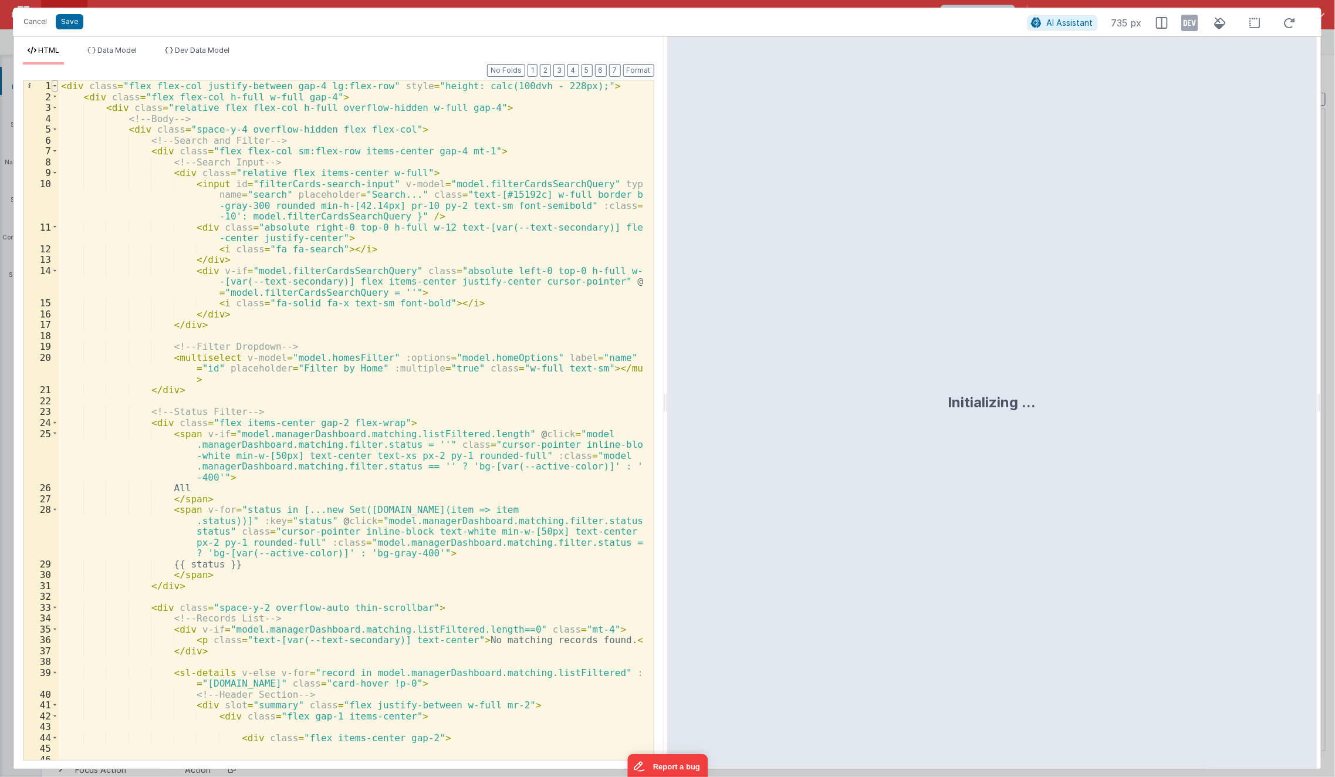
click at [55, 88] on span at bounding box center [55, 85] width 6 height 11
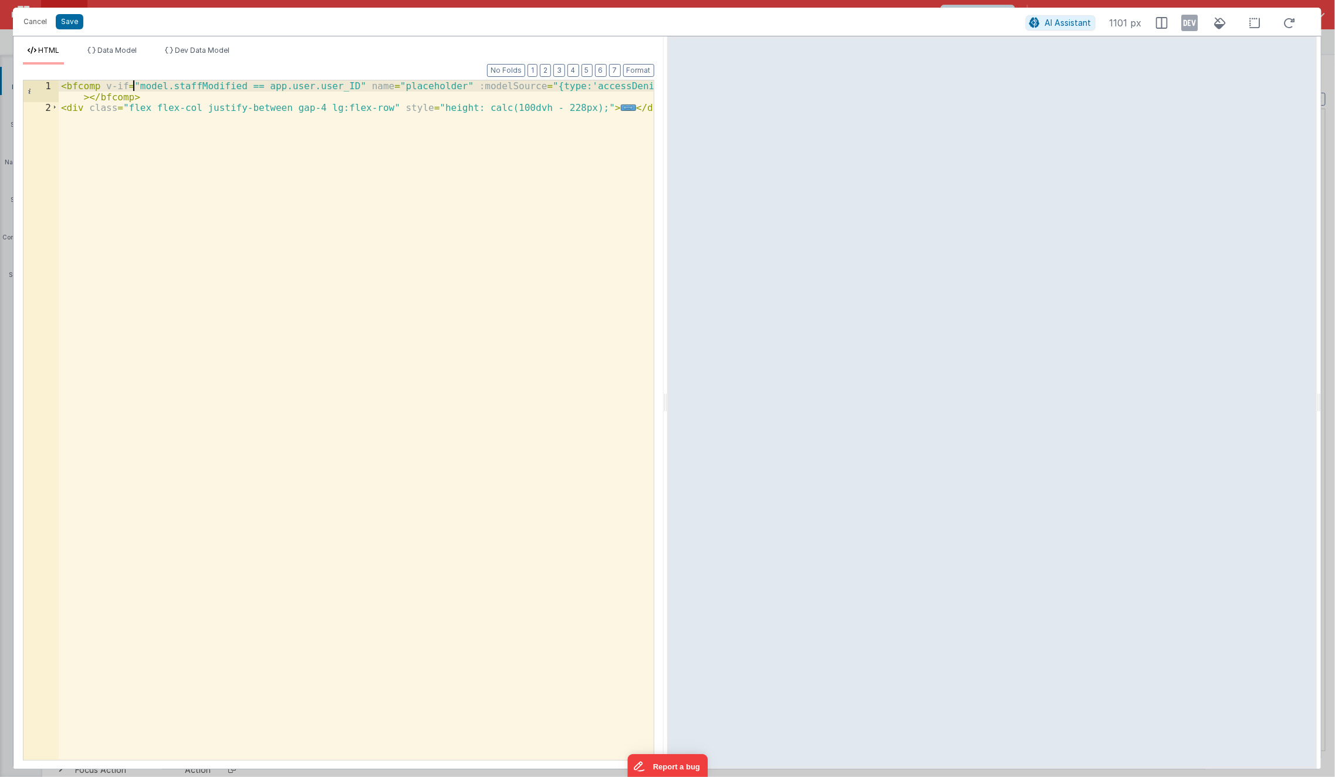
click at [134, 86] on div "< bfcomp v-if = "model.staffModified == app.user.user_ID" name = "placeholder" …" at bounding box center [357, 436] width 596 height 713
click at [327, 86] on div "< bfcomp v-if = "" name = "placeholder" :modelSource = "{type:'accessDenied'}" …" at bounding box center [357, 431] width 596 height 702
click at [375, 87] on div "< bfcomp v-if = "" name = "placeholder" :modelSource = "{title:'accessDenied'}"…" at bounding box center [357, 431] width 596 height 702
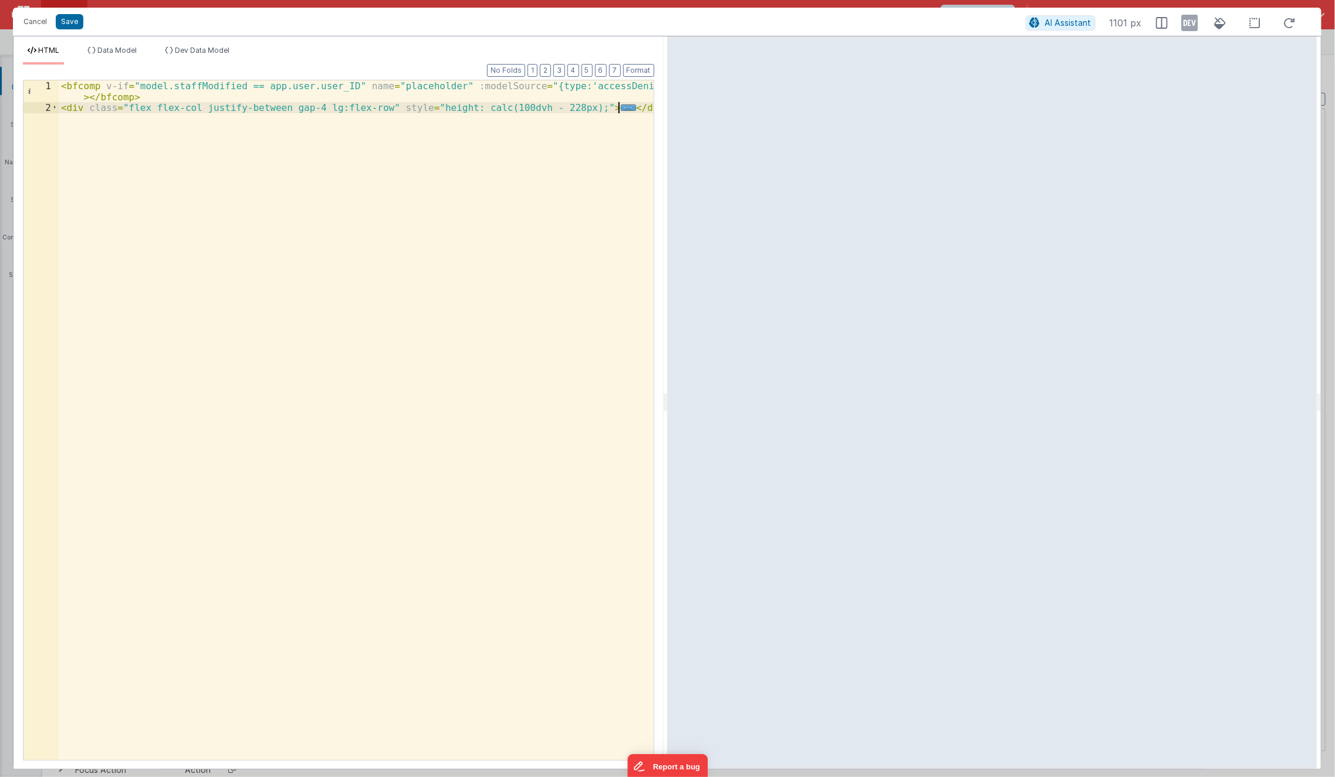
click at [366, 251] on div "< bfcomp v-if = "model.staffModified == app.user.user_ID" name = "placeholder" …" at bounding box center [357, 436] width 596 height 713
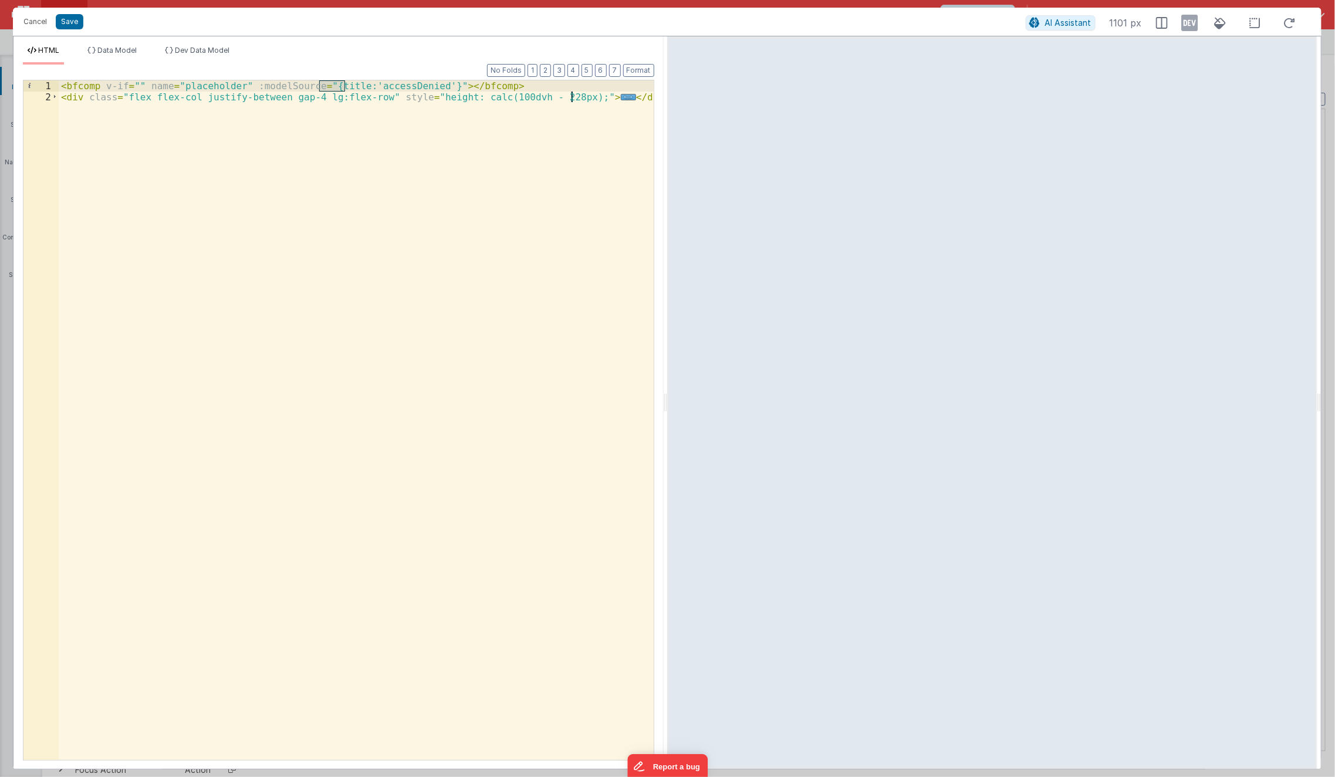
click at [330, 165] on div "< bfcomp v-if = "" name = "placeholder" :modelSource = "{title:'accessDenied'}"…" at bounding box center [357, 431] width 596 height 702
click at [323, 85] on div "< bfcomp v-if = "" name = "placeholder" :modelSource = "{title:'accessDenied'}"…" at bounding box center [357, 431] width 596 height 702
click at [348, 86] on div "< bfcomp v-if = "" name = "placeholder" :modelSource = "{type:'',title:'accessD…" at bounding box center [357, 431] width 596 height 702
click at [412, 85] on div "< bfcomp v-if = "" name = "placeholder" :modelSource = "{type:'',title:'accessD…" at bounding box center [357, 431] width 596 height 702
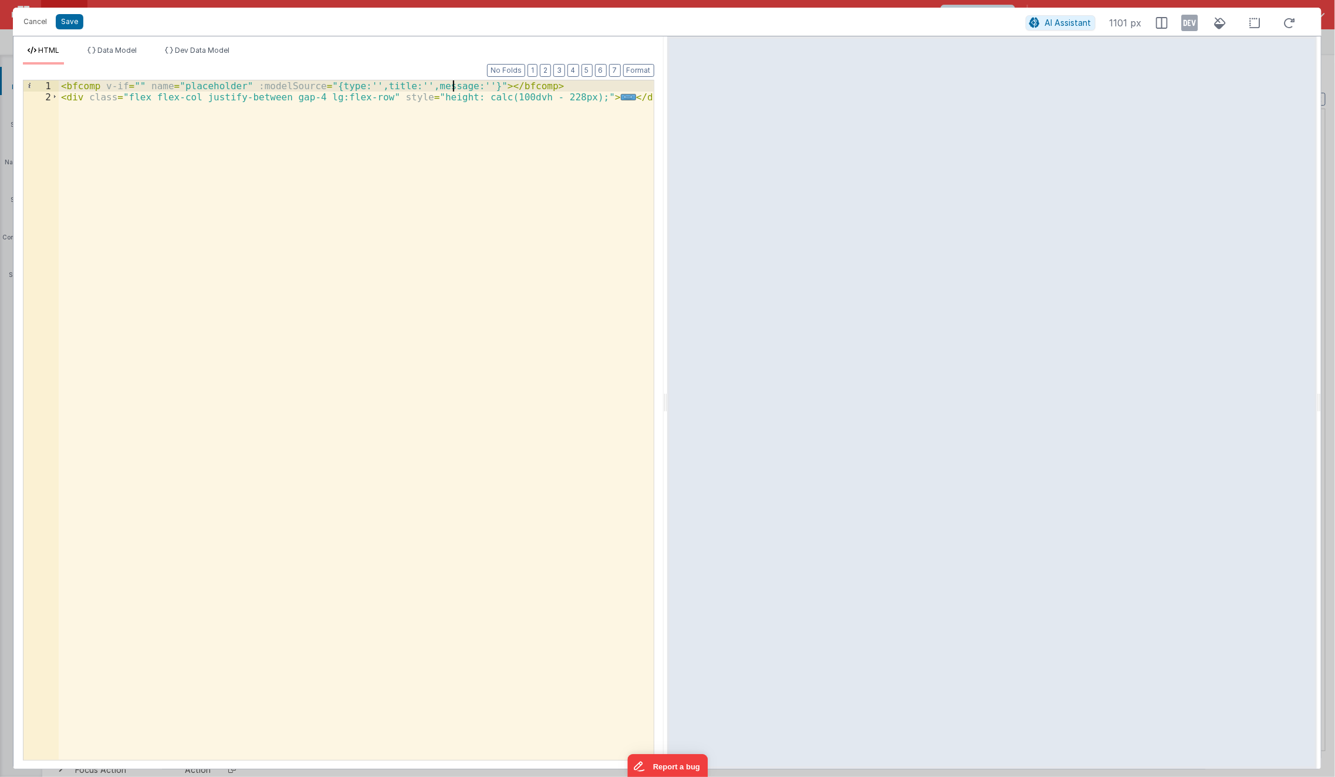
click at [453, 87] on div "< bfcomp v-if = "" name = "placeholder" :modelSource = "{type:'',title:'',messa…" at bounding box center [357, 431] width 596 height 702
click at [393, 86] on div "< bfcomp v-if = "" name = "placeholder" :modelSource = "{type:'',title:'',messa…" at bounding box center [357, 436] width 596 height 713
click at [134, 86] on div "< bfcomp v-if = "" name = "placeholder" :modelSource = "{type:'',title:'',messa…" at bounding box center [357, 436] width 596 height 713
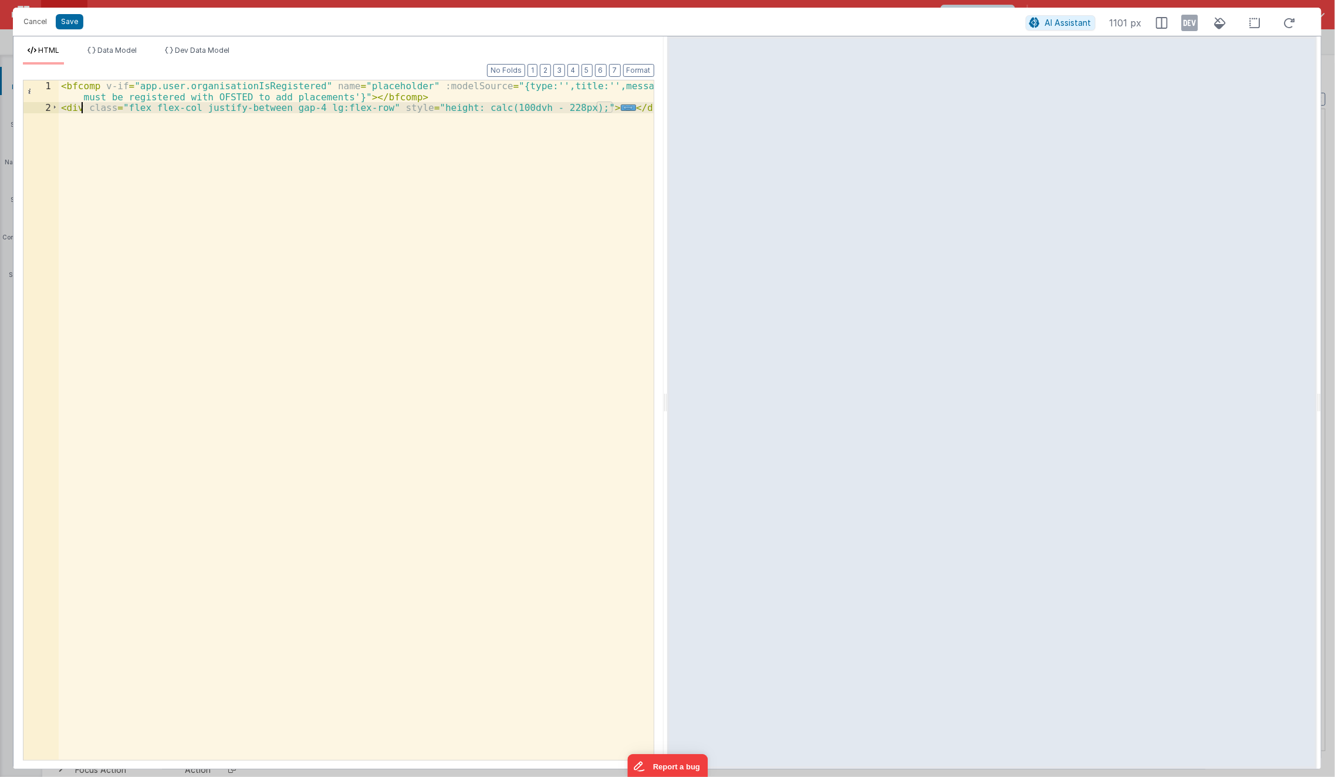
click at [84, 109] on div "< bfcomp v-if = "app.user.organisationIsRegistered" name = "placeholder" :model…" at bounding box center [357, 436] width 596 height 713
click at [140, 229] on div "< bfcomp v-if = "app.user.organisationIsRegistered" name = "placeholder" :model…" at bounding box center [357, 436] width 596 height 713
click at [137, 87] on div "< bfcomp v-if = "app.user.organisationIsRegistered" name = "placeholder" :model…" at bounding box center [357, 436] width 596 height 713
click at [160, 207] on div "< bfcomp v-if = "" name = "placeholder" :modelSource = "{type:'',title:'',messa…" at bounding box center [357, 436] width 596 height 713
paste textarea
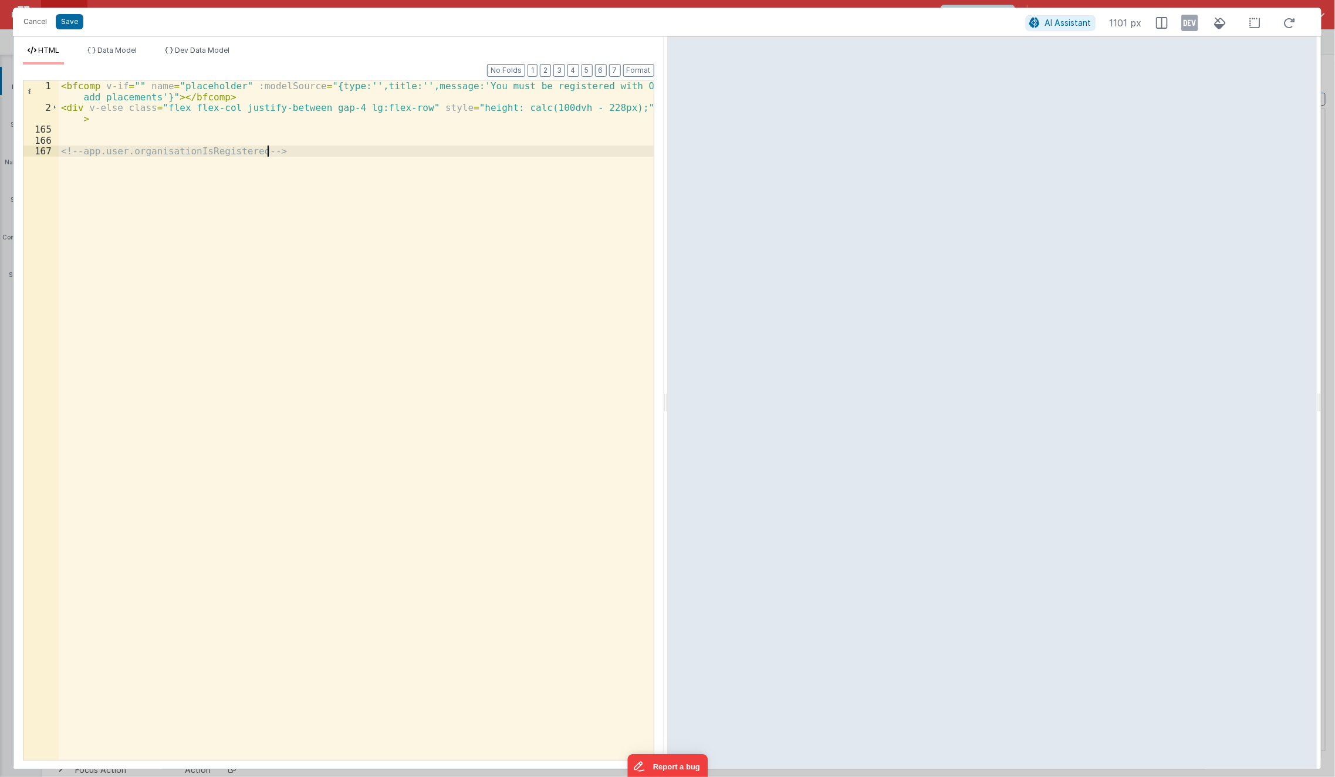
click at [374, 85] on div "< bfcomp v-if = "" name = "placeholder" :modelSource = "{type:'',title:'',messa…" at bounding box center [357, 436] width 596 height 713
click at [347, 87] on div "< bfcomp v-if = "" name = "placeholder" :modelSource = "{type:'',title:'',messa…" at bounding box center [357, 436] width 596 height 713
click at [427, 86] on div "< bfcomp v-if = "" name = "placeholder" :modelSource = "{type:'custom',title:''…" at bounding box center [357, 436] width 596 height 713
click at [327, 101] on div "< bfcomp v-if = "" name = "placeholder" :modelSource = "{type:'custom',title:'O…" at bounding box center [357, 436] width 596 height 713
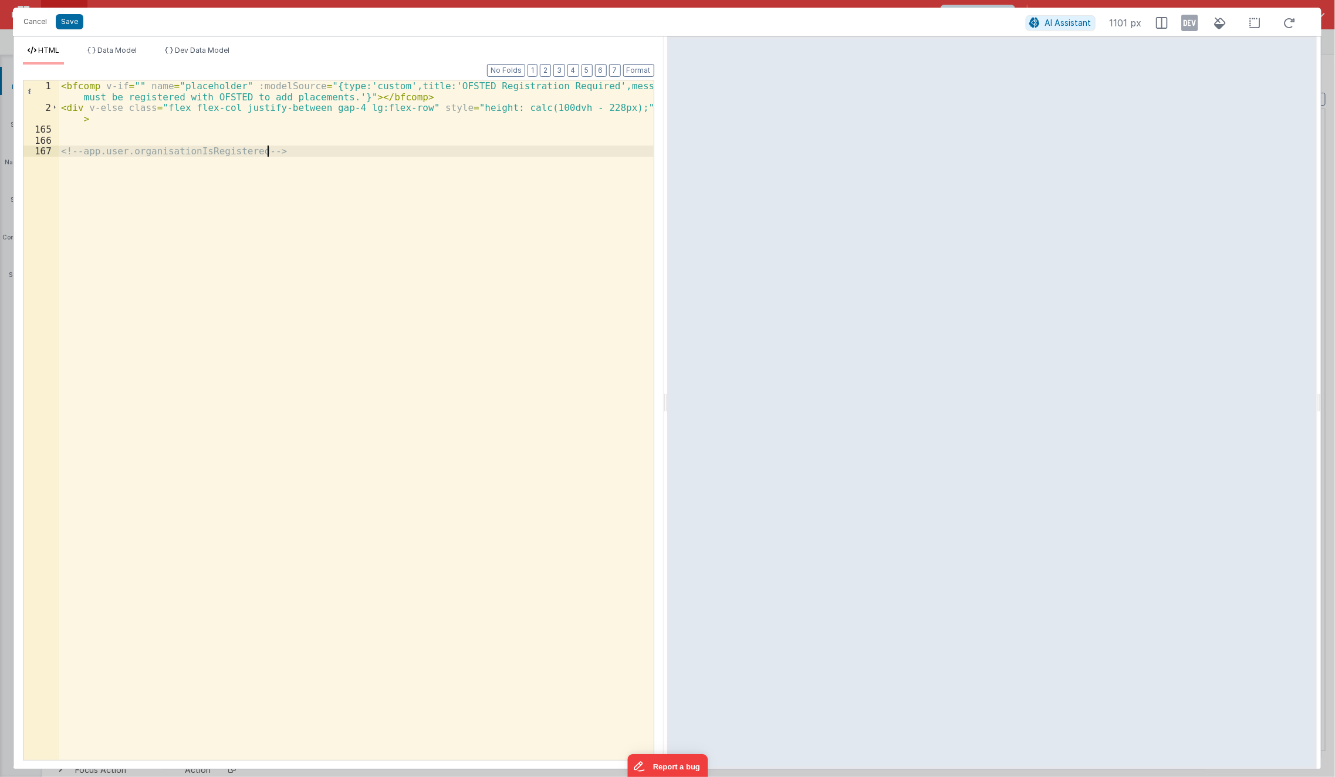
click at [303, 315] on div "< bfcomp v-if = "" name = "placeholder" :modelSource = "{type:'custom',title:'O…" at bounding box center [357, 436] width 596 height 713
click at [82, 145] on div "< bfcomp v-if = "" name = "placeholder" :modelSource = "{type:'custom',title:'O…" at bounding box center [357, 436] width 596 height 713
click at [82, 148] on div "< bfcomp v-if = "" name = "placeholder" :modelSource = "{type:'custom',title:'O…" at bounding box center [357, 436] width 596 height 713
click at [131, 84] on div "< bfcomp v-if = "" name = "placeholder" :modelSource = "{type:'custom',title:'O…" at bounding box center [357, 436] width 596 height 713
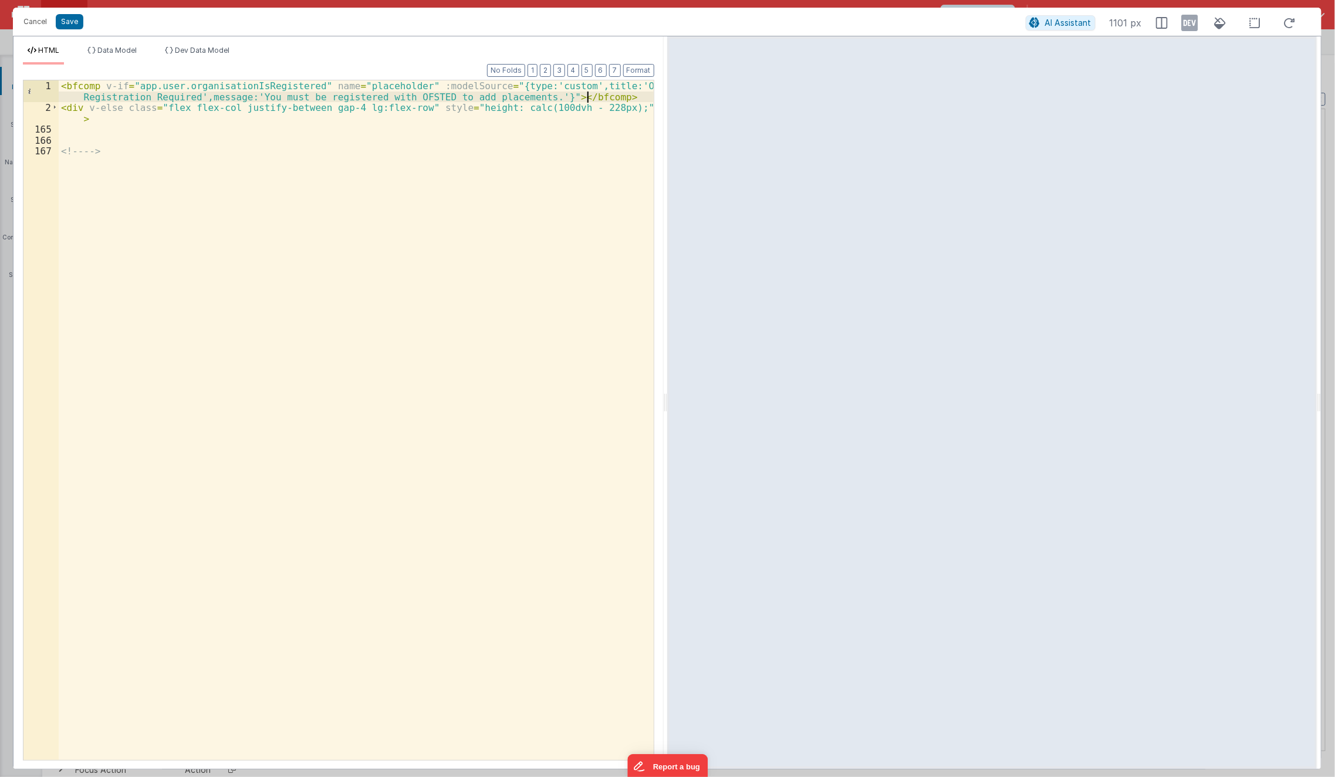
click at [592, 98] on div "< bfcomp v-if = "app.user.organisationIsRegistered" name = "placeholder" :model…" at bounding box center [357, 436] width 596 height 713
click at [63, 32] on div "Cancel Save AI Assistant 1101 px" at bounding box center [667, 22] width 1309 height 28
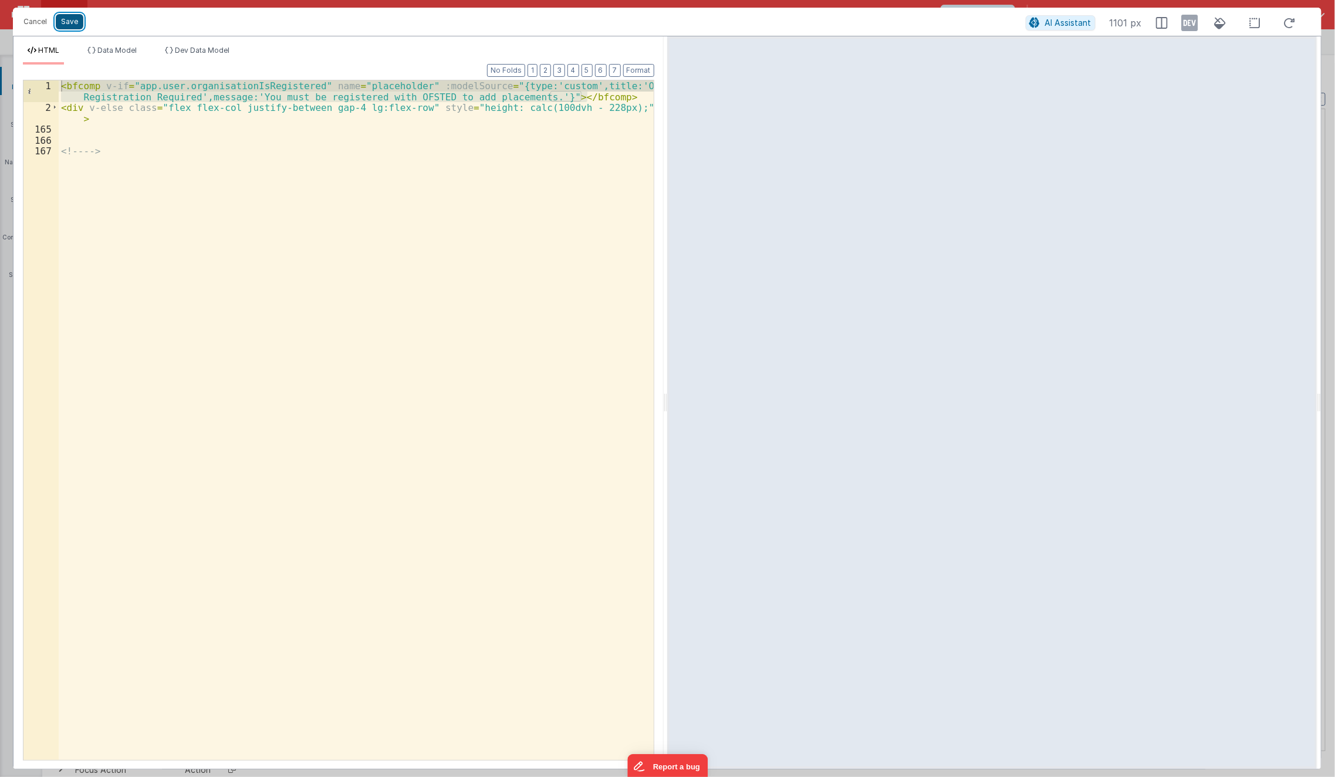
click at [72, 22] on button "Save" at bounding box center [70, 21] width 28 height 15
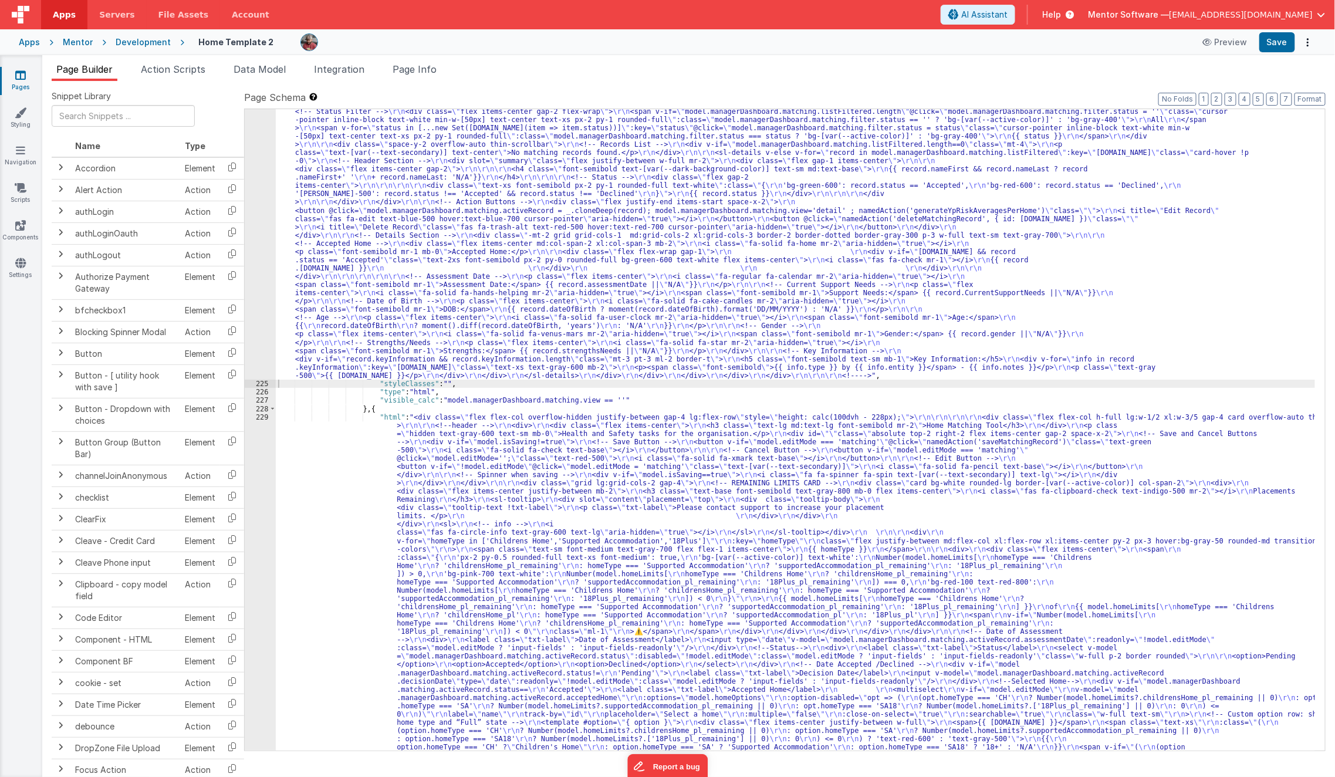
scroll to position [7577, 0]
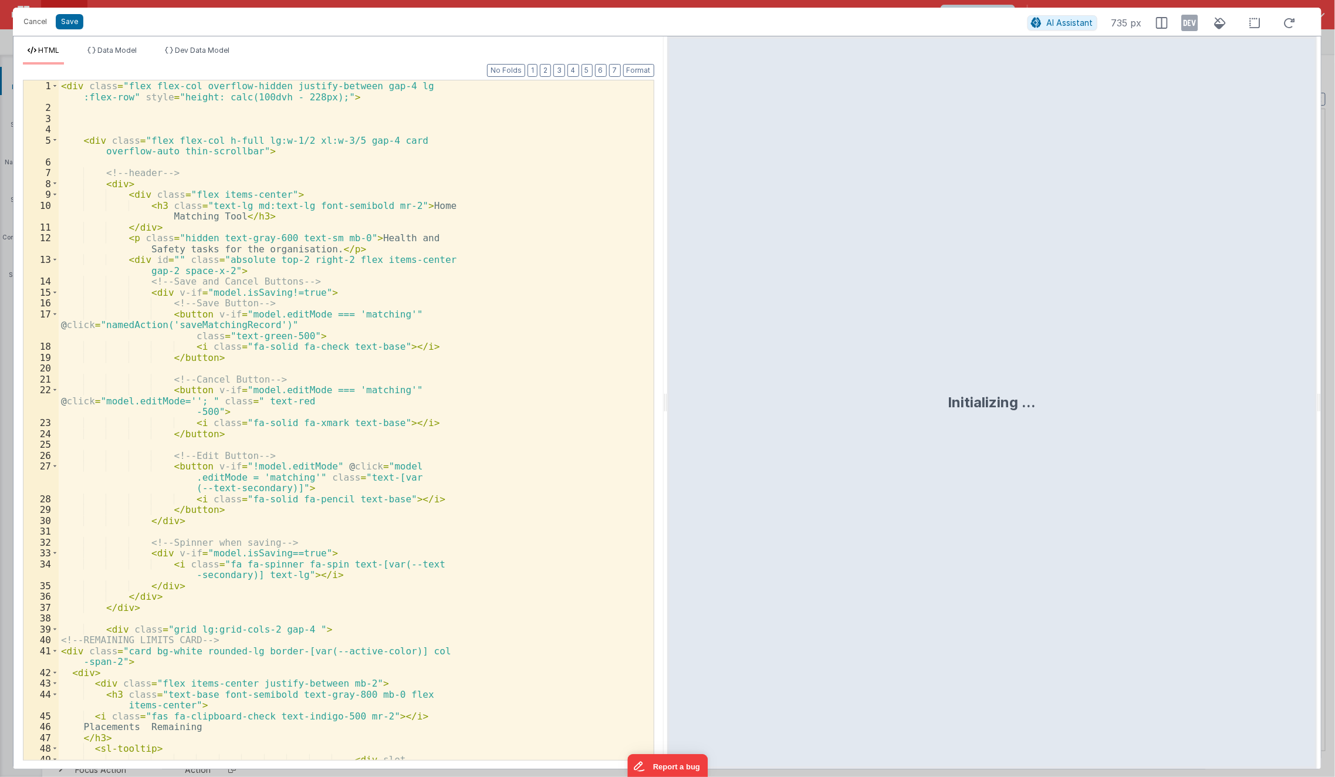
click at [261, 586] on div "< div class = "flex flex-col overflow-hidden justify-between gap-4 lg :flex-row…" at bounding box center [351, 442] width 585 height 724
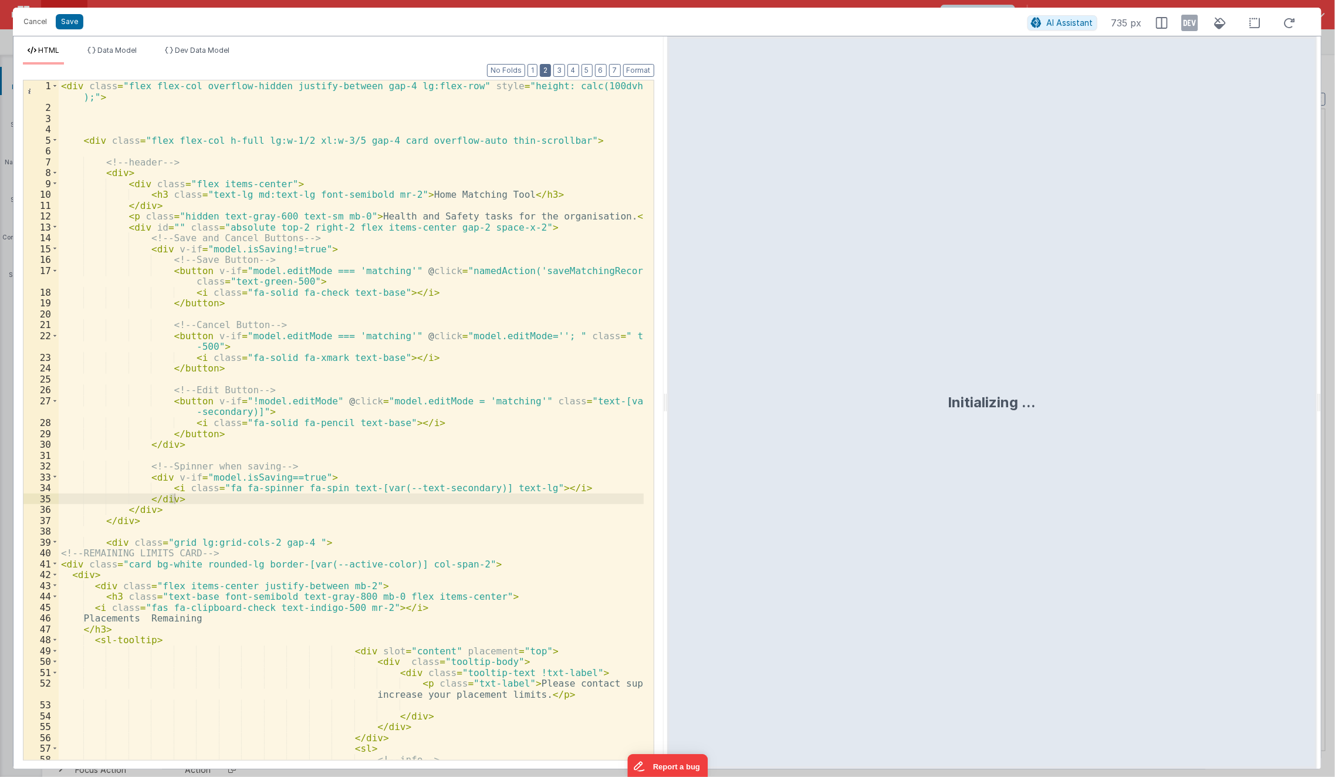
click at [551, 69] on button "2" at bounding box center [545, 70] width 11 height 13
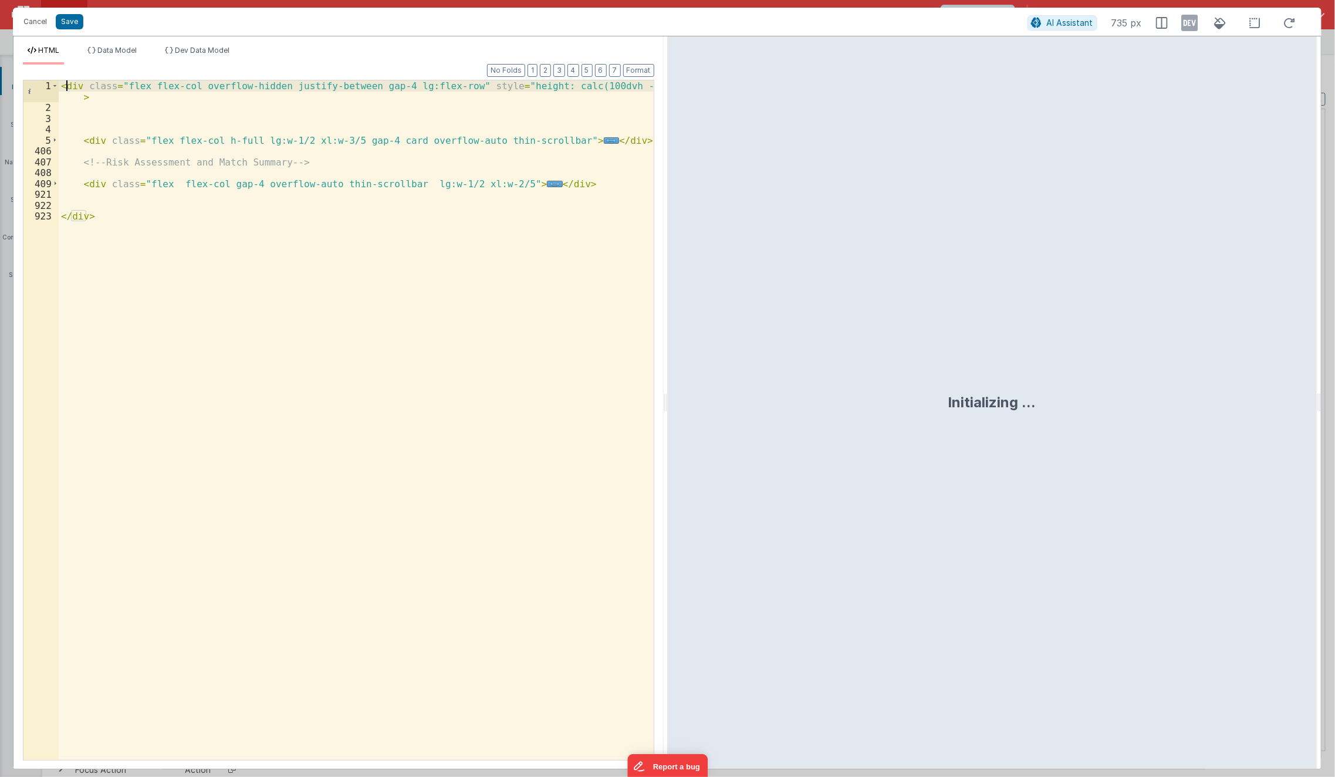
click at [64, 85] on div "< div class = "flex flex-col overflow-hidden justify-between gap-4 lg:flex-row"…" at bounding box center [357, 436] width 596 height 713
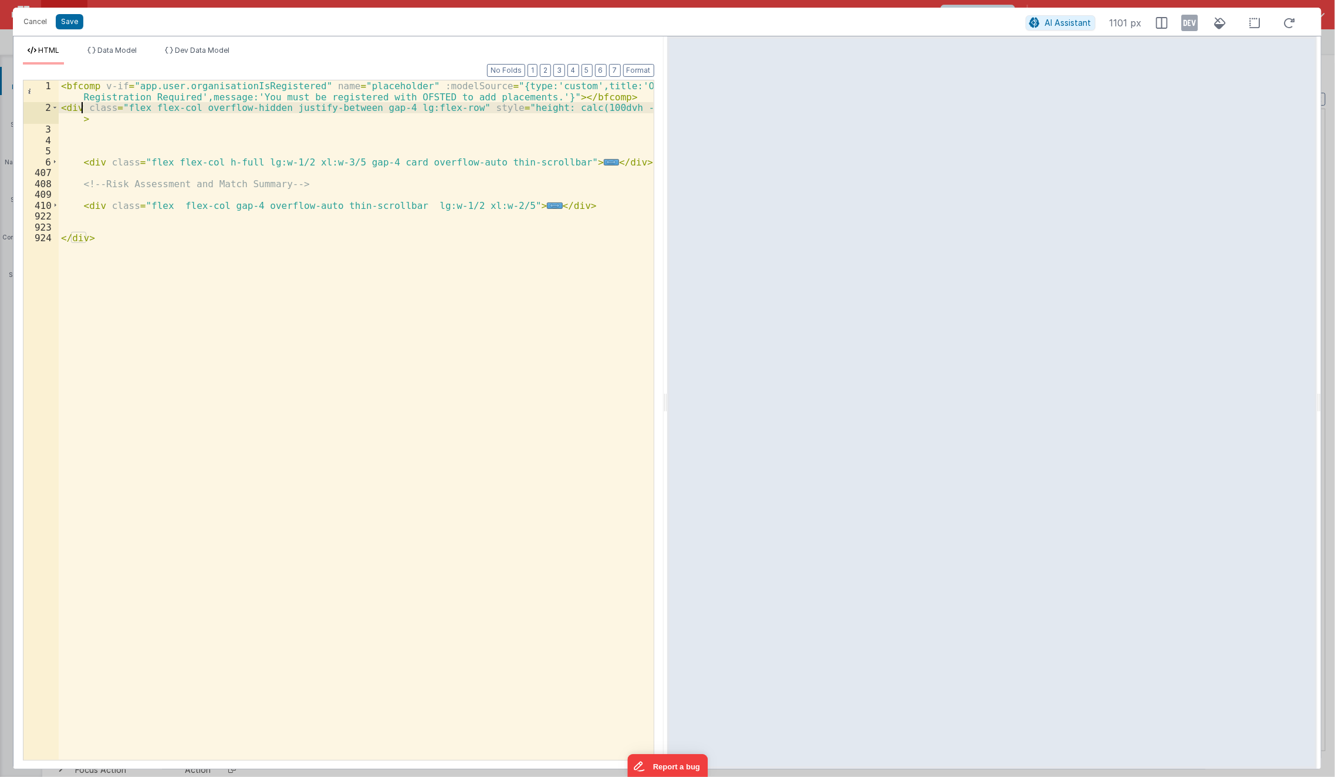
click at [83, 106] on div "< bfcomp v-if = "app.user.organisationIsRegistered" name = "placeholder" :model…" at bounding box center [357, 436] width 596 height 713
click at [134, 89] on div "< bfcomp v-if = "app.user.organisationIsRegistered" name = "placeholder" :model…" at bounding box center [357, 436] width 596 height 713
click at [66, 19] on button "Save" at bounding box center [70, 21] width 28 height 15
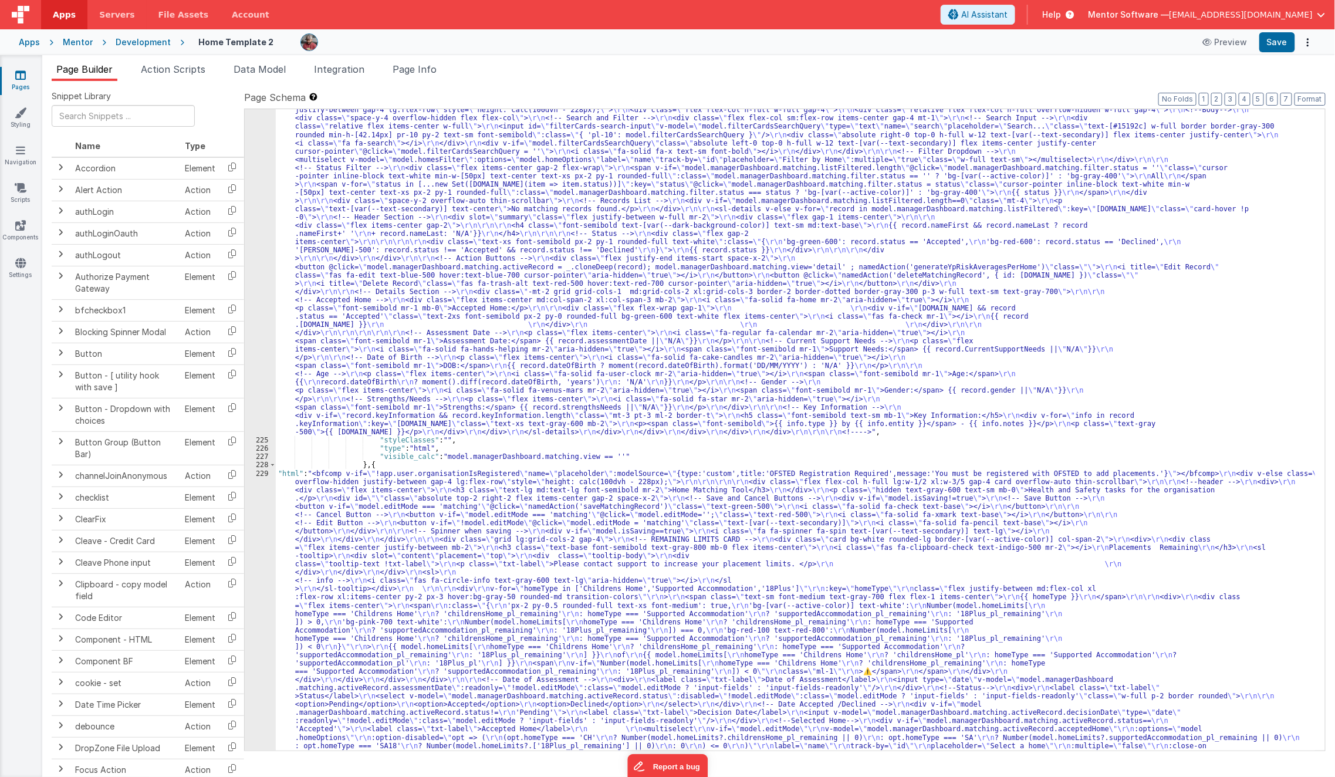
scroll to position [7520, 0]
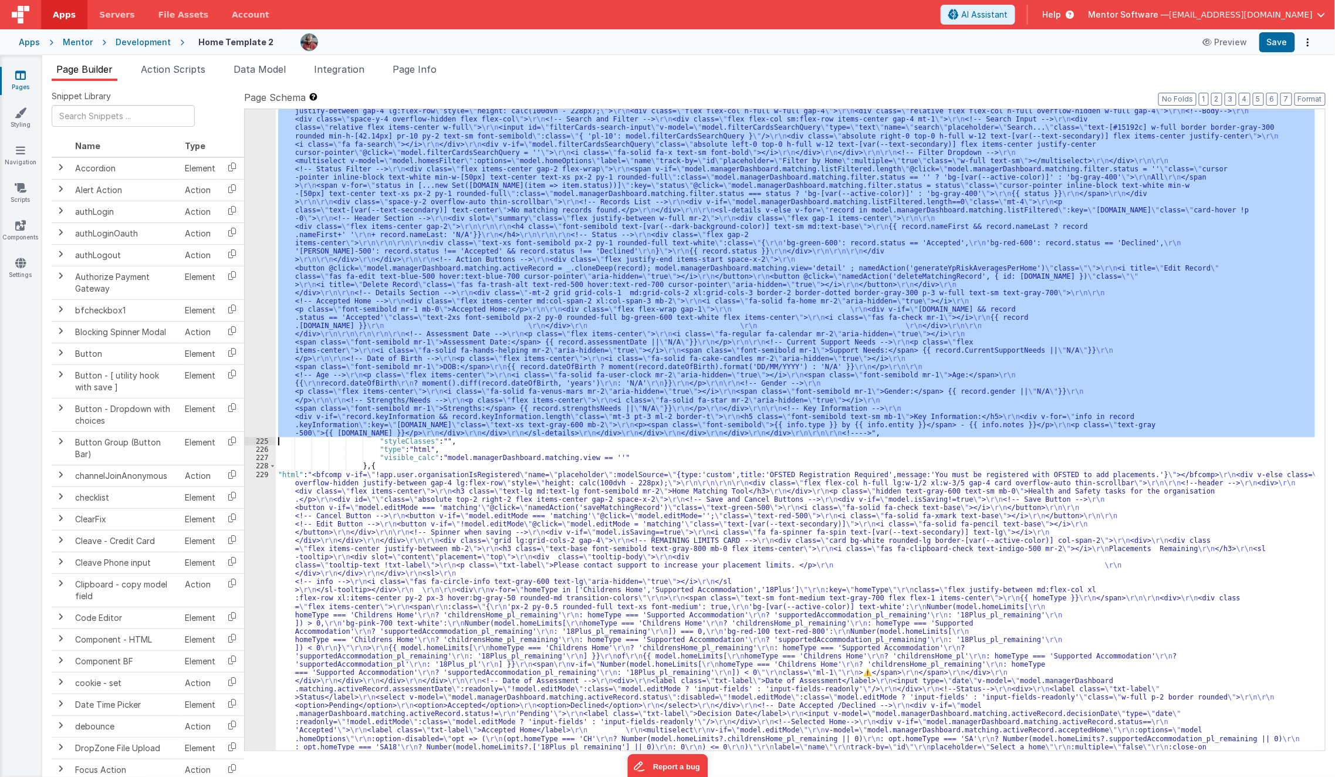
click at [263, 308] on div "224" at bounding box center [260, 268] width 31 height 339
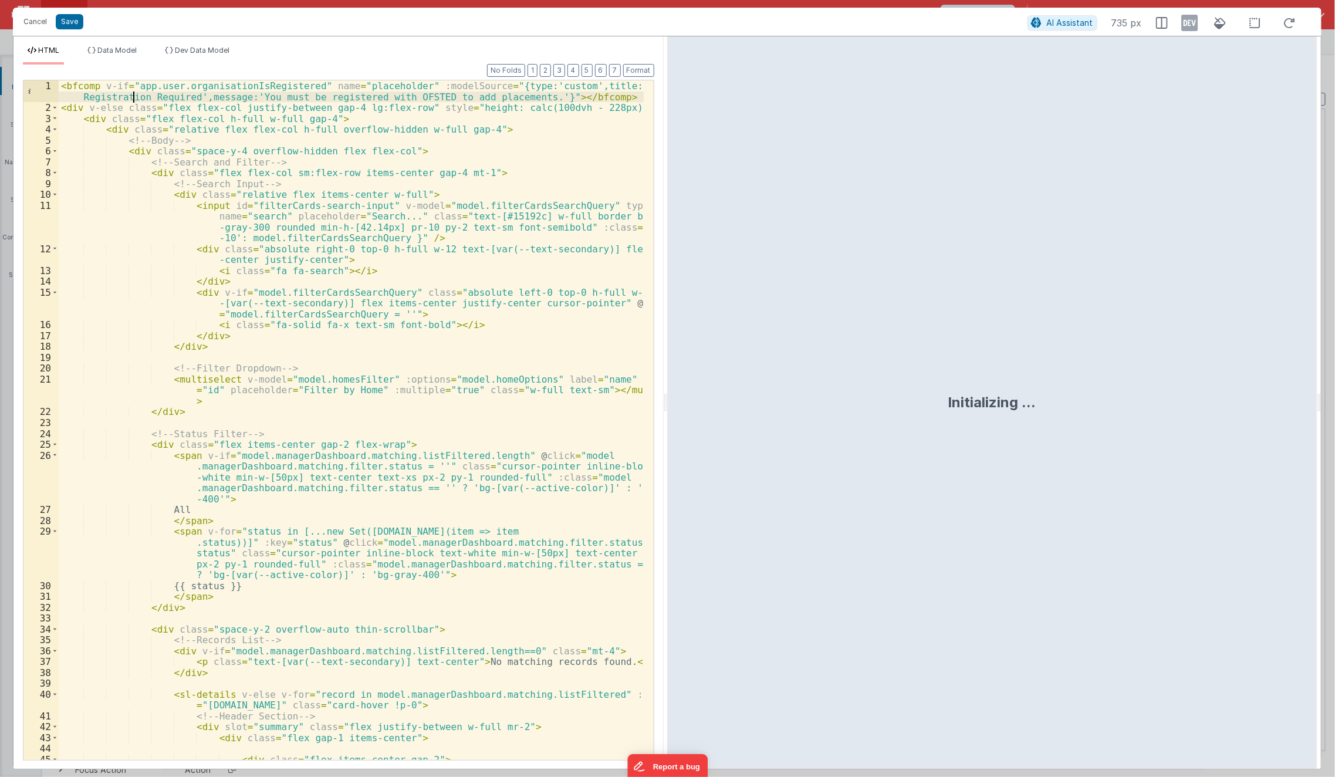
click at [134, 91] on div "< bfcomp v-if = "app.user.organisationIsRegistered" name = "placeholder" :model…" at bounding box center [352, 436] width 586 height 713
click at [133, 87] on div "< bfcomp v-if = "app.user.organisationIsRegistered" name = "placeholder" :model…" at bounding box center [352, 436] width 586 height 713
click at [75, 22] on button "Save" at bounding box center [70, 21] width 28 height 15
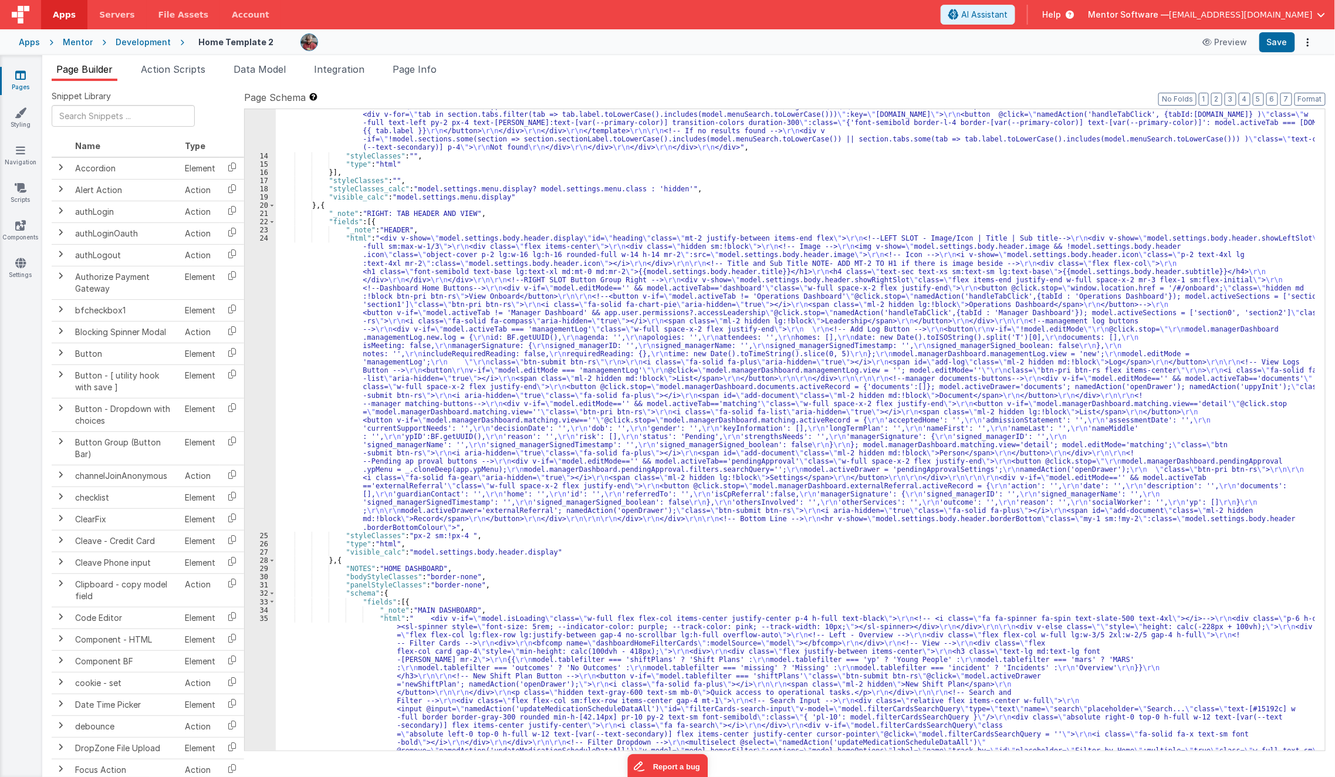
scroll to position [491, 0]
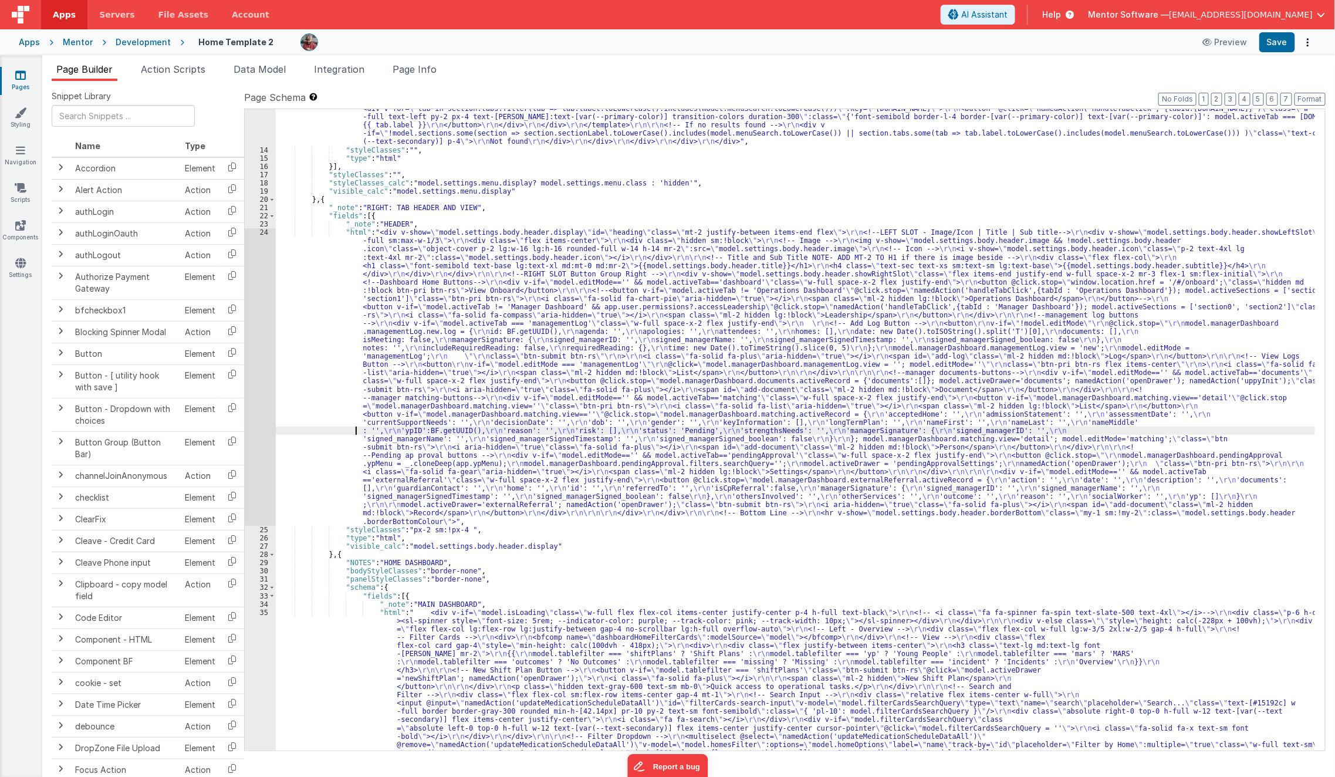
click at [323, 432] on div ""html" : "<div class= \" md:h-[74dvh] \" > \r\n <!-- Search Input --> \r\n <div…" at bounding box center [796, 537] width 1040 height 1493
click at [255, 436] on div "24" at bounding box center [260, 377] width 31 height 298
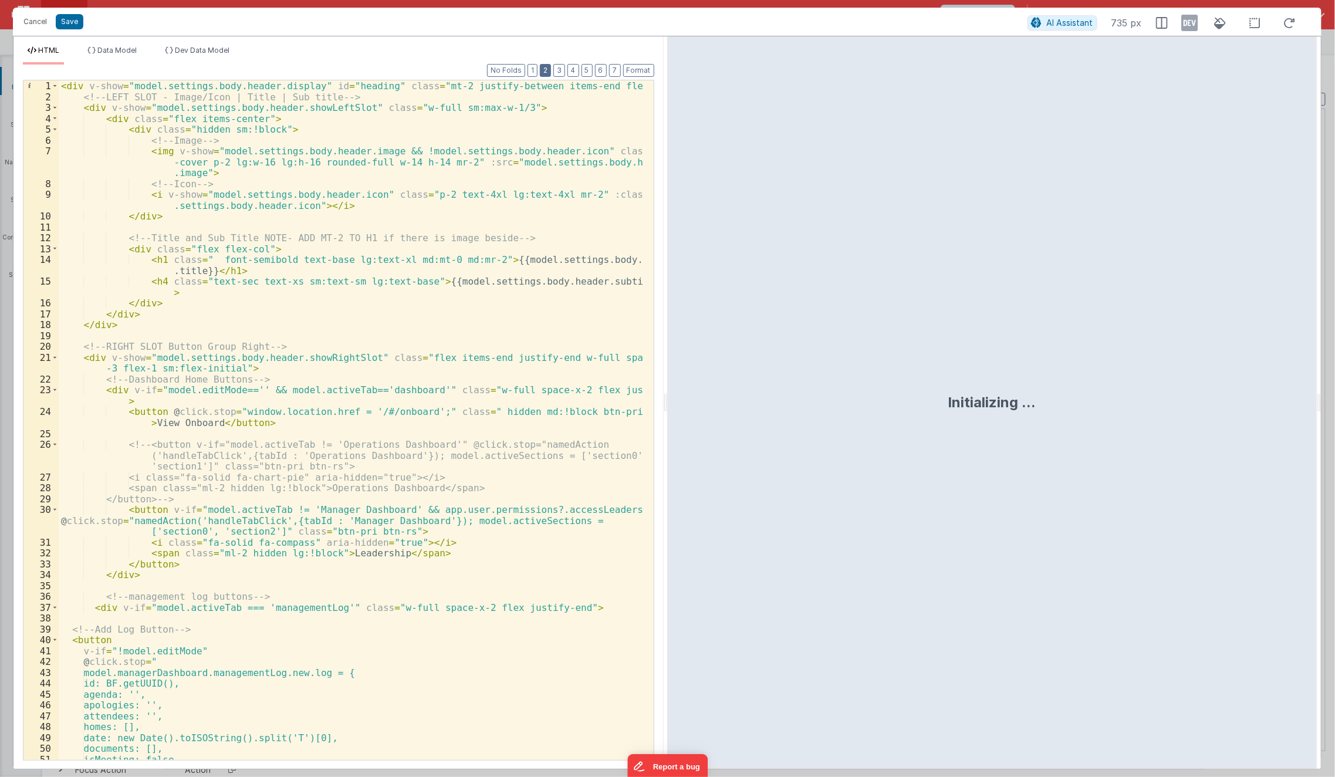
click at [551, 71] on button "2" at bounding box center [545, 70] width 11 height 13
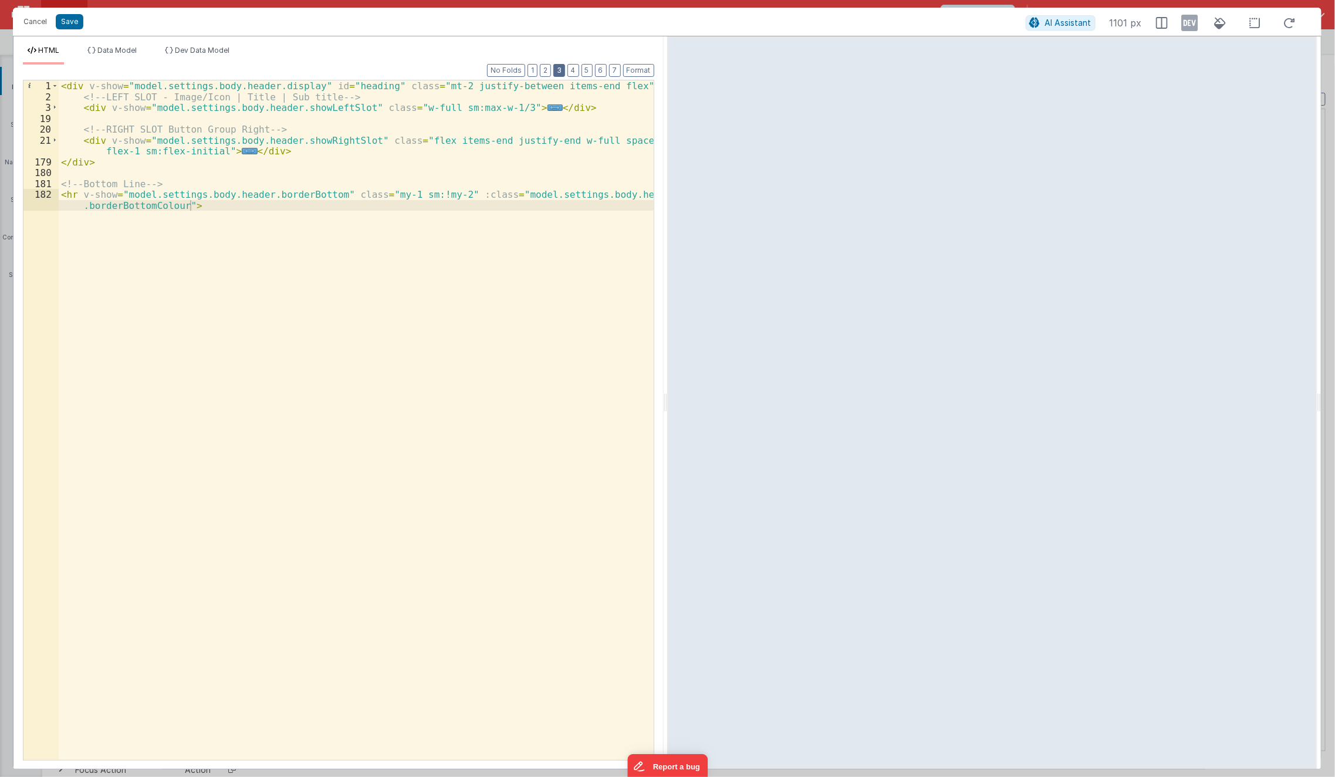
click at [563, 73] on button "3" at bounding box center [560, 70] width 12 height 13
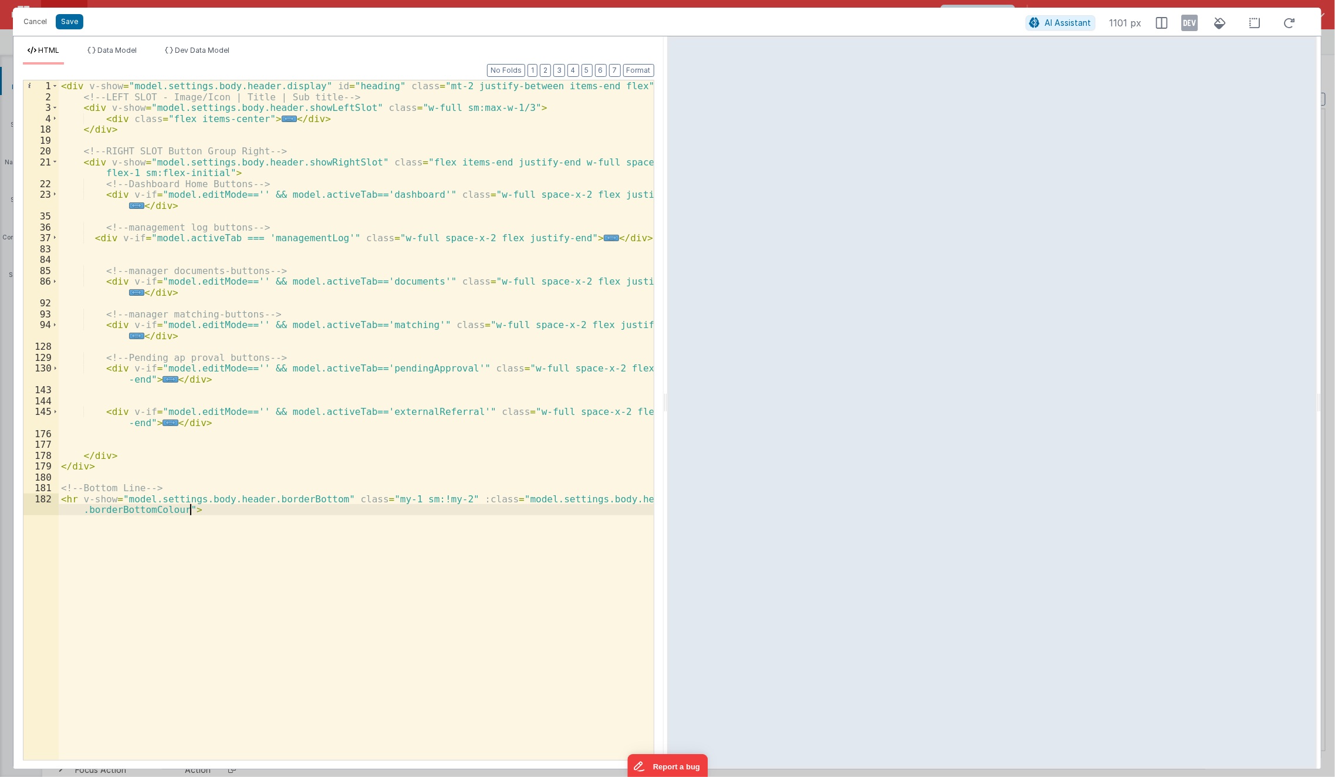
click at [58, 324] on div "94" at bounding box center [40, 330] width 35 height 22
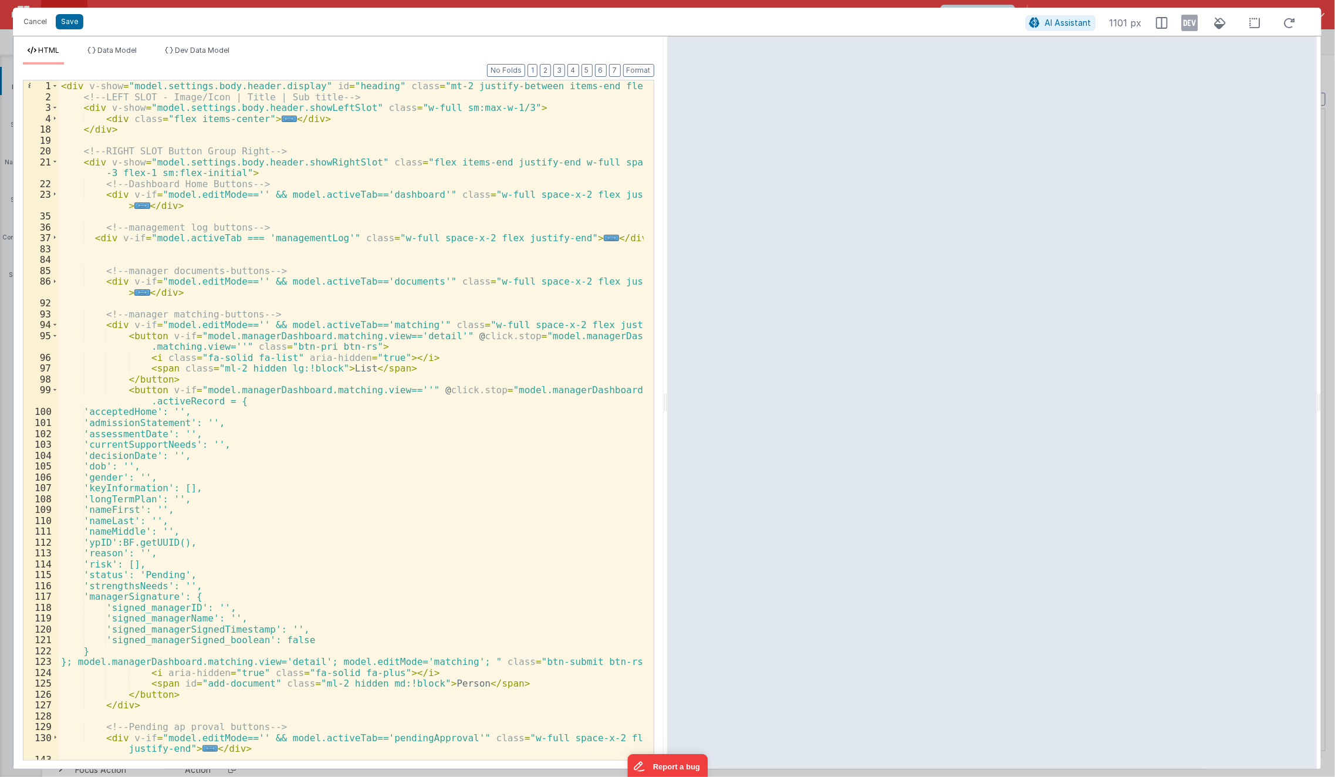
click at [52, 325] on span at bounding box center [55, 324] width 6 height 11
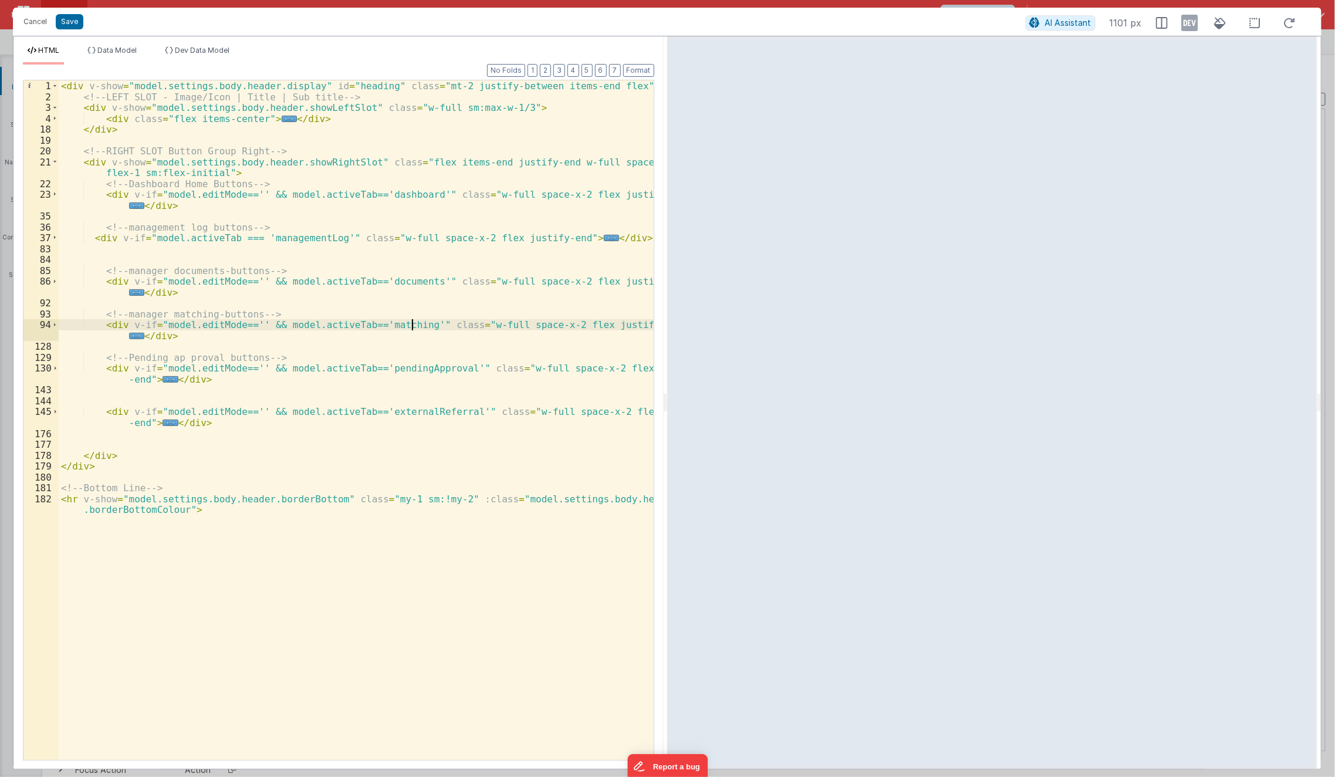
click at [411, 323] on div "< div v-show = "model.settings.body.header.display" id = "heading" class = "mt-…" at bounding box center [357, 436] width 596 height 713
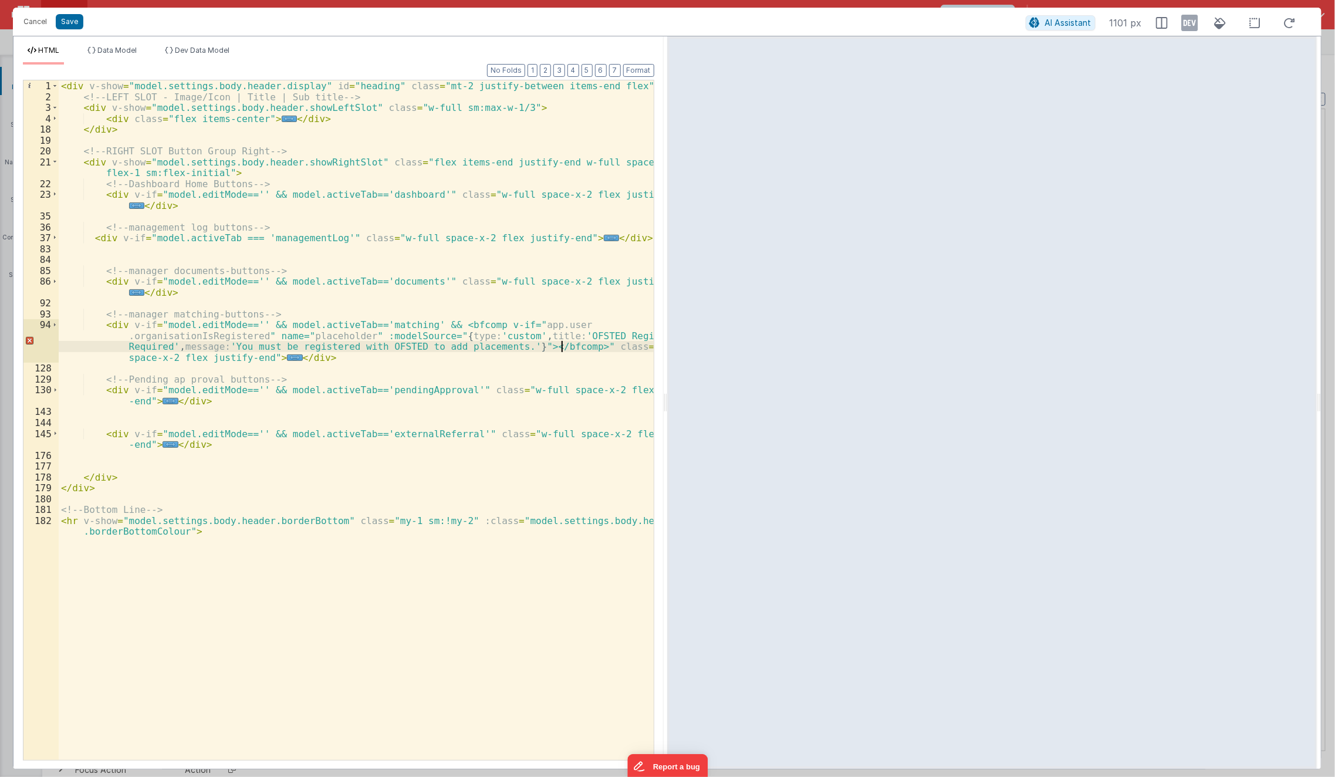
click at [503, 323] on div "< div v-show = "model.settings.body.header.display" id = "heading" class = "mt-…" at bounding box center [357, 436] width 596 height 713
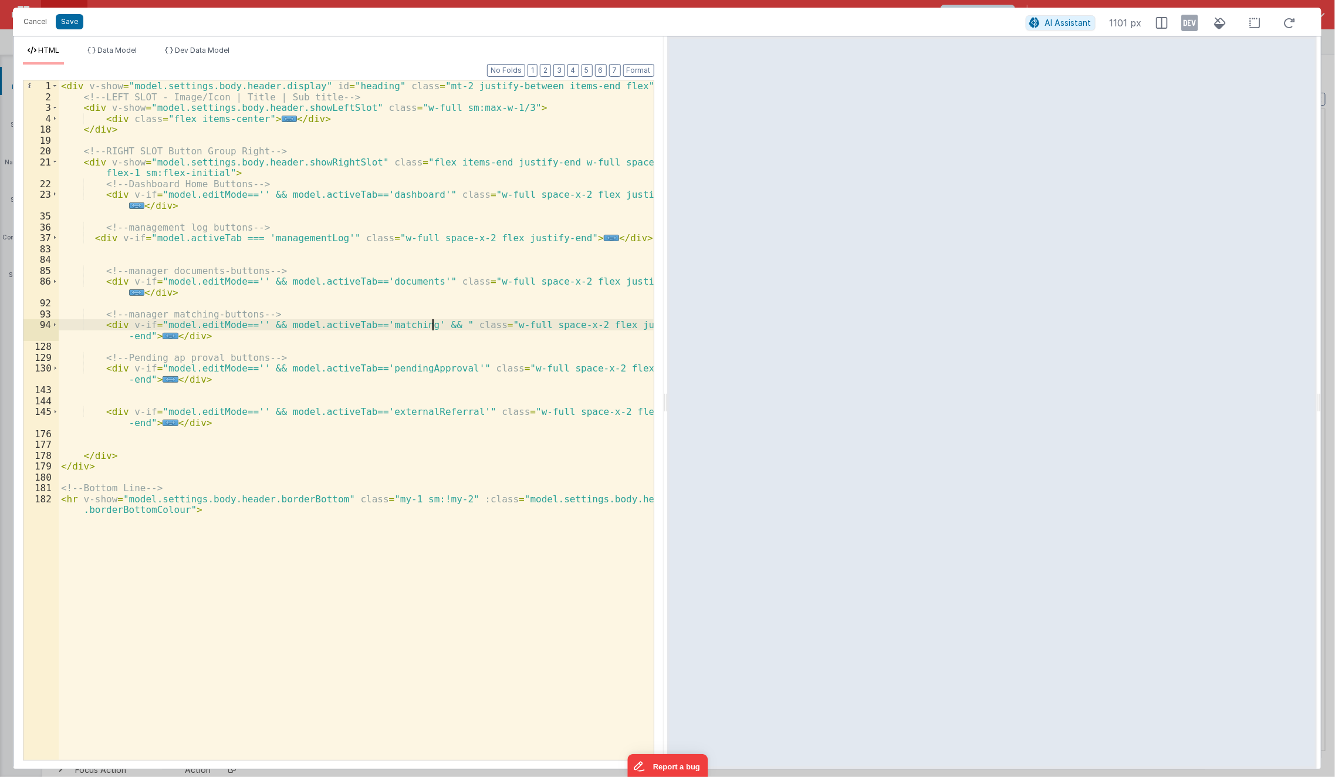
paste textarea
click at [433, 323] on div "< div v-show = "model.settings.body.header.display" id = "heading" class = "mt-…" at bounding box center [357, 436] width 596 height 713
click at [436, 546] on div "< div v-show = "model.settings.body.header.display" id = "heading" class = "mt-…" at bounding box center [357, 436] width 596 height 713
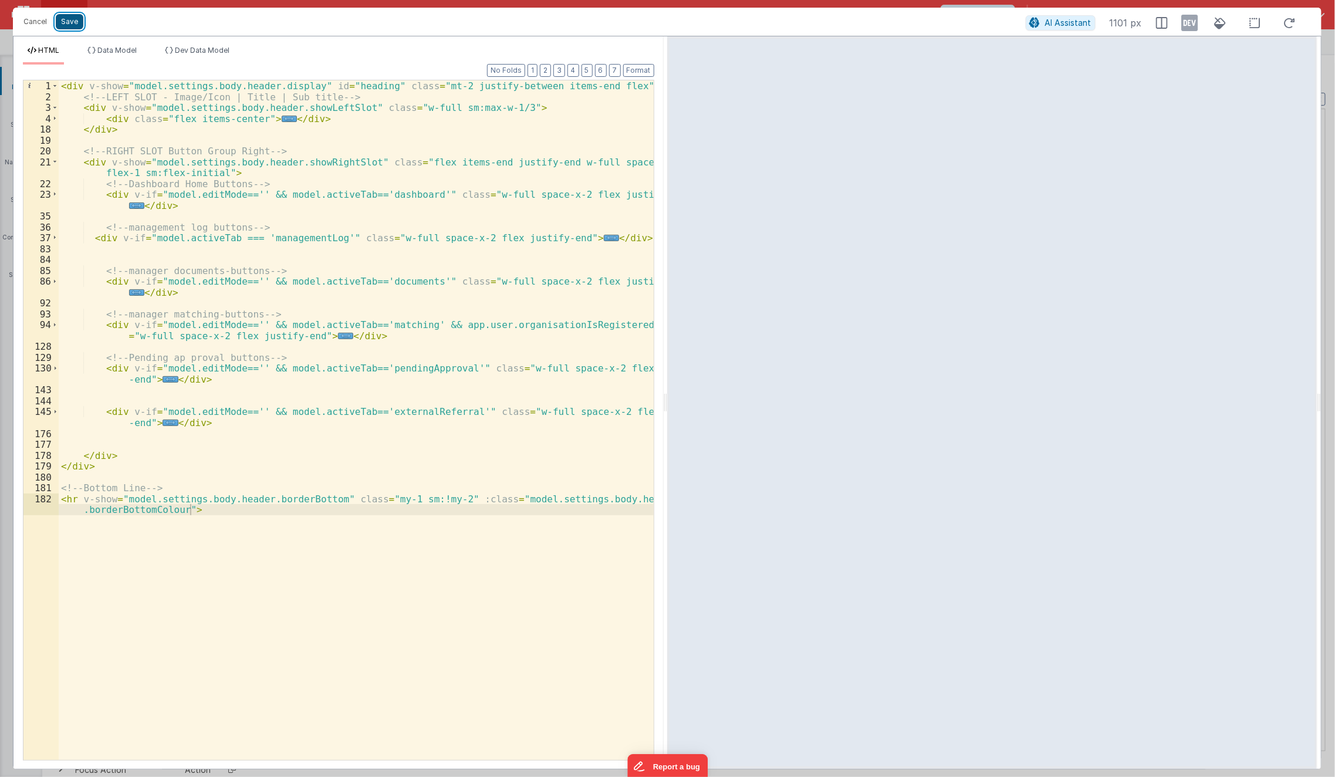
click at [66, 26] on button "Save" at bounding box center [70, 21] width 28 height 15
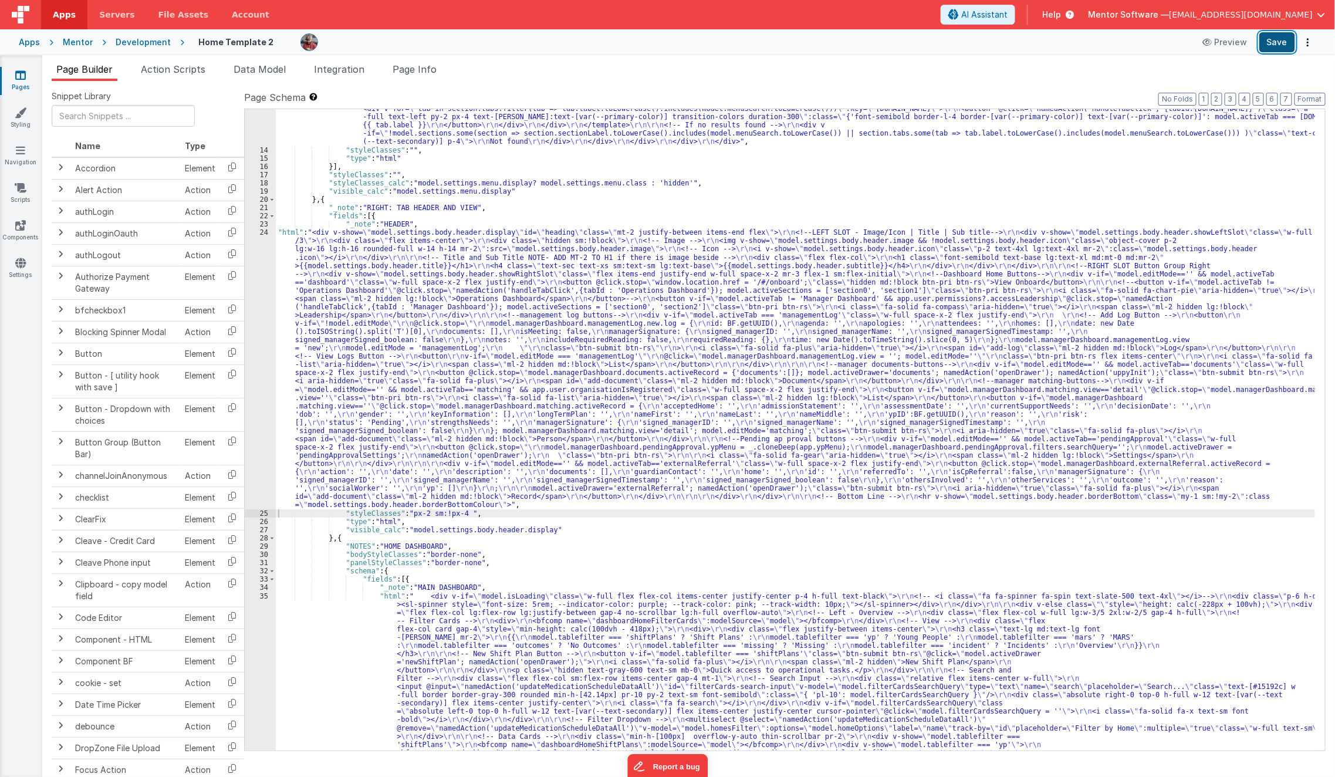
click at [1265, 48] on button "Save" at bounding box center [1278, 42] width 36 height 20
click at [275, 72] on span "Data Model" at bounding box center [260, 69] width 52 height 12
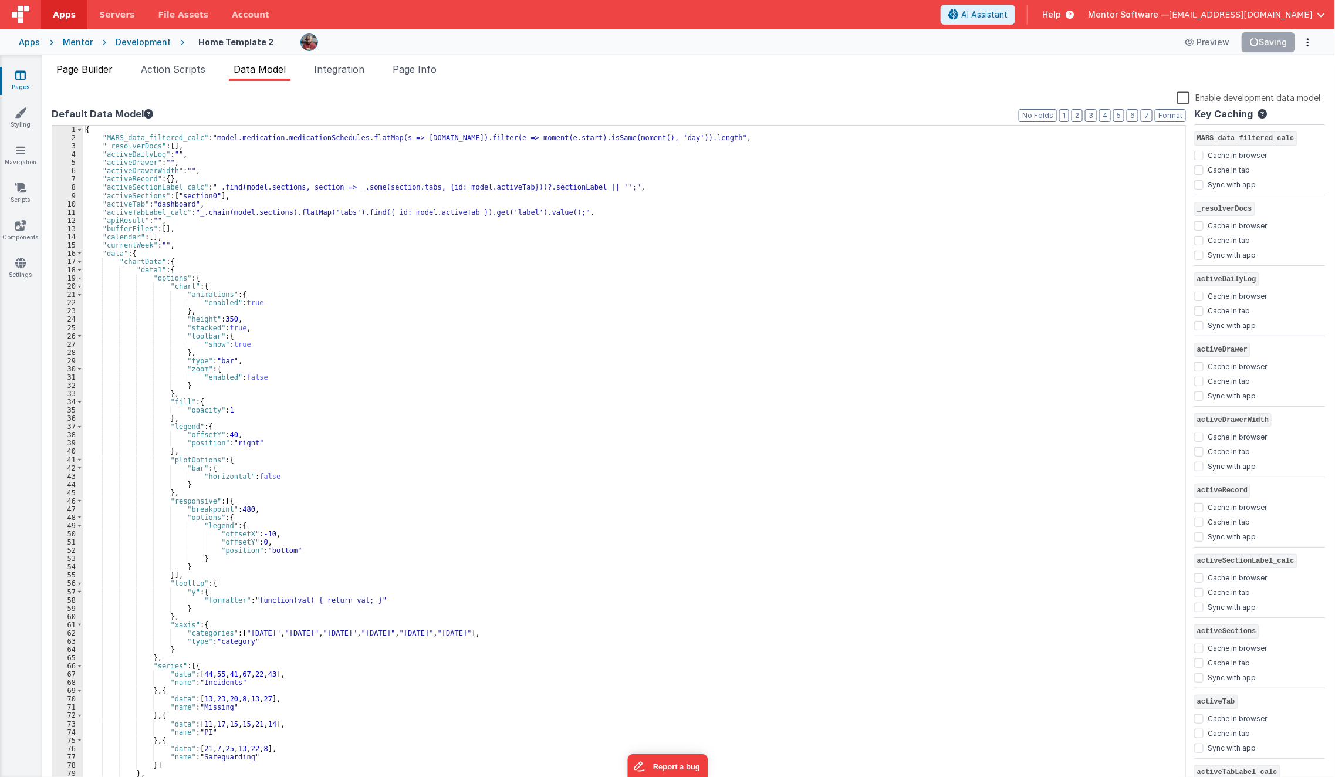
click at [113, 70] on span "Page Builder" at bounding box center [84, 69] width 56 height 12
